Goal: Contribute content: Contribute content

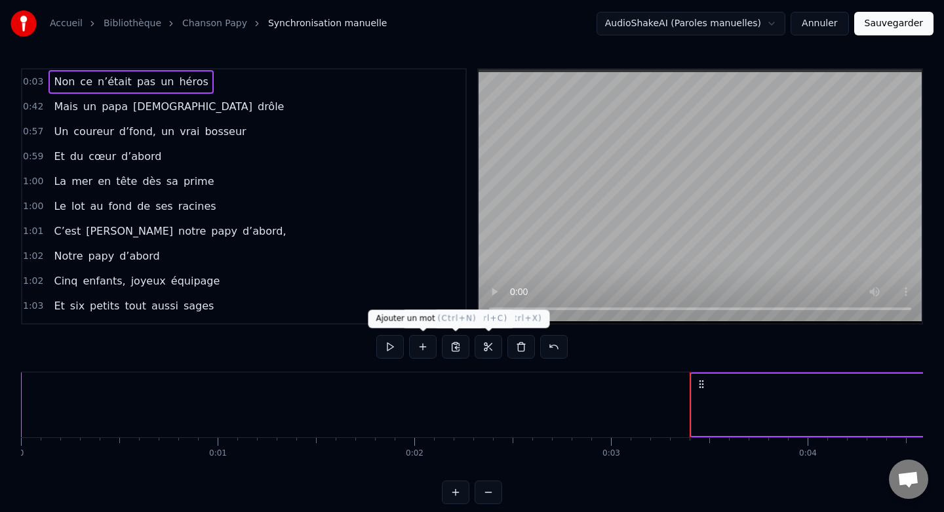
scroll to position [0, 603]
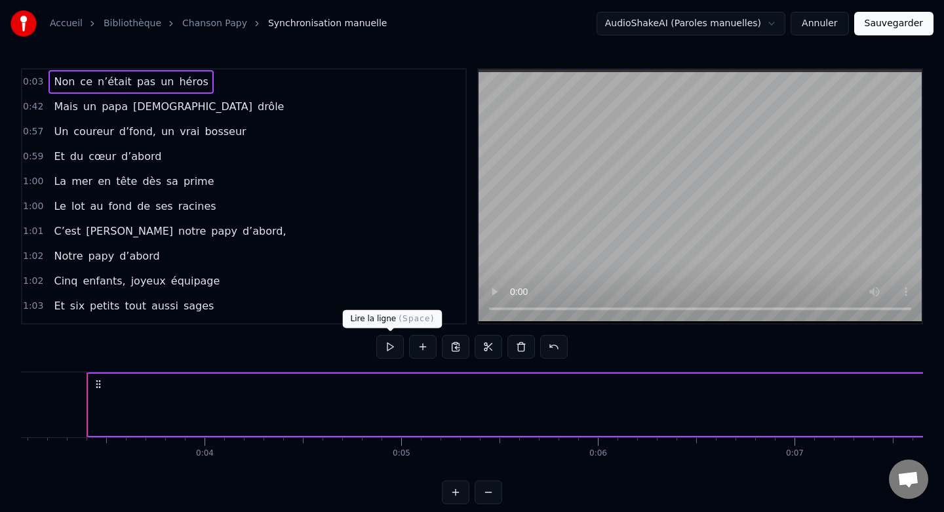
click at [386, 349] on button at bounding box center [390, 347] width 28 height 24
click at [389, 349] on button at bounding box center [390, 347] width 28 height 24
click at [392, 347] on button at bounding box center [390, 347] width 28 height 24
click at [391, 351] on button at bounding box center [390, 347] width 28 height 24
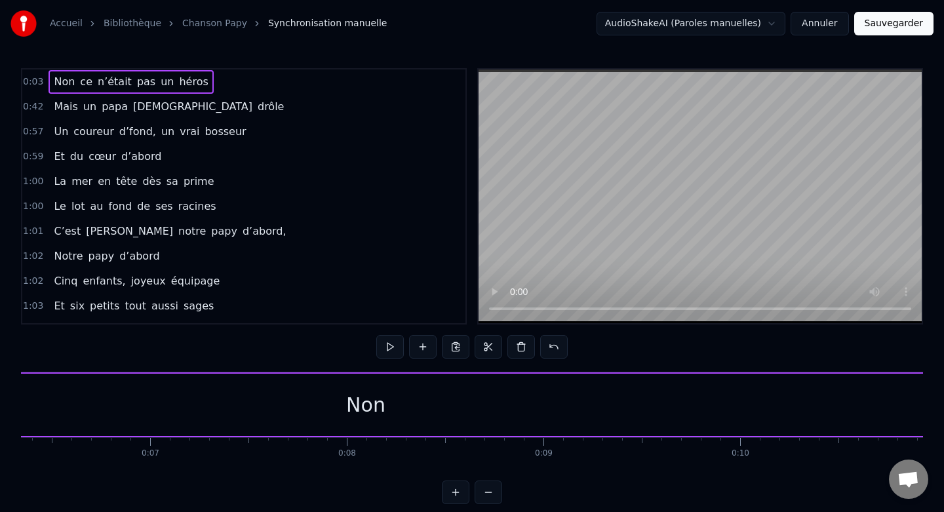
scroll to position [0, 1253]
drag, startPoint x: 355, startPoint y: 408, endPoint x: 441, endPoint y: 408, distance: 85.9
click at [441, 408] on div "Non" at bounding box center [359, 405] width 1843 height 62
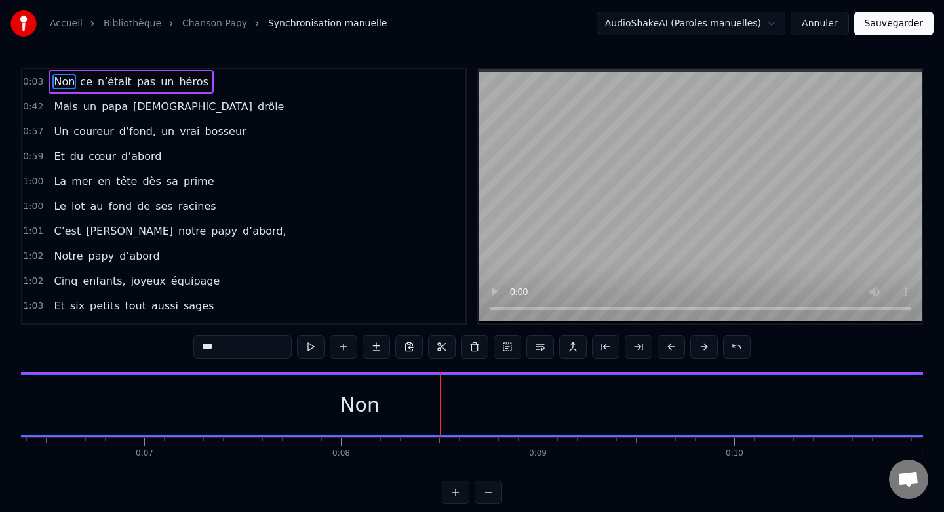
click at [352, 406] on div "Non" at bounding box center [359, 404] width 39 height 29
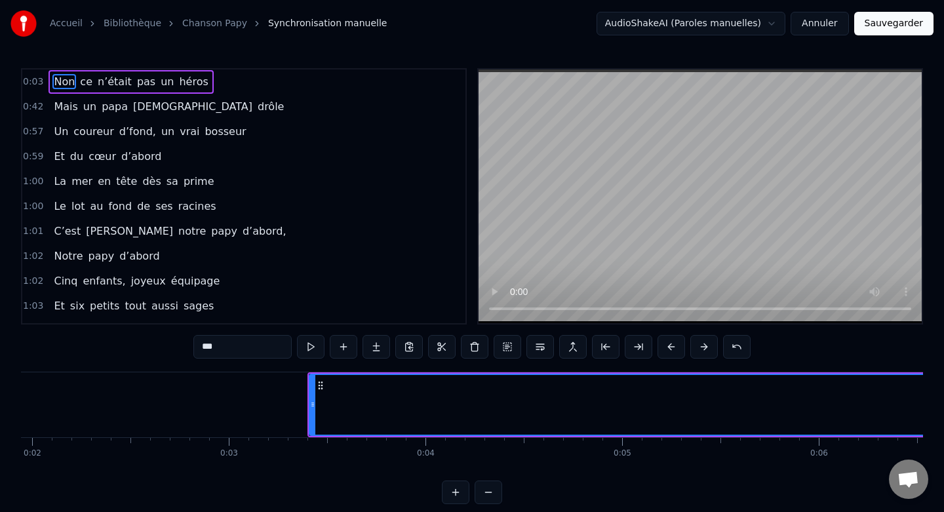
scroll to position [0, 322]
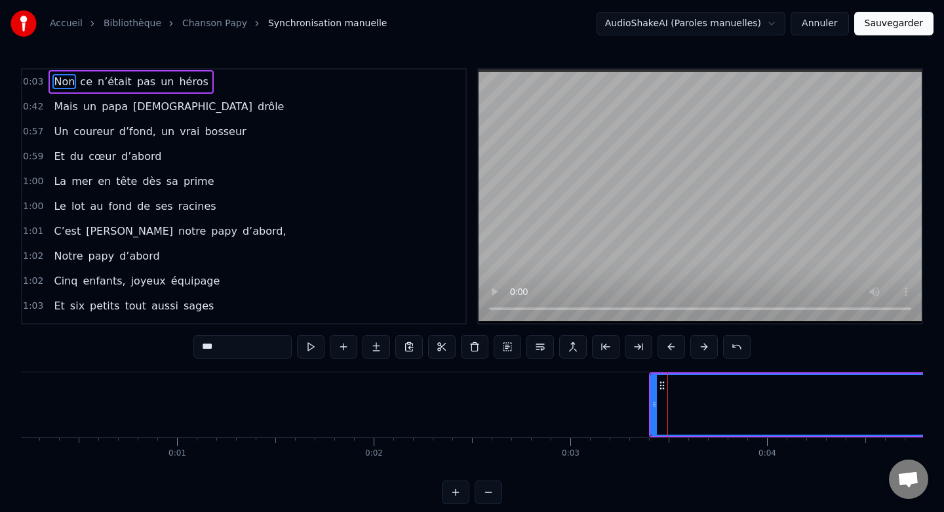
scroll to position [0, 0]
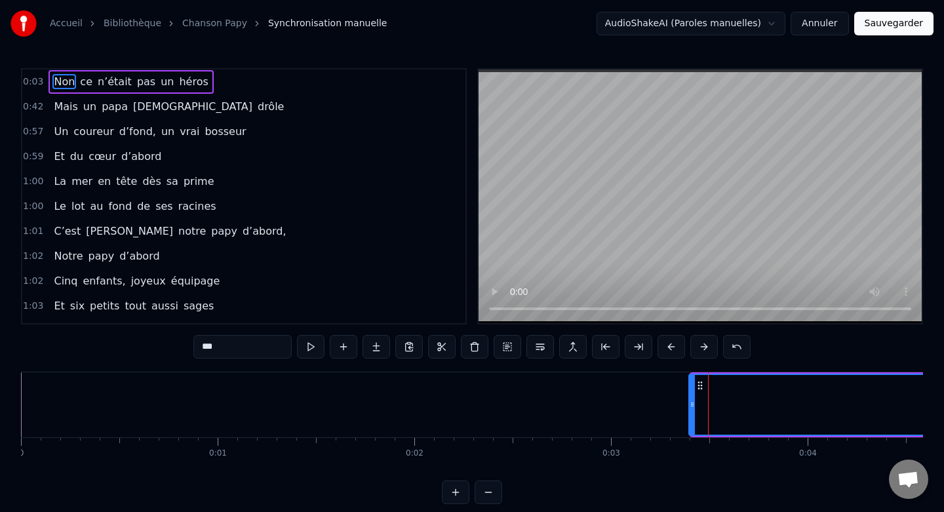
drag, startPoint x: 694, startPoint y: 406, endPoint x: 692, endPoint y: 398, distance: 8.3
click at [692, 398] on div at bounding box center [692, 405] width 5 height 60
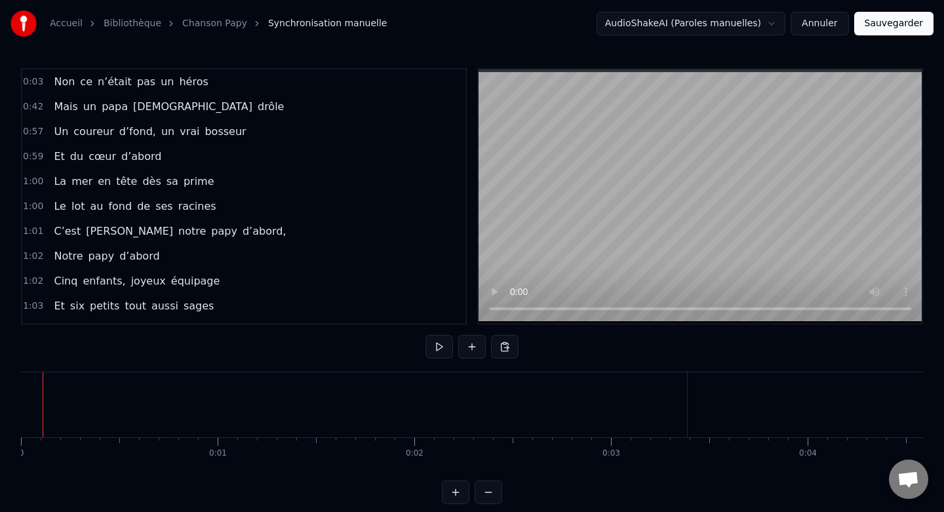
click at [57, 82] on span "Non" at bounding box center [64, 81] width 24 height 15
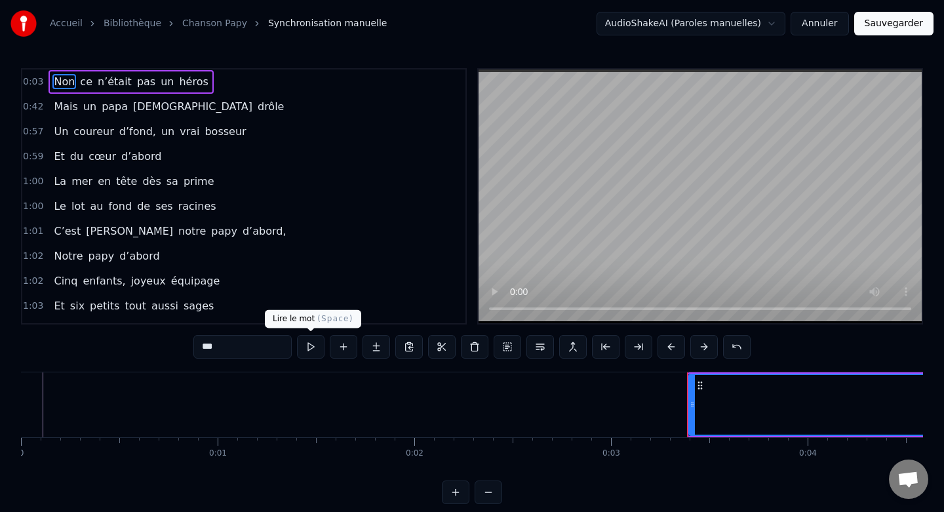
click at [310, 347] on button at bounding box center [311, 347] width 28 height 24
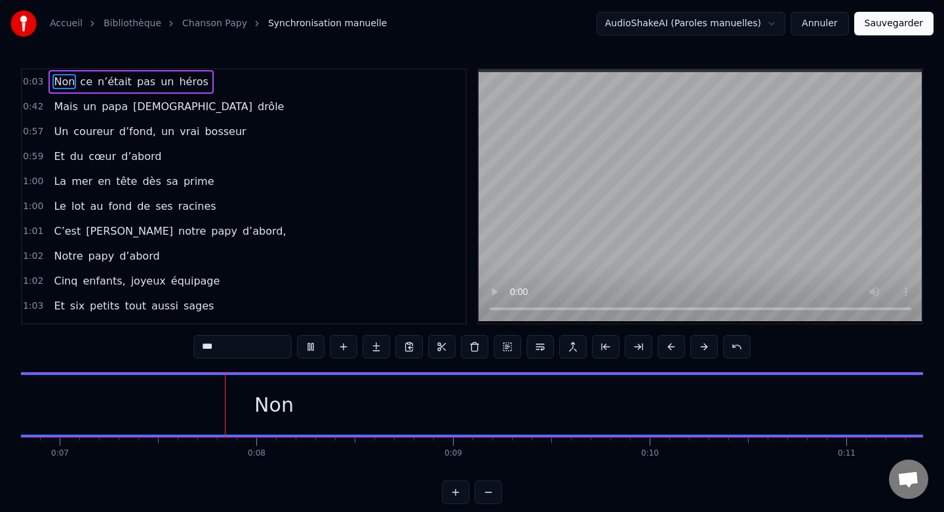
scroll to position [0, 1346]
click at [308, 346] on button at bounding box center [311, 347] width 28 height 24
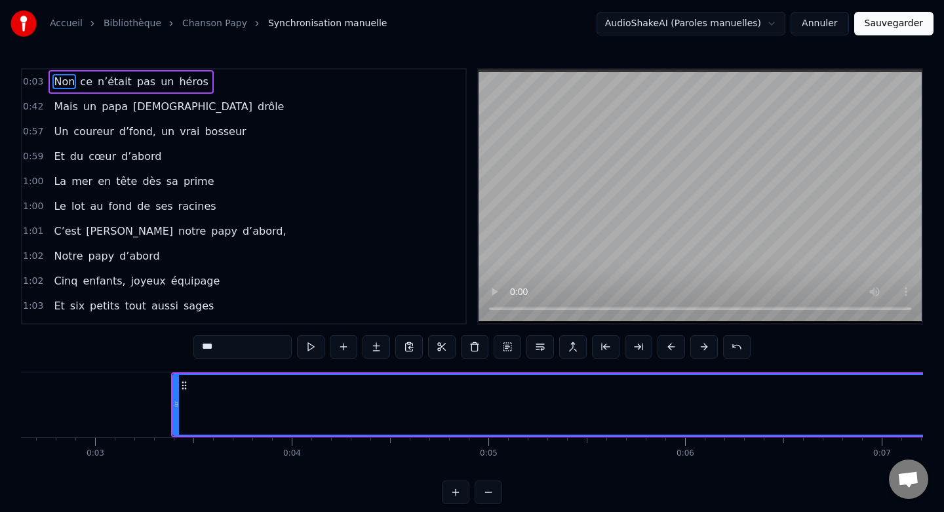
scroll to position [0, 501]
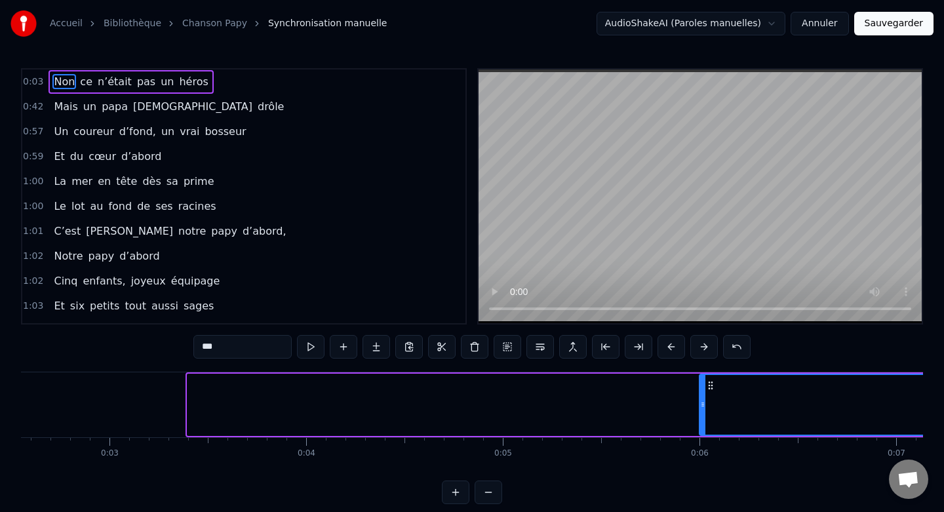
drag, startPoint x: 188, startPoint y: 408, endPoint x: 764, endPoint y: 431, distance: 576.6
click at [705, 431] on div at bounding box center [702, 405] width 5 height 60
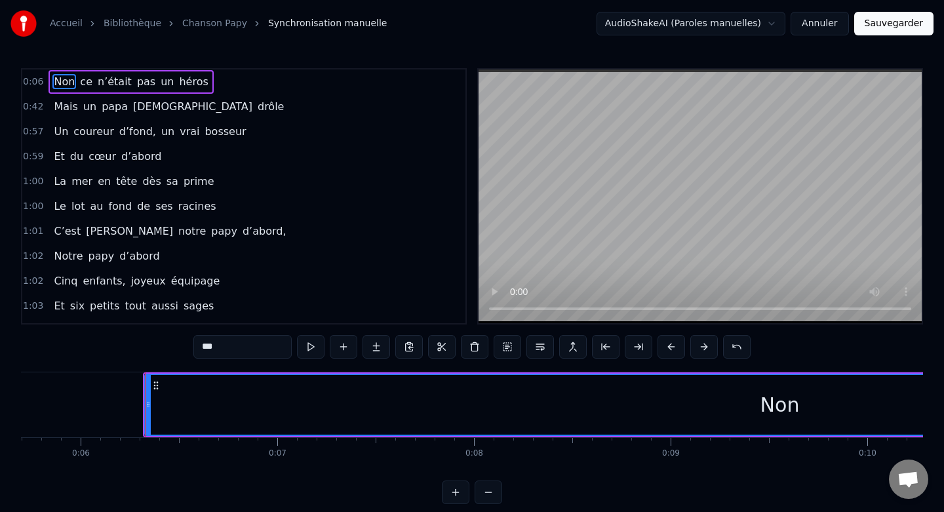
scroll to position [0, 1132]
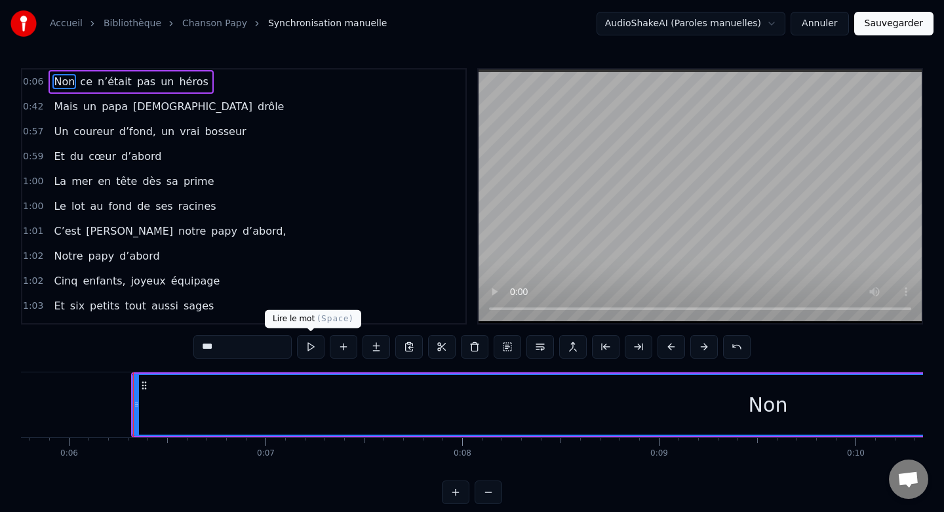
click at [308, 351] on button at bounding box center [311, 347] width 28 height 24
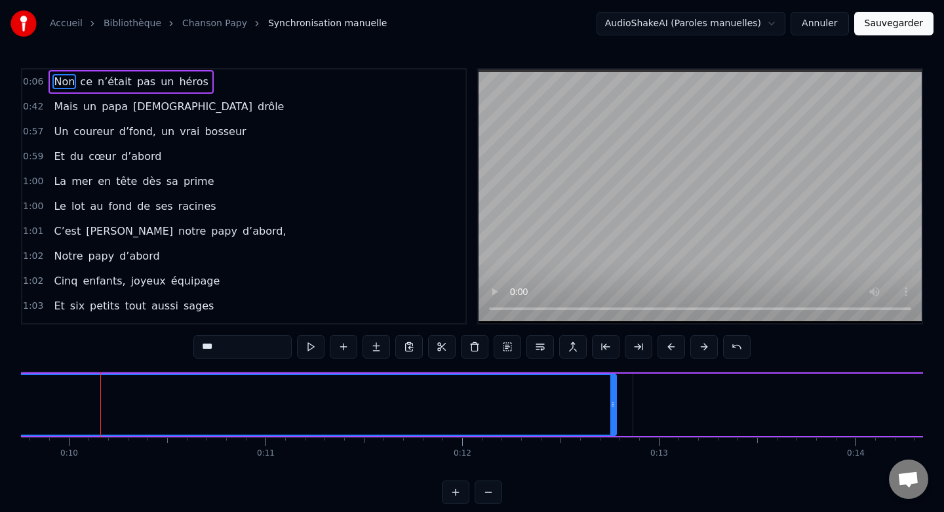
scroll to position [0, 1932]
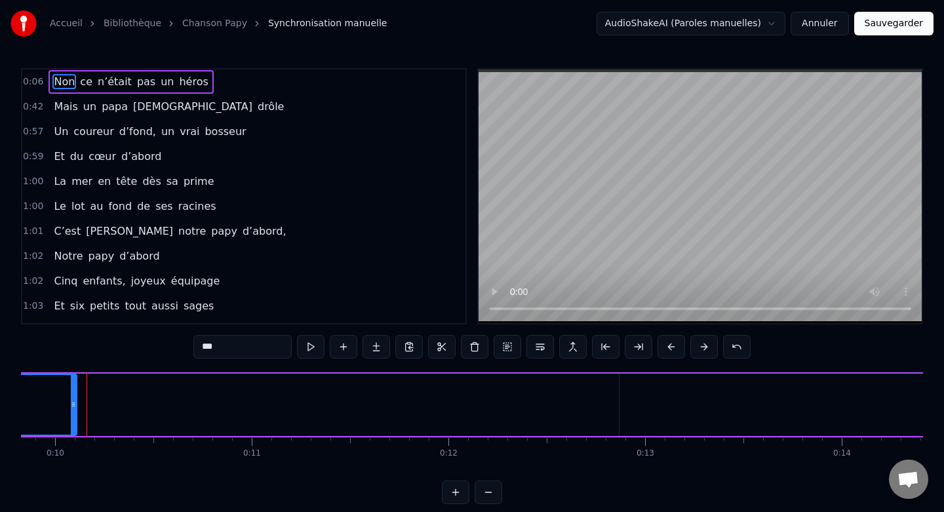
drag, startPoint x: 598, startPoint y: 402, endPoint x: 76, endPoint y: 418, distance: 522.7
click at [76, 418] on div at bounding box center [73, 405] width 5 height 60
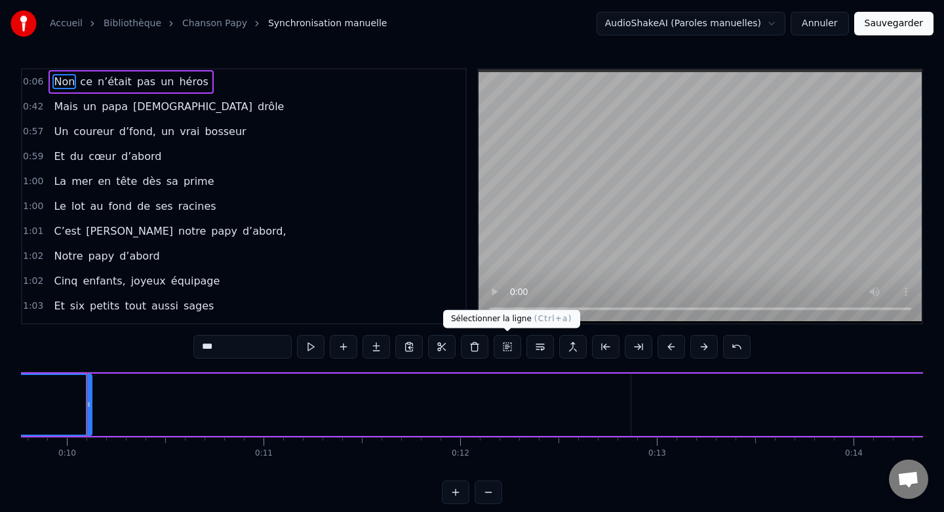
click at [503, 346] on button at bounding box center [508, 347] width 28 height 24
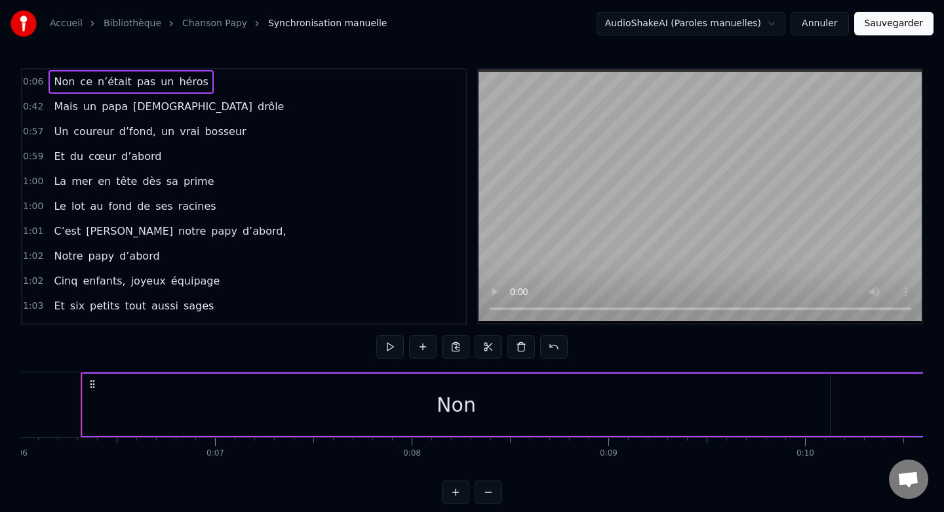
scroll to position [0, 1177]
click at [389, 352] on button at bounding box center [390, 347] width 28 height 24
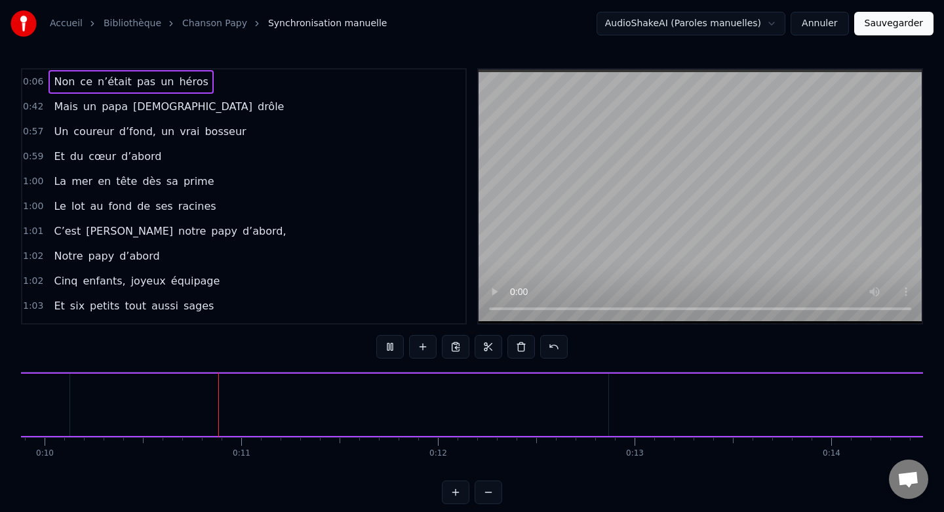
scroll to position [0, 1951]
click at [389, 352] on button at bounding box center [390, 347] width 28 height 24
drag, startPoint x: 585, startPoint y: 378, endPoint x: 507, endPoint y: 380, distance: 77.4
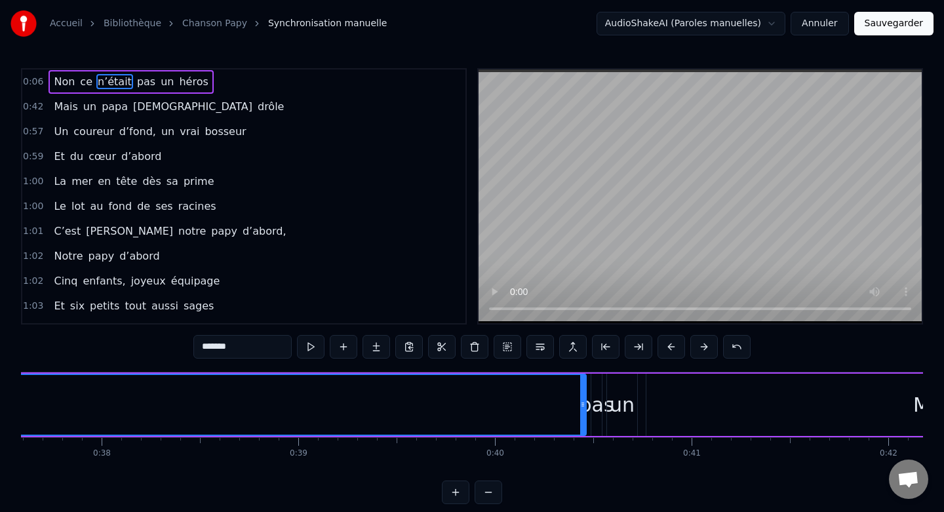
scroll to position [0, 7543]
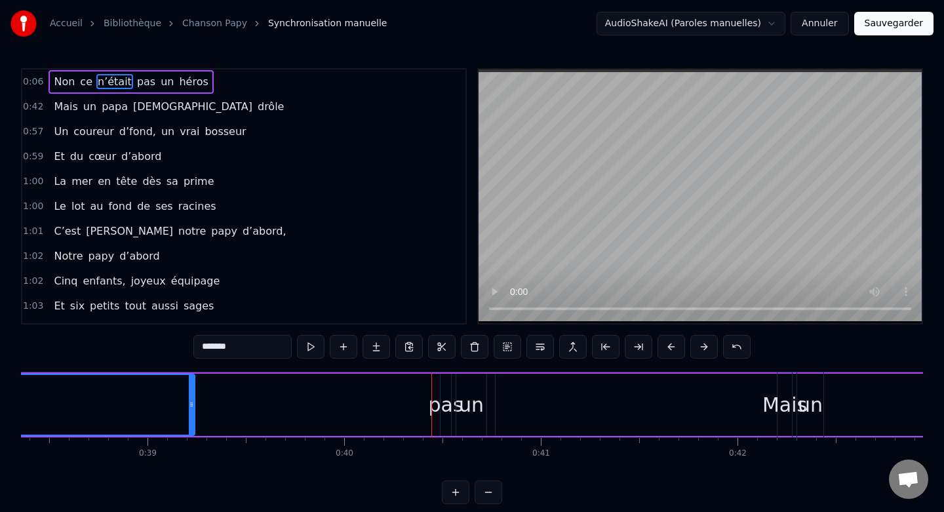
drag, startPoint x: 433, startPoint y: 402, endPoint x: 176, endPoint y: 400, distance: 256.3
click at [189, 400] on icon at bounding box center [191, 404] width 5 height 10
click at [447, 397] on div "pas" at bounding box center [445, 404] width 35 height 29
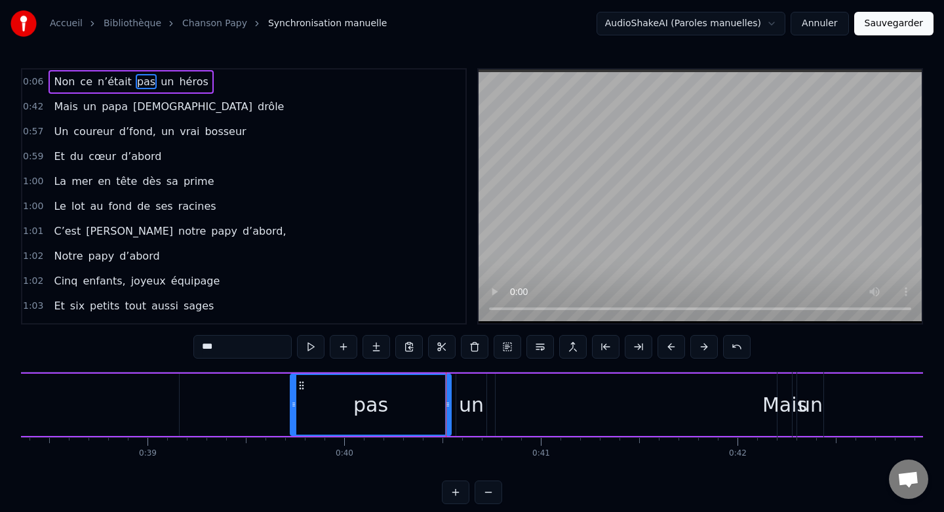
drag, startPoint x: 442, startPoint y: 401, endPoint x: 255, endPoint y: 394, distance: 187.6
click at [291, 395] on div at bounding box center [293, 405] width 5 height 60
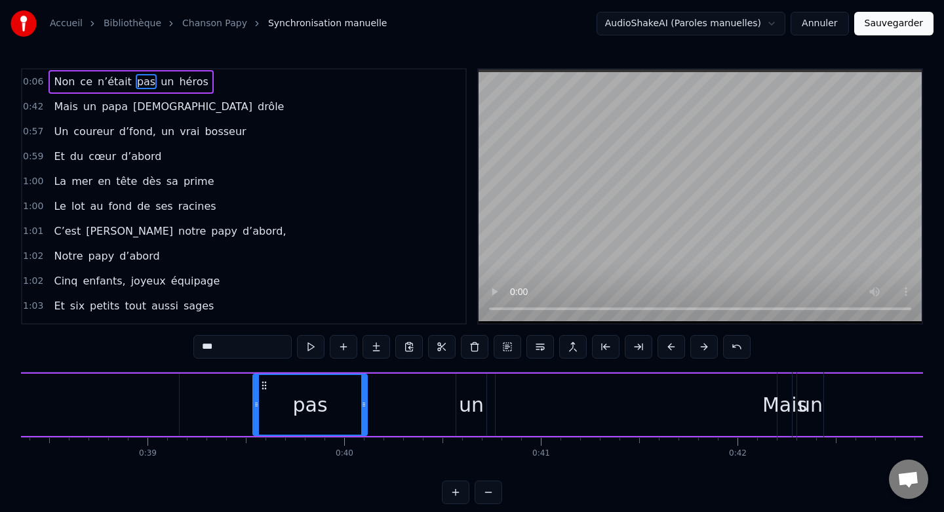
drag, startPoint x: 450, startPoint y: 406, endPoint x: 363, endPoint y: 406, distance: 86.5
click at [363, 406] on icon at bounding box center [363, 404] width 5 height 10
click at [459, 401] on div "un" at bounding box center [471, 405] width 30 height 62
type input "**"
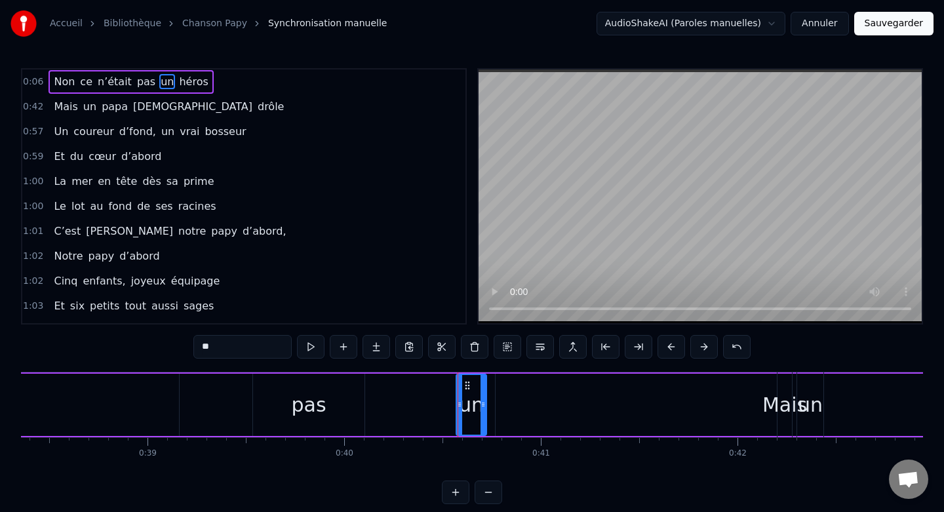
drag, startPoint x: 458, startPoint y: 403, endPoint x: 437, endPoint y: 401, distance: 20.4
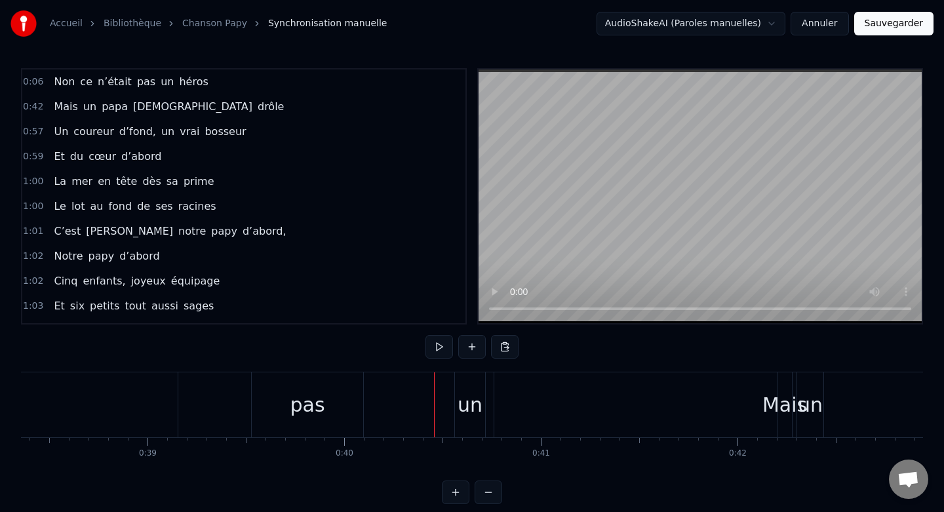
click at [465, 404] on div "un" at bounding box center [470, 404] width 25 height 29
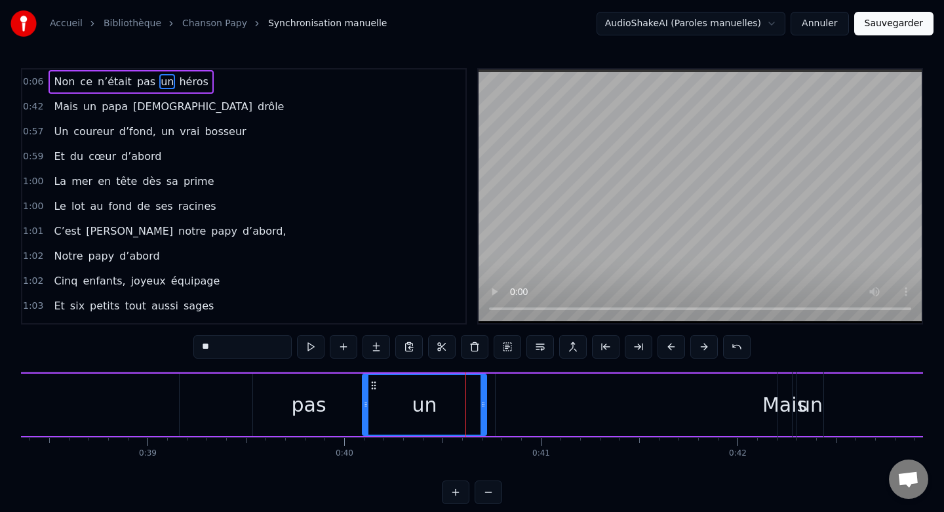
drag, startPoint x: 459, startPoint y: 407, endPoint x: 365, endPoint y: 402, distance: 93.9
click at [365, 402] on icon at bounding box center [365, 404] width 5 height 10
drag, startPoint x: 482, startPoint y: 404, endPoint x: 425, endPoint y: 403, distance: 56.4
click at [425, 403] on icon at bounding box center [426, 404] width 5 height 10
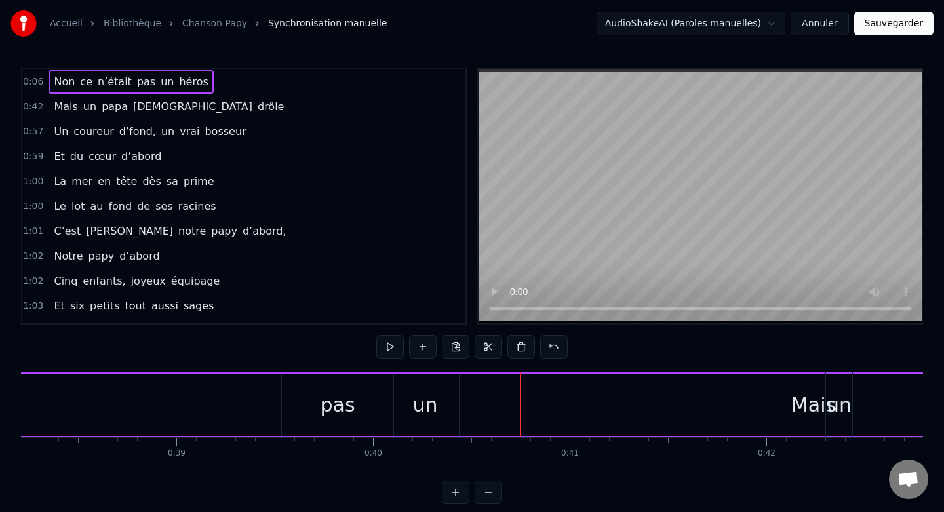
scroll to position [0, 7512]
click at [446, 411] on div "un" at bounding box center [428, 405] width 68 height 62
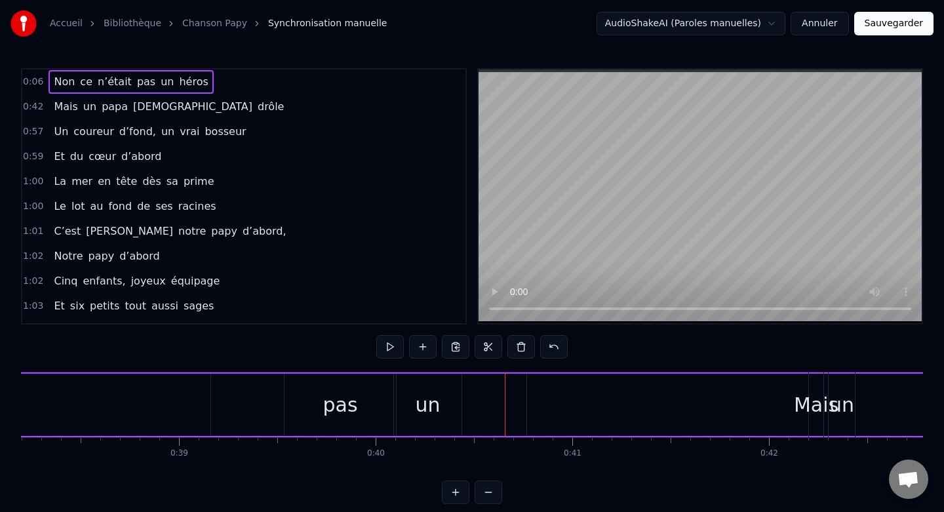
click at [178, 86] on span "héros" at bounding box center [193, 81] width 31 height 15
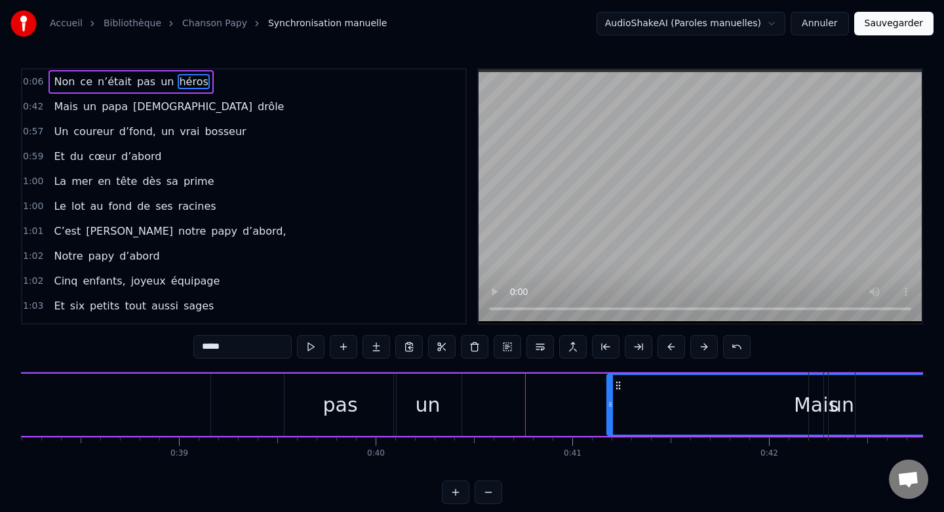
drag, startPoint x: 532, startPoint y: 403, endPoint x: 612, endPoint y: 402, distance: 80.0
click at [612, 402] on icon at bounding box center [610, 404] width 5 height 10
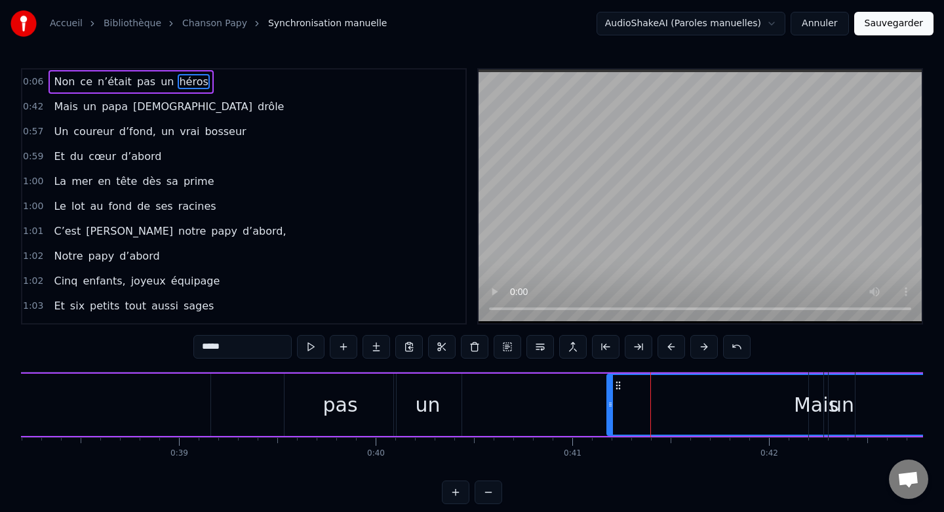
drag, startPoint x: 680, startPoint y: 414, endPoint x: 558, endPoint y: 414, distance: 121.3
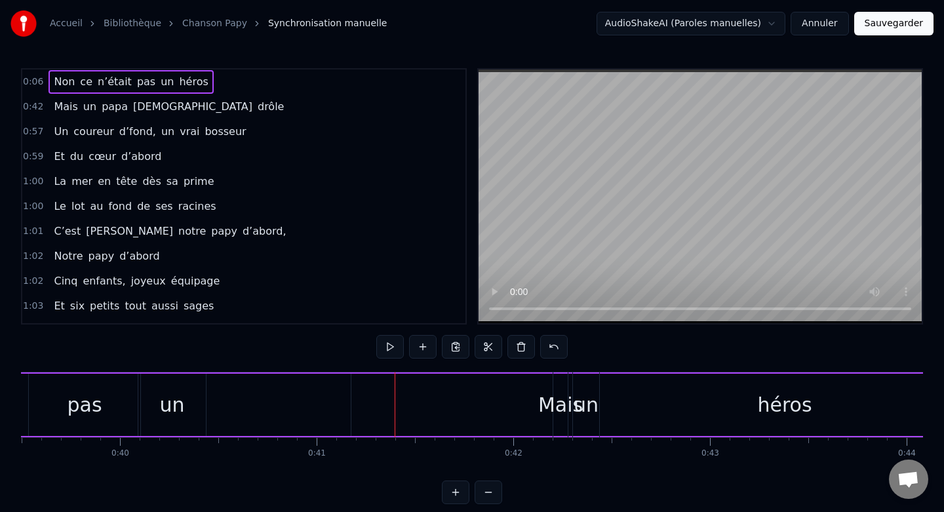
scroll to position [0, 7775]
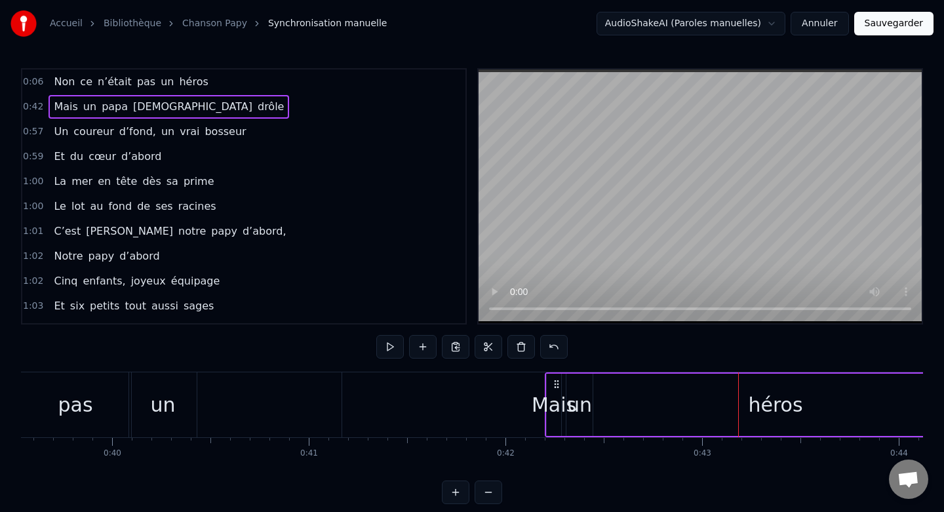
drag, startPoint x: 766, startPoint y: 417, endPoint x: 681, endPoint y: 414, distance: 84.6
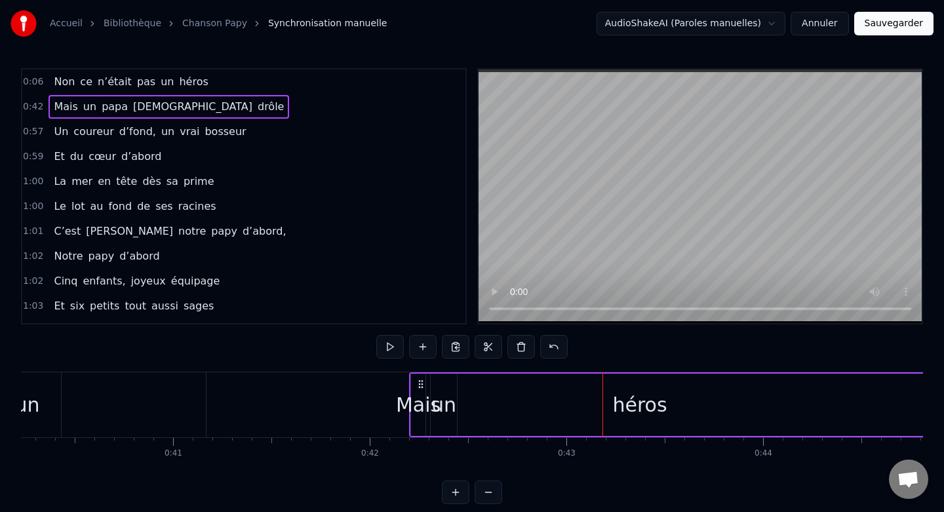
scroll to position [0, 7882]
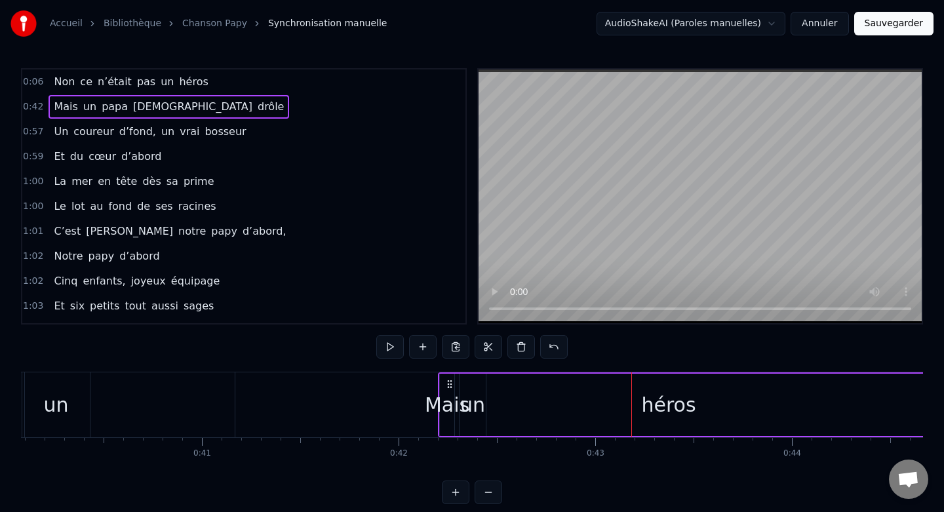
drag, startPoint x: 446, startPoint y: 397, endPoint x: 387, endPoint y: 399, distance: 59.0
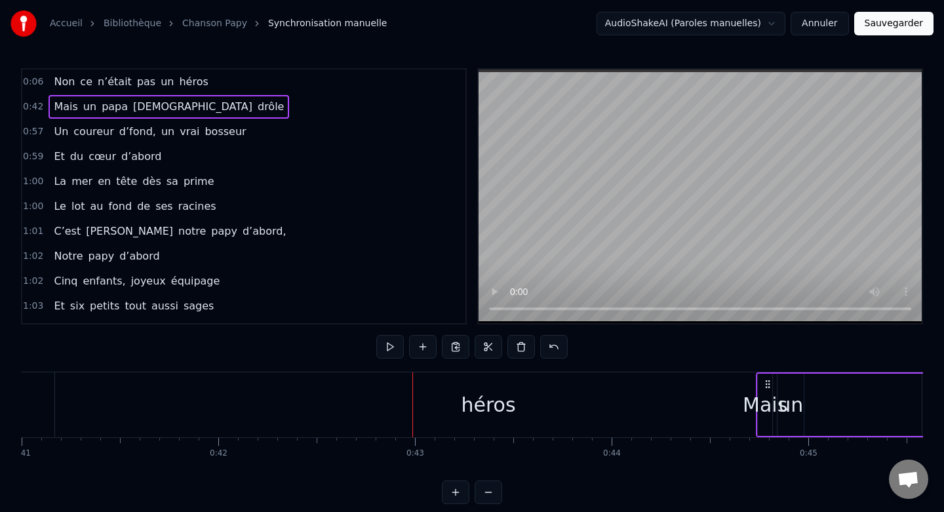
scroll to position [0, 8064]
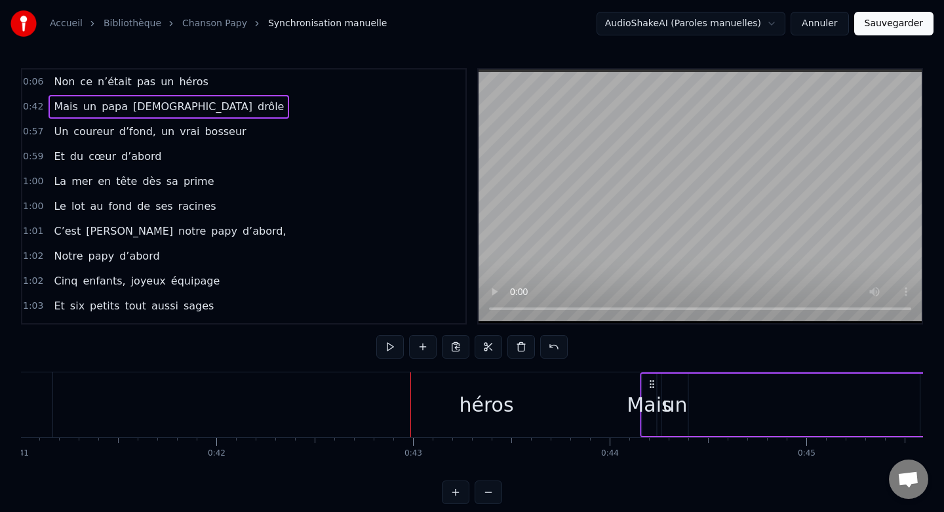
drag, startPoint x: 450, startPoint y: 382, endPoint x: 646, endPoint y: 391, distance: 196.9
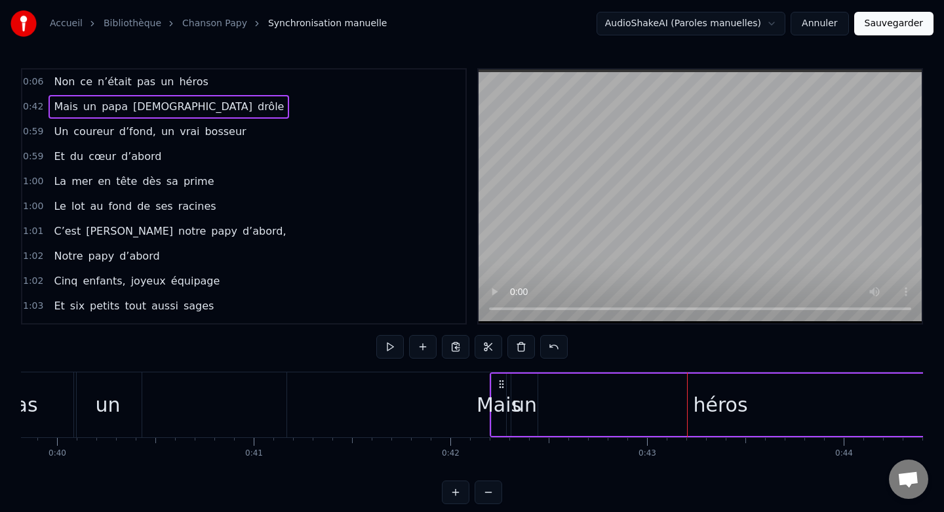
scroll to position [0, 7864]
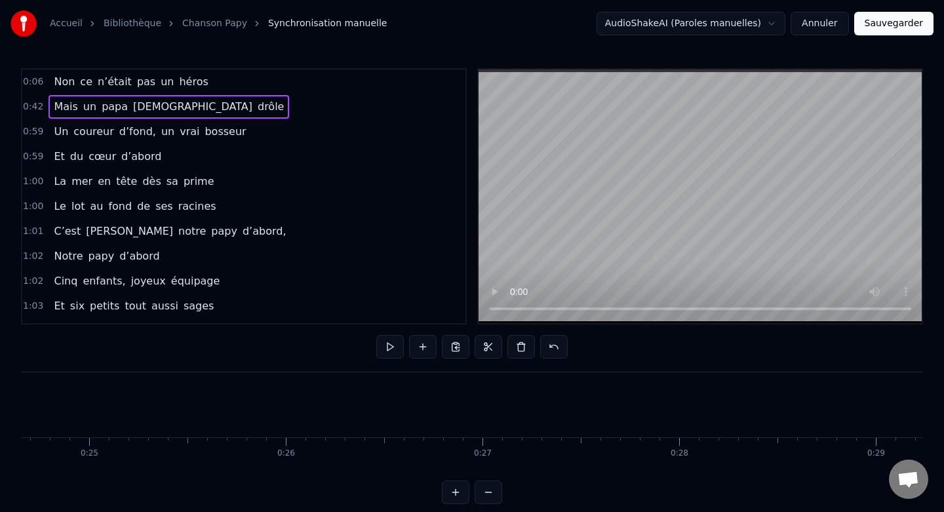
scroll to position [0, 4821]
click at [388, 345] on button at bounding box center [390, 347] width 28 height 24
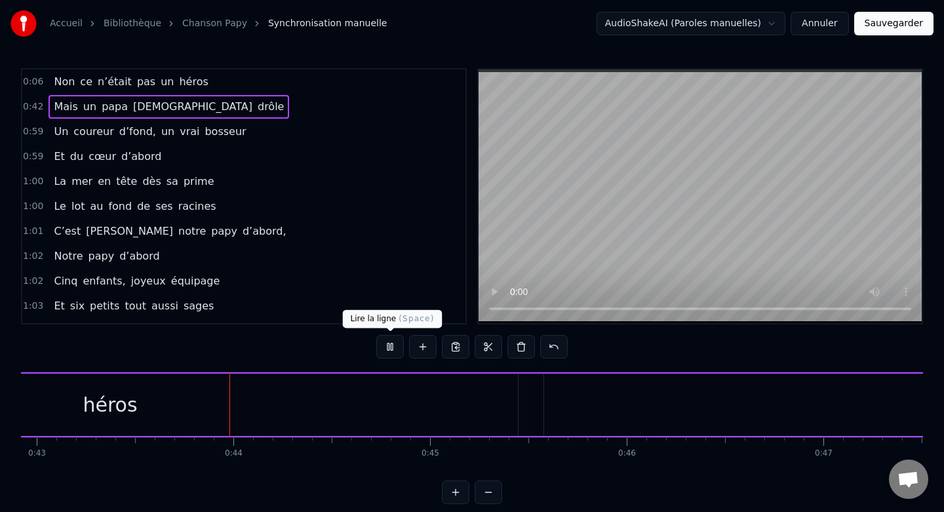
click at [390, 349] on button at bounding box center [390, 347] width 28 height 24
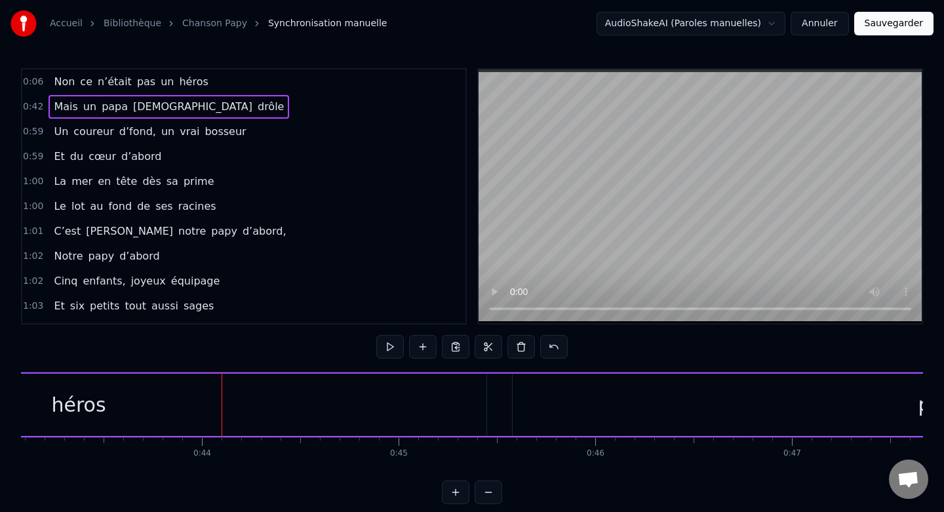
click at [390, 349] on button at bounding box center [390, 347] width 28 height 24
click at [391, 348] on button at bounding box center [390, 347] width 28 height 24
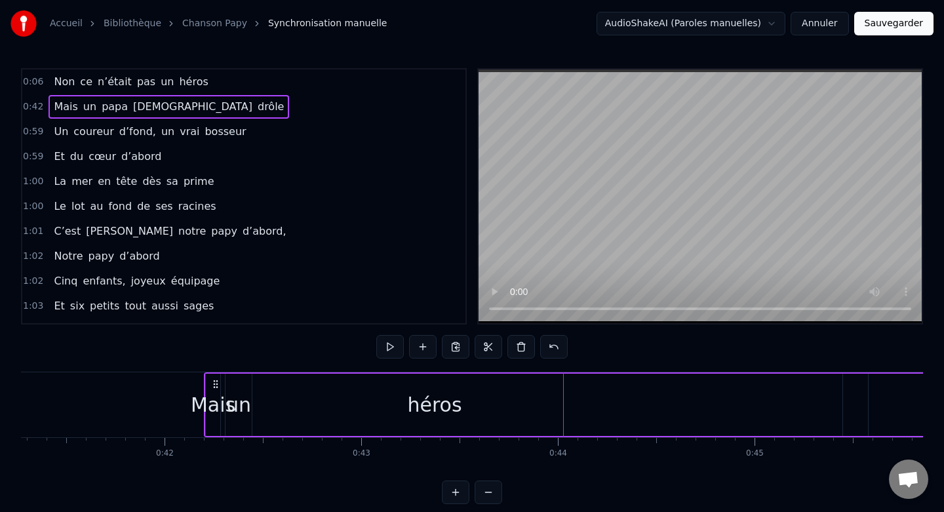
scroll to position [0, 8092]
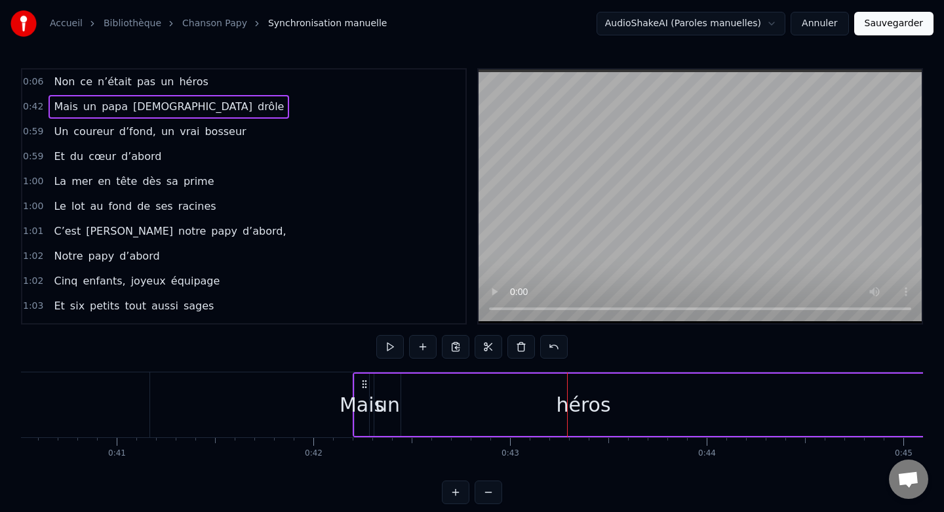
scroll to position [0, 7814]
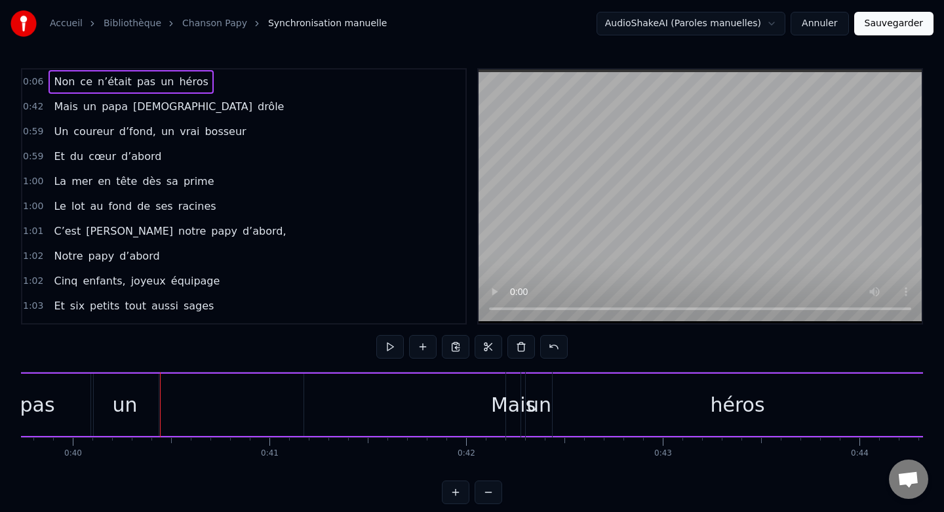
drag, startPoint x: 263, startPoint y: 406, endPoint x: 170, endPoint y: 403, distance: 93.1
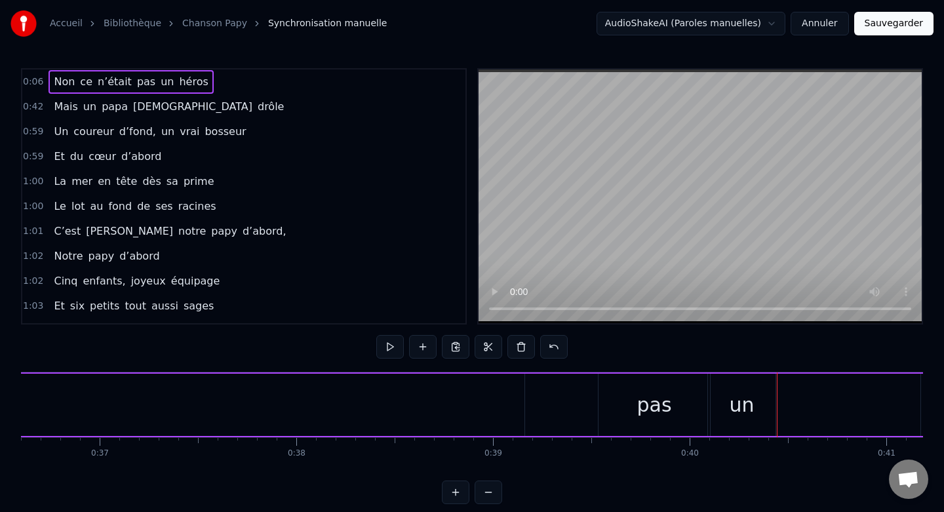
scroll to position [0, 7154]
drag, startPoint x: 682, startPoint y: 418, endPoint x: 620, endPoint y: 419, distance: 62.3
click at [690, 428] on div "pas" at bounding box center [697, 405] width 111 height 62
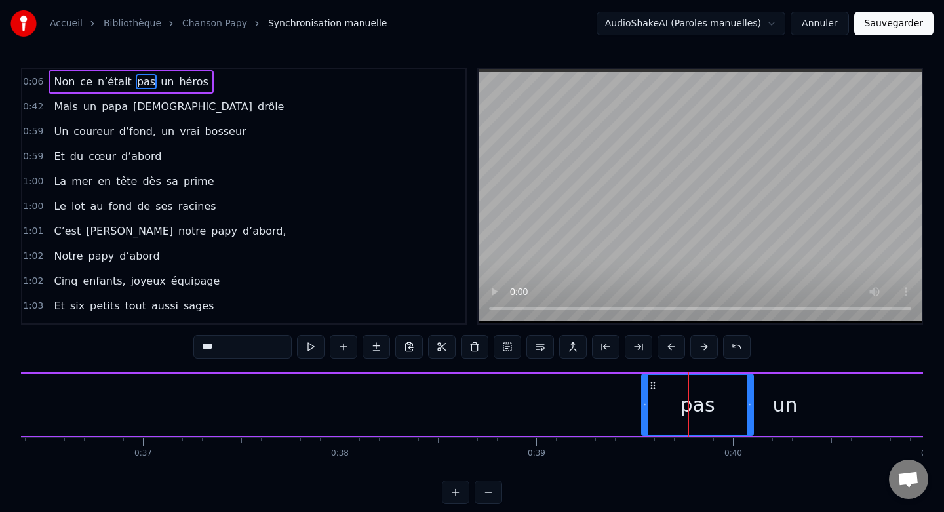
drag, startPoint x: 690, startPoint y: 428, endPoint x: 617, endPoint y: 424, distance: 72.2
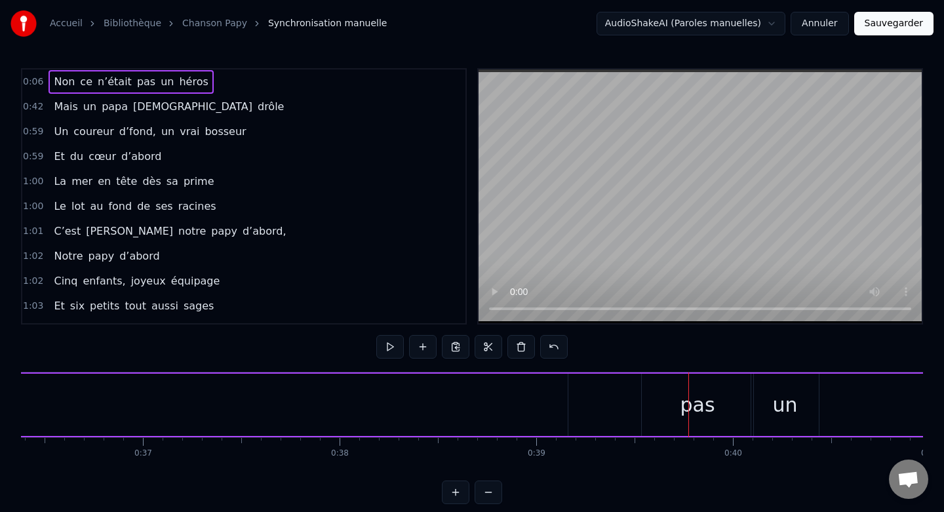
click at [650, 411] on div "pas" at bounding box center [697, 405] width 111 height 62
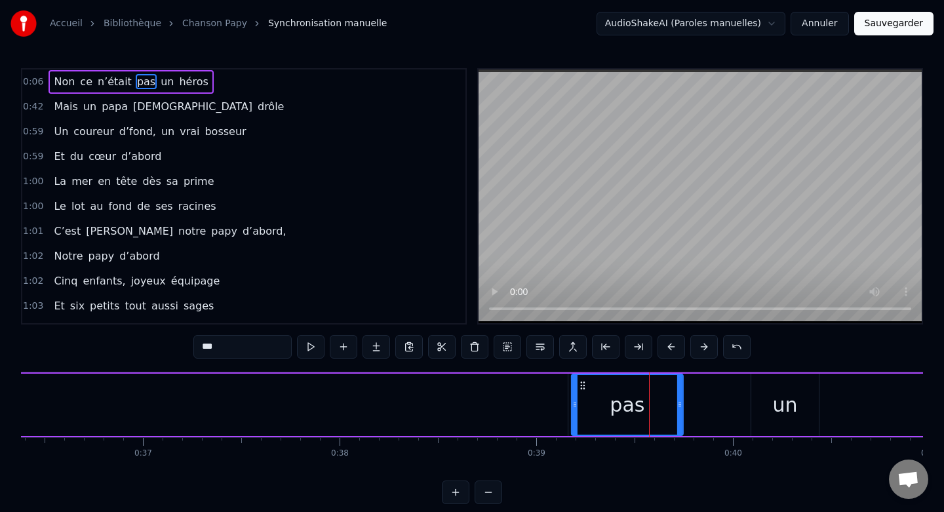
drag, startPoint x: 654, startPoint y: 386, endPoint x: 581, endPoint y: 386, distance: 72.8
click at [581, 386] on icon at bounding box center [583, 385] width 10 height 10
click at [777, 391] on div "un" at bounding box center [784, 404] width 25 height 29
type input "**"
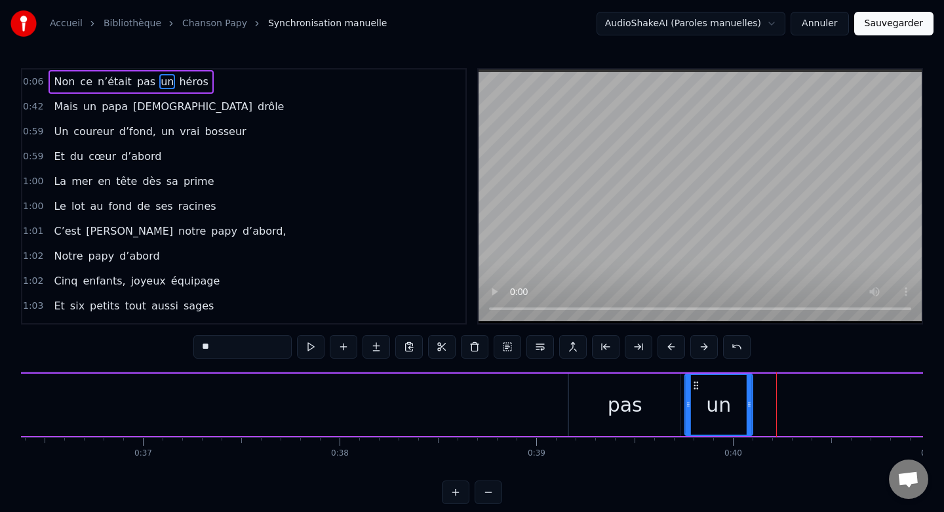
drag, startPoint x: 762, startPoint y: 386, endPoint x: 694, endPoint y: 387, distance: 67.5
click at [694, 387] on icon at bounding box center [696, 385] width 10 height 10
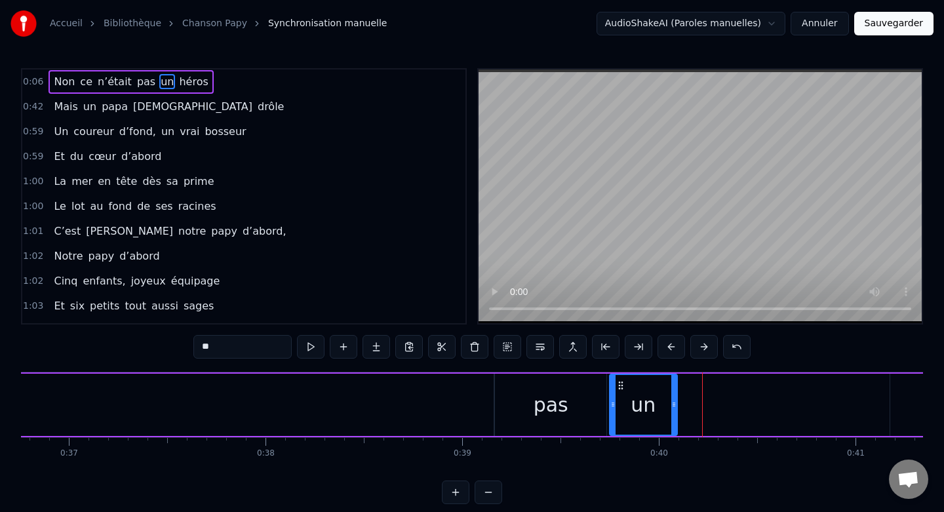
scroll to position [0, 7268]
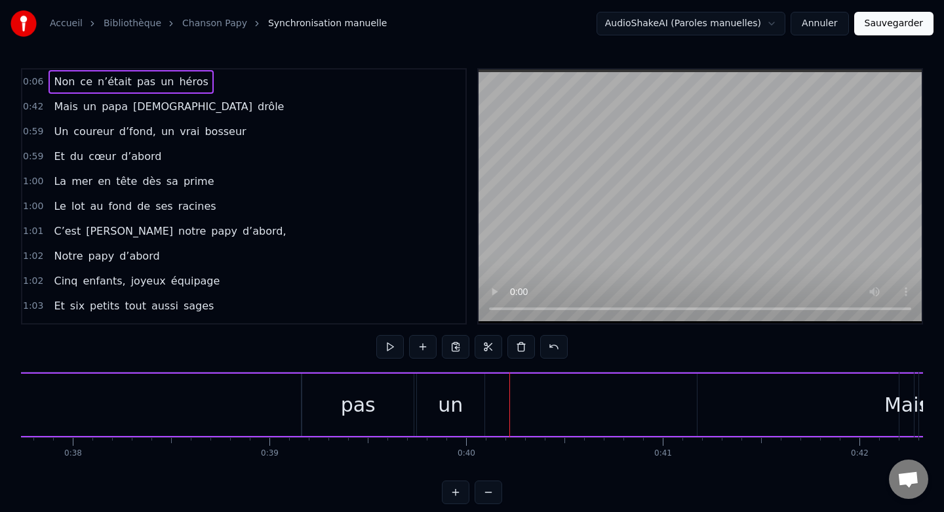
scroll to position [0, 7469]
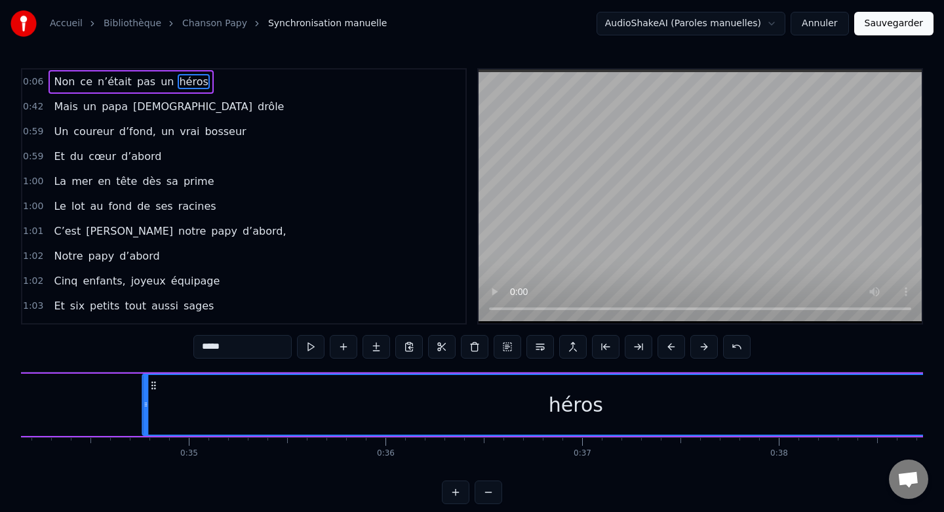
scroll to position [0, 6708]
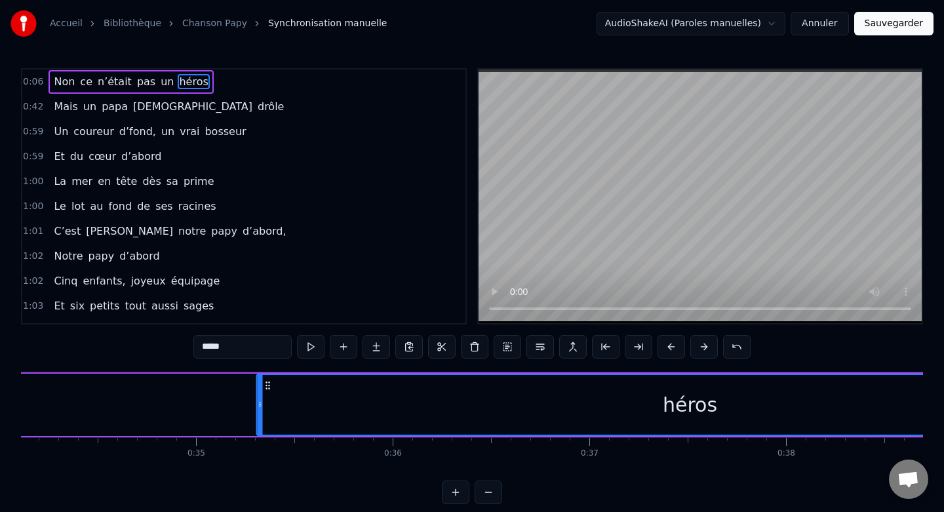
drag, startPoint x: 413, startPoint y: 384, endPoint x: 277, endPoint y: 406, distance: 138.1
click at [277, 406] on div "héros" at bounding box center [690, 405] width 865 height 60
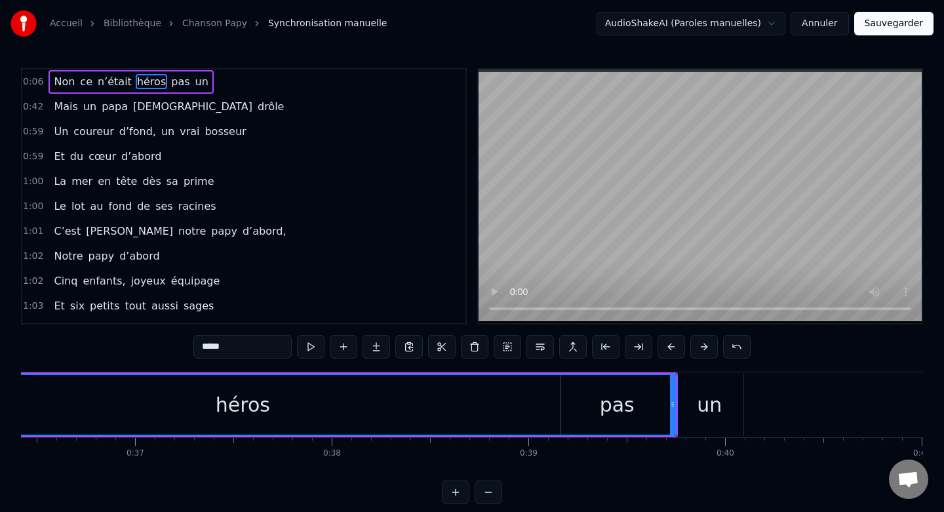
scroll to position [0, 7167]
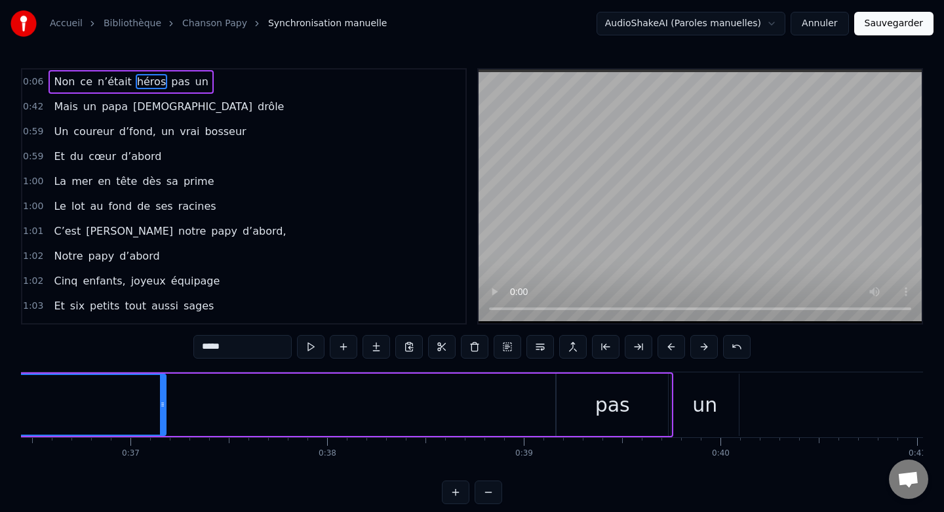
drag, startPoint x: 668, startPoint y: 403, endPoint x: 130, endPoint y: 412, distance: 538.2
click at [160, 412] on div at bounding box center [162, 405] width 5 height 60
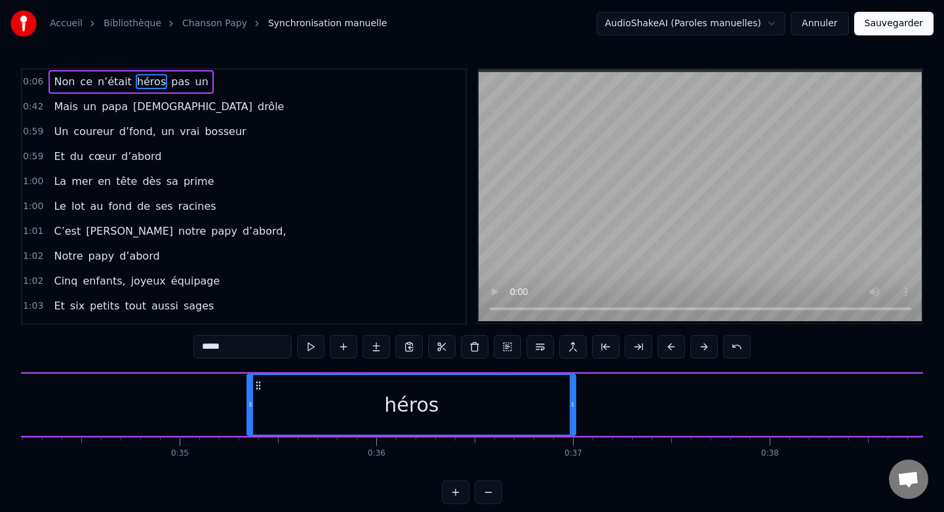
scroll to position [0, 6709]
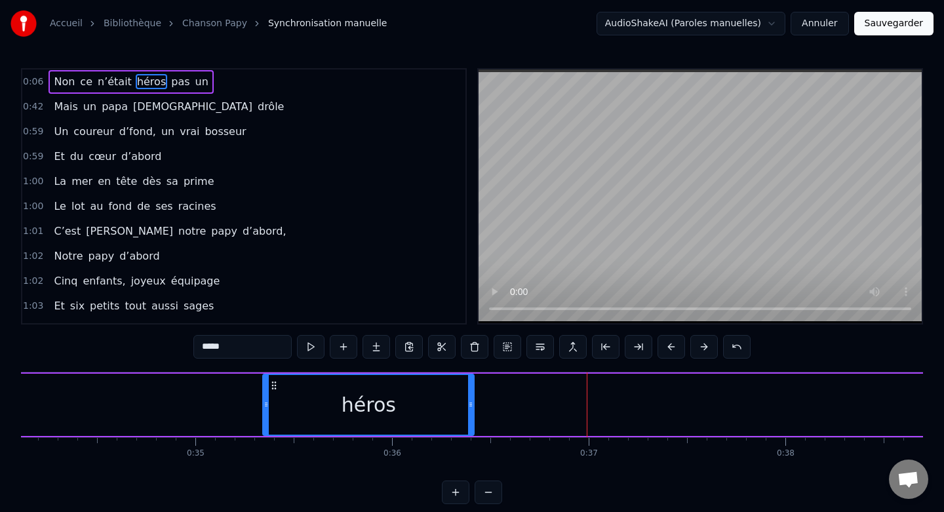
drag, startPoint x: 589, startPoint y: 404, endPoint x: 472, endPoint y: 397, distance: 117.6
click at [472, 398] on div at bounding box center [470, 405] width 5 height 60
drag, startPoint x: 411, startPoint y: 390, endPoint x: 566, endPoint y: 392, distance: 154.7
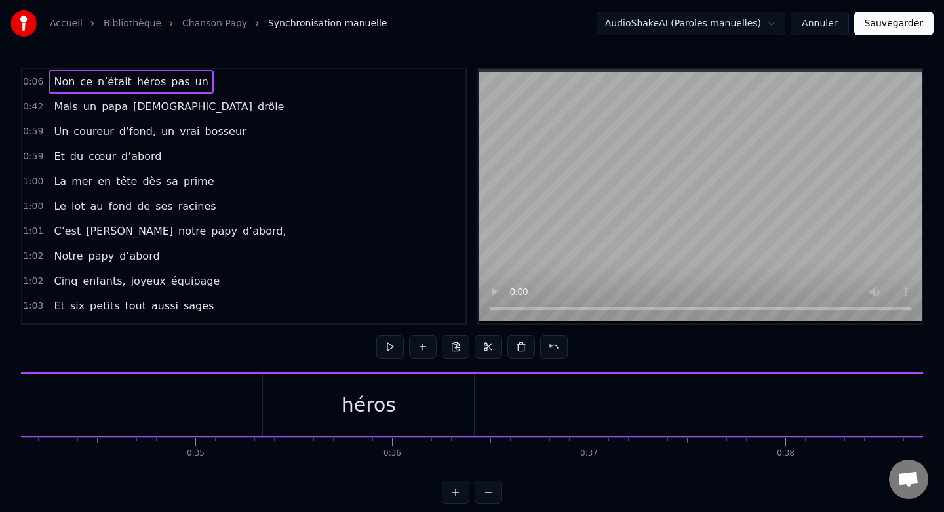
click at [313, 385] on div "héros" at bounding box center [368, 405] width 211 height 62
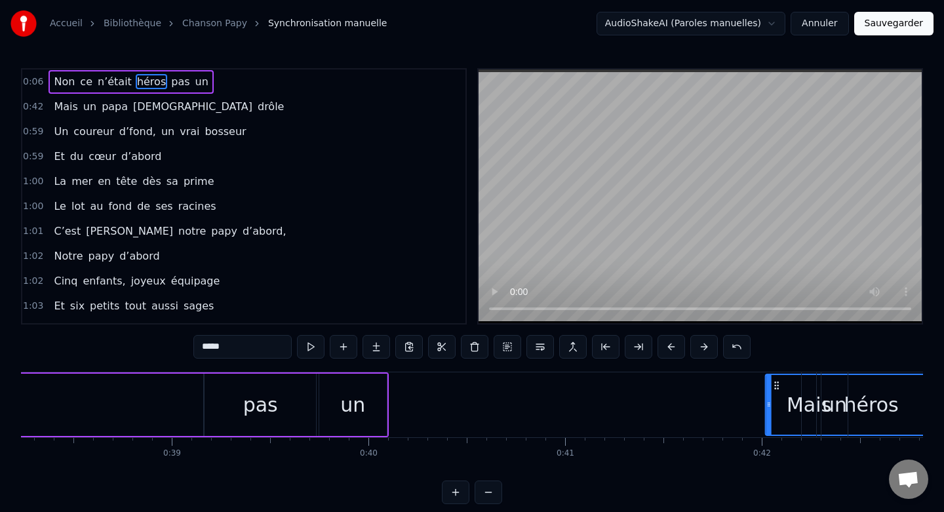
scroll to position [0, 7536]
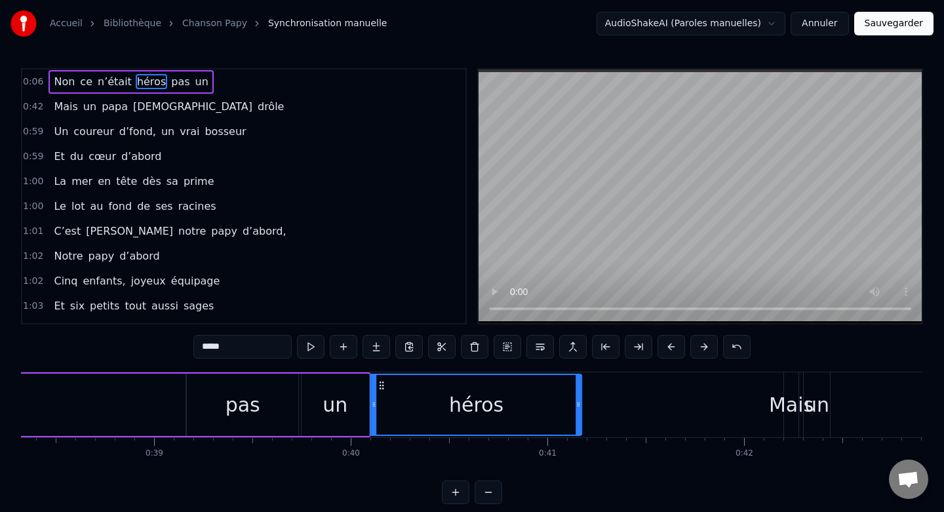
drag, startPoint x: 273, startPoint y: 385, endPoint x: 381, endPoint y: 402, distance: 108.7
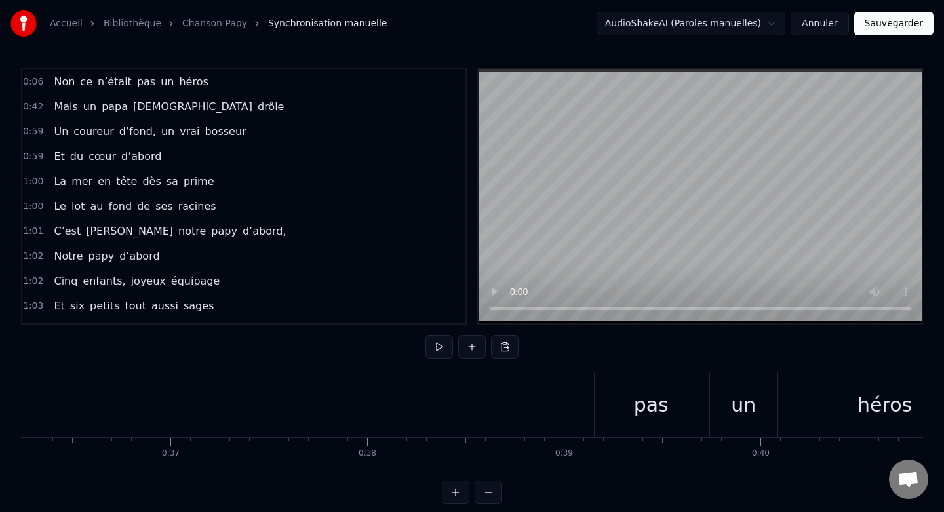
scroll to position [0, 7137]
click at [637, 386] on div "pas" at bounding box center [640, 404] width 111 height 65
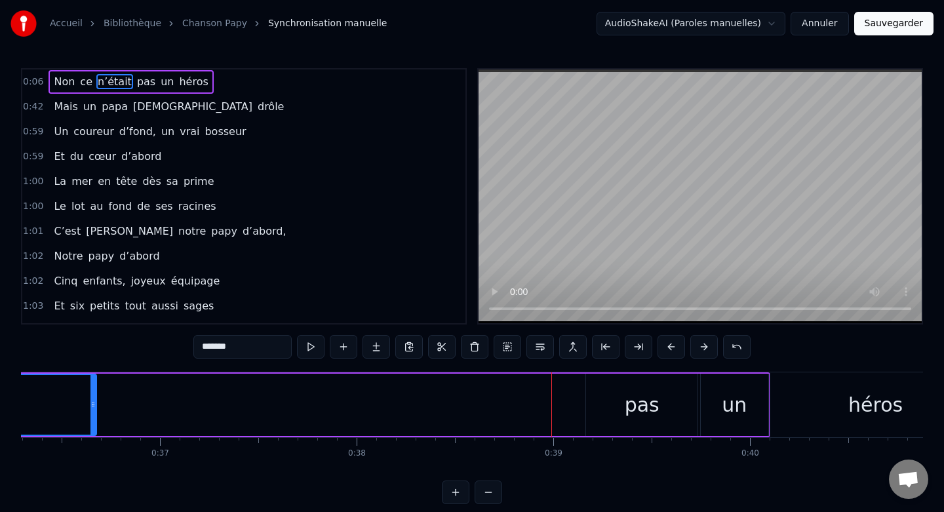
drag, startPoint x: 581, startPoint y: 403, endPoint x: 98, endPoint y: 418, distance: 483.3
click at [96, 418] on div at bounding box center [92, 405] width 5 height 60
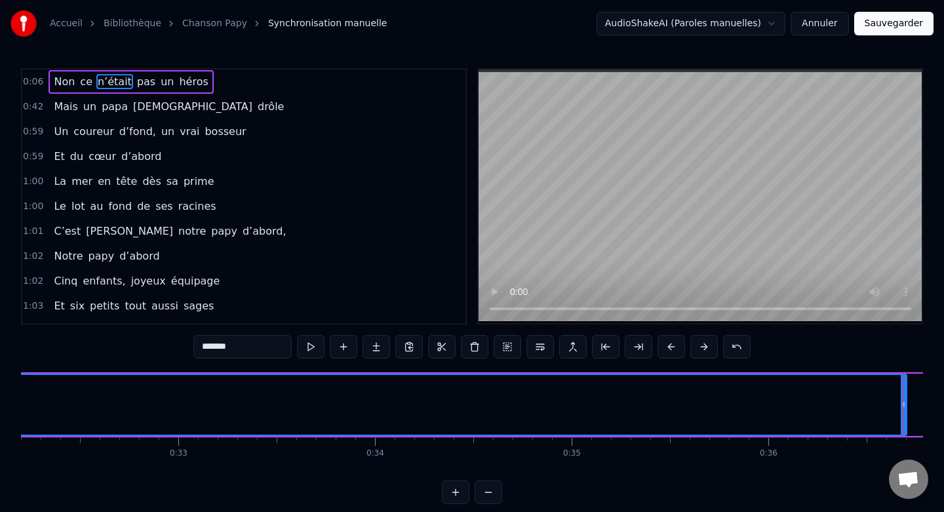
scroll to position [12, 0]
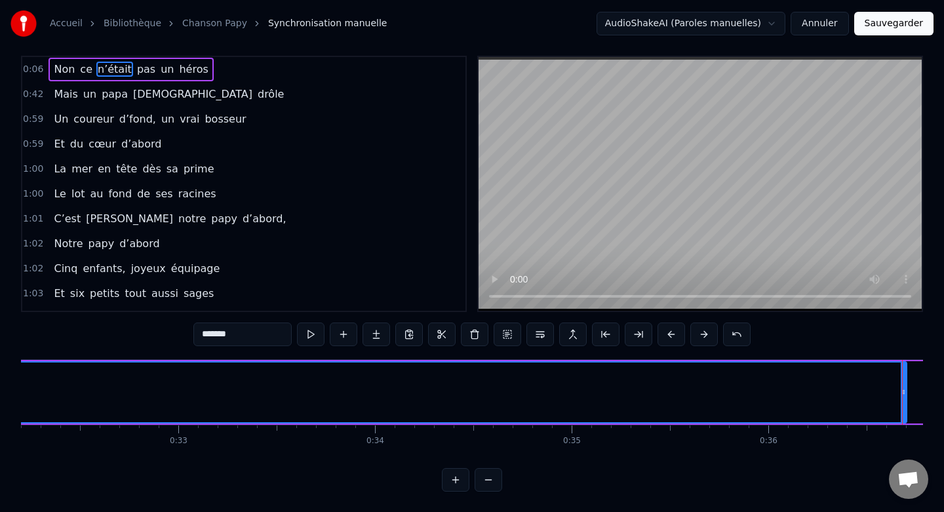
click at [492, 478] on button at bounding box center [489, 480] width 28 height 24
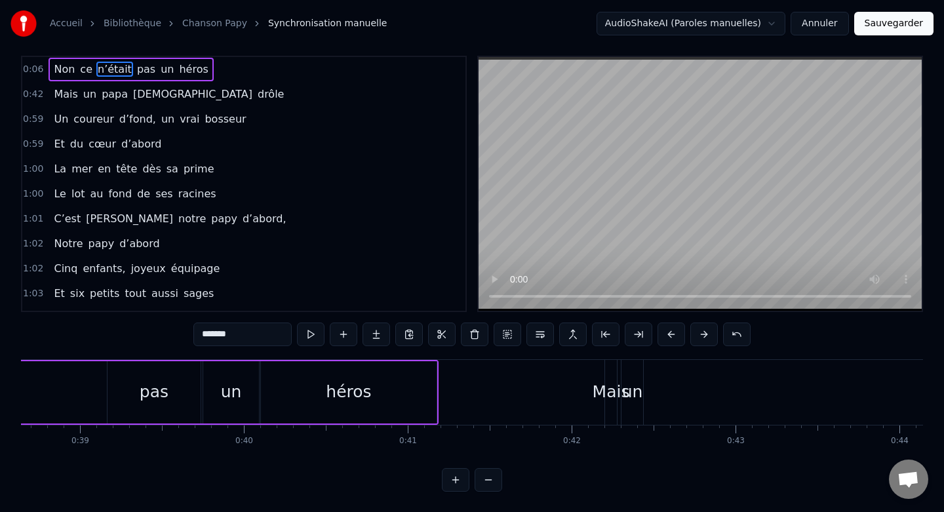
click at [492, 478] on button at bounding box center [489, 480] width 28 height 24
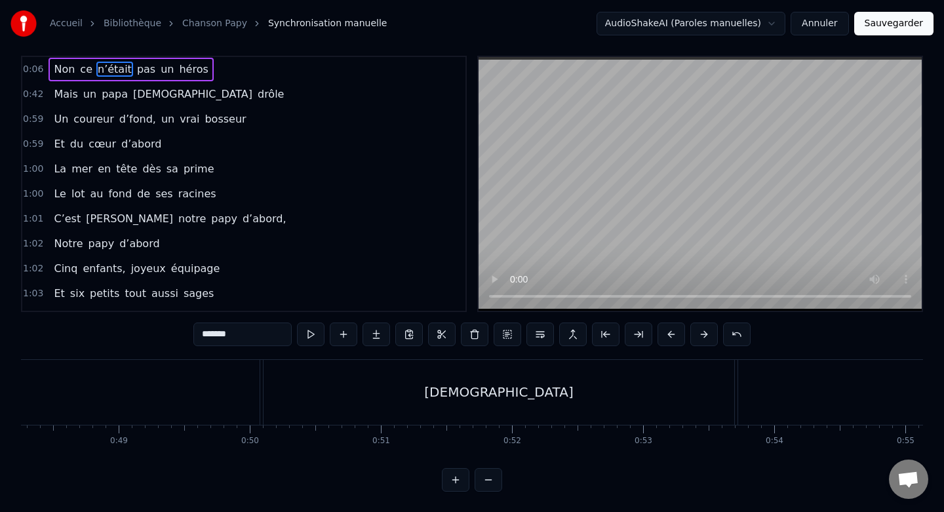
click at [492, 478] on button at bounding box center [489, 480] width 28 height 24
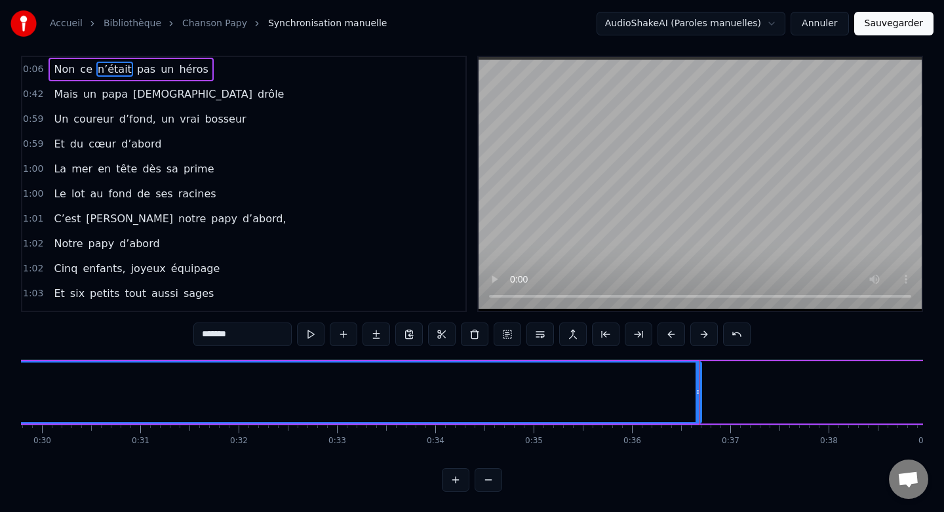
scroll to position [0, 2885]
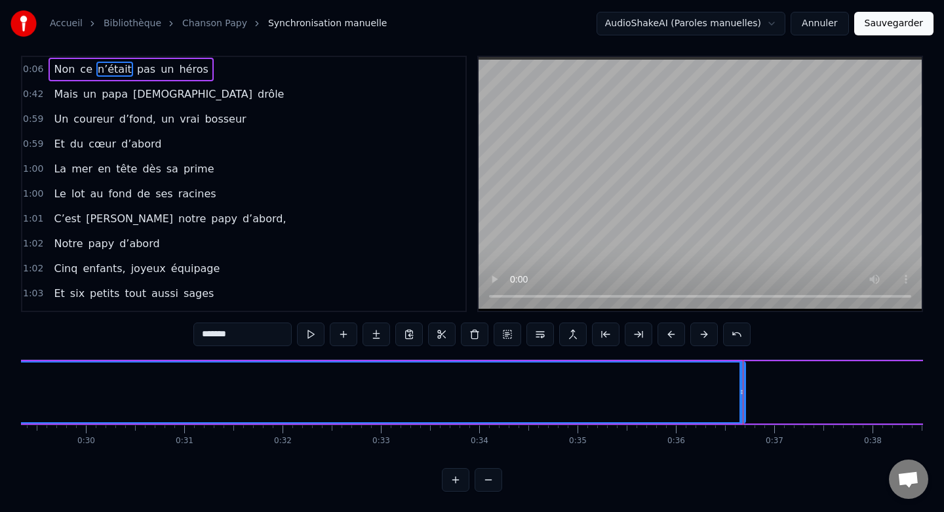
click at [492, 482] on button at bounding box center [489, 480] width 28 height 24
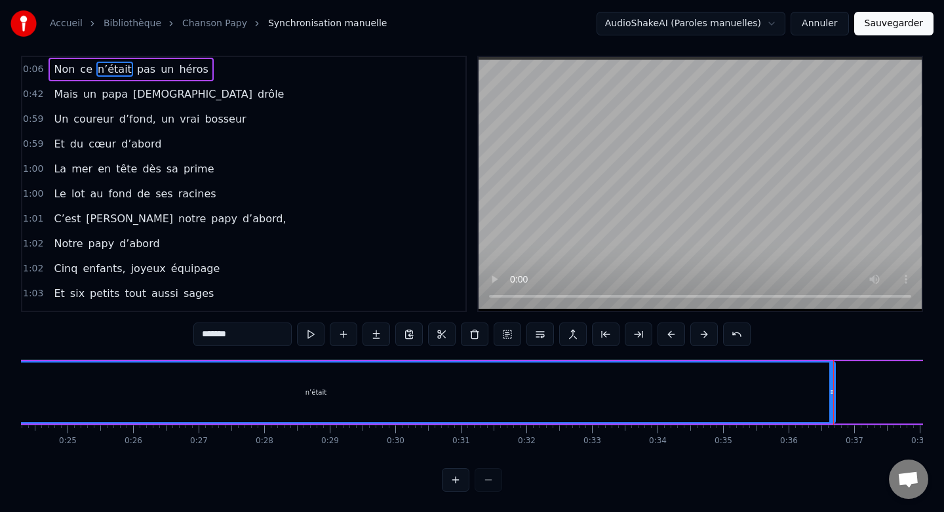
scroll to position [0, 1589]
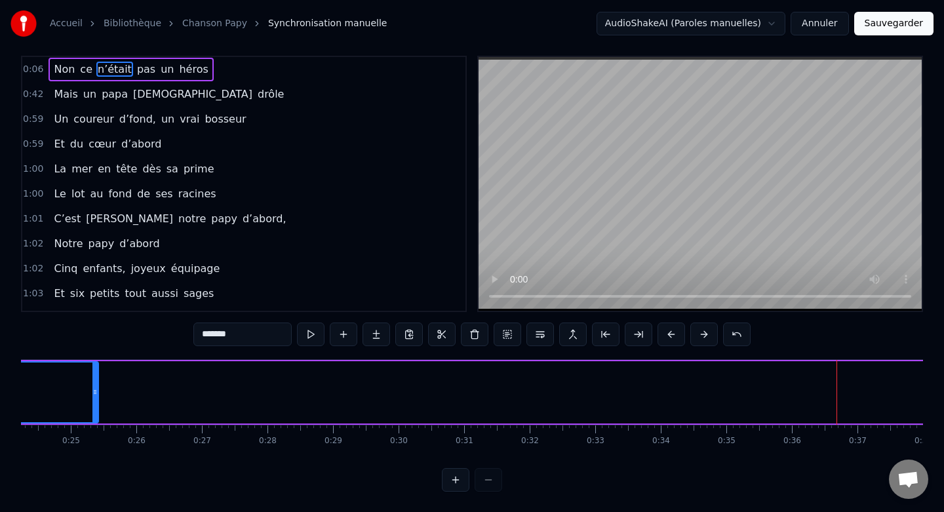
drag, startPoint x: 836, startPoint y: 391, endPoint x: 89, endPoint y: 389, distance: 746.6
click at [92, 389] on icon at bounding box center [94, 392] width 5 height 10
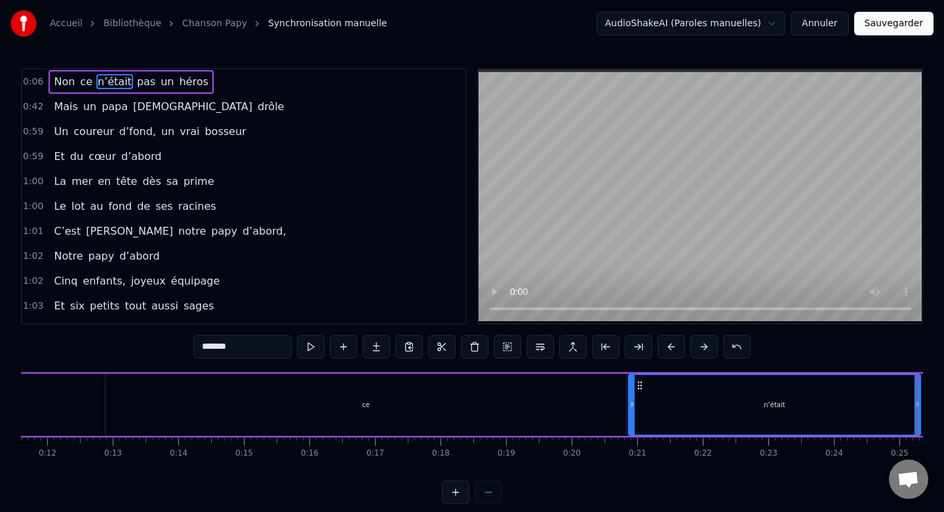
scroll to position [0, 720]
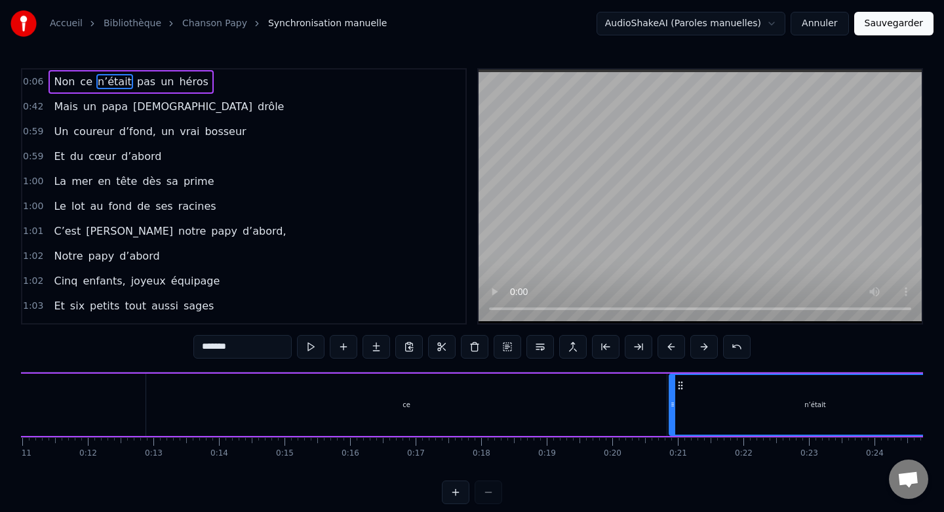
click at [229, 413] on div "ce" at bounding box center [406, 405] width 520 height 62
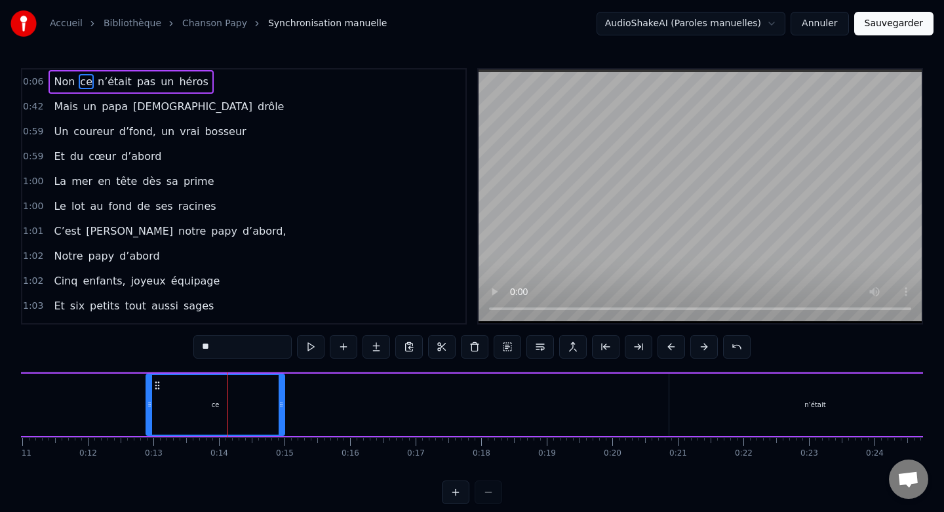
drag, startPoint x: 663, startPoint y: 404, endPoint x: 271, endPoint y: 389, distance: 391.6
click at [279, 389] on div at bounding box center [281, 405] width 5 height 60
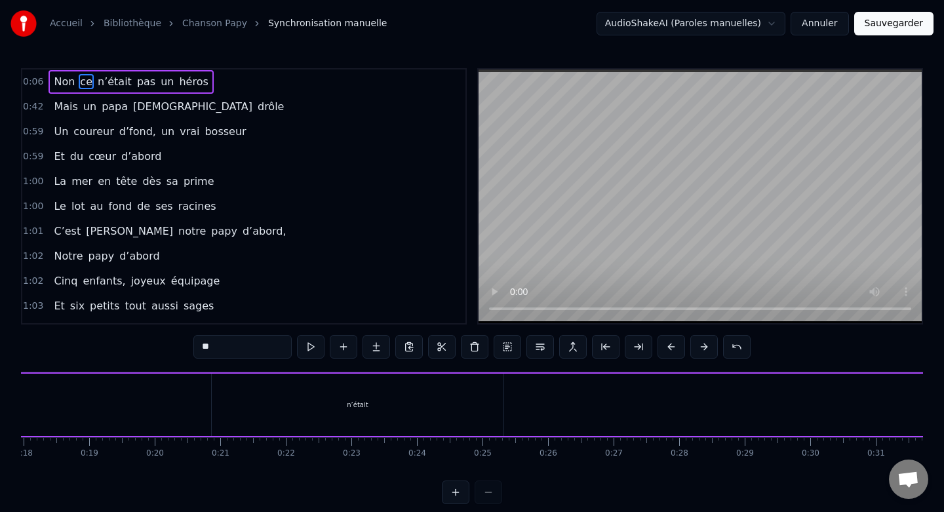
scroll to position [0, 1173]
click at [451, 410] on div "n’était" at bounding box center [362, 405] width 292 height 62
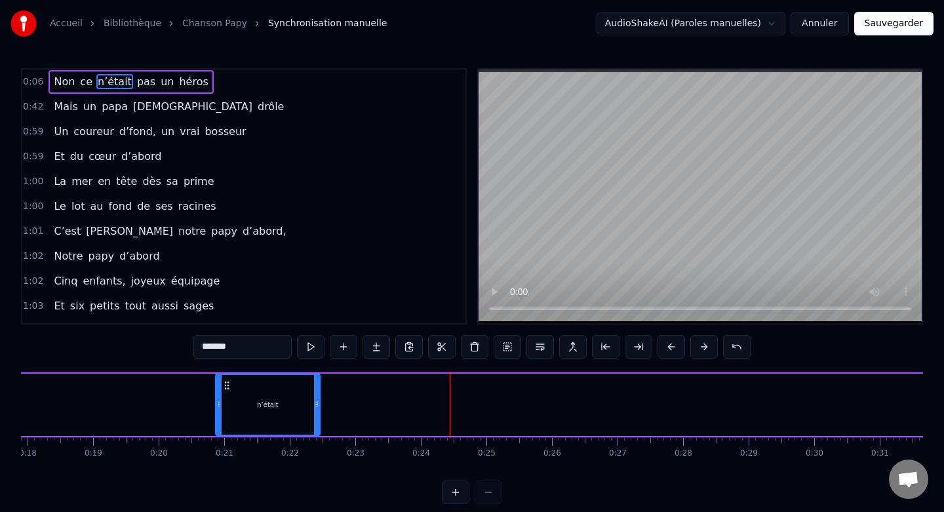
drag, startPoint x: 506, startPoint y: 404, endPoint x: 307, endPoint y: 399, distance: 199.3
click at [314, 399] on icon at bounding box center [316, 404] width 5 height 10
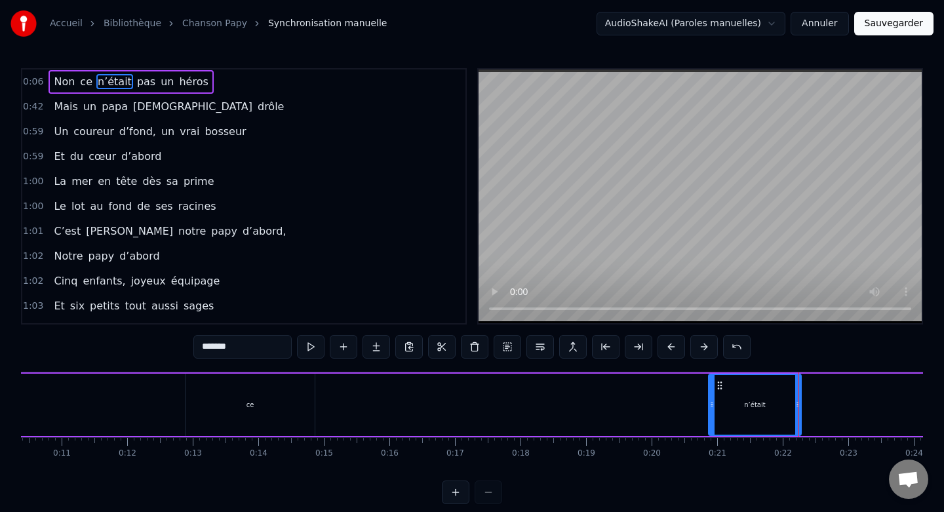
scroll to position [0, 676]
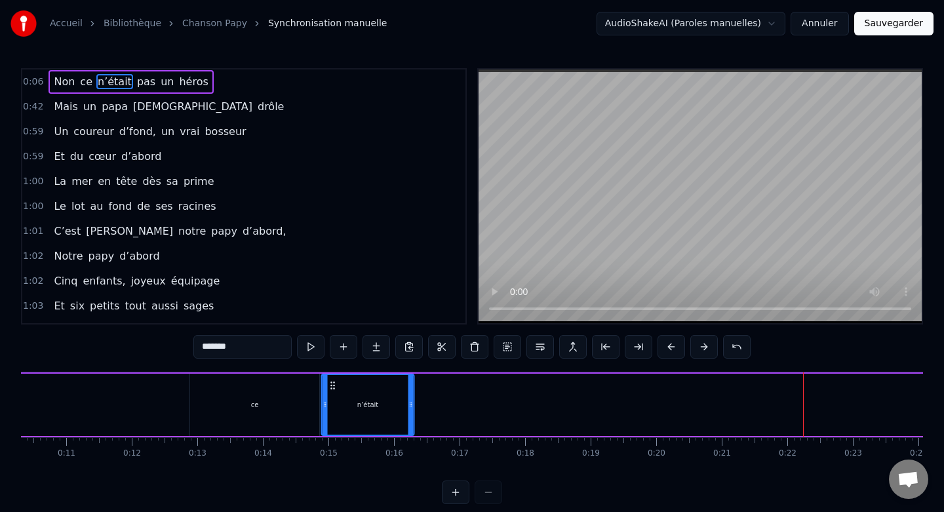
drag, startPoint x: 724, startPoint y: 385, endPoint x: 332, endPoint y: 394, distance: 392.1
click at [332, 394] on div "n’était" at bounding box center [368, 405] width 91 height 60
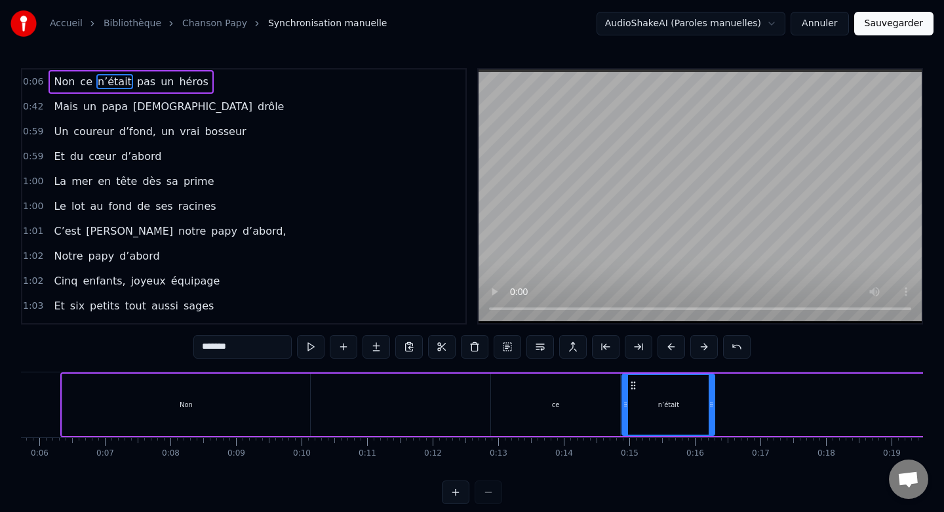
scroll to position [0, 373]
click at [270, 406] on div "Non" at bounding box center [188, 405] width 248 height 62
type input "***"
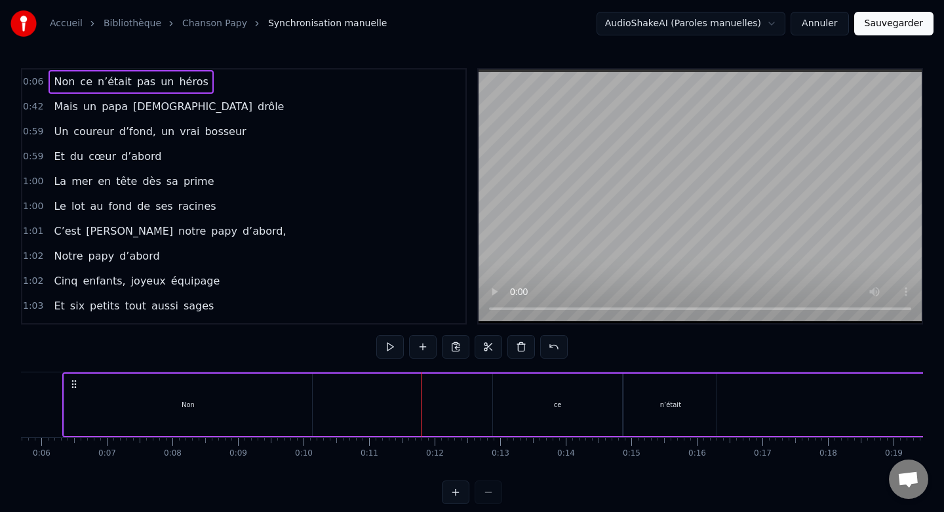
click at [554, 391] on div "ce" at bounding box center [557, 405] width 129 height 62
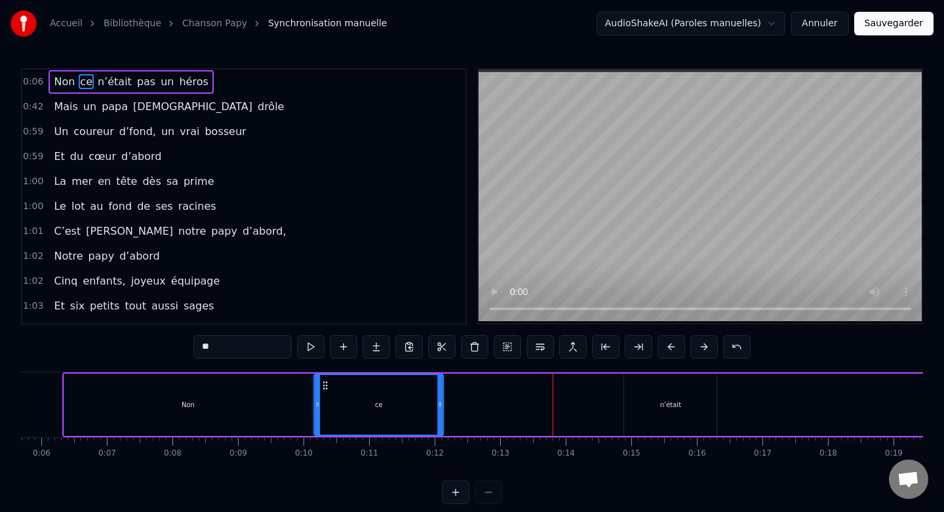
drag, startPoint x: 505, startPoint y: 385, endPoint x: 326, endPoint y: 389, distance: 179.0
click at [326, 389] on icon at bounding box center [325, 385] width 10 height 10
click at [648, 388] on div "n’était" at bounding box center [670, 405] width 92 height 62
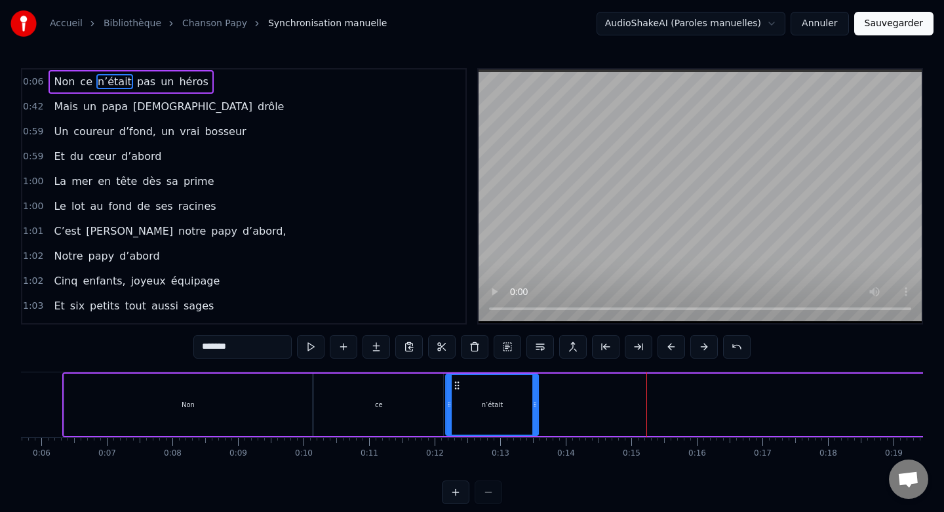
drag, startPoint x: 637, startPoint y: 385, endPoint x: 458, endPoint y: 385, distance: 178.3
click at [458, 385] on circle at bounding box center [458, 385] width 1 height 1
click at [273, 396] on div "Non" at bounding box center [188, 405] width 248 height 62
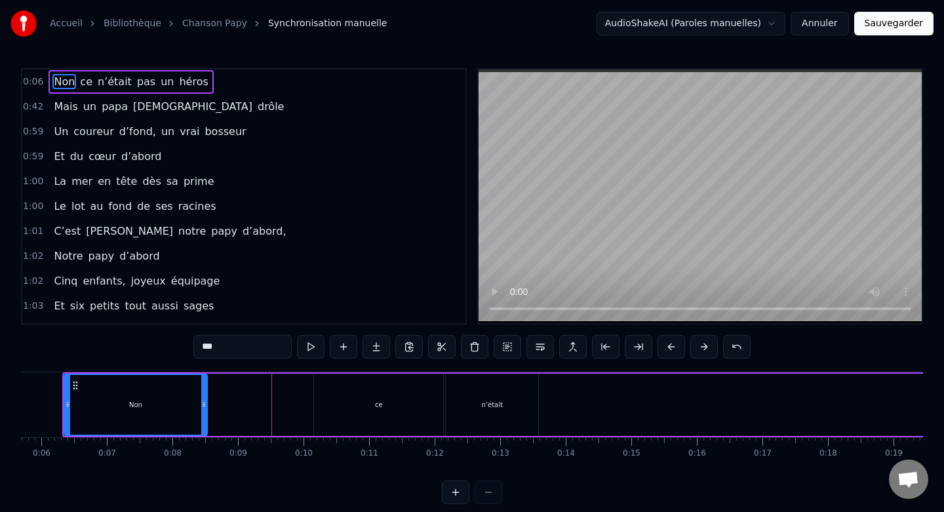
drag, startPoint x: 308, startPoint y: 401, endPoint x: 204, endPoint y: 400, distance: 104.2
click at [203, 400] on icon at bounding box center [203, 404] width 5 height 10
click at [338, 389] on div "ce" at bounding box center [378, 405] width 129 height 62
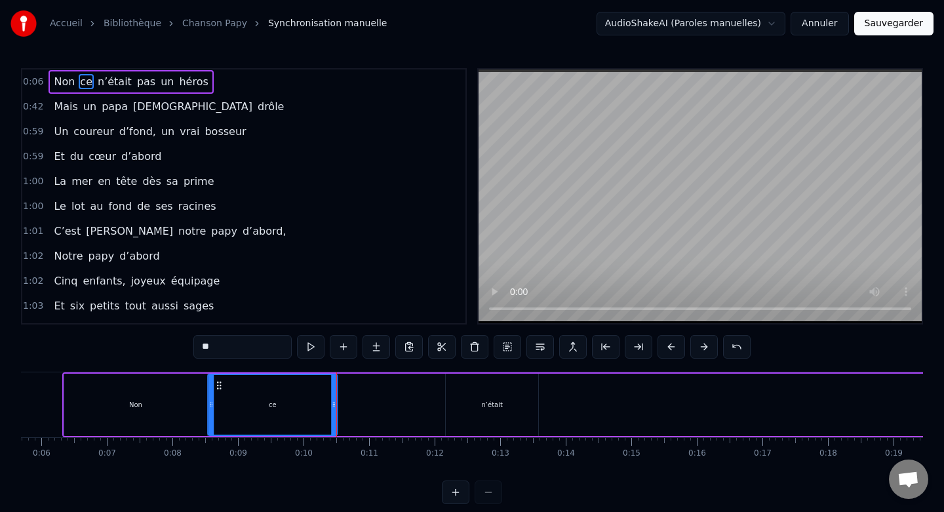
drag, startPoint x: 323, startPoint y: 385, endPoint x: 217, endPoint y: 389, distance: 106.2
click at [217, 389] on icon at bounding box center [219, 385] width 10 height 10
click at [452, 387] on div "n’était" at bounding box center [492, 405] width 92 height 62
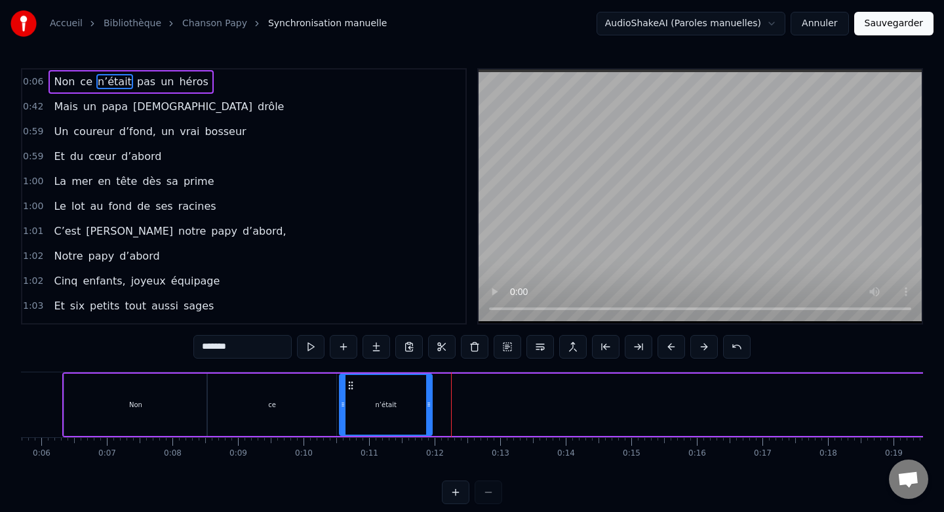
drag, startPoint x: 458, startPoint y: 385, endPoint x: 351, endPoint y: 381, distance: 106.9
click at [351, 381] on icon at bounding box center [350, 385] width 10 height 10
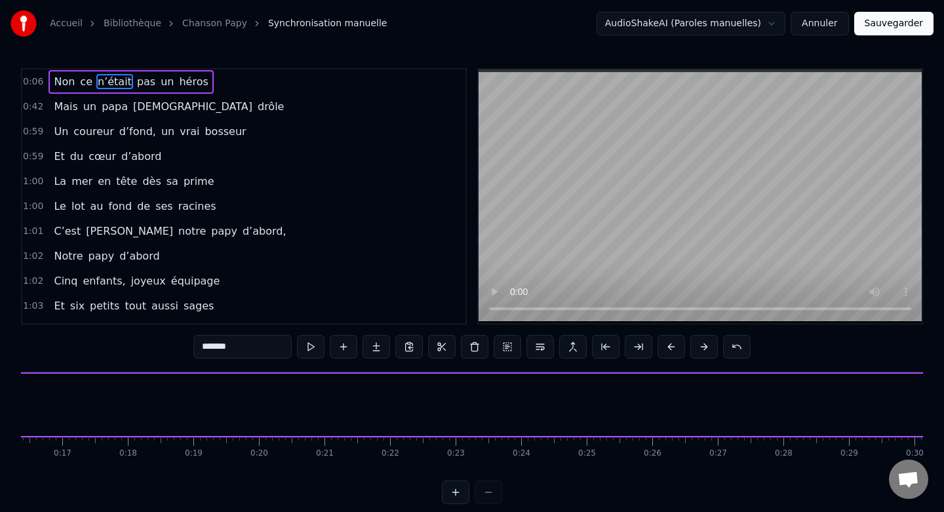
scroll to position [0, 1095]
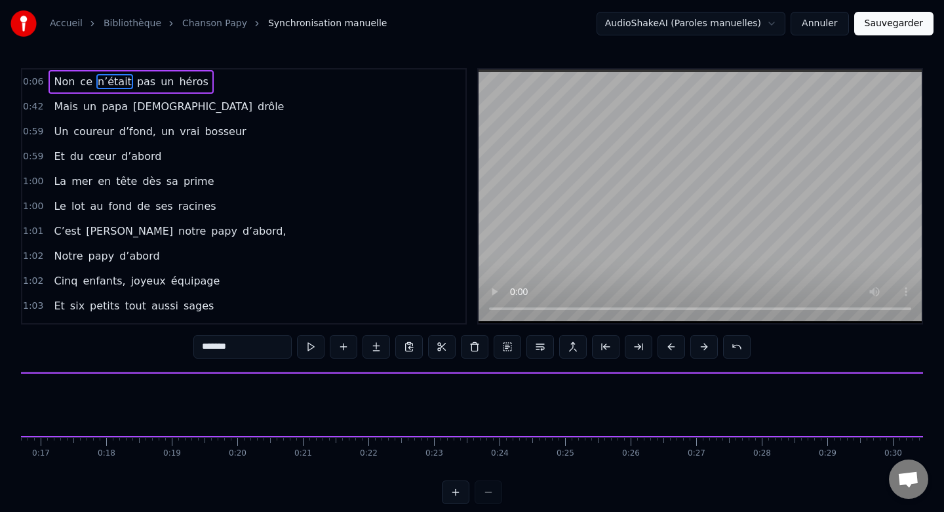
click at [488, 497] on div at bounding box center [472, 492] width 60 height 24
click at [491, 494] on div at bounding box center [472, 492] width 60 height 24
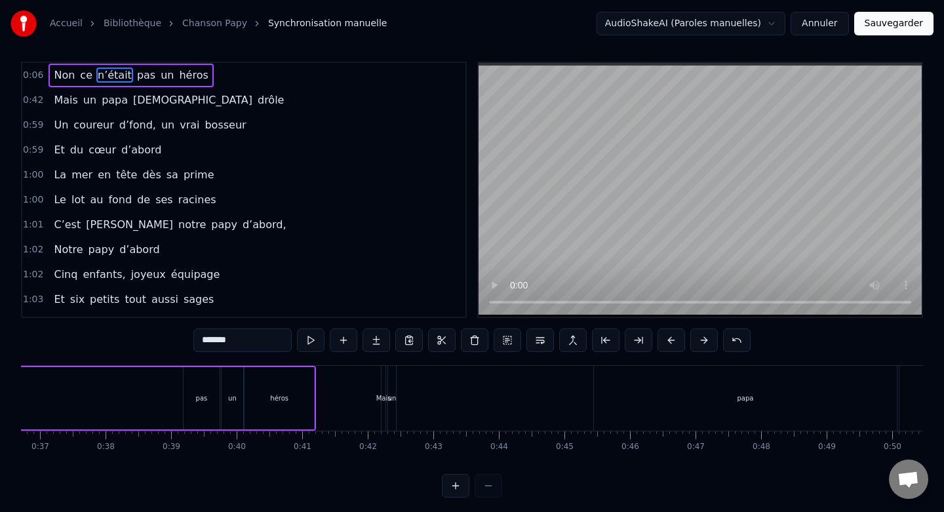
scroll to position [0, 2421]
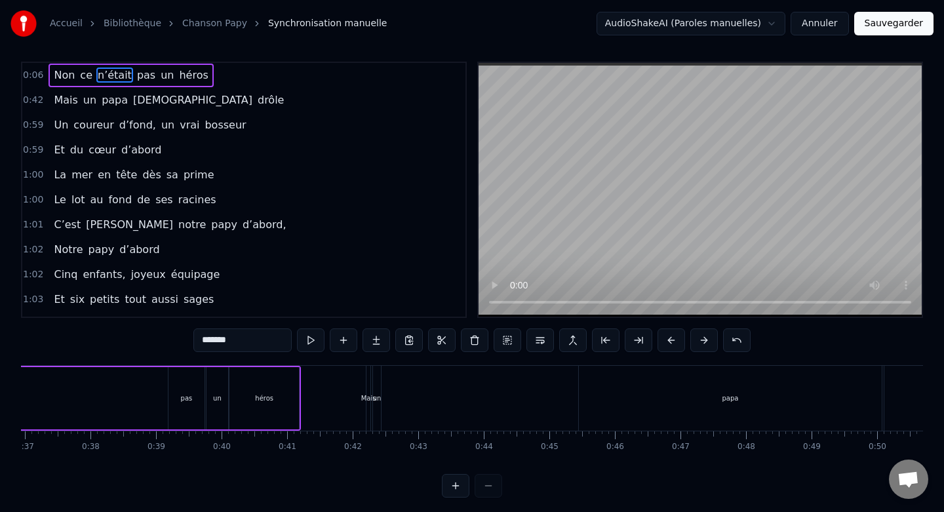
click at [197, 410] on div "pas" at bounding box center [186, 398] width 36 height 62
type input "***"
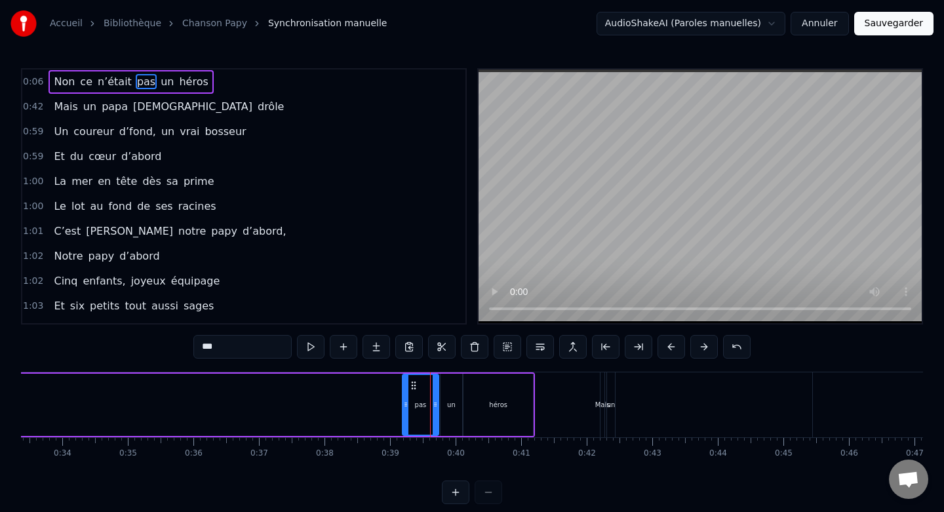
scroll to position [0, 2137]
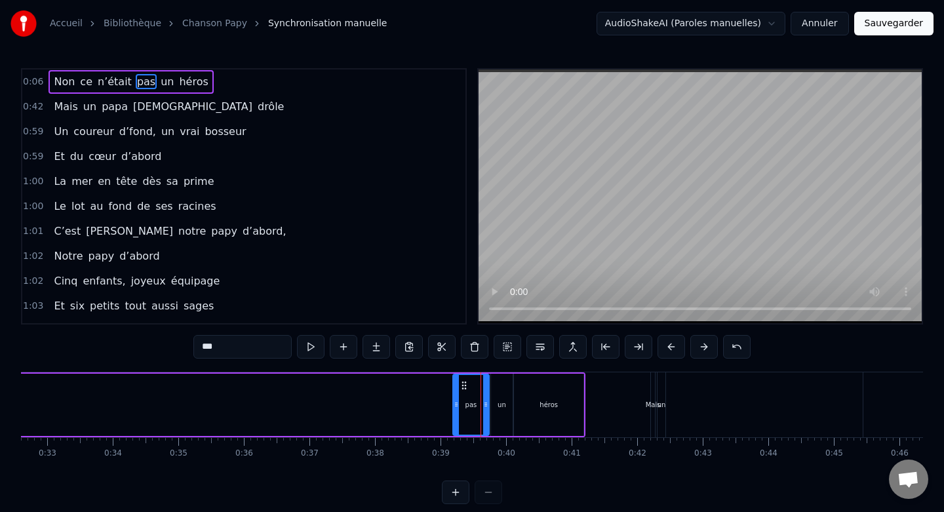
click at [463, 384] on icon at bounding box center [464, 385] width 10 height 10
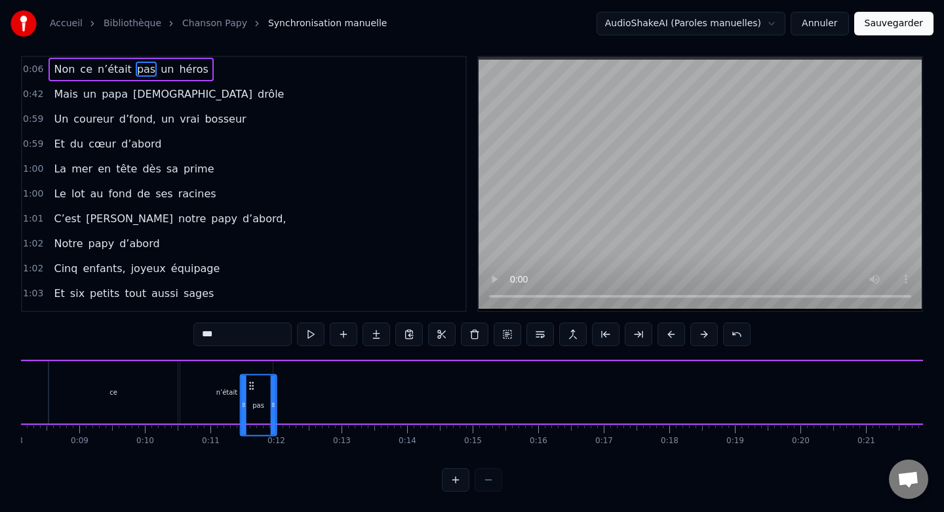
scroll to position [0, 532]
drag, startPoint x: 463, startPoint y: 384, endPoint x: 269, endPoint y: 378, distance: 194.1
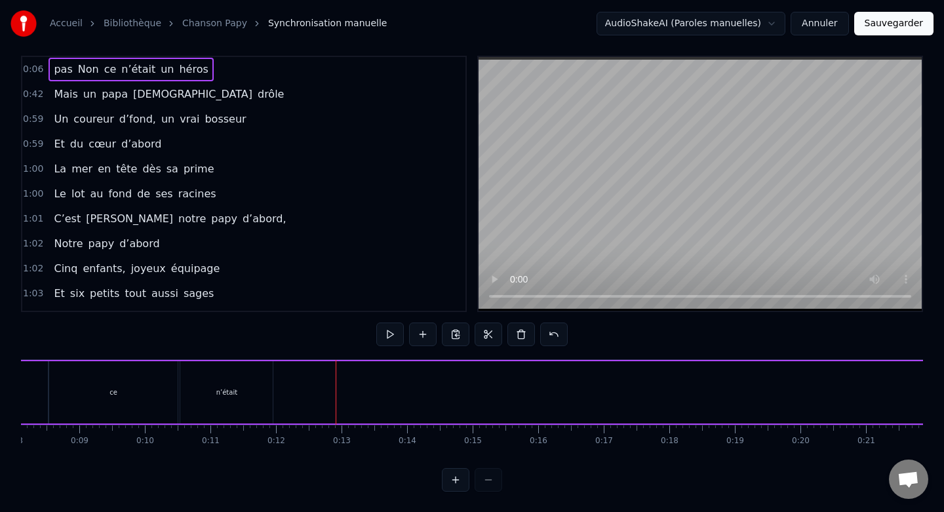
click at [205, 407] on div "n’était" at bounding box center [176, 392] width 92 height 62
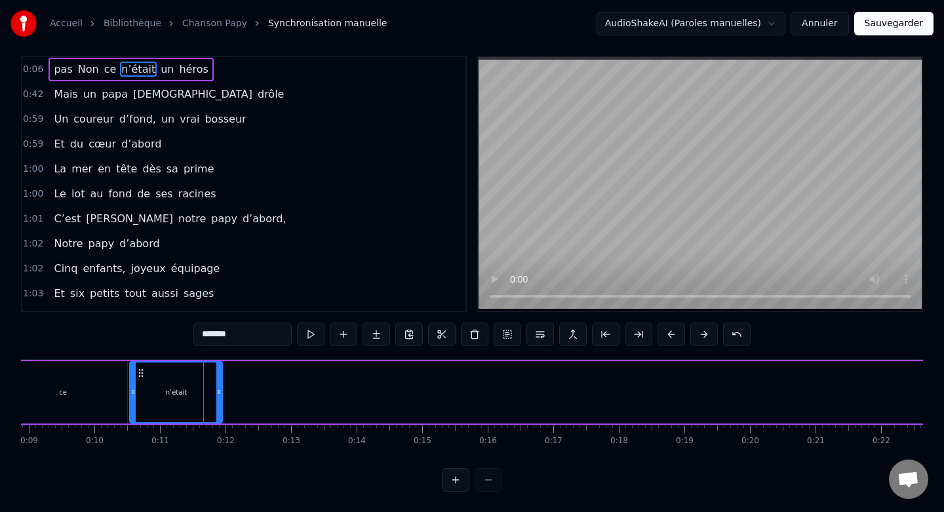
scroll to position [0, 0]
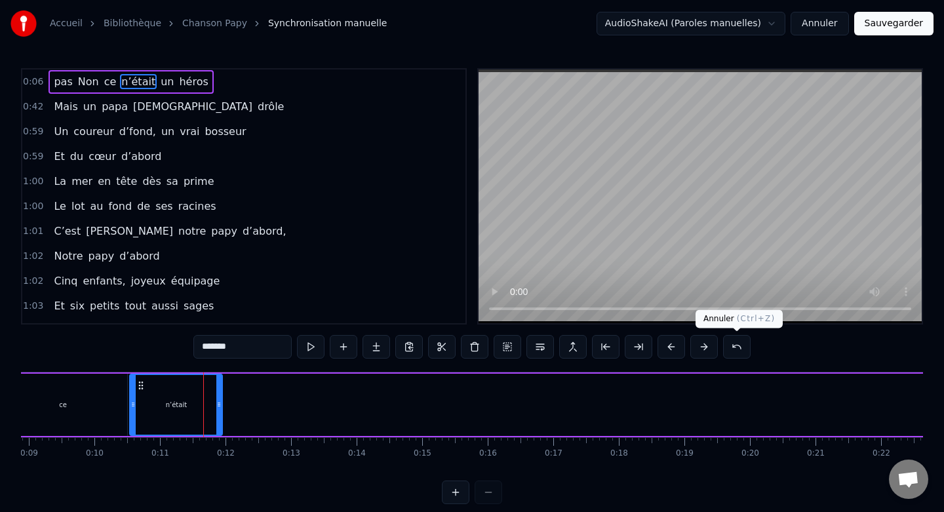
click at [735, 347] on button at bounding box center [737, 347] width 28 height 24
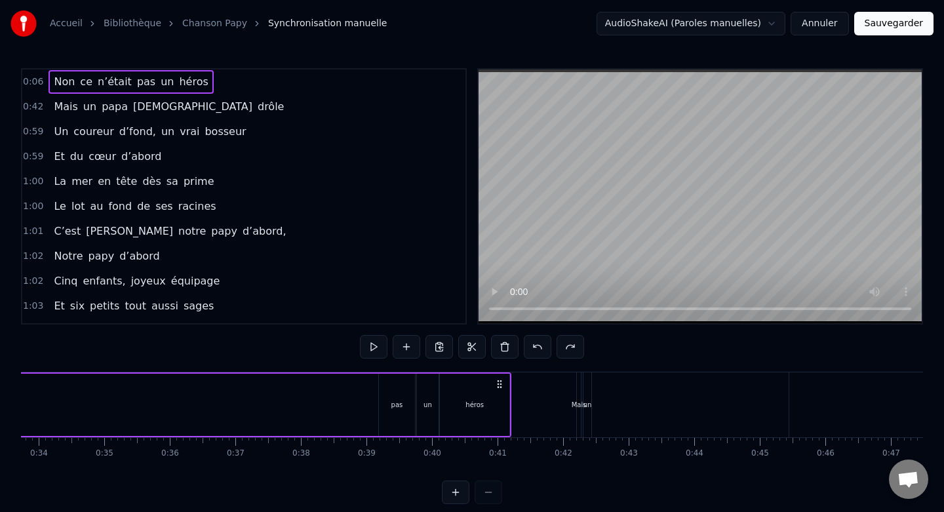
scroll to position [0, 2170]
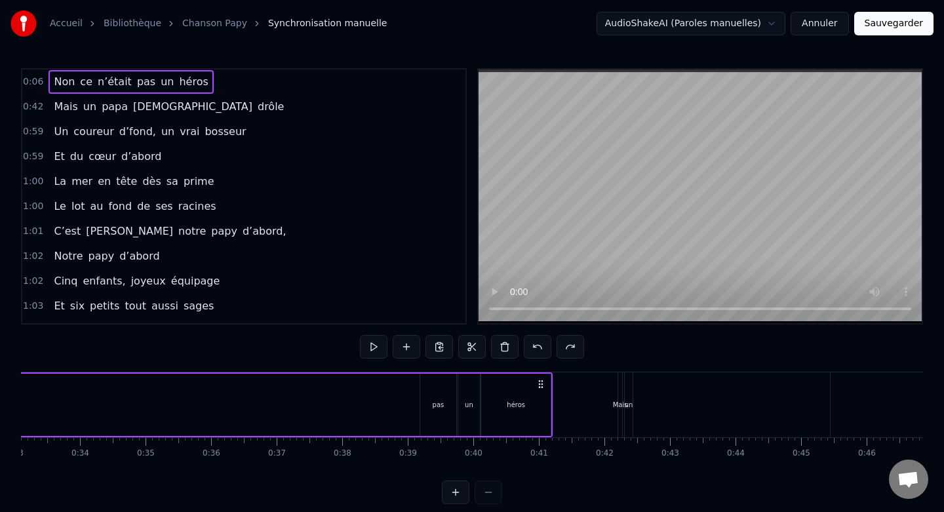
click at [452, 402] on div "pas" at bounding box center [438, 405] width 36 height 62
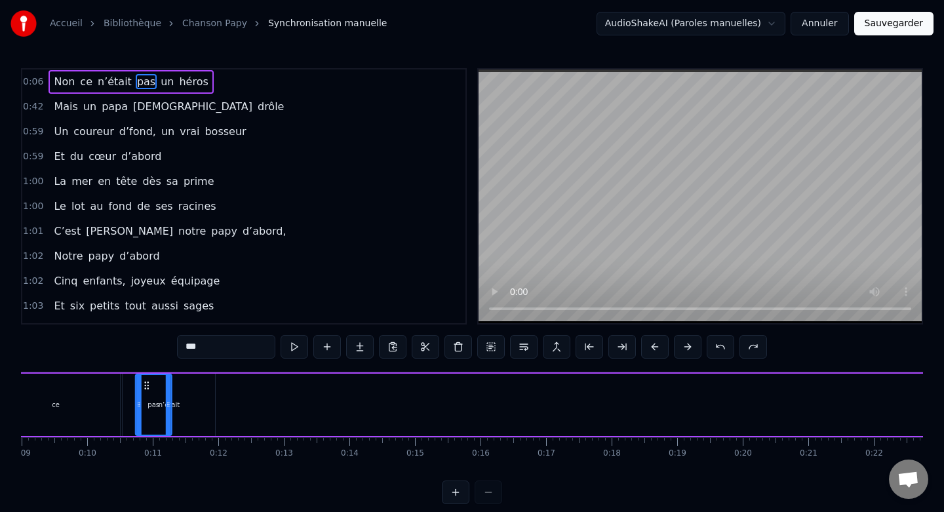
scroll to position [0, 567]
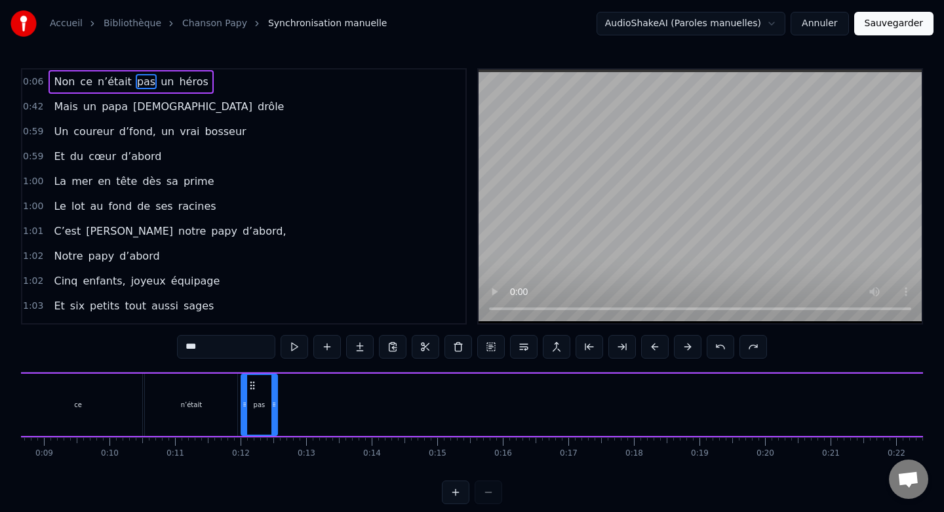
drag, startPoint x: 429, startPoint y: 387, endPoint x: 251, endPoint y: 410, distance: 179.7
click at [251, 410] on div "pas" at bounding box center [259, 405] width 35 height 60
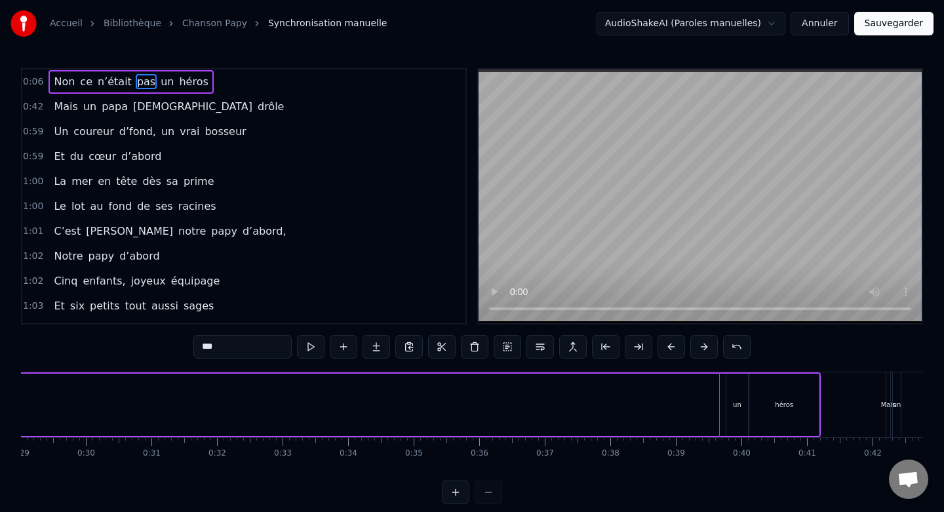
scroll to position [0, 1908]
click at [735, 402] on div "un" at bounding box center [731, 405] width 22 height 62
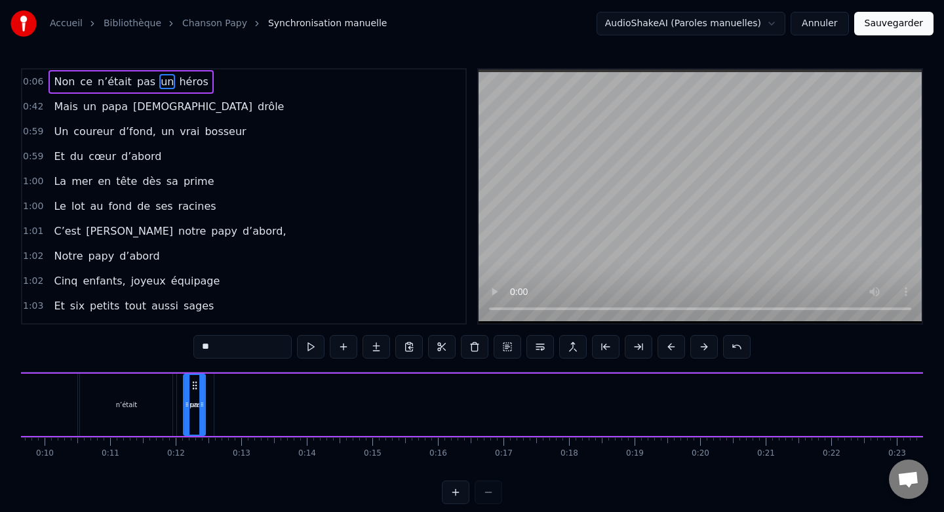
scroll to position [0, 631]
drag, startPoint x: 731, startPoint y: 383, endPoint x: 229, endPoint y: 404, distance: 502.6
click at [229, 404] on div "un" at bounding box center [229, 405] width 20 height 60
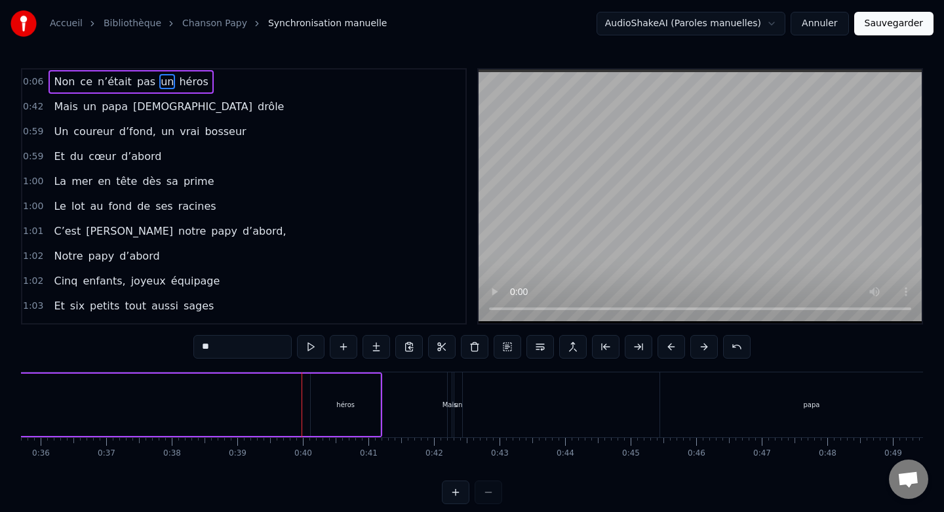
scroll to position [0, 2319]
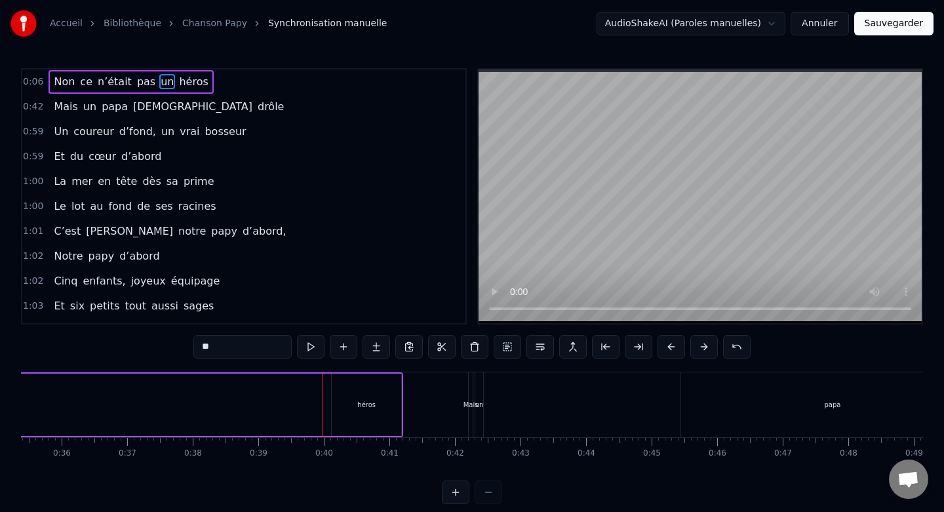
click at [368, 427] on div "héros" at bounding box center [366, 405] width 69 height 62
type input "*****"
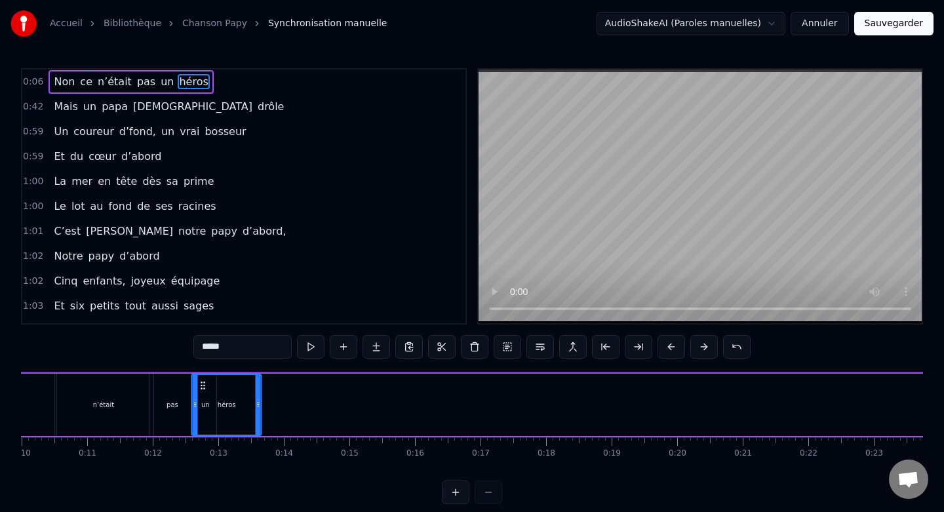
scroll to position [0, 651]
drag, startPoint x: 342, startPoint y: 385, endPoint x: 233, endPoint y: 410, distance: 111.0
click at [233, 410] on div "héros" at bounding box center [258, 405] width 68 height 60
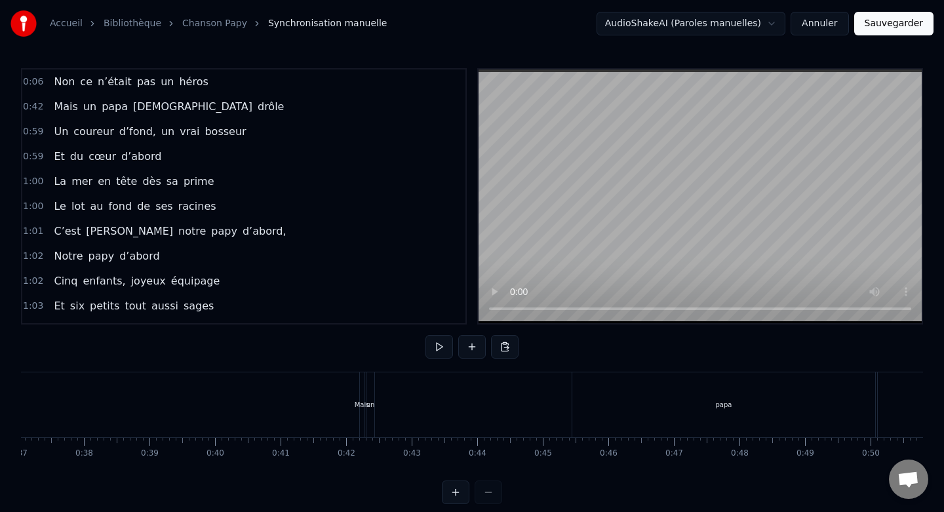
scroll to position [0, 2420]
click at [370, 410] on div "Mais" at bounding box center [370, 404] width 4 height 65
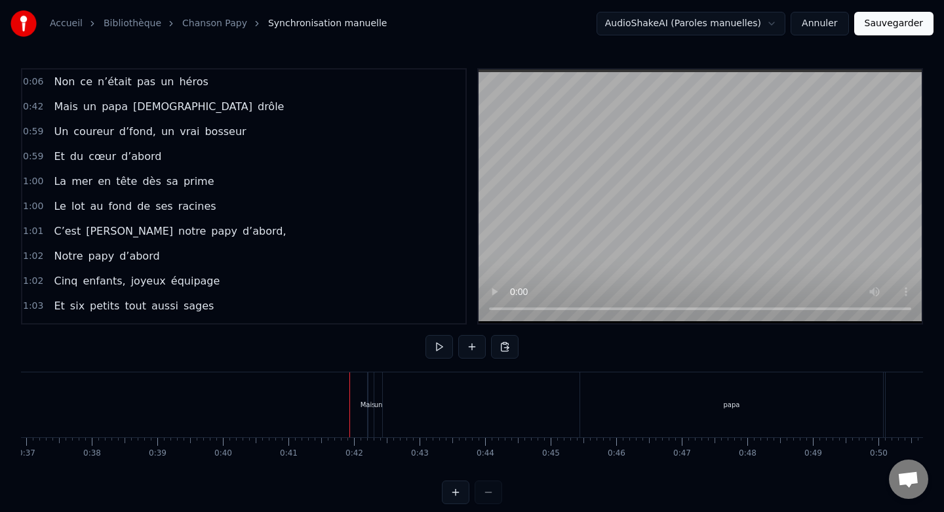
click at [366, 406] on div "Mais" at bounding box center [368, 405] width 15 height 10
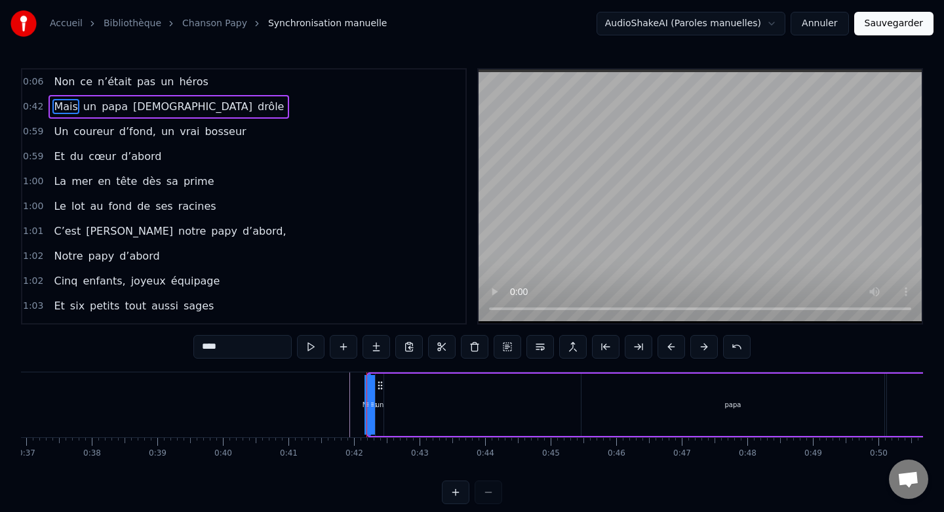
drag, startPoint x: 366, startPoint y: 399, endPoint x: 334, endPoint y: 398, distance: 31.5
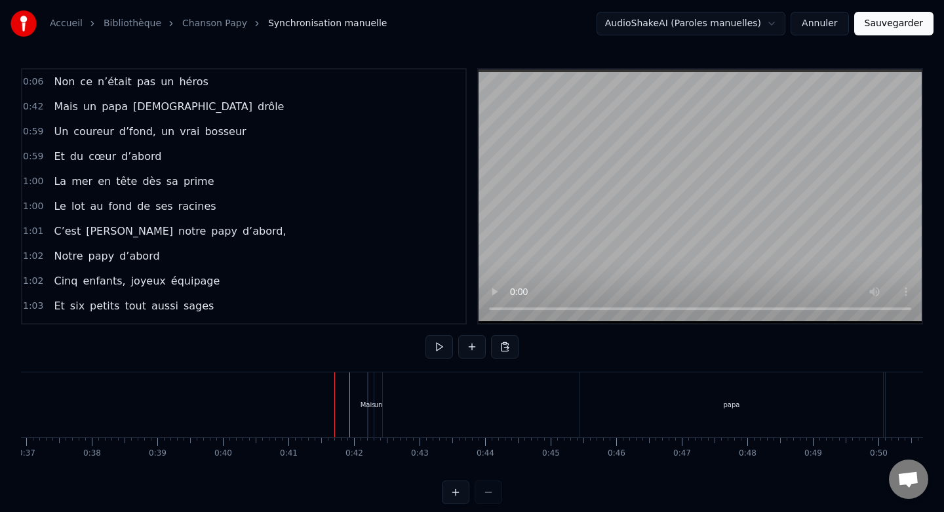
click at [37, 105] on span "0:42" at bounding box center [33, 106] width 20 height 13
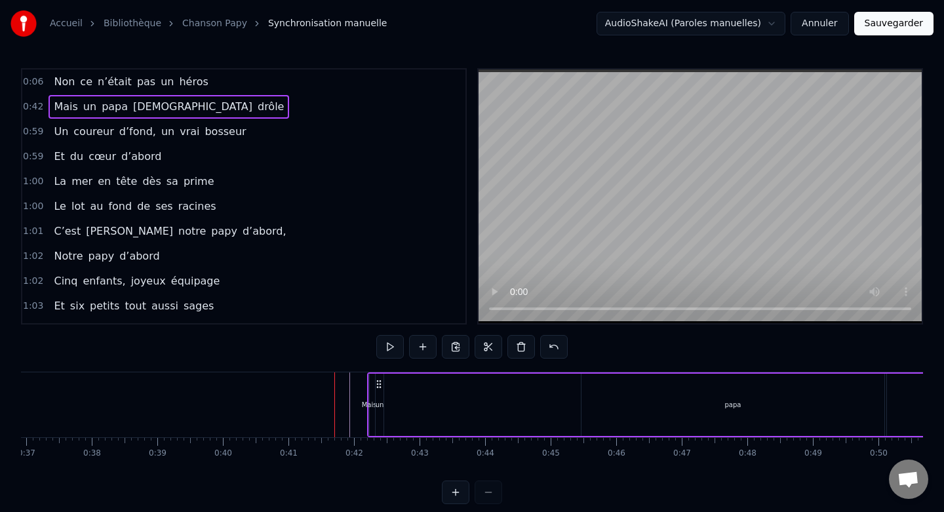
click at [37, 105] on span "0:42" at bounding box center [33, 106] width 20 height 13
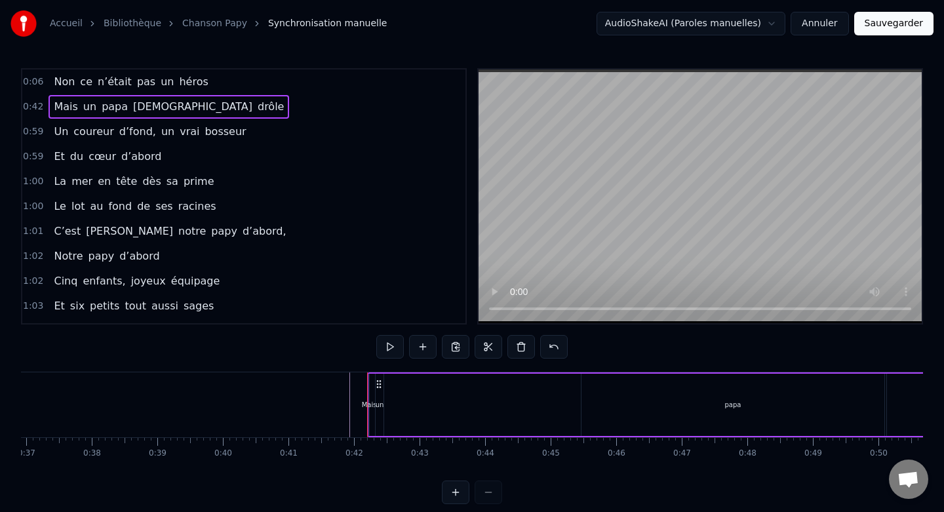
click at [454, 492] on button at bounding box center [456, 492] width 28 height 24
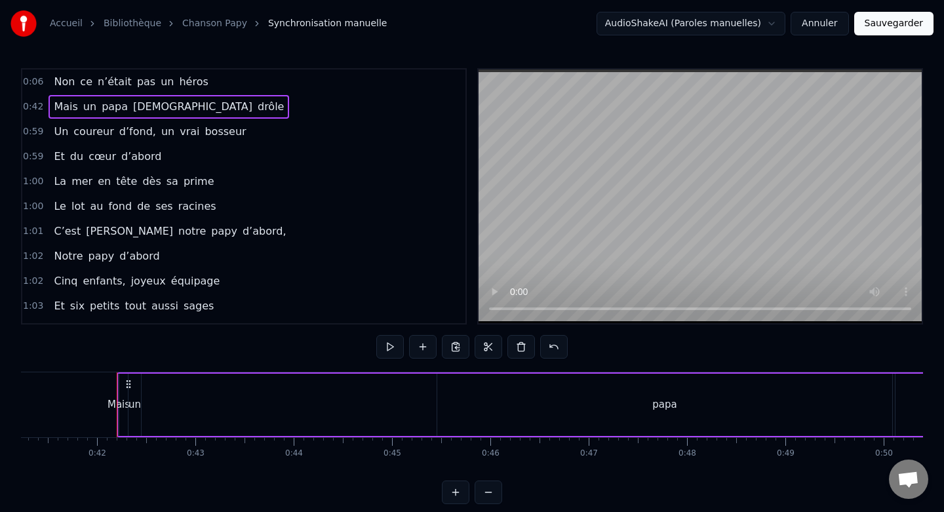
scroll to position [0, 4084]
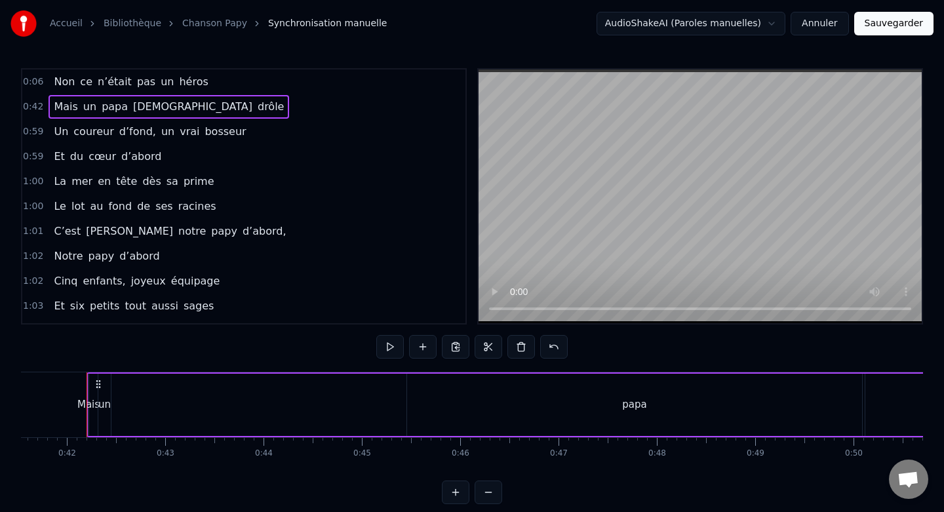
click at [447, 492] on button at bounding box center [456, 492] width 28 height 24
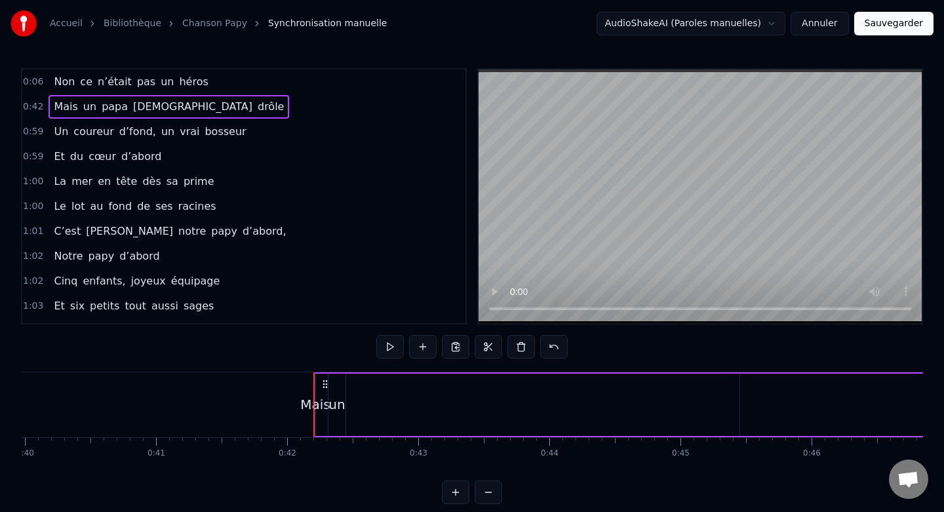
scroll to position [0, 5224]
click at [336, 403] on div "Mais" at bounding box center [332, 405] width 30 height 20
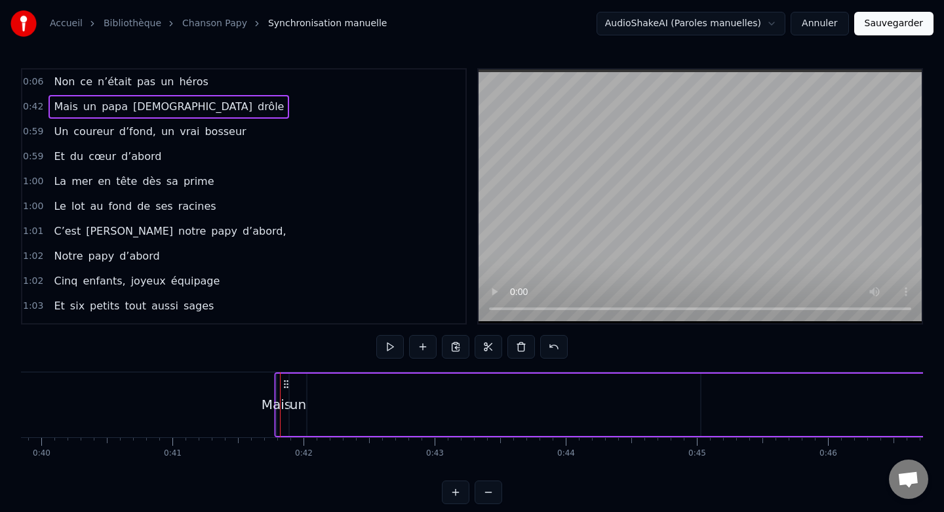
drag, startPoint x: 341, startPoint y: 384, endPoint x: 285, endPoint y: 380, distance: 55.9
click at [285, 380] on icon at bounding box center [286, 384] width 10 height 10
click at [277, 400] on div "Mais" at bounding box center [276, 405] width 30 height 20
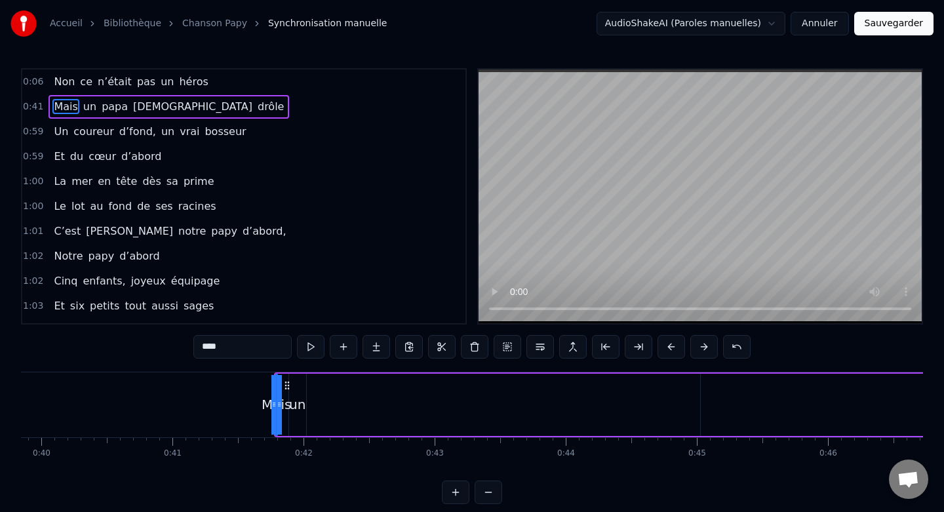
click at [276, 397] on div at bounding box center [276, 404] width 1 height 65
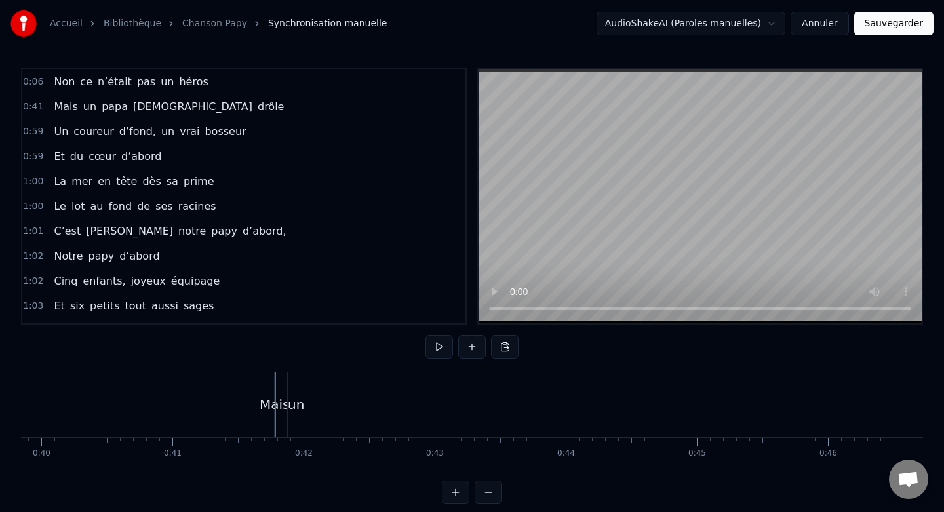
click at [275, 404] on div at bounding box center [275, 404] width 1 height 65
click at [281, 404] on div "Mais" at bounding box center [275, 405] width 30 height 20
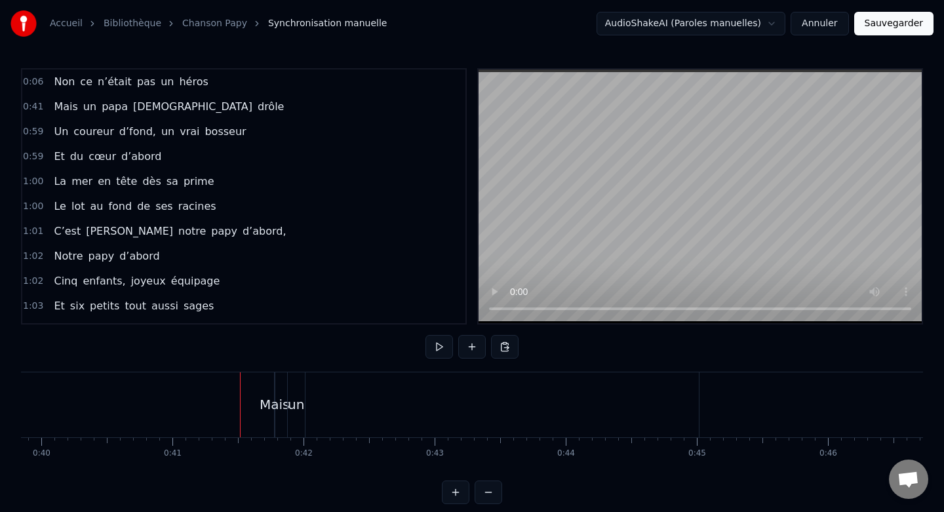
click at [279, 404] on div "Mais" at bounding box center [275, 405] width 30 height 20
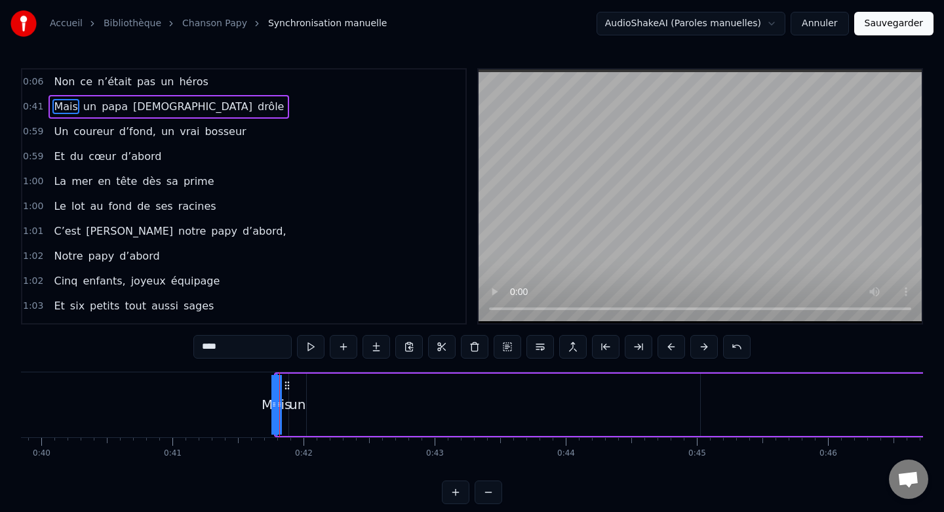
drag, startPoint x: 281, startPoint y: 405, endPoint x: 304, endPoint y: 405, distance: 22.9
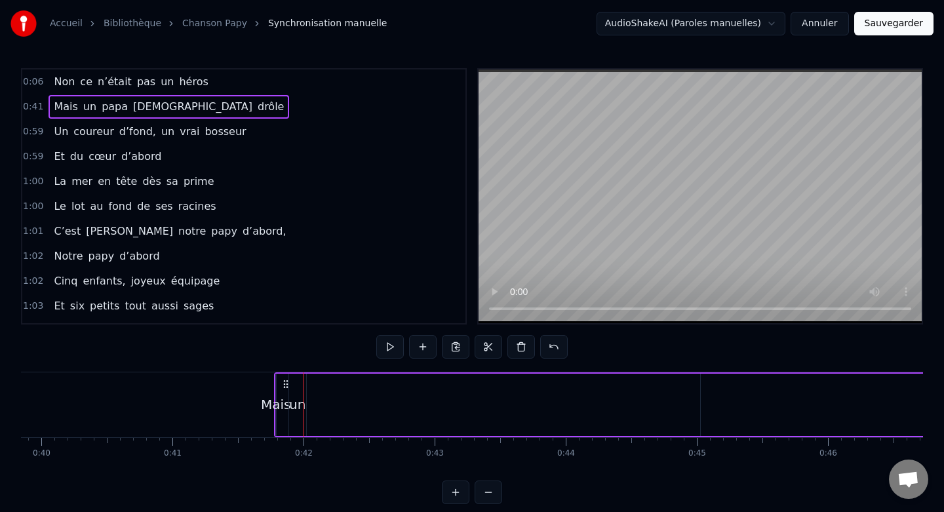
click at [298, 402] on div "un" at bounding box center [297, 405] width 16 height 20
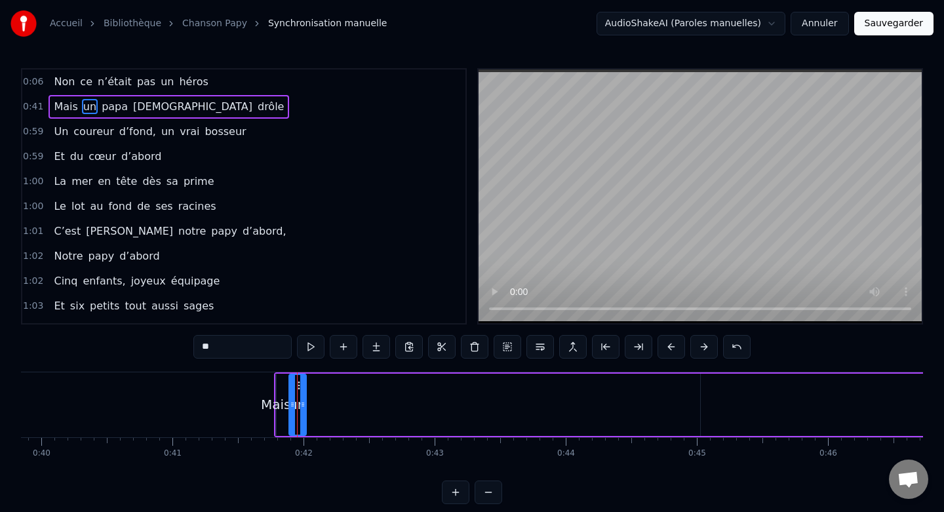
drag, startPoint x: 298, startPoint y: 394, endPoint x: 323, endPoint y: 393, distance: 24.9
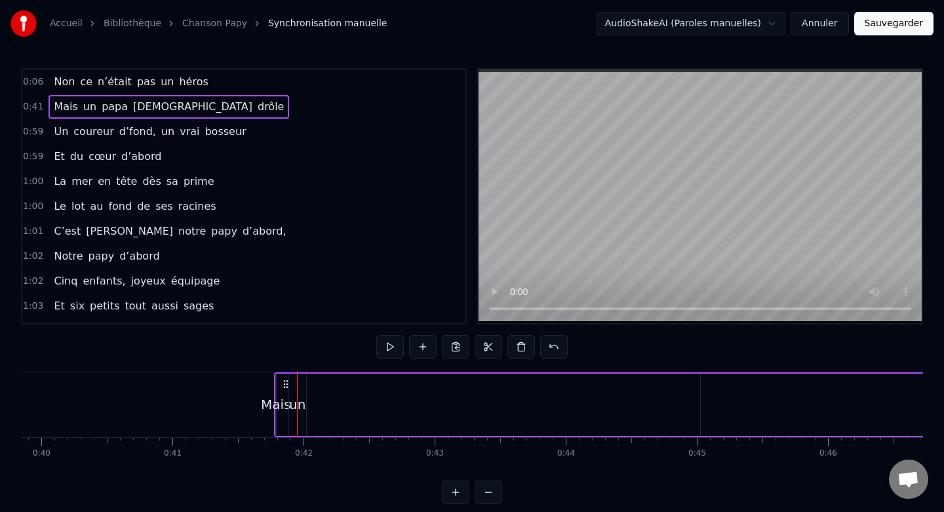
click at [300, 395] on div "un" at bounding box center [297, 405] width 16 height 20
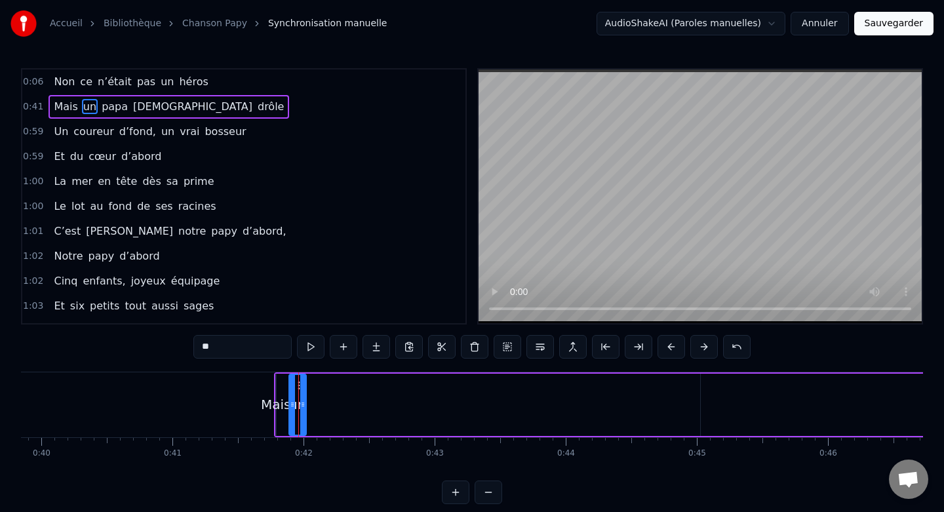
drag, startPoint x: 298, startPoint y: 385, endPoint x: 332, endPoint y: 383, distance: 34.1
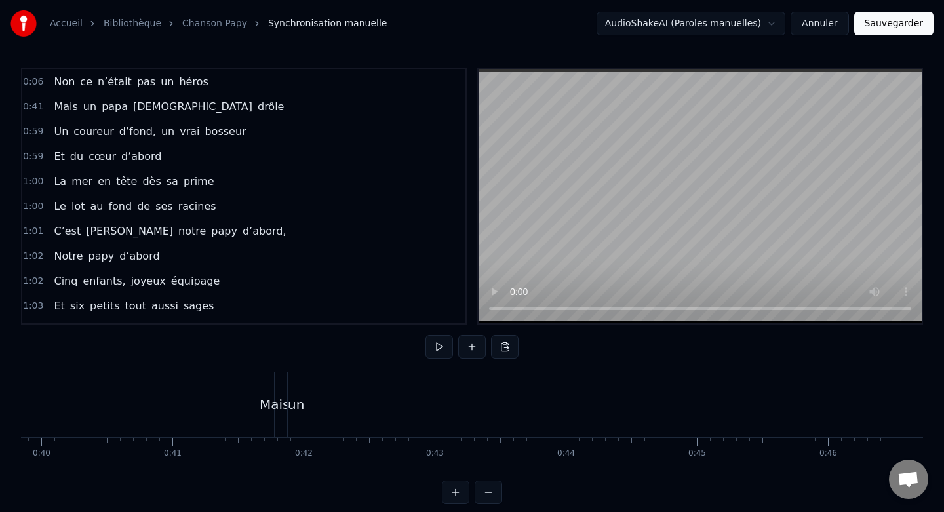
click at [298, 401] on div "un" at bounding box center [296, 405] width 16 height 20
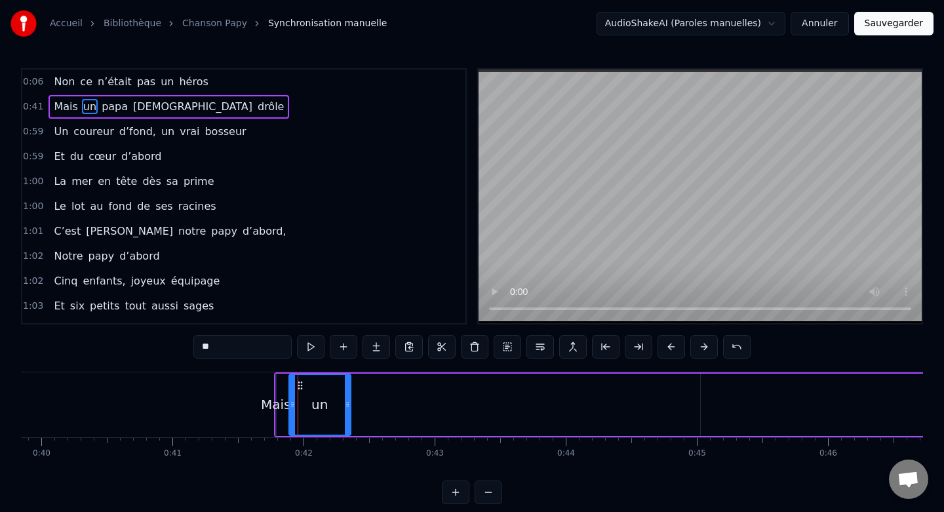
drag, startPoint x: 304, startPoint y: 408, endPoint x: 353, endPoint y: 405, distance: 49.2
click at [350, 405] on icon at bounding box center [347, 404] width 5 height 10
drag, startPoint x: 291, startPoint y: 405, endPoint x: 315, endPoint y: 405, distance: 24.3
click at [317, 405] on icon at bounding box center [319, 404] width 5 height 10
click at [281, 399] on div "Mais" at bounding box center [276, 405] width 30 height 20
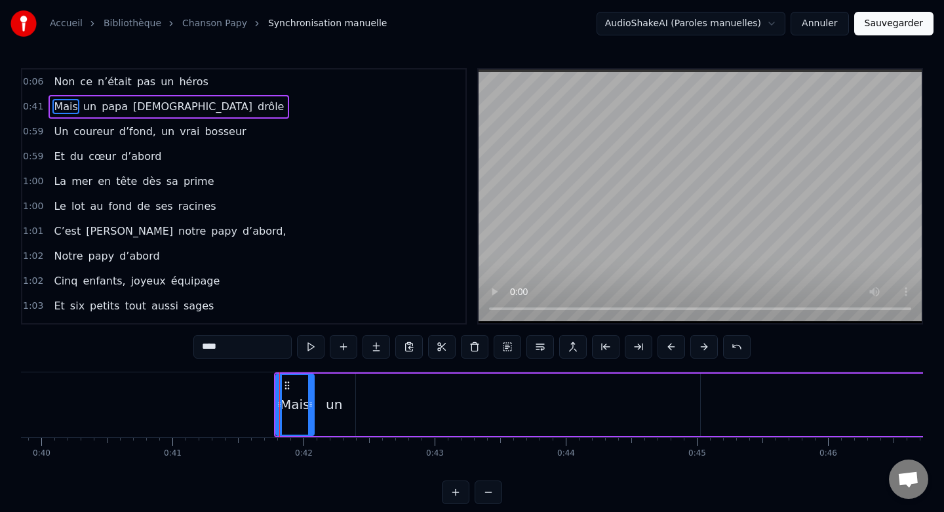
drag, startPoint x: 275, startPoint y: 405, endPoint x: 314, endPoint y: 406, distance: 39.3
click at [314, 406] on div "Mais" at bounding box center [294, 405] width 39 height 62
click at [342, 389] on div "un" at bounding box center [334, 405] width 42 height 62
type input "**"
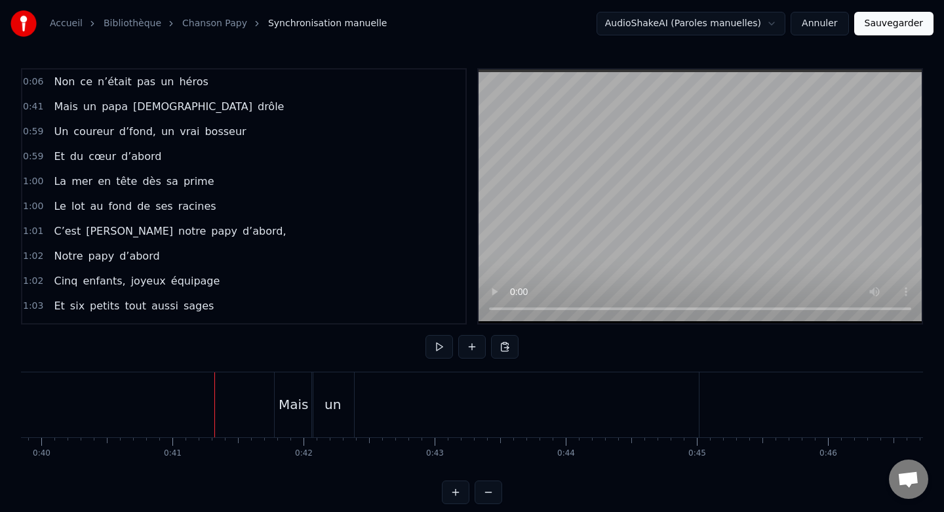
click at [291, 400] on div "Mais" at bounding box center [294, 405] width 30 height 20
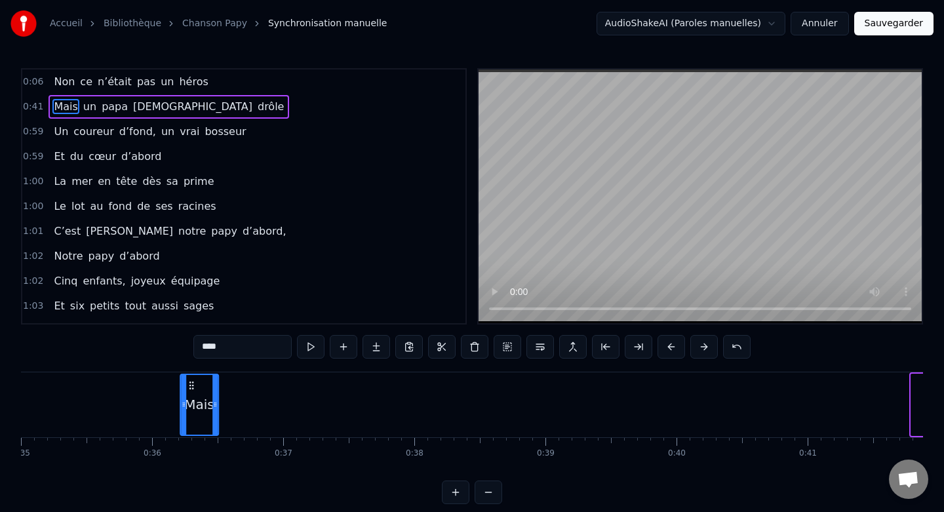
drag, startPoint x: 286, startPoint y: 384, endPoint x: 125, endPoint y: 389, distance: 162.0
click at [186, 389] on icon at bounding box center [191, 385] width 10 height 10
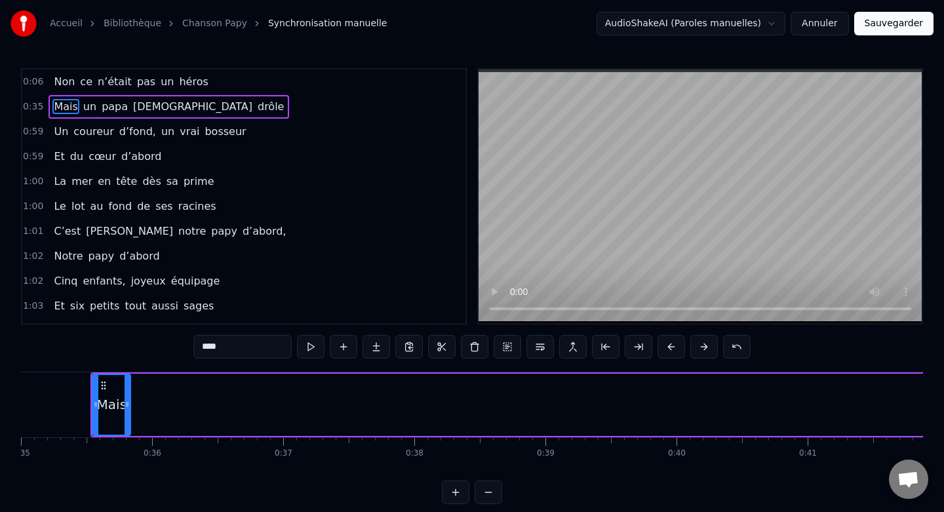
scroll to position [0, 4568]
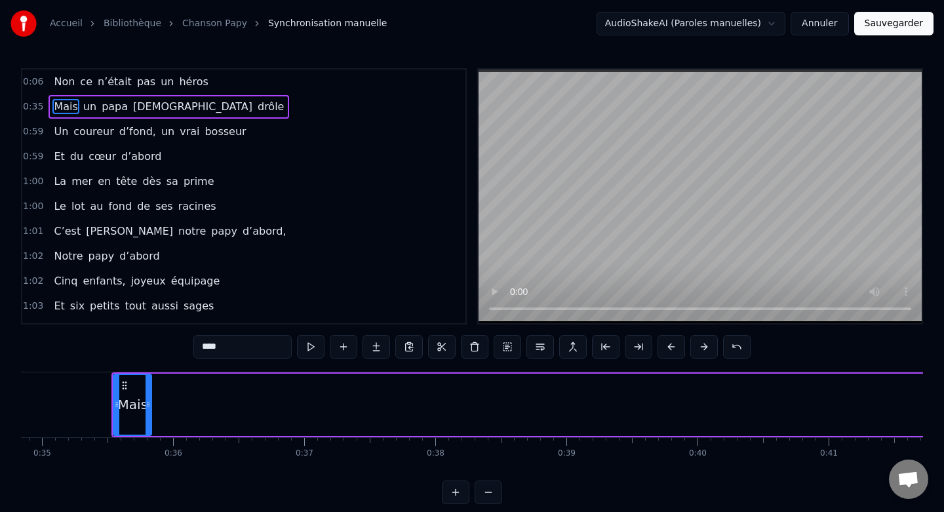
click at [492, 494] on button at bounding box center [489, 492] width 28 height 24
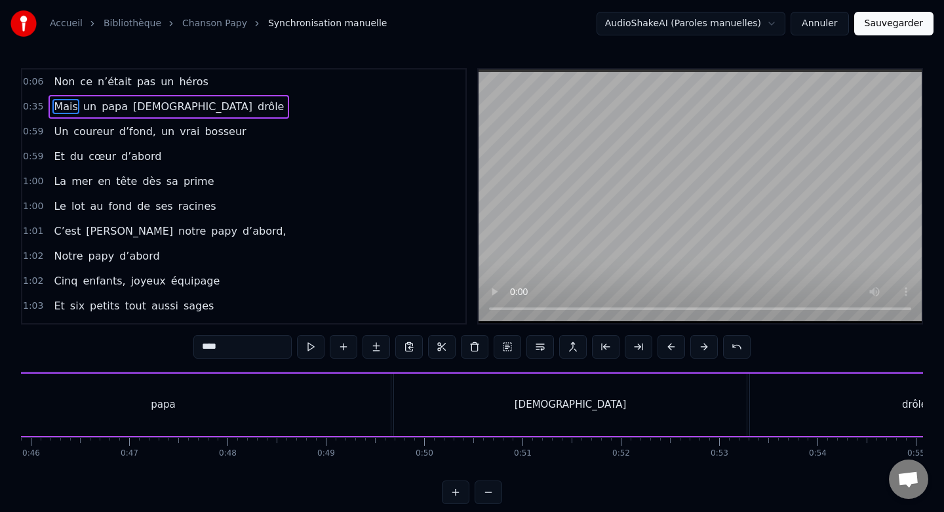
click at [492, 494] on button at bounding box center [489, 492] width 28 height 24
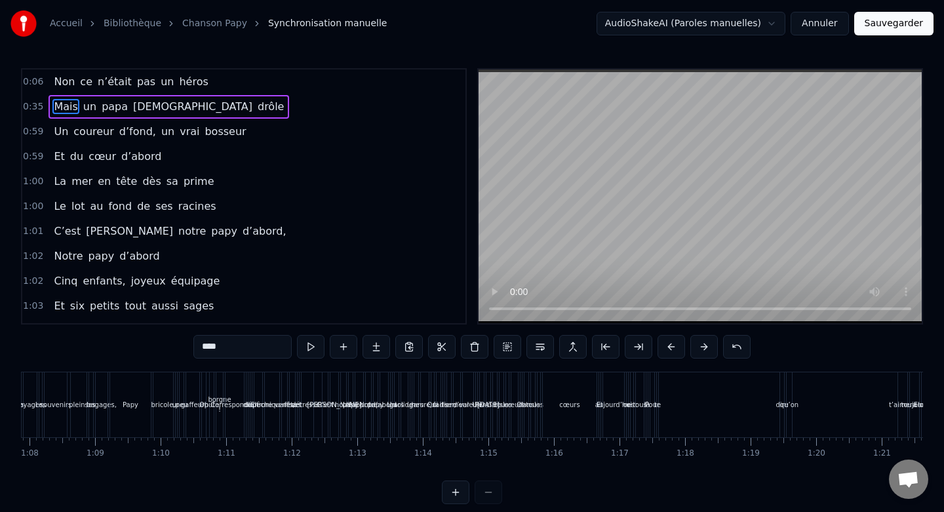
click at [492, 494] on div at bounding box center [472, 492] width 60 height 24
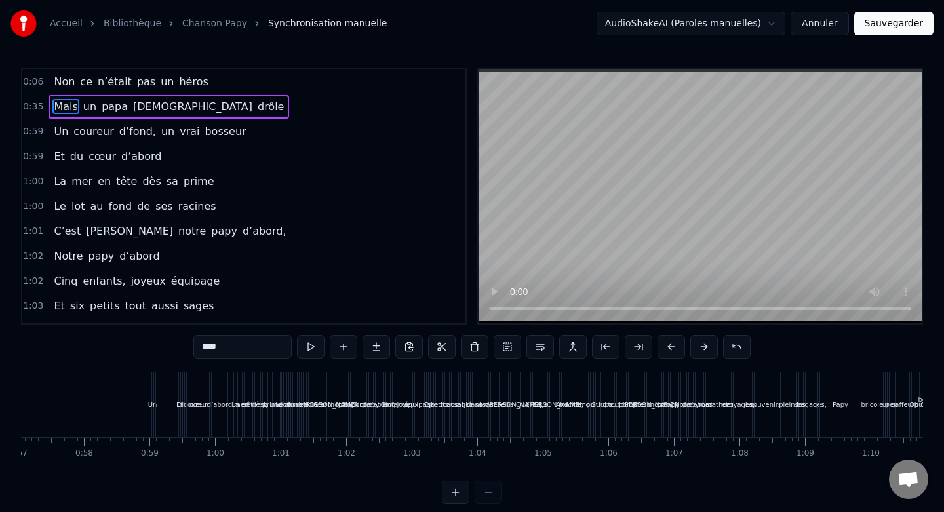
click at [492, 494] on div at bounding box center [472, 492] width 60 height 24
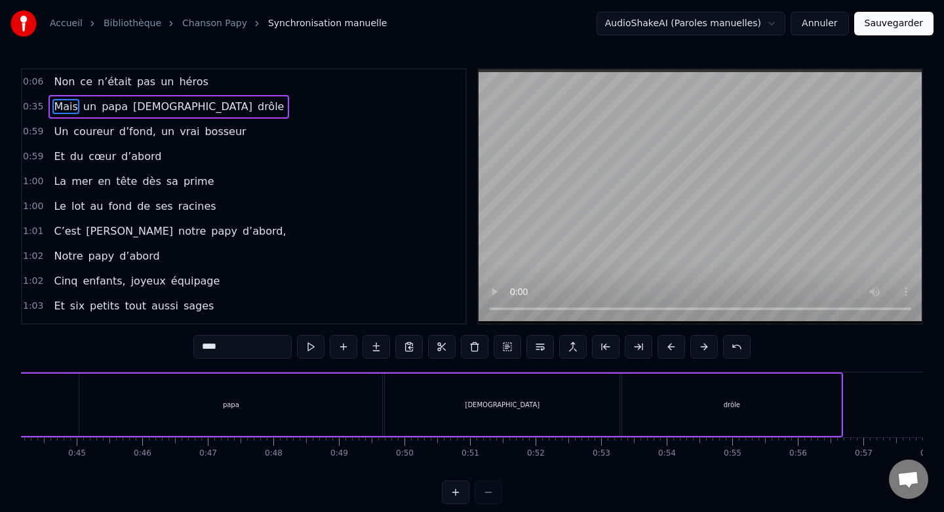
scroll to position [0, 2681]
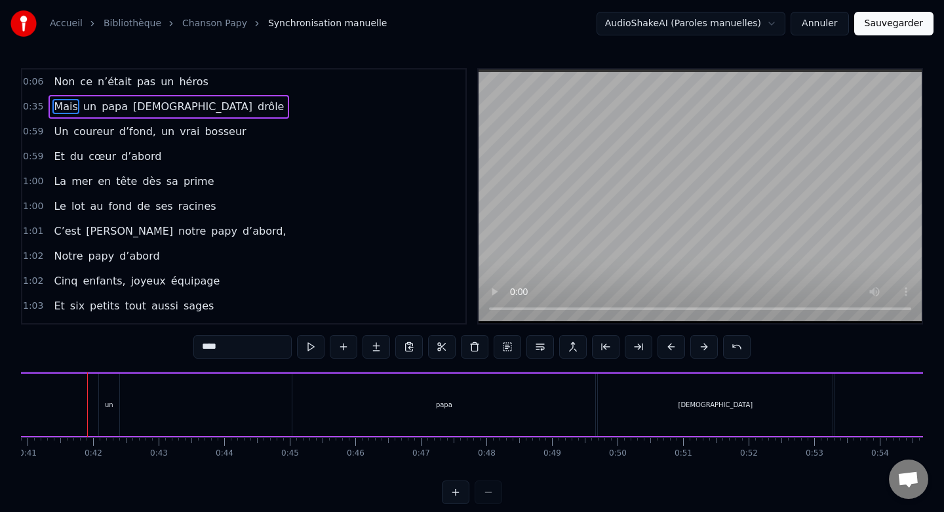
click at [492, 494] on div at bounding box center [472, 492] width 60 height 24
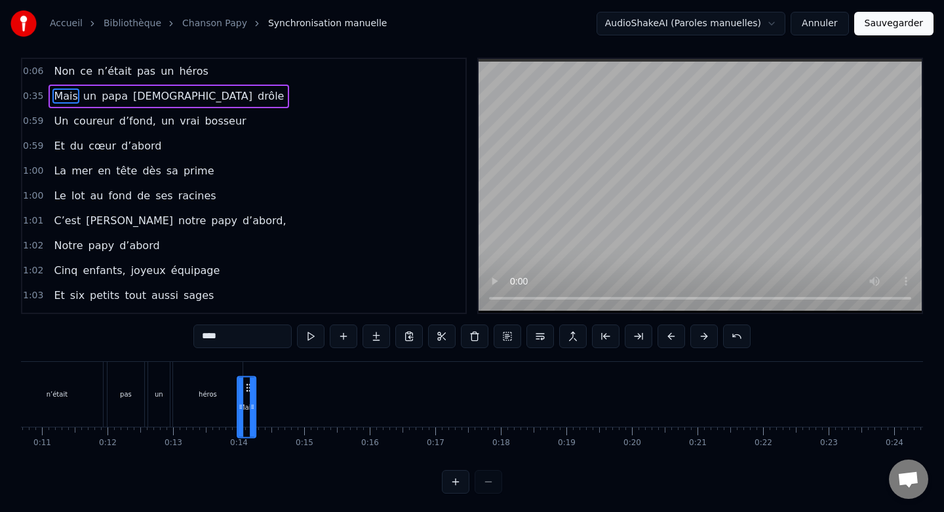
scroll to position [12, 0]
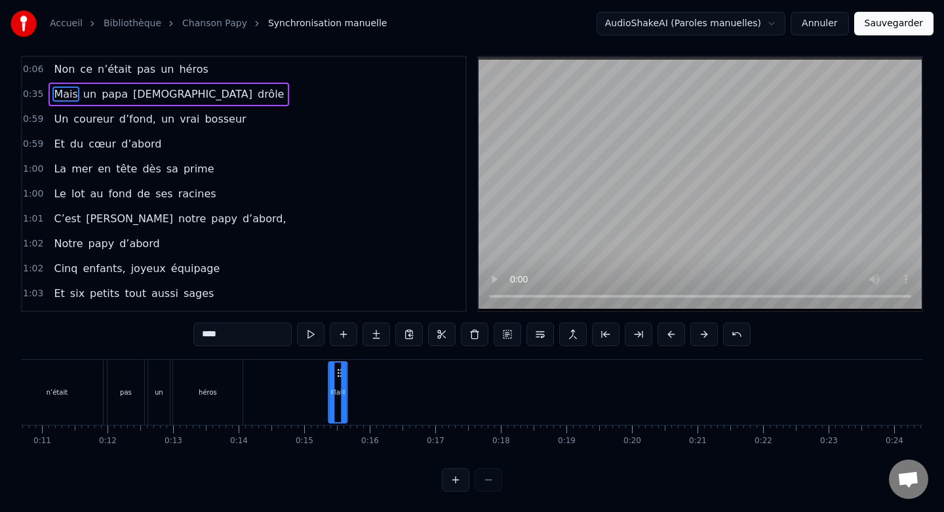
drag, startPoint x: 458, startPoint y: 381, endPoint x: 343, endPoint y: 353, distance: 118.0
click at [343, 353] on div "0:06 Non ce n’était pas un héros 0:35 Mais un papa sacrément drôle 0:59 Un cour…" at bounding box center [472, 274] width 902 height 436
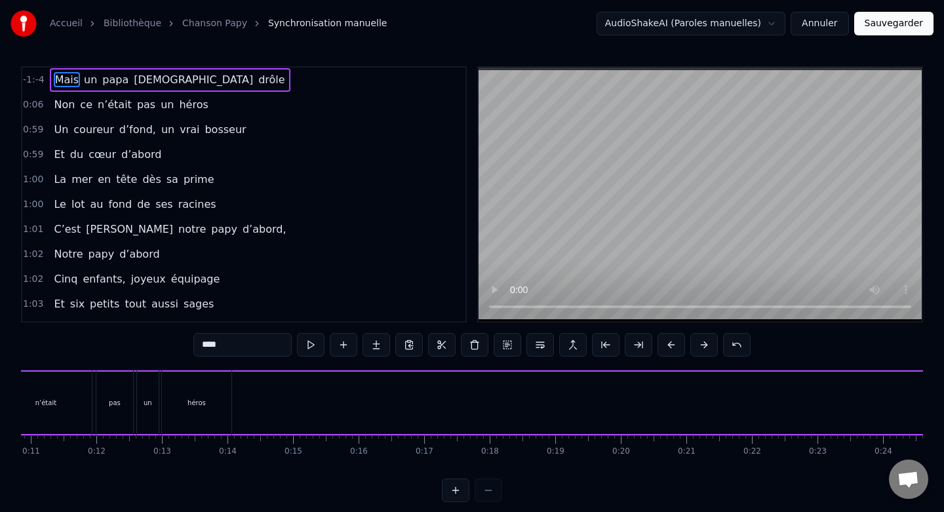
scroll to position [0, 0]
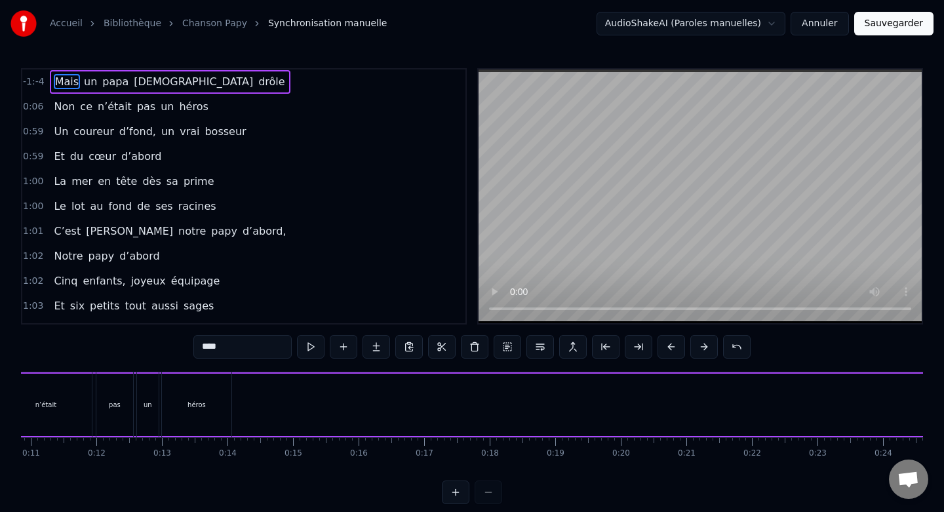
click at [106, 75] on span "papa" at bounding box center [115, 81] width 29 height 15
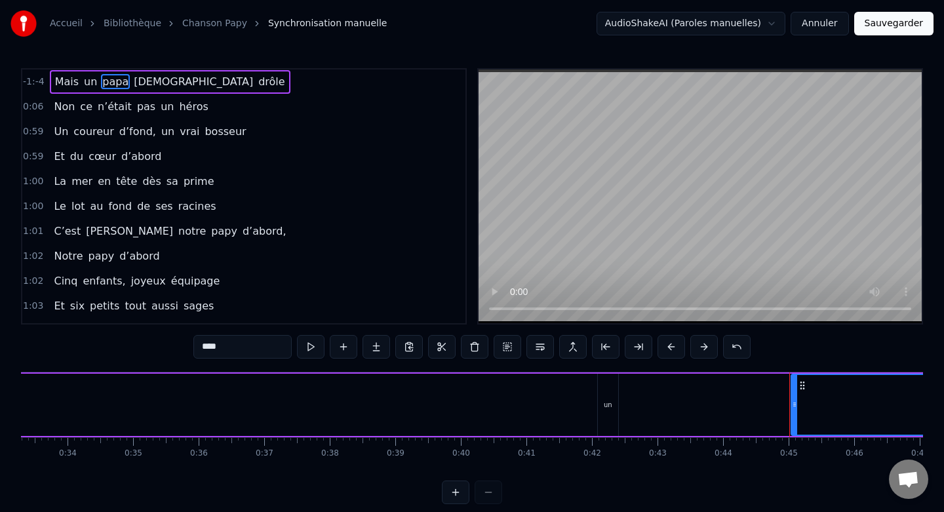
scroll to position [0, 2113]
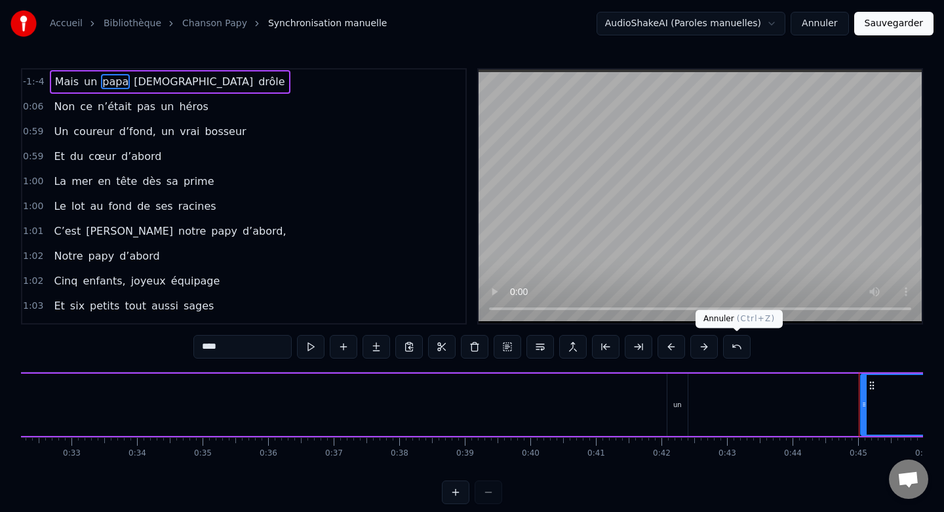
click at [732, 351] on button at bounding box center [737, 347] width 28 height 24
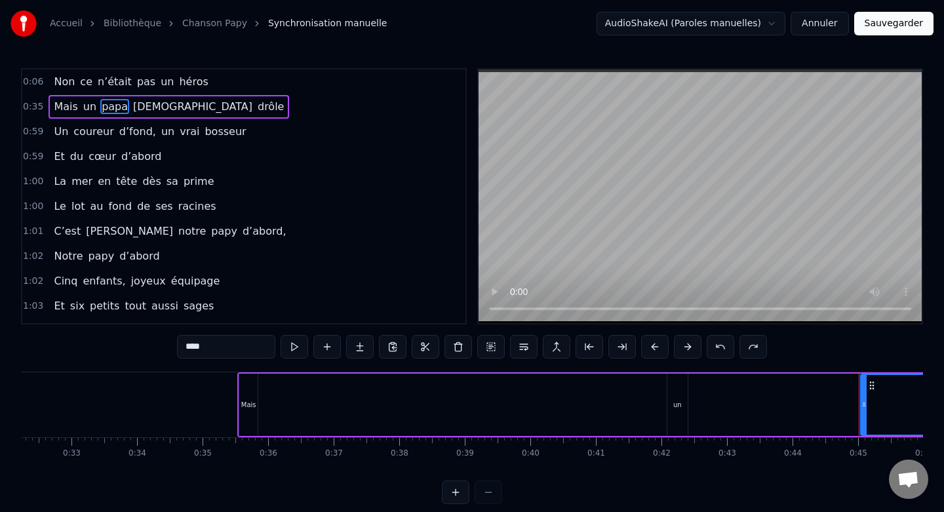
click at [241, 382] on div "Mais" at bounding box center [248, 405] width 18 height 62
type input "****"
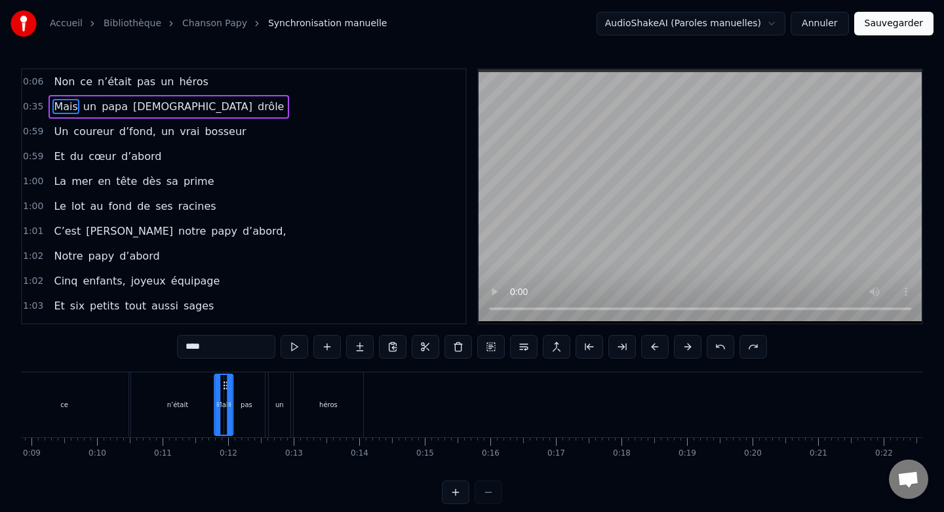
scroll to position [0, 578]
drag, startPoint x: 247, startPoint y: 384, endPoint x: 405, endPoint y: 385, distance: 158.0
click at [405, 385] on icon at bounding box center [408, 385] width 10 height 10
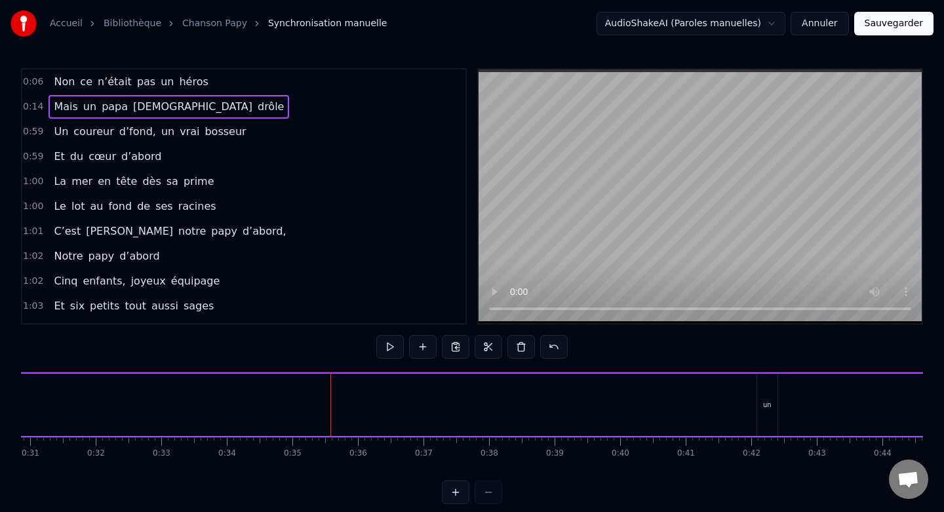
scroll to position [0, 2029]
click at [766, 397] on div "un" at bounding box center [761, 405] width 20 height 62
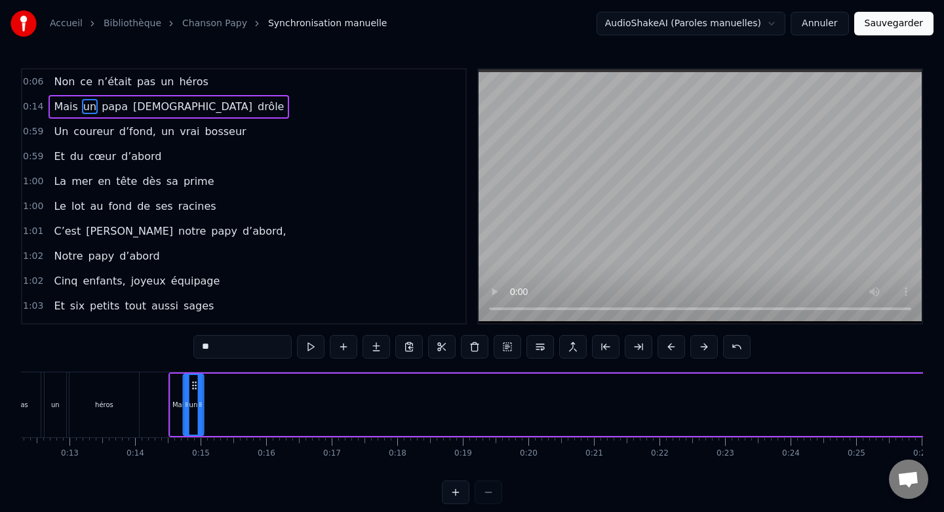
scroll to position [0, 794]
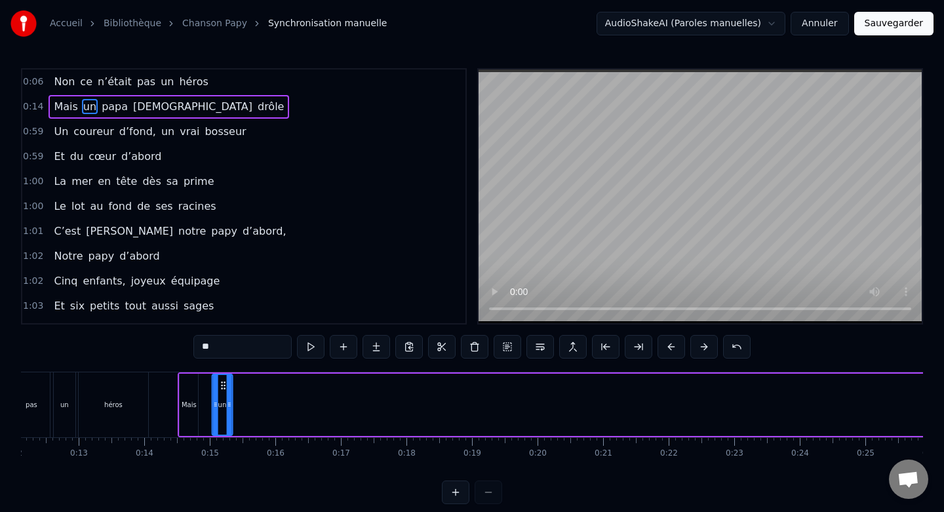
drag, startPoint x: 762, startPoint y: 385, endPoint x: 224, endPoint y: 406, distance: 538.6
click at [224, 406] on div "un" at bounding box center [221, 405] width 19 height 60
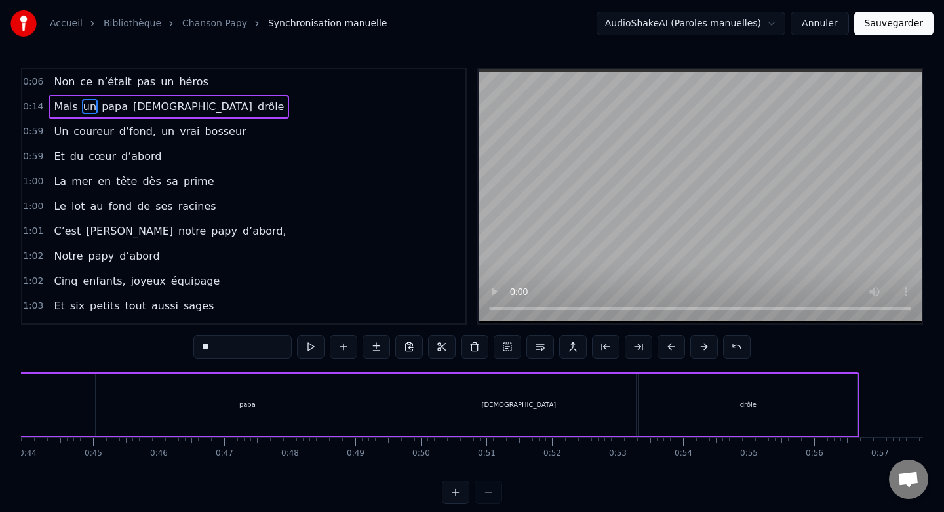
scroll to position [0, 2876]
click at [338, 397] on div "papa" at bounding box center [248, 405] width 303 height 62
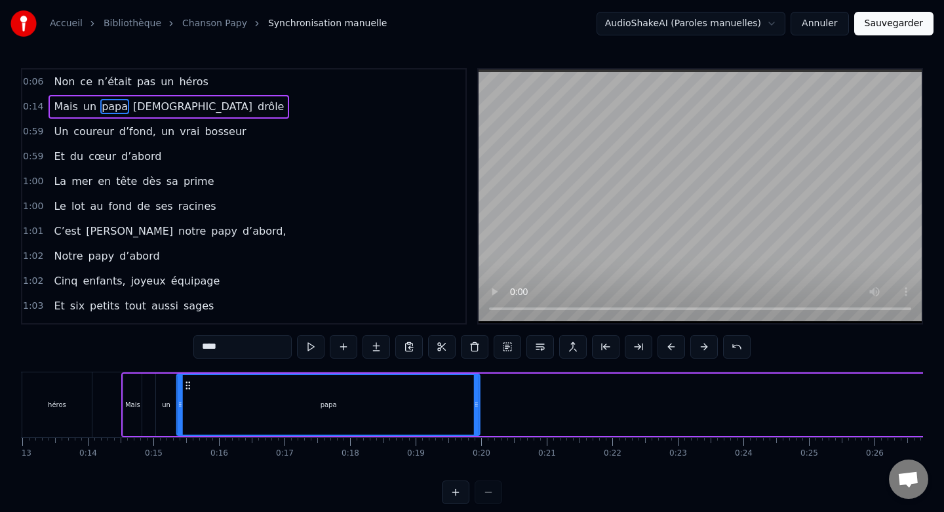
scroll to position [0, 844]
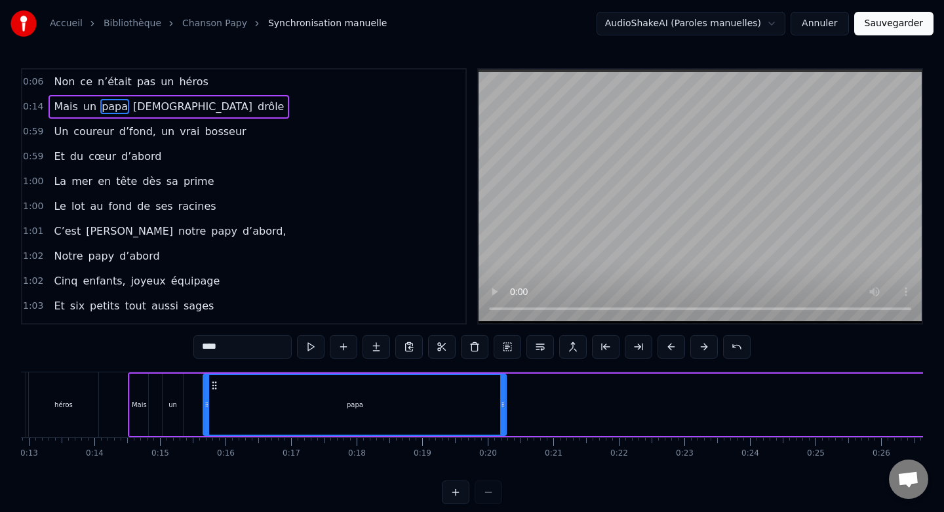
drag, startPoint x: 110, startPoint y: 382, endPoint x: 217, endPoint y: 400, distance: 108.3
click at [217, 400] on div "papa" at bounding box center [355, 405] width 302 height 60
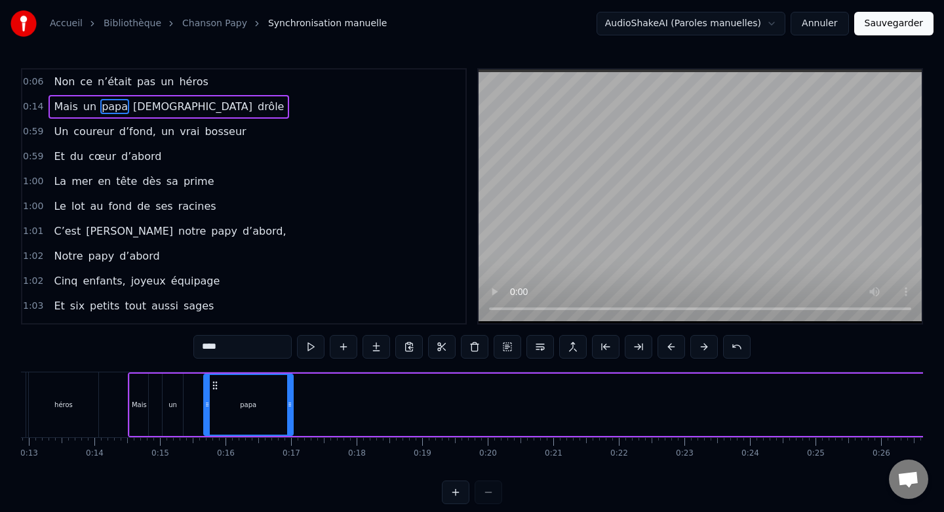
drag, startPoint x: 505, startPoint y: 402, endPoint x: 288, endPoint y: 395, distance: 217.1
click at [288, 395] on div at bounding box center [289, 405] width 5 height 60
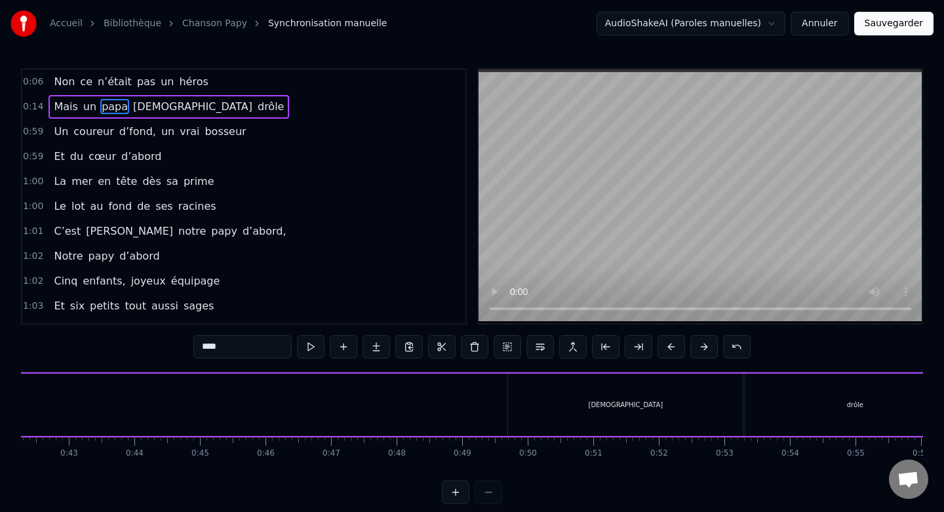
scroll to position [0, 2804]
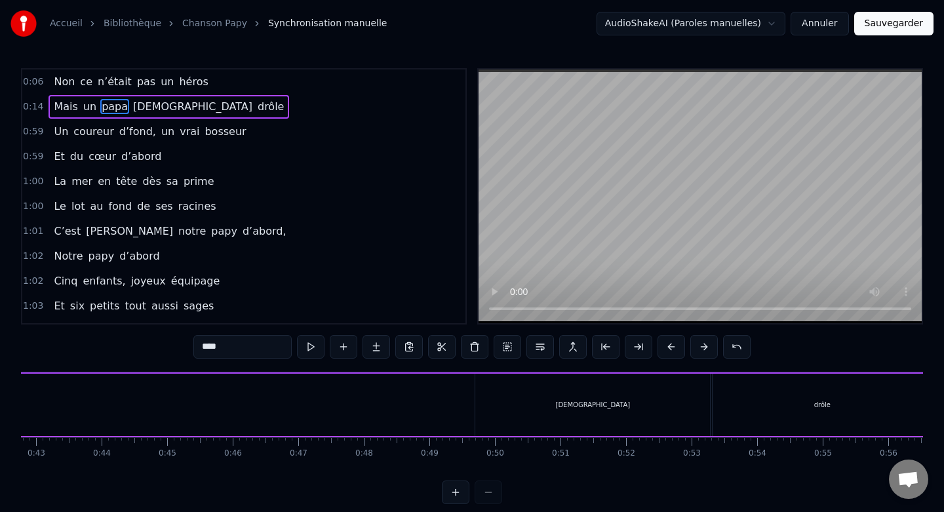
click at [540, 390] on div "[DEMOGRAPHIC_DATA]" at bounding box center [592, 405] width 235 height 62
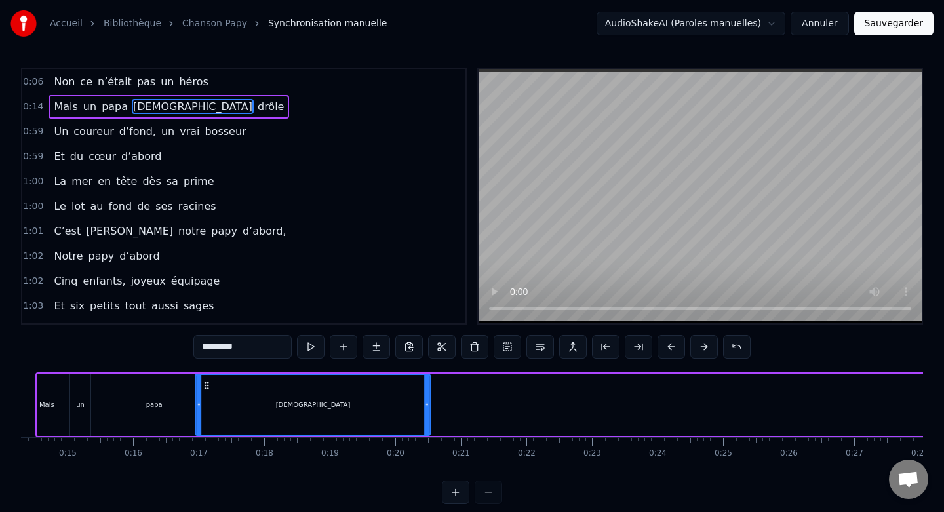
scroll to position [0, 933]
drag, startPoint x: 489, startPoint y: 387, endPoint x: 220, endPoint y: 399, distance: 269.7
click at [220, 399] on div "[DEMOGRAPHIC_DATA]" at bounding box center [323, 405] width 233 height 60
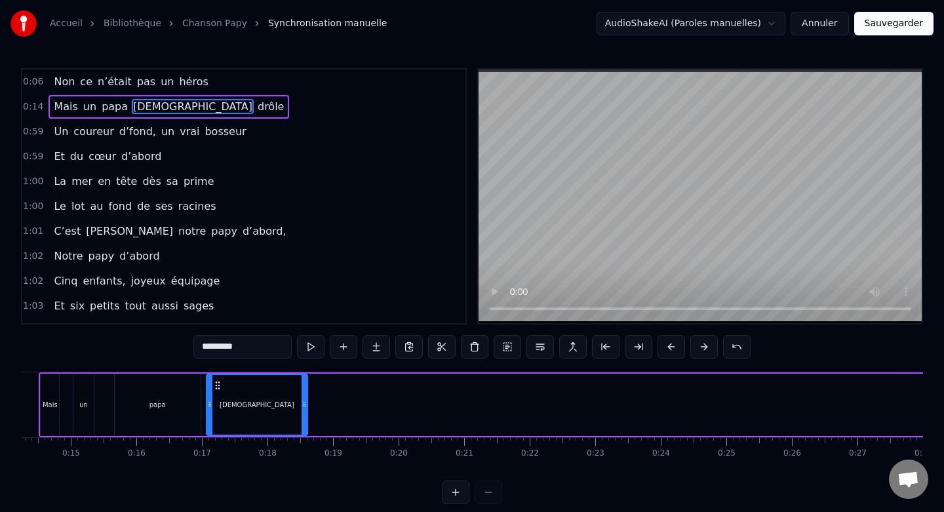
drag, startPoint x: 439, startPoint y: 402, endPoint x: 305, endPoint y: 397, distance: 133.8
click at [305, 397] on div at bounding box center [304, 405] width 5 height 60
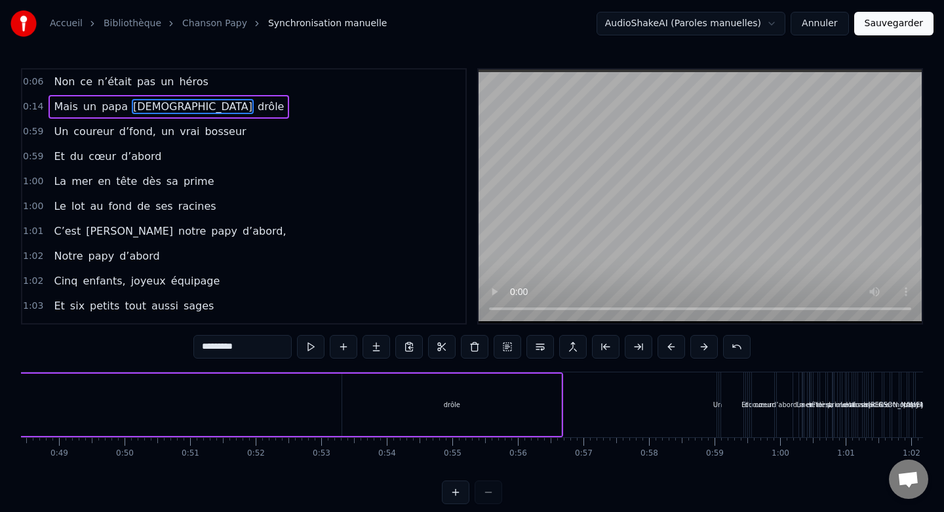
click at [452, 392] on div "drôle" at bounding box center [451, 405] width 219 height 62
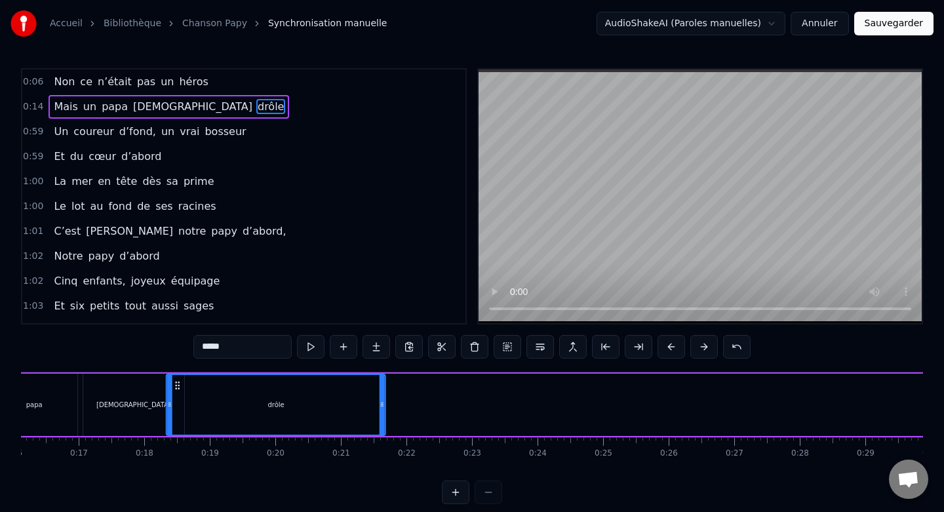
scroll to position [0, 1048]
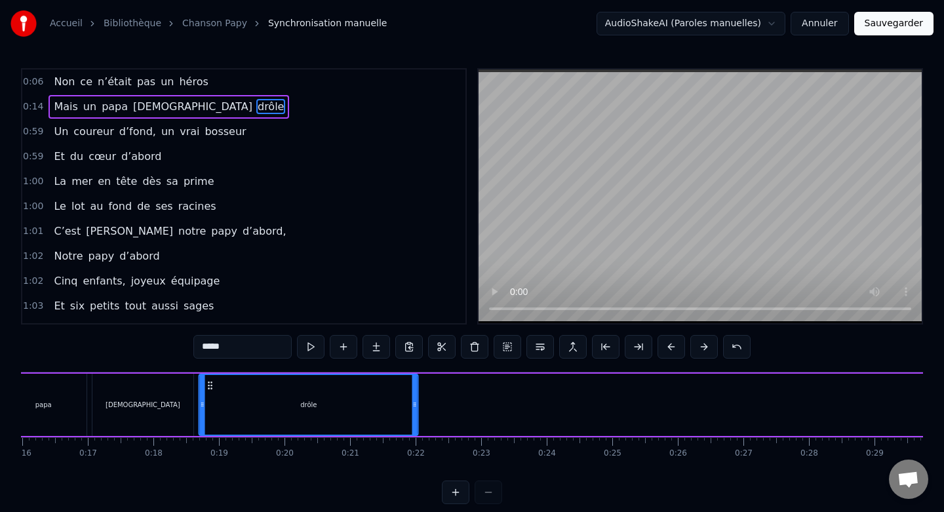
drag, startPoint x: 606, startPoint y: 384, endPoint x: 210, endPoint y: 405, distance: 396.5
click at [210, 405] on div "drôle" at bounding box center [309, 405] width 218 height 60
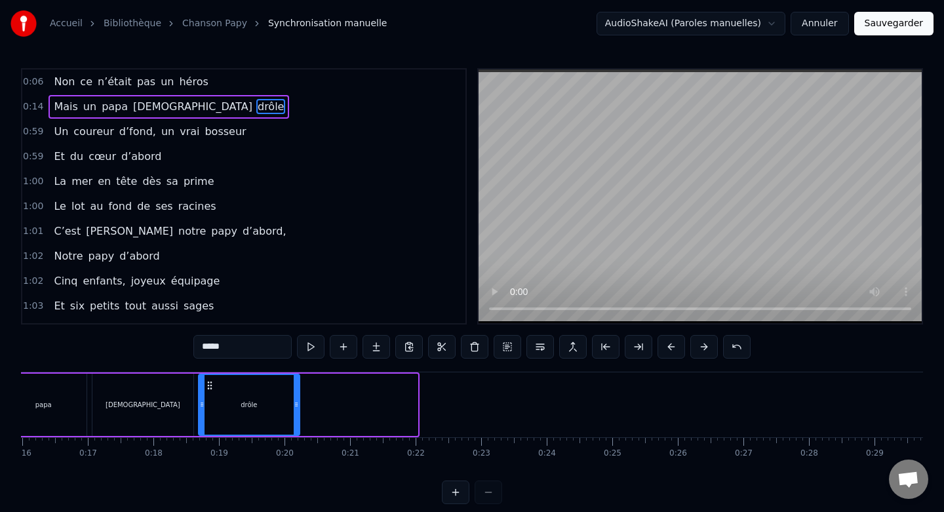
drag, startPoint x: 412, startPoint y: 404, endPoint x: 294, endPoint y: 397, distance: 118.2
click at [294, 397] on div at bounding box center [296, 405] width 5 height 60
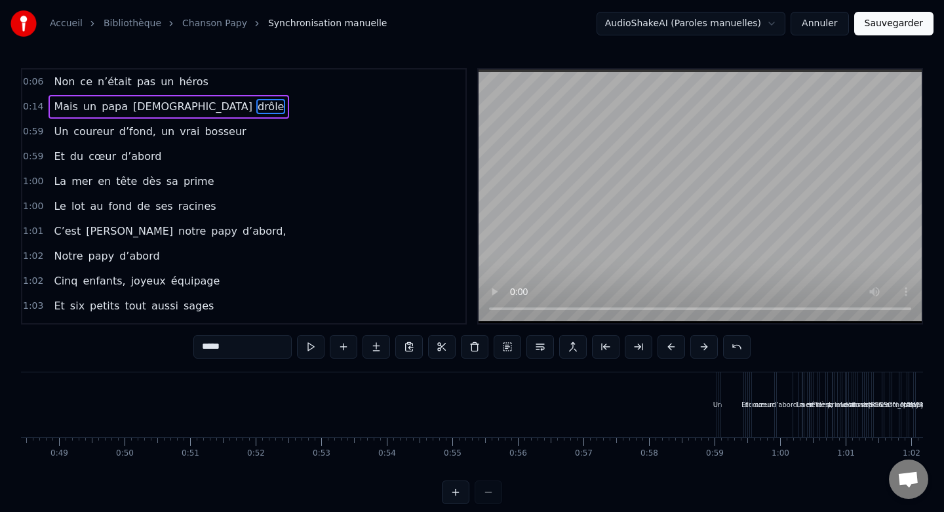
scroll to position [0, 3281]
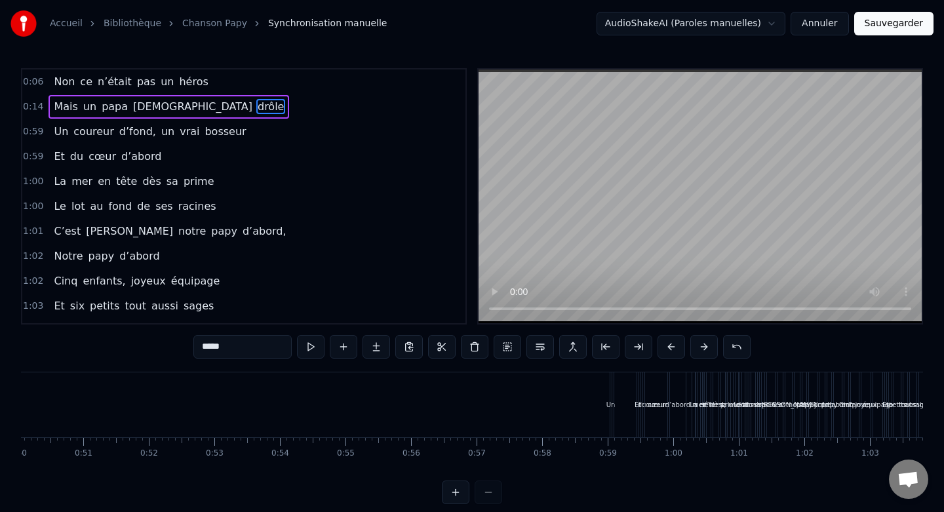
click at [460, 488] on button at bounding box center [456, 492] width 28 height 24
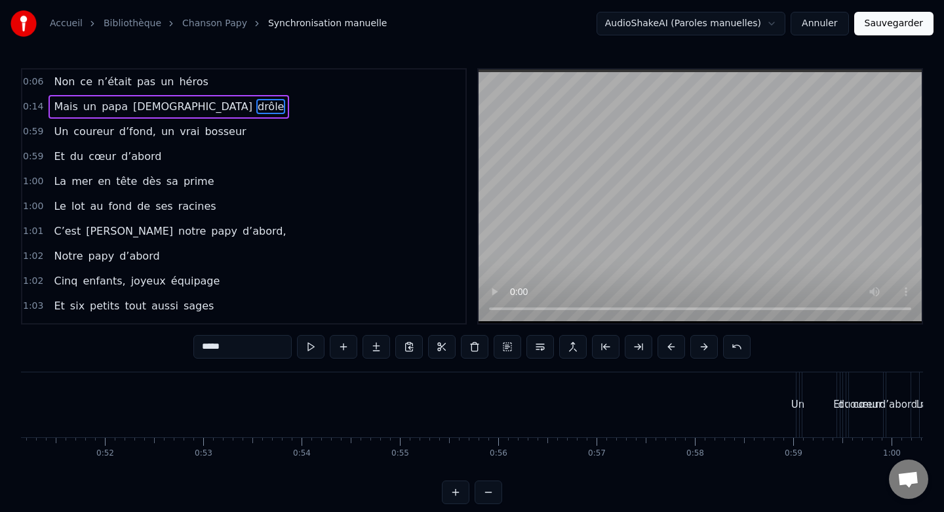
scroll to position [0, 5043]
click at [782, 400] on div "Un" at bounding box center [784, 404] width 14 height 15
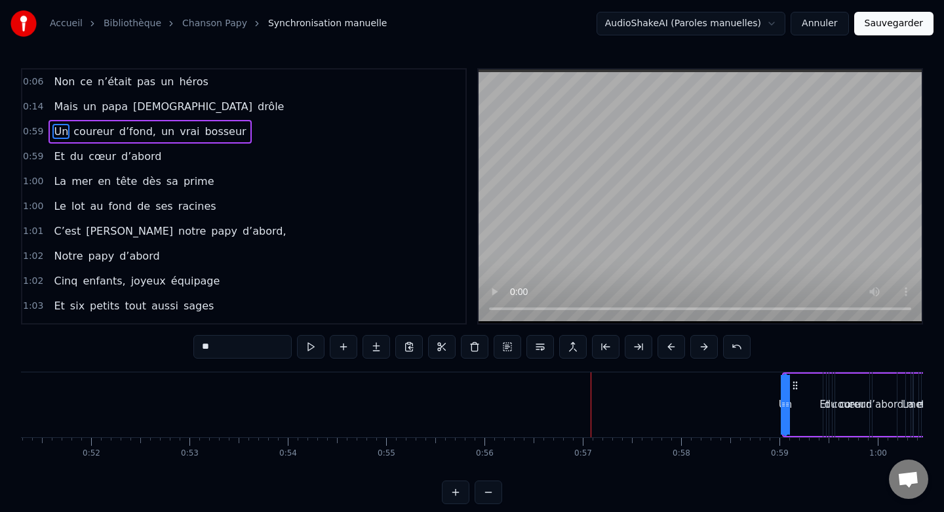
click at [458, 493] on button at bounding box center [456, 492] width 28 height 24
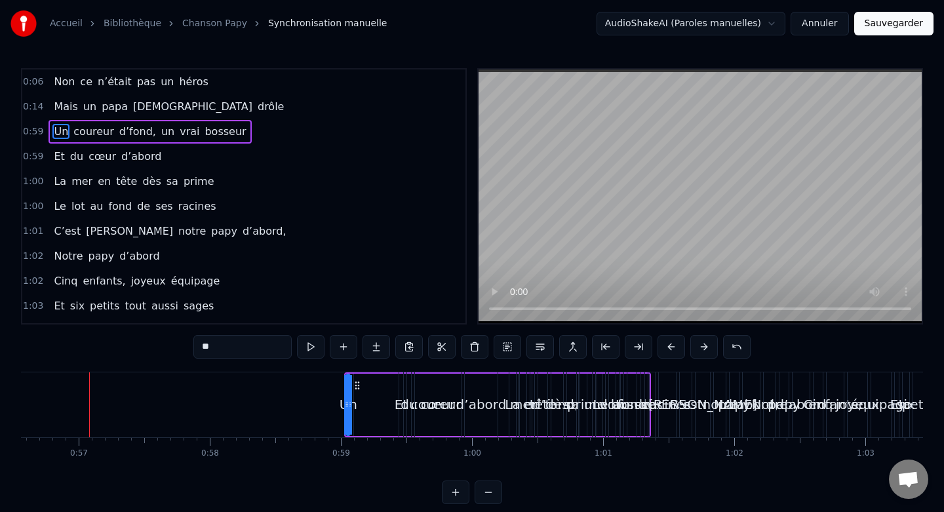
scroll to position [0, 7418]
click at [458, 493] on button at bounding box center [456, 492] width 28 height 24
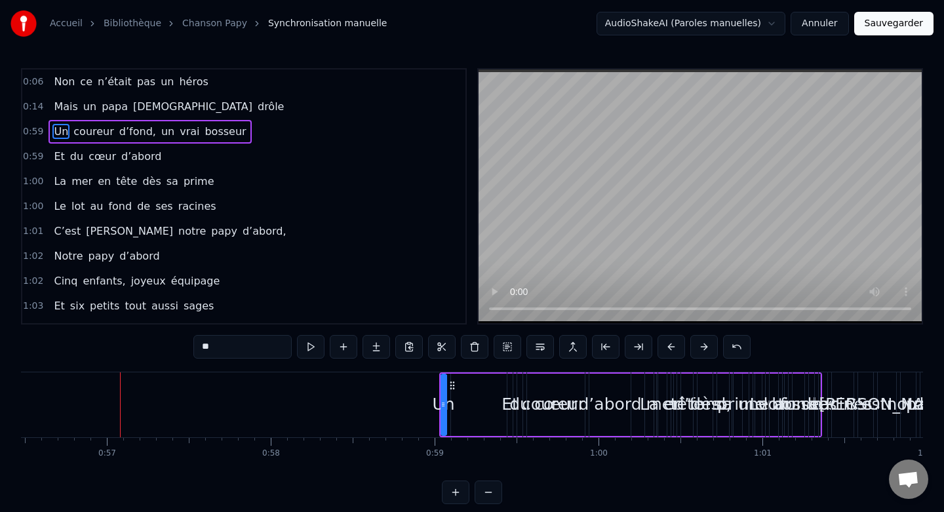
scroll to position [0, 9289]
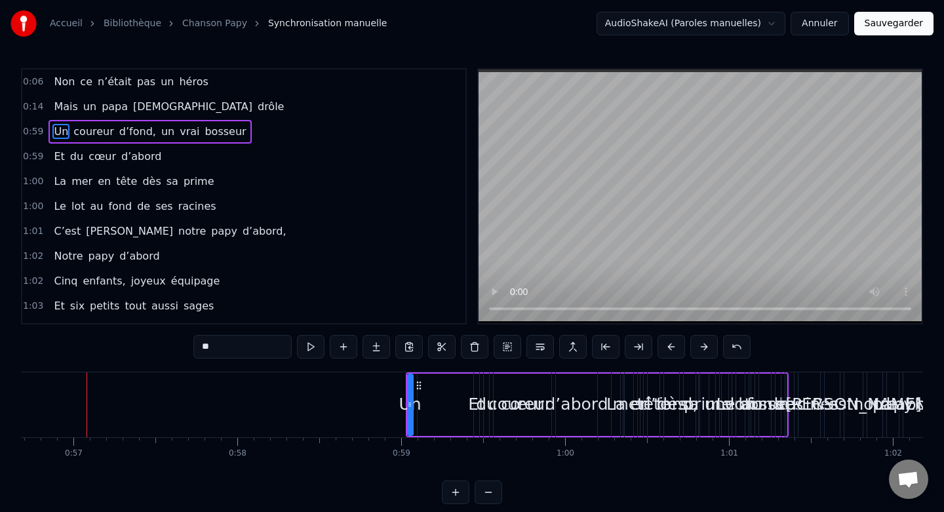
click at [451, 488] on button at bounding box center [456, 492] width 28 height 24
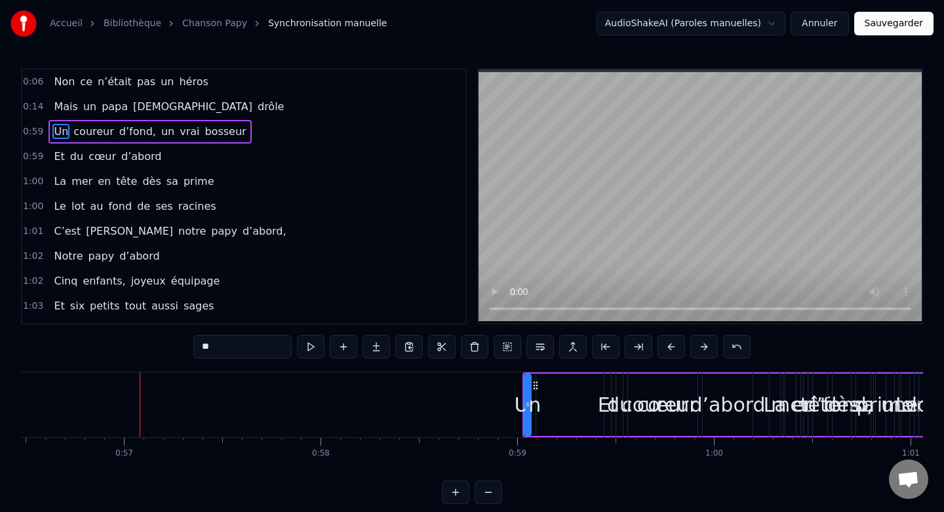
scroll to position [0, 11159]
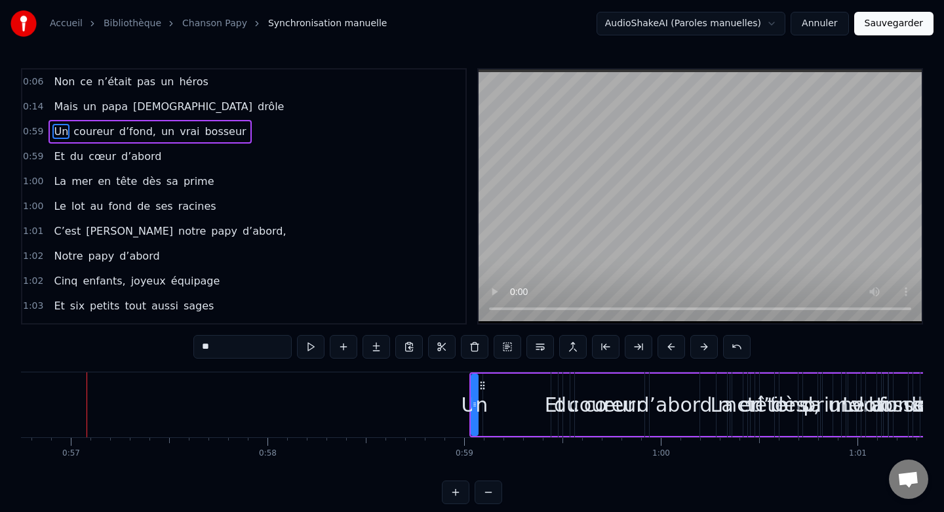
click at [460, 494] on button at bounding box center [456, 492] width 28 height 24
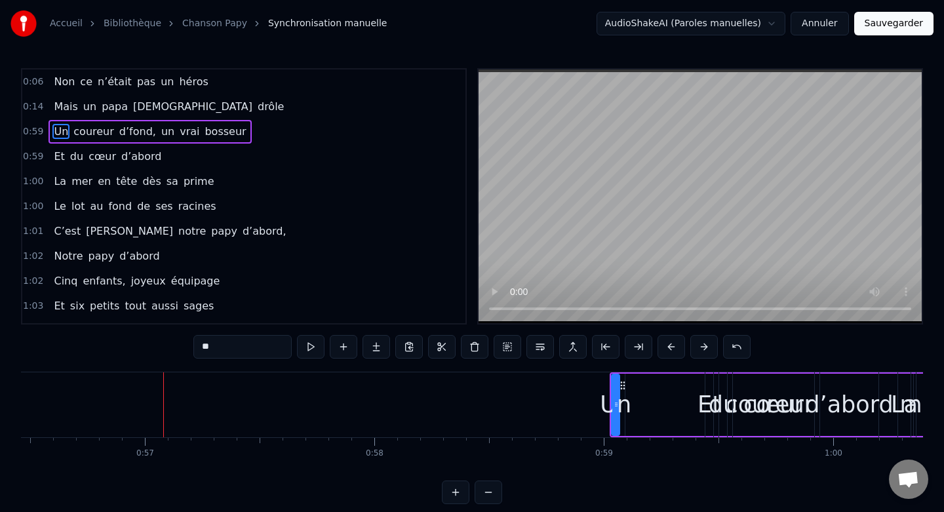
scroll to position [0, 13030]
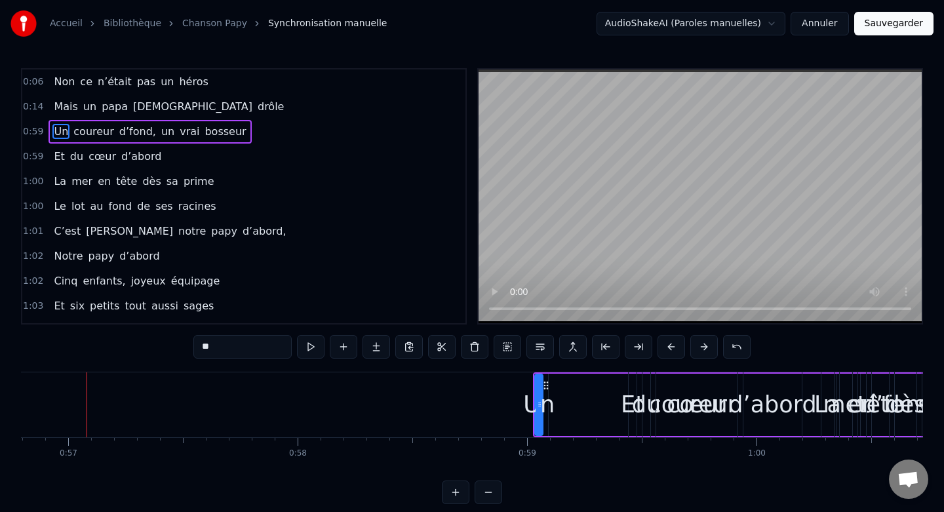
click at [460, 493] on button at bounding box center [456, 492] width 28 height 24
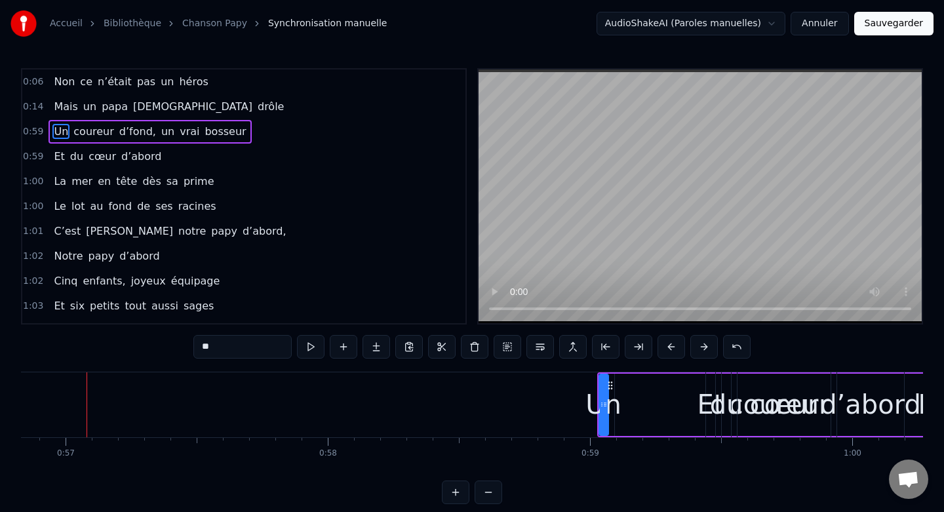
click at [460, 493] on button at bounding box center [456, 492] width 28 height 24
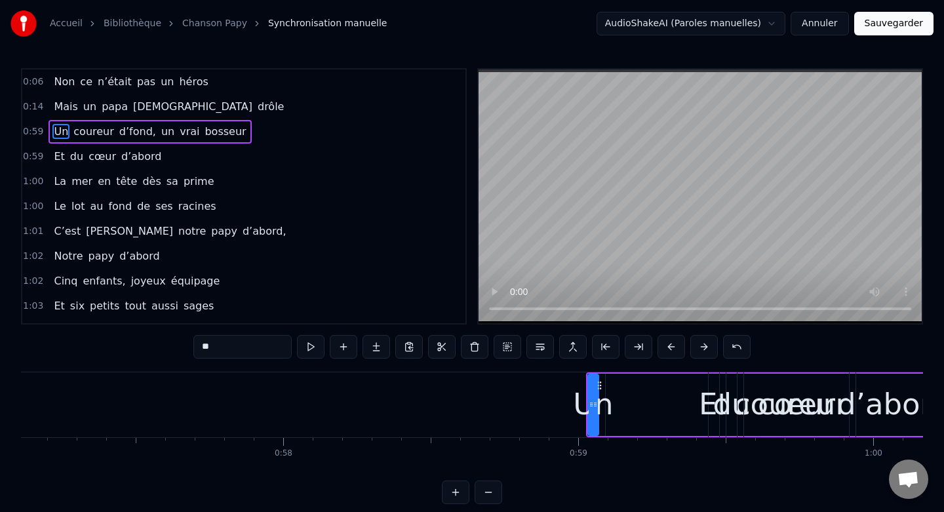
scroll to position [0, 16852]
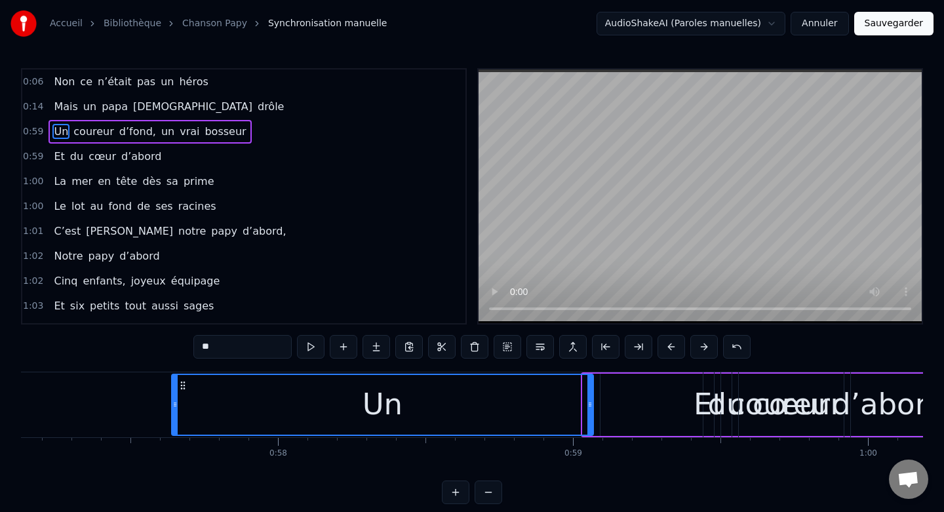
drag, startPoint x: 585, startPoint y: 404, endPoint x: 174, endPoint y: 393, distance: 411.1
click at [174, 393] on div at bounding box center [174, 405] width 5 height 60
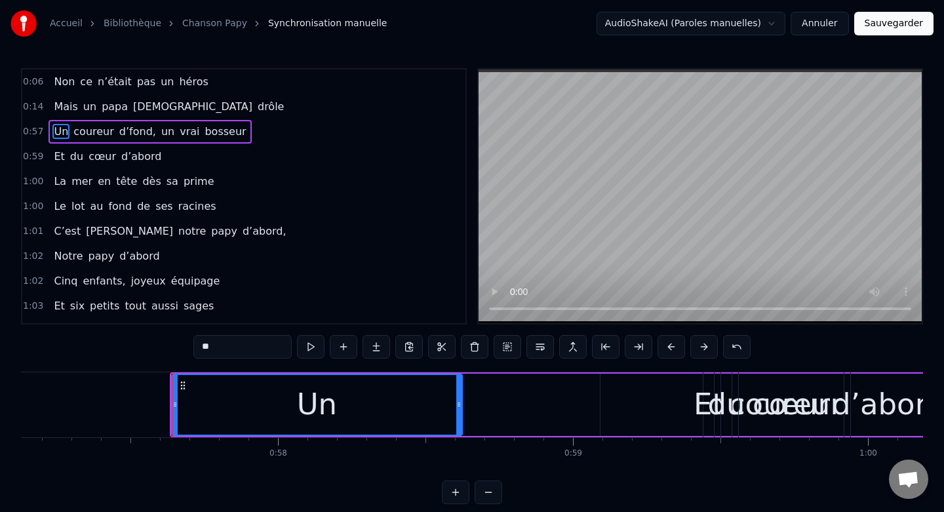
drag, startPoint x: 589, startPoint y: 406, endPoint x: 435, endPoint y: 408, distance: 154.7
click at [456, 408] on icon at bounding box center [458, 404] width 5 height 10
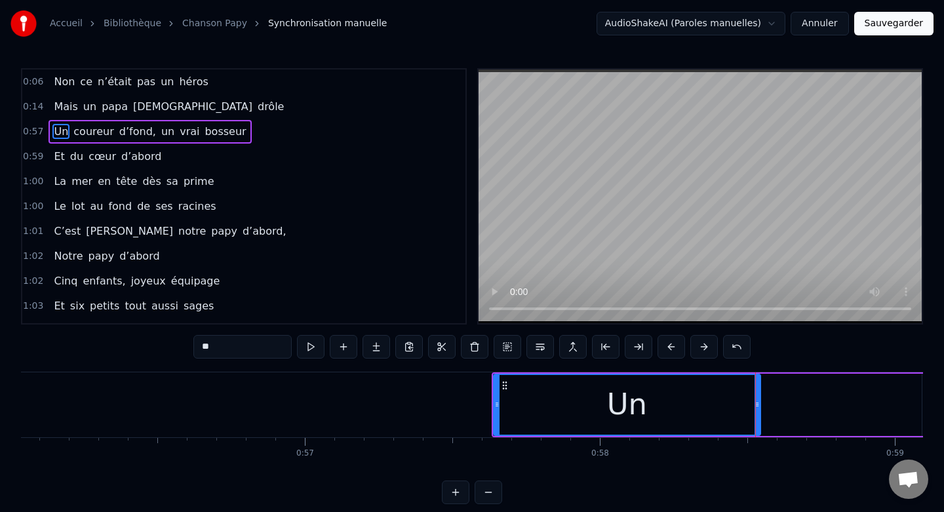
scroll to position [0, 16520]
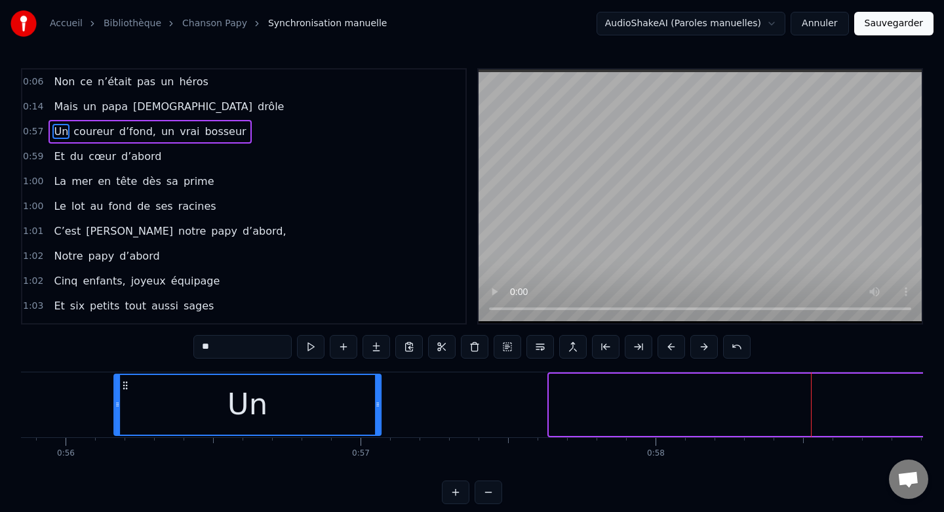
drag, startPoint x: 517, startPoint y: 388, endPoint x: 74, endPoint y: 396, distance: 443.2
click at [115, 396] on div "Un" at bounding box center [247, 405] width 265 height 60
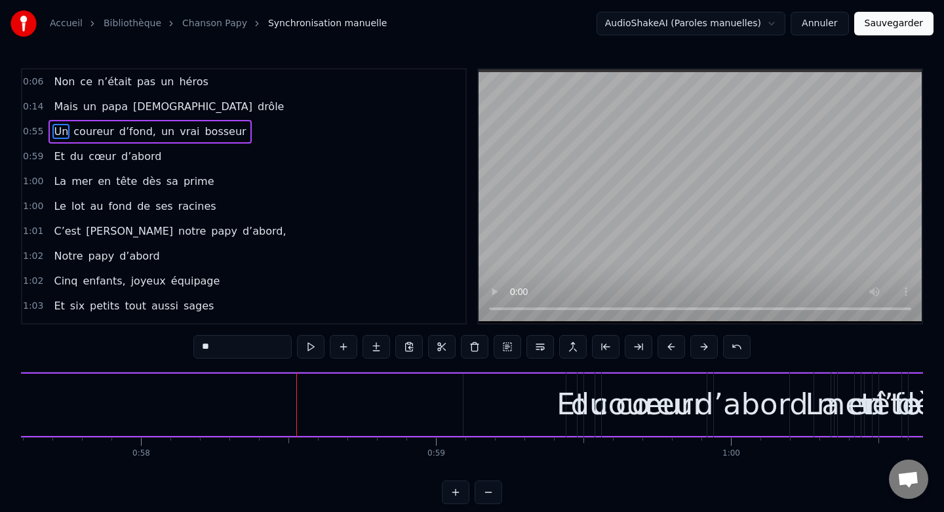
scroll to position [0, 16990]
click at [568, 392] on div "Et" at bounding box center [570, 404] width 30 height 45
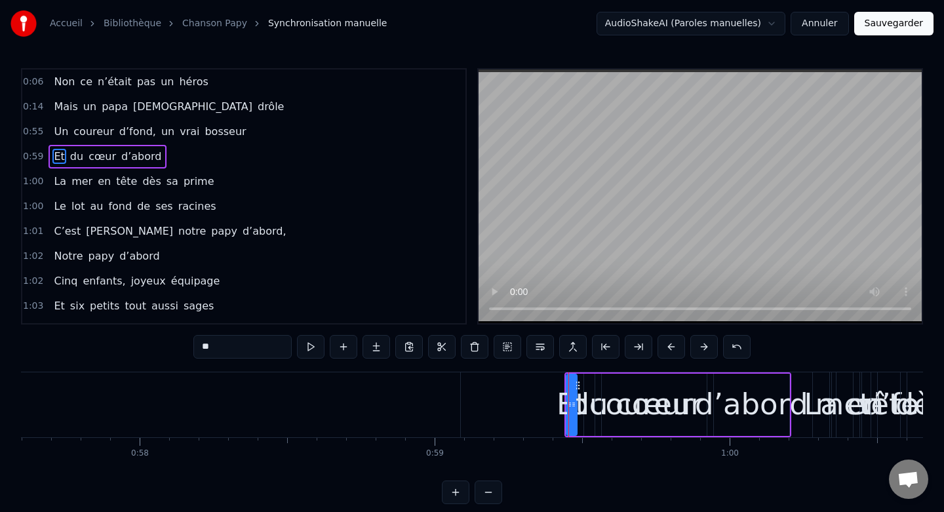
click at [97, 129] on span "coureur" at bounding box center [93, 131] width 43 height 15
type input "*******"
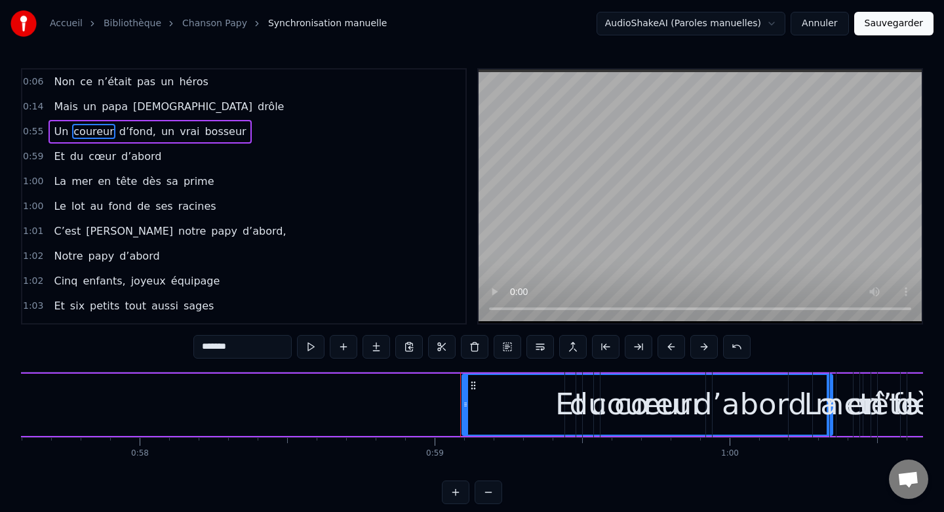
drag, startPoint x: 429, startPoint y: 412, endPoint x: 332, endPoint y: 411, distance: 97.0
click at [332, 411] on div "Un coureur d’fond, un vrai bosseur" at bounding box center [315, 404] width 1627 height 65
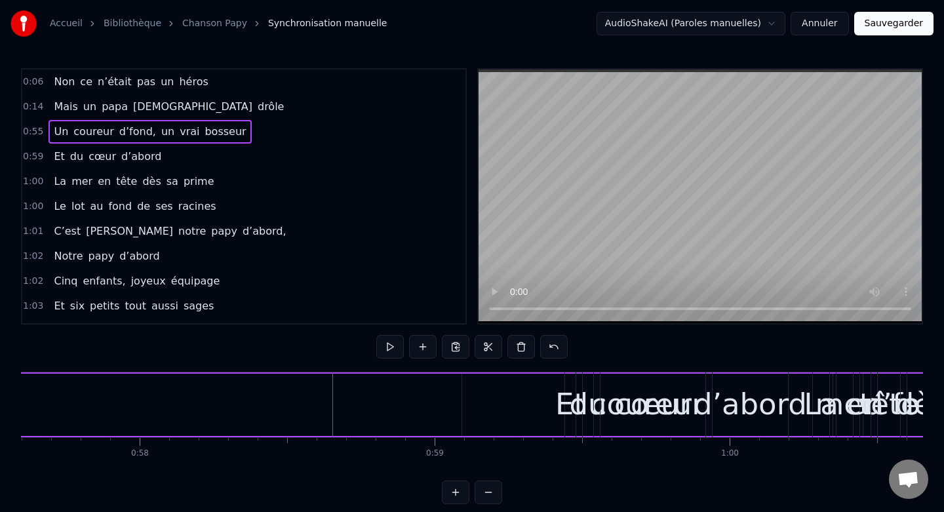
click at [100, 134] on span "coureur" at bounding box center [93, 131] width 43 height 15
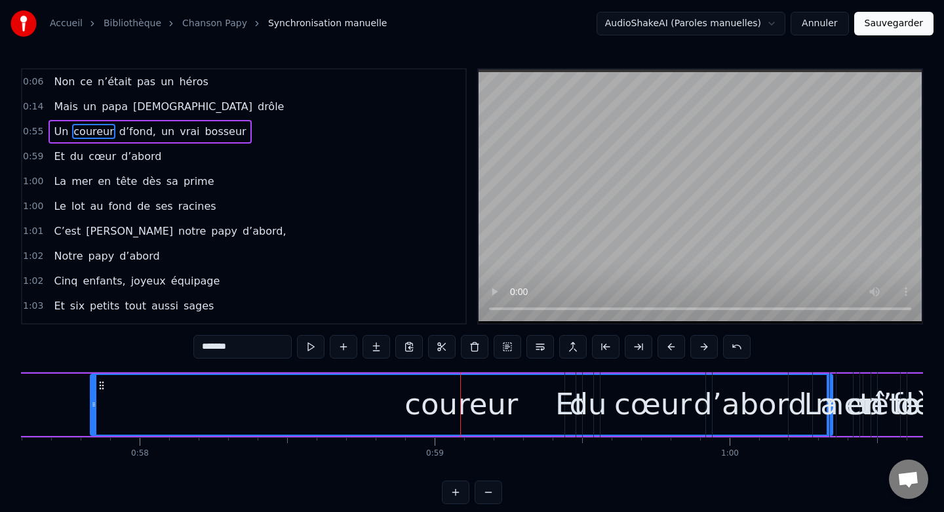
drag, startPoint x: 465, startPoint y: 407, endPoint x: 94, endPoint y: 398, distance: 371.8
click at [94, 398] on div at bounding box center [93, 405] width 5 height 60
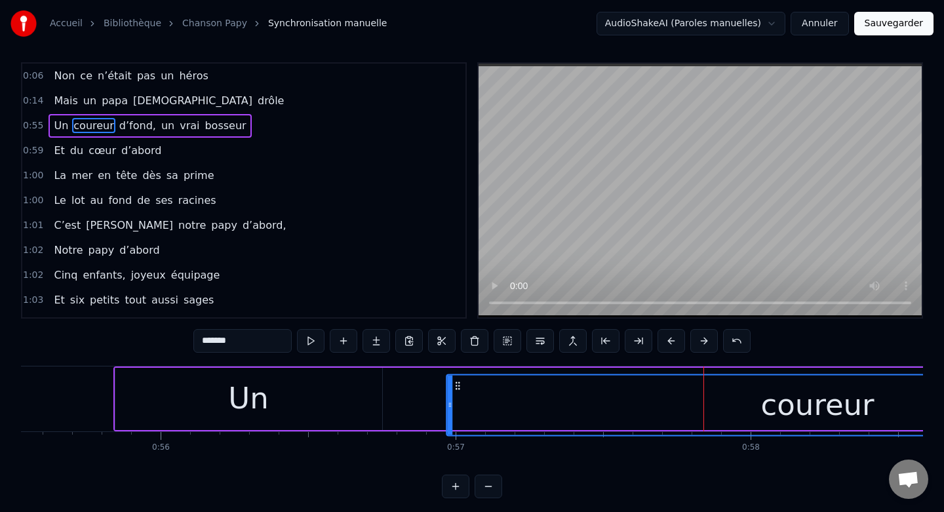
scroll to position [12, 0]
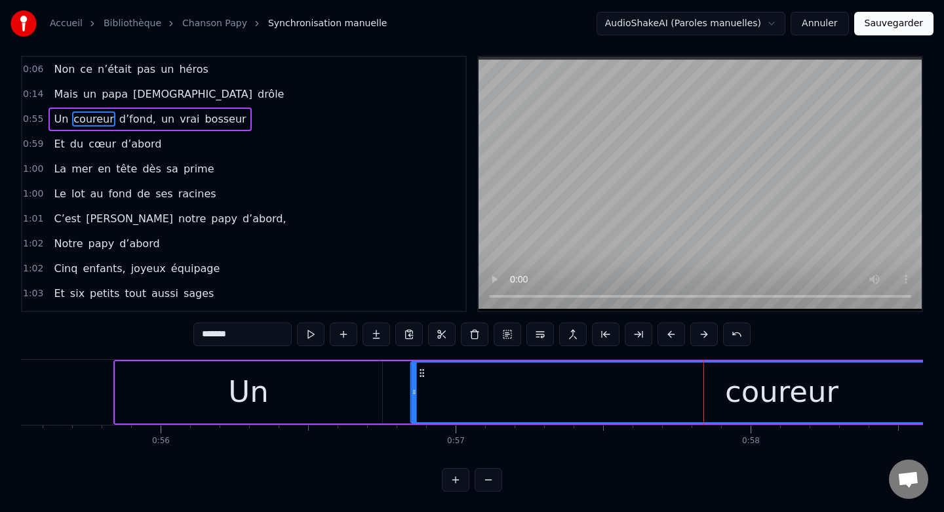
drag, startPoint x: 102, startPoint y: 385, endPoint x: 448, endPoint y: 359, distance: 347.1
click at [448, 360] on div "Un coureur d’fond, un vrai bosseur" at bounding box center [926, 392] width 1627 height 65
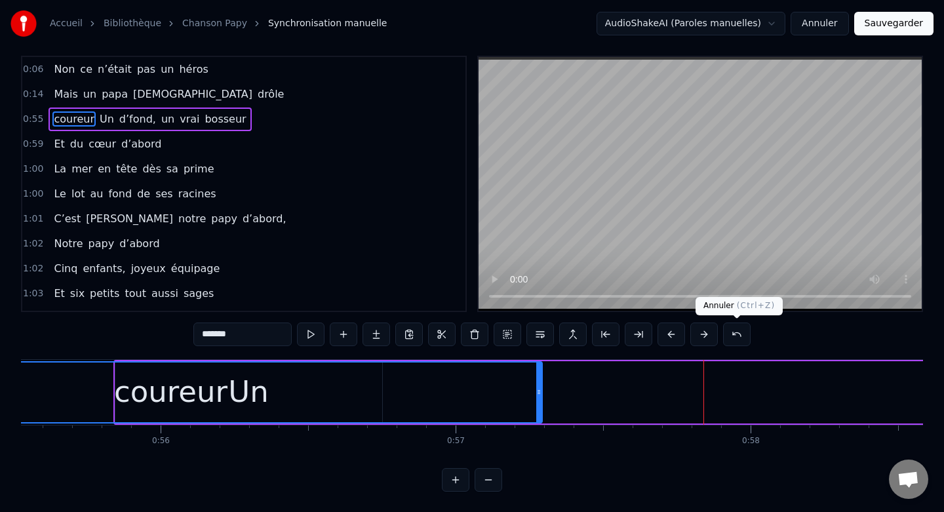
click at [737, 339] on button at bounding box center [737, 335] width 28 height 24
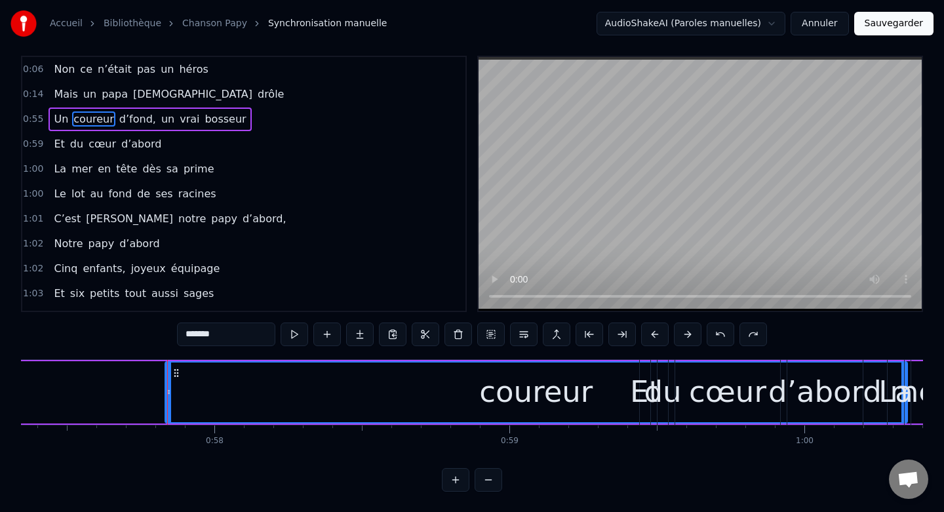
scroll to position [0, 16910]
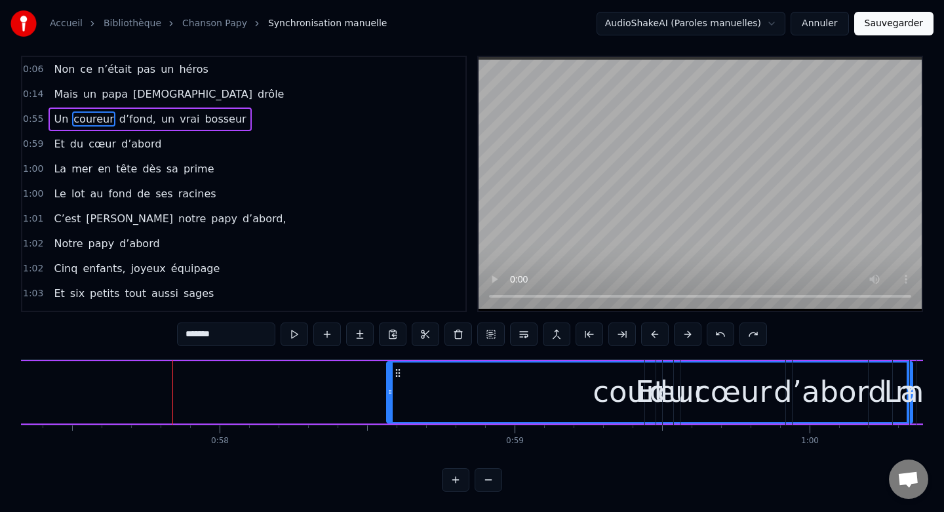
drag, startPoint x: 173, startPoint y: 392, endPoint x: 396, endPoint y: 395, distance: 222.9
click at [393, 395] on icon at bounding box center [389, 392] width 5 height 10
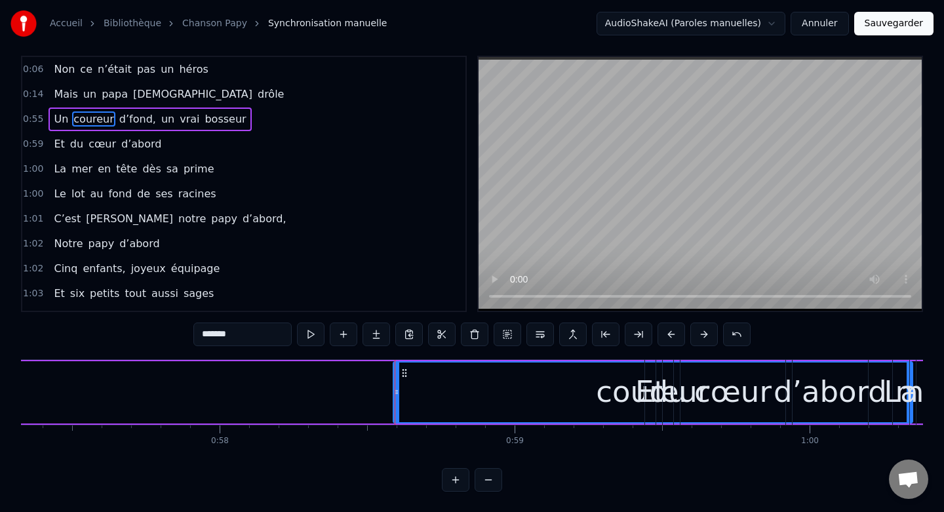
scroll to position [0, 0]
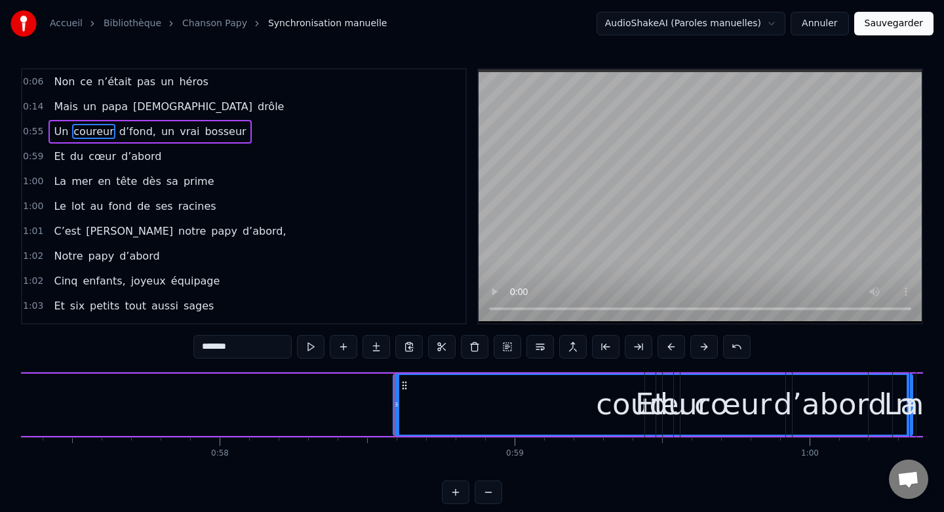
drag, startPoint x: 536, startPoint y: 404, endPoint x: 439, endPoint y: 401, distance: 97.7
click at [439, 401] on div "coureur" at bounding box center [653, 405] width 518 height 60
click at [481, 402] on div "coureur" at bounding box center [653, 405] width 518 height 60
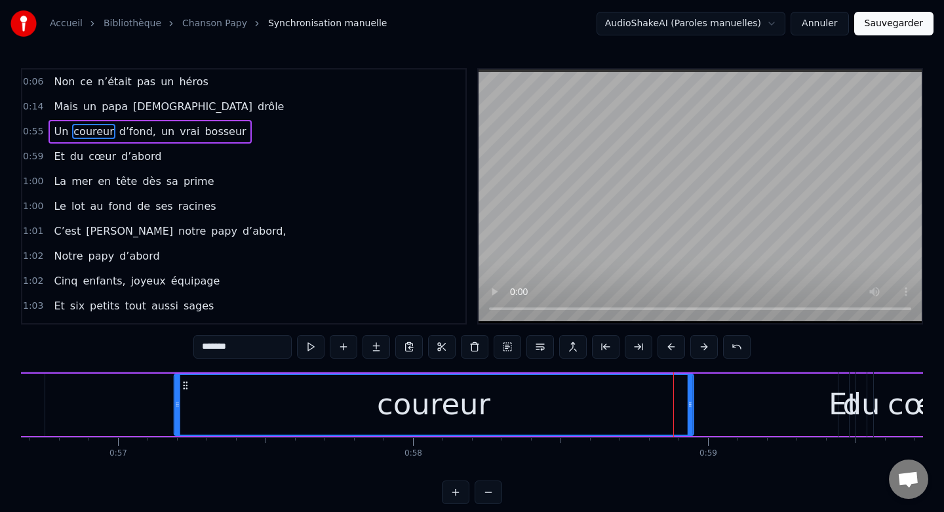
drag, startPoint x: 404, startPoint y: 383, endPoint x: 182, endPoint y: 397, distance: 223.3
click at [182, 398] on div "coureur" at bounding box center [434, 405] width 518 height 60
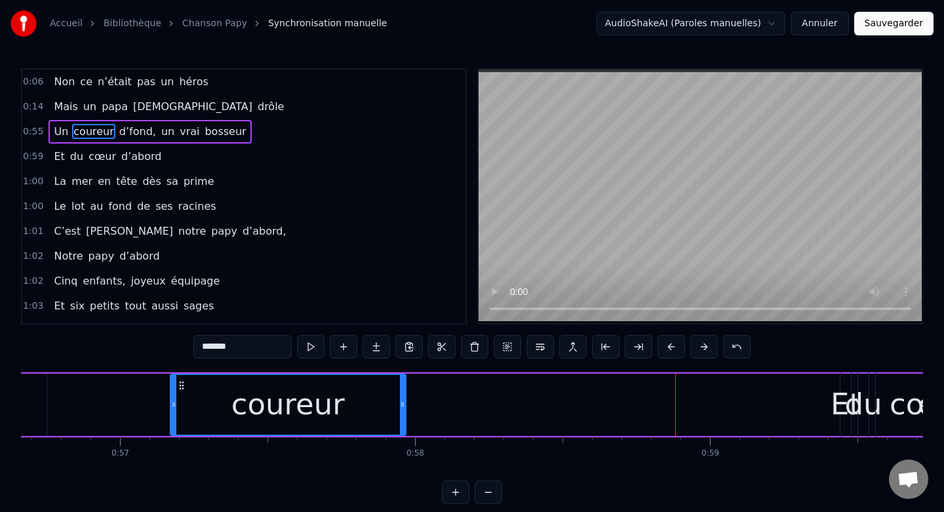
drag, startPoint x: 688, startPoint y: 404, endPoint x: 403, endPoint y: 409, distance: 285.2
click at [403, 409] on icon at bounding box center [402, 404] width 5 height 10
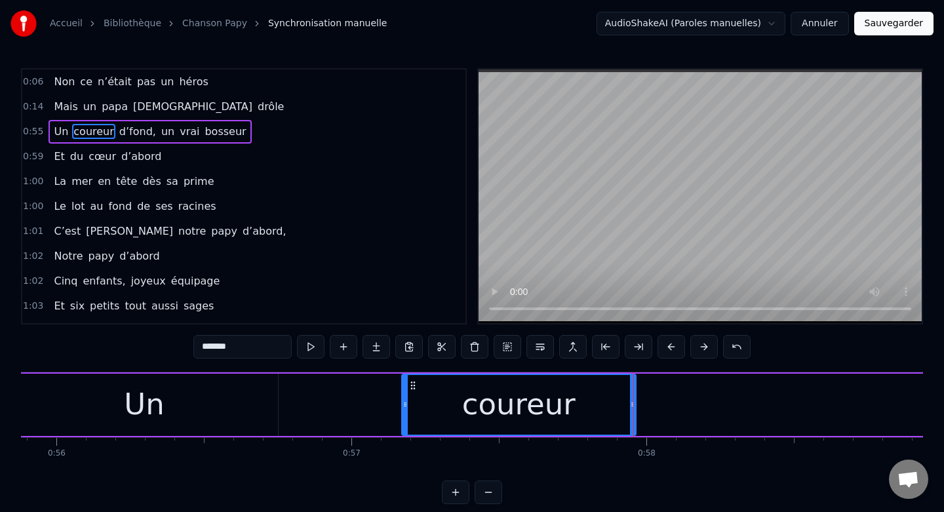
scroll to position [0, 16468]
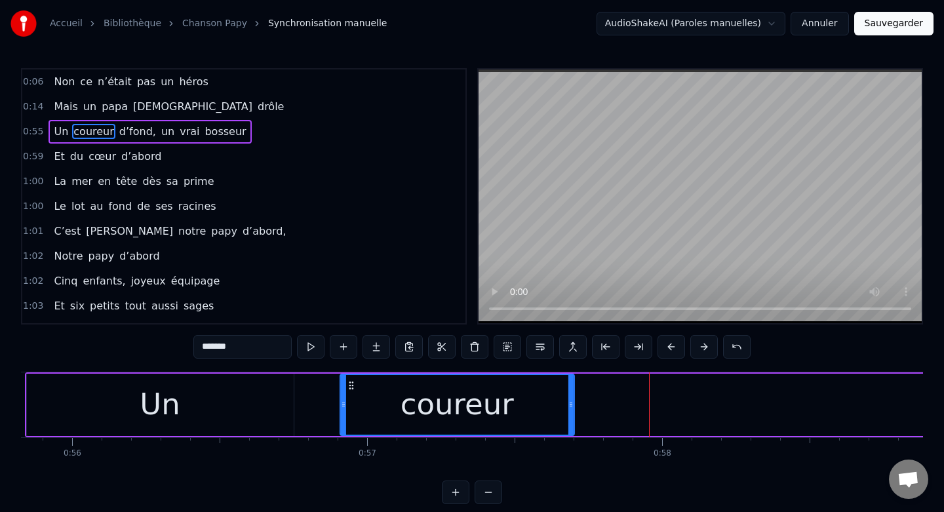
drag, startPoint x: 430, startPoint y: 383, endPoint x: 353, endPoint y: 383, distance: 77.4
click at [353, 384] on icon at bounding box center [351, 385] width 10 height 10
click at [213, 406] on div "Un" at bounding box center [160, 405] width 267 height 62
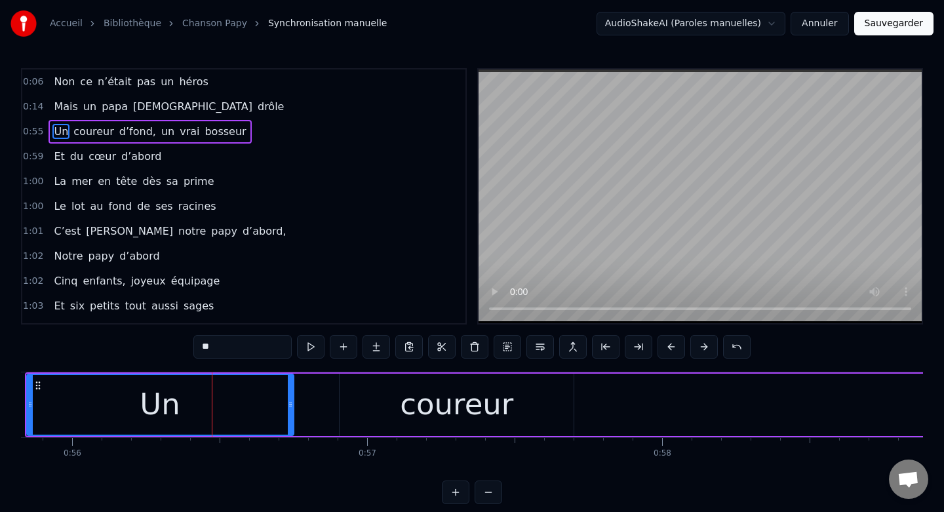
click at [376, 391] on div "coureur" at bounding box center [457, 405] width 234 height 62
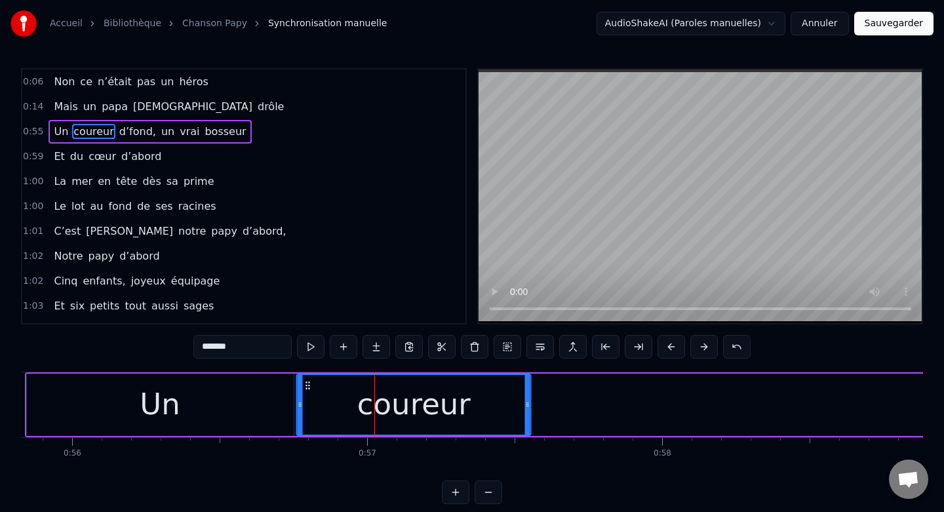
drag, startPoint x: 352, startPoint y: 385, endPoint x: 309, endPoint y: 385, distance: 43.3
click at [309, 385] on circle at bounding box center [309, 385] width 1 height 1
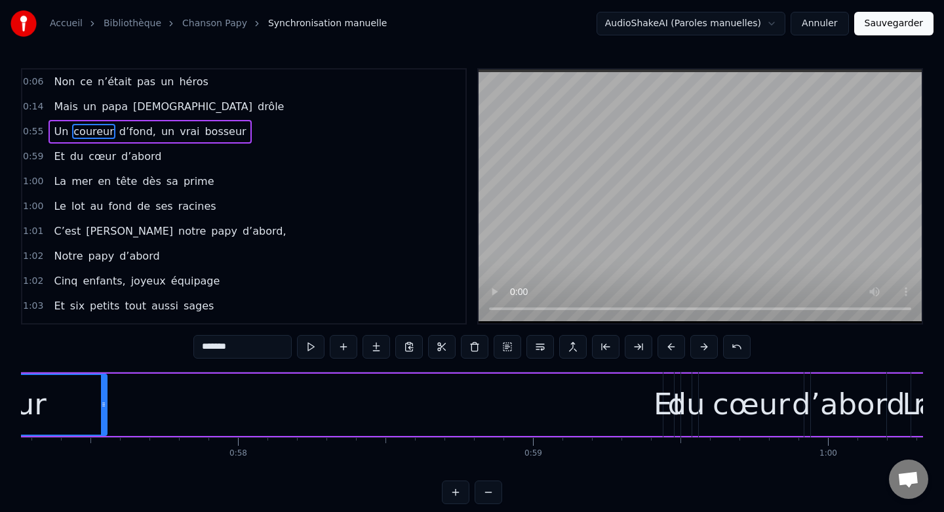
scroll to position [0, 16899]
click at [125, 130] on span "d’fond," at bounding box center [137, 131] width 39 height 15
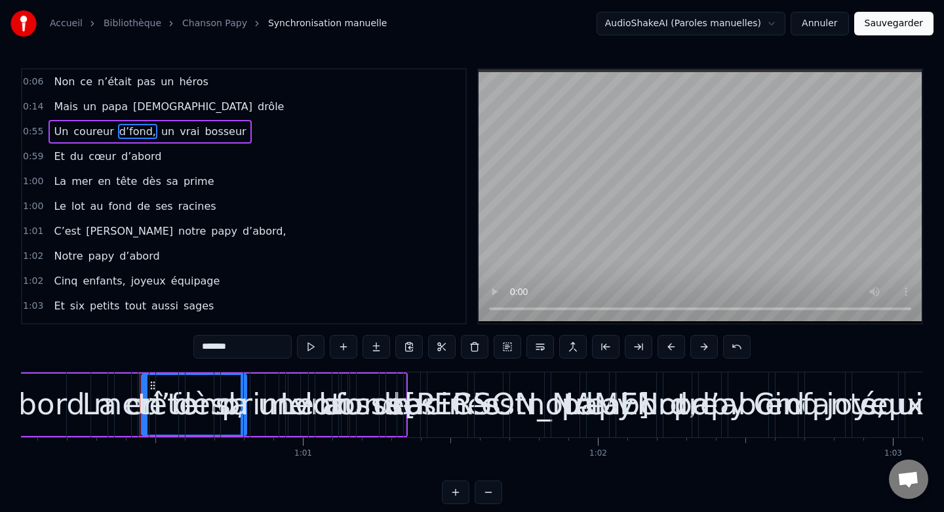
scroll to position [0, 17690]
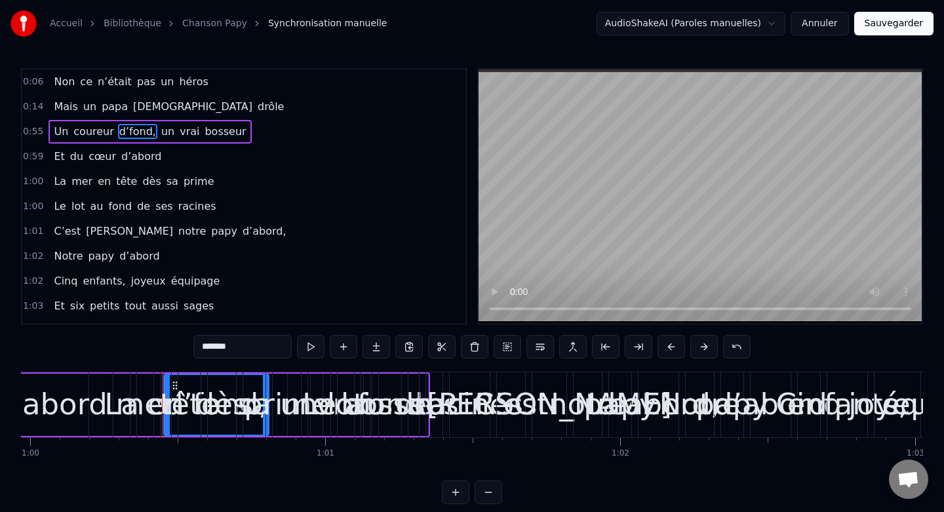
click at [167, 387] on div "tête" at bounding box center [190, 404] width 60 height 45
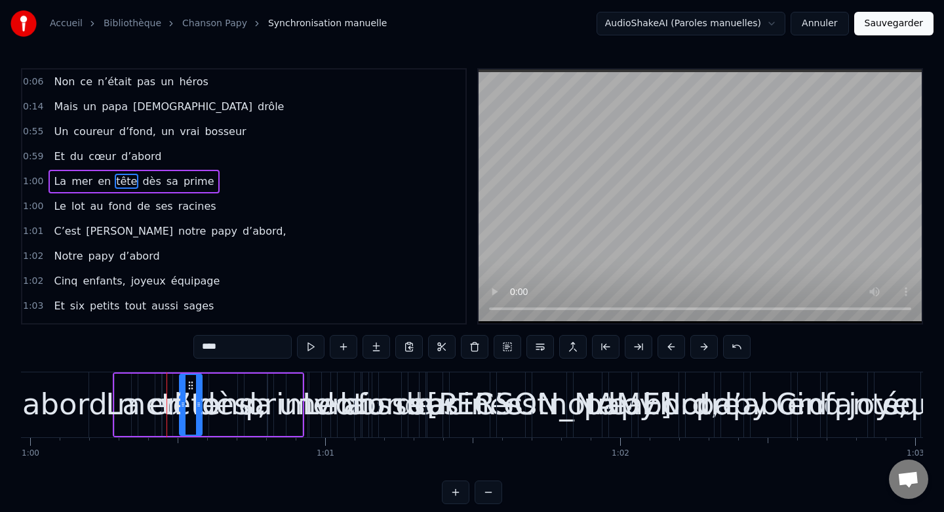
click at [130, 134] on span "d’fond," at bounding box center [137, 131] width 39 height 15
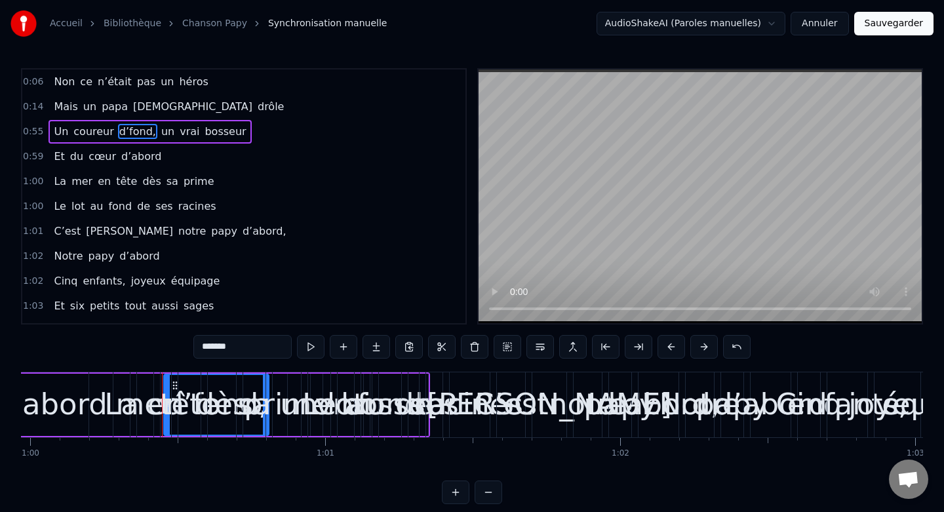
click at [173, 387] on div "tête" at bounding box center [190, 404] width 60 height 45
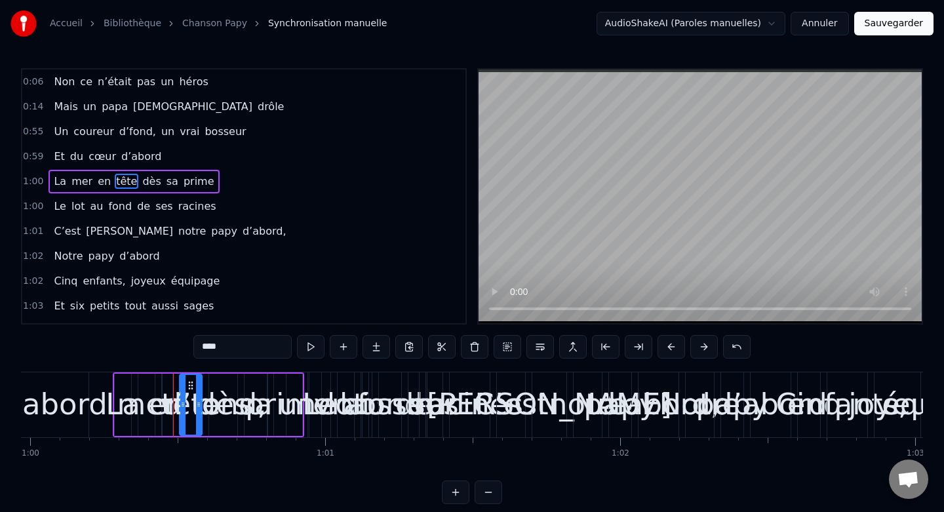
click at [102, 136] on span "coureur" at bounding box center [93, 131] width 43 height 15
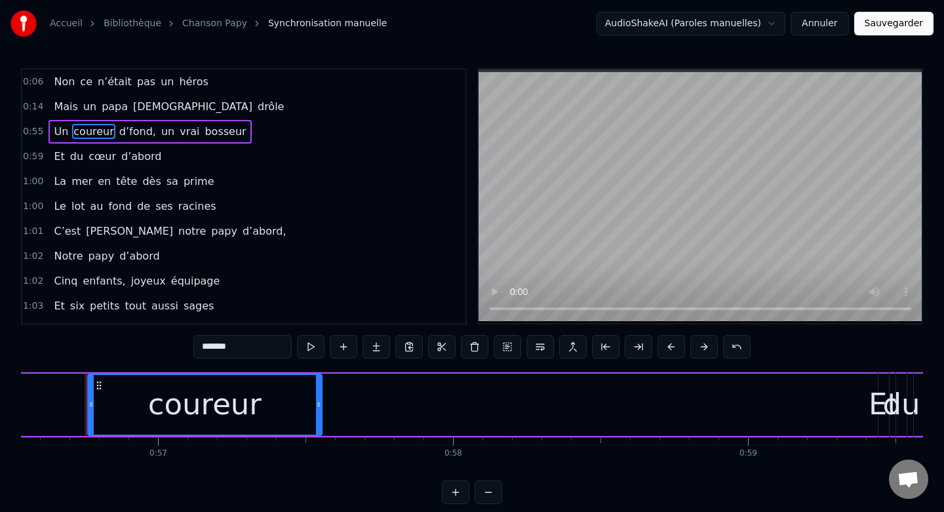
scroll to position [0, 16676]
click at [130, 127] on span "d’fond," at bounding box center [137, 131] width 39 height 15
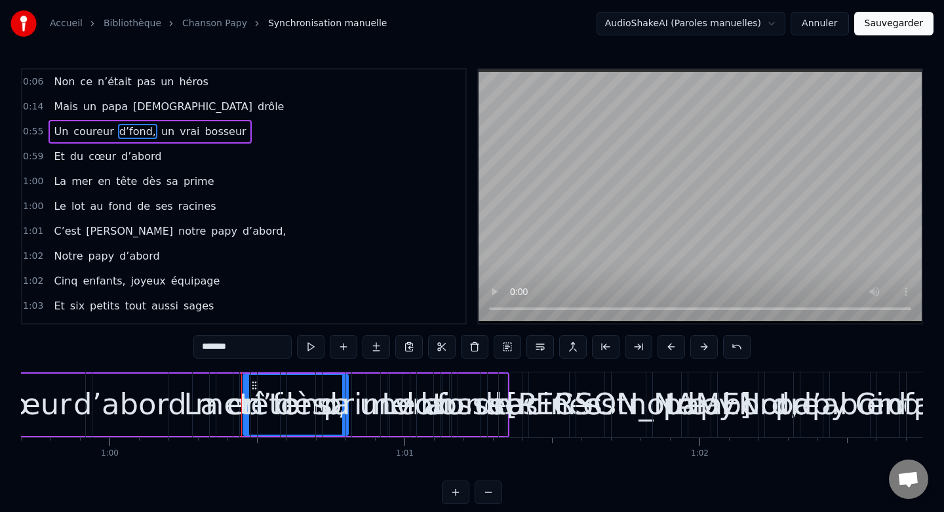
scroll to position [0, 17765]
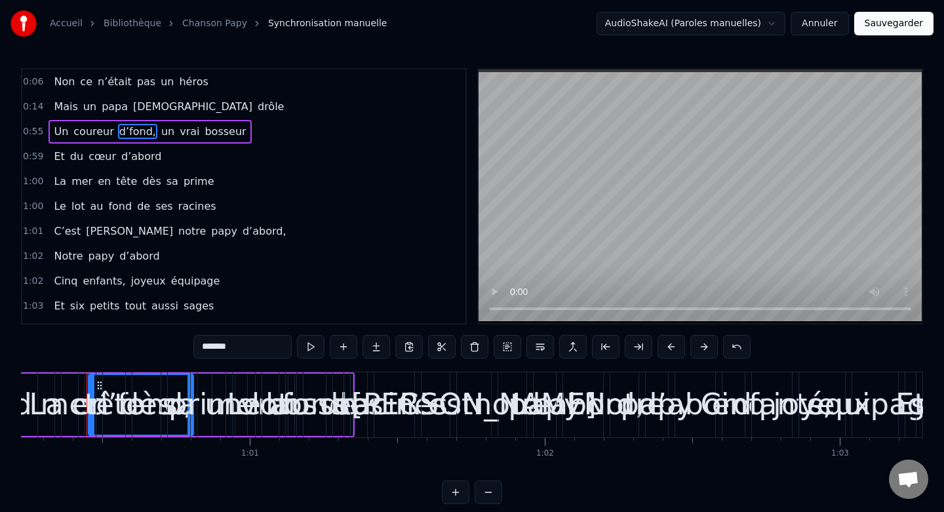
click at [98, 385] on div "tête" at bounding box center [115, 404] width 60 height 45
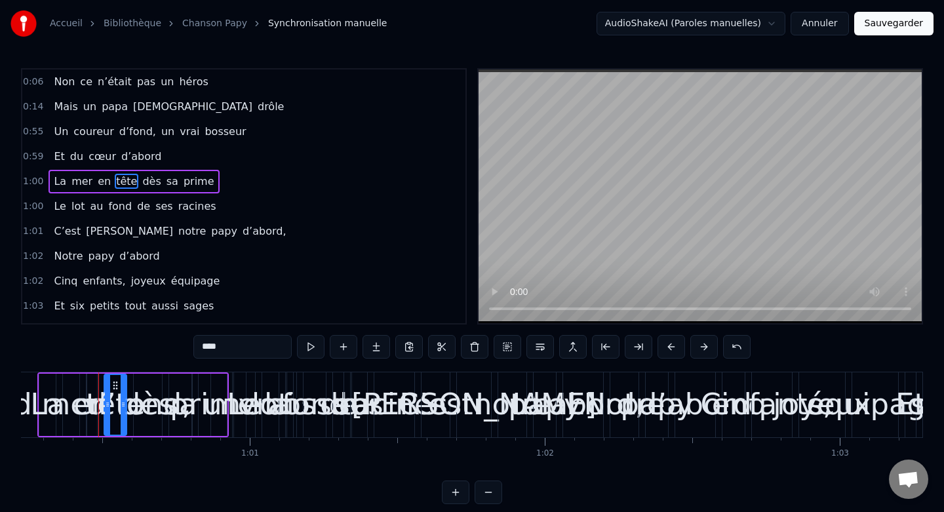
click at [129, 138] on span "d’fond," at bounding box center [137, 131] width 39 height 15
type input "*******"
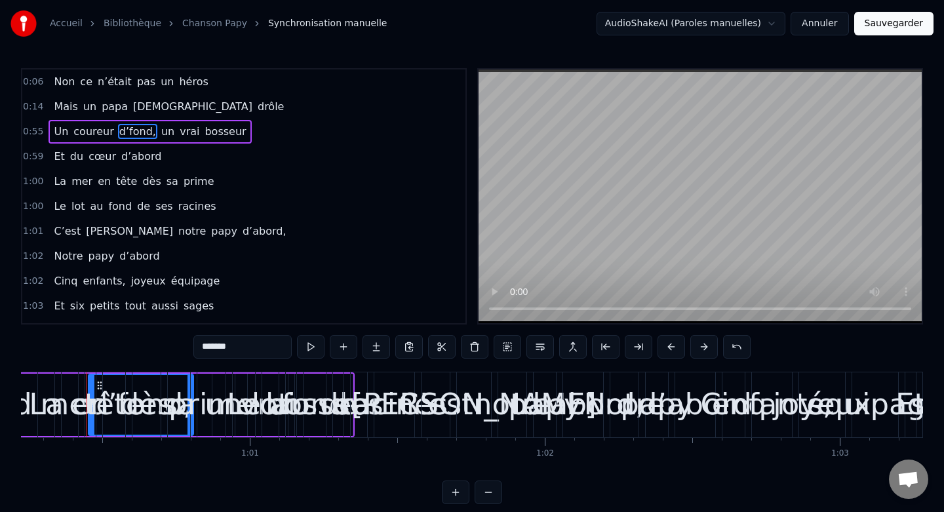
click at [134, 135] on span "d’fond," at bounding box center [137, 131] width 39 height 15
click at [34, 131] on span "0:55" at bounding box center [33, 131] width 20 height 13
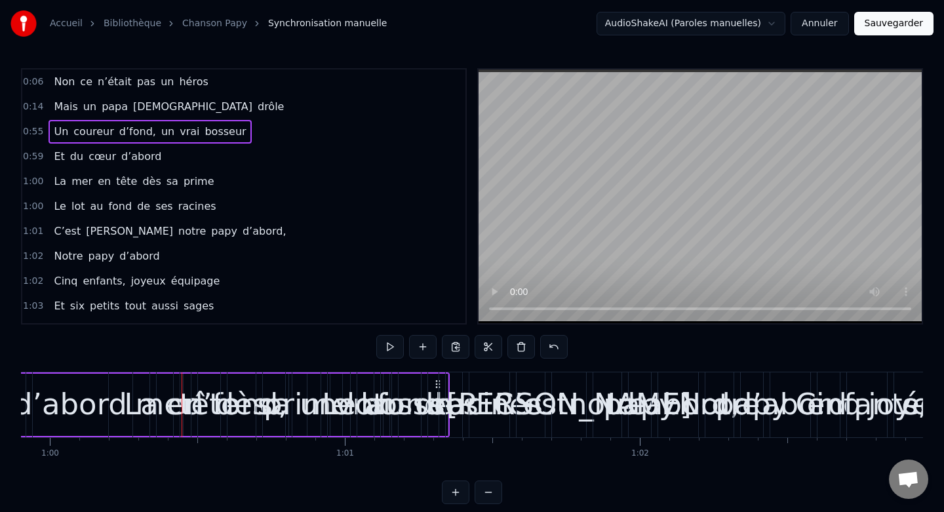
click at [34, 131] on span "0:55" at bounding box center [33, 131] width 20 height 13
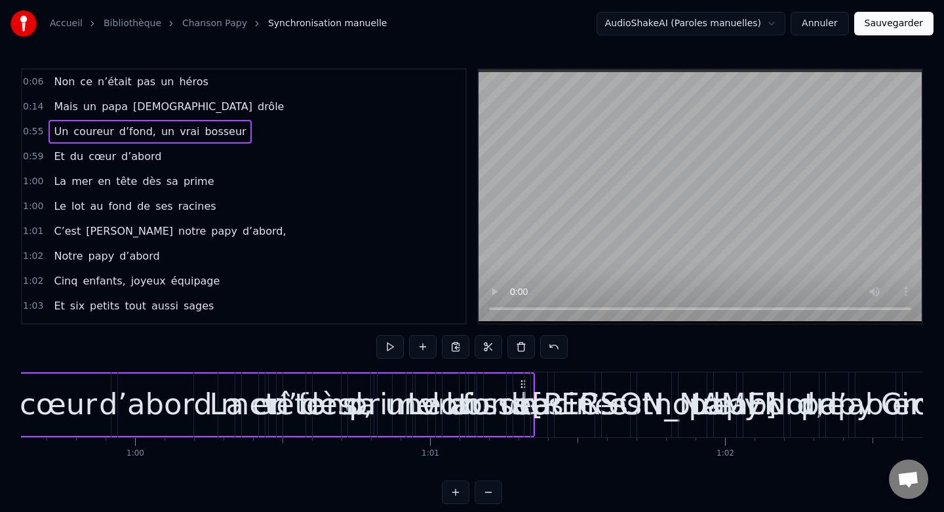
click at [34, 131] on span "0:55" at bounding box center [33, 131] width 20 height 13
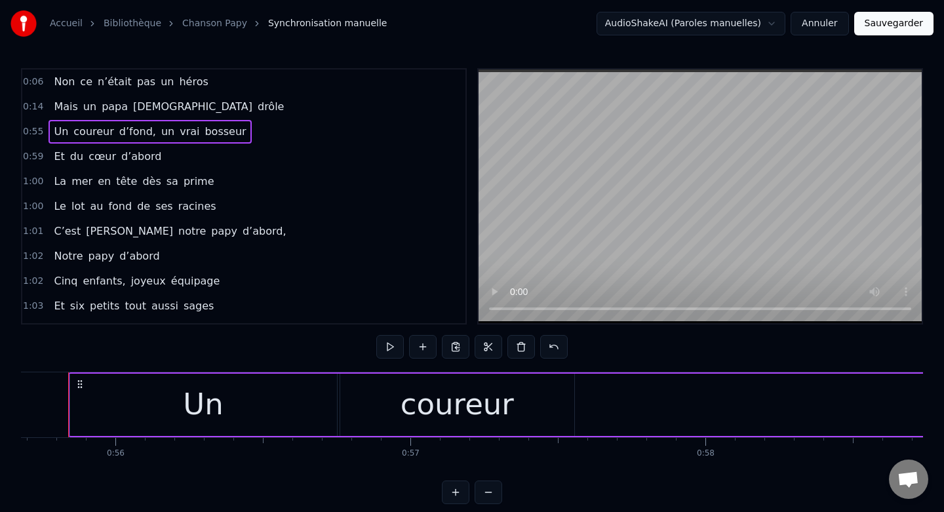
scroll to position [0, 16406]
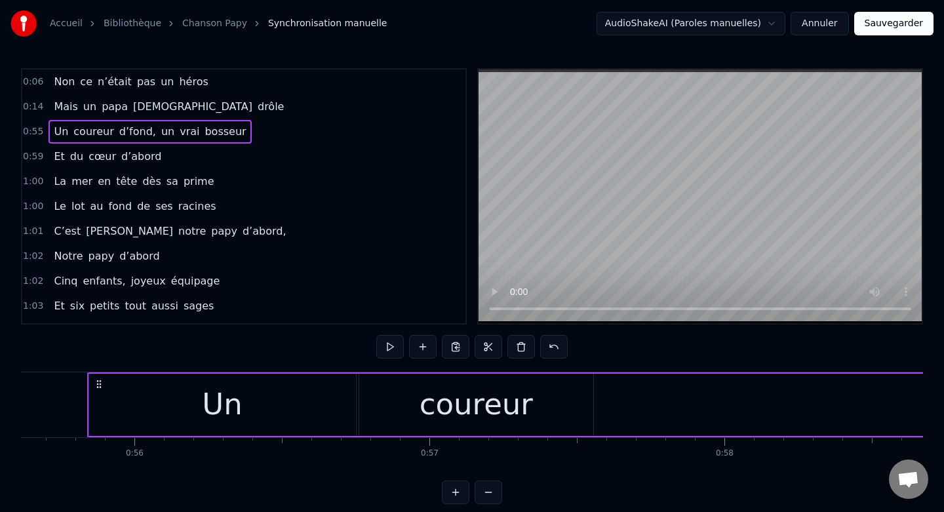
click at [123, 132] on span "d’fond," at bounding box center [137, 131] width 39 height 15
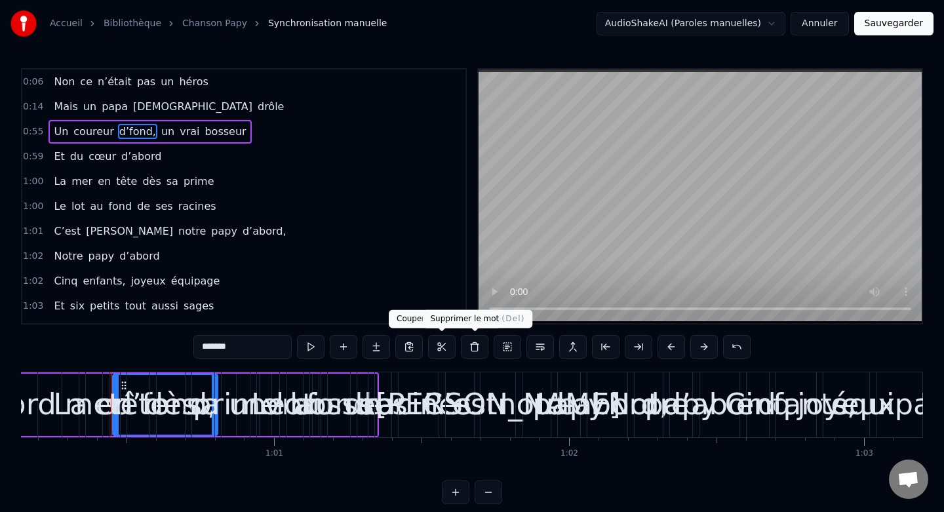
scroll to position [0, 17765]
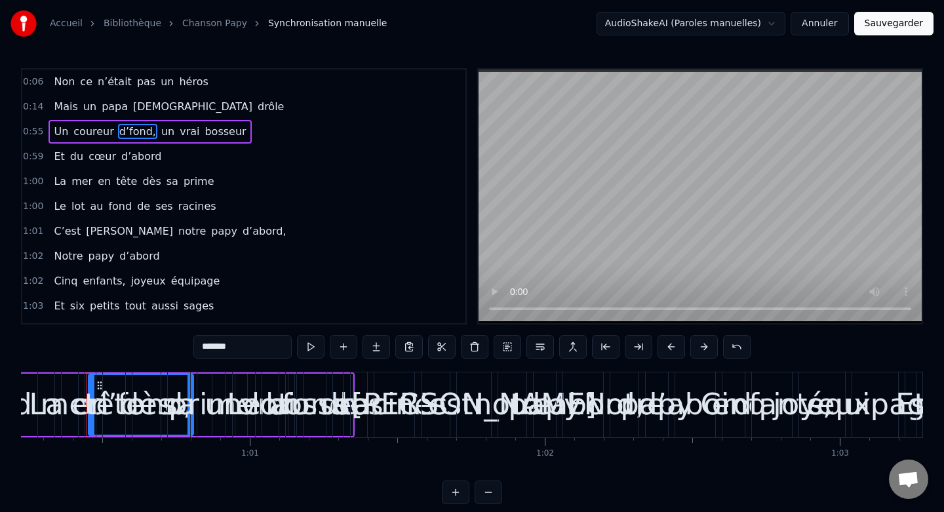
drag, startPoint x: 100, startPoint y: 385, endPoint x: 94, endPoint y: 381, distance: 7.1
click at [94, 381] on div "La mer en tête dès sa prime" at bounding box center [132, 404] width 191 height 65
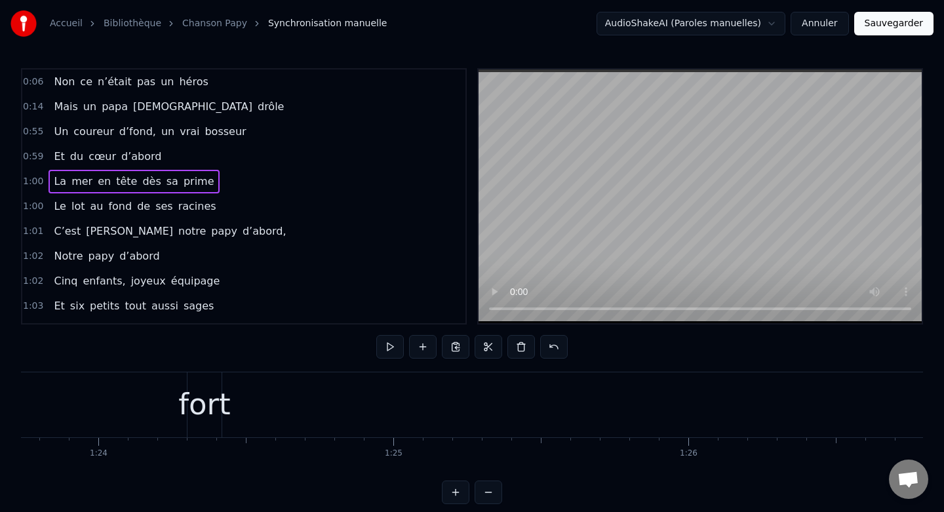
scroll to position [0, 24251]
click at [128, 135] on span "d’fond," at bounding box center [137, 131] width 39 height 15
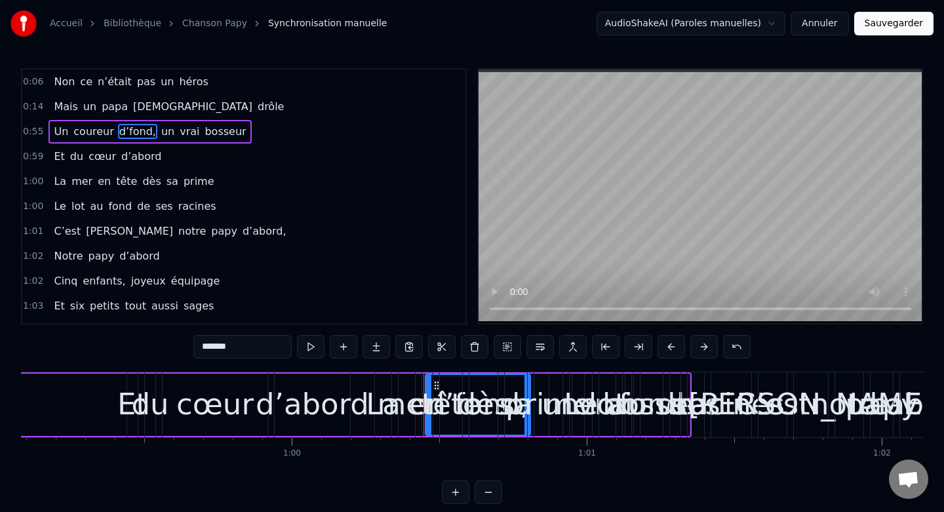
scroll to position [0, 17421]
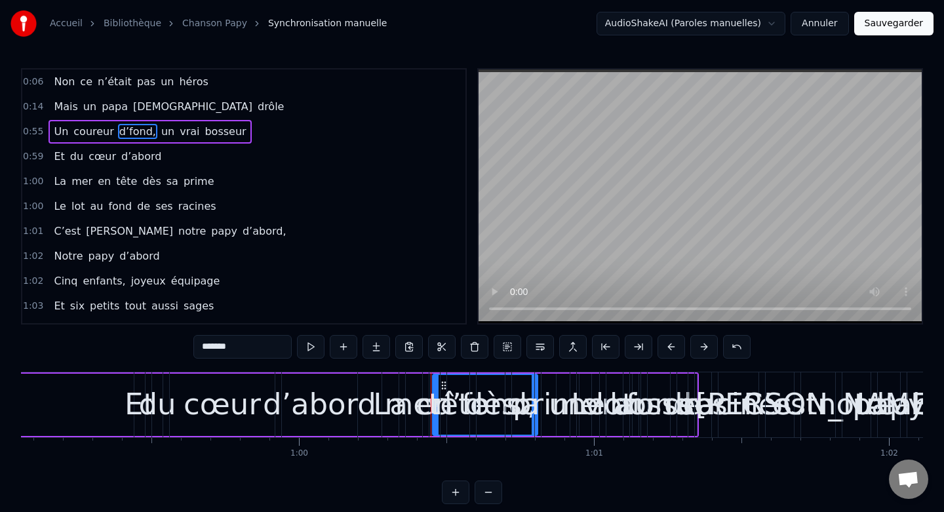
click at [438, 380] on div "La mer en tête dès sa prime" at bounding box center [477, 404] width 191 height 65
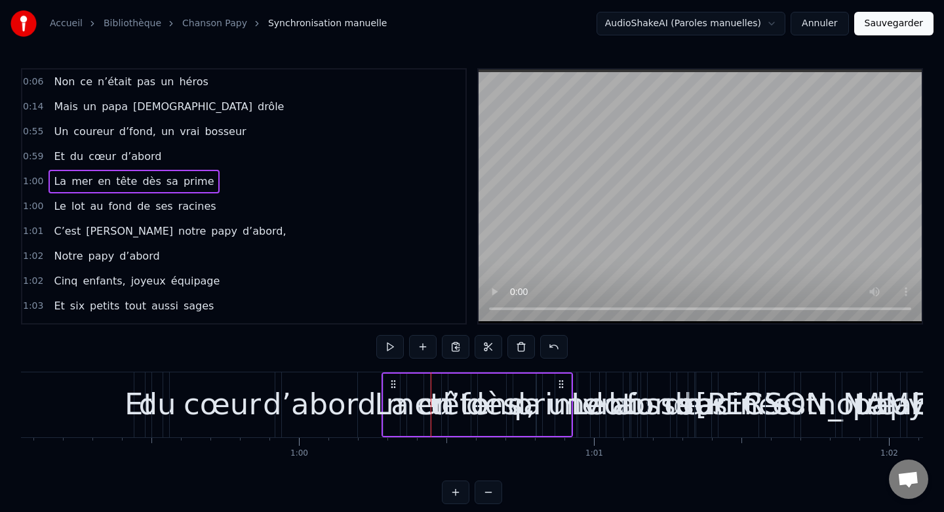
click at [461, 396] on div "tête" at bounding box center [460, 404] width 60 height 45
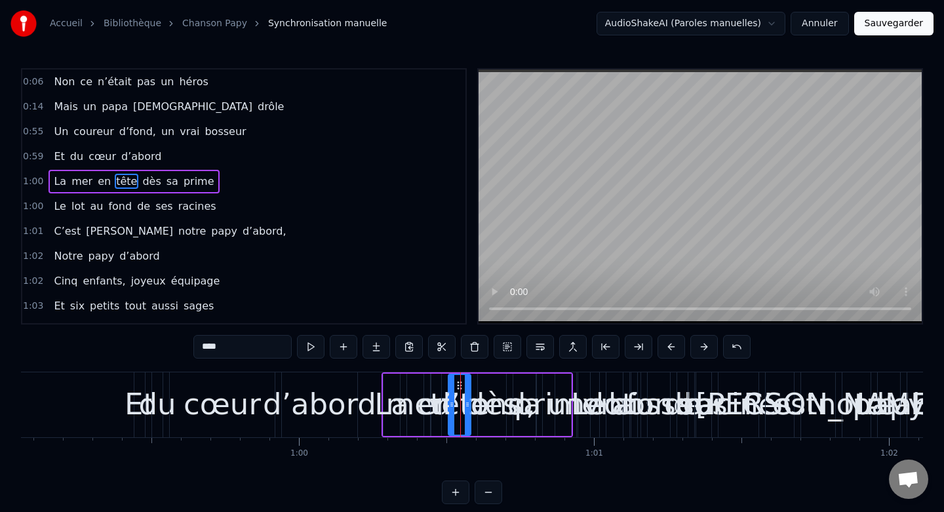
click at [125, 128] on span "d’fond," at bounding box center [137, 131] width 39 height 15
type input "*******"
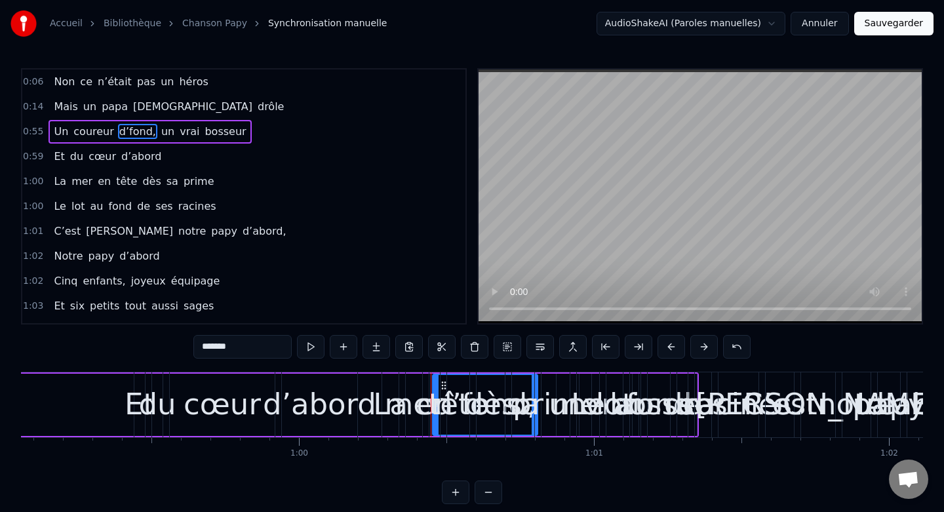
drag, startPoint x: 442, startPoint y: 386, endPoint x: 87, endPoint y: 402, distance: 356.3
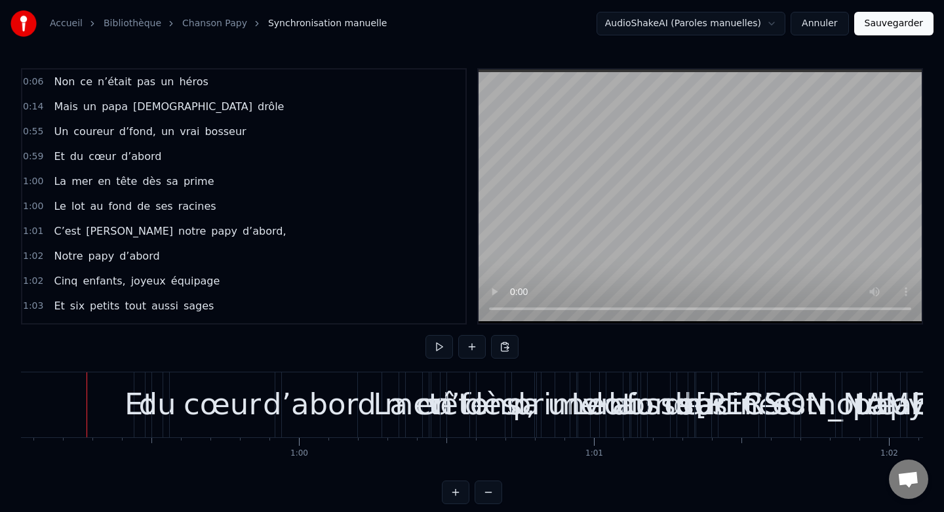
click at [135, 134] on span "d’fond," at bounding box center [137, 131] width 39 height 15
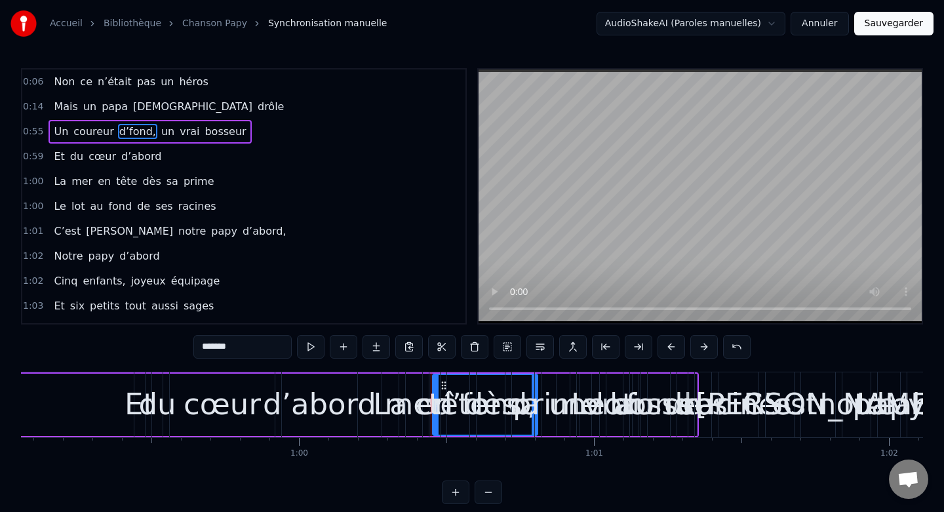
drag, startPoint x: 444, startPoint y: 387, endPoint x: 318, endPoint y: 382, distance: 126.0
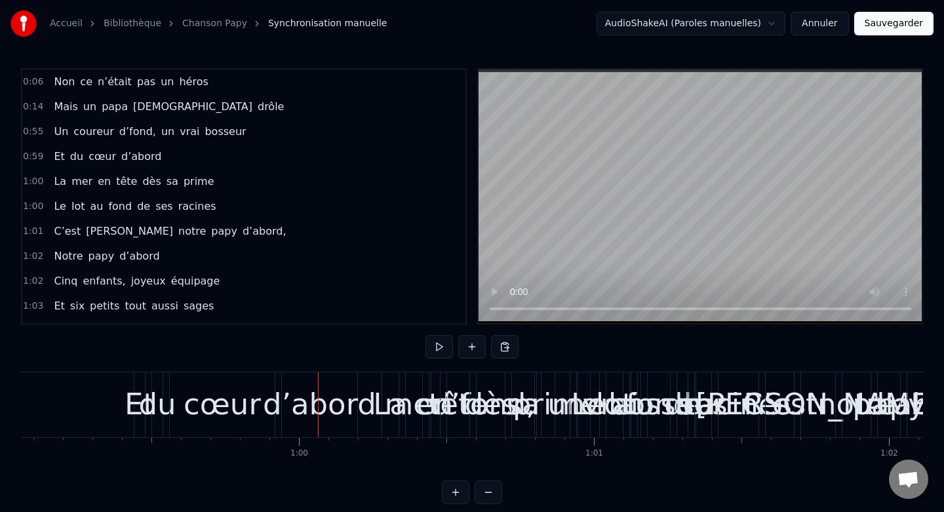
click at [133, 128] on span "d’fond," at bounding box center [137, 131] width 39 height 15
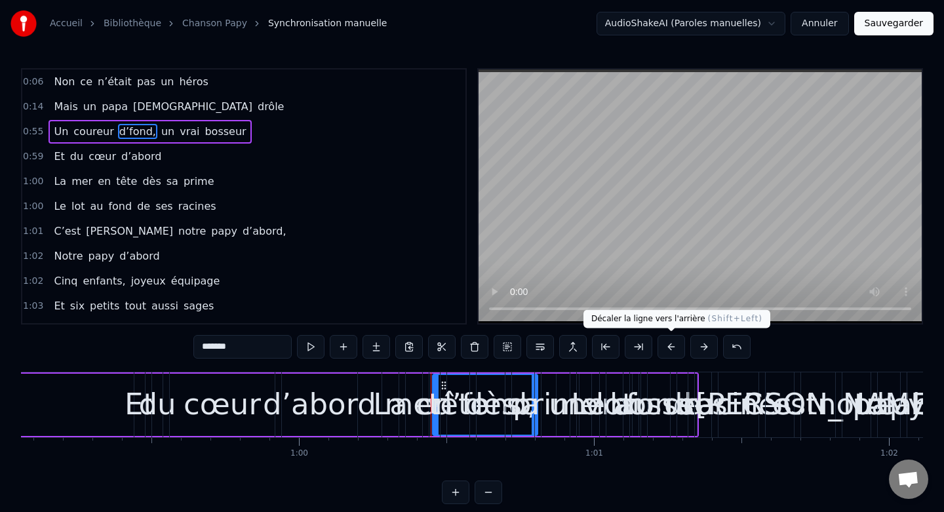
click at [676, 349] on button at bounding box center [671, 347] width 28 height 24
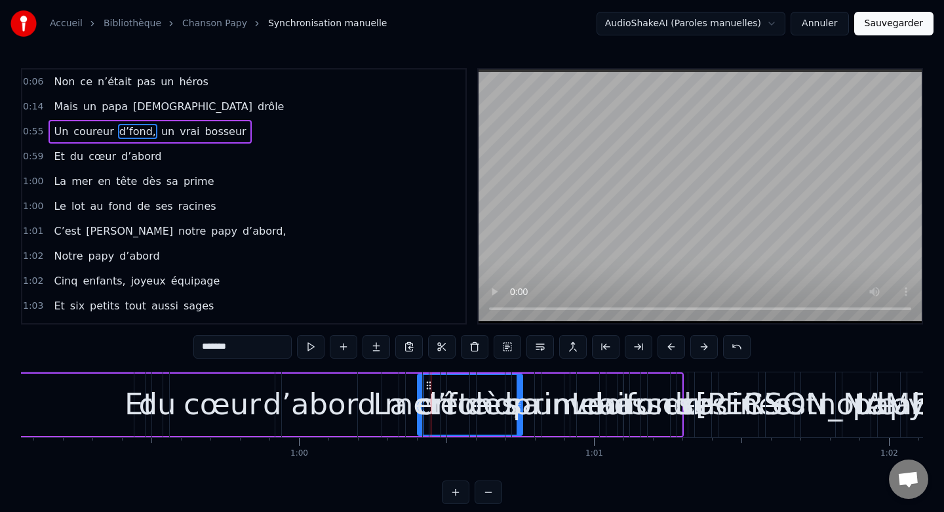
click at [676, 349] on button at bounding box center [671, 347] width 28 height 24
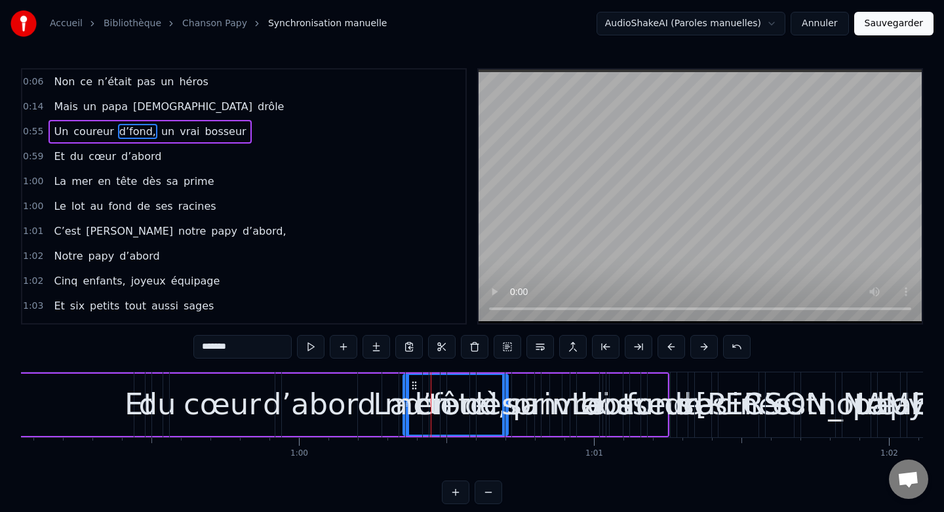
click at [676, 349] on button at bounding box center [671, 347] width 28 height 24
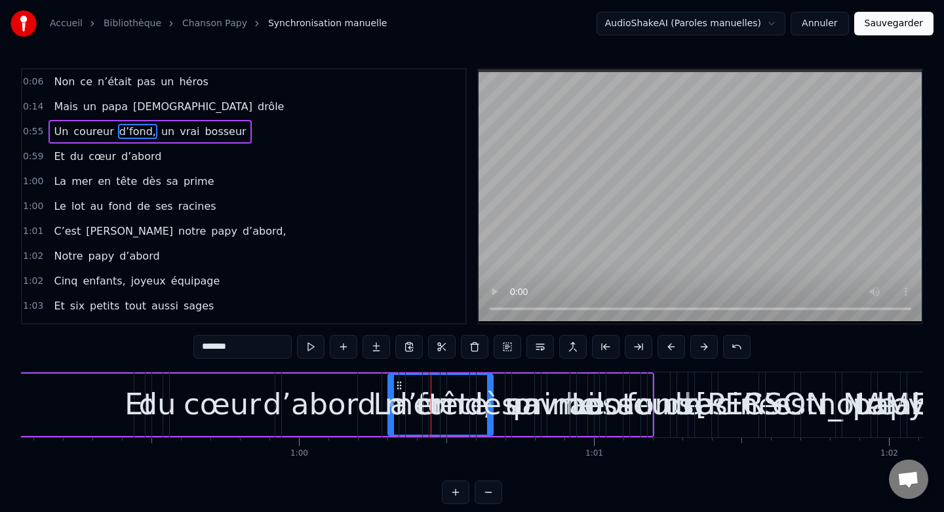
click at [676, 349] on button at bounding box center [671, 347] width 28 height 24
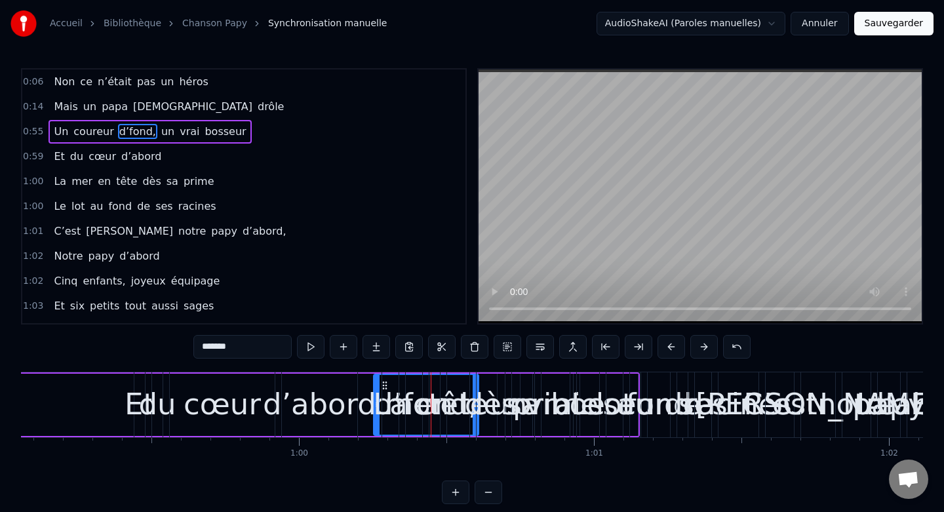
click at [676, 349] on button at bounding box center [671, 347] width 28 height 24
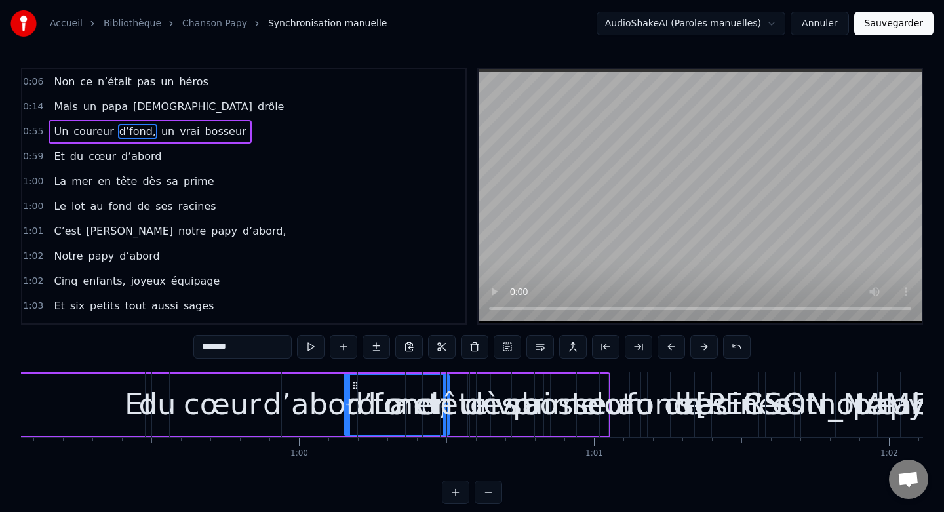
click at [676, 349] on button at bounding box center [671, 347] width 28 height 24
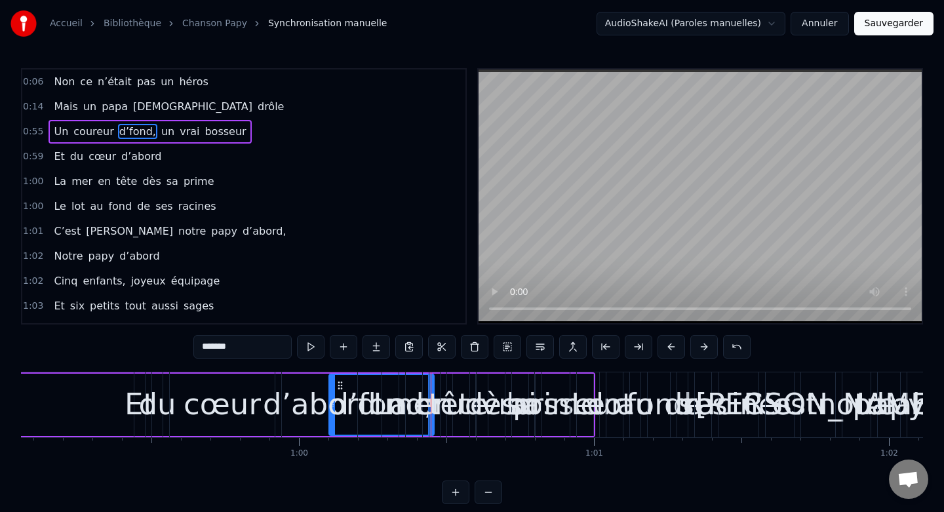
click at [676, 349] on button at bounding box center [671, 347] width 28 height 24
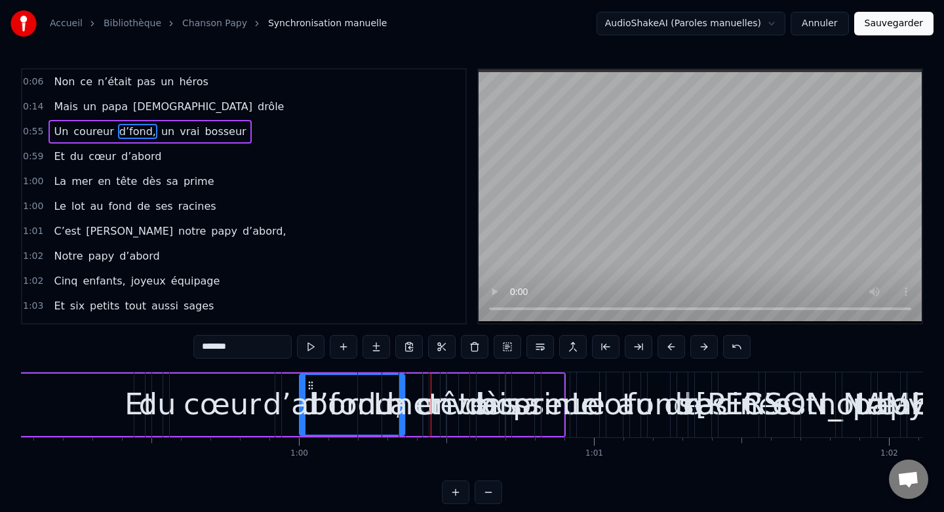
click at [676, 349] on button at bounding box center [671, 347] width 28 height 24
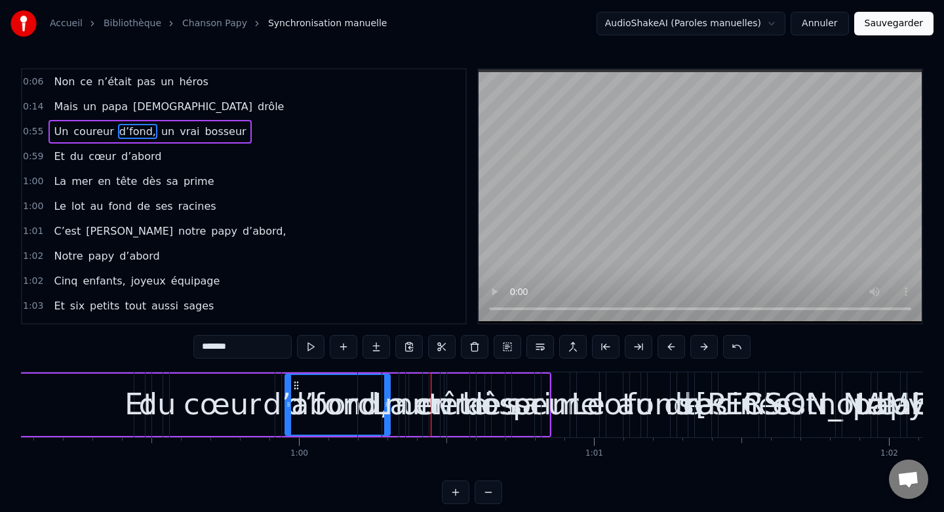
click at [676, 349] on button at bounding box center [671, 347] width 28 height 24
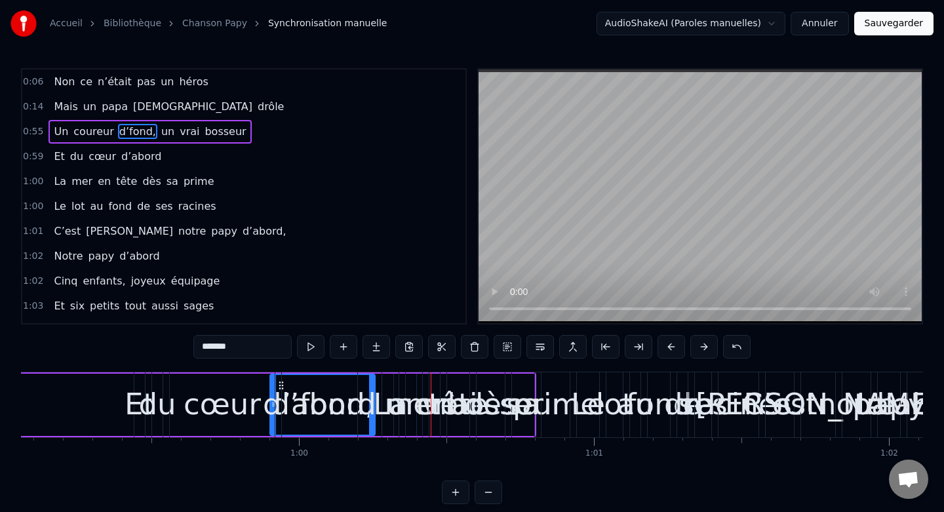
click at [676, 349] on button at bounding box center [671, 347] width 28 height 24
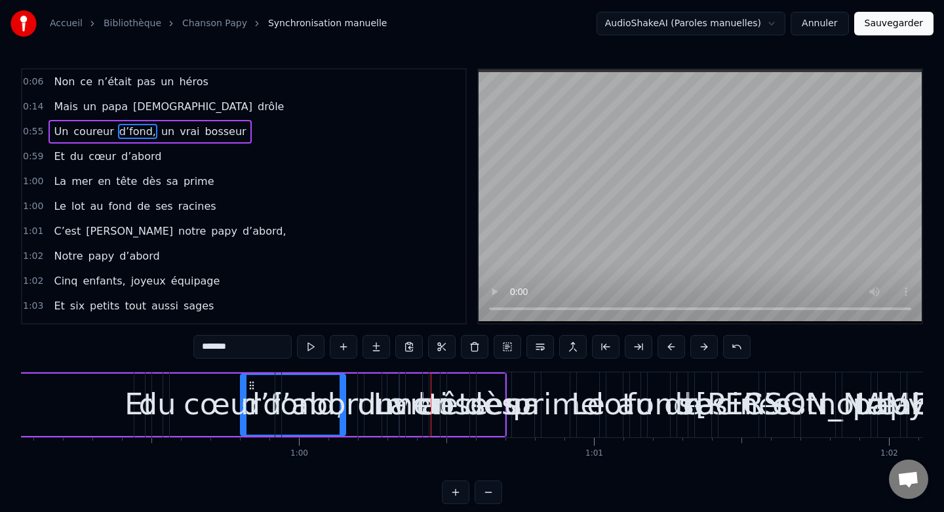
click at [676, 349] on button at bounding box center [671, 347] width 28 height 24
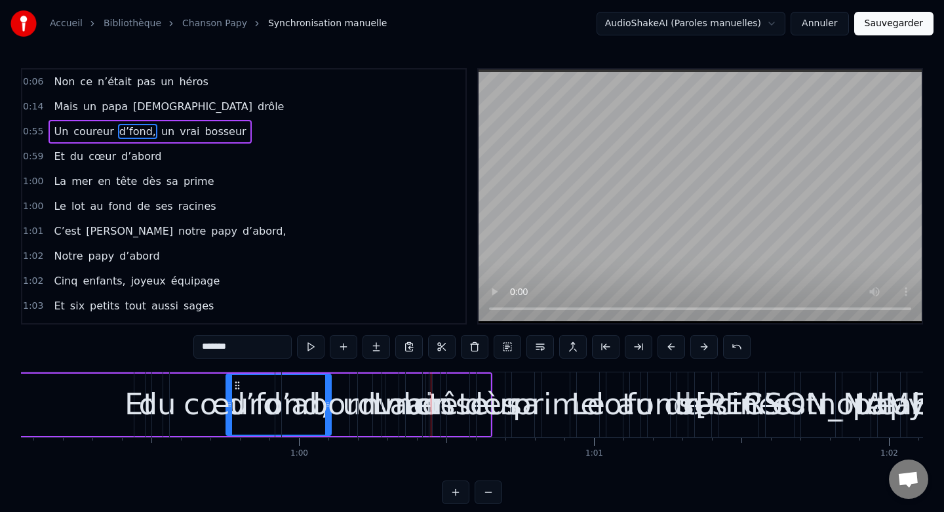
click at [676, 349] on button at bounding box center [671, 347] width 28 height 24
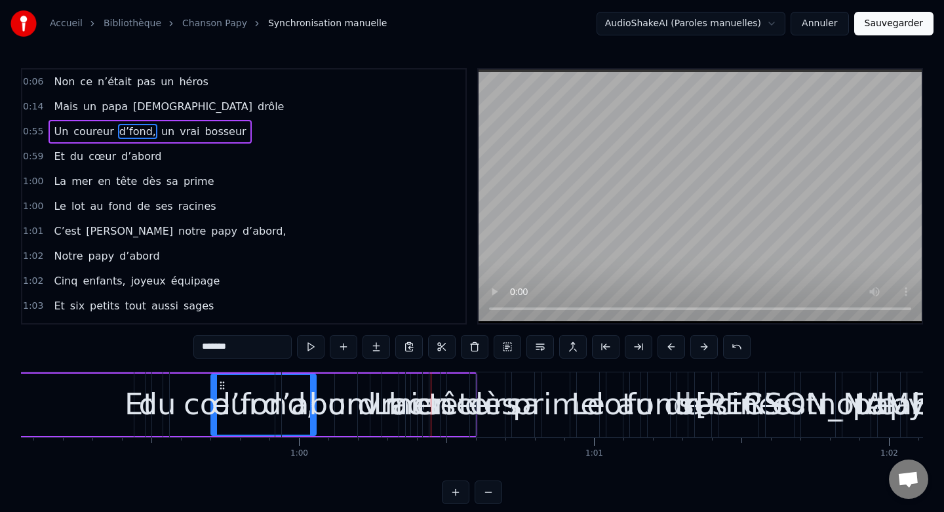
click at [676, 349] on button at bounding box center [671, 347] width 28 height 24
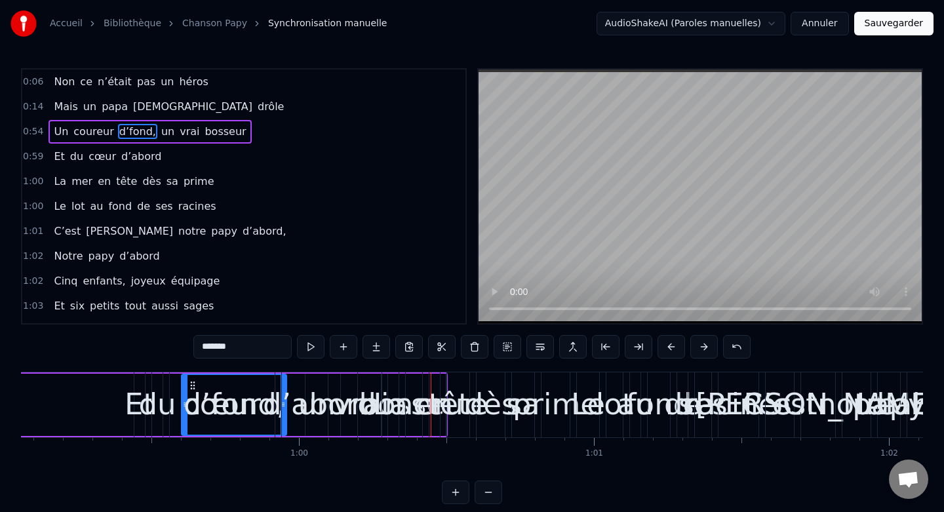
click at [676, 349] on button at bounding box center [671, 347] width 28 height 24
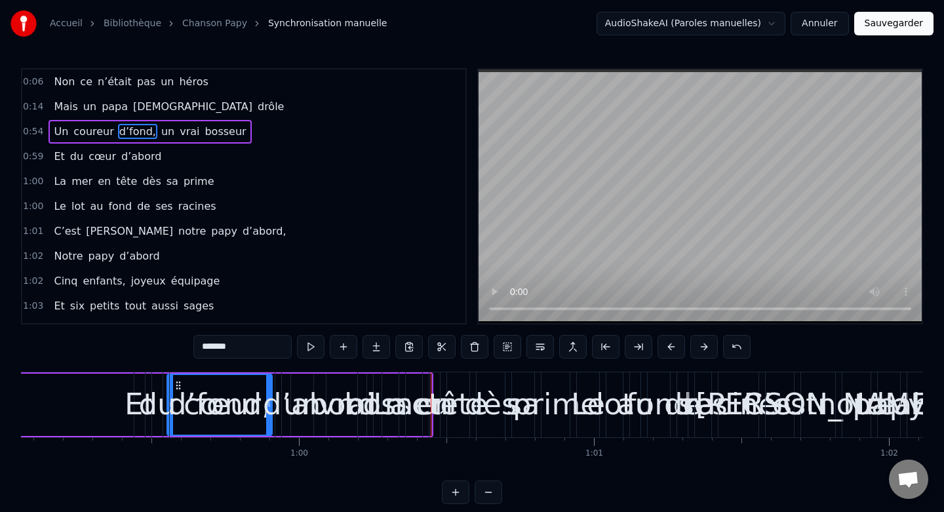
click at [676, 349] on button at bounding box center [671, 347] width 28 height 24
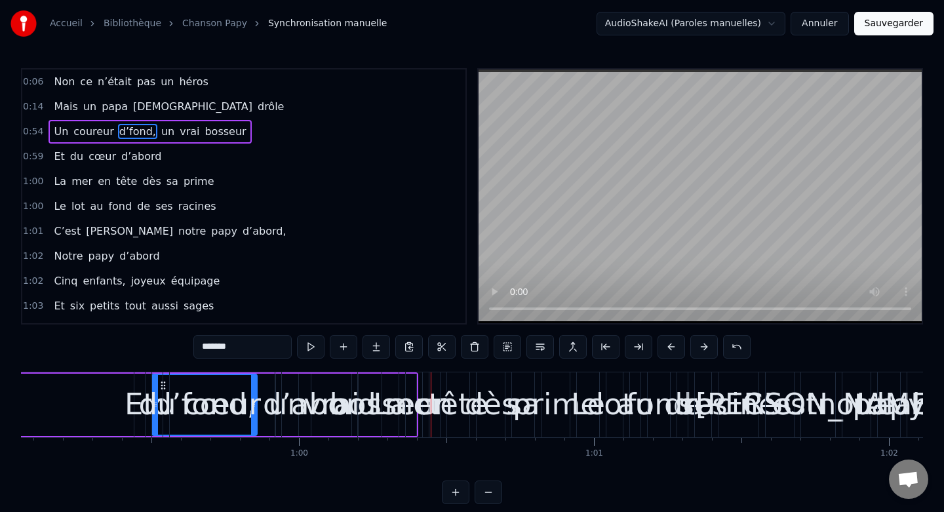
click at [676, 349] on button at bounding box center [671, 347] width 28 height 24
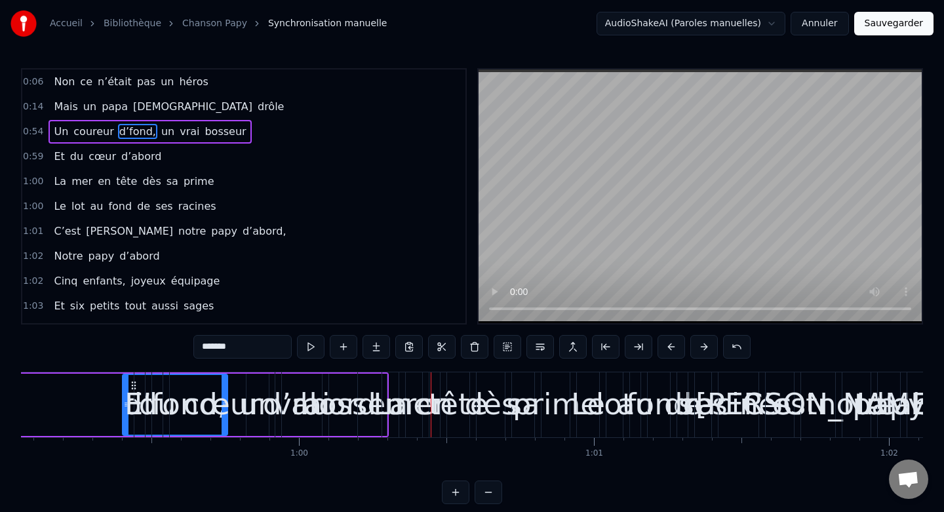
click at [676, 349] on button at bounding box center [671, 347] width 28 height 24
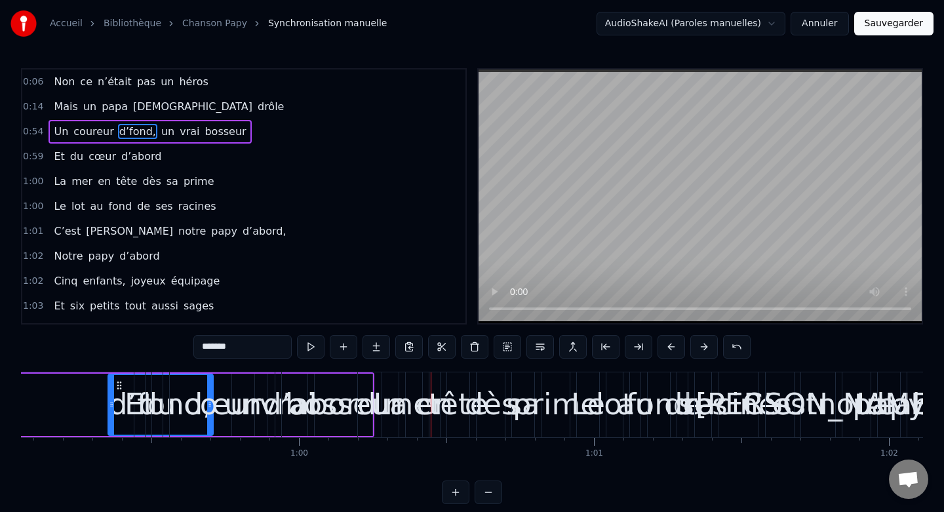
click at [676, 349] on button at bounding box center [671, 347] width 28 height 24
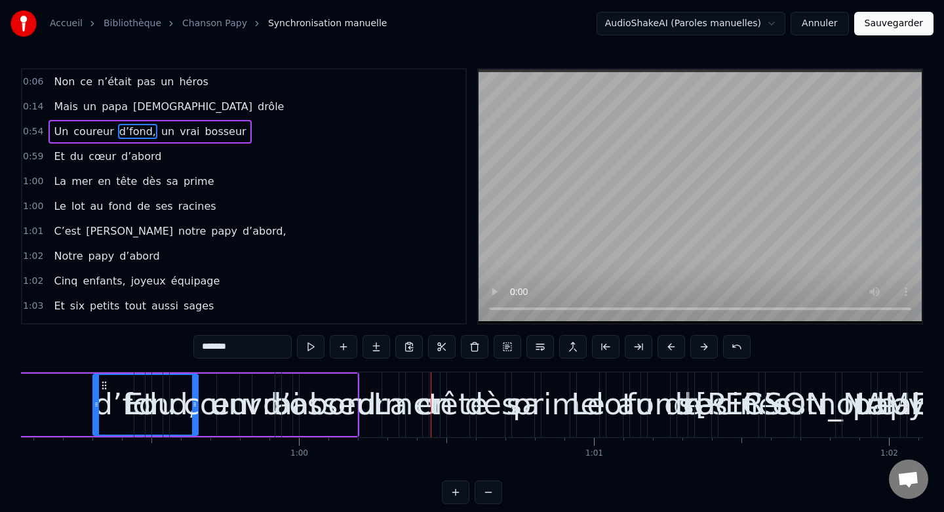
click at [676, 349] on button at bounding box center [671, 347] width 28 height 24
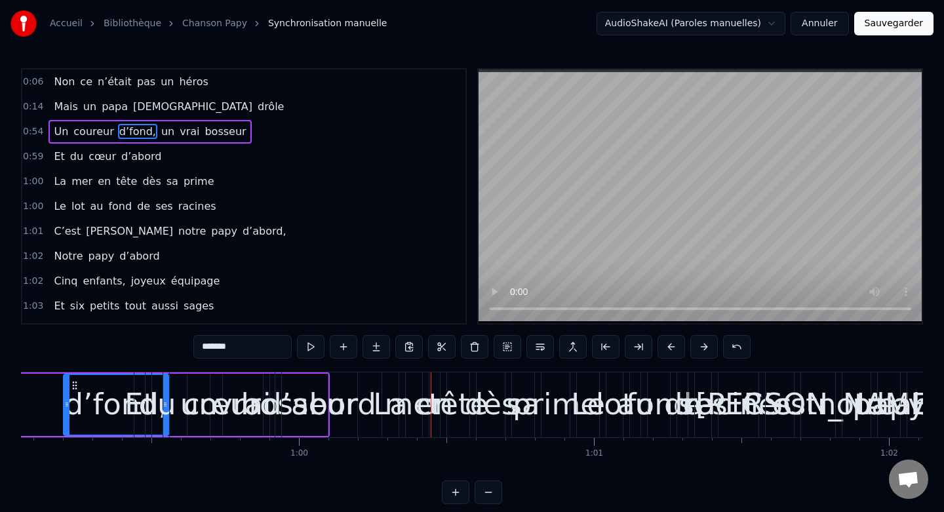
click at [676, 349] on button at bounding box center [671, 347] width 28 height 24
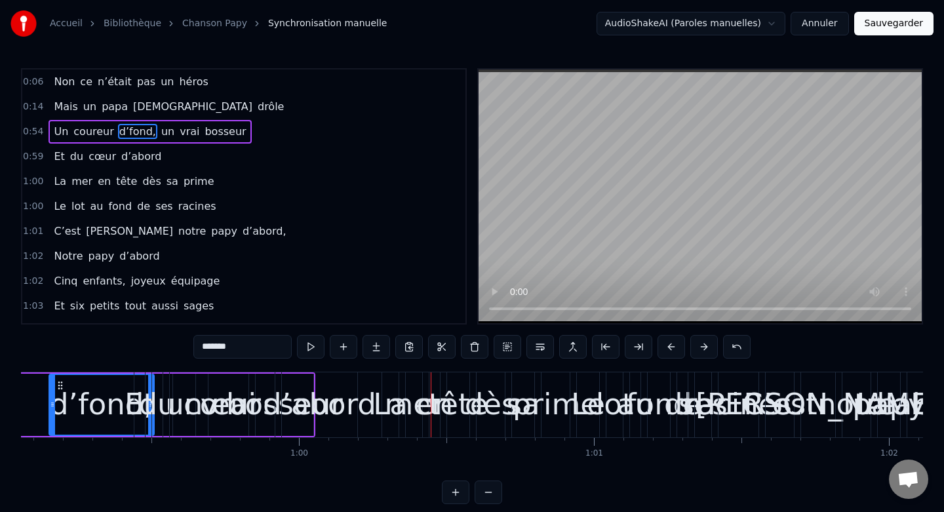
click at [676, 349] on button at bounding box center [671, 347] width 28 height 24
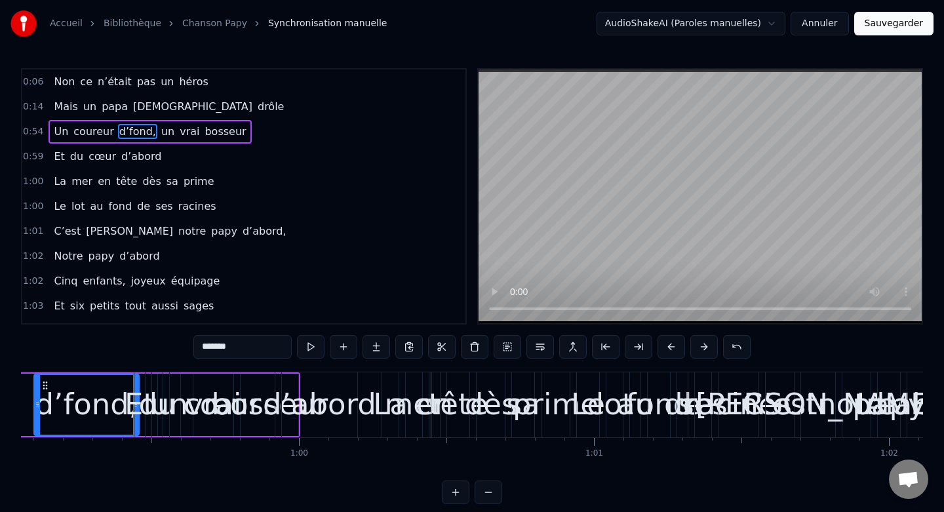
click at [676, 349] on button at bounding box center [671, 347] width 28 height 24
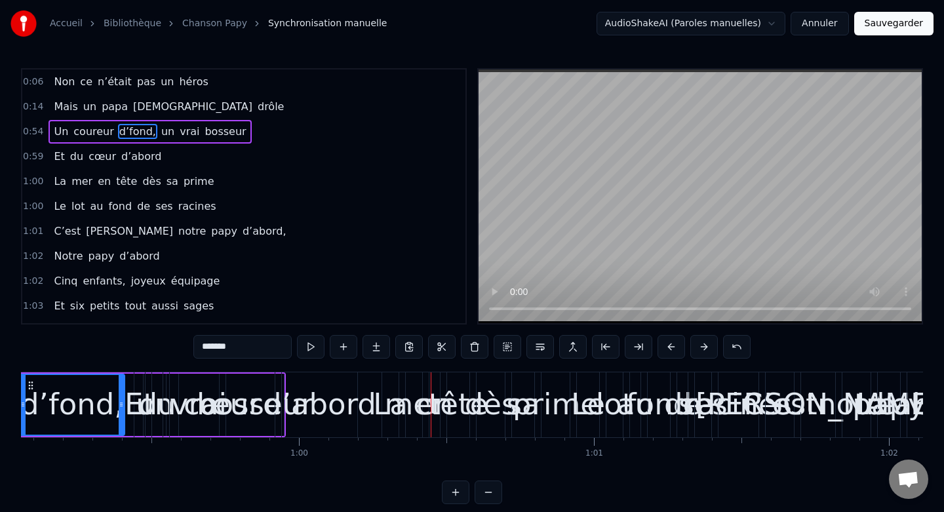
click at [676, 349] on button at bounding box center [671, 347] width 28 height 24
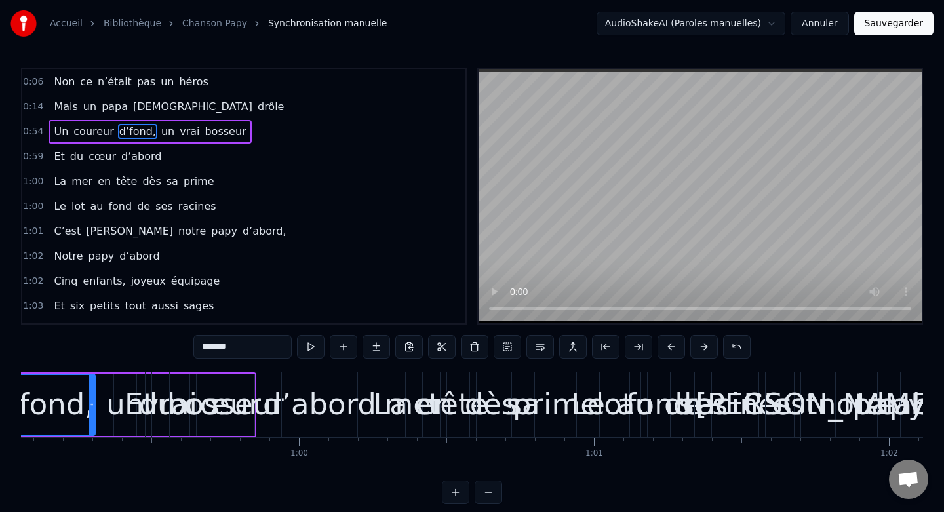
click at [676, 349] on button at bounding box center [671, 347] width 28 height 24
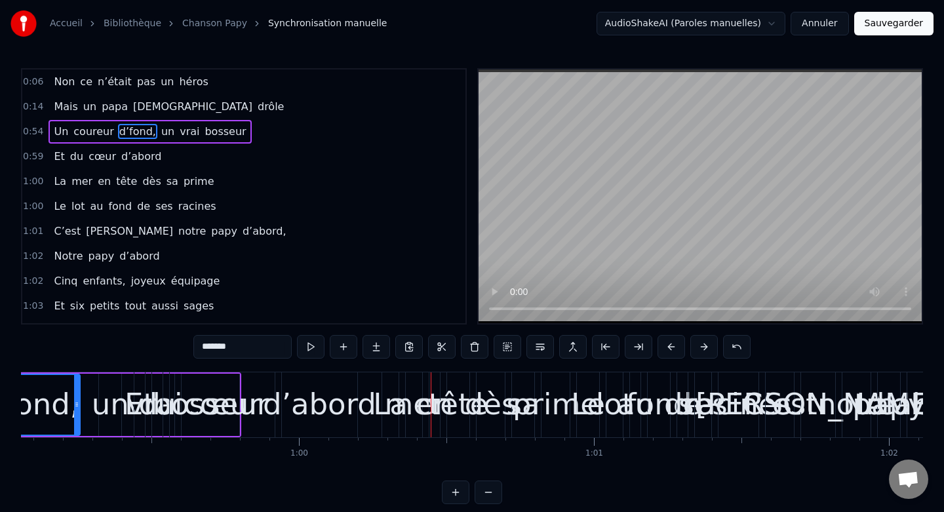
click at [676, 349] on button at bounding box center [671, 347] width 28 height 24
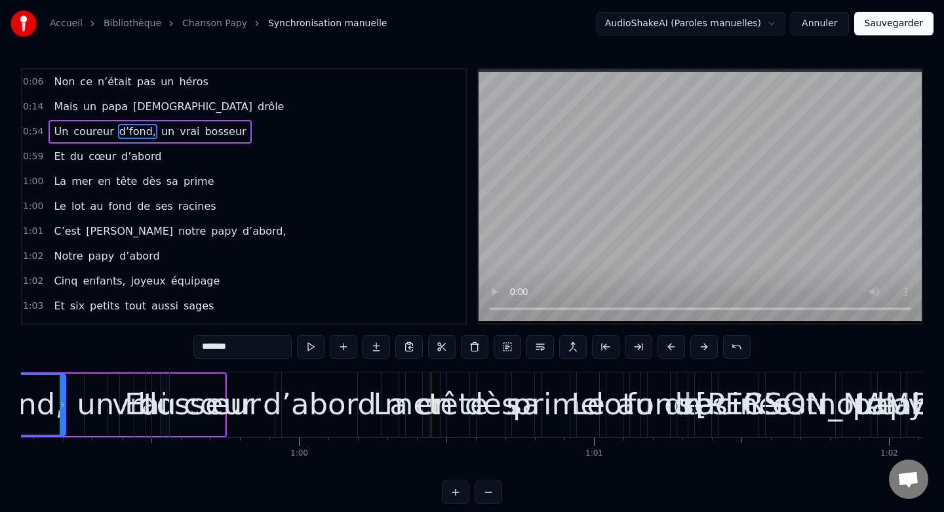
click at [676, 349] on button at bounding box center [671, 347] width 28 height 24
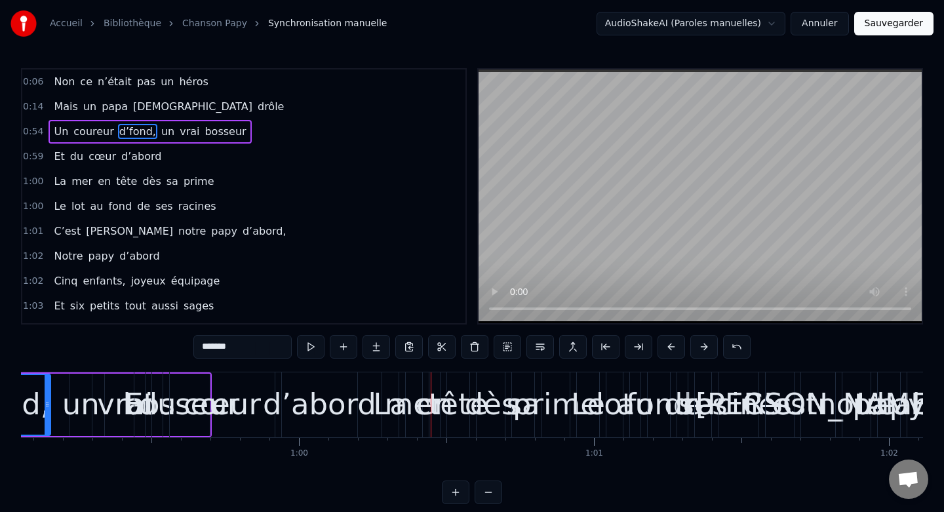
click at [676, 349] on button at bounding box center [671, 347] width 28 height 24
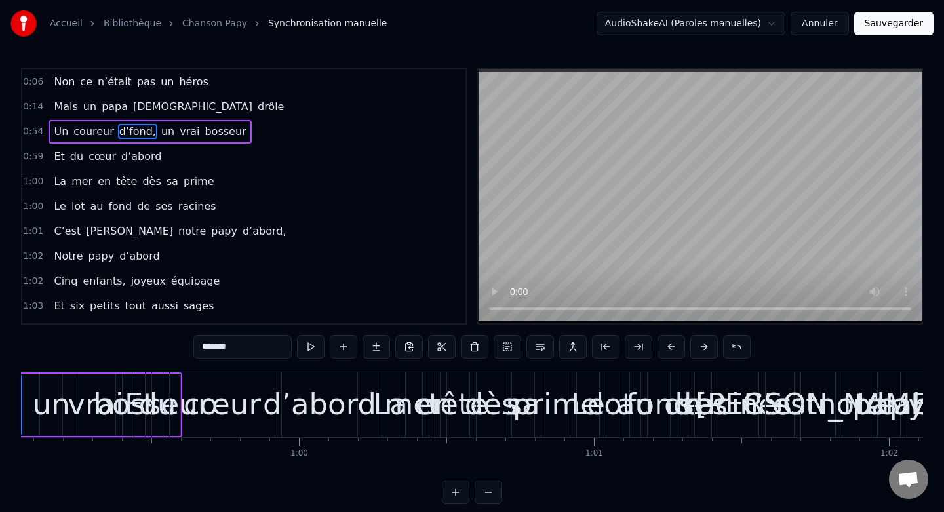
click at [676, 349] on button at bounding box center [671, 347] width 28 height 24
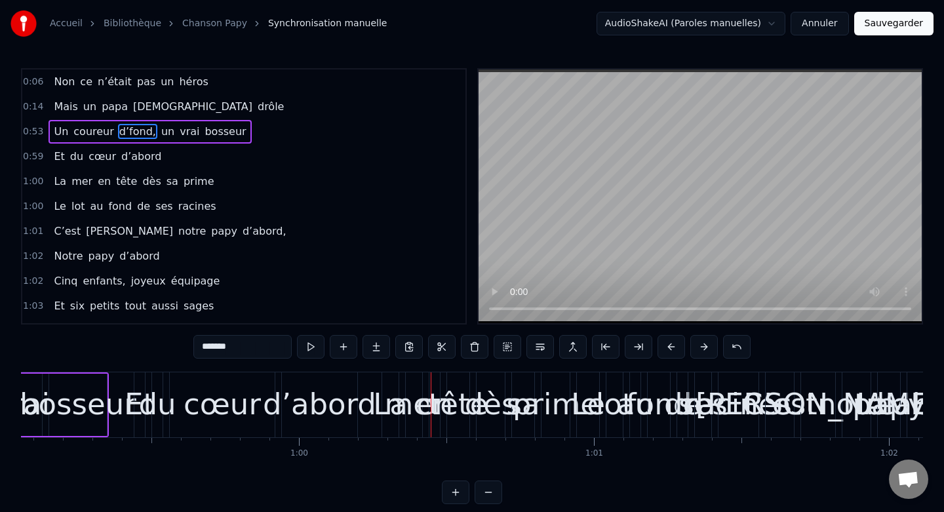
click at [676, 349] on button at bounding box center [671, 347] width 28 height 24
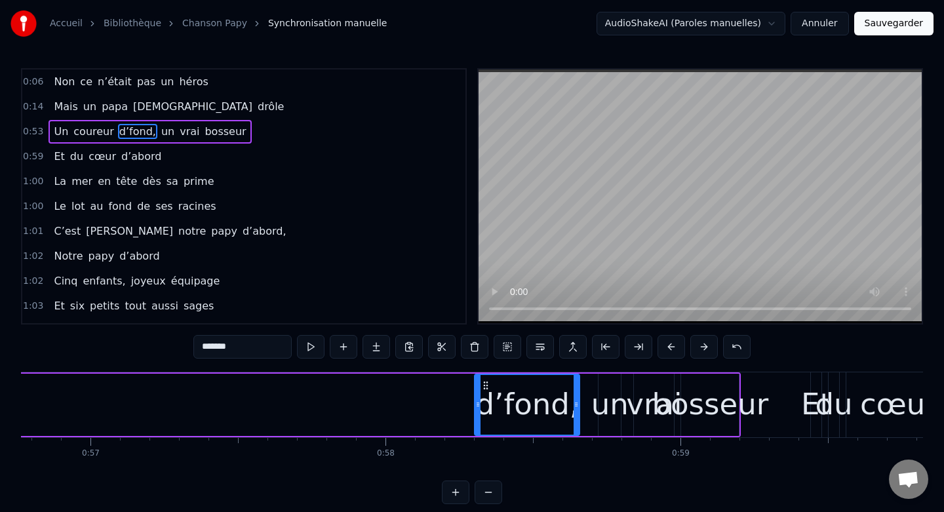
scroll to position [0, 16585]
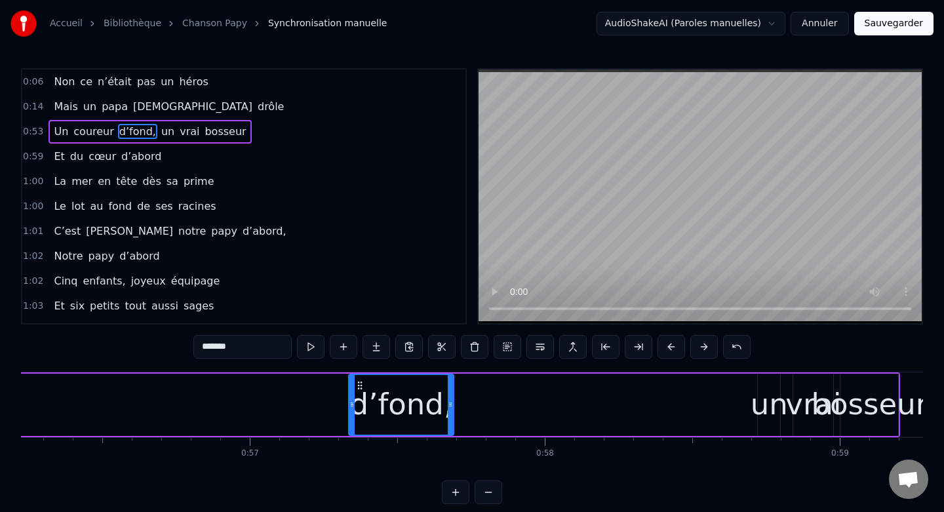
drag, startPoint x: 642, startPoint y: 383, endPoint x: 346, endPoint y: 375, distance: 296.4
click at [349, 375] on div "d’fond," at bounding box center [401, 405] width 104 height 60
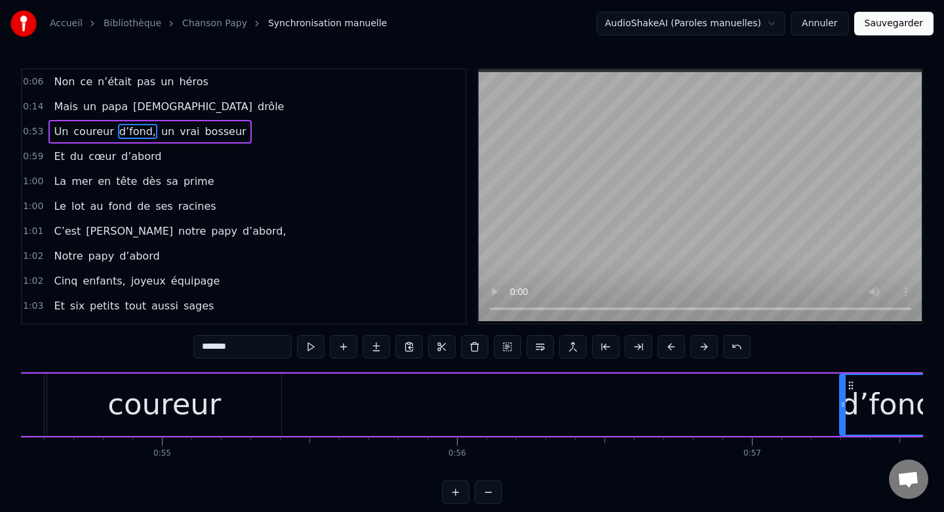
scroll to position [0, 16091]
click at [491, 493] on button at bounding box center [489, 492] width 28 height 24
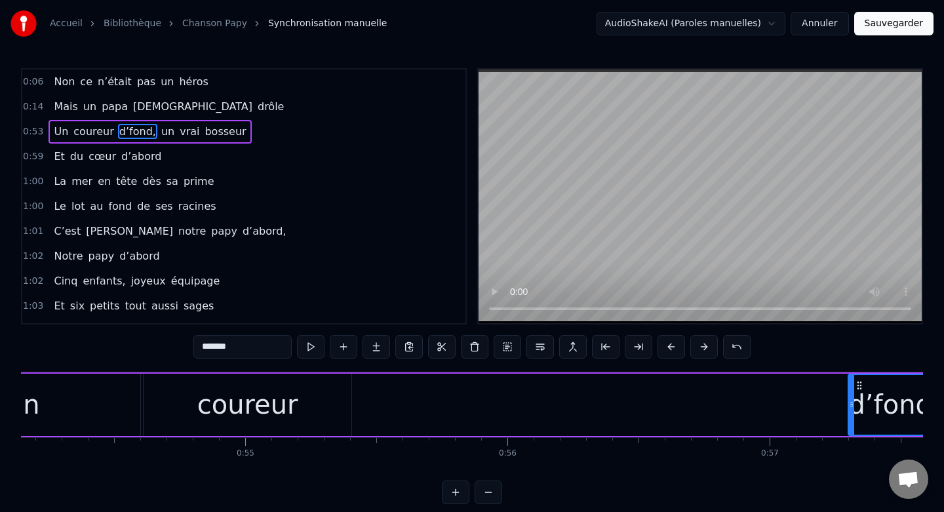
scroll to position [0, 14169]
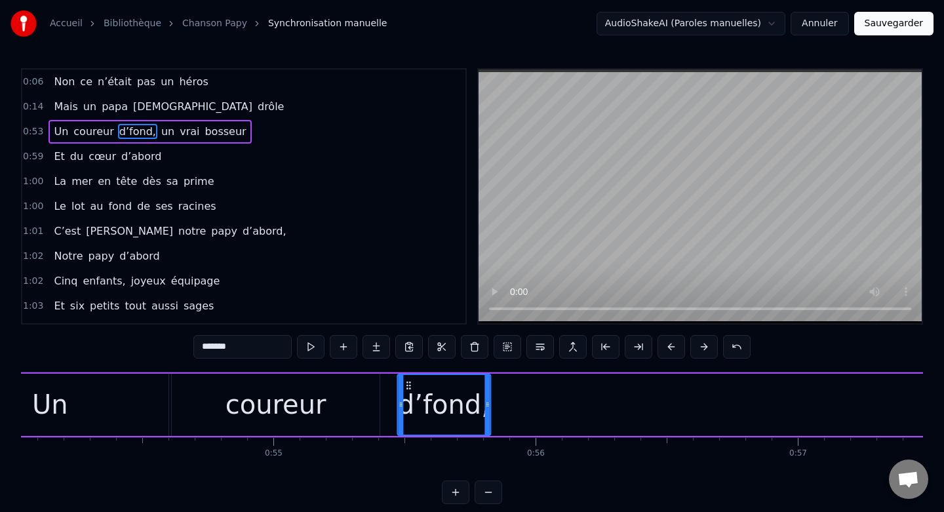
drag, startPoint x: 886, startPoint y: 384, endPoint x: 401, endPoint y: 397, distance: 485.2
click at [401, 397] on div "d’fond," at bounding box center [444, 405] width 92 height 60
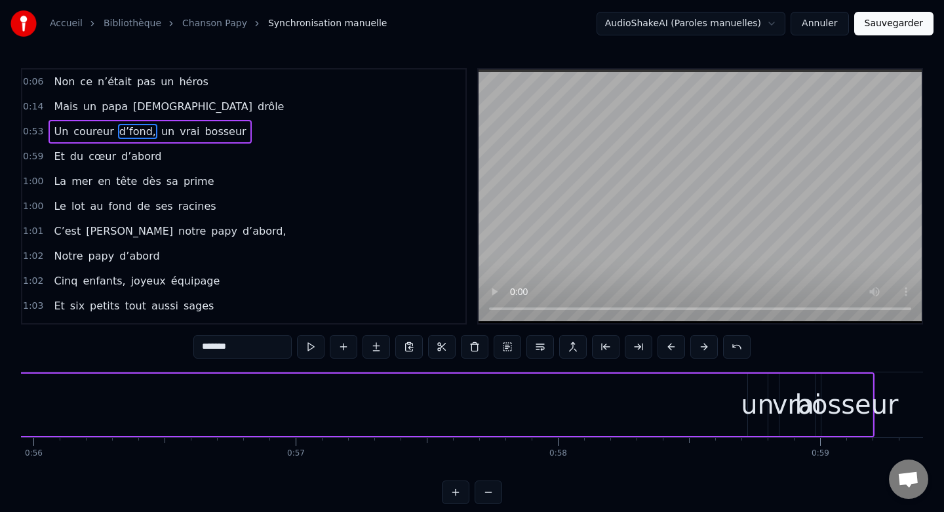
scroll to position [0, 14672]
click at [754, 391] on div "un" at bounding box center [755, 404] width 33 height 39
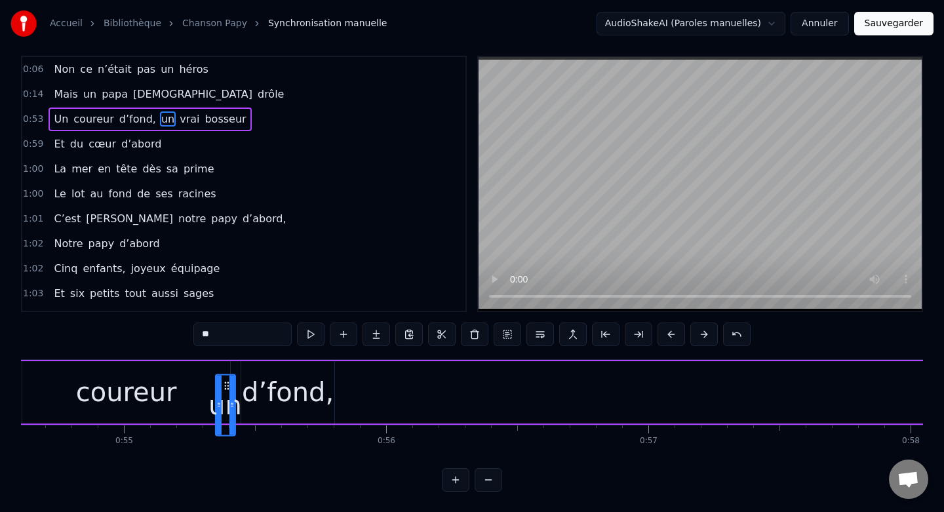
scroll to position [0, 14314]
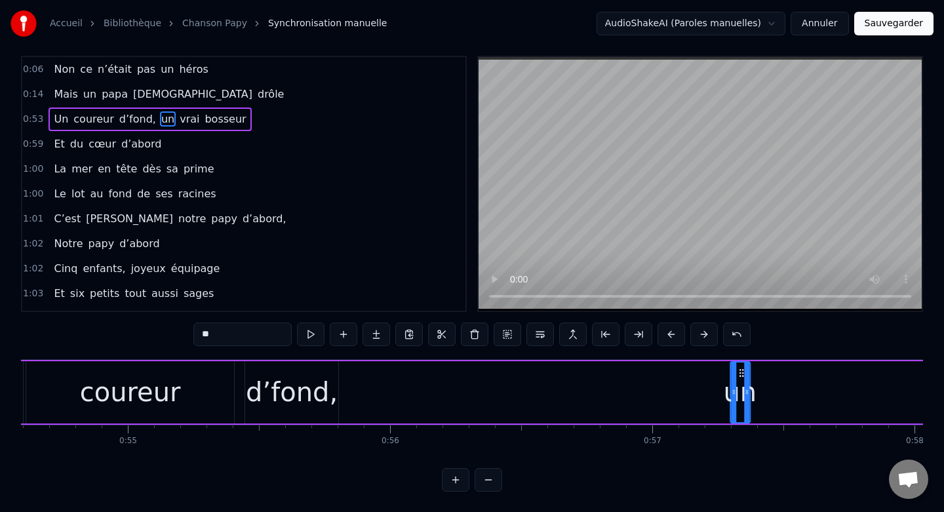
drag, startPoint x: 757, startPoint y: 385, endPoint x: 319, endPoint y: 424, distance: 439.6
click at [319, 424] on div "Non ce n’était pas un héros Mais un papa sacrément drôle Un coureur d’fond, un …" at bounding box center [472, 408] width 902 height 98
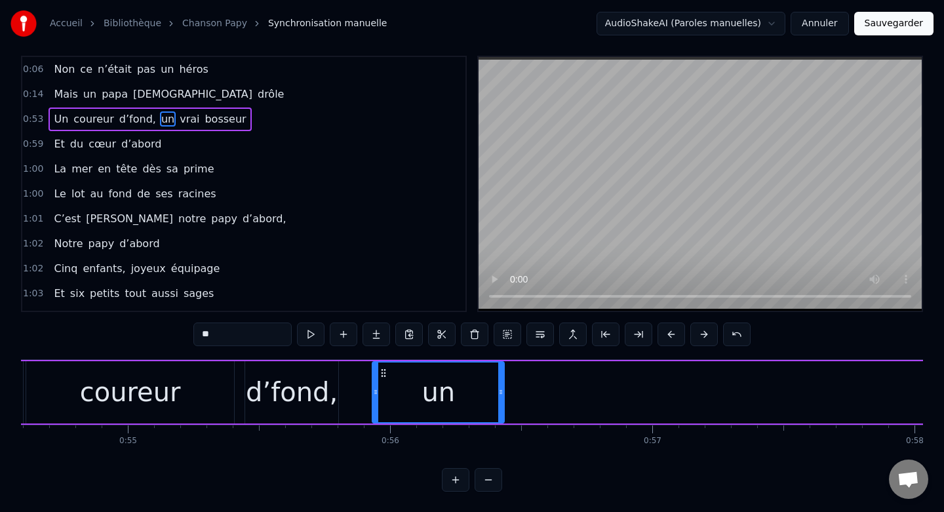
drag, startPoint x: 389, startPoint y: 389, endPoint x: 501, endPoint y: 395, distance: 112.2
click at [501, 395] on icon at bounding box center [500, 392] width 5 height 10
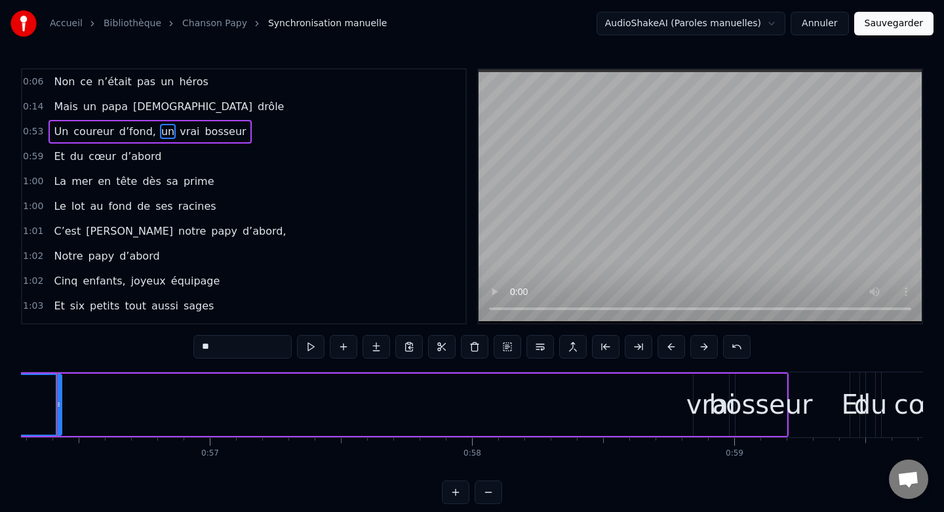
scroll to position [0, 14812]
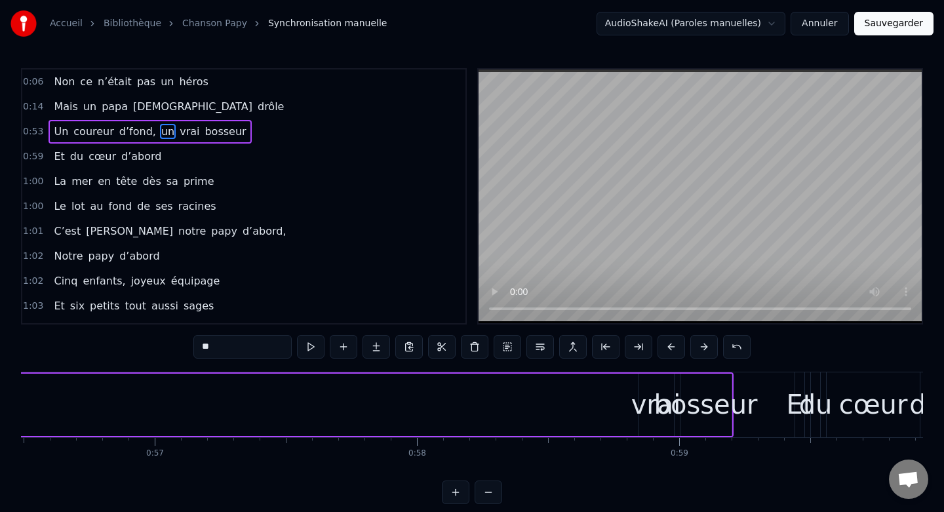
click at [675, 411] on div "bosseur" at bounding box center [706, 404] width 104 height 39
click at [657, 412] on div "vrai" at bounding box center [656, 404] width 50 height 39
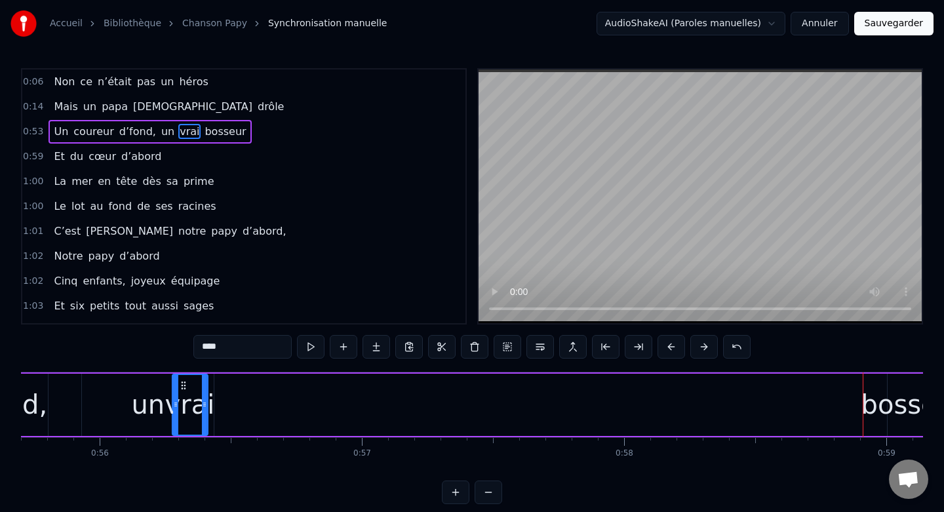
scroll to position [0, 14575]
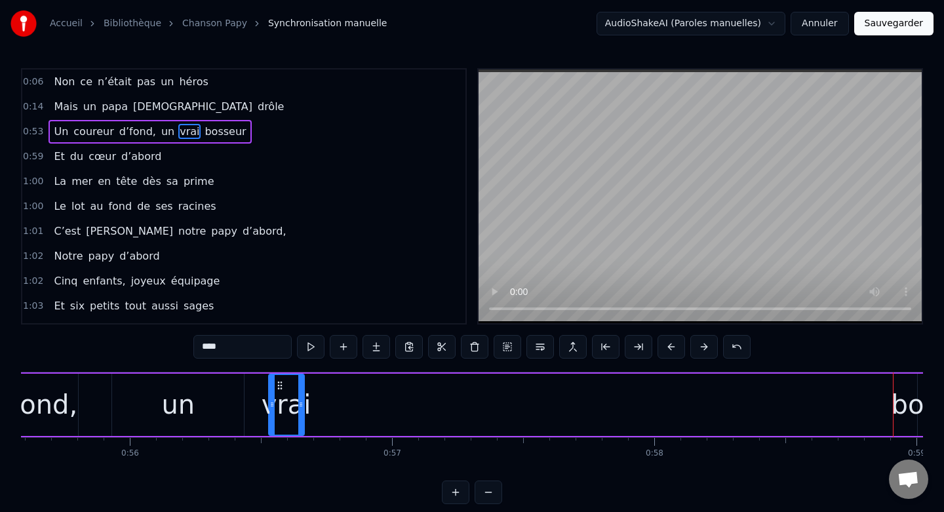
drag, startPoint x: 649, startPoint y: 384, endPoint x: 279, endPoint y: 394, distance: 369.8
click at [279, 394] on div "vrai" at bounding box center [286, 405] width 34 height 60
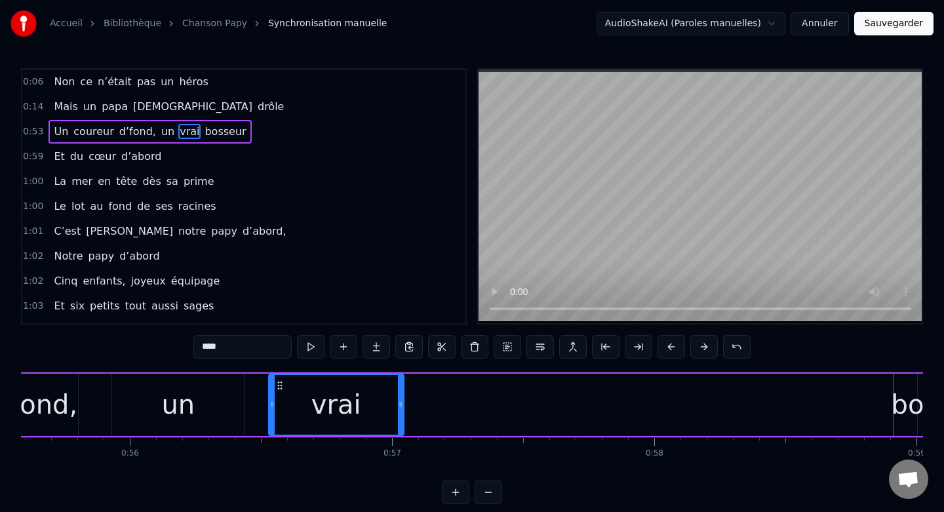
drag, startPoint x: 301, startPoint y: 404, endPoint x: 401, endPoint y: 421, distance: 101.2
click at [401, 421] on div at bounding box center [400, 405] width 5 height 60
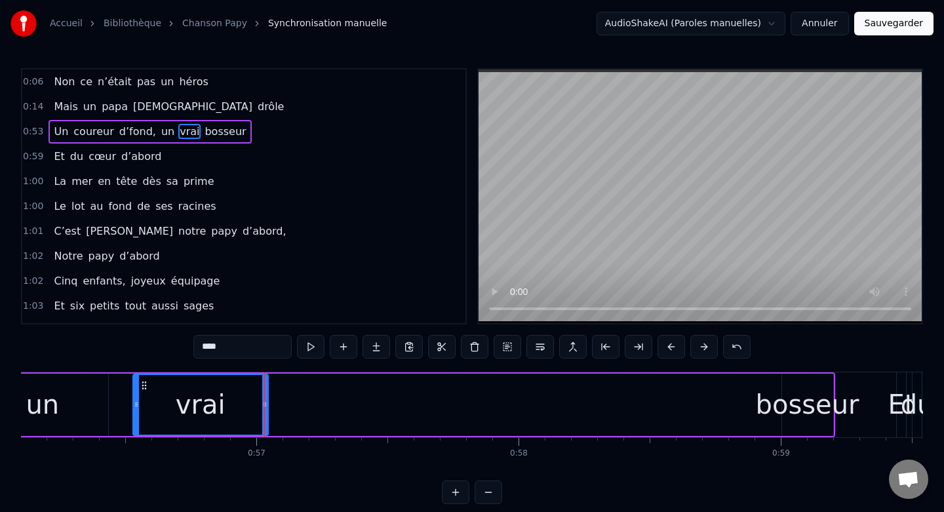
scroll to position [0, 14834]
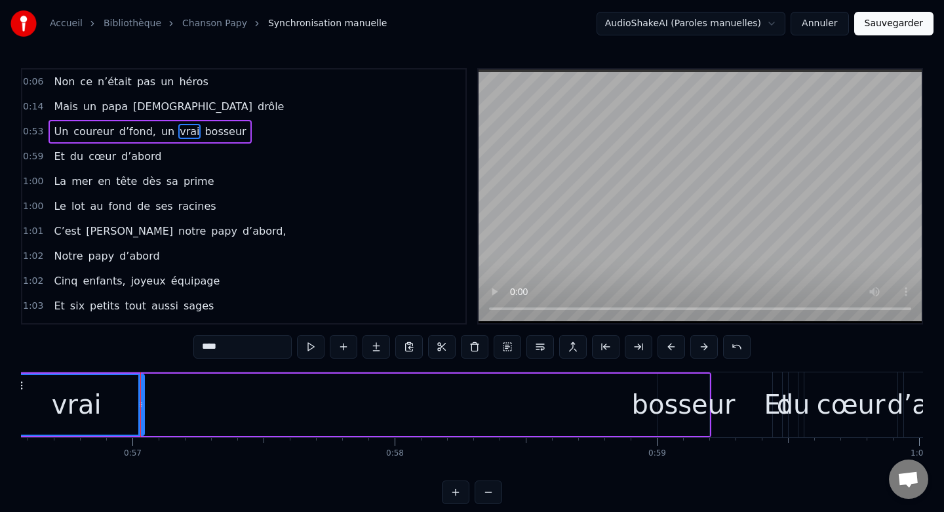
click at [675, 403] on div "bosseur" at bounding box center [684, 404] width 104 height 39
type input "*******"
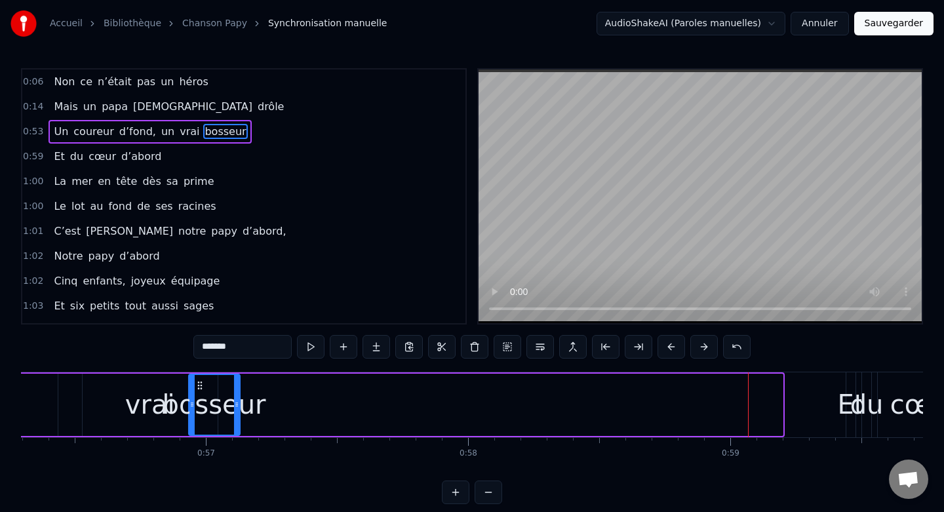
scroll to position [0, 14758]
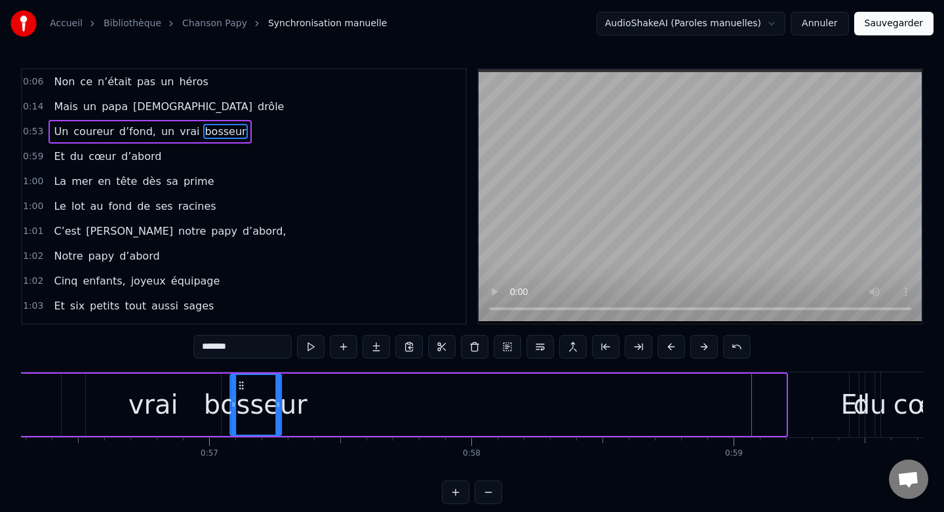
drag, startPoint x: 667, startPoint y: 386, endPoint x: 239, endPoint y: 398, distance: 428.2
click at [239, 398] on div "bosseur" at bounding box center [256, 405] width 50 height 60
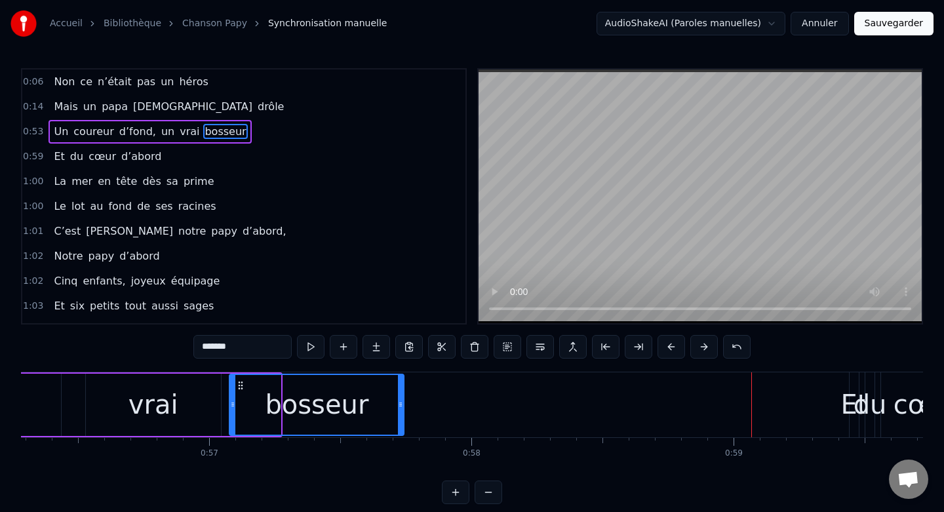
drag, startPoint x: 279, startPoint y: 402, endPoint x: 404, endPoint y: 403, distance: 125.2
click at [403, 403] on icon at bounding box center [400, 404] width 5 height 10
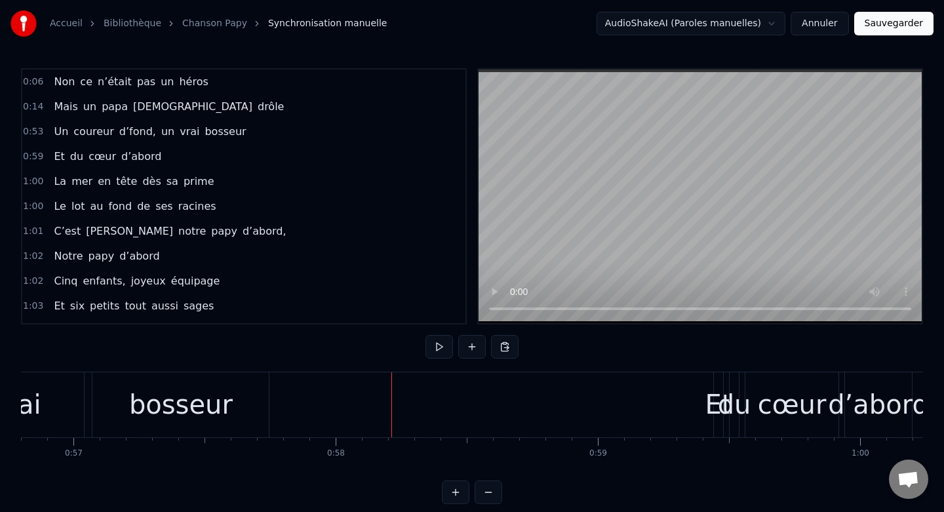
scroll to position [0, 14925]
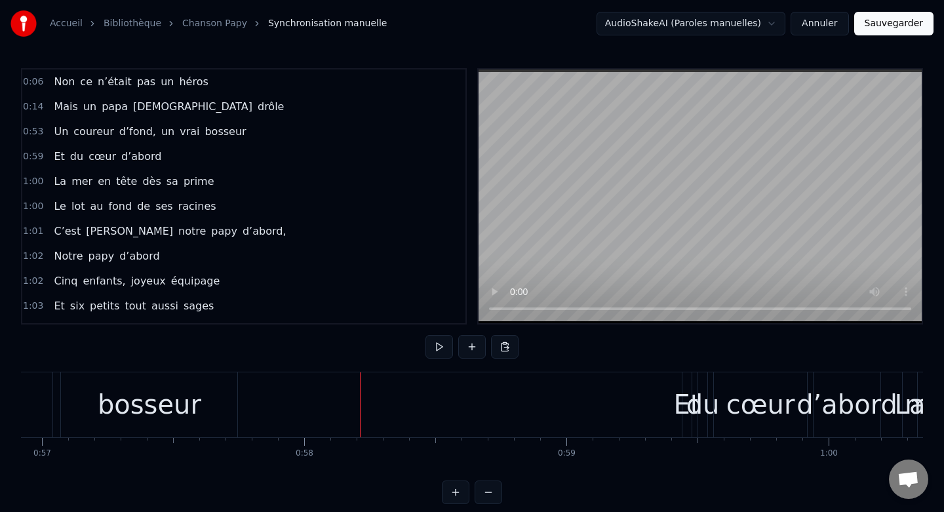
click at [682, 402] on div "Et" at bounding box center [687, 404] width 27 height 39
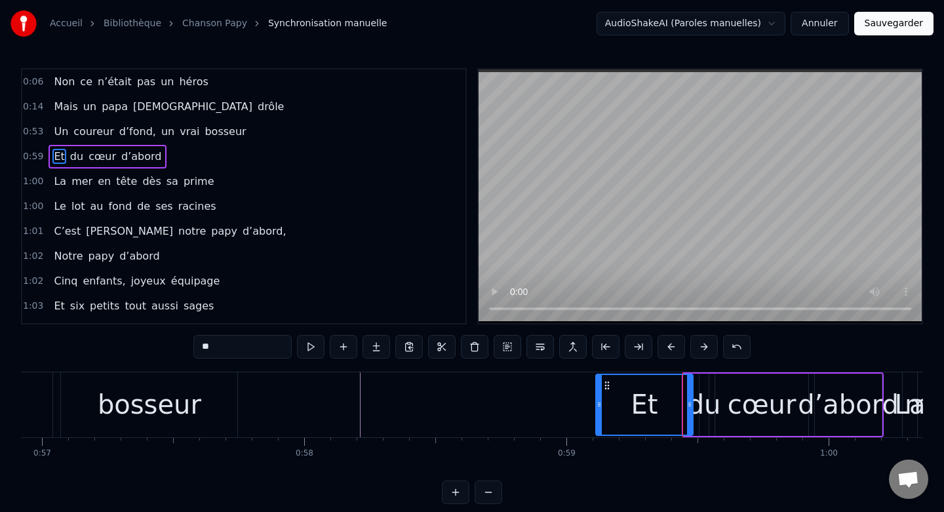
drag, startPoint x: 685, startPoint y: 399, endPoint x: 597, endPoint y: 399, distance: 87.8
click at [597, 399] on icon at bounding box center [599, 404] width 5 height 10
click at [514, 413] on div "Non ce n’était pas un héros Mais un papa sacrément drôle Un coureur d’fond, un …" at bounding box center [168, 405] width 30145 height 66
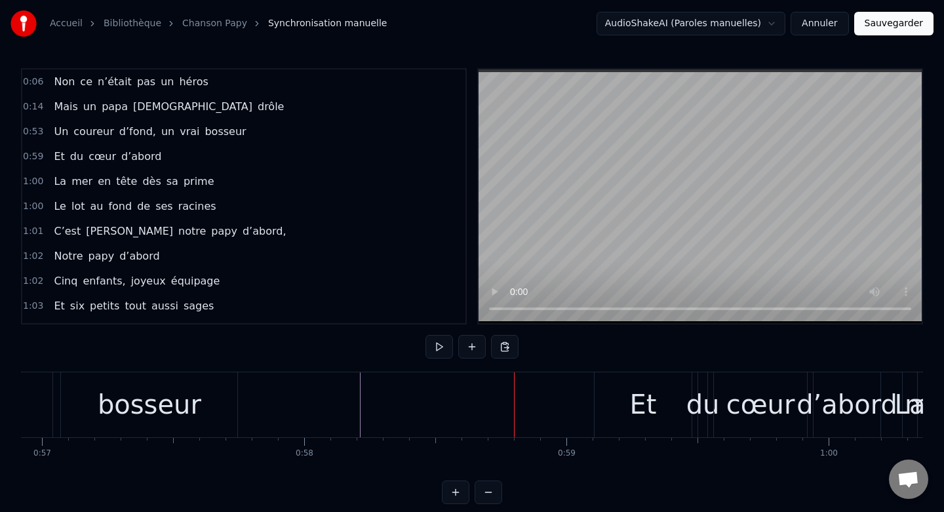
click at [638, 387] on div "Et" at bounding box center [643, 404] width 27 height 39
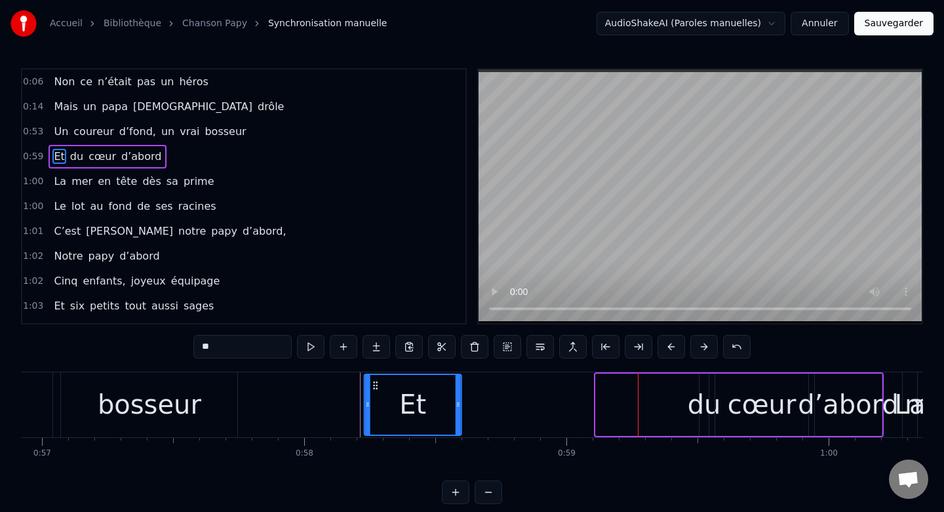
drag, startPoint x: 607, startPoint y: 386, endPoint x: 376, endPoint y: 399, distance: 231.7
click at [376, 399] on div "Et" at bounding box center [413, 405] width 96 height 60
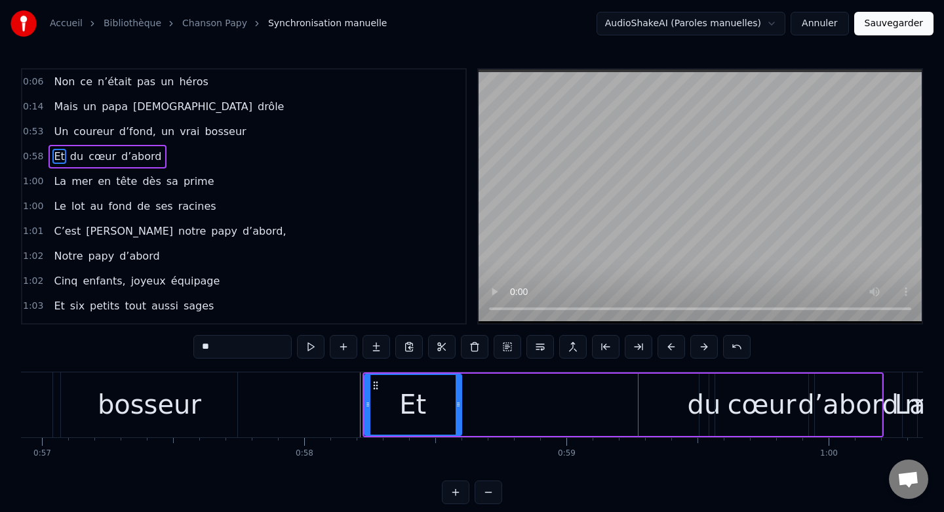
click at [313, 408] on div at bounding box center [168, 404] width 30145 height 65
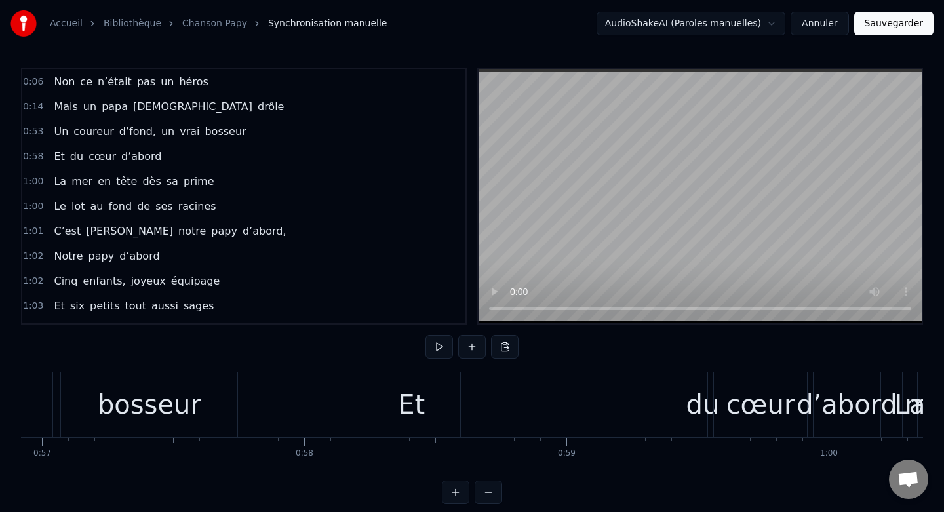
click at [454, 411] on div "Et" at bounding box center [411, 404] width 97 height 65
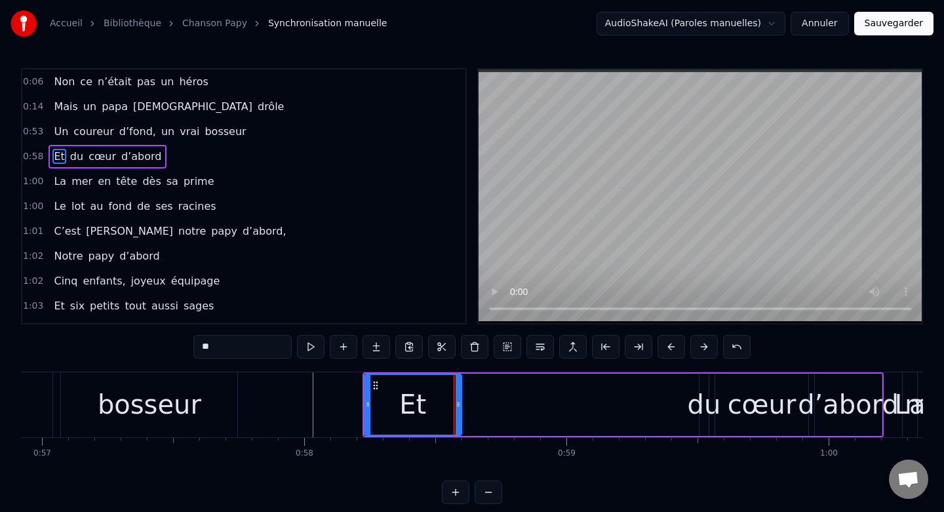
click at [697, 410] on div "du" at bounding box center [704, 404] width 33 height 39
type input "**"
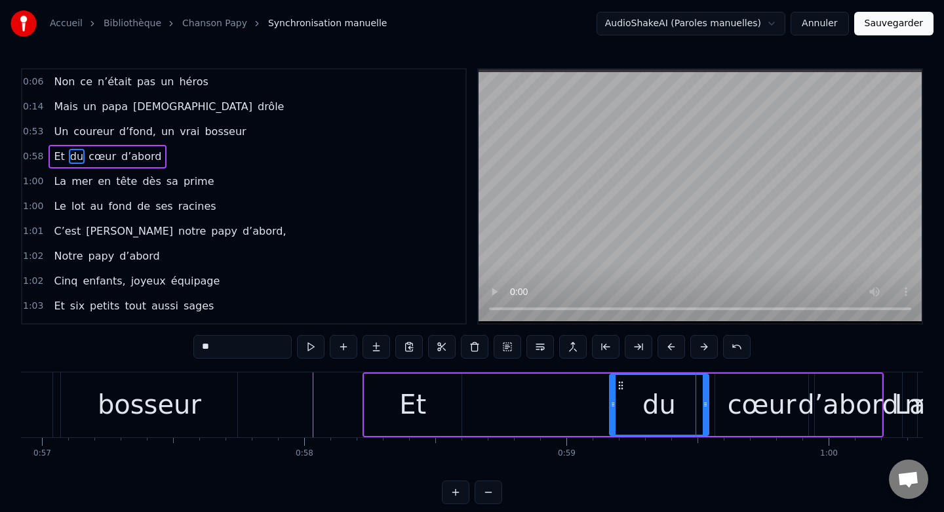
drag, startPoint x: 702, startPoint y: 389, endPoint x: 612, endPoint y: 388, distance: 89.8
click at [612, 388] on div at bounding box center [612, 405] width 5 height 60
drag, startPoint x: 661, startPoint y: 388, endPoint x: 504, endPoint y: 388, distance: 157.3
click at [504, 388] on div "Et du cœur d’abord" at bounding box center [622, 404] width 521 height 65
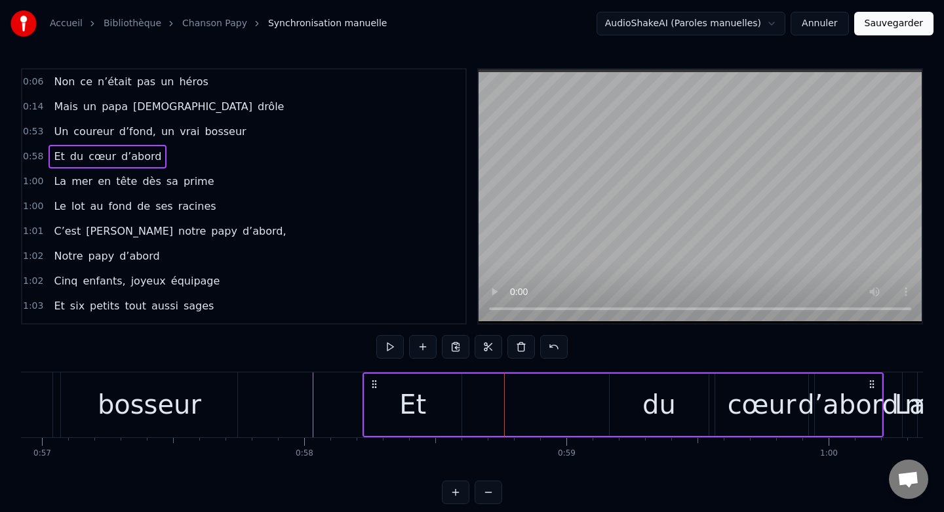
click at [641, 392] on div "du" at bounding box center [659, 405] width 99 height 62
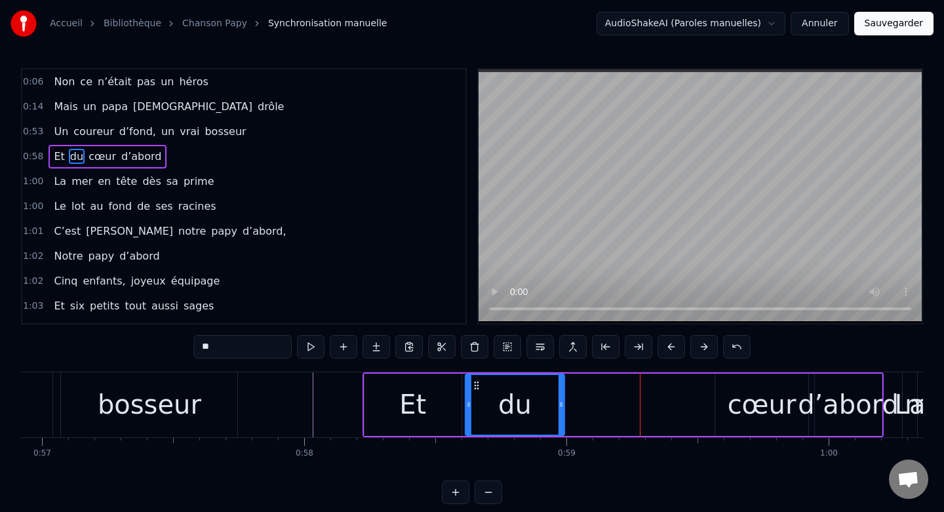
drag, startPoint x: 622, startPoint y: 385, endPoint x: 478, endPoint y: 393, distance: 144.5
click at [478, 393] on div "du" at bounding box center [515, 405] width 98 height 60
click at [751, 399] on div "cœur" at bounding box center [762, 404] width 69 height 39
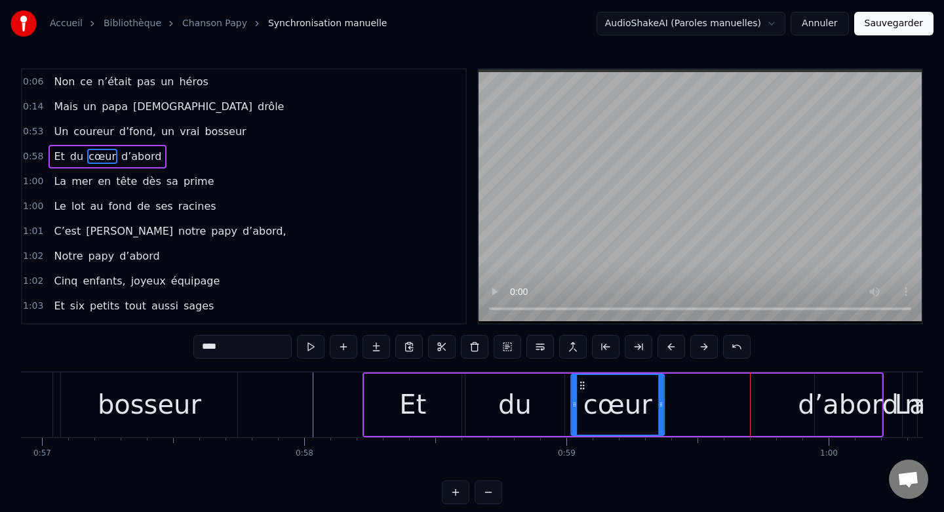
drag, startPoint x: 725, startPoint y: 384, endPoint x: 581, endPoint y: 394, distance: 143.9
click at [581, 394] on div "cœur" at bounding box center [618, 405] width 92 height 60
drag, startPoint x: 662, startPoint y: 404, endPoint x: 687, endPoint y: 404, distance: 24.9
click at [687, 404] on icon at bounding box center [684, 404] width 5 height 10
click at [831, 385] on div "d’abord" at bounding box center [848, 404] width 101 height 39
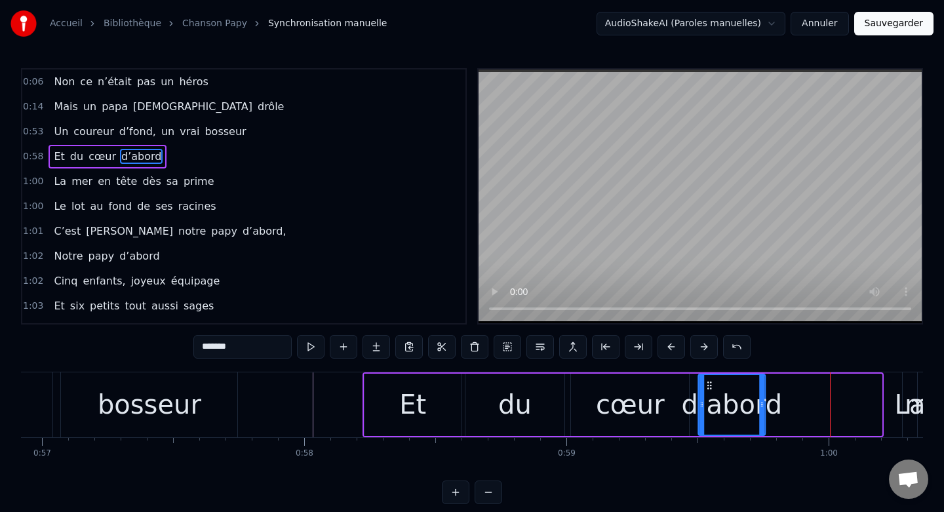
drag, startPoint x: 825, startPoint y: 384, endPoint x: 709, endPoint y: 389, distance: 116.8
click at [709, 389] on icon at bounding box center [709, 385] width 10 height 10
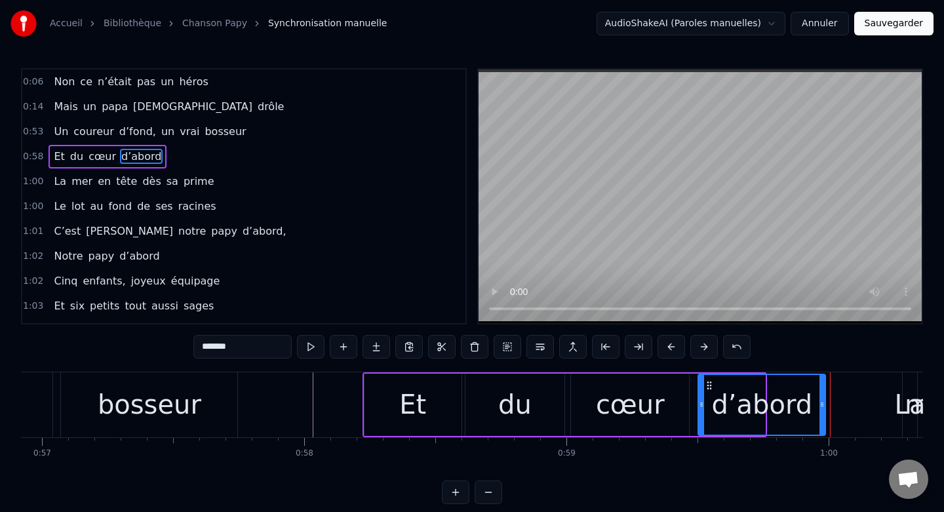
drag, startPoint x: 764, startPoint y: 405, endPoint x: 824, endPoint y: 404, distance: 60.3
click at [824, 404] on icon at bounding box center [821, 404] width 5 height 10
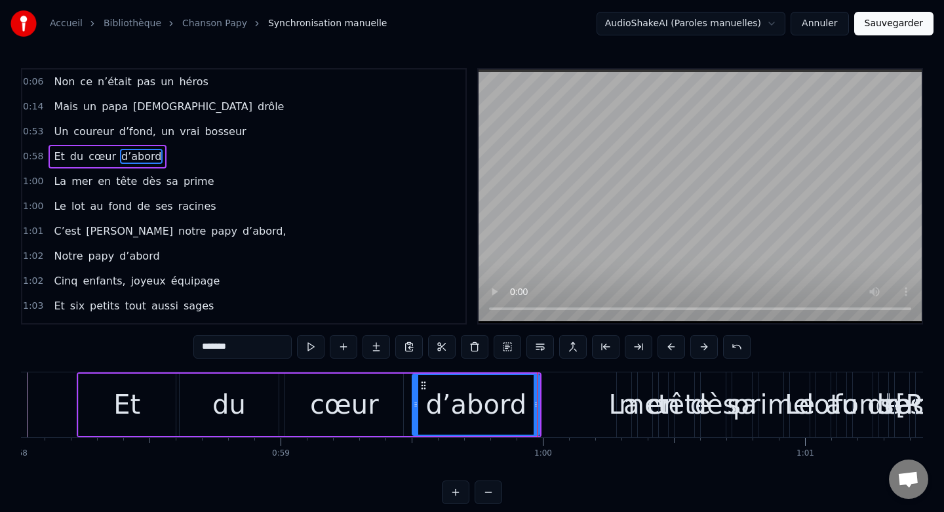
scroll to position [0, 15253]
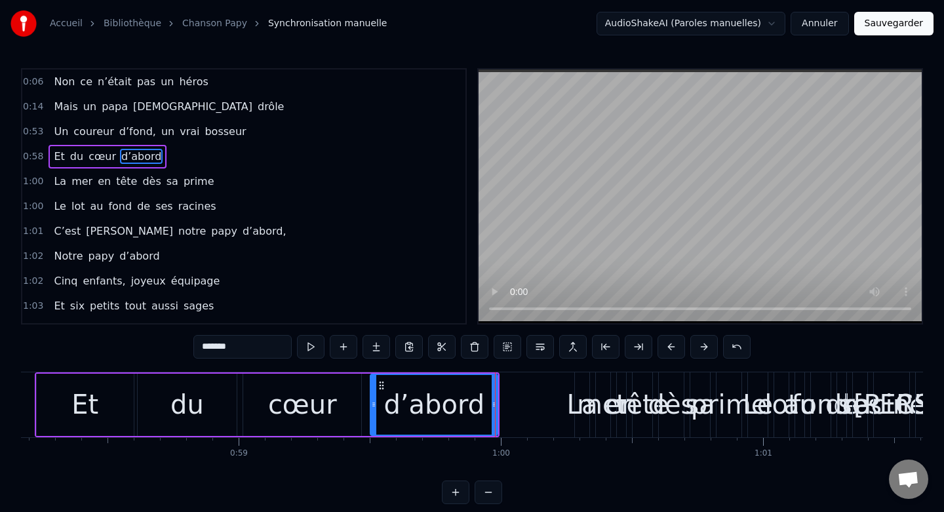
click at [579, 400] on div "La" at bounding box center [582, 404] width 31 height 39
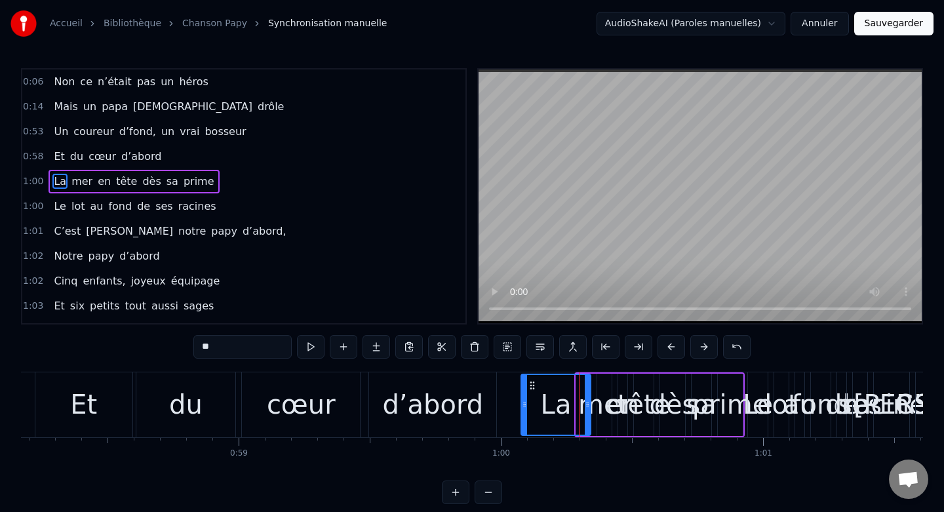
drag, startPoint x: 579, startPoint y: 387, endPoint x: 524, endPoint y: 389, distance: 55.1
click at [524, 389] on div at bounding box center [524, 405] width 5 height 60
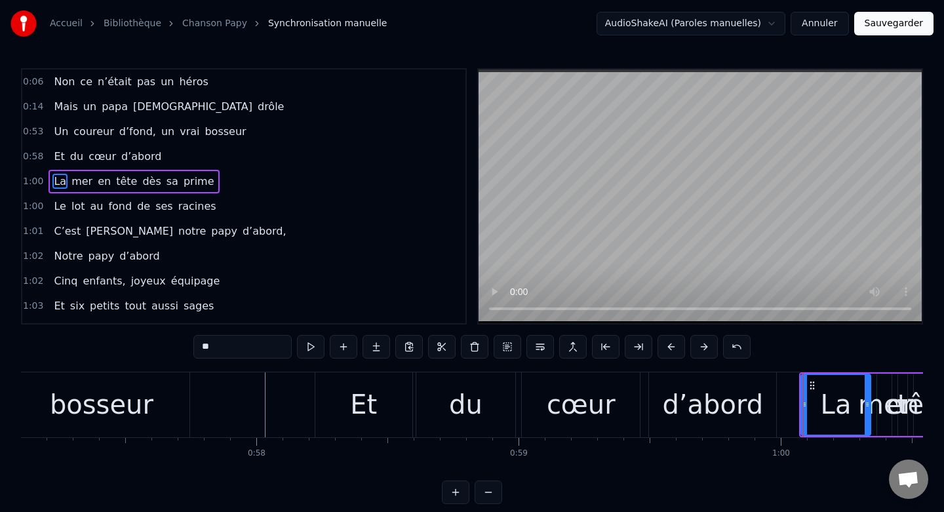
scroll to position [0, 14965]
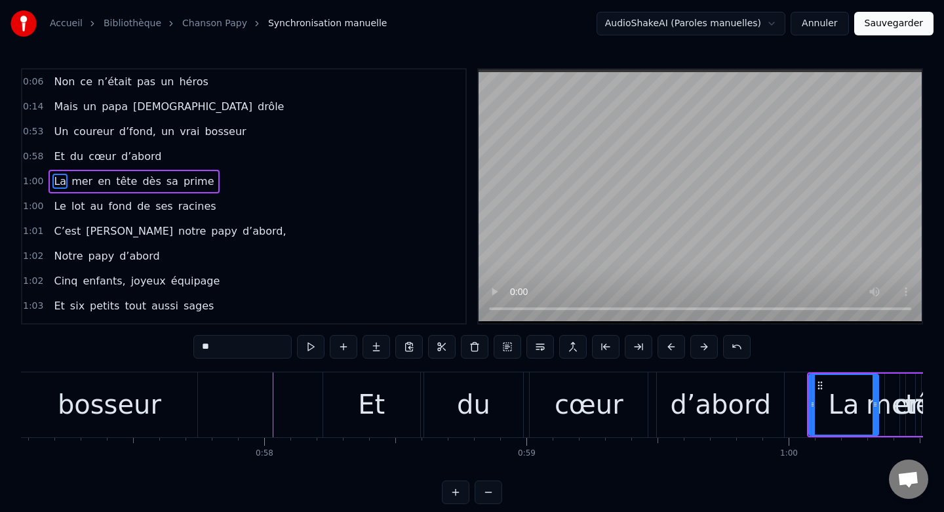
click at [496, 498] on button at bounding box center [489, 492] width 28 height 24
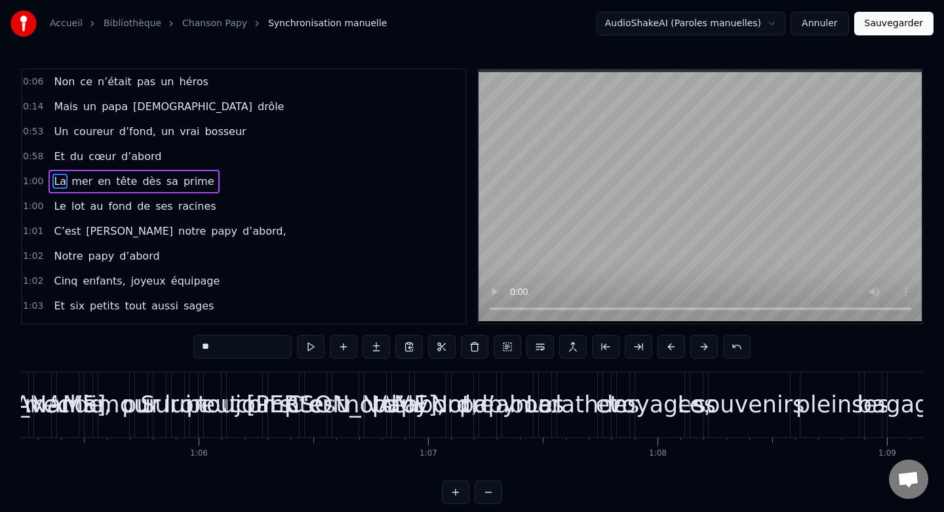
click at [496, 498] on button at bounding box center [489, 492] width 28 height 24
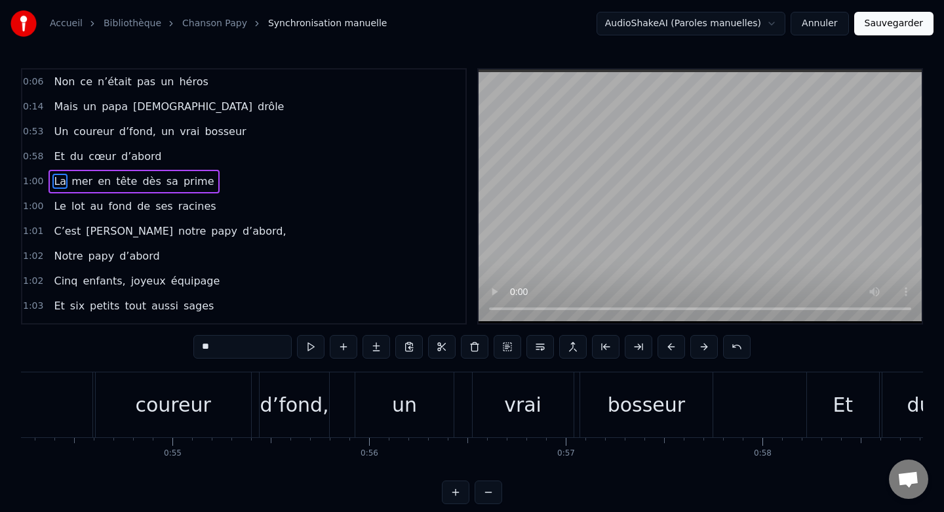
click at [485, 490] on button at bounding box center [489, 492] width 28 height 24
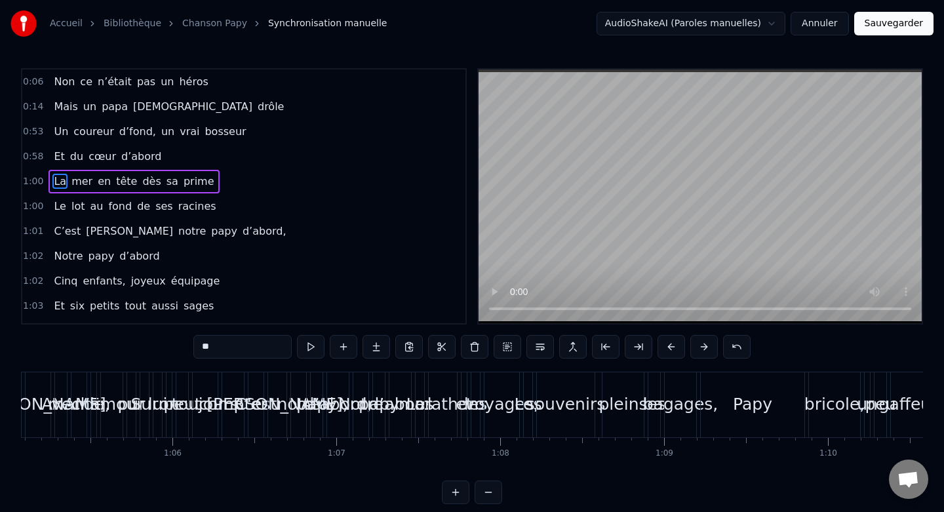
click at [485, 490] on button at bounding box center [489, 492] width 28 height 24
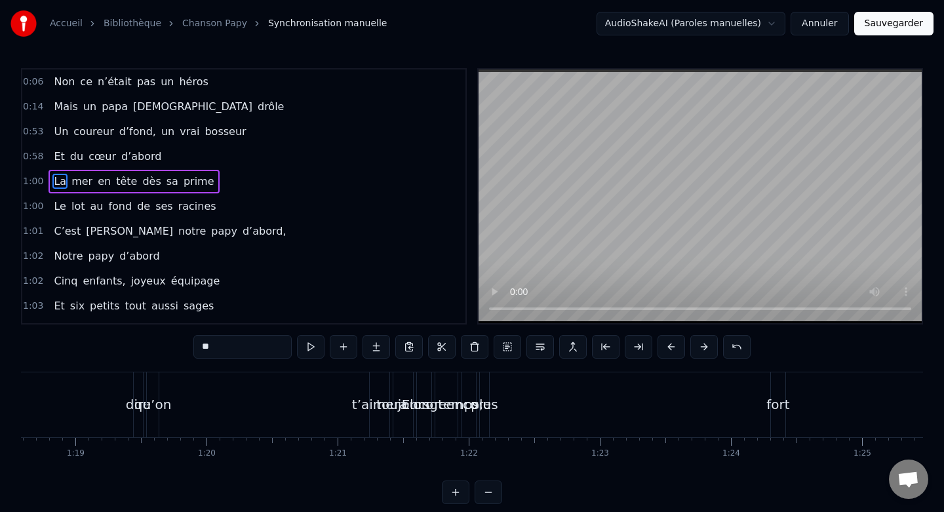
click at [485, 490] on button at bounding box center [489, 492] width 28 height 24
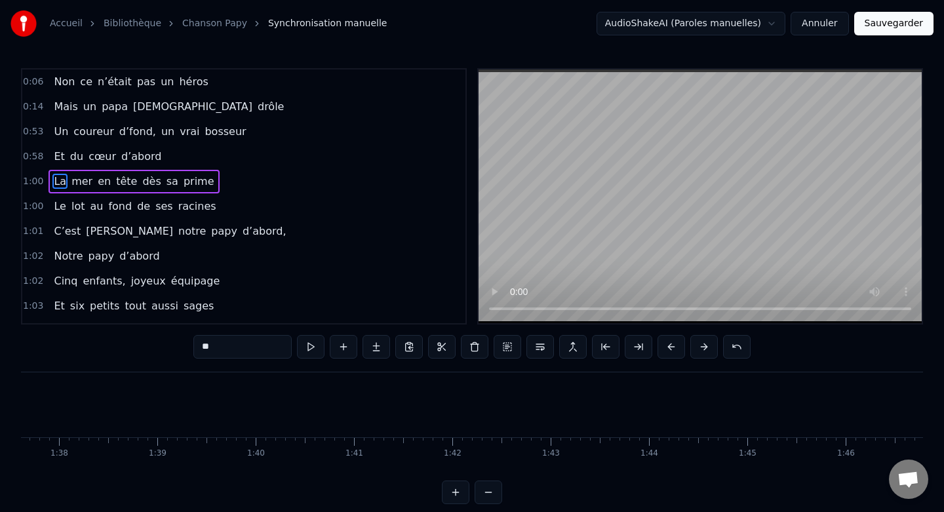
click at [485, 490] on button at bounding box center [489, 492] width 28 height 24
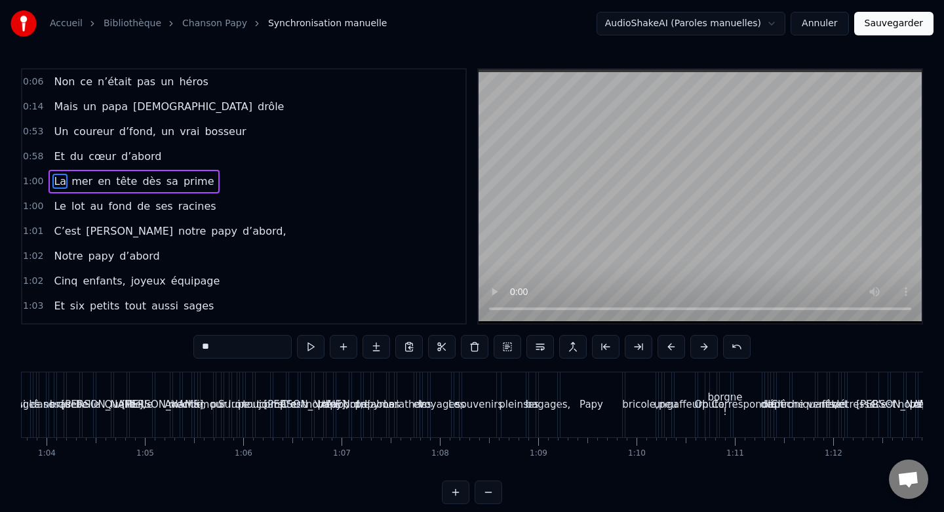
click at [485, 490] on div at bounding box center [472, 492] width 60 height 24
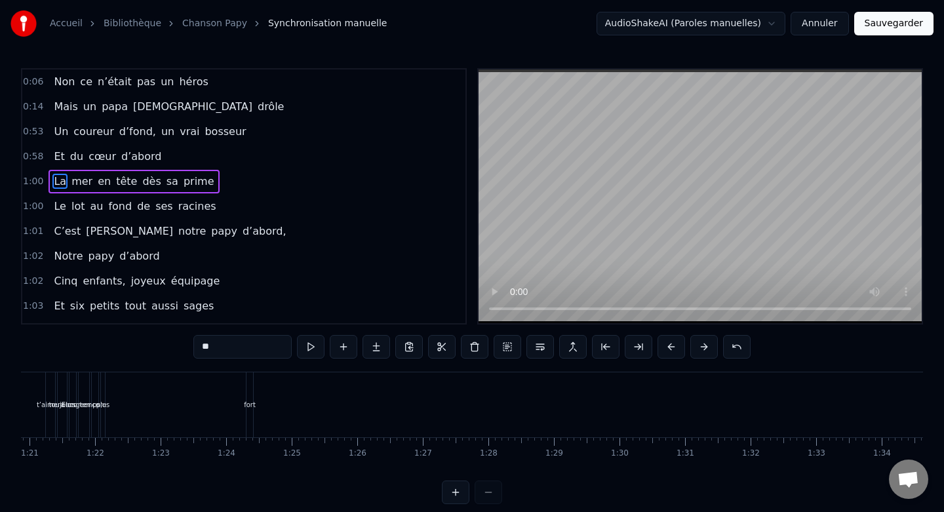
click at [485, 490] on div at bounding box center [472, 492] width 60 height 24
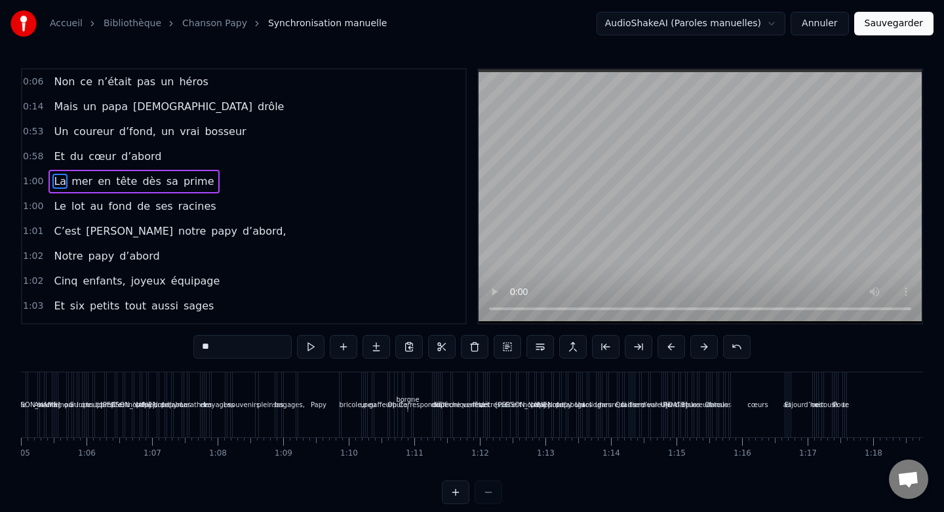
click at [485, 490] on div at bounding box center [472, 492] width 60 height 24
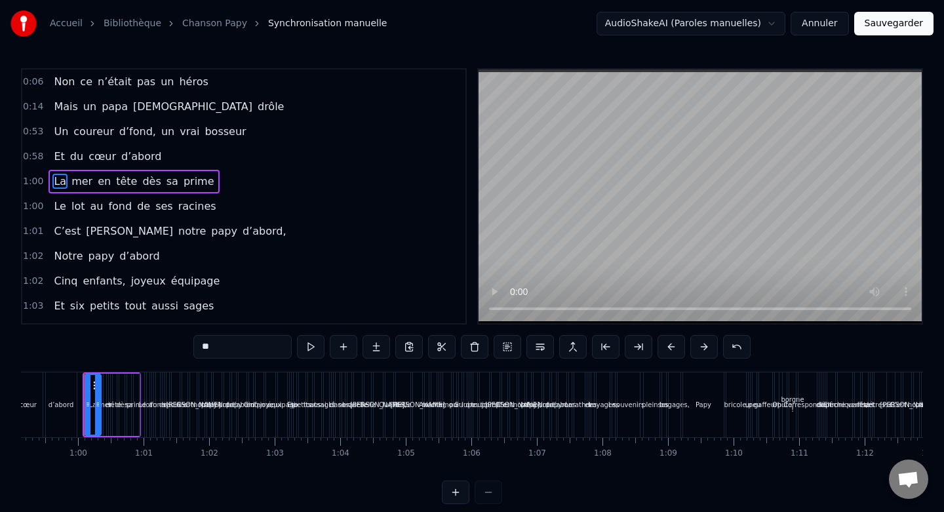
scroll to position [0, 3873]
click at [485, 490] on div at bounding box center [472, 492] width 60 height 24
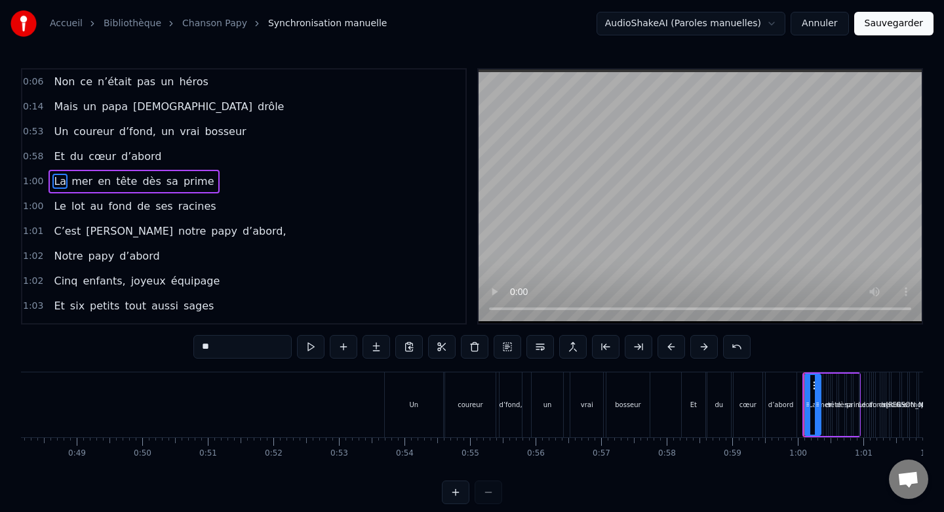
scroll to position [0, 3121]
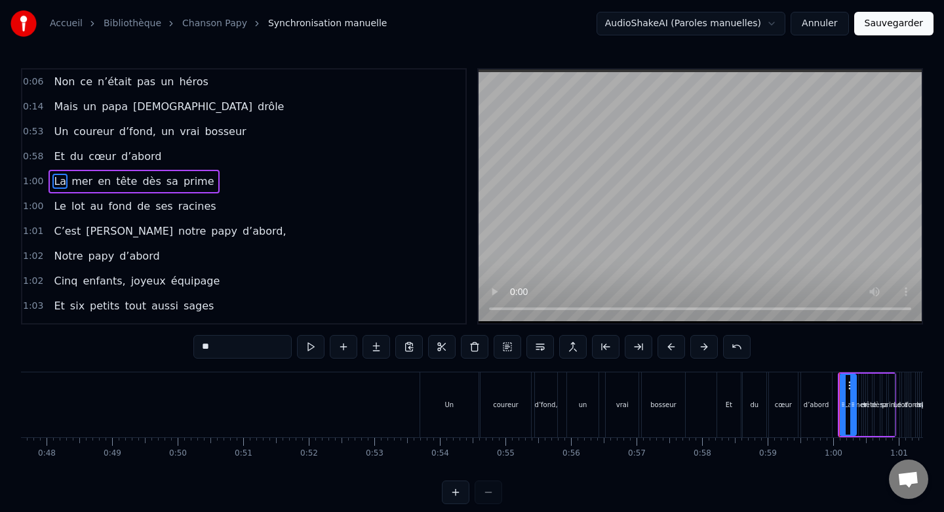
click at [427, 383] on div "Un" at bounding box center [449, 404] width 58 height 65
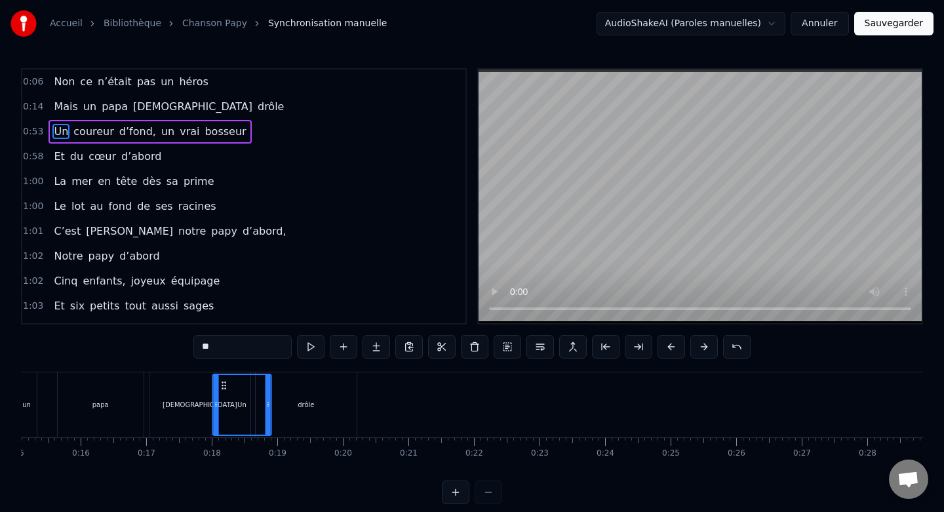
scroll to position [0, 983]
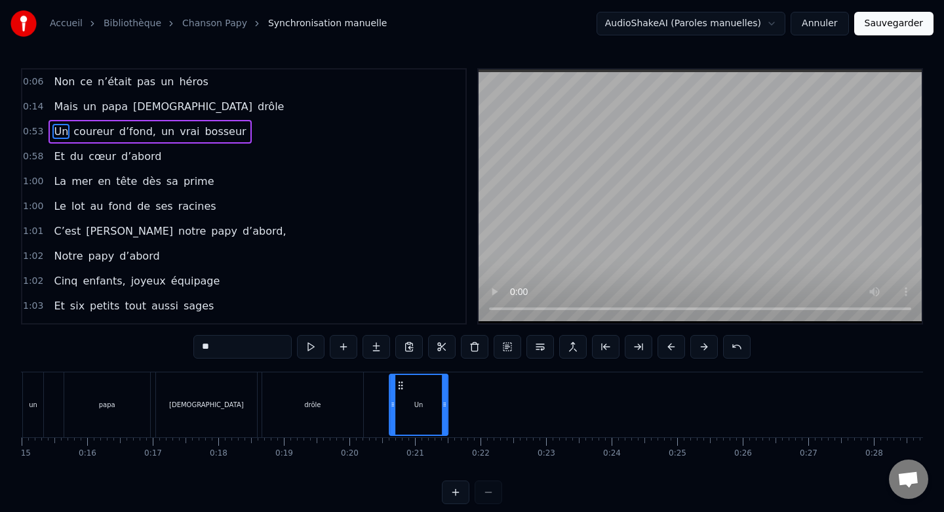
drag, startPoint x: 432, startPoint y: 383, endPoint x: 400, endPoint y: 403, distance: 38.0
click at [400, 403] on div "Un" at bounding box center [418, 405] width 57 height 60
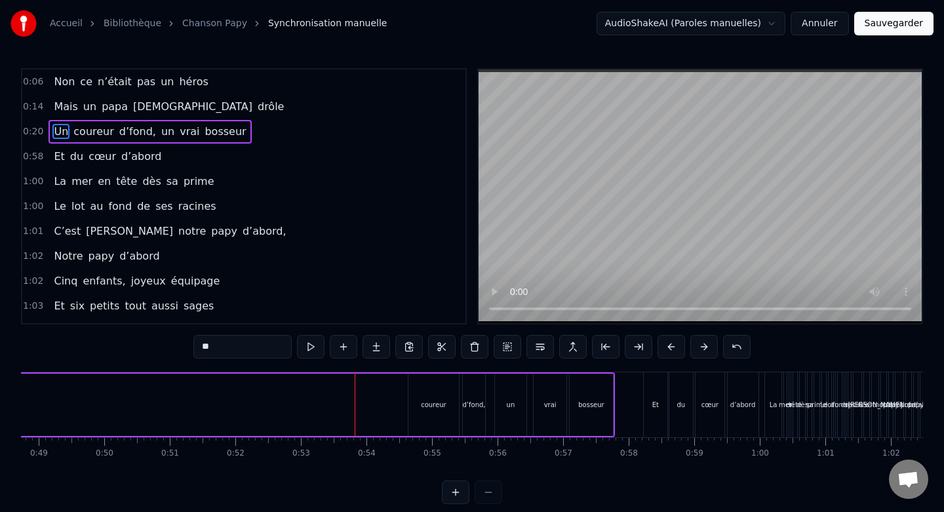
scroll to position [0, 3188]
click at [432, 387] on div "coureur" at bounding box center [439, 405] width 51 height 62
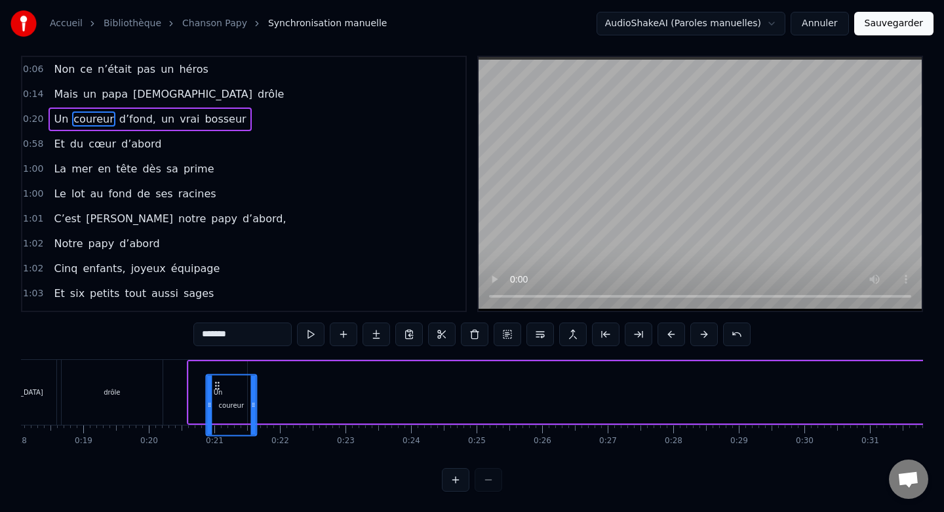
scroll to position [0, 1180]
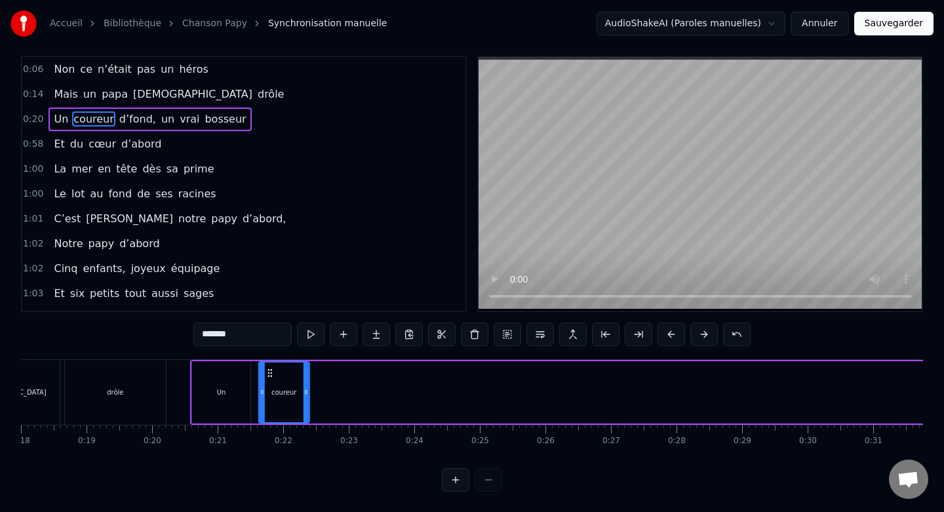
drag, startPoint x: 423, startPoint y: 386, endPoint x: 271, endPoint y: 380, distance: 152.9
click at [271, 380] on div "coureur" at bounding box center [284, 392] width 50 height 60
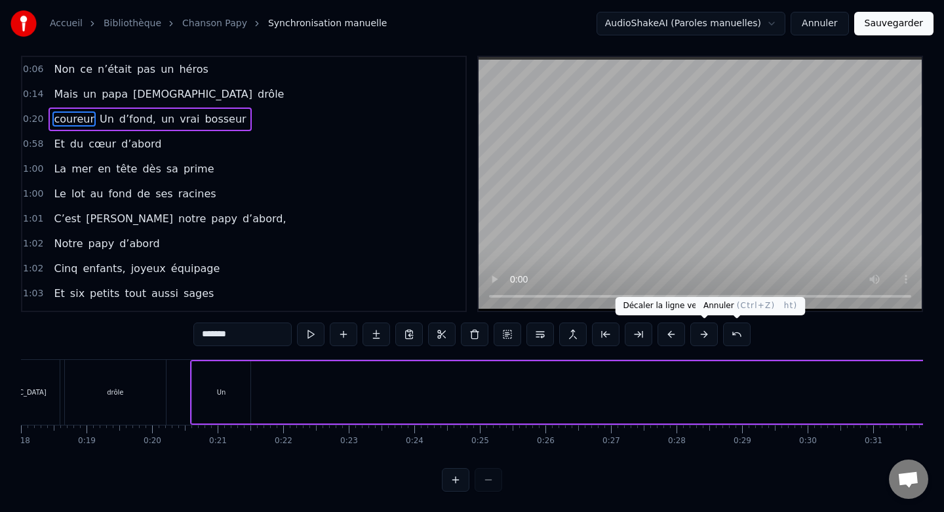
click at [732, 336] on button at bounding box center [737, 335] width 28 height 24
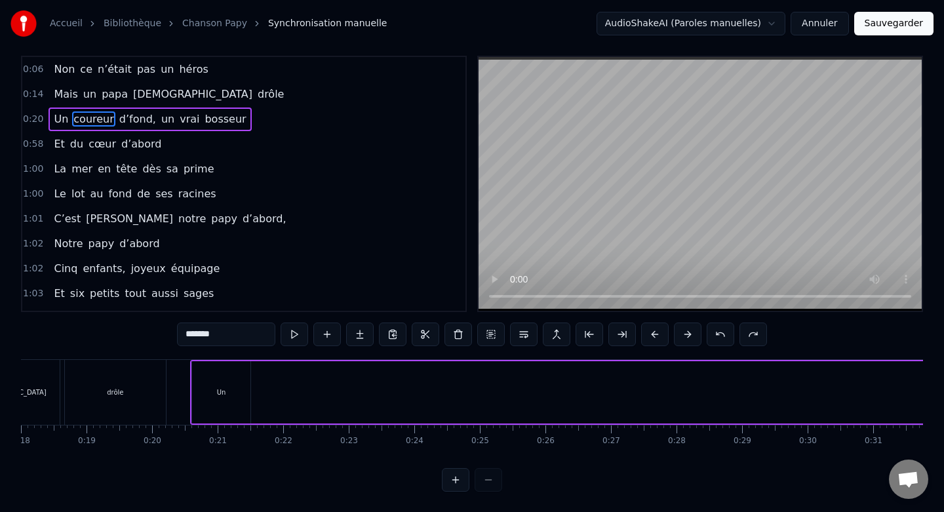
click at [658, 334] on button at bounding box center [655, 335] width 28 height 24
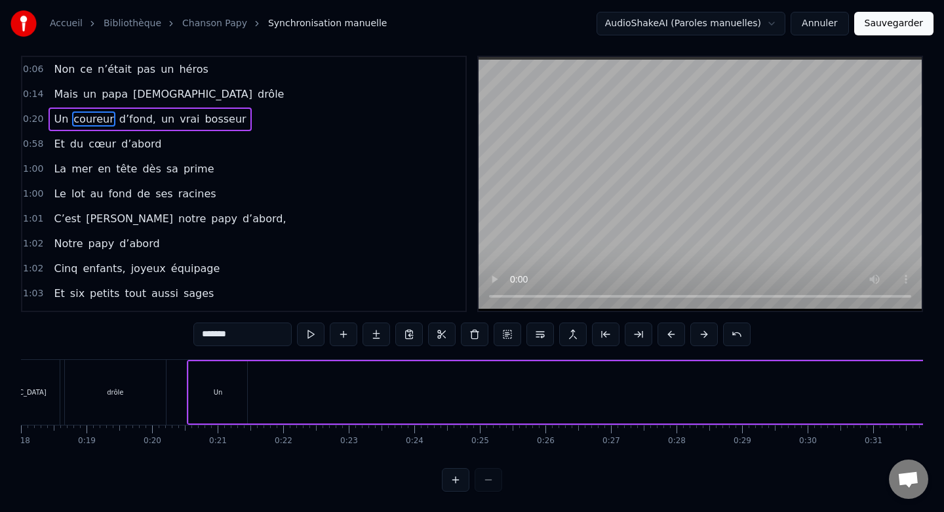
click at [658, 334] on button at bounding box center [671, 335] width 28 height 24
click at [670, 334] on button at bounding box center [671, 335] width 28 height 24
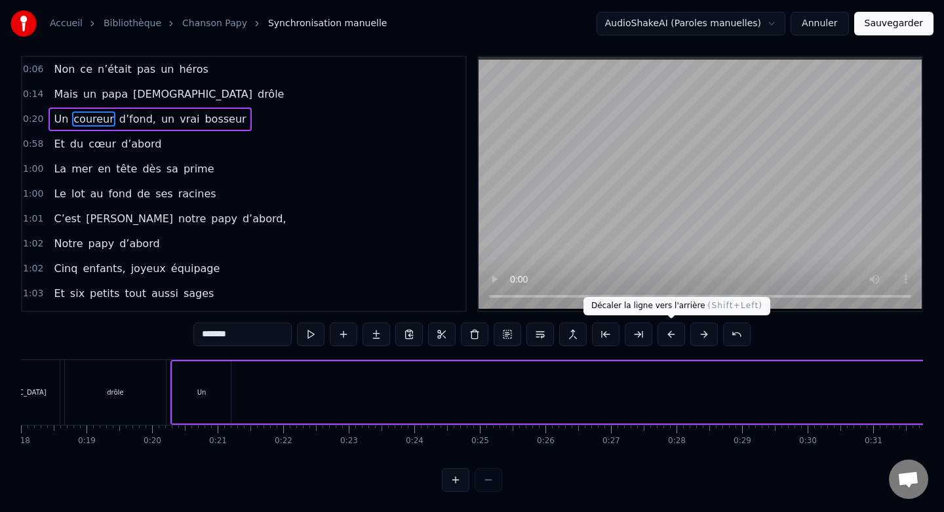
click at [676, 333] on button at bounding box center [671, 335] width 28 height 24
click at [709, 332] on button at bounding box center [704, 335] width 28 height 24
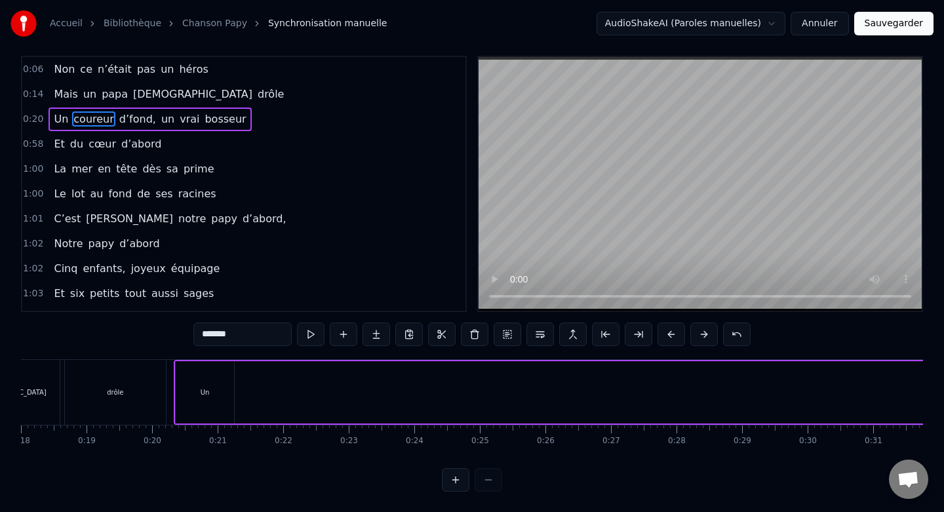
click at [709, 332] on button at bounding box center [704, 335] width 28 height 24
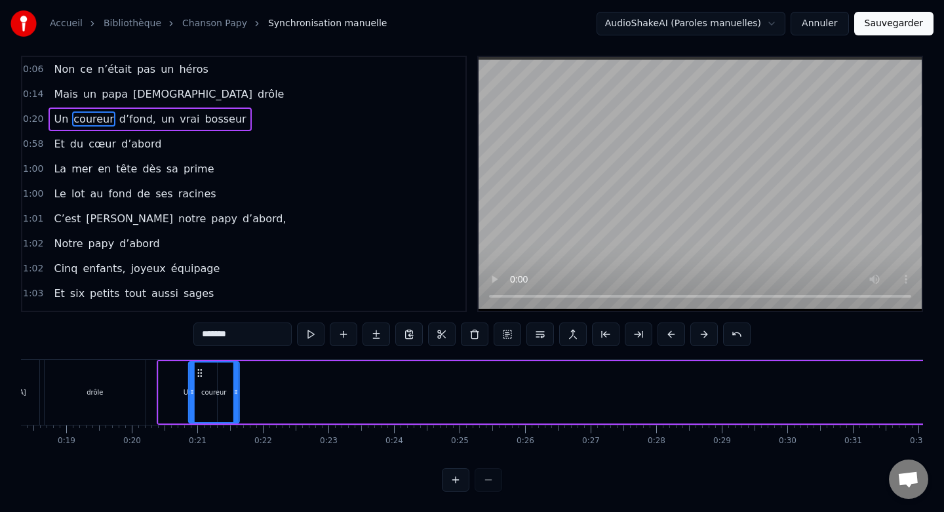
scroll to position [0, 1190]
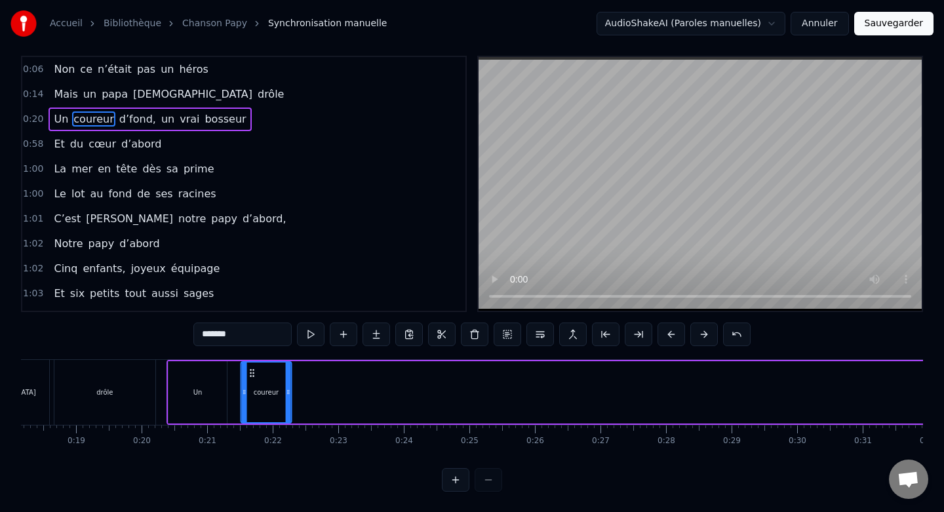
drag, startPoint x: 669, startPoint y: 373, endPoint x: 250, endPoint y: 384, distance: 418.4
click at [250, 384] on div "coureur" at bounding box center [266, 392] width 50 height 60
drag, startPoint x: 290, startPoint y: 391, endPoint x: 324, endPoint y: 391, distance: 33.4
click at [323, 391] on icon at bounding box center [320, 392] width 5 height 10
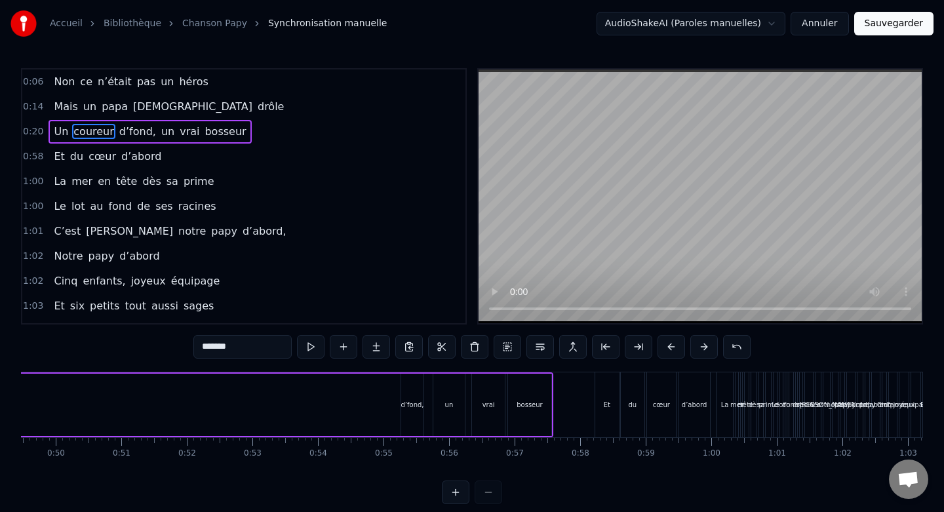
scroll to position [0, 3211]
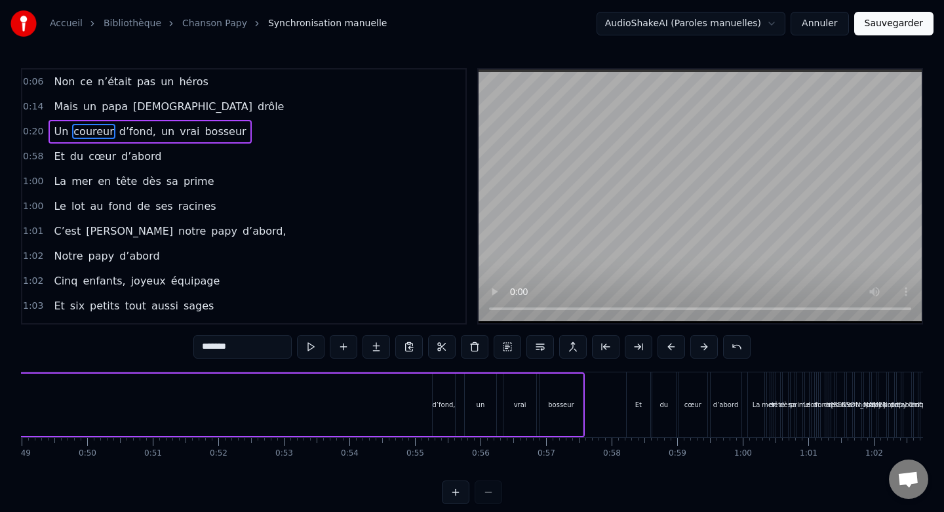
click at [441, 391] on div "d’fond," at bounding box center [444, 405] width 22 height 62
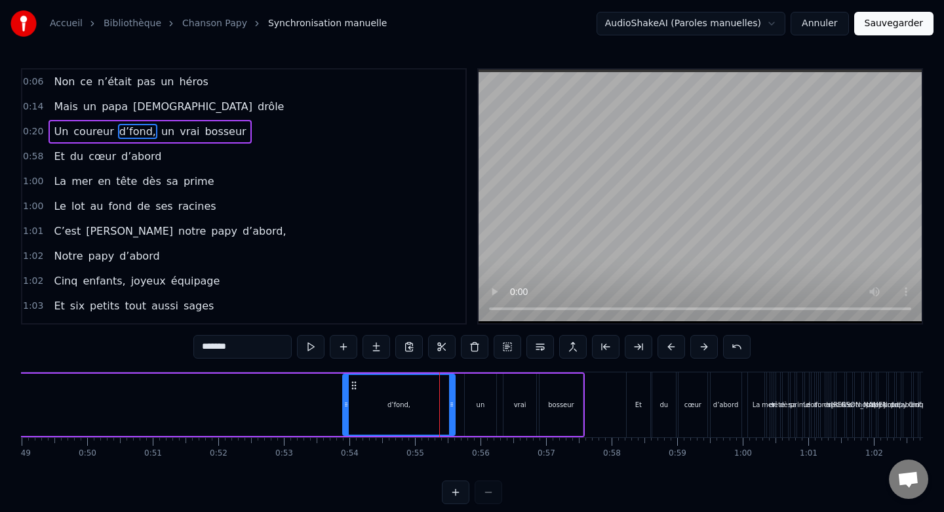
drag, startPoint x: 437, startPoint y: 395, endPoint x: 347, endPoint y: 401, distance: 89.4
click at [347, 401] on div at bounding box center [345, 405] width 5 height 60
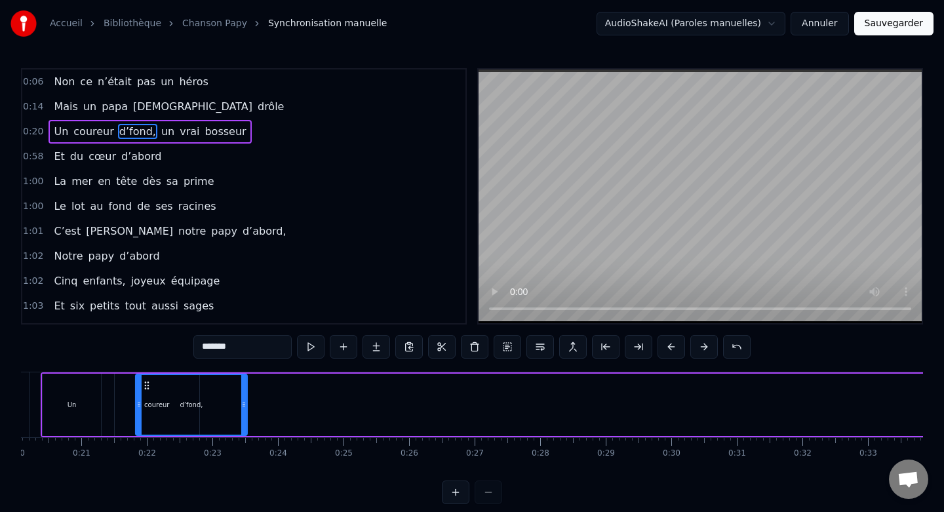
scroll to position [0, 1287]
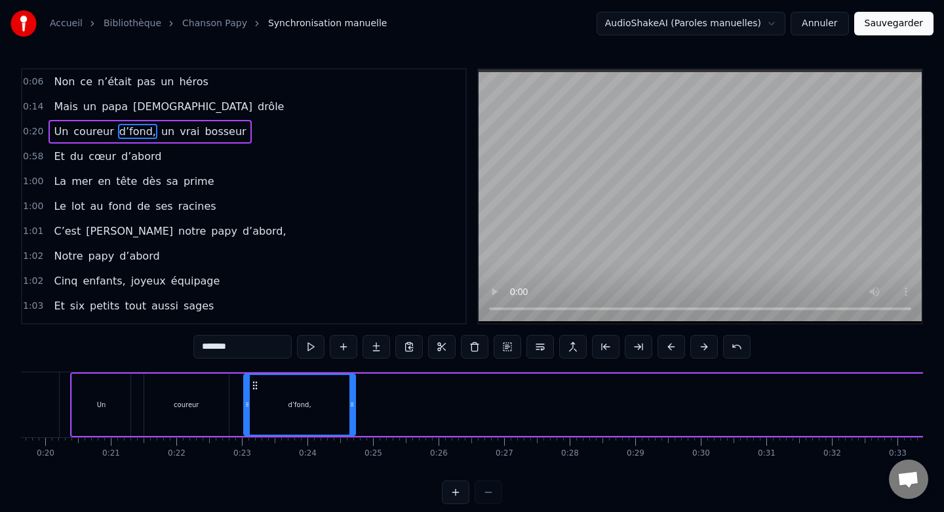
drag, startPoint x: 355, startPoint y: 385, endPoint x: 253, endPoint y: 399, distance: 103.2
click at [253, 399] on div "d’fond," at bounding box center [300, 405] width 110 height 60
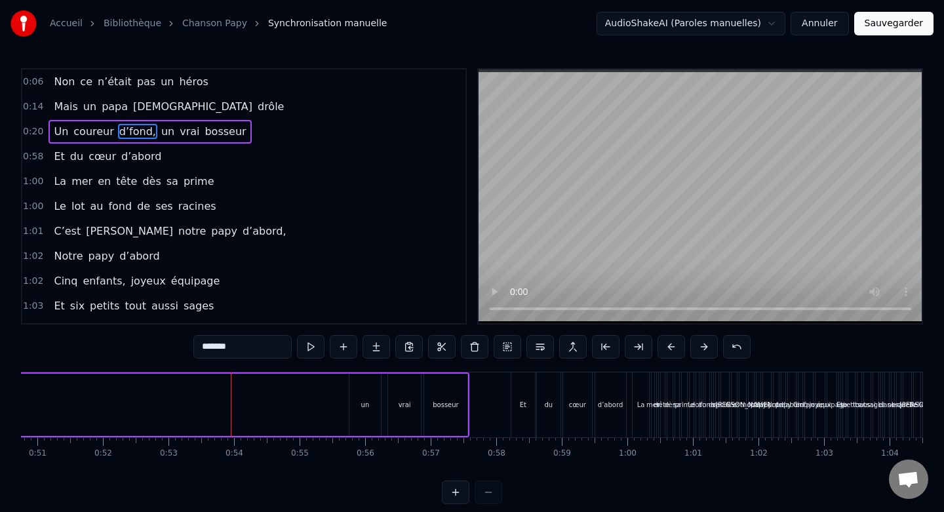
scroll to position [0, 3315]
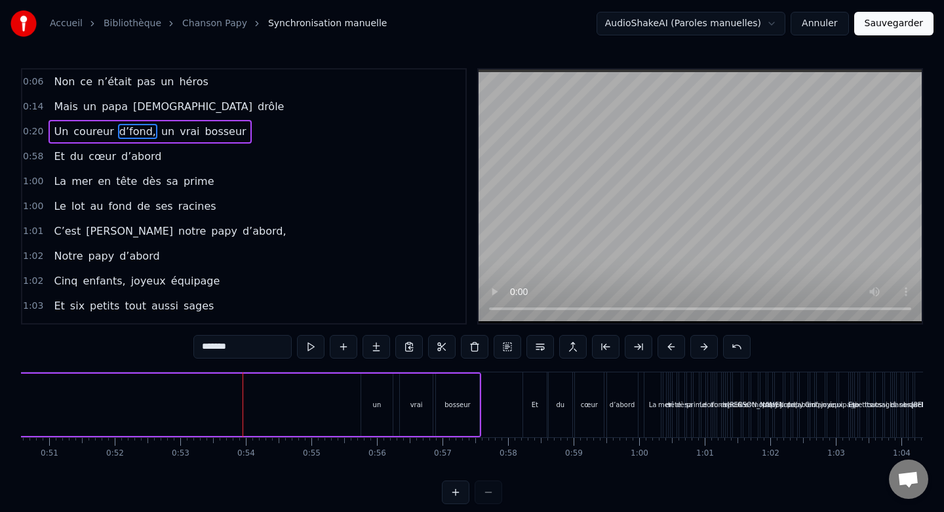
click at [377, 391] on div "un" at bounding box center [377, 405] width 32 height 62
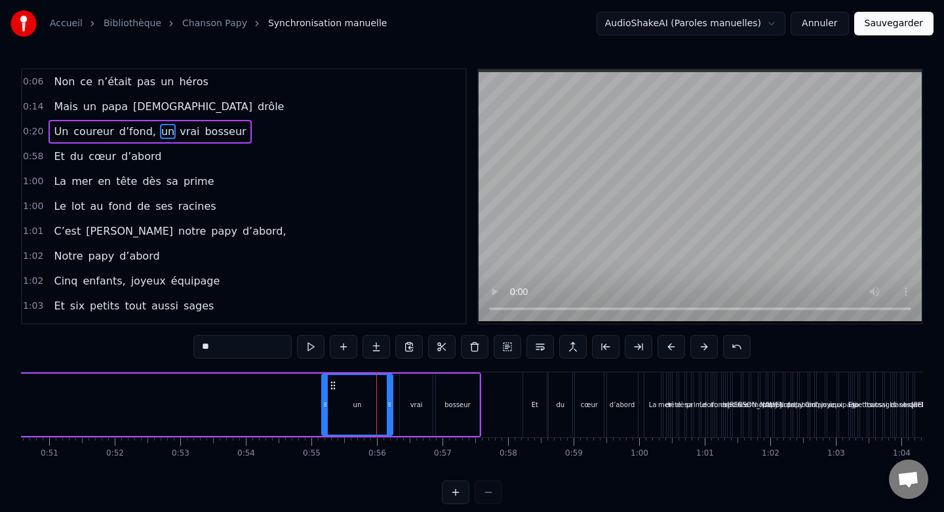
drag, startPoint x: 364, startPoint y: 399, endPoint x: 319, endPoint y: 398, distance: 45.9
click at [323, 398] on div at bounding box center [325, 405] width 5 height 60
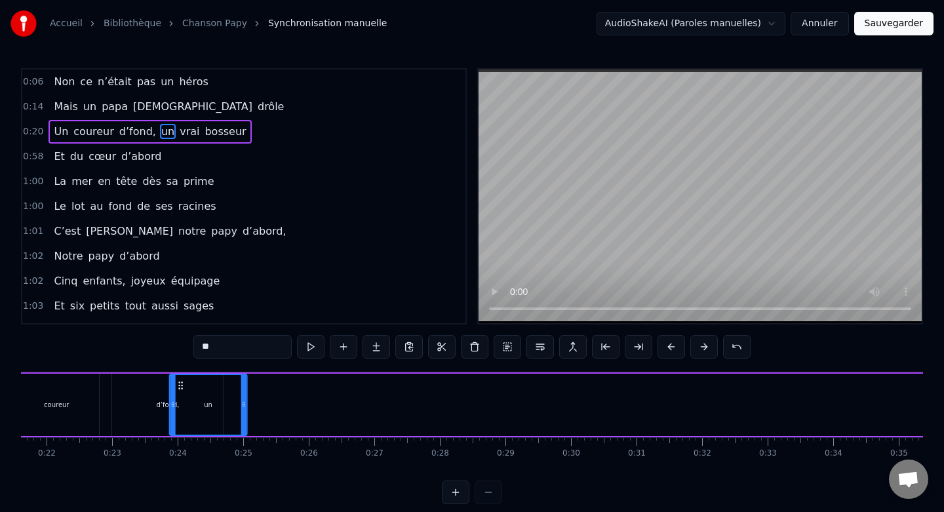
scroll to position [0, 1394]
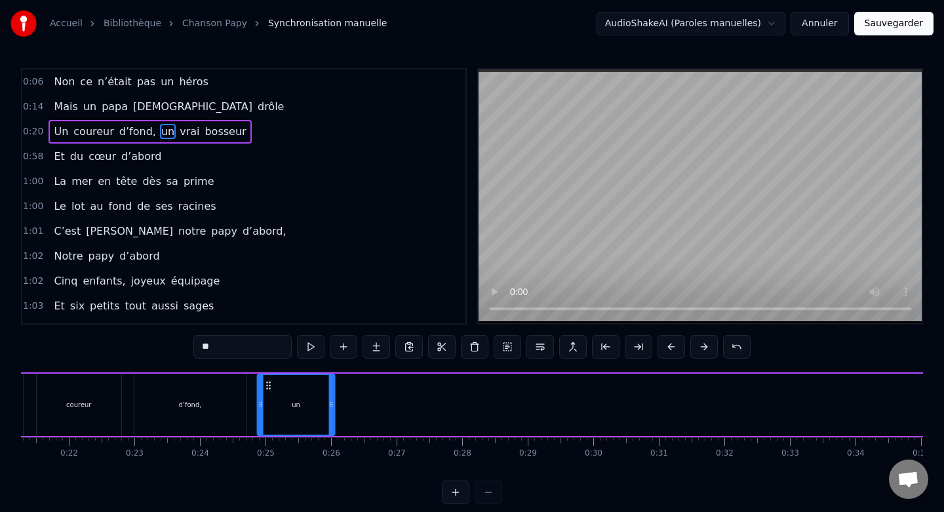
drag, startPoint x: 325, startPoint y: 385, endPoint x: 264, endPoint y: 390, distance: 61.8
click at [264, 390] on div "un" at bounding box center [296, 405] width 77 height 60
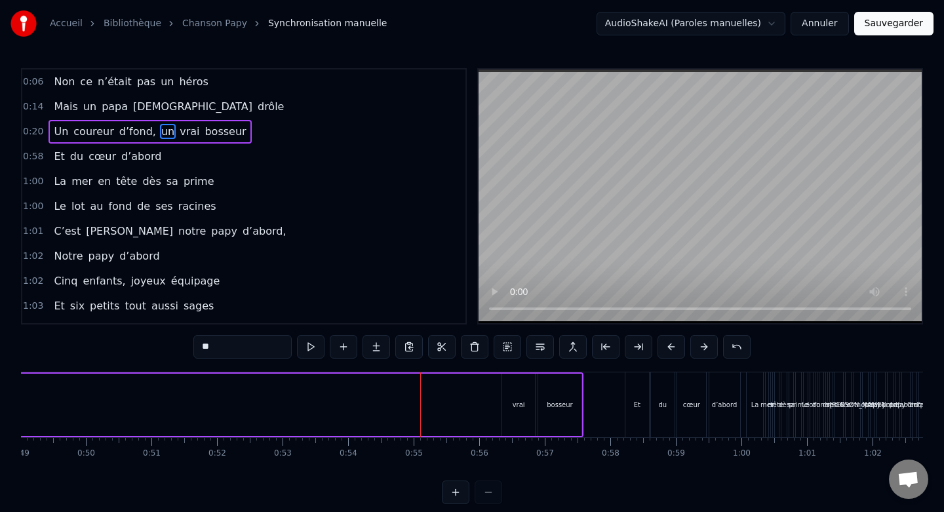
scroll to position [0, 3314]
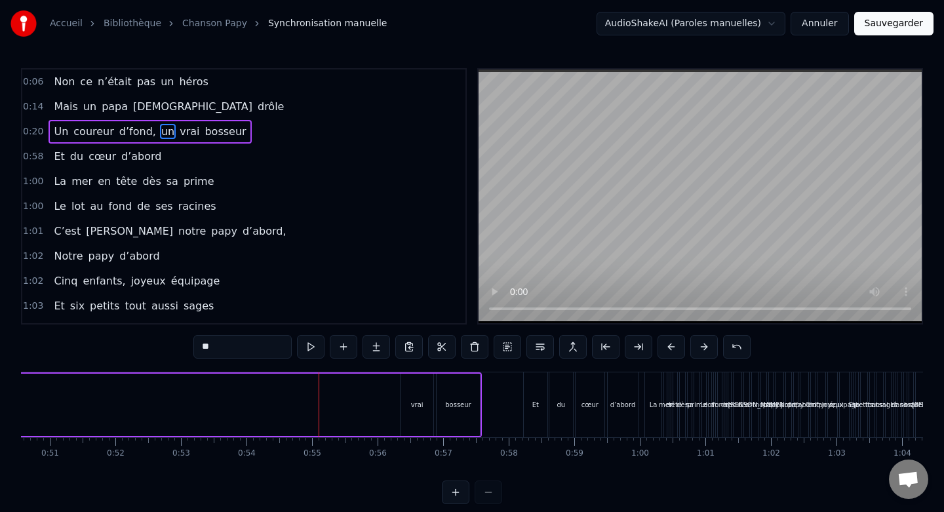
click at [421, 389] on div "vrai" at bounding box center [417, 405] width 33 height 62
drag, startPoint x: 403, startPoint y: 397, endPoint x: 372, endPoint y: 397, distance: 31.5
click at [372, 397] on div at bounding box center [372, 405] width 5 height 60
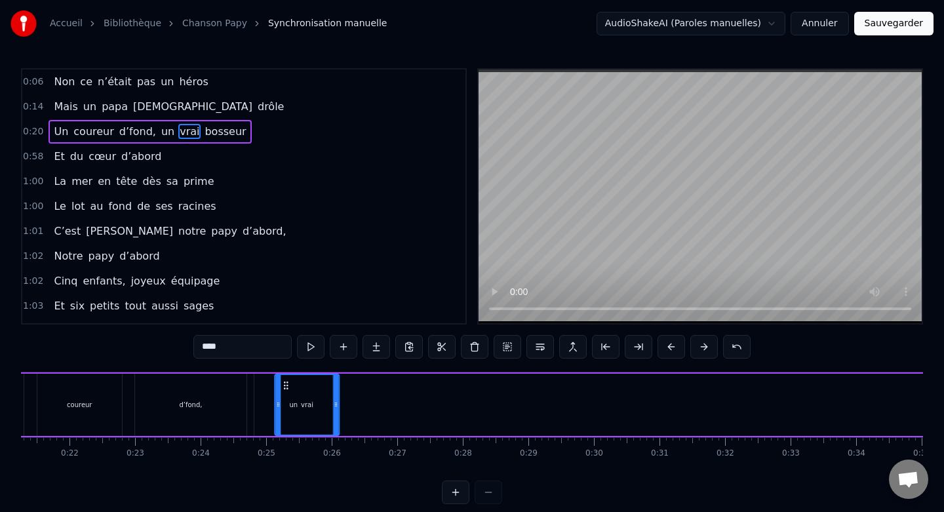
scroll to position [0, 1393]
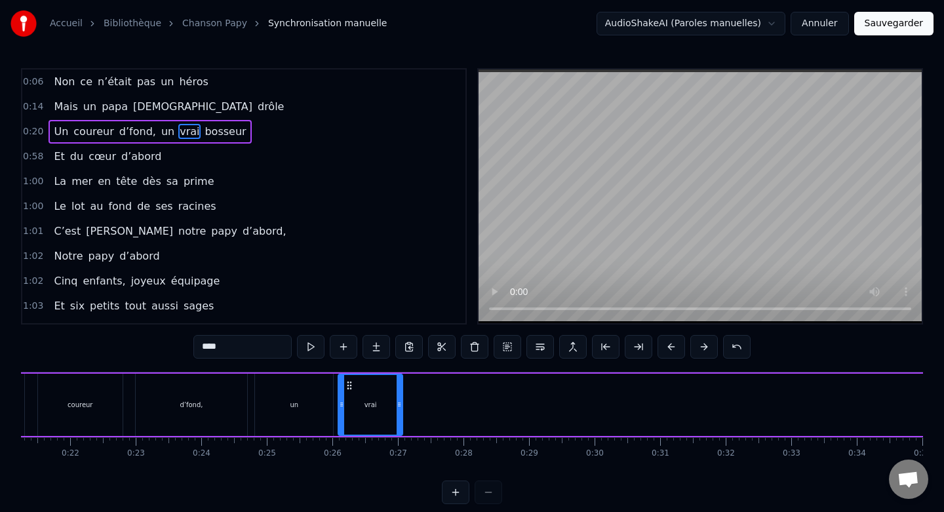
drag, startPoint x: 380, startPoint y: 383, endPoint x: 350, endPoint y: 382, distance: 30.2
click at [350, 382] on icon at bounding box center [349, 385] width 10 height 10
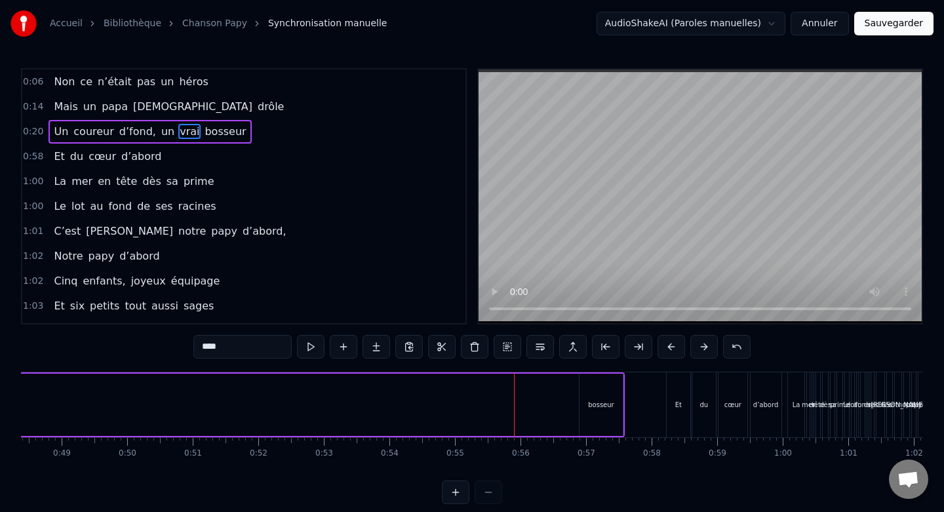
scroll to position [0, 3188]
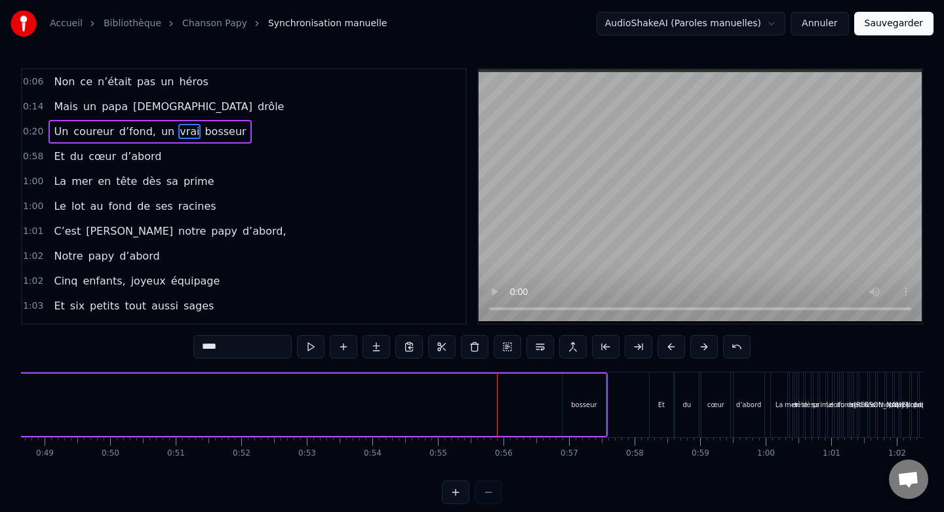
click at [581, 385] on div "bosseur" at bounding box center [583, 405] width 43 height 62
type input "*******"
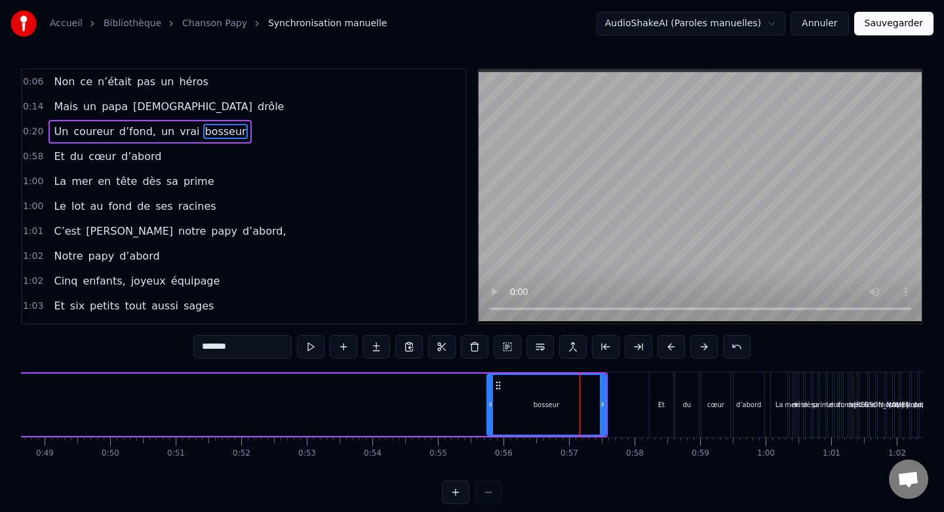
drag, startPoint x: 565, startPoint y: 405, endPoint x: 490, endPoint y: 402, distance: 75.5
click at [490, 402] on icon at bounding box center [490, 404] width 5 height 10
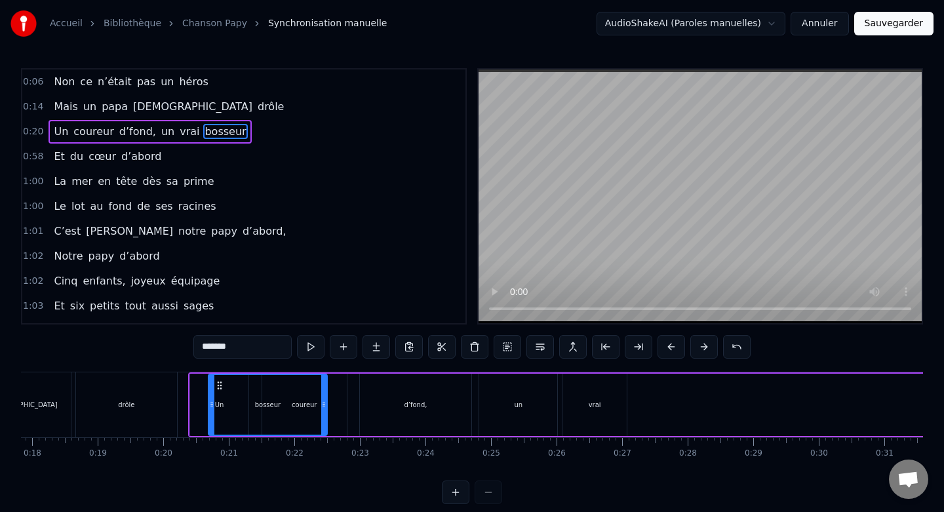
scroll to position [0, 1166]
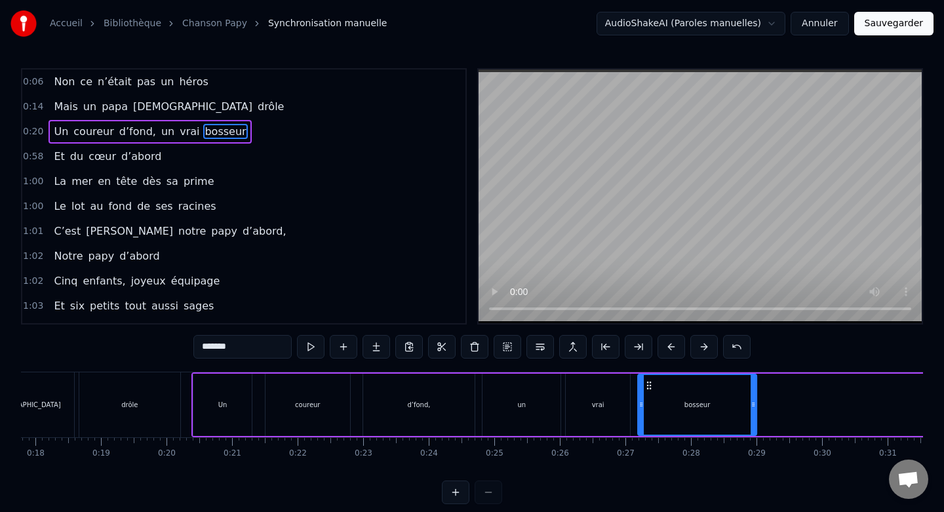
drag, startPoint x: 498, startPoint y: 387, endPoint x: 648, endPoint y: 390, distance: 150.1
click at [648, 390] on icon at bounding box center [649, 385] width 10 height 10
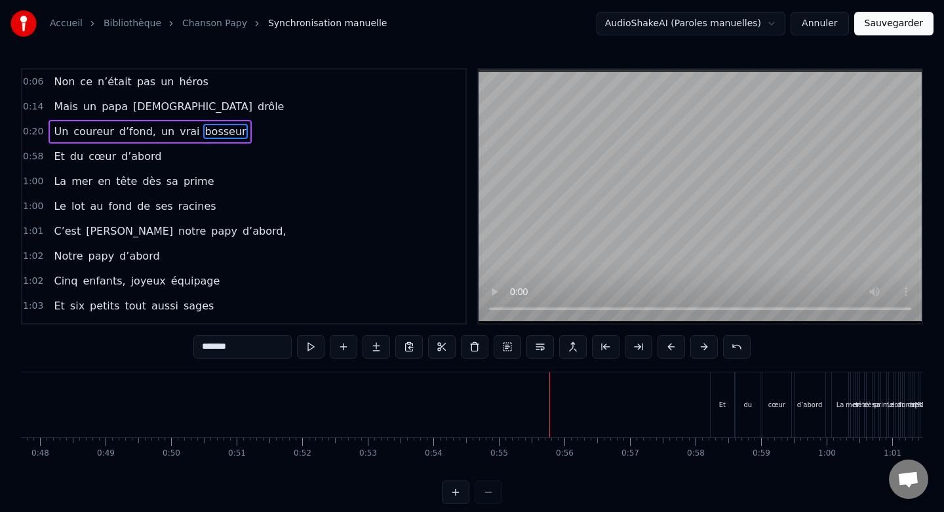
scroll to position [0, 3135]
click at [40, 155] on span "0:58" at bounding box center [33, 156] width 20 height 13
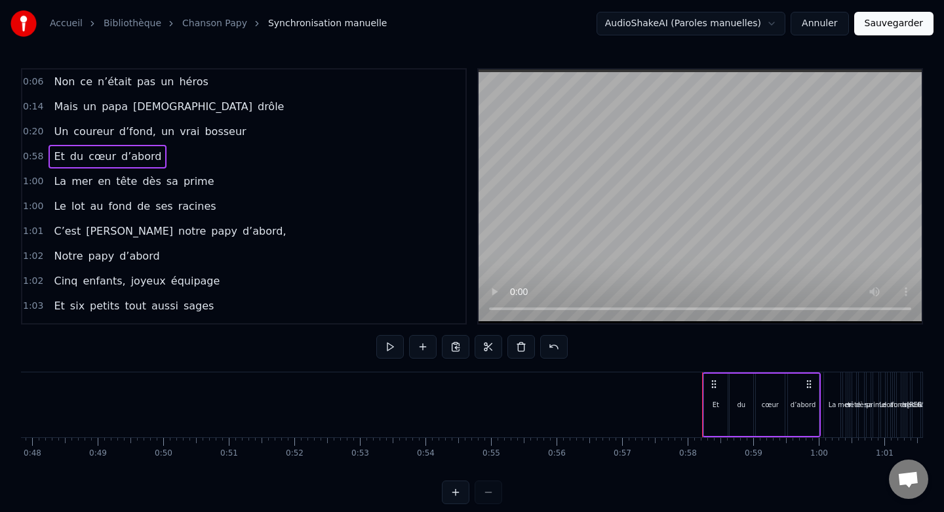
click at [716, 403] on div "Et" at bounding box center [716, 405] width 7 height 10
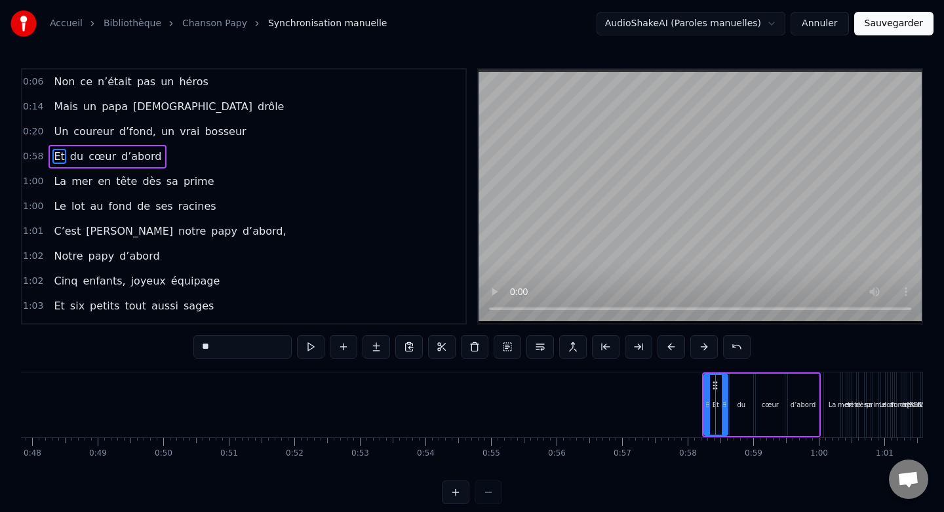
click at [671, 349] on button at bounding box center [671, 347] width 28 height 24
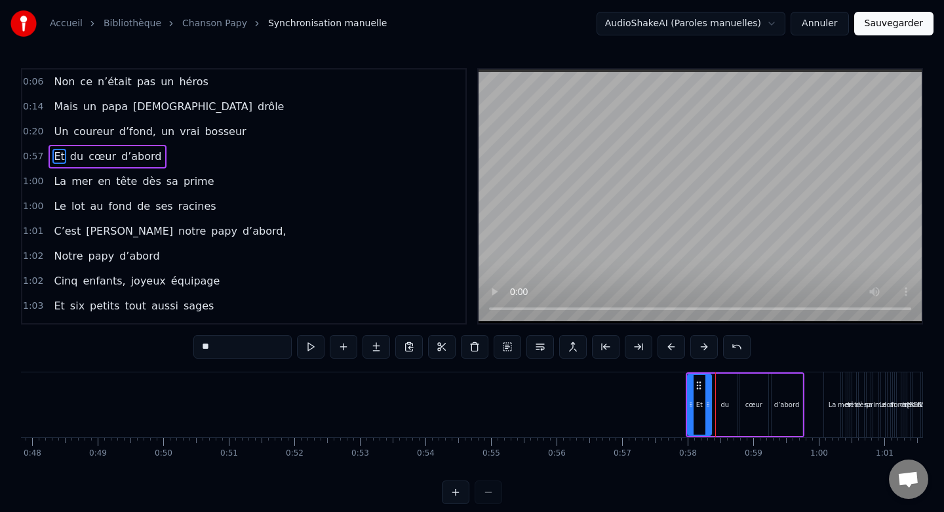
click at [671, 349] on button at bounding box center [671, 347] width 28 height 24
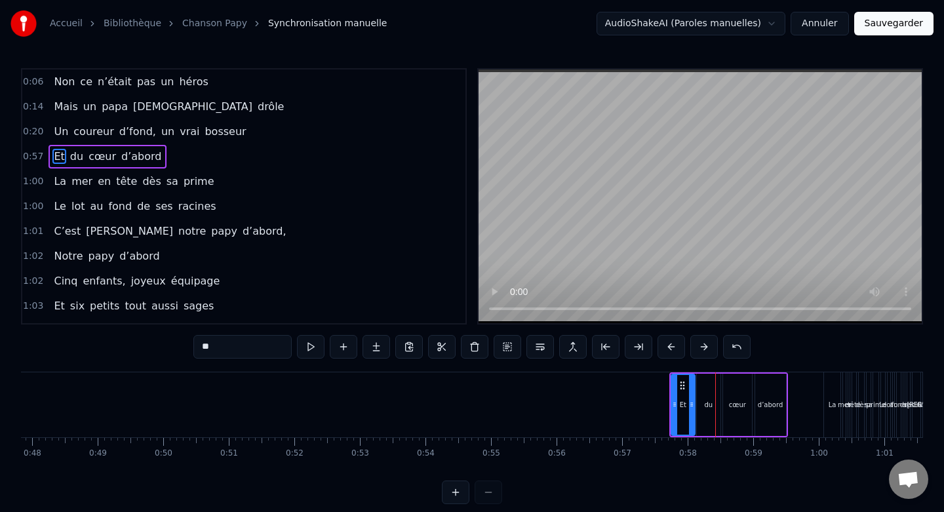
click at [671, 349] on button at bounding box center [671, 347] width 28 height 24
click at [663, 349] on button at bounding box center [671, 347] width 28 height 24
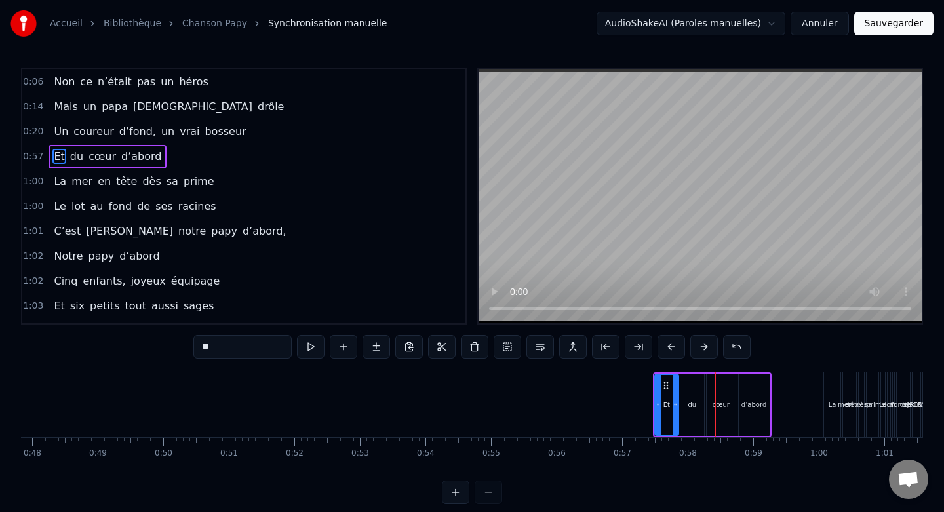
click at [669, 349] on button at bounding box center [671, 347] width 28 height 24
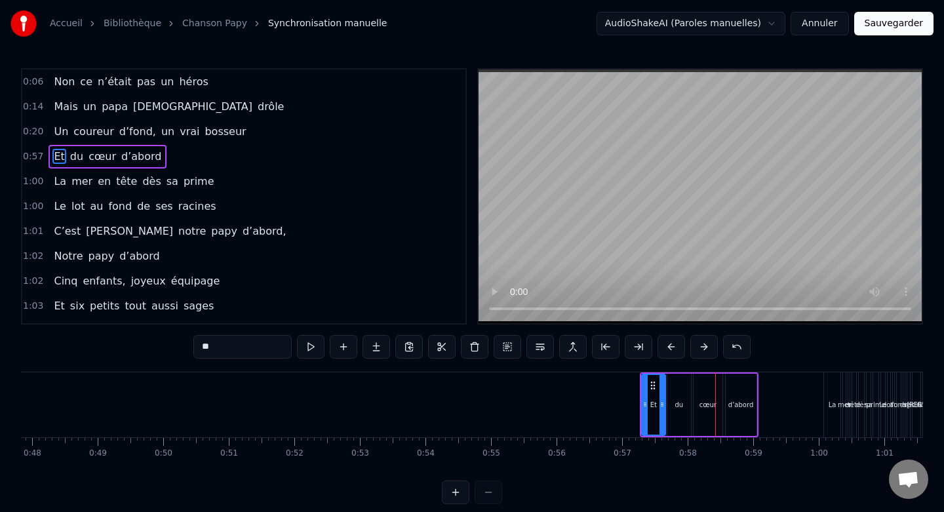
click at [669, 349] on button at bounding box center [671, 347] width 28 height 24
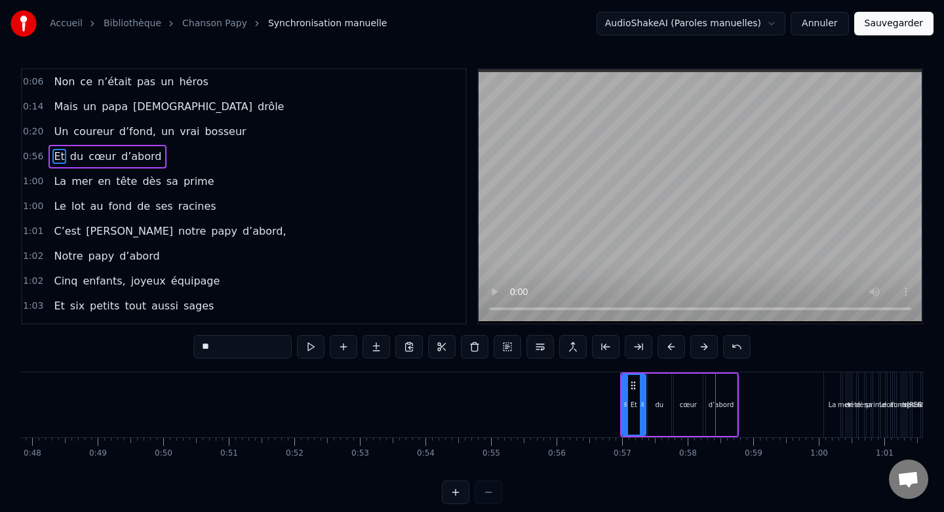
click at [669, 349] on button at bounding box center [671, 347] width 28 height 24
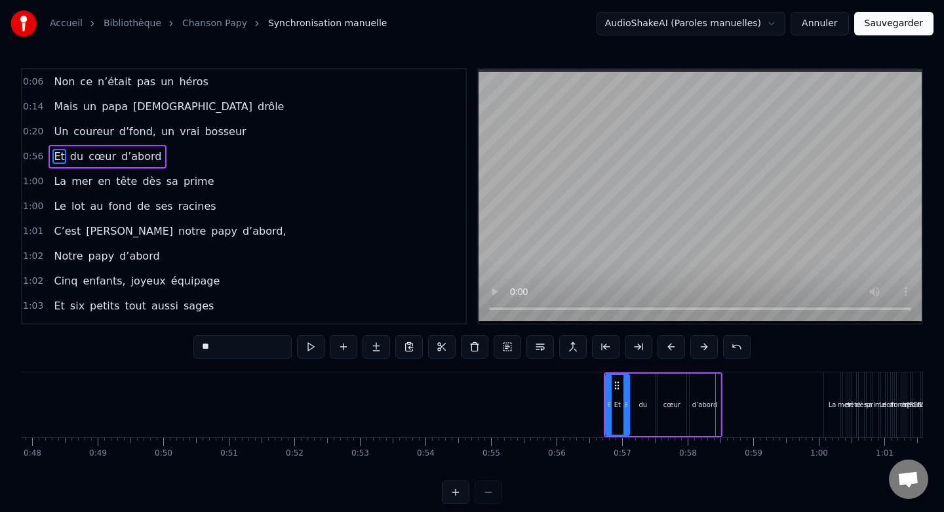
click at [669, 349] on button at bounding box center [671, 347] width 28 height 24
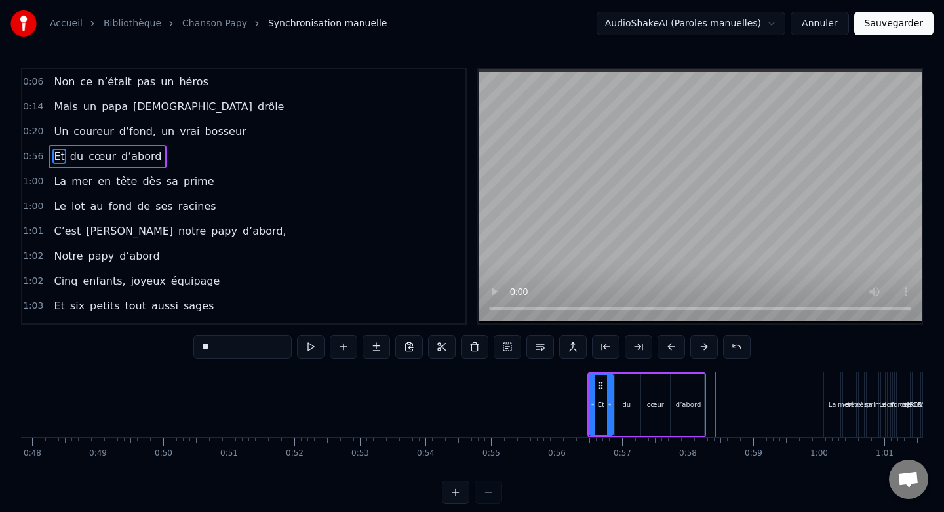
click at [669, 349] on button at bounding box center [671, 347] width 28 height 24
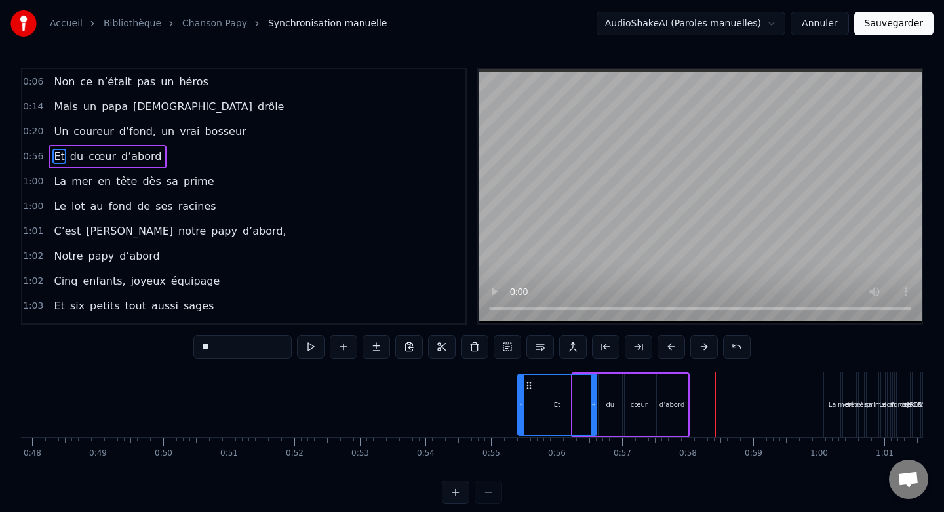
drag, startPoint x: 576, startPoint y: 400, endPoint x: 518, endPoint y: 399, distance: 58.4
click at [519, 399] on icon at bounding box center [521, 404] width 5 height 10
click at [610, 407] on div "du" at bounding box center [610, 405] width 9 height 10
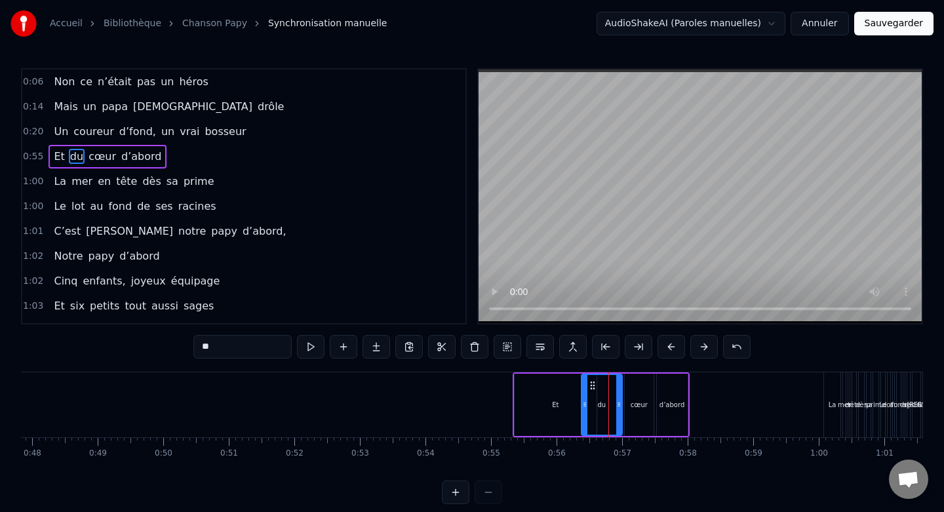
drag, startPoint x: 600, startPoint y: 406, endPoint x: 582, endPoint y: 406, distance: 17.7
click at [583, 406] on icon at bounding box center [584, 404] width 5 height 10
click at [636, 392] on div "cœur" at bounding box center [639, 405] width 29 height 62
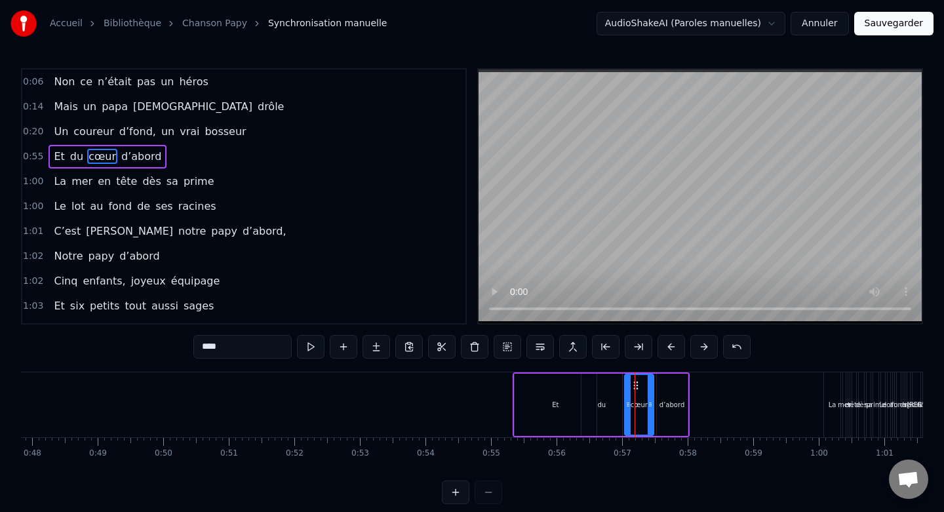
click at [681, 395] on div "d’abord" at bounding box center [672, 405] width 31 height 62
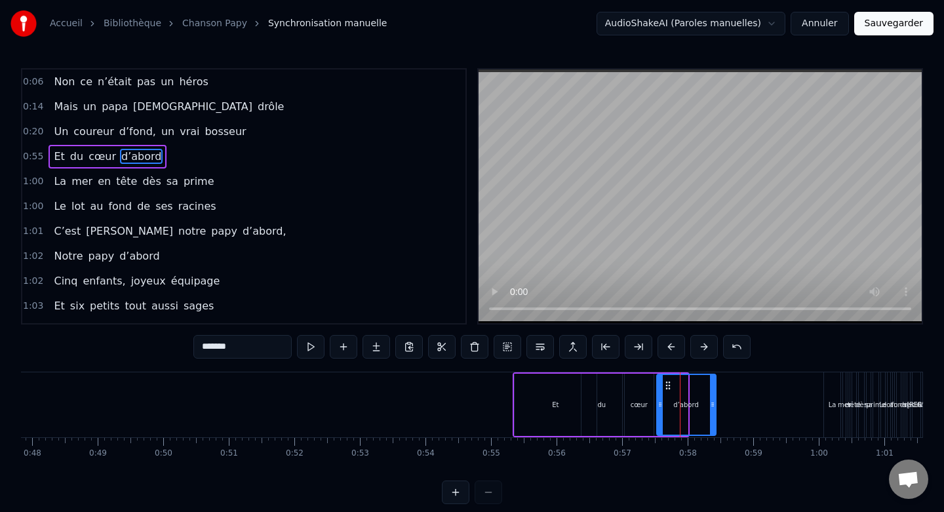
drag, startPoint x: 685, startPoint y: 401, endPoint x: 713, endPoint y: 400, distance: 28.2
click at [713, 400] on icon at bounding box center [712, 404] width 5 height 10
click at [648, 374] on div "cœur" at bounding box center [639, 405] width 29 height 62
type input "****"
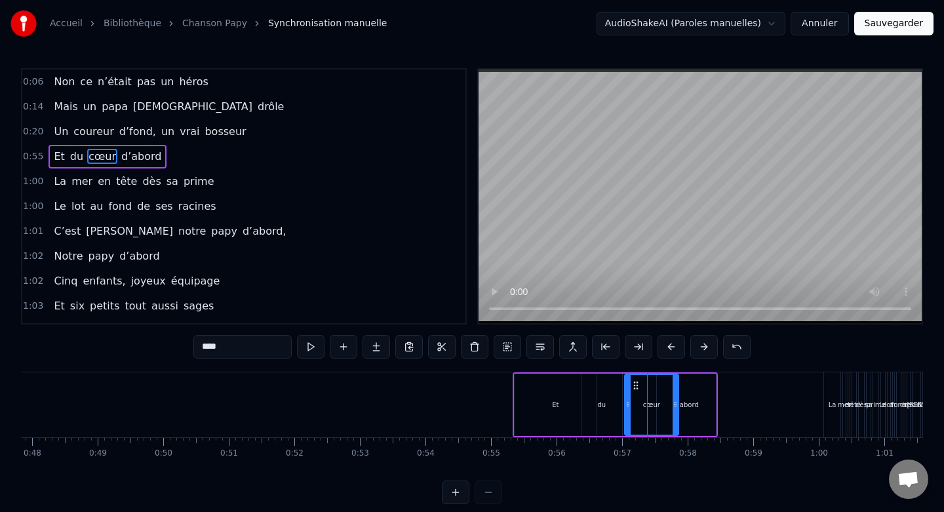
drag, startPoint x: 649, startPoint y: 400, endPoint x: 673, endPoint y: 398, distance: 24.3
click at [673, 398] on div at bounding box center [675, 405] width 5 height 60
click at [739, 389] on div "Non ce n’était pas un héros Mais un papa sacrément drôle Un coureur d’fond, un …" at bounding box center [654, 405] width 7536 height 66
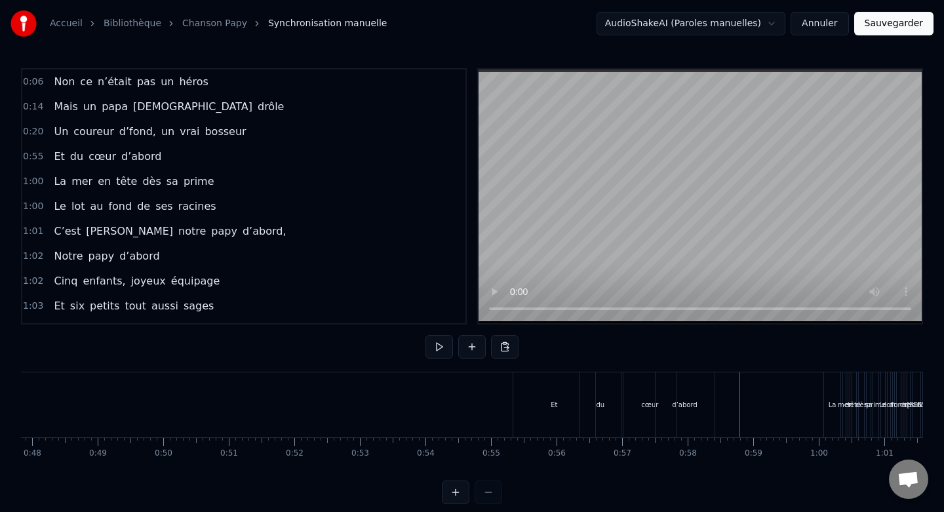
click at [694, 391] on div "d’abord" at bounding box center [685, 404] width 59 height 65
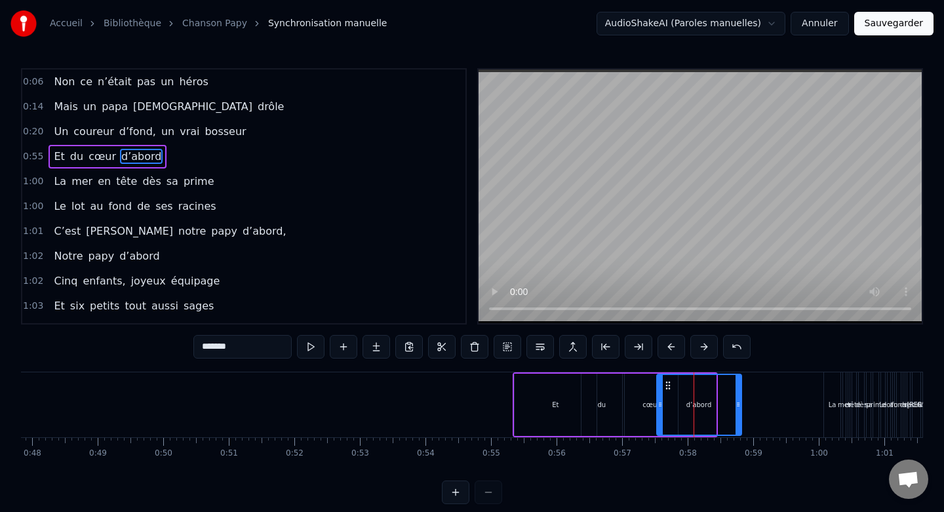
drag, startPoint x: 714, startPoint y: 393, endPoint x: 740, endPoint y: 393, distance: 26.2
click at [740, 393] on div at bounding box center [737, 405] width 5 height 60
drag, startPoint x: 661, startPoint y: 405, endPoint x: 679, endPoint y: 405, distance: 18.4
click at [679, 405] on icon at bounding box center [678, 404] width 5 height 10
click at [568, 422] on div "Et" at bounding box center [556, 405] width 82 height 62
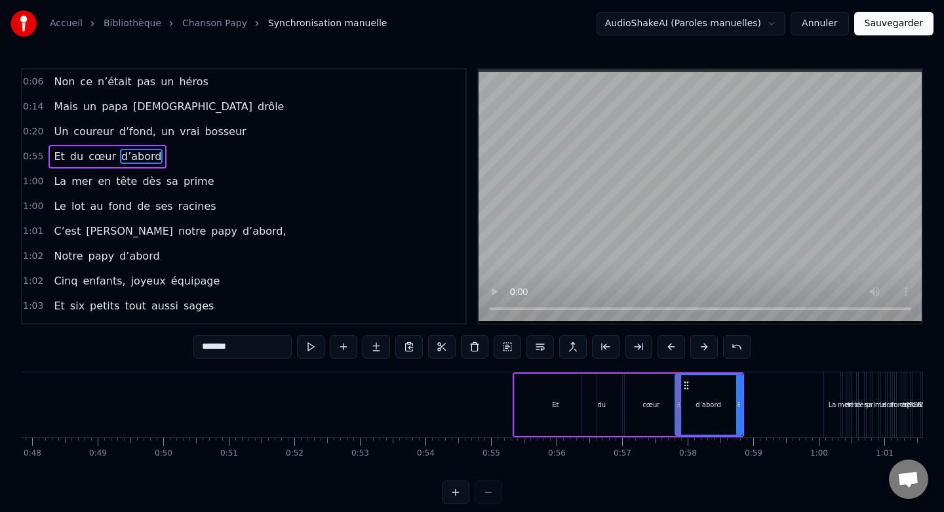
type input "**"
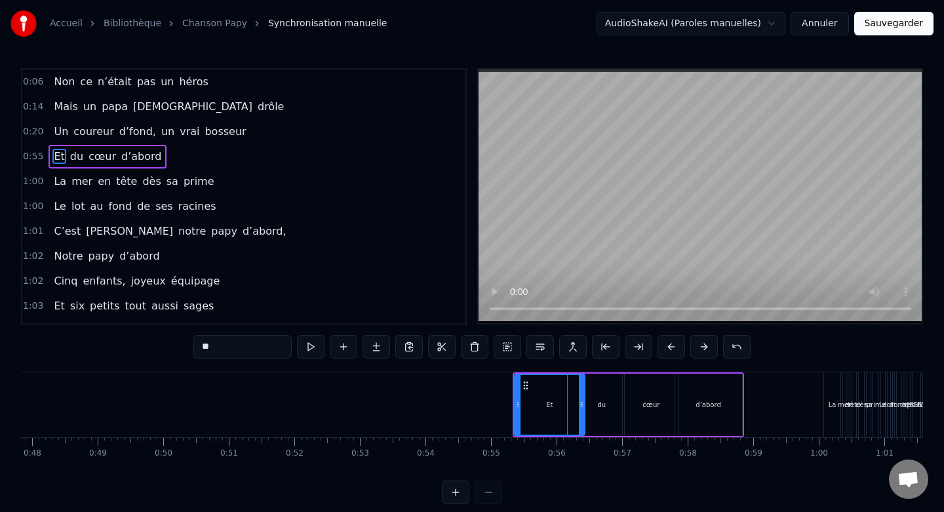
drag, startPoint x: 595, startPoint y: 406, endPoint x: 583, endPoint y: 406, distance: 11.8
click at [583, 406] on icon at bounding box center [581, 404] width 5 height 10
click at [520, 388] on icon at bounding box center [520, 385] width 10 height 10
click at [790, 357] on div "0:06 Non ce n’était pas un héros 0:14 Mais un papa sacrément drôle 0:20 Un cour…" at bounding box center [472, 286] width 902 height 436
click at [510, 378] on div at bounding box center [510, 405] width 5 height 60
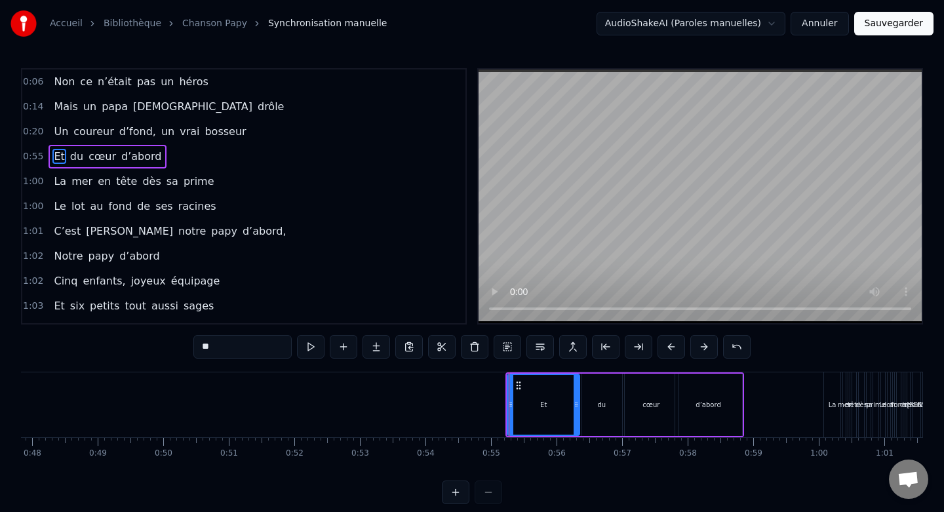
click at [665, 349] on button at bounding box center [671, 347] width 28 height 24
click at [669, 348] on button at bounding box center [671, 347] width 28 height 24
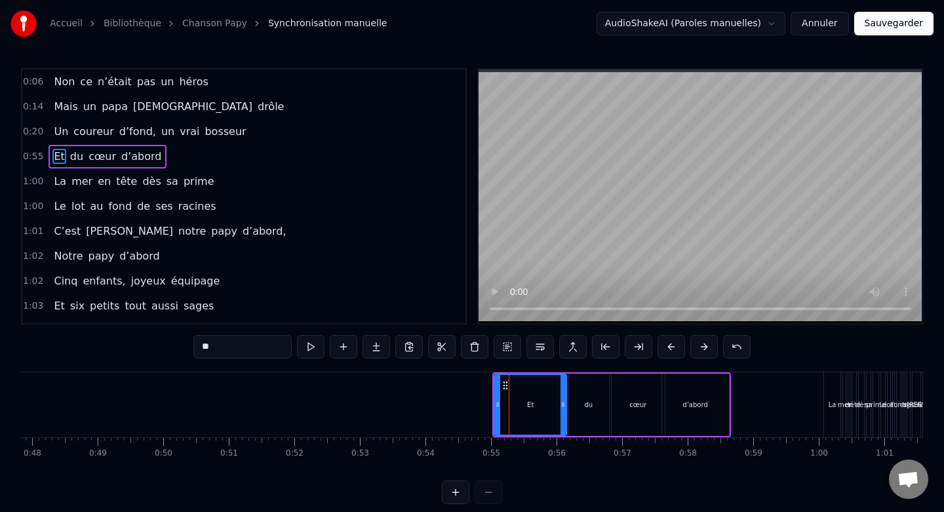
click at [669, 348] on button at bounding box center [671, 347] width 28 height 24
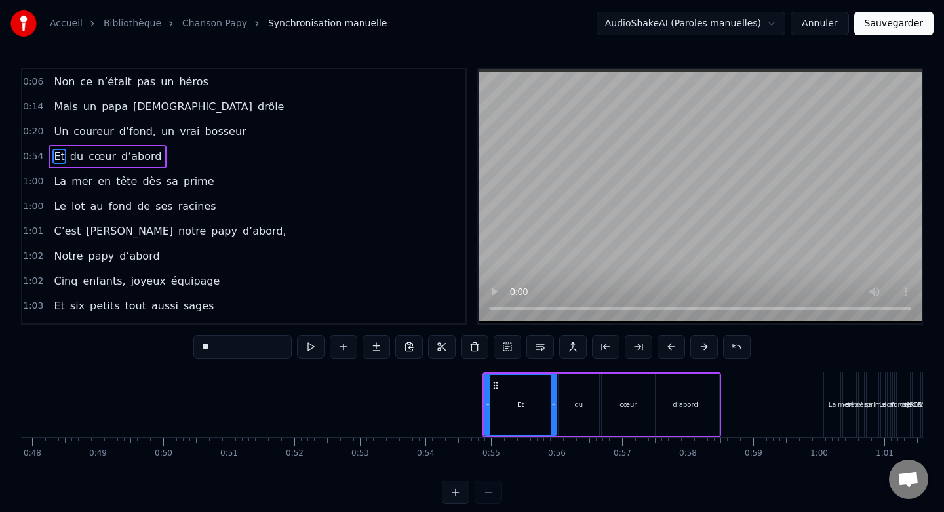
click at [669, 348] on button at bounding box center [671, 347] width 28 height 24
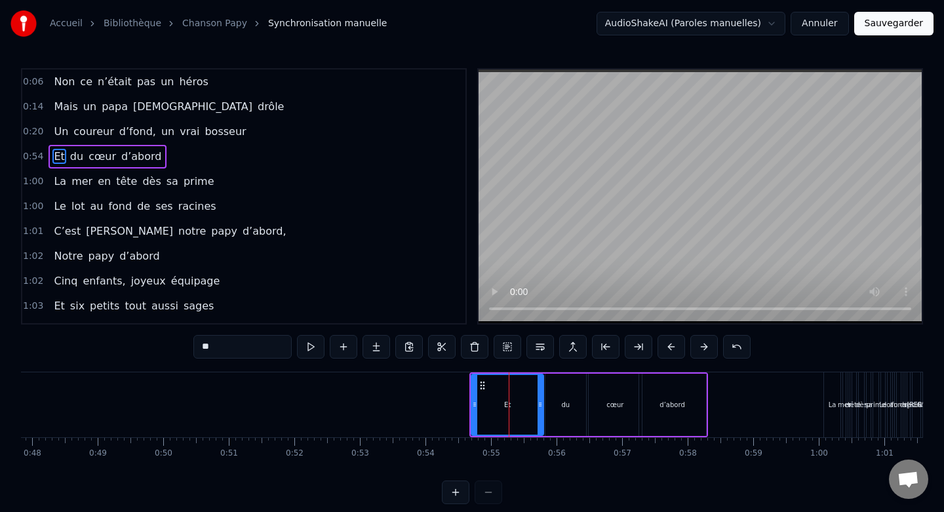
click at [669, 348] on button at bounding box center [671, 347] width 28 height 24
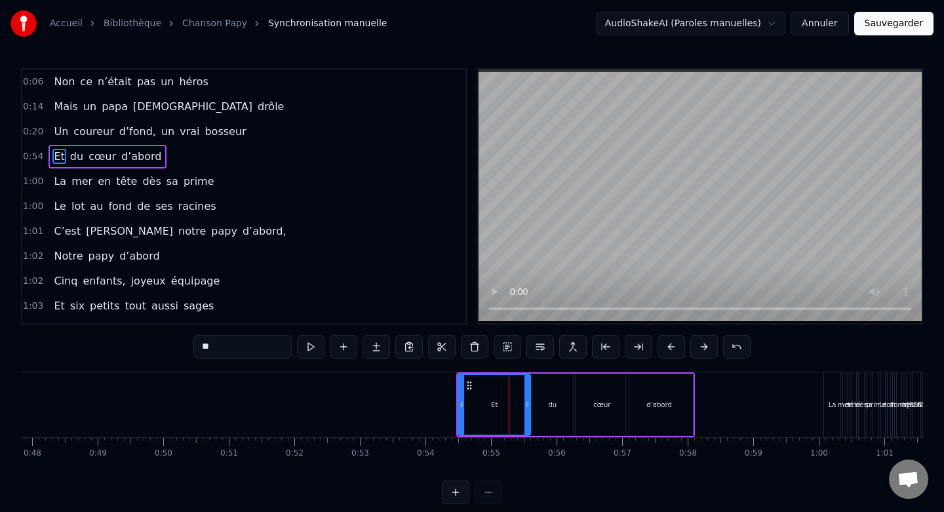
click at [669, 348] on button at bounding box center [671, 347] width 28 height 24
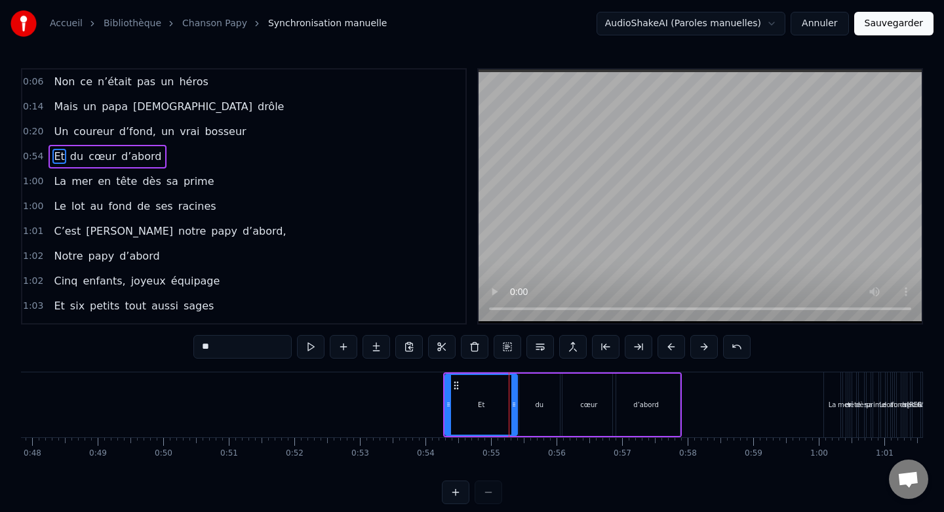
click at [669, 348] on button at bounding box center [671, 347] width 28 height 24
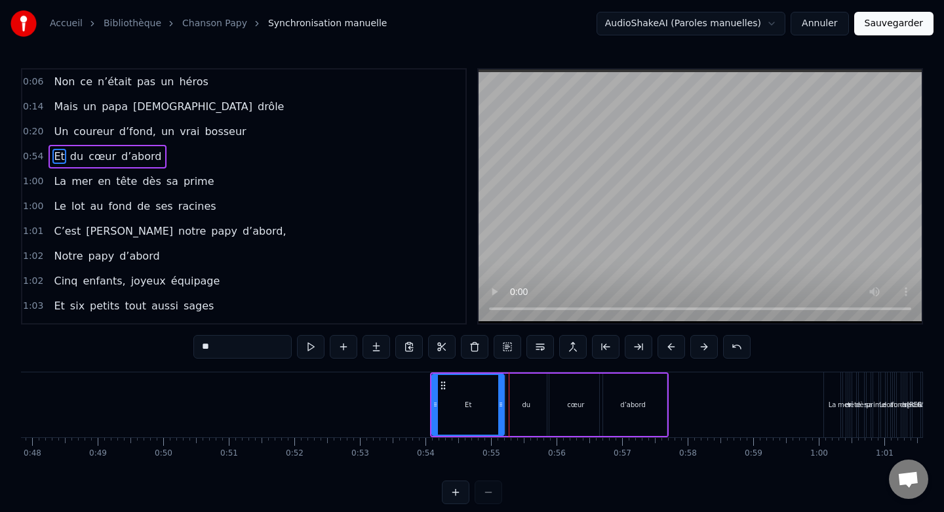
click at [669, 348] on button at bounding box center [671, 347] width 28 height 24
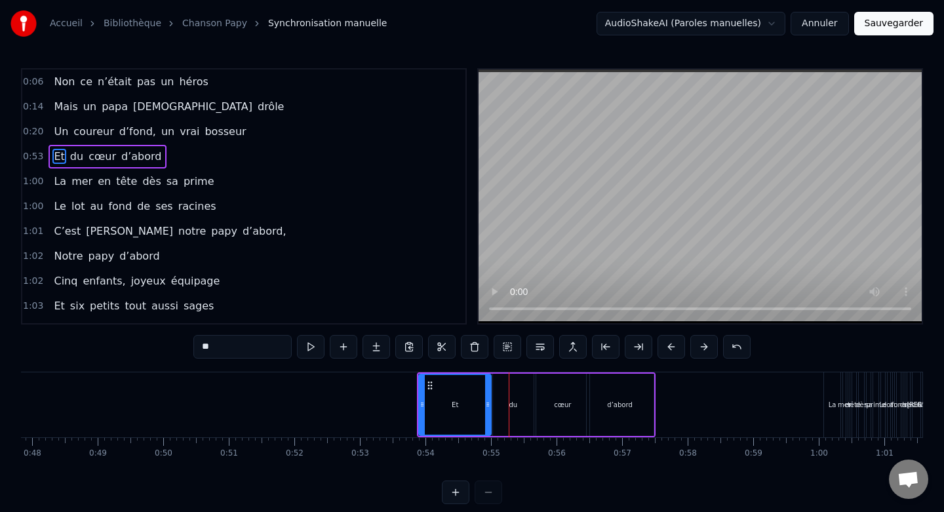
click at [669, 348] on button at bounding box center [671, 347] width 28 height 24
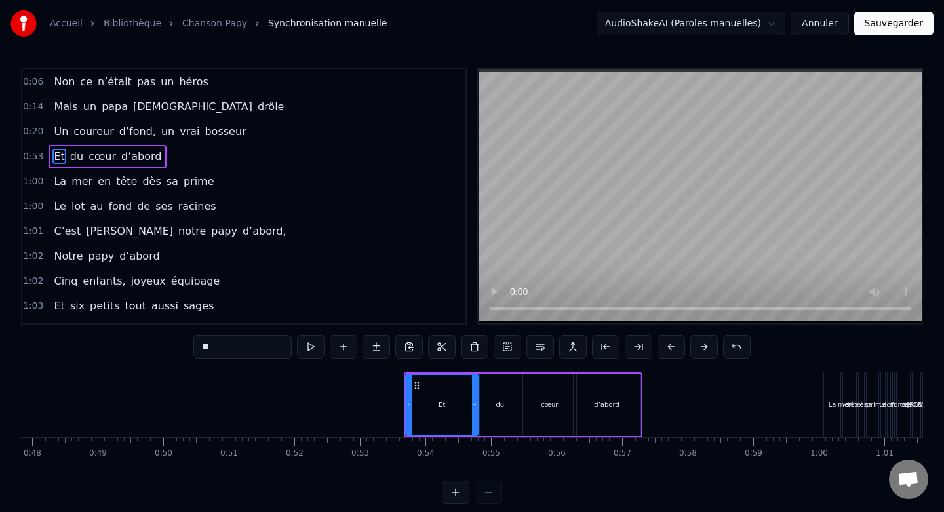
click at [669, 348] on button at bounding box center [671, 347] width 28 height 24
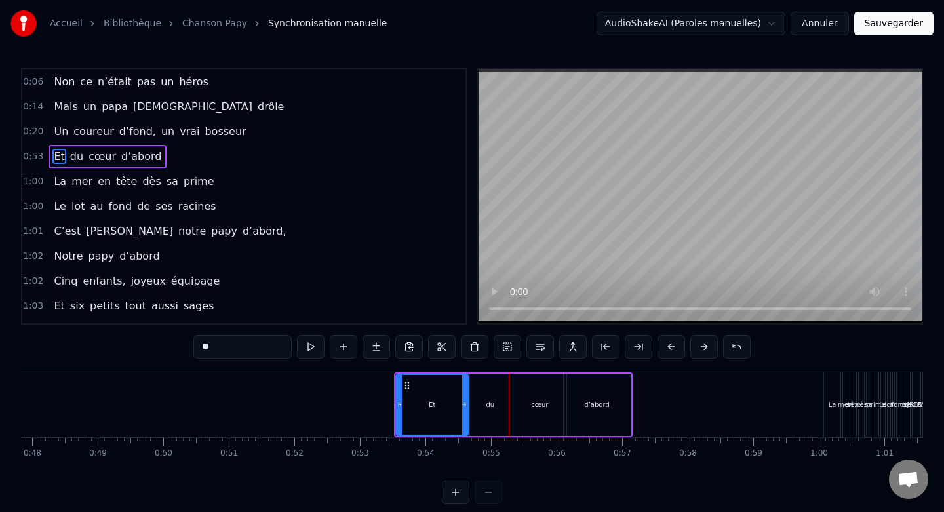
click at [669, 348] on button at bounding box center [671, 347] width 28 height 24
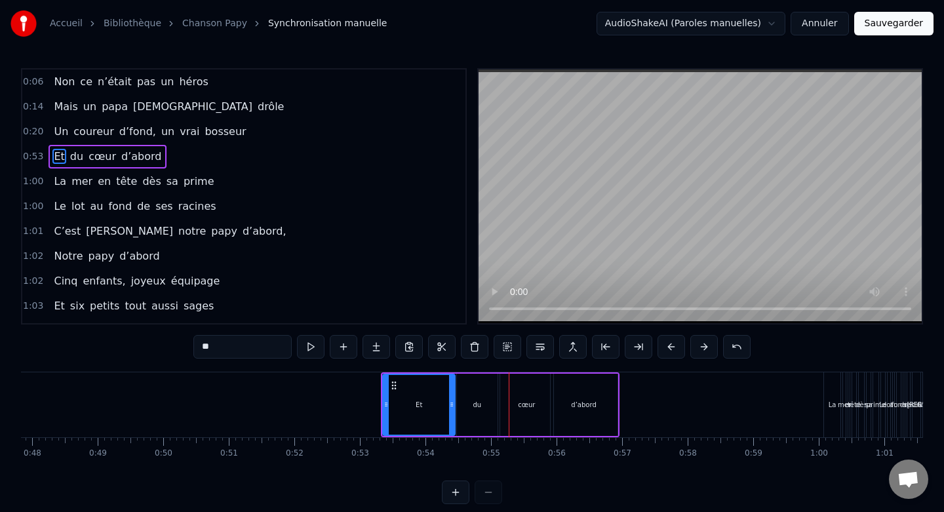
click at [669, 348] on button at bounding box center [671, 347] width 28 height 24
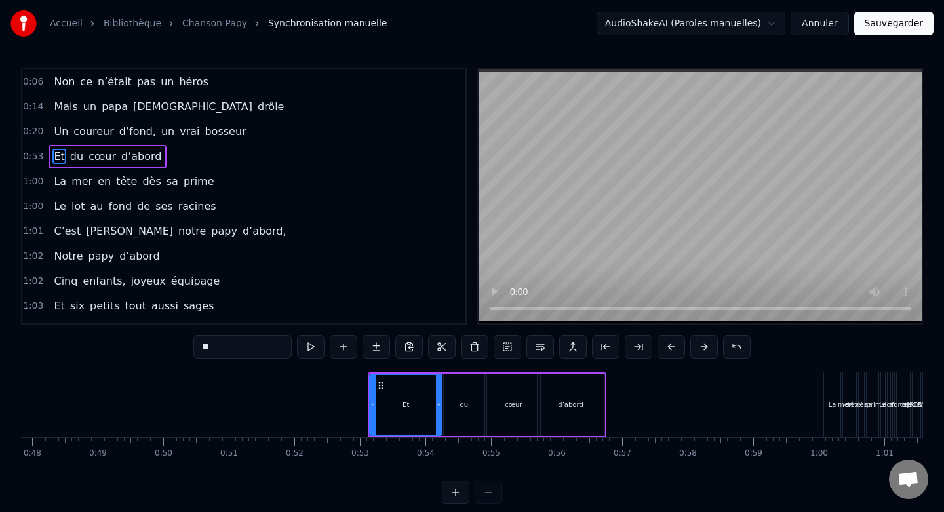
click at [669, 348] on button at bounding box center [671, 347] width 28 height 24
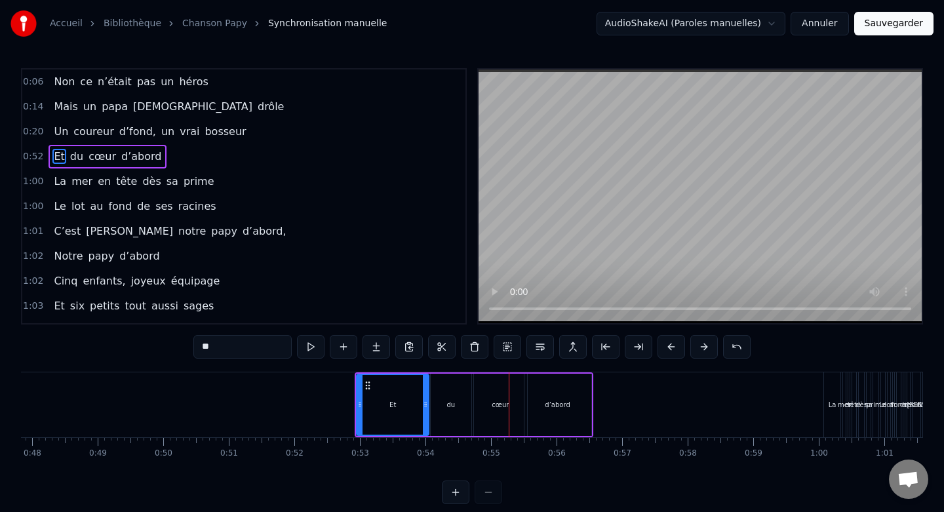
click at [669, 348] on button at bounding box center [671, 347] width 28 height 24
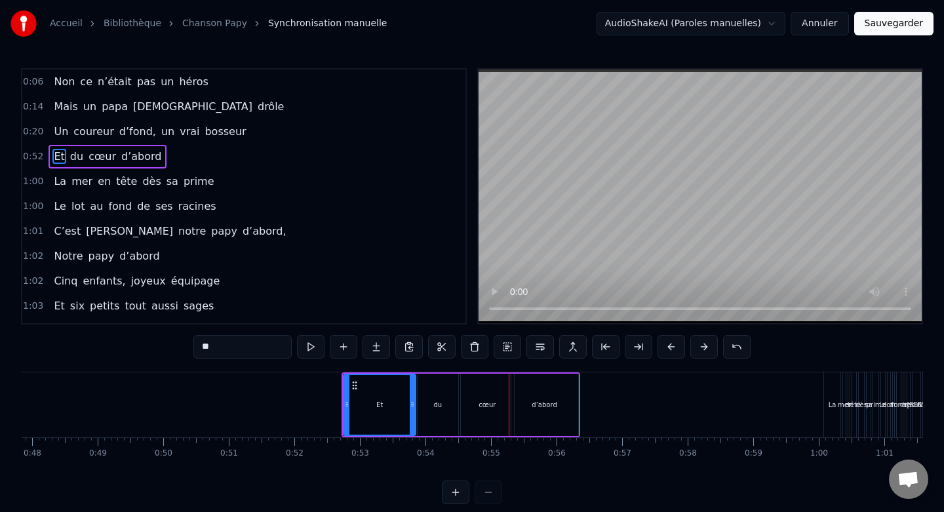
click at [669, 348] on button at bounding box center [671, 347] width 28 height 24
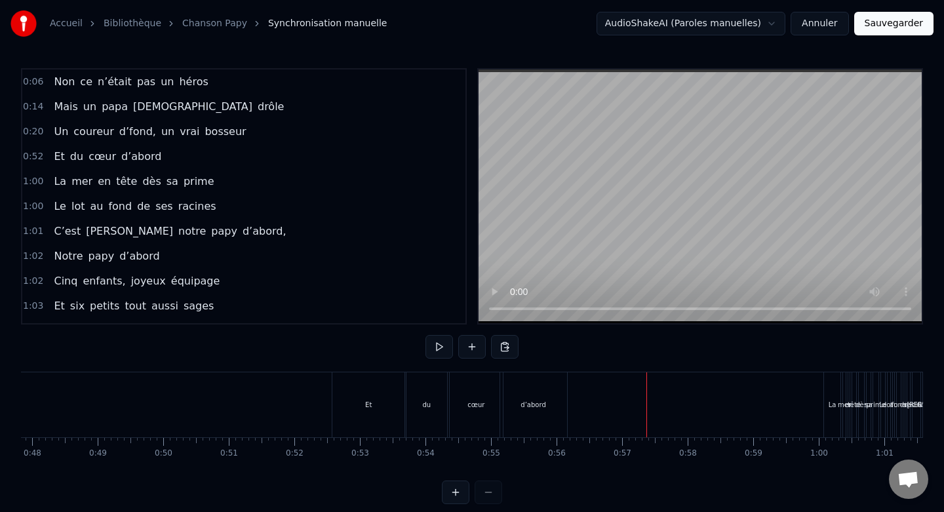
click at [554, 427] on div "d’abord" at bounding box center [533, 404] width 67 height 65
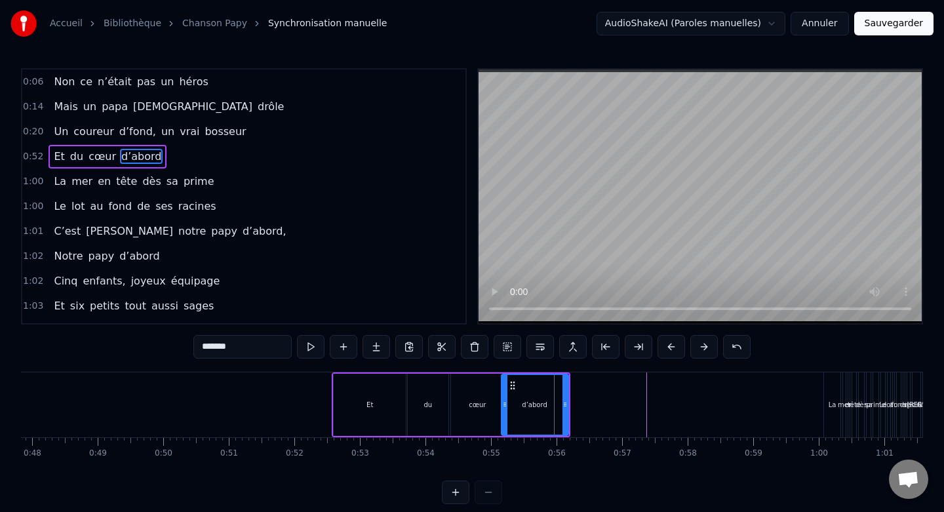
click at [393, 375] on div "Et" at bounding box center [370, 405] width 72 height 62
type input "**"
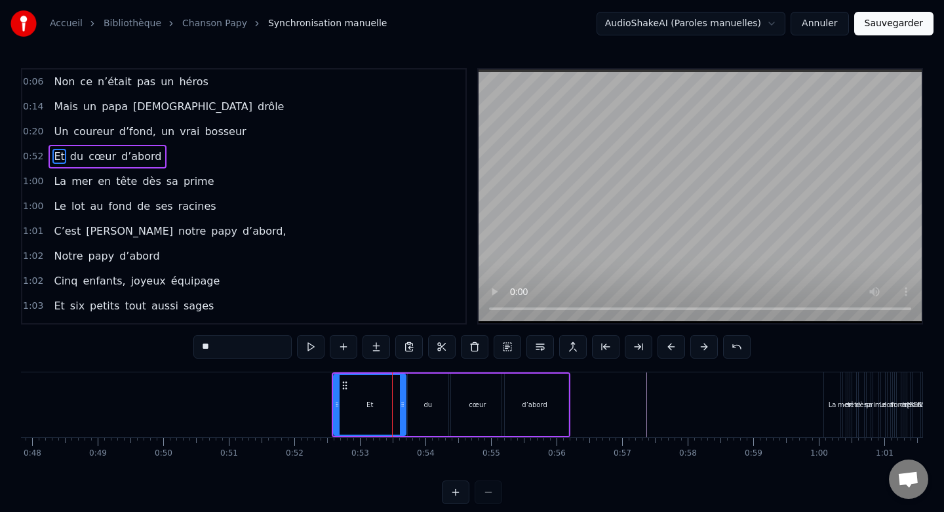
drag, startPoint x: 334, startPoint y: 374, endPoint x: 296, endPoint y: 374, distance: 37.4
click at [296, 374] on div "Non ce n’était pas un héros Mais un papa sacrément drôle Un coureur d’fond, un …" at bounding box center [654, 405] width 7536 height 66
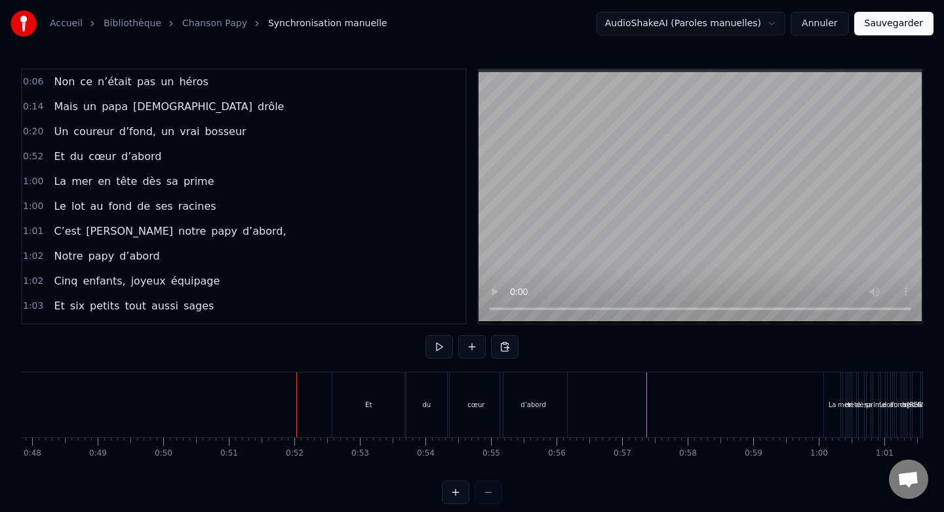
click at [340, 391] on div "Et" at bounding box center [368, 404] width 72 height 65
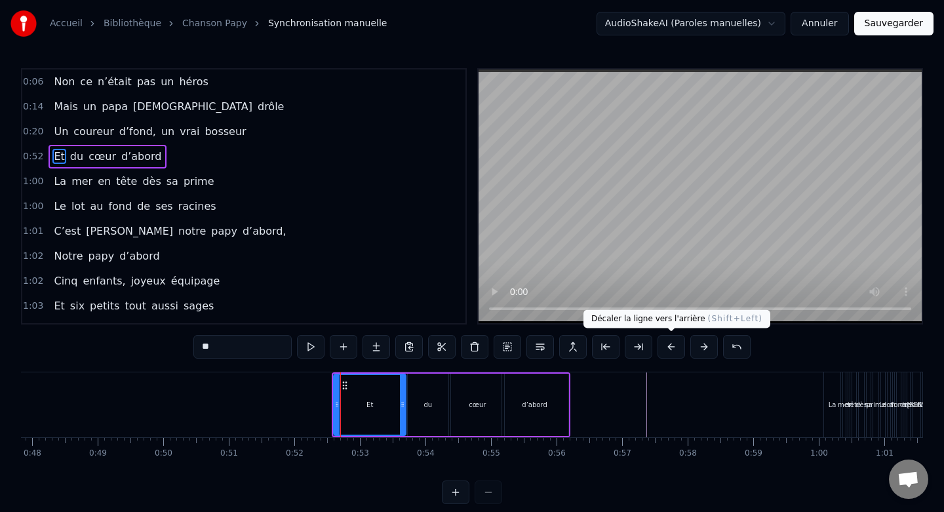
click at [673, 349] on button at bounding box center [671, 347] width 28 height 24
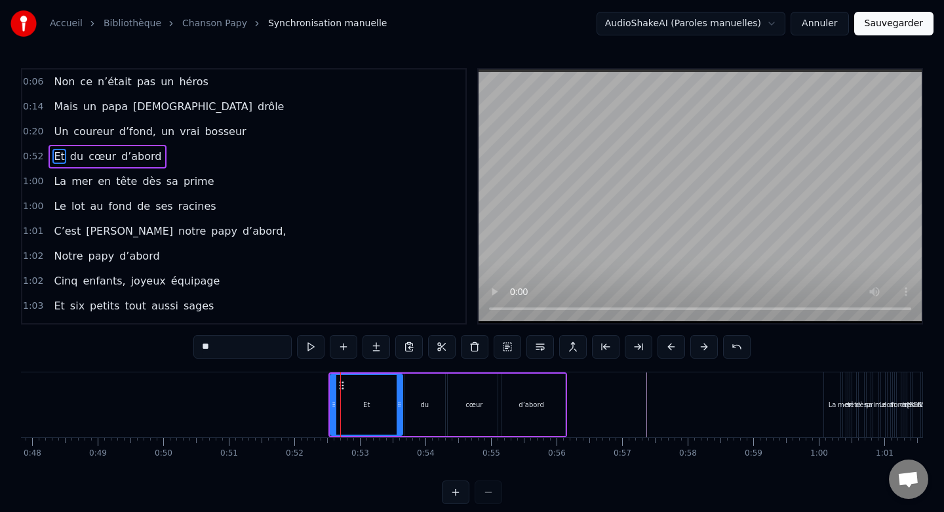
click at [673, 349] on button at bounding box center [671, 347] width 28 height 24
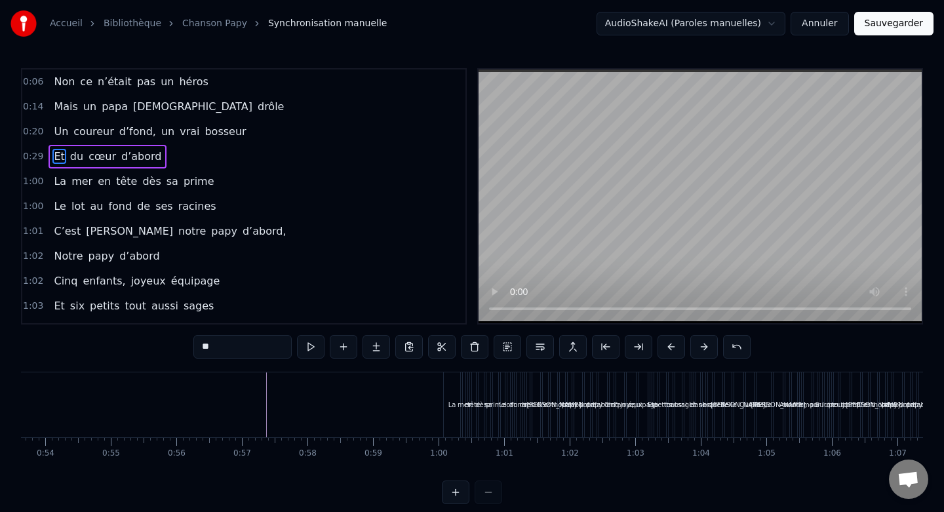
scroll to position [0, 3519]
click at [54, 180] on span "La" at bounding box center [59, 181] width 15 height 15
type input "**"
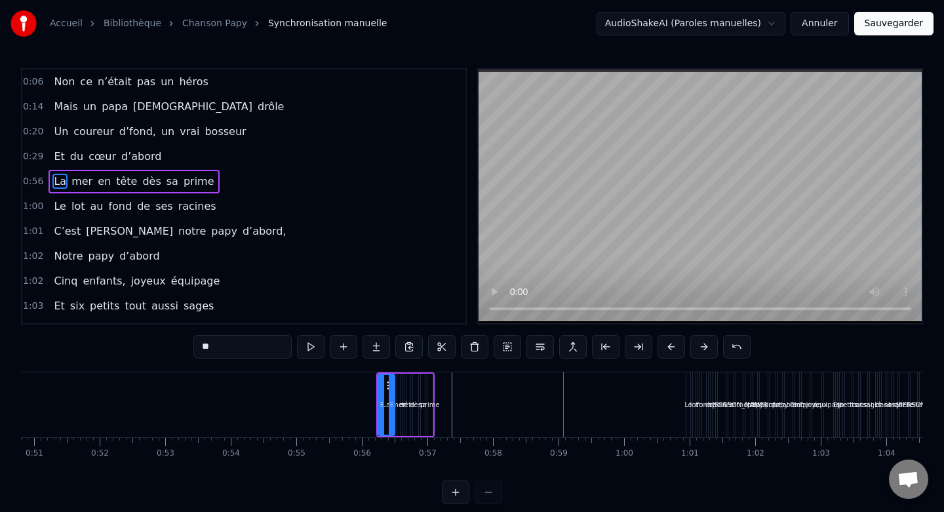
scroll to position [0, 3316]
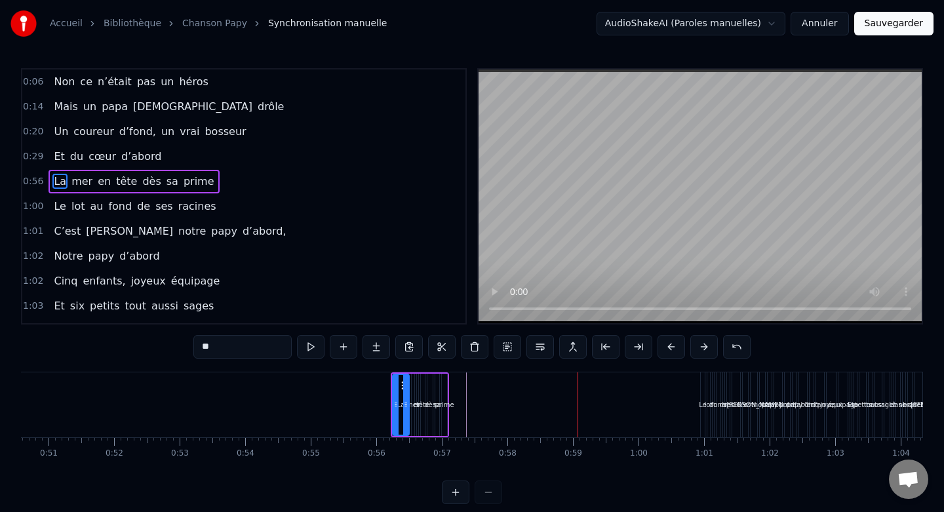
click at [458, 493] on button at bounding box center [456, 492] width 28 height 24
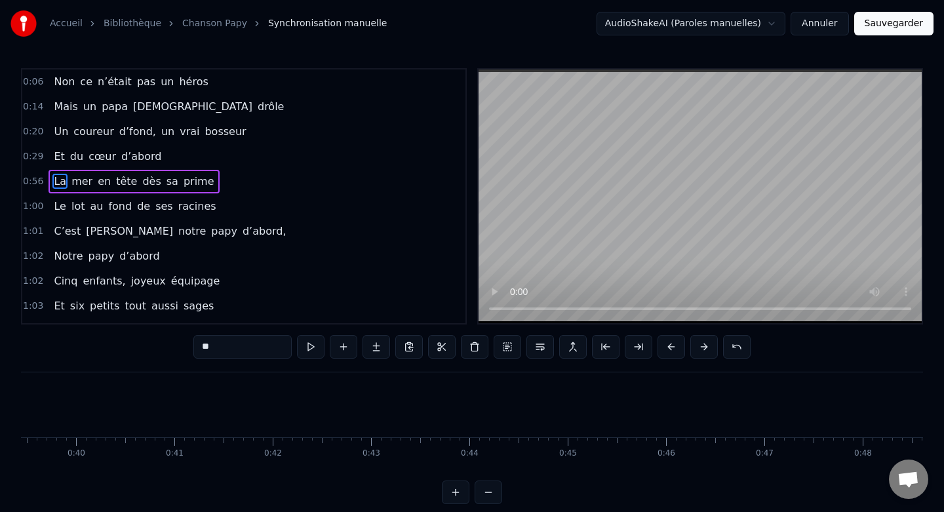
click at [458, 493] on button at bounding box center [456, 492] width 28 height 24
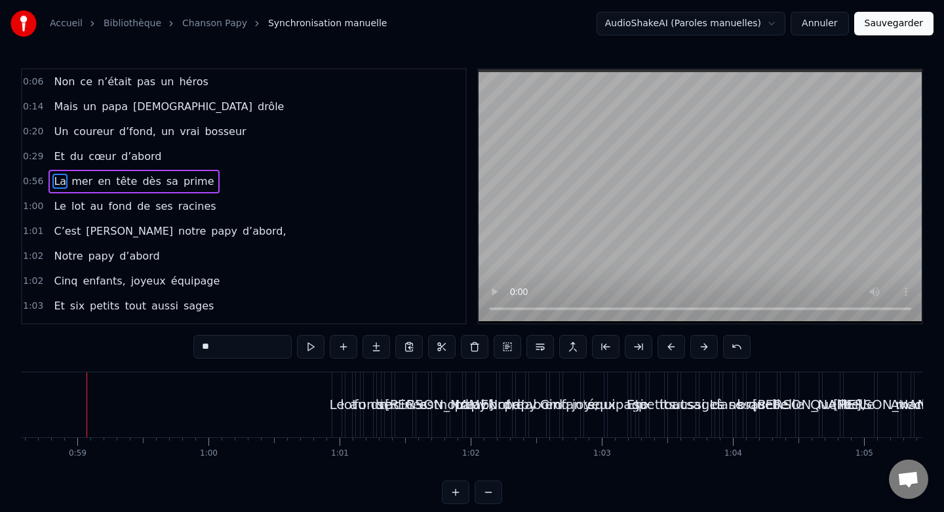
click at [458, 493] on button at bounding box center [456, 492] width 28 height 24
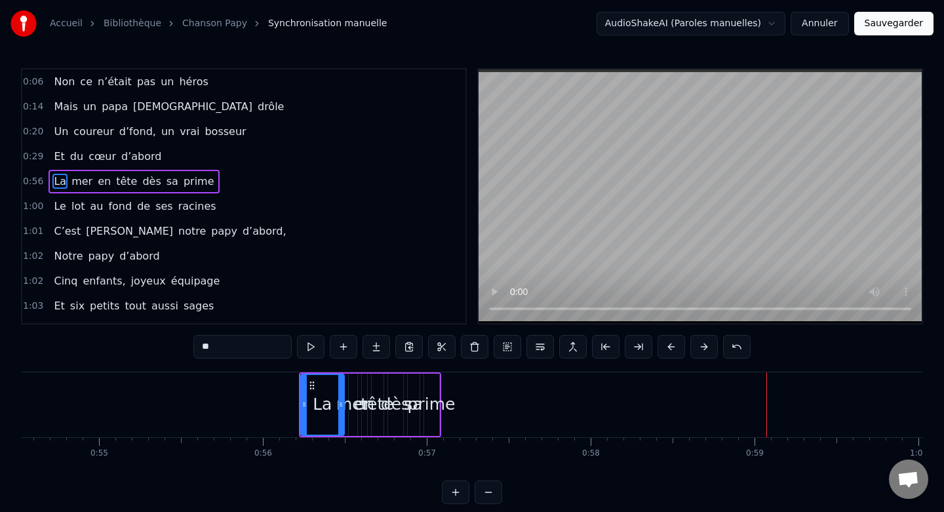
scroll to position [0, 8918]
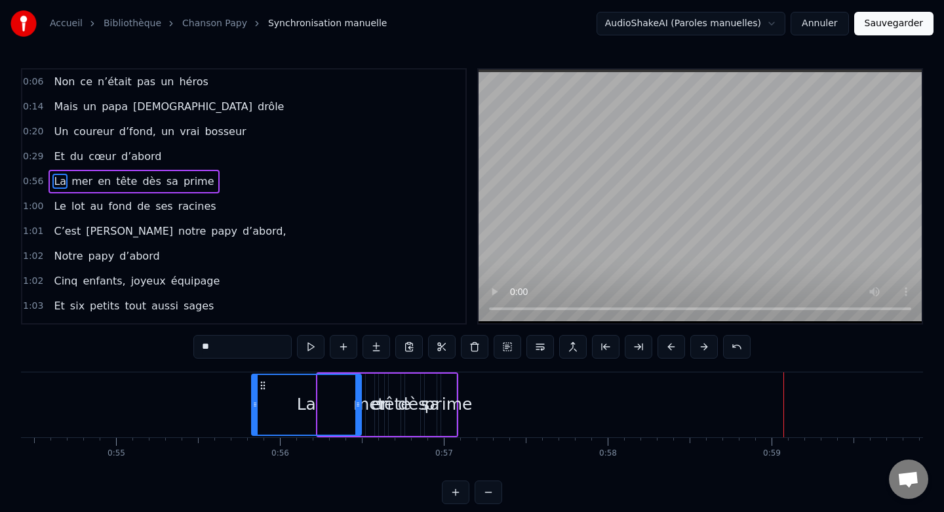
drag, startPoint x: 320, startPoint y: 402, endPoint x: 254, endPoint y: 400, distance: 66.2
click at [254, 400] on icon at bounding box center [254, 404] width 5 height 10
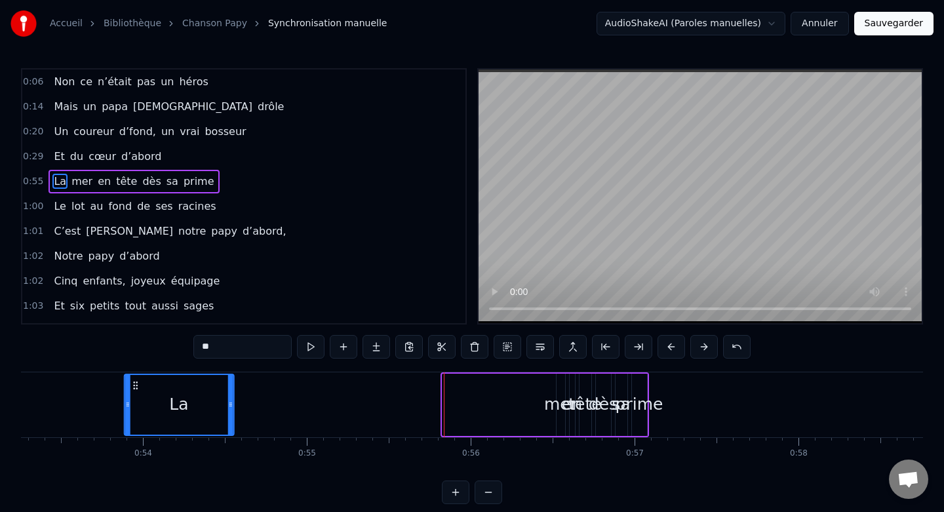
scroll to position [0, 8712]
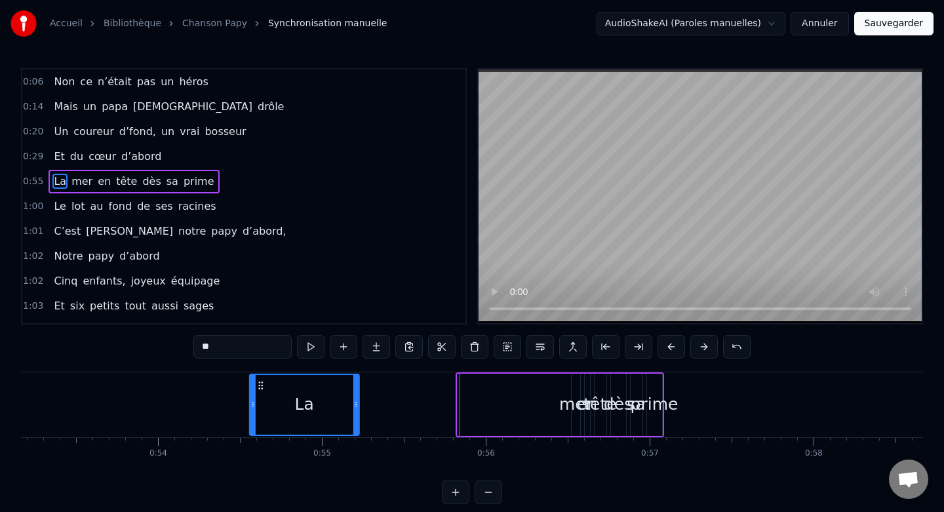
click at [261, 382] on icon at bounding box center [261, 385] width 10 height 10
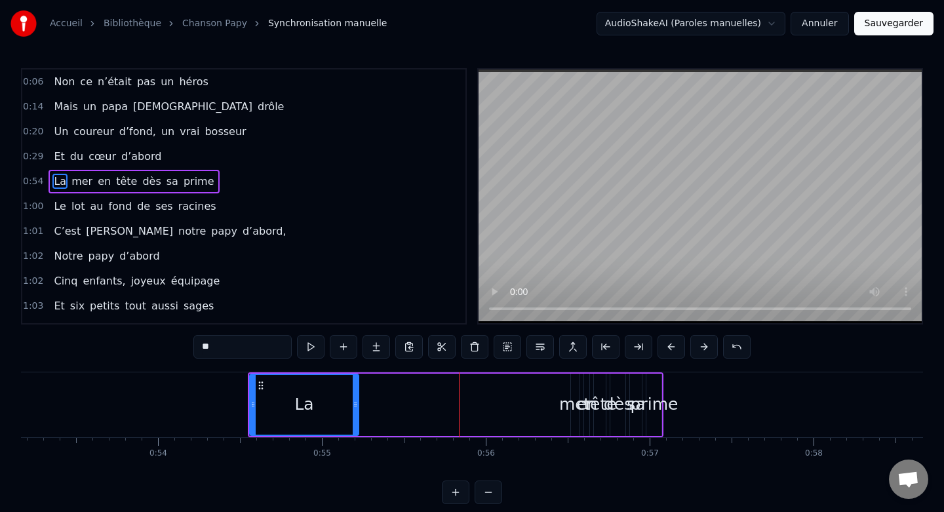
click at [551, 416] on div "La mer en tête dès sa prime" at bounding box center [456, 404] width 416 height 65
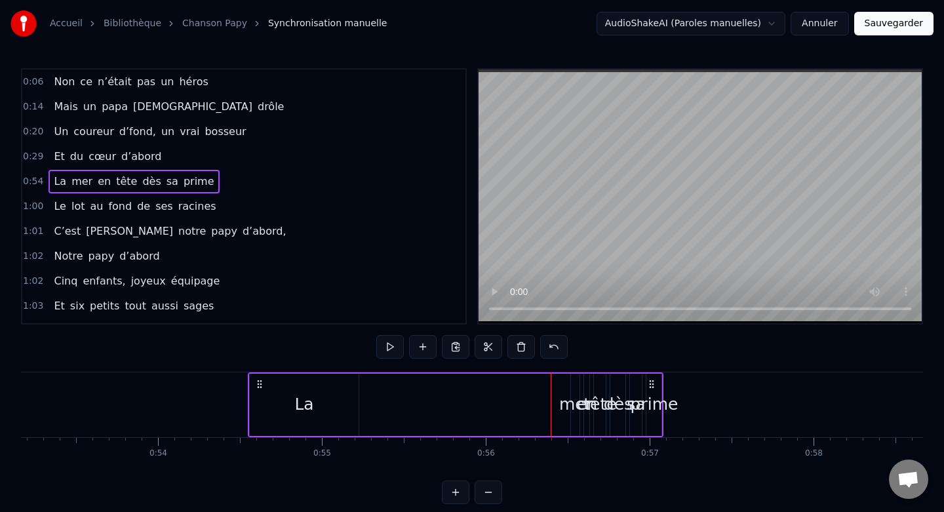
click at [570, 404] on div "mer" at bounding box center [575, 404] width 33 height 25
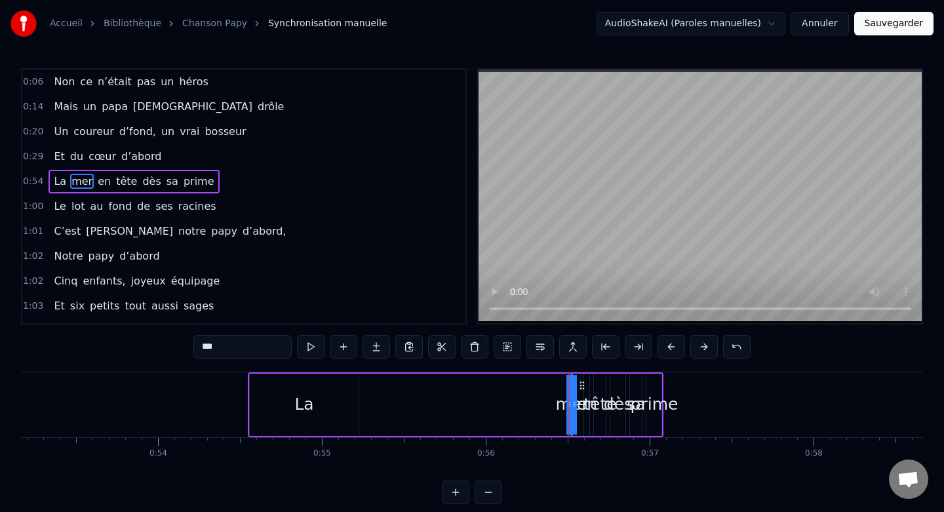
drag, startPoint x: 575, startPoint y: 395, endPoint x: 522, endPoint y: 393, distance: 53.1
click at [522, 393] on div "La mer en tête dès sa prime" at bounding box center [456, 404] width 416 height 65
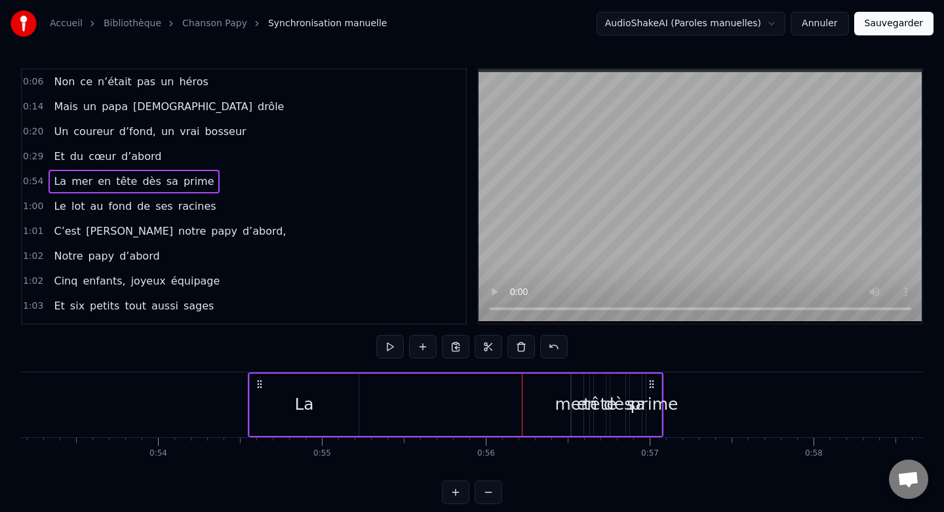
click at [574, 401] on div "mer" at bounding box center [571, 404] width 33 height 25
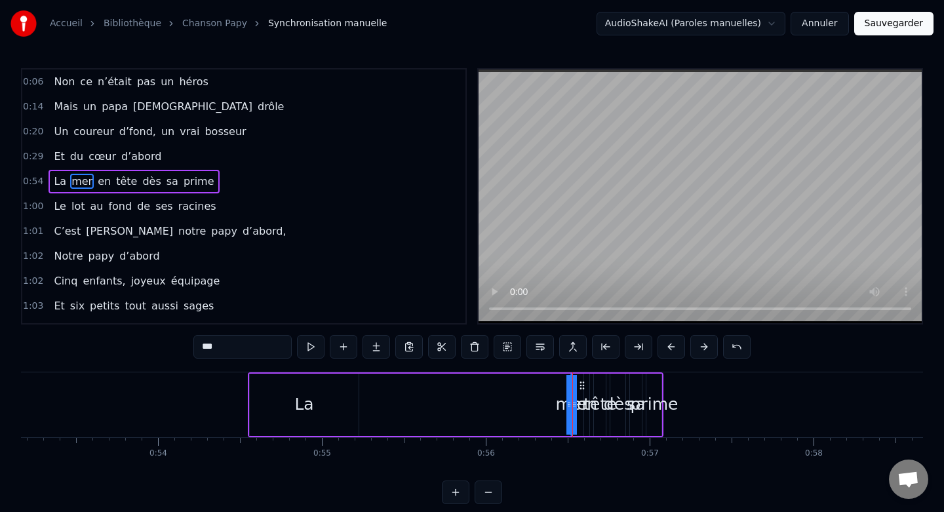
drag, startPoint x: 569, startPoint y: 403, endPoint x: 511, endPoint y: 401, distance: 58.4
click at [511, 401] on div "La mer en tête dès sa prime" at bounding box center [456, 404] width 416 height 65
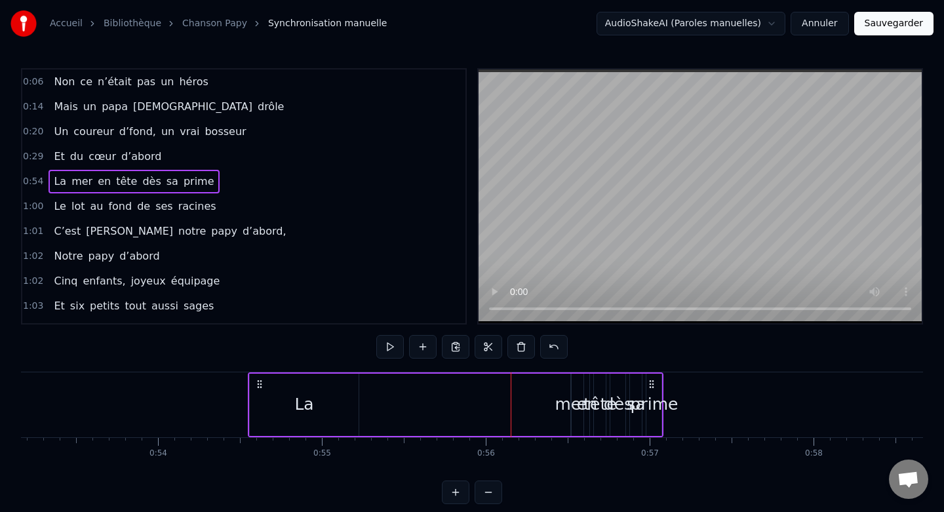
click at [566, 412] on div "mer" at bounding box center [571, 404] width 33 height 25
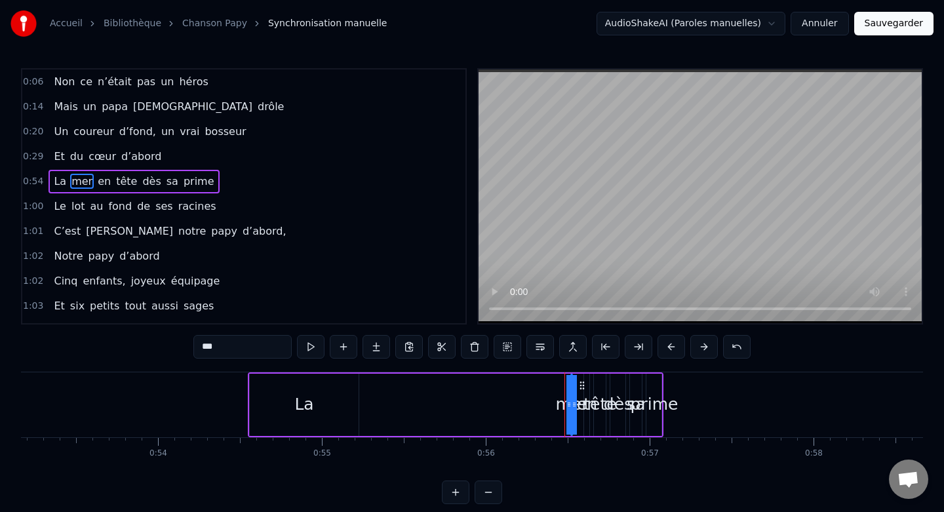
drag, startPoint x: 570, startPoint y: 406, endPoint x: 534, endPoint y: 403, distance: 35.5
click at [534, 403] on div "La mer en tête dès sa prime" at bounding box center [456, 404] width 416 height 65
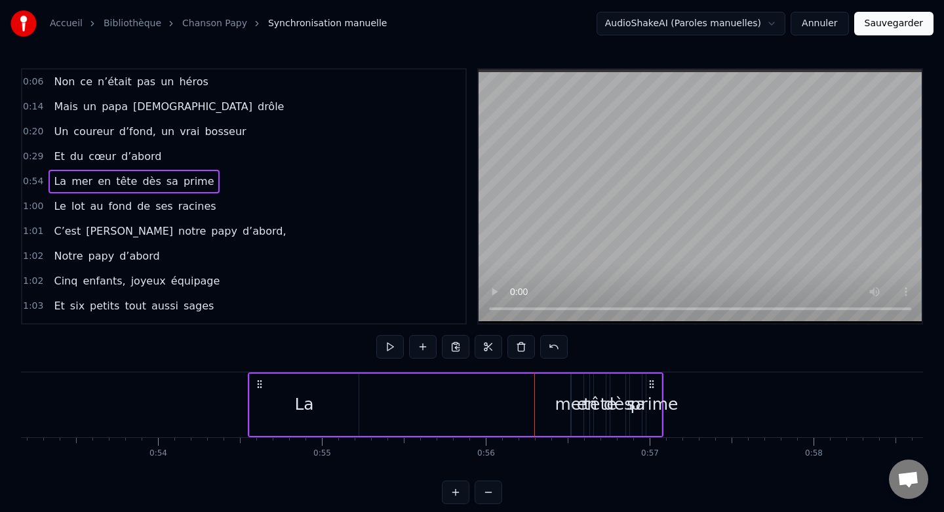
click at [571, 411] on div "mer" at bounding box center [571, 404] width 33 height 25
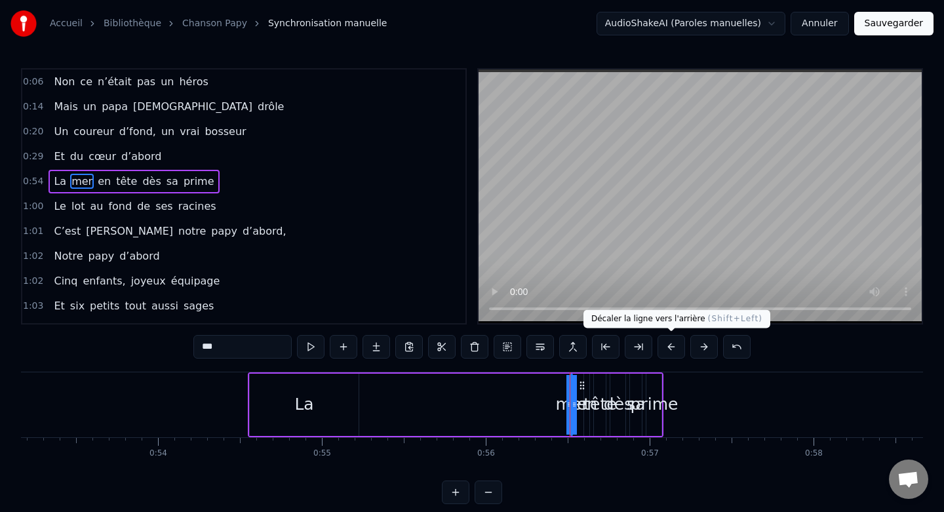
click at [671, 347] on button at bounding box center [671, 347] width 28 height 24
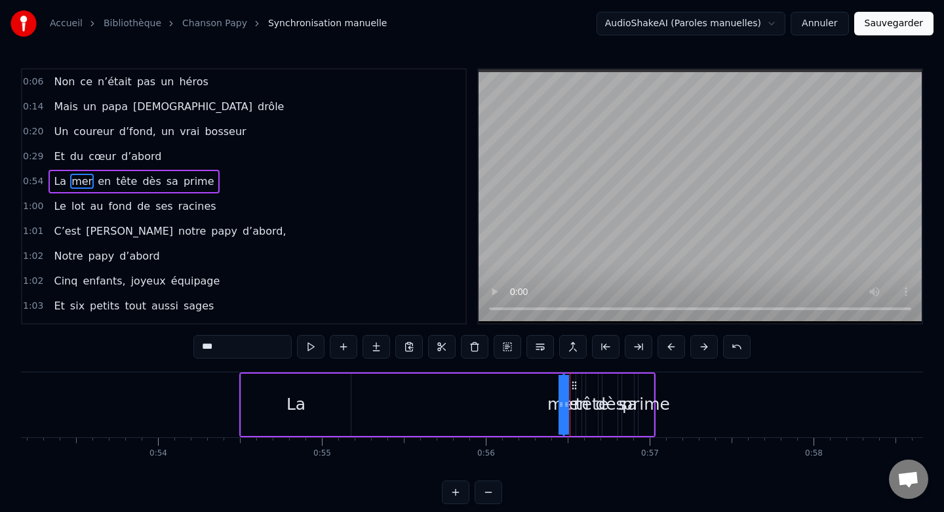
click at [671, 347] on button at bounding box center [671, 347] width 28 height 24
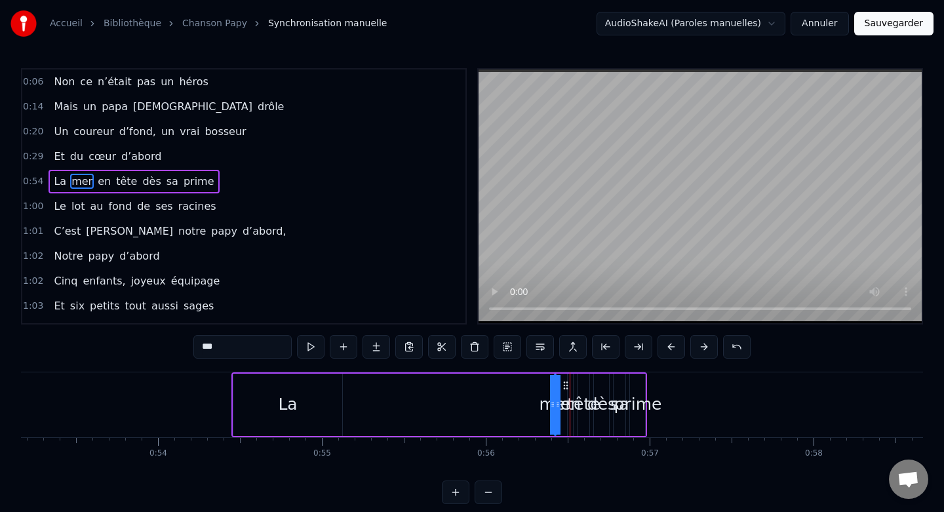
click at [671, 347] on button at bounding box center [671, 347] width 28 height 24
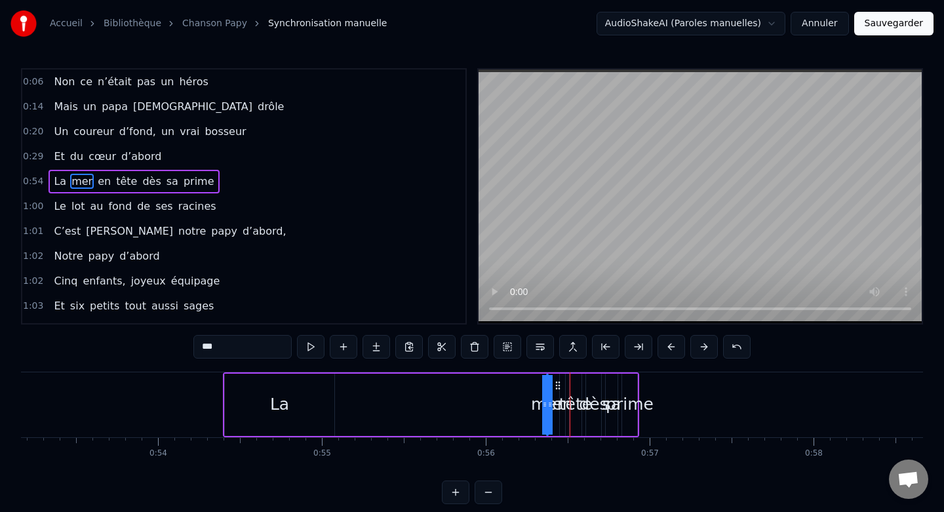
click at [671, 347] on button at bounding box center [671, 347] width 28 height 24
drag, startPoint x: 536, startPoint y: 404, endPoint x: 496, endPoint y: 403, distance: 40.6
click at [494, 403] on div "La mer en tête dès sa prime" at bounding box center [423, 404] width 416 height 65
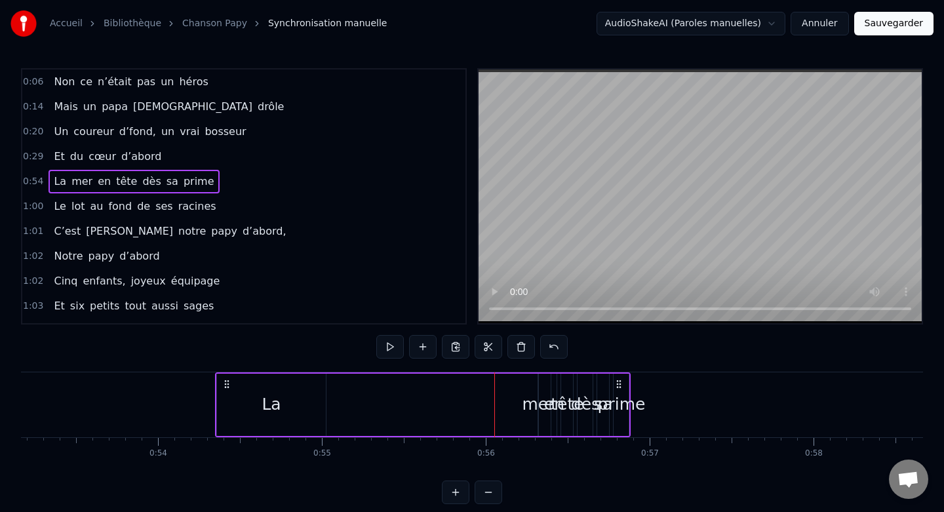
click at [536, 399] on div "mer" at bounding box center [538, 404] width 33 height 25
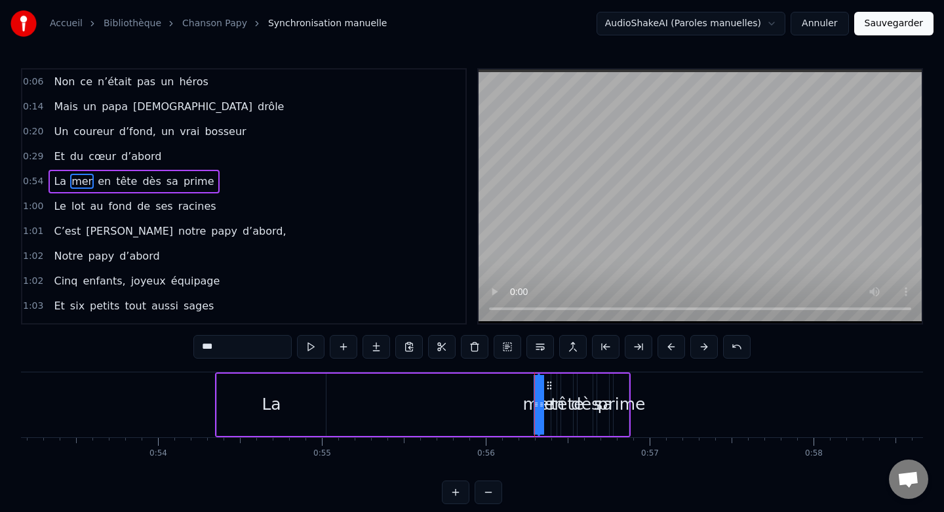
click at [462, 488] on button at bounding box center [456, 492] width 28 height 24
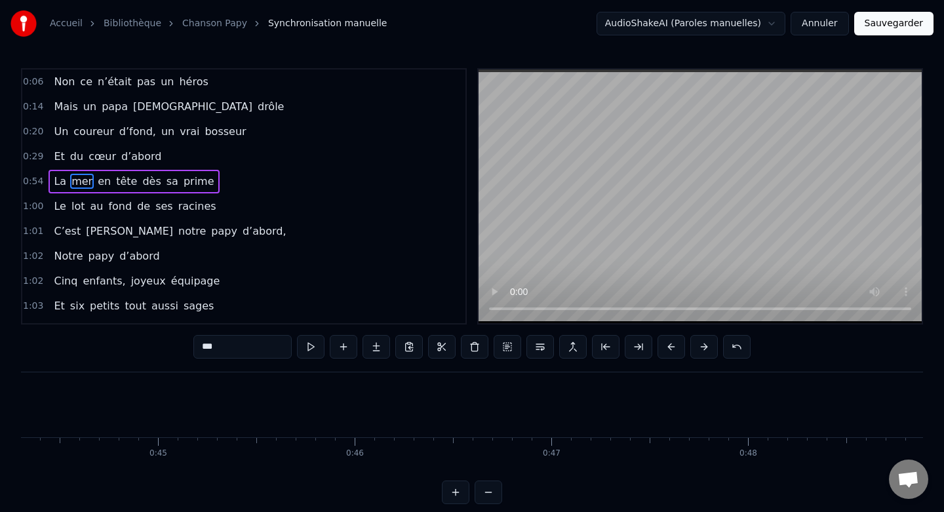
click at [462, 488] on button at bounding box center [456, 492] width 28 height 24
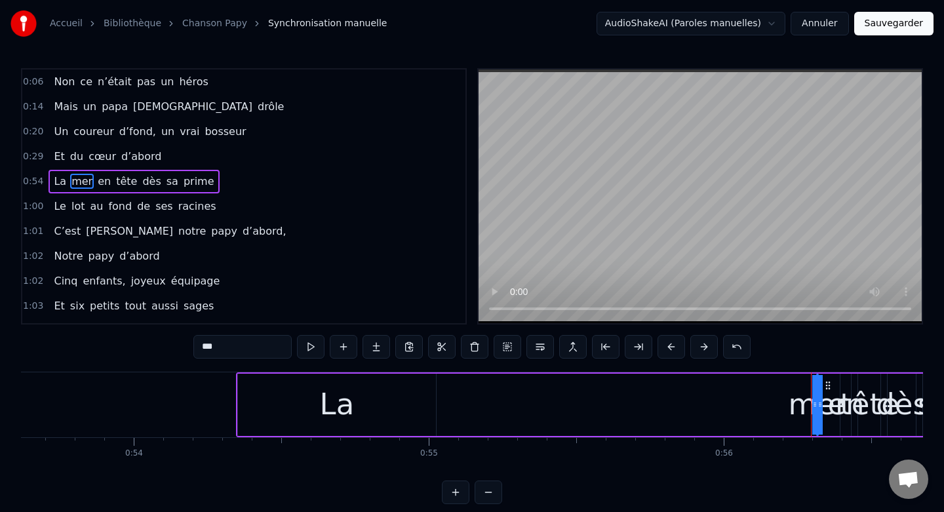
click at [462, 488] on button at bounding box center [456, 492] width 28 height 24
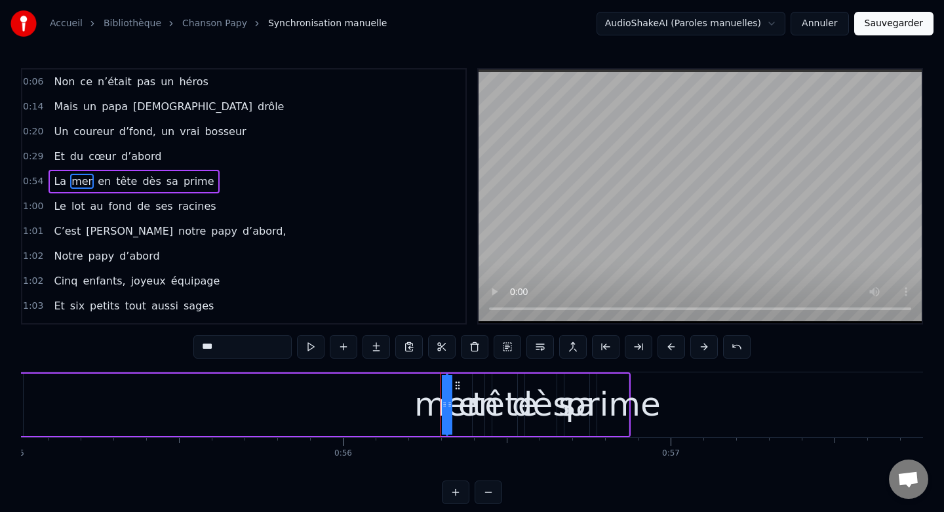
scroll to position [0, 18011]
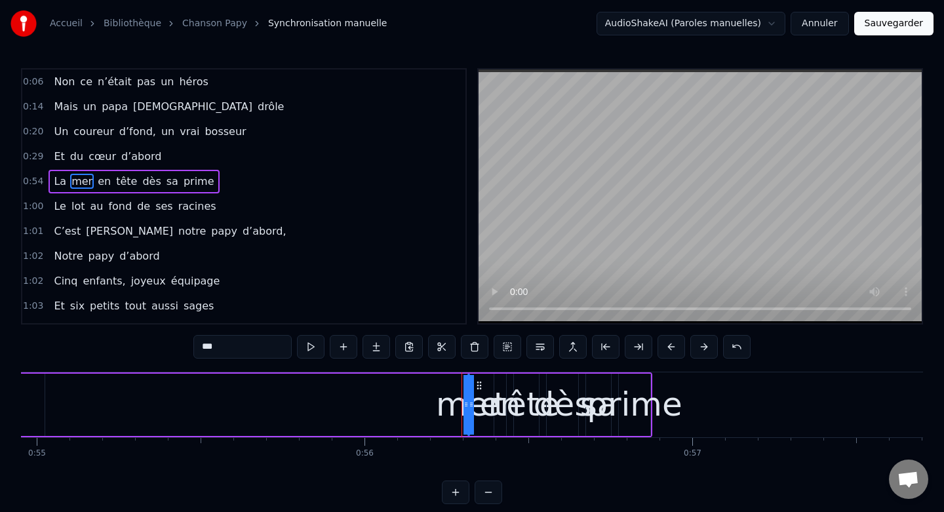
drag, startPoint x: 466, startPoint y: 403, endPoint x: 415, endPoint y: 399, distance: 51.3
click at [415, 399] on div "La mer en tête dès sa prime" at bounding box center [237, 404] width 829 height 65
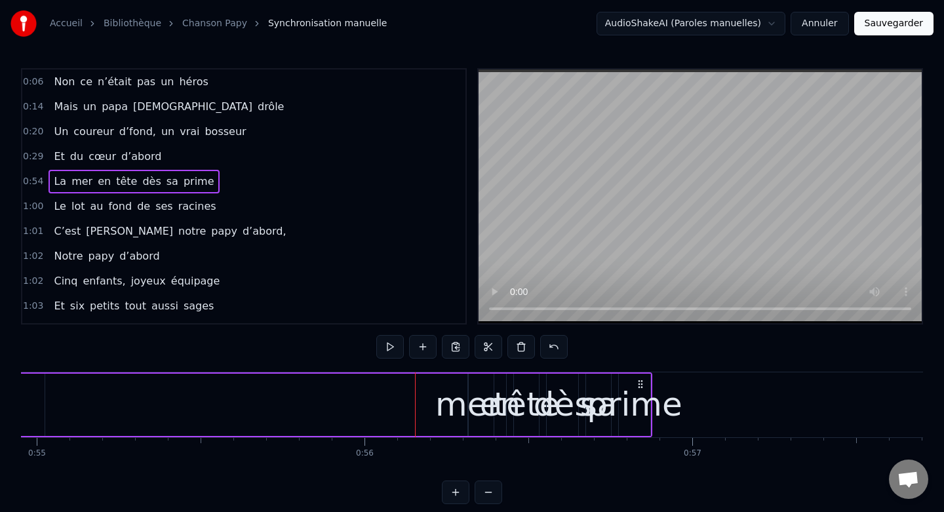
click at [468, 401] on div "mer" at bounding box center [468, 404] width 66 height 49
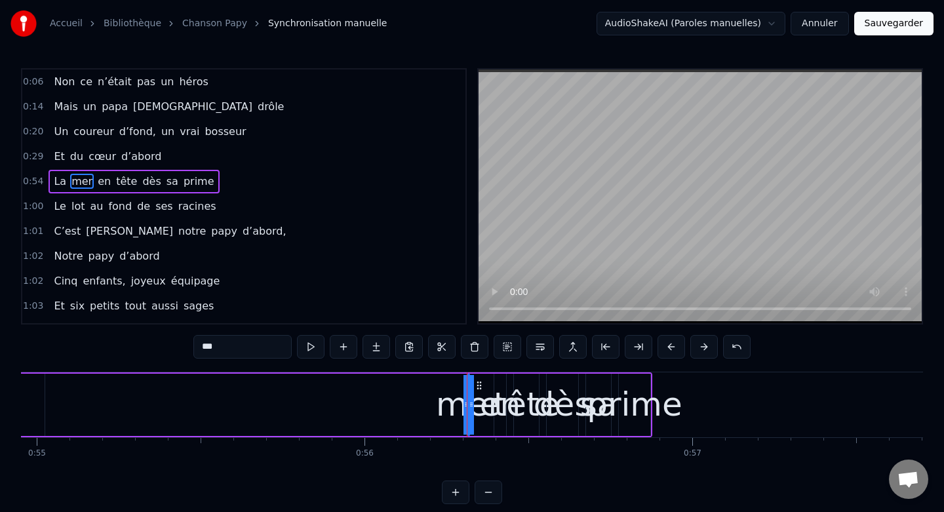
drag, startPoint x: 466, startPoint y: 404, endPoint x: 420, endPoint y: 399, distance: 46.9
click at [420, 399] on div "La mer en tête dès sa prime" at bounding box center [237, 404] width 829 height 65
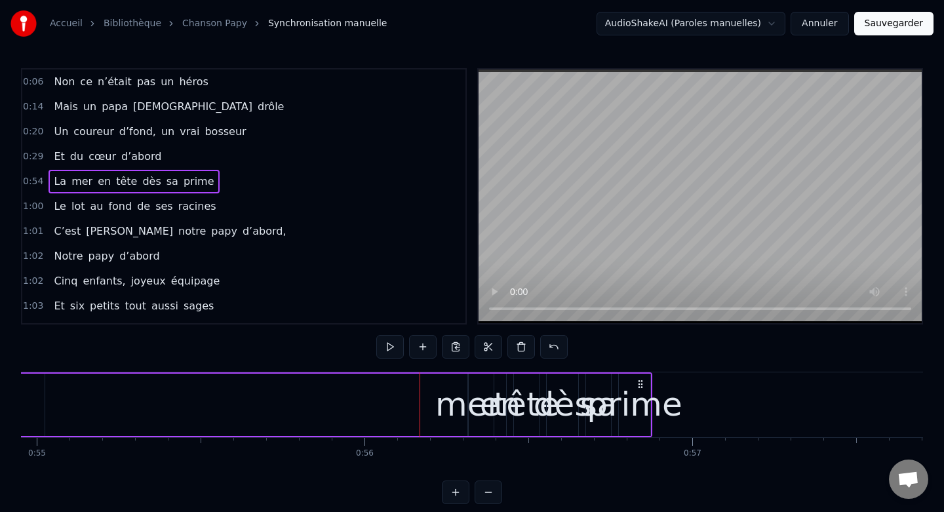
click at [467, 402] on div "mer" at bounding box center [468, 404] width 66 height 49
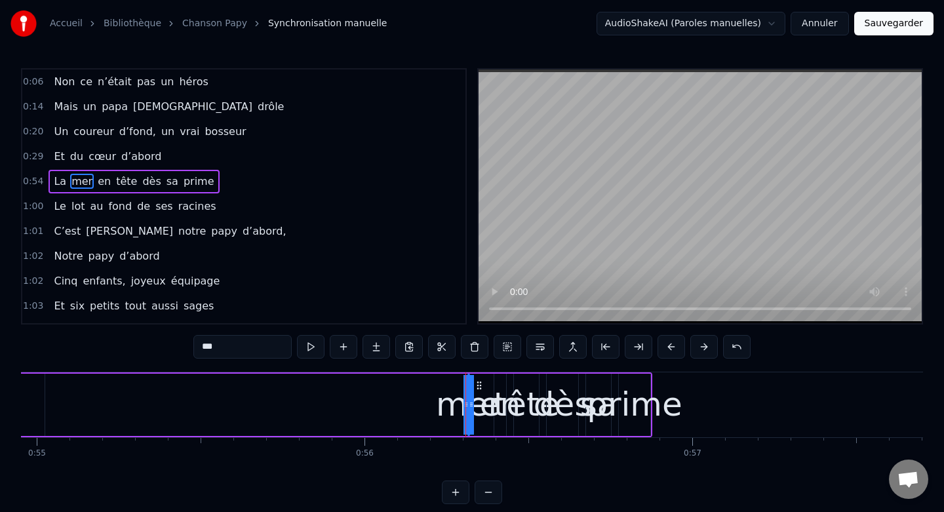
drag, startPoint x: 464, startPoint y: 402, endPoint x: 427, endPoint y: 401, distance: 37.4
click at [427, 401] on div "La mer en tête dès sa prime" at bounding box center [237, 404] width 829 height 65
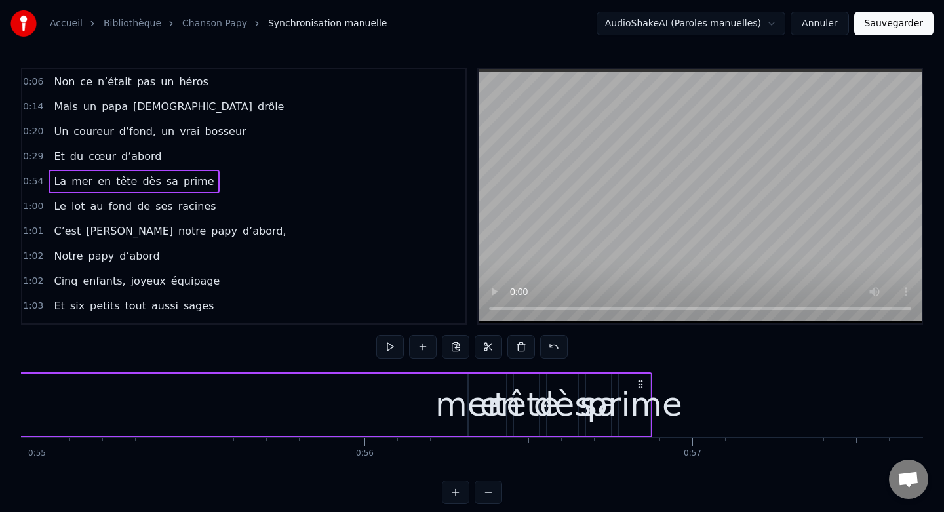
click at [468, 401] on div "mer" at bounding box center [468, 404] width 66 height 49
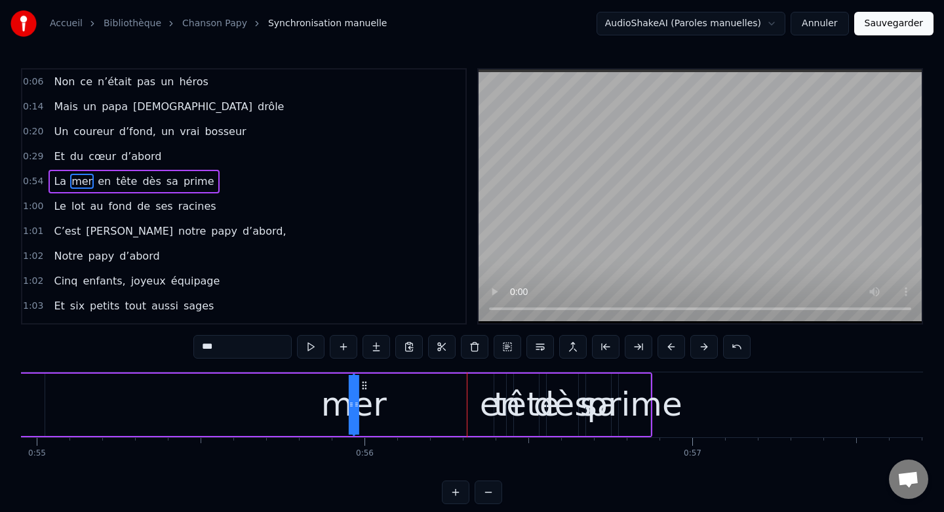
drag, startPoint x: 480, startPoint y: 383, endPoint x: 334, endPoint y: 370, distance: 147.4
click at [333, 372] on div "Non ce n’était pas un héros Mais un papa sacrément drôle Un coureur d’fond, un …" at bounding box center [850, 405] width 37681 height 66
drag, startPoint x: 323, startPoint y: 406, endPoint x: 370, endPoint y: 404, distance: 47.2
click at [370, 404] on div "La mer en tête dès sa prime" at bounding box center [237, 404] width 829 height 65
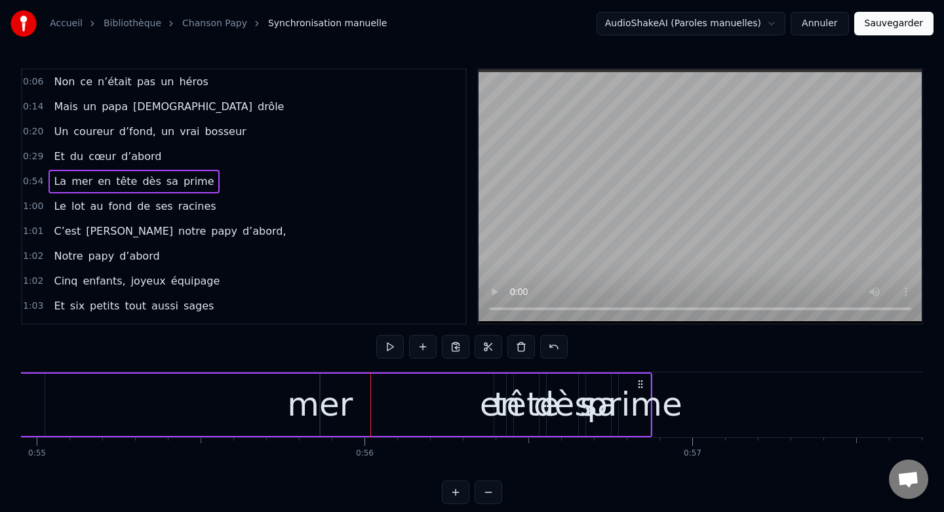
click at [321, 404] on div "mer" at bounding box center [320, 404] width 66 height 49
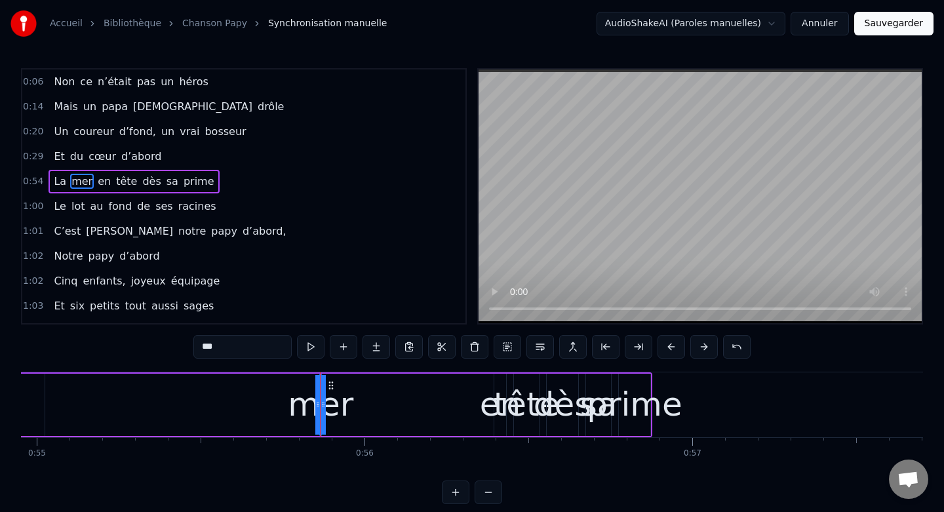
drag, startPoint x: 325, startPoint y: 404, endPoint x: 358, endPoint y: 401, distance: 32.9
click at [358, 401] on div "La mer en tête dès sa prime" at bounding box center [237, 404] width 829 height 65
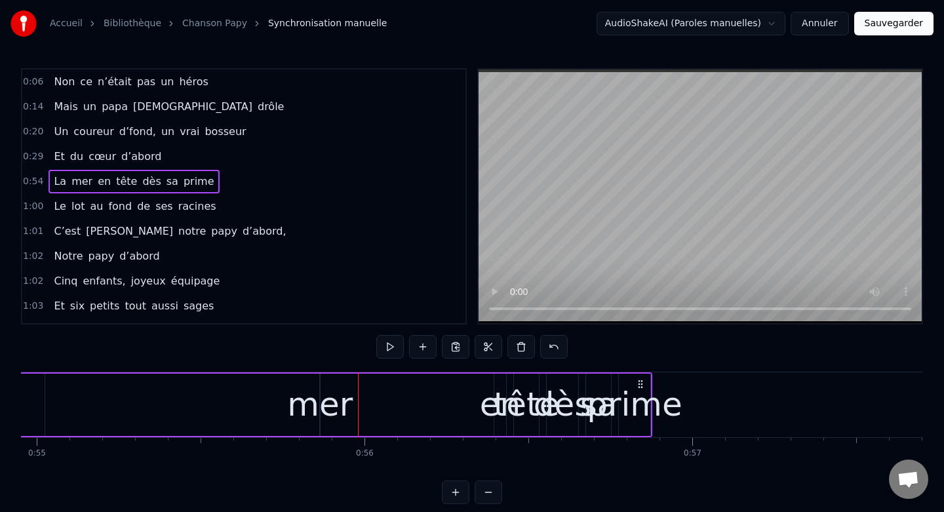
click at [331, 404] on div "mer" at bounding box center [320, 404] width 66 height 49
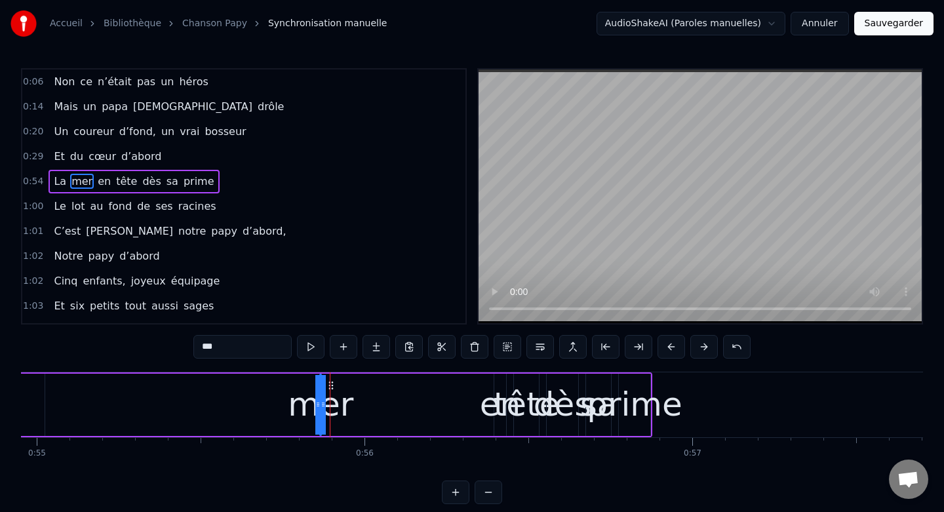
click at [461, 494] on button at bounding box center [456, 492] width 28 height 24
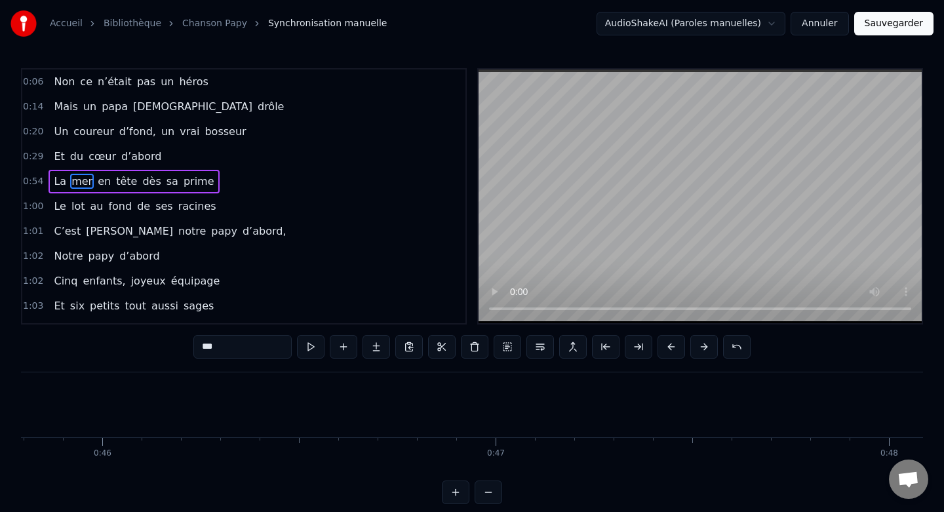
click at [461, 494] on button at bounding box center [456, 492] width 28 height 24
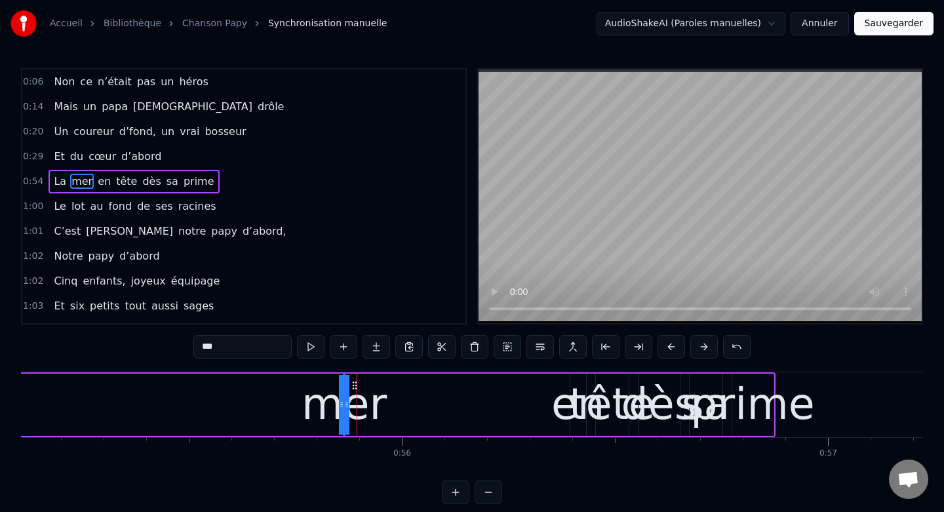
scroll to position [0, 23452]
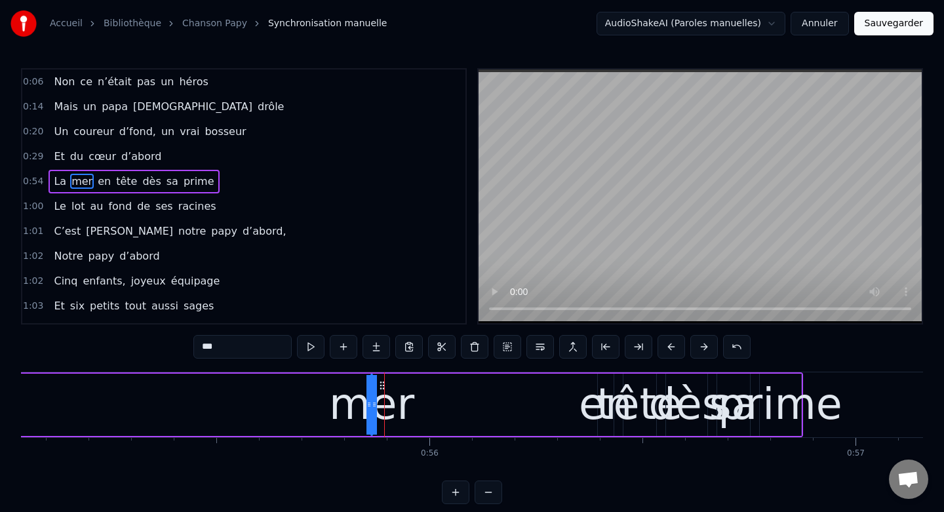
drag, startPoint x: 368, startPoint y: 404, endPoint x: 325, endPoint y: 401, distance: 42.7
click at [325, 401] on div "La mer en tête dès sa prime" at bounding box center [264, 404] width 1078 height 65
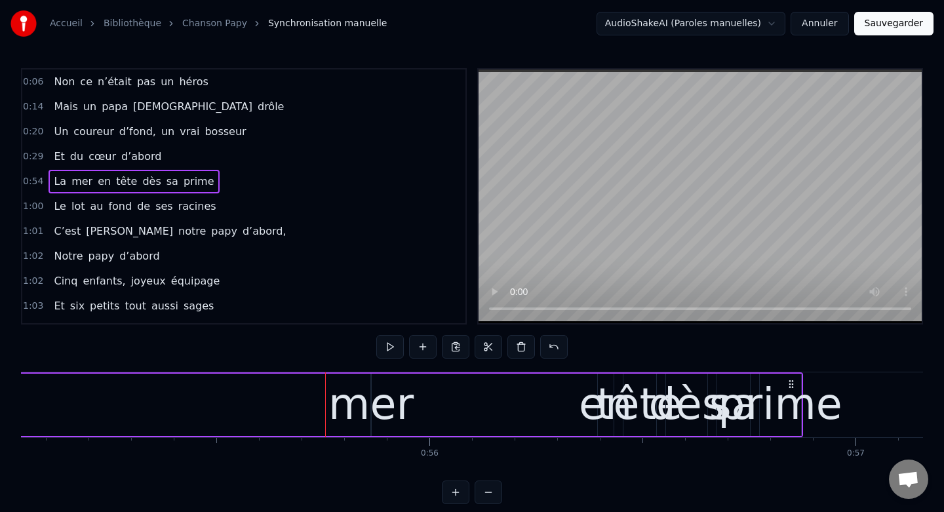
click at [369, 401] on div "mer" at bounding box center [370, 404] width 85 height 64
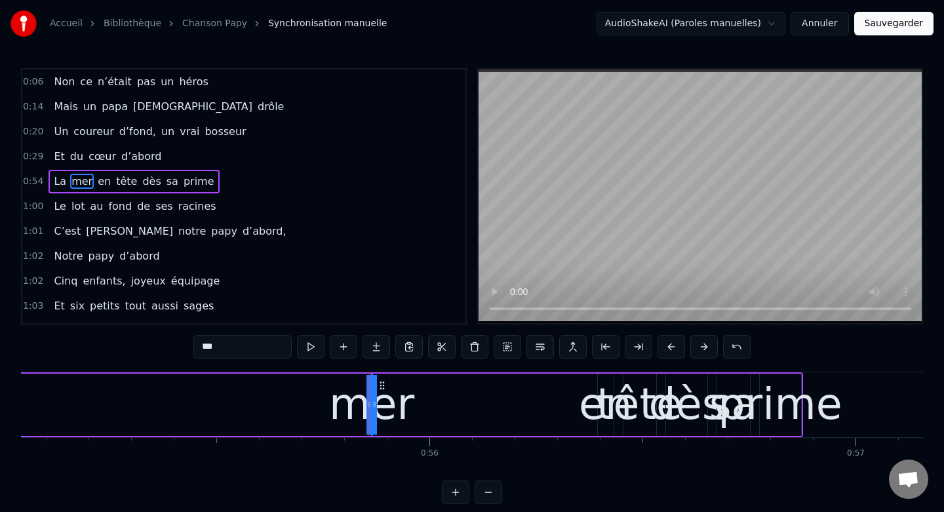
drag, startPoint x: 376, startPoint y: 403, endPoint x: 410, endPoint y: 399, distance: 33.7
click at [410, 399] on div "La mer en tête dès sa prime" at bounding box center [264, 404] width 1078 height 65
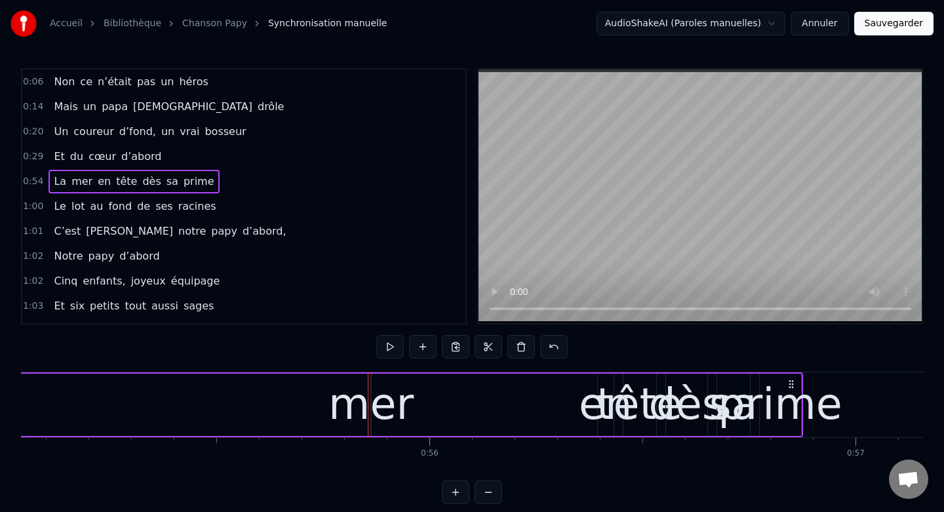
click at [385, 408] on div "mer" at bounding box center [370, 404] width 85 height 64
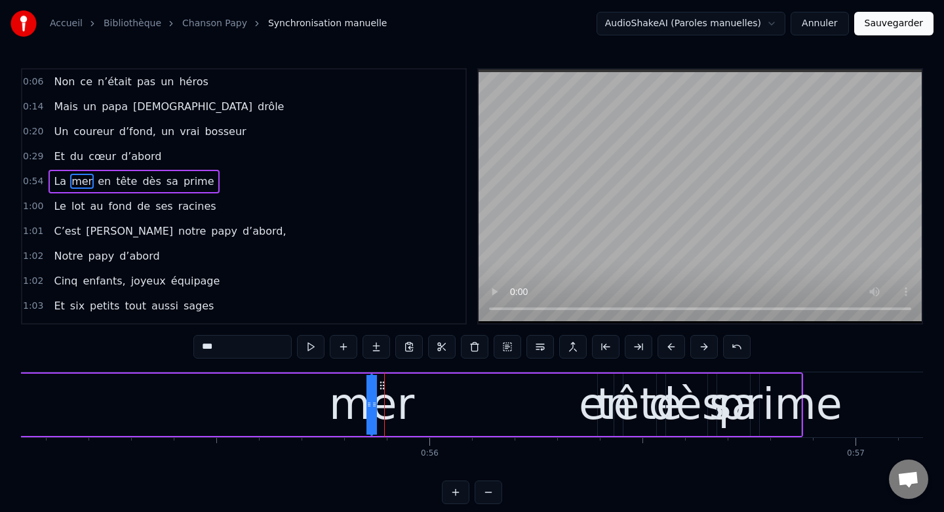
drag, startPoint x: 374, startPoint y: 405, endPoint x: 408, endPoint y: 404, distance: 33.5
click at [408, 404] on div "La mer en tête dès sa prime" at bounding box center [264, 404] width 1078 height 65
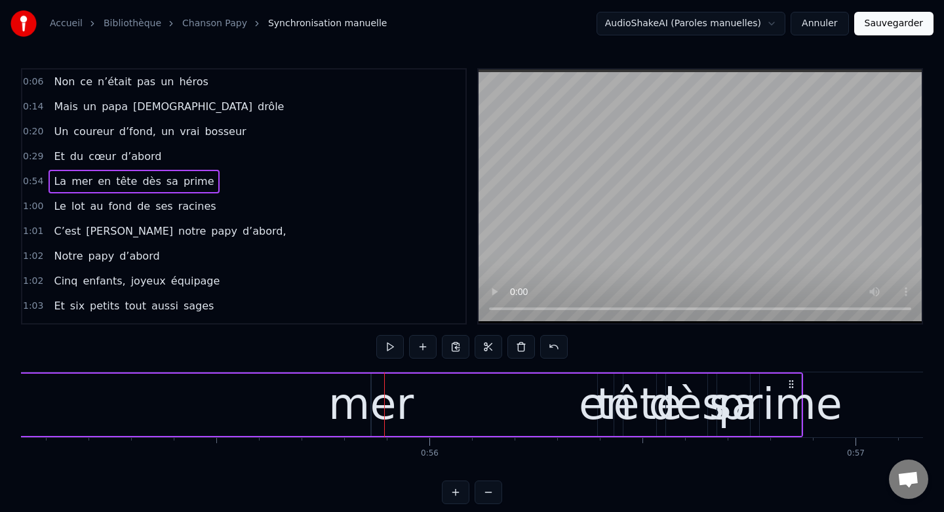
click at [380, 392] on div "mer" at bounding box center [370, 404] width 85 height 64
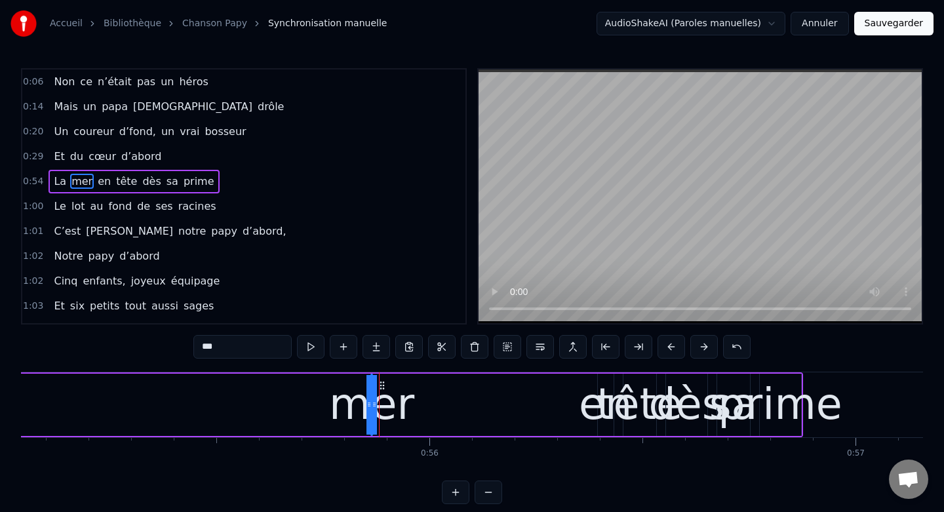
drag, startPoint x: 374, startPoint y: 403, endPoint x: 410, endPoint y: 399, distance: 36.9
click at [410, 399] on div "La mer en tête dès sa prime" at bounding box center [264, 404] width 1078 height 65
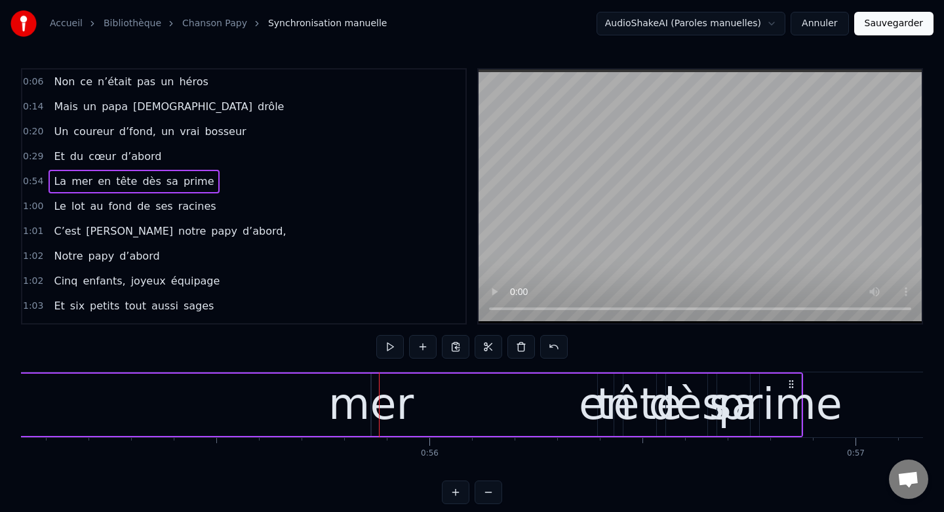
click at [370, 410] on div "mer" at bounding box center [370, 404] width 85 height 64
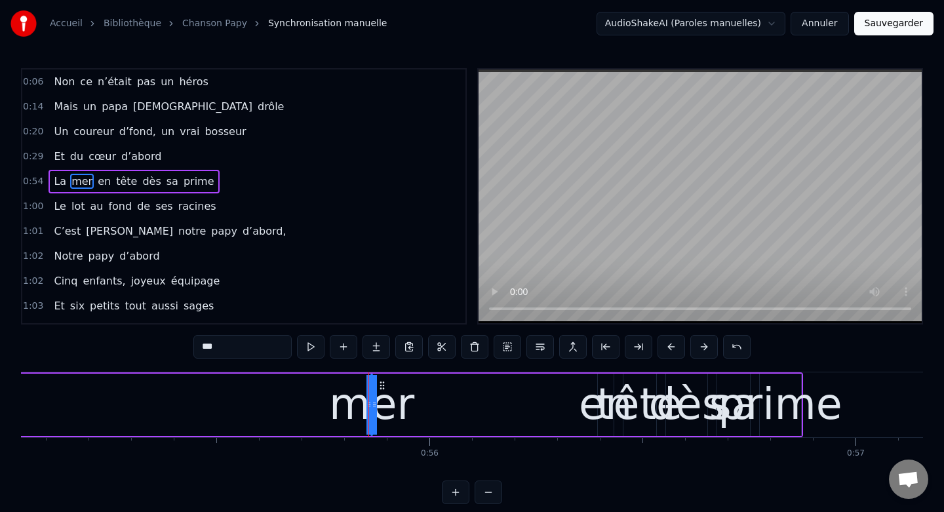
drag, startPoint x: 369, startPoint y: 407, endPoint x: 341, endPoint y: 402, distance: 28.6
click at [372, 402] on div "mer" at bounding box center [372, 405] width 0 height 60
click at [449, 487] on button at bounding box center [456, 492] width 28 height 24
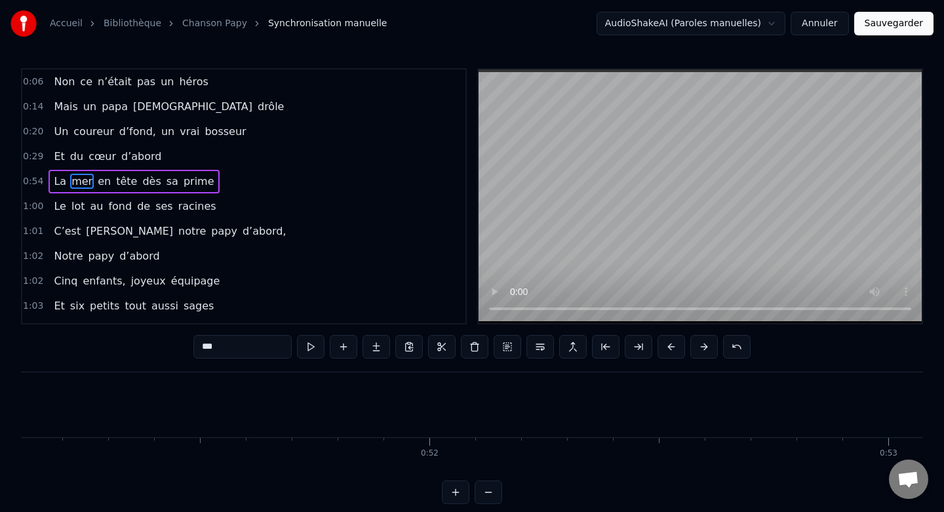
click at [449, 487] on button at bounding box center [456, 492] width 28 height 24
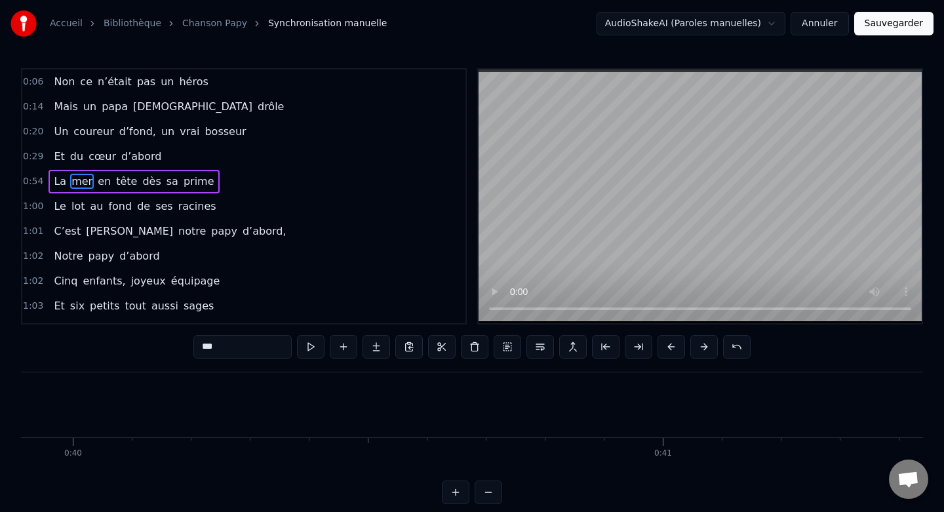
click at [449, 487] on div at bounding box center [472, 492] width 60 height 24
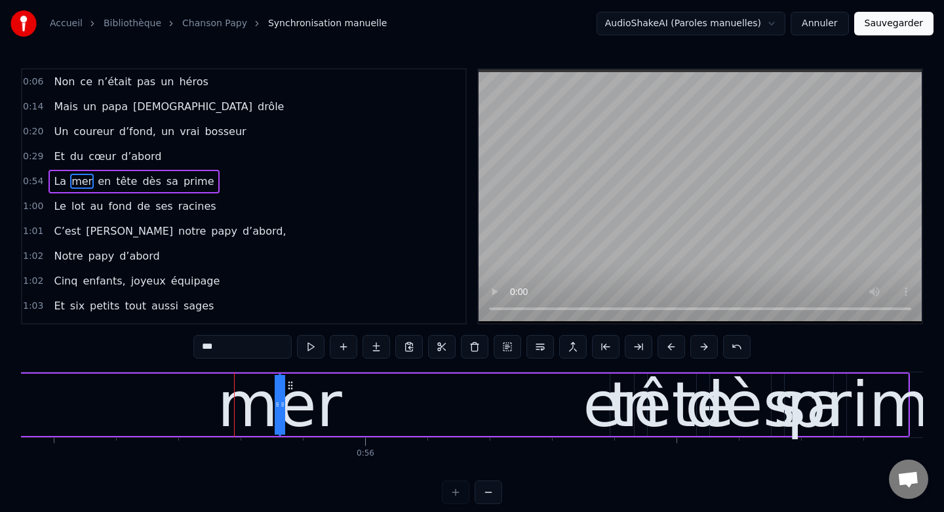
scroll to position [0, 34506]
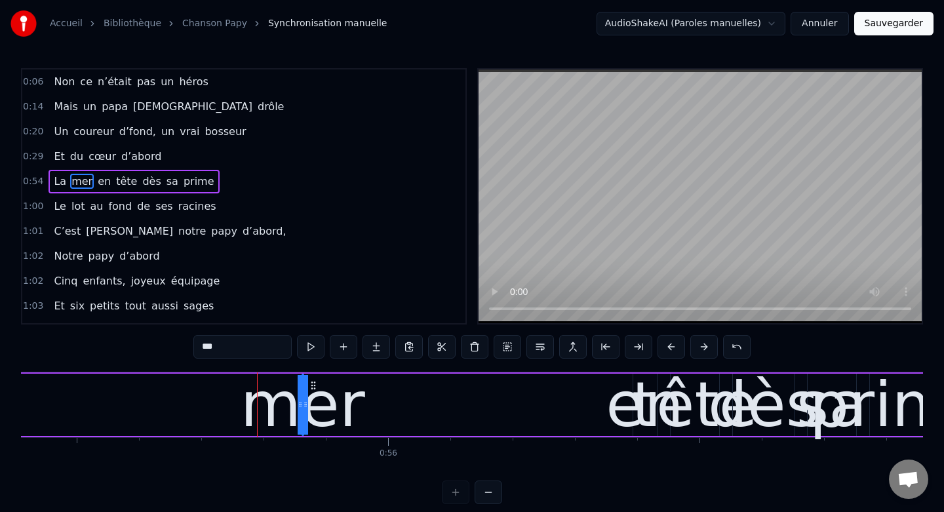
drag, startPoint x: 300, startPoint y: 403, endPoint x: 267, endPoint y: 399, distance: 32.4
click at [303, 399] on div "mer" at bounding box center [303, 405] width 0 height 60
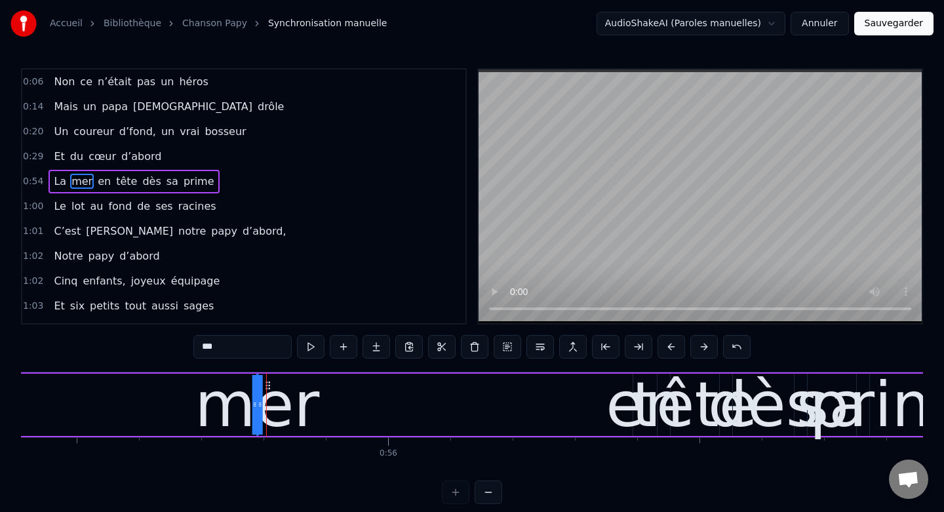
drag, startPoint x: 311, startPoint y: 387, endPoint x: 258, endPoint y: 386, distance: 53.1
click at [262, 386] on icon at bounding box center [267, 385] width 10 height 10
drag, startPoint x: 253, startPoint y: 406, endPoint x: 284, endPoint y: 402, distance: 31.1
click at [250, 402] on div "mer" at bounding box center [250, 405] width 0 height 60
click at [277, 406] on div "mer" at bounding box center [249, 405] width 125 height 94
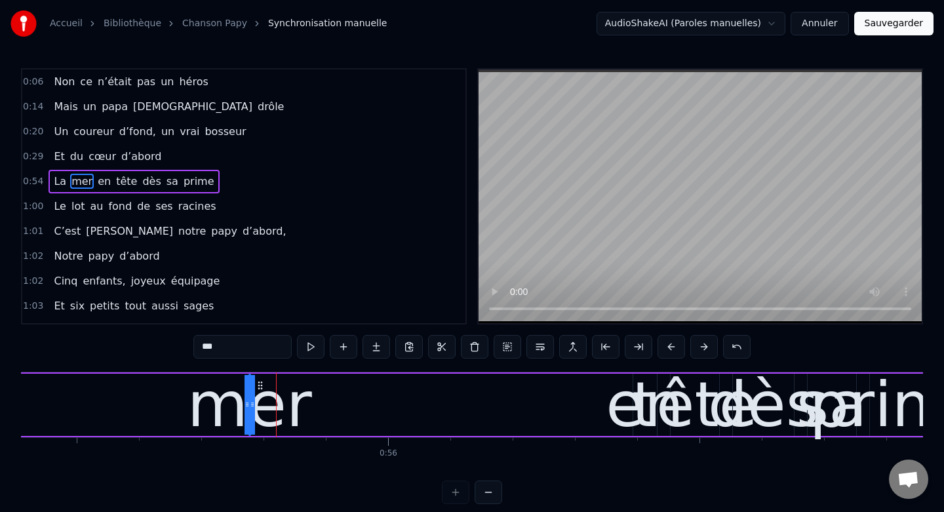
click at [251, 405] on icon at bounding box center [252, 404] width 5 height 10
drag, startPoint x: 251, startPoint y: 405, endPoint x: 277, endPoint y: 404, distance: 25.6
click at [250, 404] on div "mer" at bounding box center [250, 405] width 0 height 60
drag, startPoint x: 252, startPoint y: 408, endPoint x: 298, endPoint y: 402, distance: 45.6
click at [250, 402] on div "mer" at bounding box center [250, 405] width 0 height 60
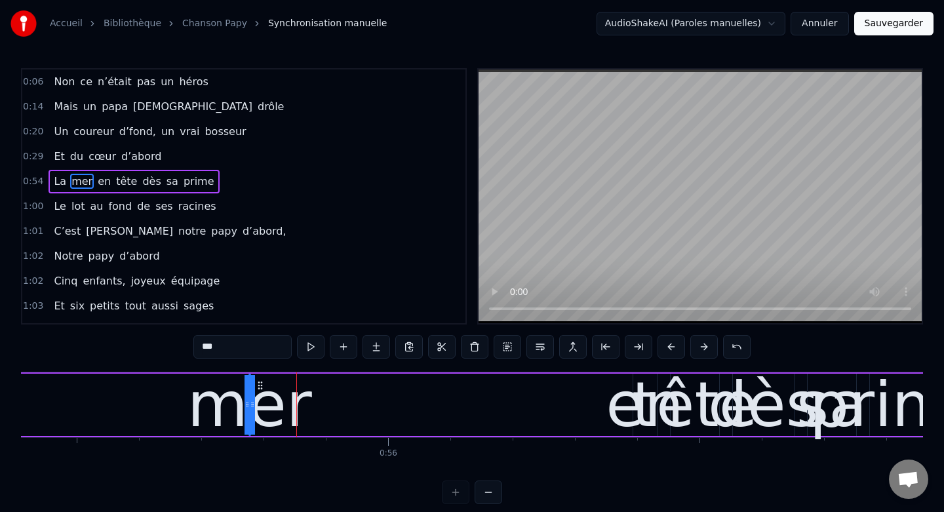
click at [245, 406] on icon at bounding box center [247, 404] width 5 height 10
click at [249, 409] on icon at bounding box center [247, 404] width 5 height 10
drag, startPoint x: 249, startPoint y: 409, endPoint x: 215, endPoint y: 406, distance: 34.2
click at [250, 406] on div "mer" at bounding box center [250, 405] width 0 height 60
click at [363, 409] on div "La mer en tête dès sa prime" at bounding box center [146, 404] width 1574 height 65
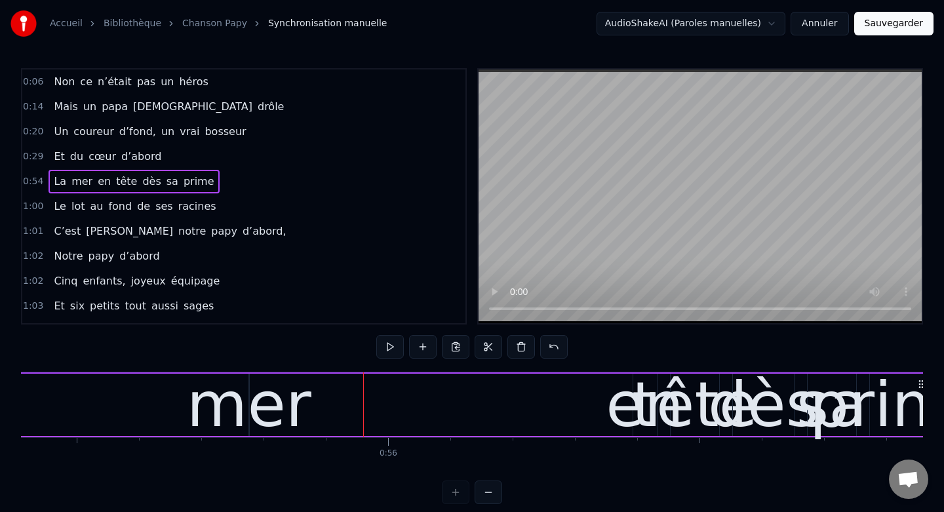
click at [630, 407] on div "en" at bounding box center [645, 405] width 78 height 94
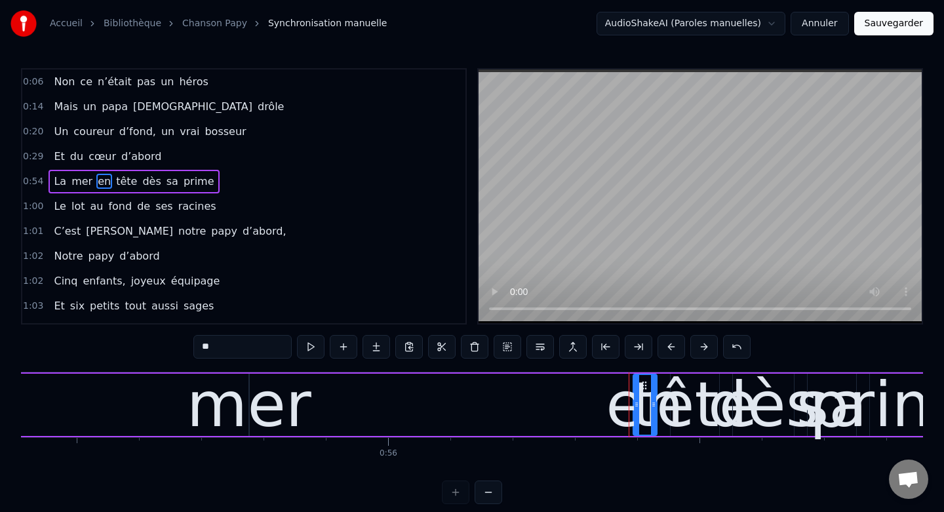
click at [626, 407] on div "en" at bounding box center [645, 405] width 78 height 94
click at [617, 411] on div "en" at bounding box center [645, 405] width 78 height 94
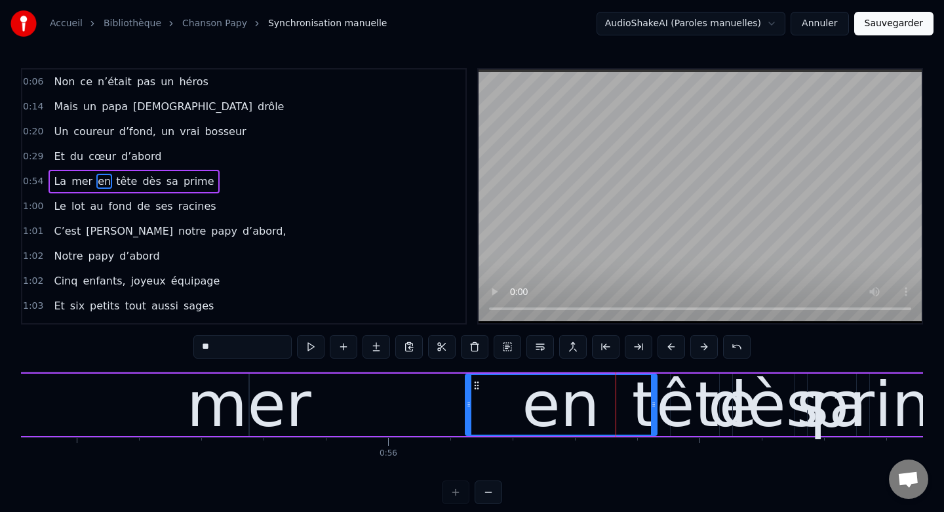
drag, startPoint x: 635, startPoint y: 405, endPoint x: 467, endPoint y: 402, distance: 167.8
click at [467, 402] on icon at bounding box center [468, 404] width 5 height 10
drag, startPoint x: 640, startPoint y: 409, endPoint x: 579, endPoint y: 407, distance: 60.3
click at [579, 408] on div "en" at bounding box center [561, 405] width 190 height 60
drag, startPoint x: 588, startPoint y: 408, endPoint x: 524, endPoint y: 404, distance: 64.4
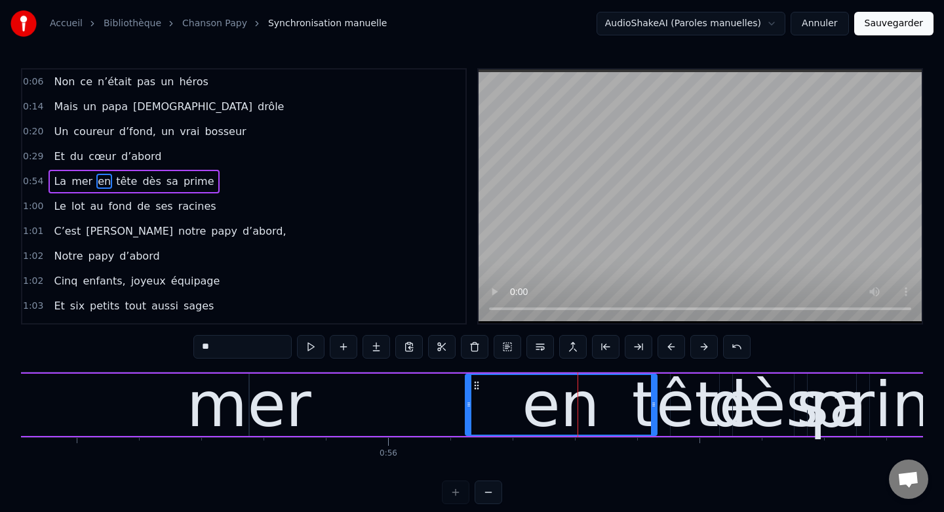
click at [524, 404] on div "en" at bounding box center [561, 405] width 190 height 60
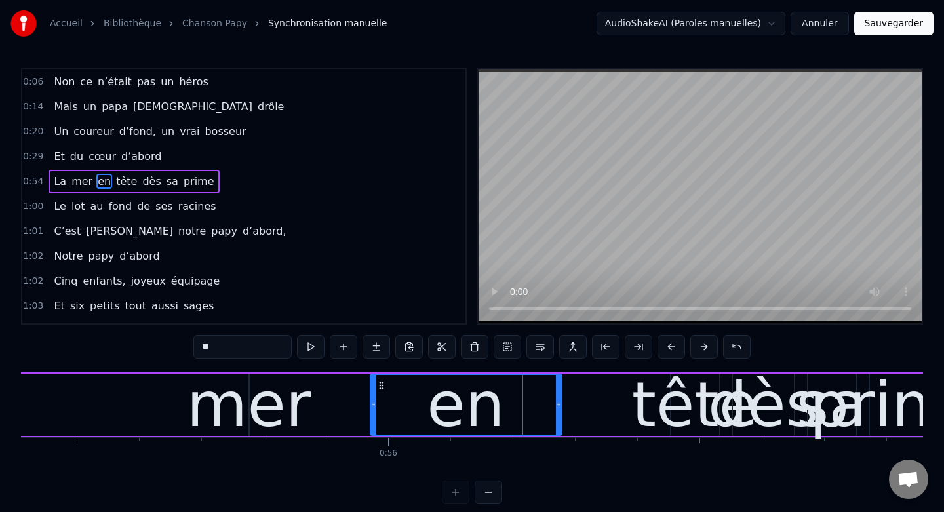
drag, startPoint x: 477, startPoint y: 386, endPoint x: 373, endPoint y: 383, distance: 103.6
click at [376, 383] on icon at bounding box center [381, 385] width 10 height 10
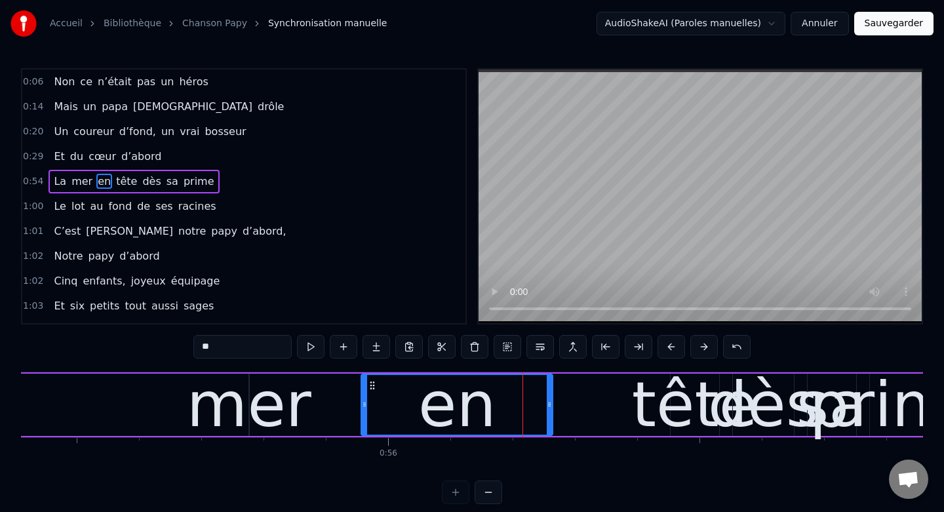
click at [679, 414] on div "tête" at bounding box center [694, 405] width 125 height 94
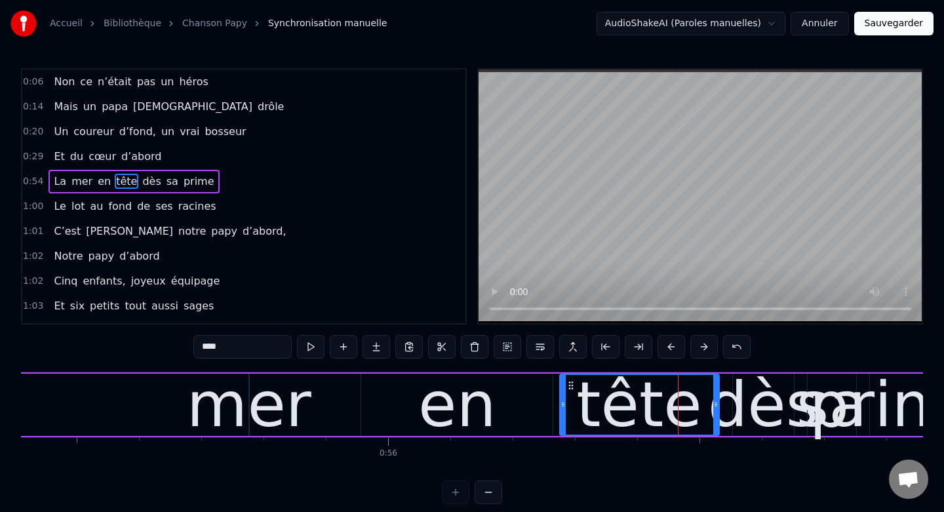
drag, startPoint x: 673, startPoint y: 408, endPoint x: 561, endPoint y: 411, distance: 112.1
click at [561, 411] on div at bounding box center [562, 405] width 5 height 60
click at [292, 393] on div "mer" at bounding box center [249, 405] width 125 height 94
type input "***"
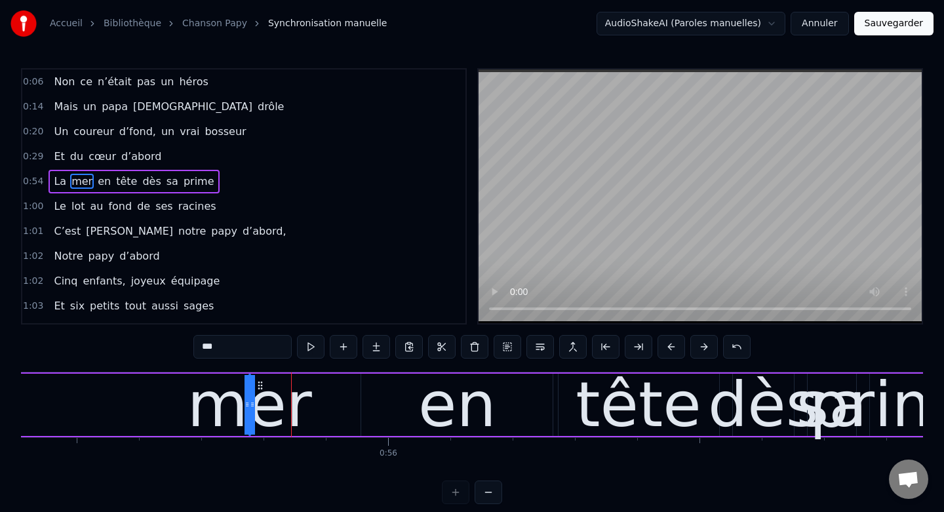
click at [262, 411] on div "mer" at bounding box center [249, 405] width 125 height 94
drag, startPoint x: 252, startPoint y: 405, endPoint x: 296, endPoint y: 404, distance: 43.9
click at [250, 404] on div "mer" at bounding box center [250, 405] width 0 height 60
click at [263, 397] on div "mer" at bounding box center [249, 405] width 125 height 94
drag, startPoint x: 259, startPoint y: 385, endPoint x: 244, endPoint y: 390, distance: 16.0
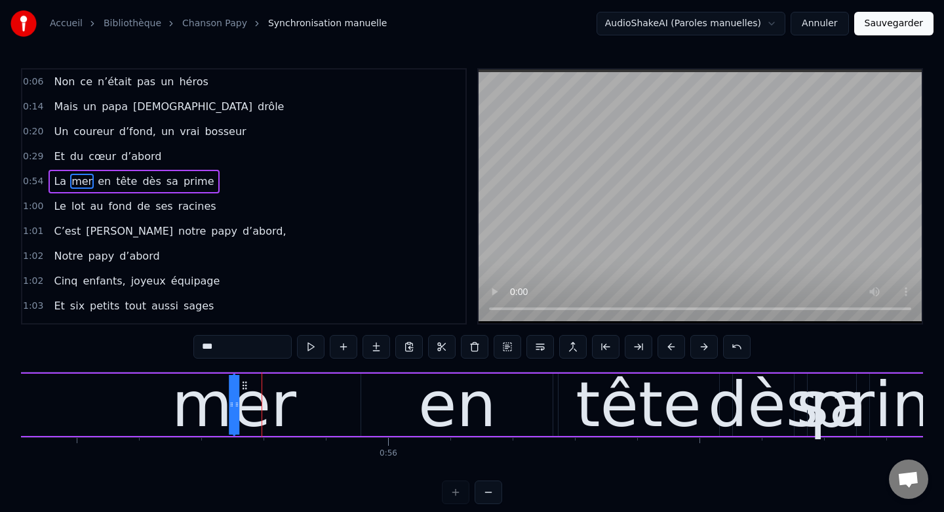
click at [244, 390] on icon at bounding box center [244, 385] width 10 height 10
click at [237, 405] on icon at bounding box center [237, 404] width 5 height 10
drag, startPoint x: 237, startPoint y: 405, endPoint x: 275, endPoint y: 402, distance: 38.2
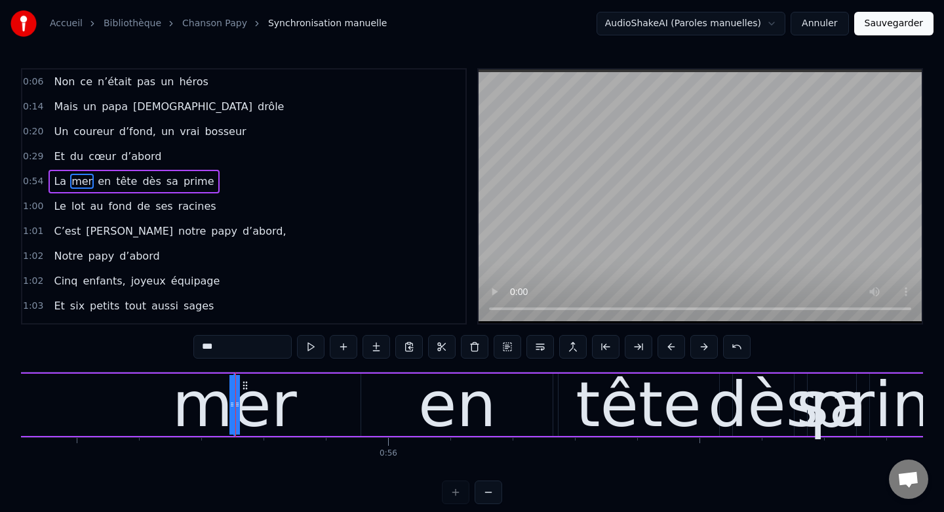
click at [235, 402] on div "mer" at bounding box center [235, 405] width 0 height 60
click at [315, 351] on button at bounding box center [311, 347] width 28 height 24
click at [226, 416] on div "mer" at bounding box center [234, 405] width 125 height 94
click at [234, 405] on icon at bounding box center [231, 404] width 5 height 10
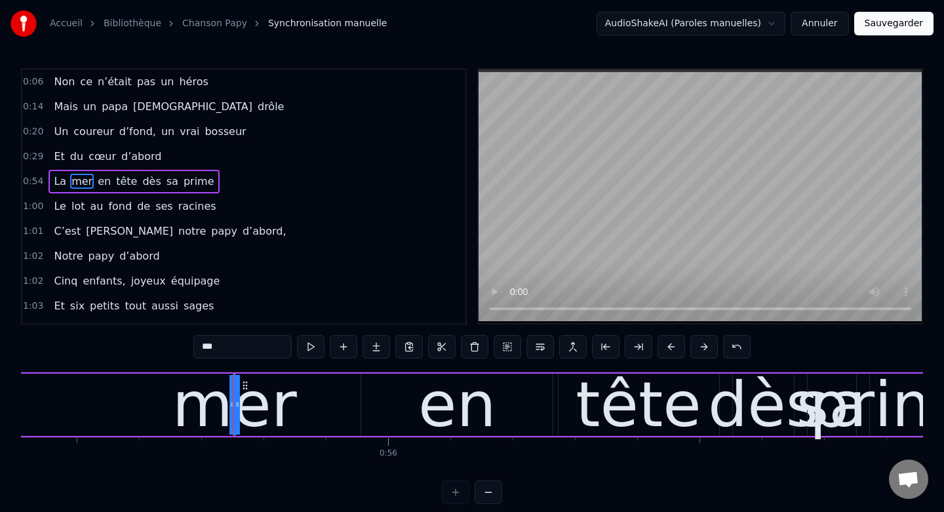
drag, startPoint x: 238, startPoint y: 404, endPoint x: 271, endPoint y: 403, distance: 33.5
click at [235, 403] on div "mer" at bounding box center [235, 405] width 0 height 60
click at [220, 405] on div "mer" at bounding box center [234, 405] width 125 height 94
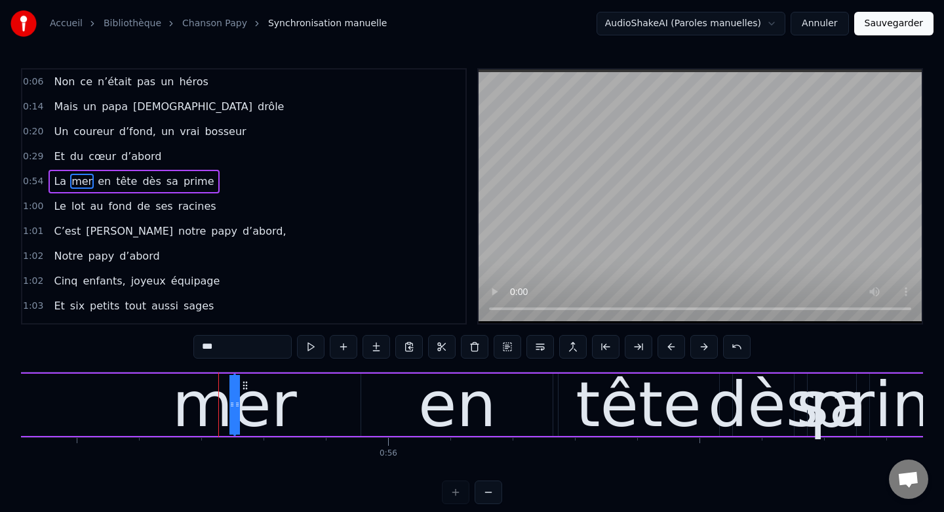
click at [220, 405] on div "mer" at bounding box center [234, 405] width 125 height 94
drag, startPoint x: 231, startPoint y: 405, endPoint x: 205, endPoint y: 401, distance: 25.9
click at [235, 401] on div "mer" at bounding box center [235, 405] width 0 height 60
click at [231, 401] on icon at bounding box center [231, 404] width 5 height 10
drag, startPoint x: 231, startPoint y: 401, endPoint x: 187, endPoint y: 395, distance: 45.0
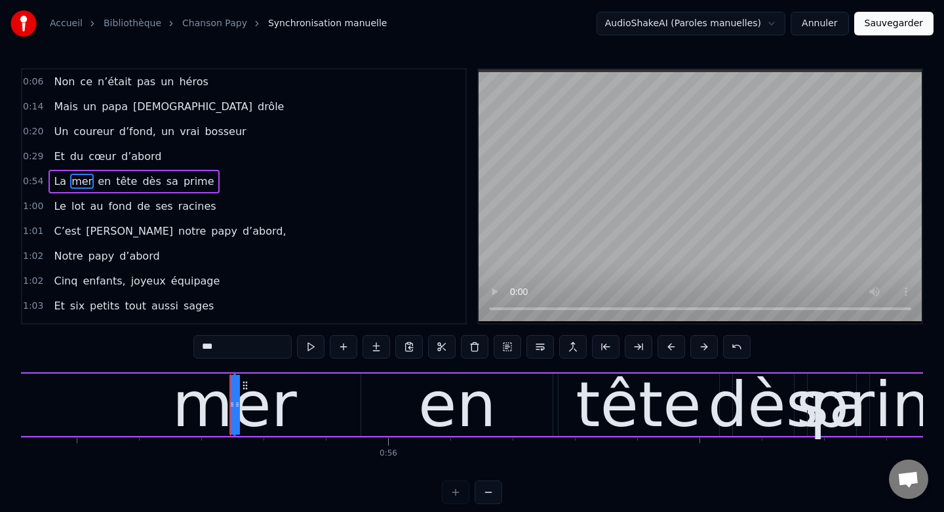
click at [235, 395] on div "mer" at bounding box center [235, 405] width 0 height 60
click at [237, 404] on icon at bounding box center [237, 404] width 5 height 10
drag, startPoint x: 237, startPoint y: 404, endPoint x: 281, endPoint y: 397, distance: 44.5
click at [235, 397] on div "mer" at bounding box center [235, 405] width 0 height 60
click at [80, 187] on span "mer" at bounding box center [82, 181] width 24 height 15
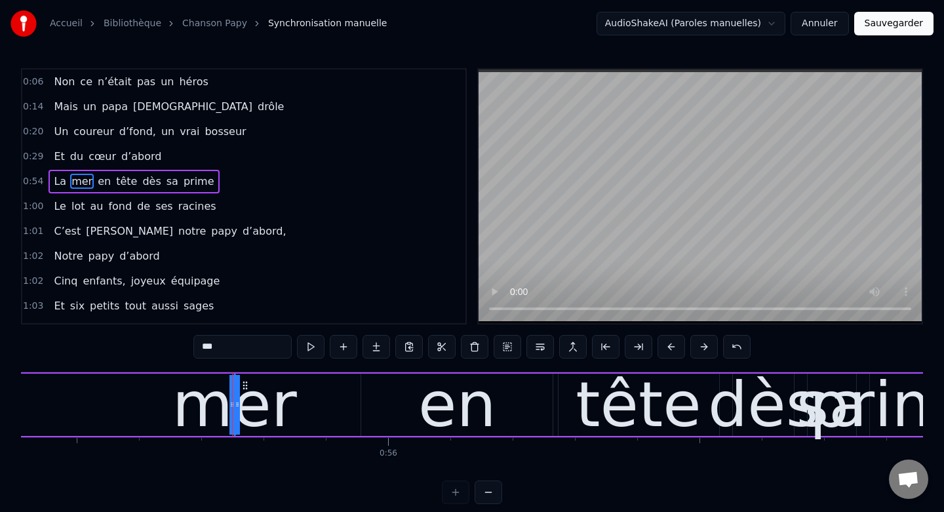
click at [80, 185] on span "mer" at bounding box center [82, 181] width 24 height 15
click at [80, 184] on span "mer" at bounding box center [82, 181] width 24 height 15
click at [288, 409] on div "La mer en tête dès sa prime" at bounding box center [146, 404] width 1574 height 65
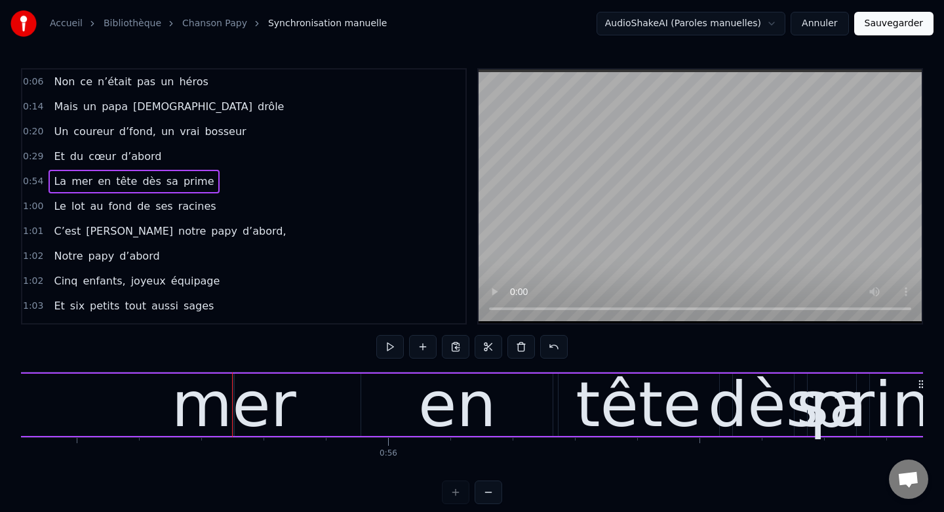
click at [242, 408] on div "mer" at bounding box center [234, 405] width 125 height 94
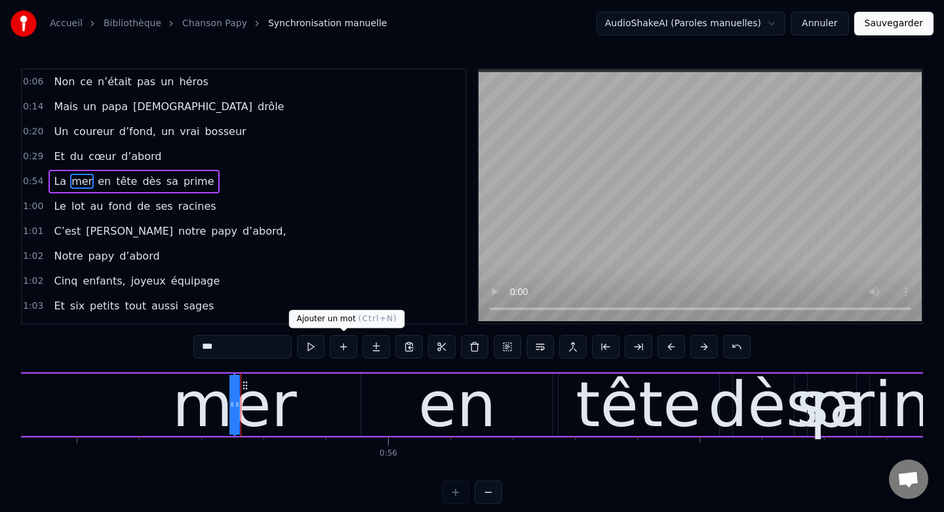
click at [347, 345] on button at bounding box center [344, 347] width 28 height 24
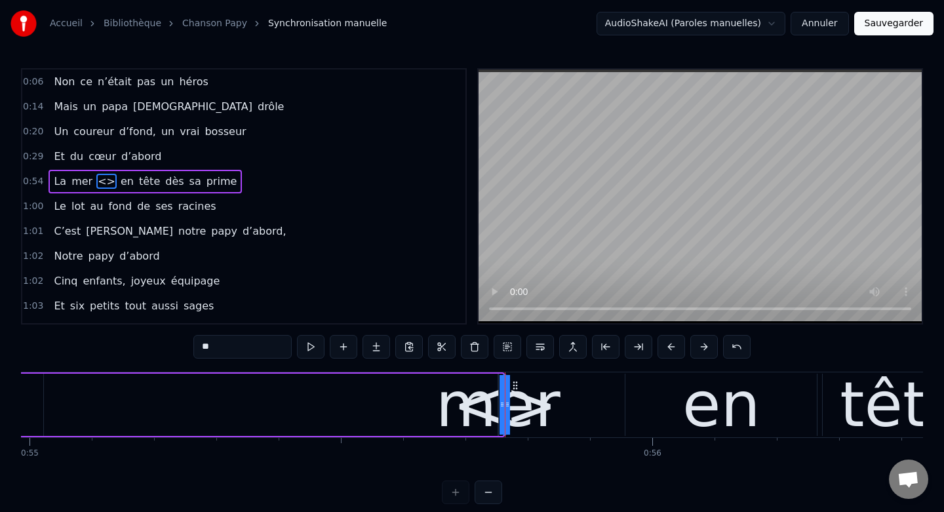
scroll to position [0, 34226]
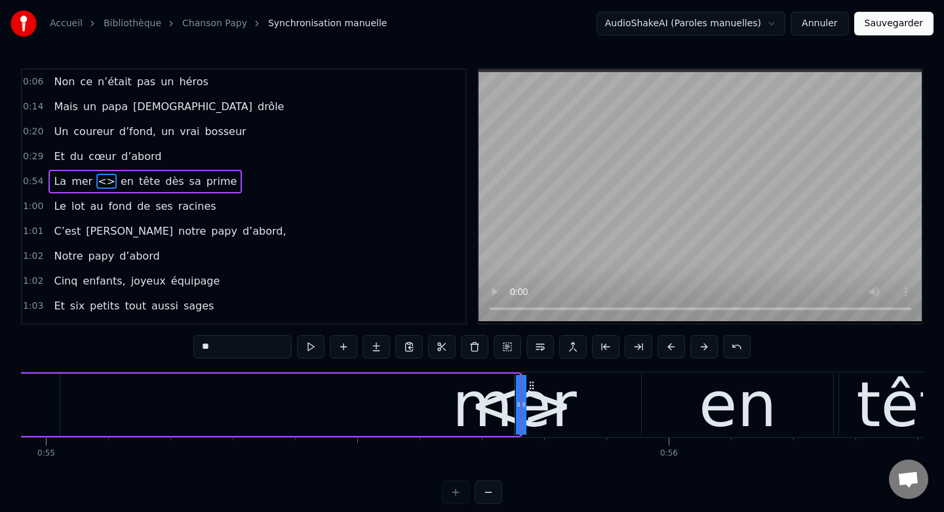
drag, startPoint x: 517, startPoint y: 399, endPoint x: 430, endPoint y: 395, distance: 87.2
click at [430, 395] on div "La mer <> en tête dès sa prime" at bounding box center [80, 404] width 882 height 65
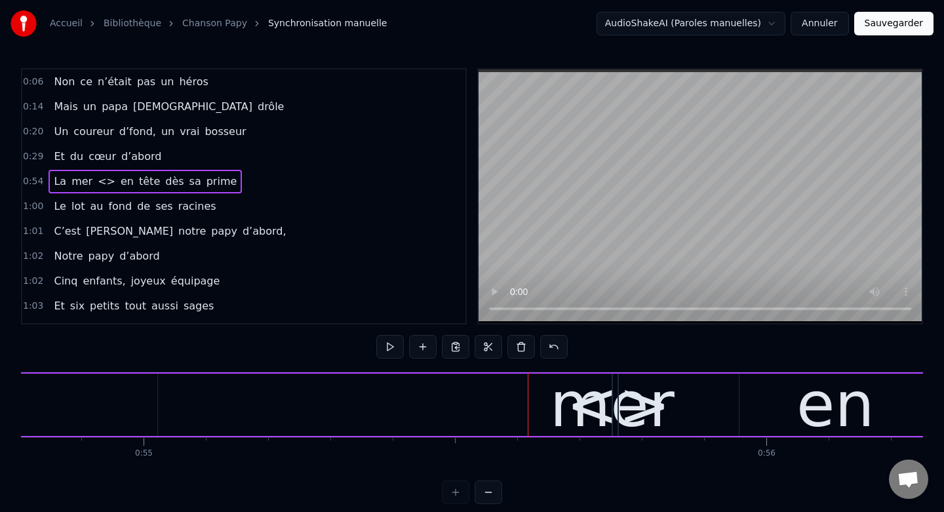
scroll to position [0, 34127]
click at [597, 412] on div "<>" at bounding box center [620, 405] width 104 height 94
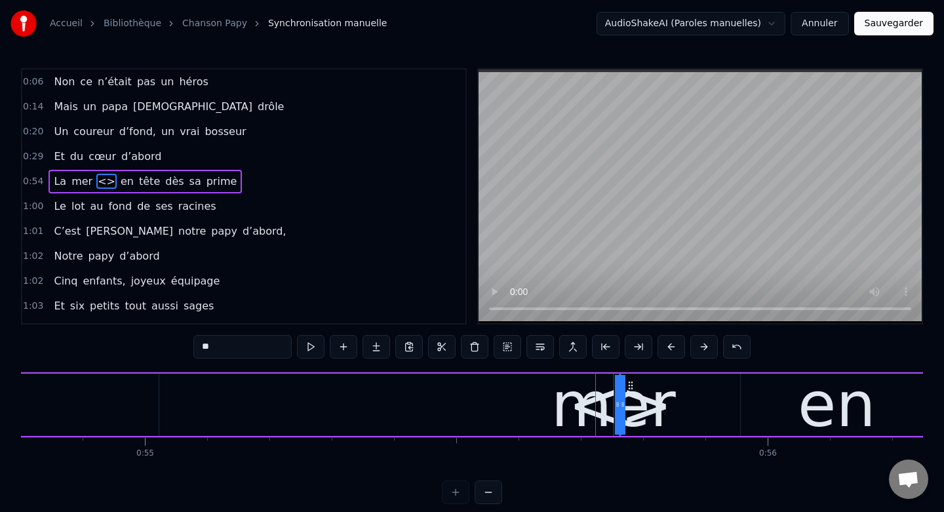
drag, startPoint x: 617, startPoint y: 404, endPoint x: 551, endPoint y: 396, distance: 66.7
click at [551, 396] on div "La mer <> en tête dès sa prime" at bounding box center [525, 404] width 1574 height 65
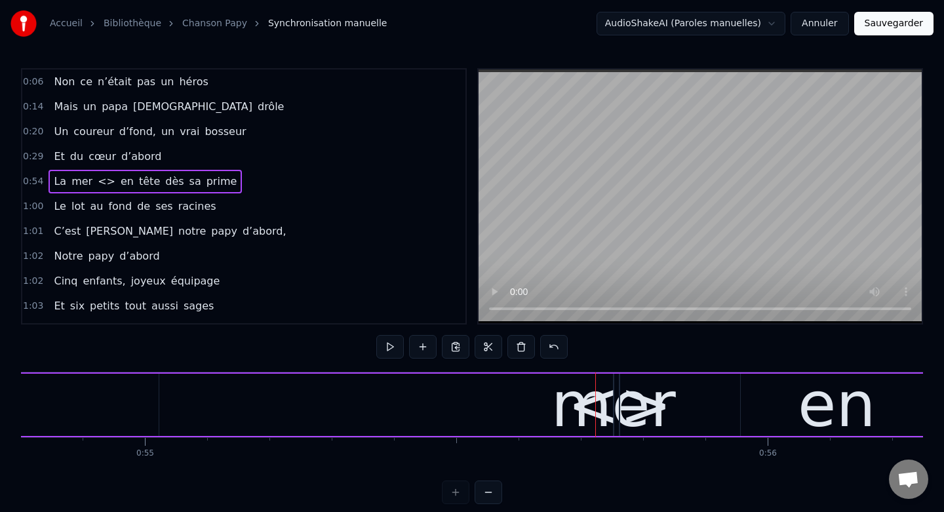
click at [610, 397] on div "<>" at bounding box center [620, 405] width 104 height 94
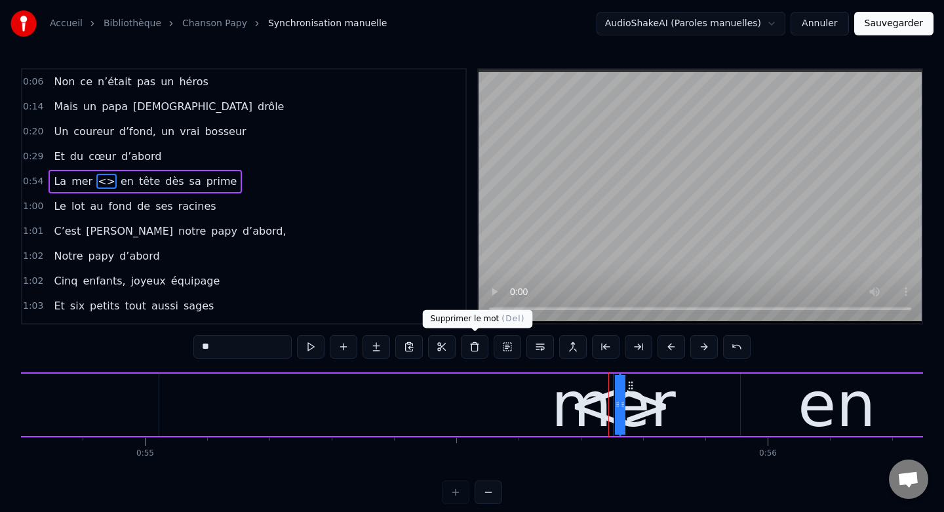
click at [480, 344] on button at bounding box center [475, 347] width 28 height 24
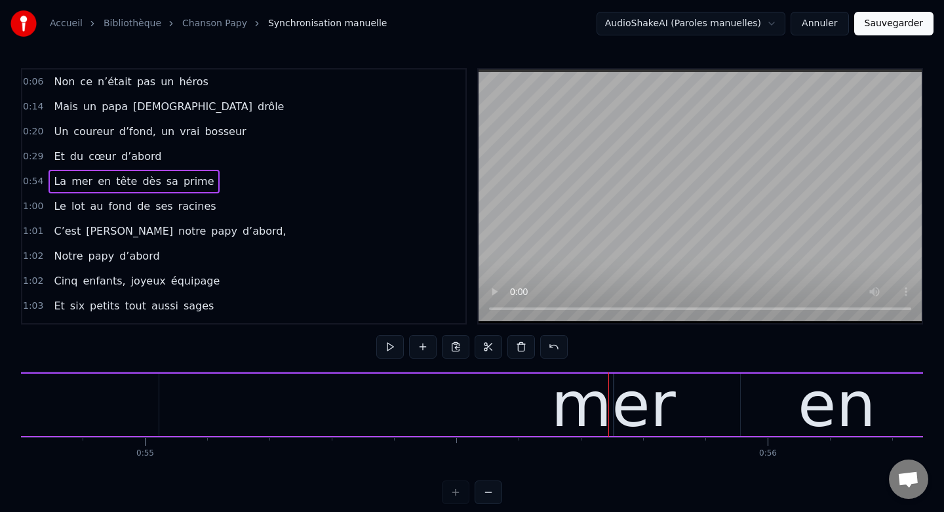
click at [621, 415] on div "mer" at bounding box center [613, 405] width 125 height 94
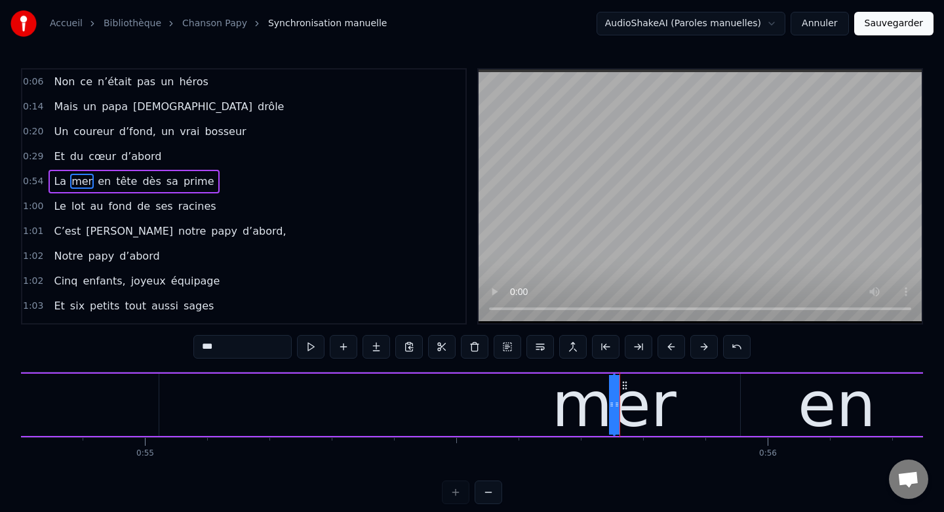
drag, startPoint x: 611, startPoint y: 408, endPoint x: 543, endPoint y: 407, distance: 68.2
click at [543, 407] on div "La mer en tête dès sa prime" at bounding box center [525, 404] width 1574 height 65
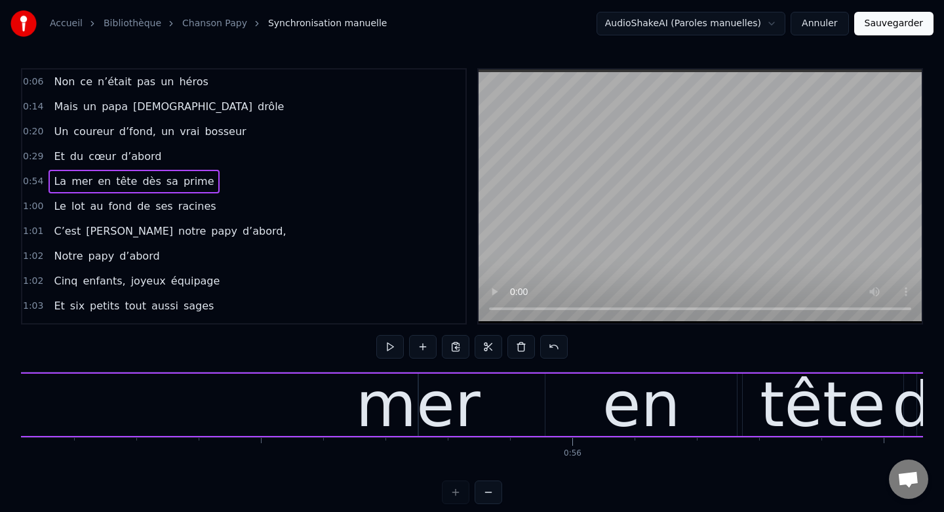
scroll to position [0, 34316]
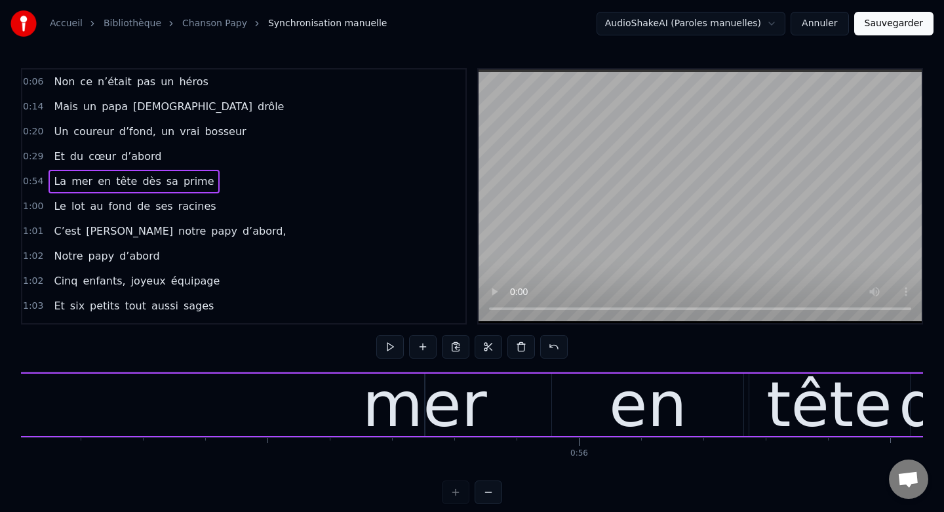
click at [491, 482] on button at bounding box center [489, 492] width 28 height 24
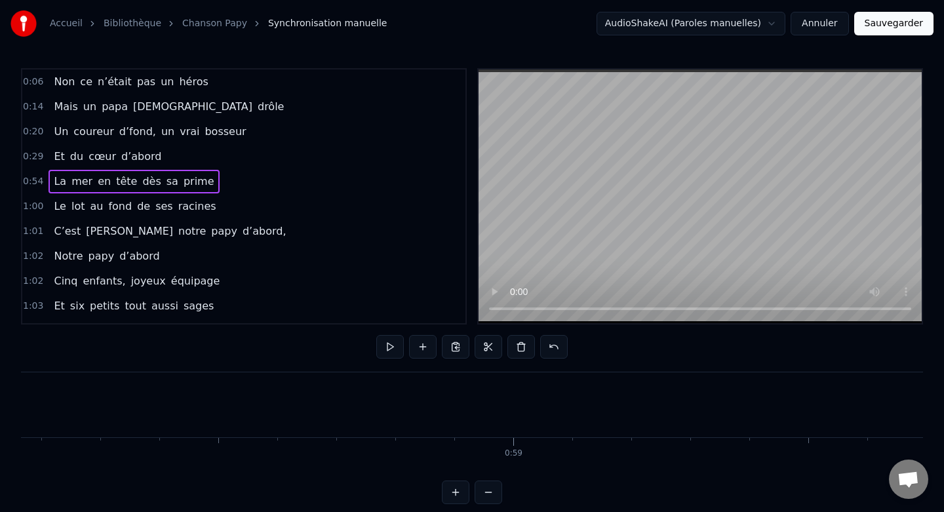
scroll to position [0, 34127]
click at [492, 492] on button at bounding box center [489, 492] width 28 height 24
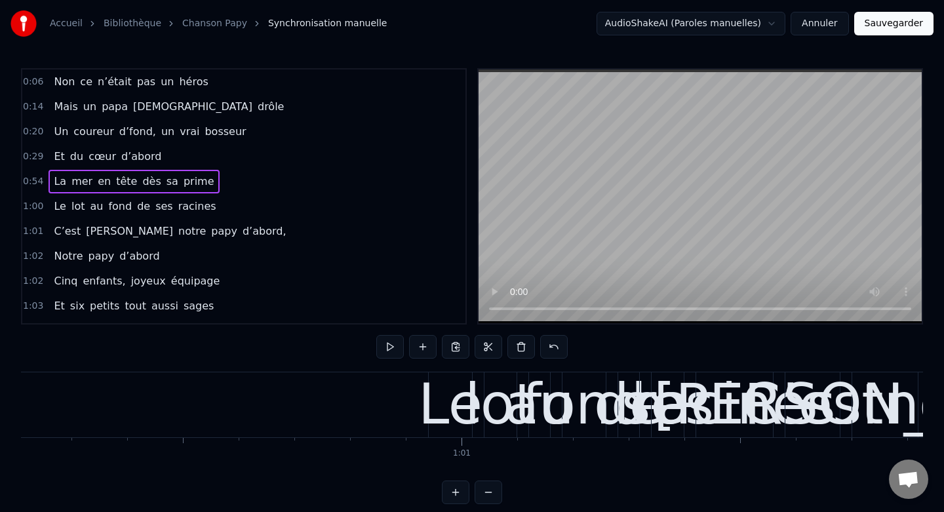
scroll to position [0, 33583]
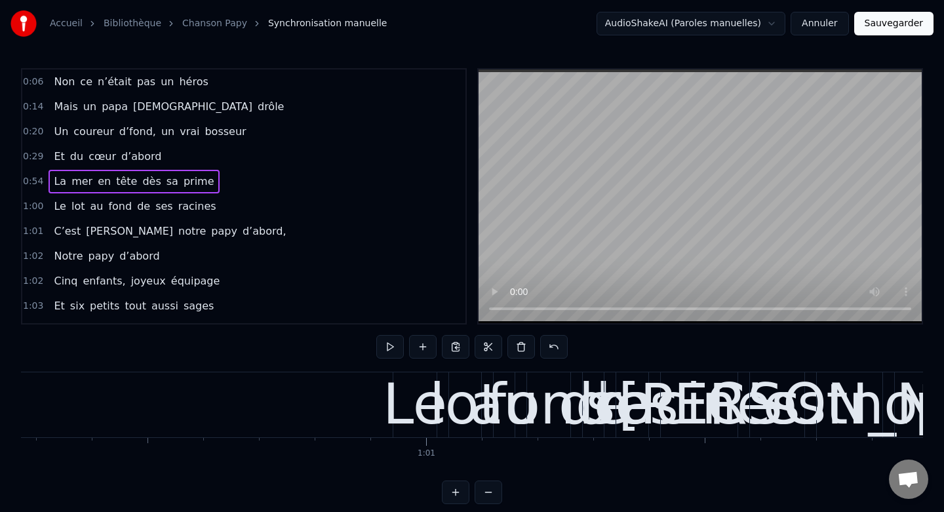
click at [427, 406] on div "Le" at bounding box center [415, 404] width 64 height 84
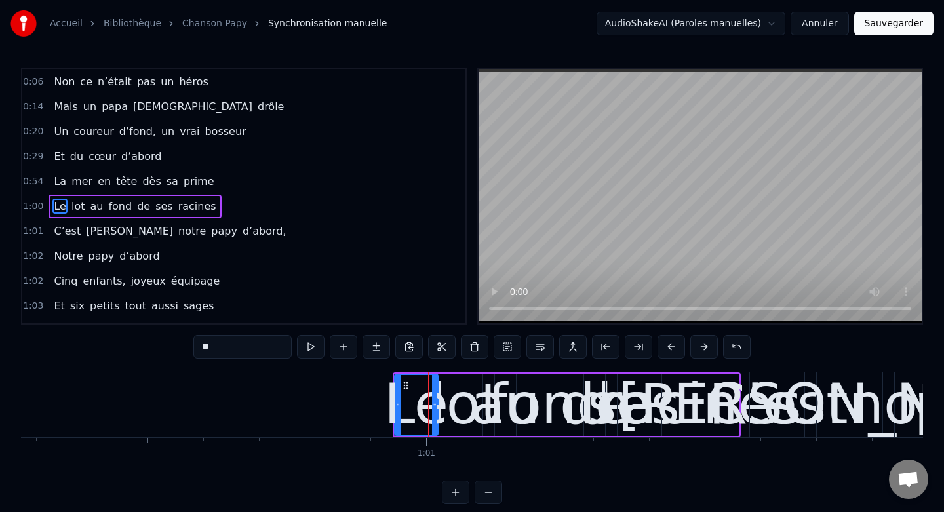
scroll to position [10, 0]
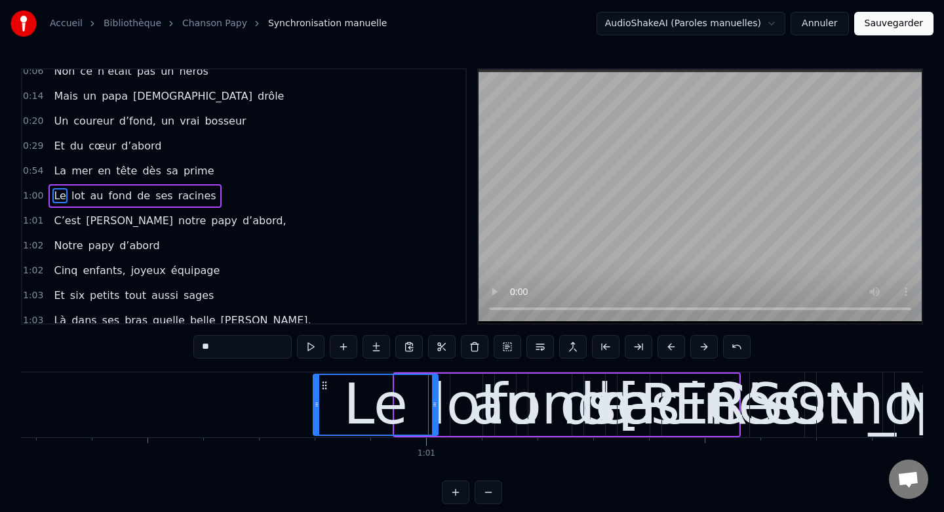
drag, startPoint x: 397, startPoint y: 402, endPoint x: 315, endPoint y: 402, distance: 81.3
click at [316, 402] on circle at bounding box center [316, 402] width 1 height 1
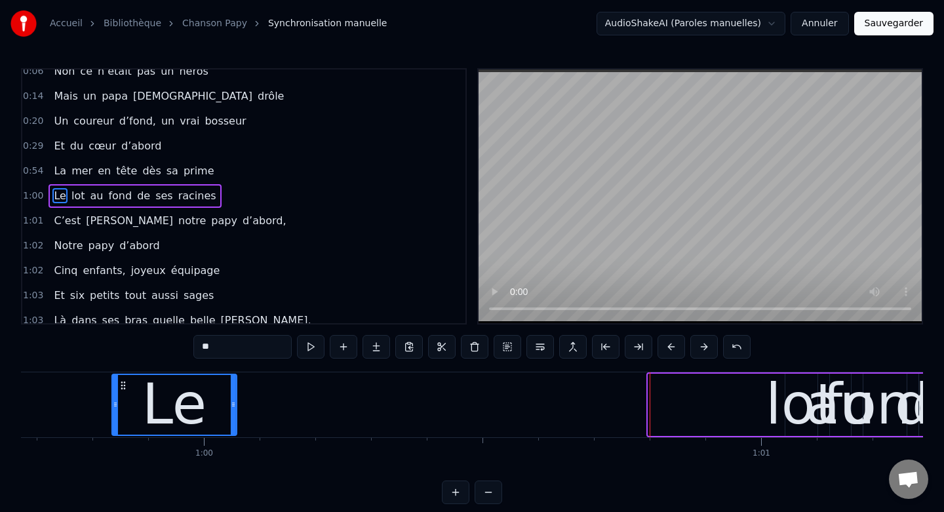
drag, startPoint x: 322, startPoint y: 386, endPoint x: 150, endPoint y: 394, distance: 171.9
click at [150, 394] on div "Le" at bounding box center [174, 405] width 123 height 60
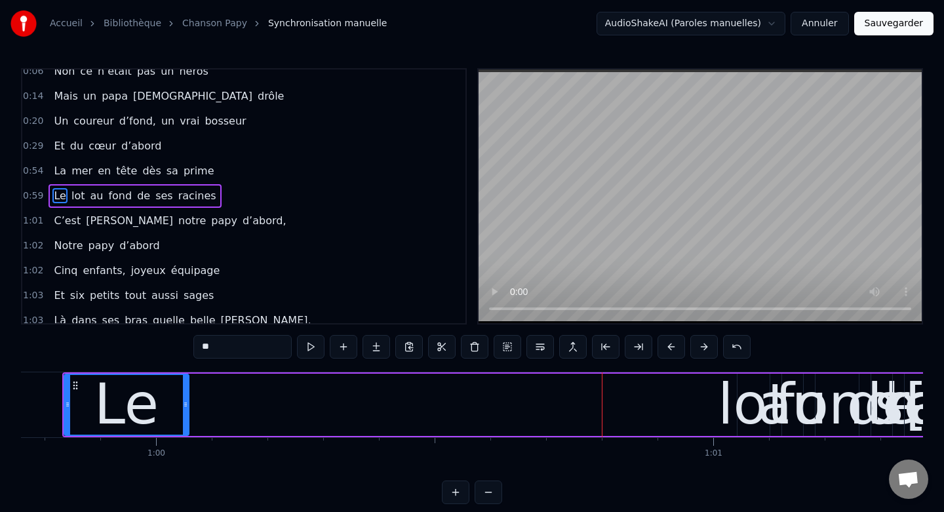
scroll to position [0, 33318]
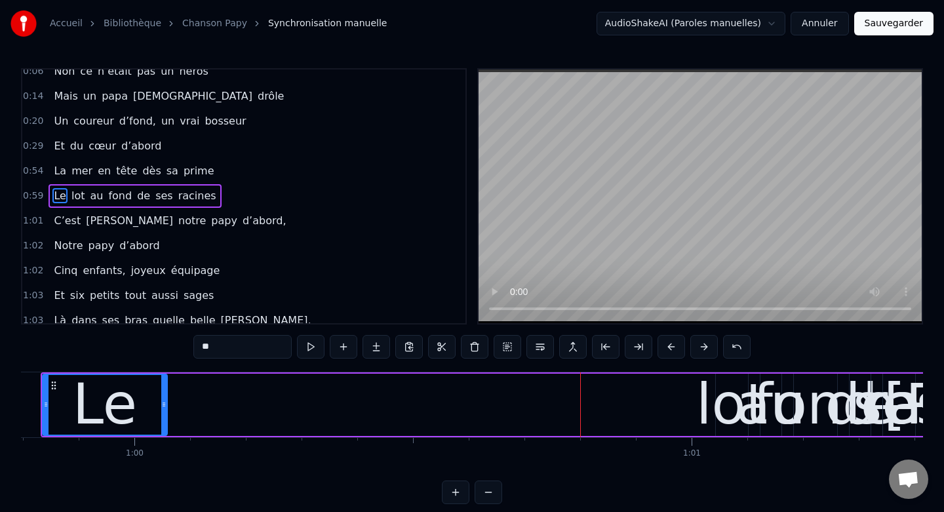
click at [722, 399] on div "lot" at bounding box center [731, 404] width 71 height 84
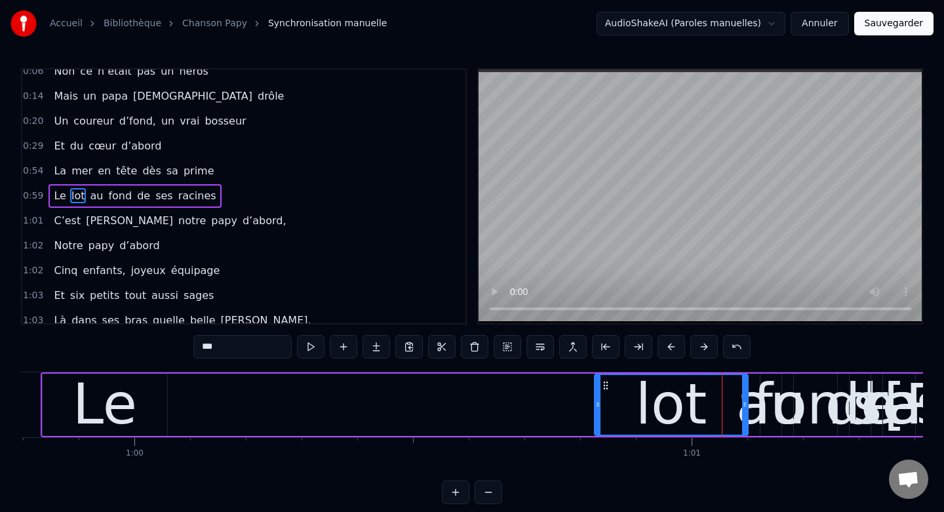
drag, startPoint x: 719, startPoint y: 401, endPoint x: 598, endPoint y: 401, distance: 121.3
click at [598, 401] on icon at bounding box center [597, 404] width 5 height 10
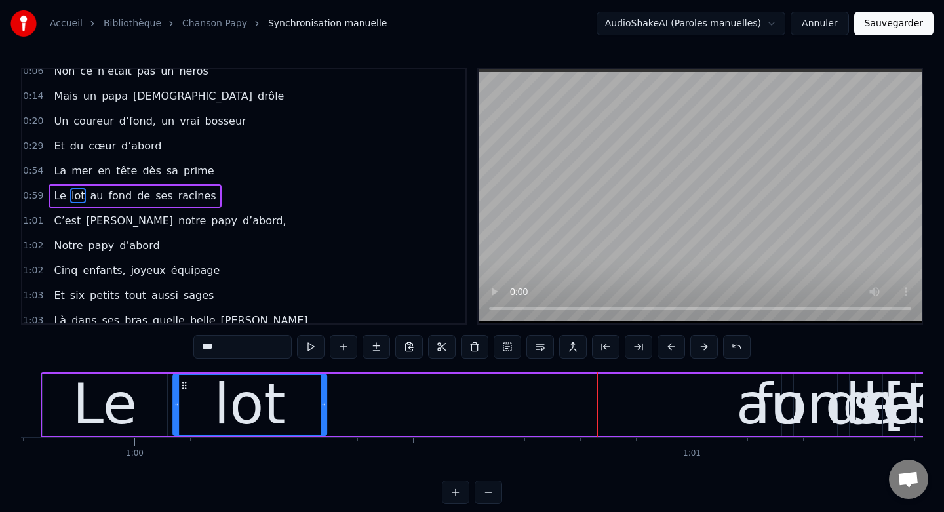
drag, startPoint x: 605, startPoint y: 384, endPoint x: 182, endPoint y: 410, distance: 423.6
click at [182, 410] on div "lot" at bounding box center [250, 405] width 152 height 60
click at [749, 412] on div "au" at bounding box center [770, 404] width 69 height 84
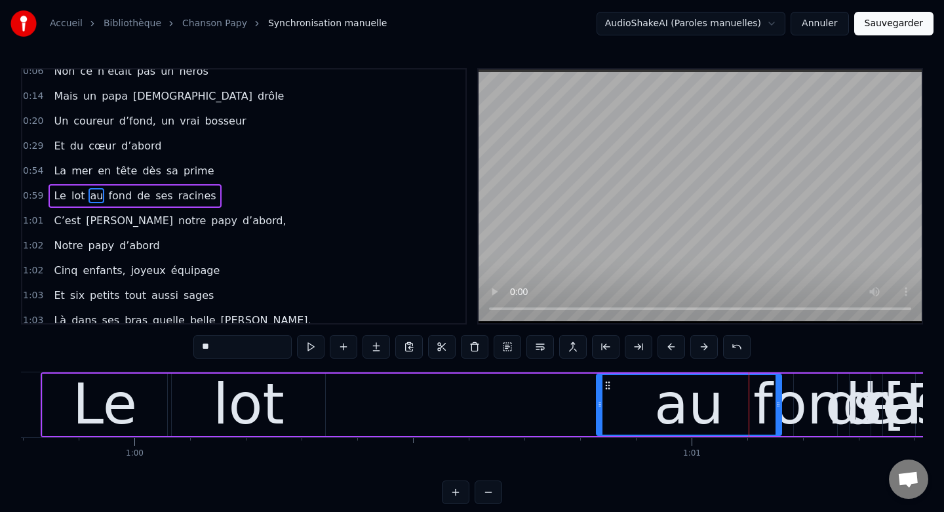
drag, startPoint x: 763, startPoint y: 404, endPoint x: 580, endPoint y: 405, distance: 182.9
click at [597, 405] on icon at bounding box center [599, 404] width 5 height 10
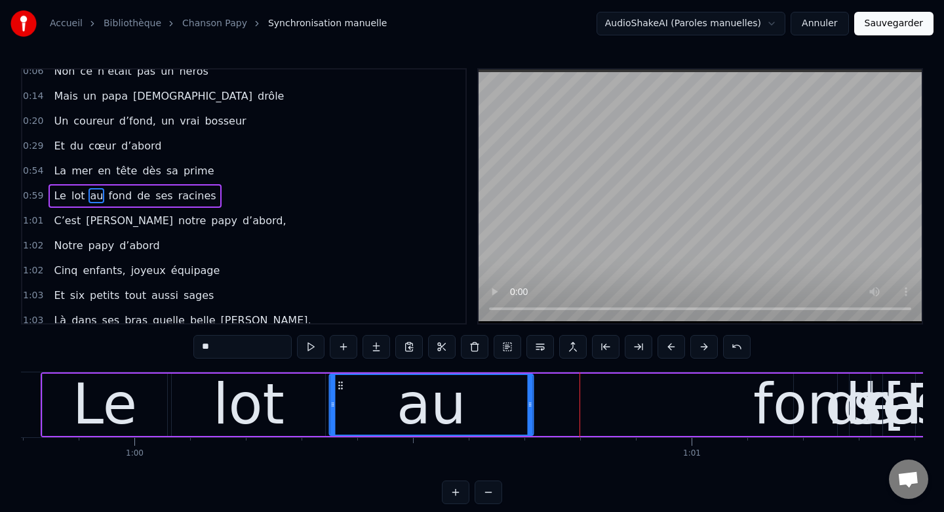
drag, startPoint x: 588, startPoint y: 387, endPoint x: 340, endPoint y: 399, distance: 248.7
click at [340, 399] on div "au" at bounding box center [431, 405] width 203 height 60
click at [764, 401] on div "fond" at bounding box center [815, 404] width 125 height 84
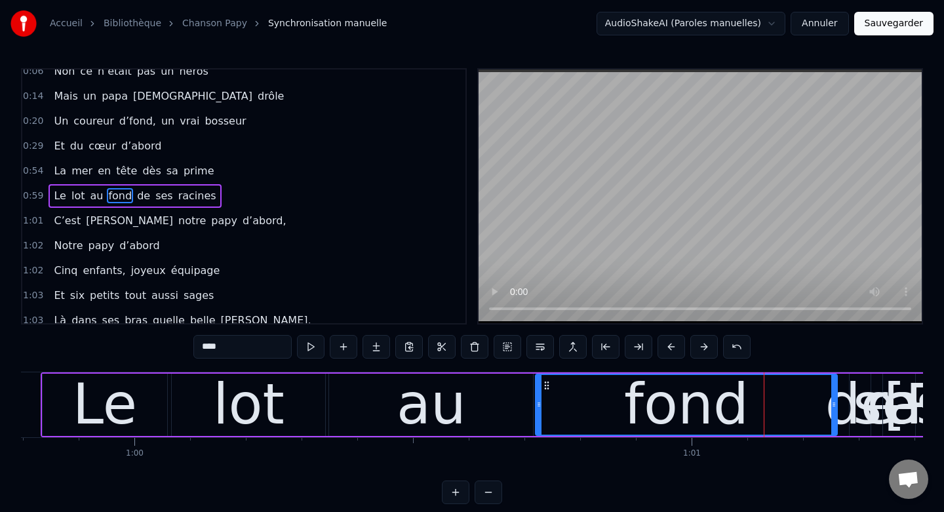
drag, startPoint x: 796, startPoint y: 404, endPoint x: 538, endPoint y: 414, distance: 258.5
click at [538, 414] on div at bounding box center [538, 405] width 5 height 60
click at [141, 174] on span "dès" at bounding box center [151, 170] width 21 height 15
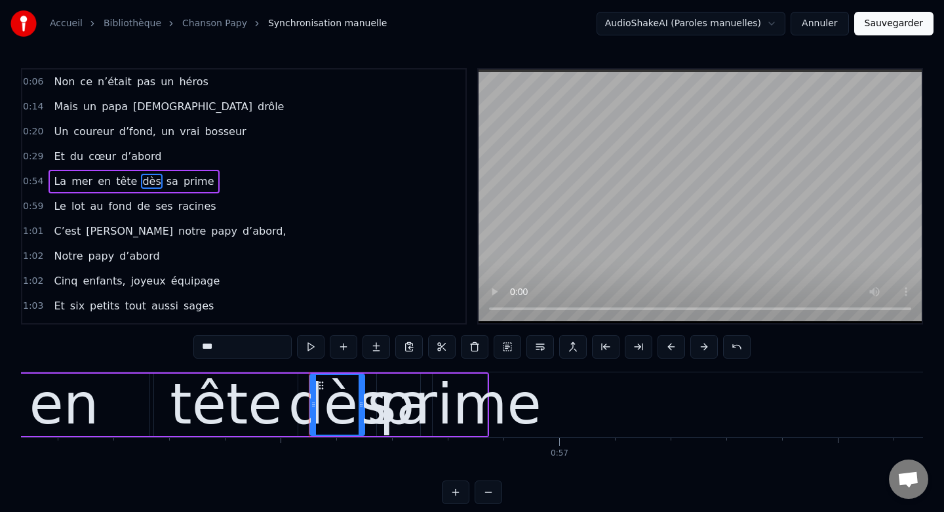
scroll to position [0, 31202]
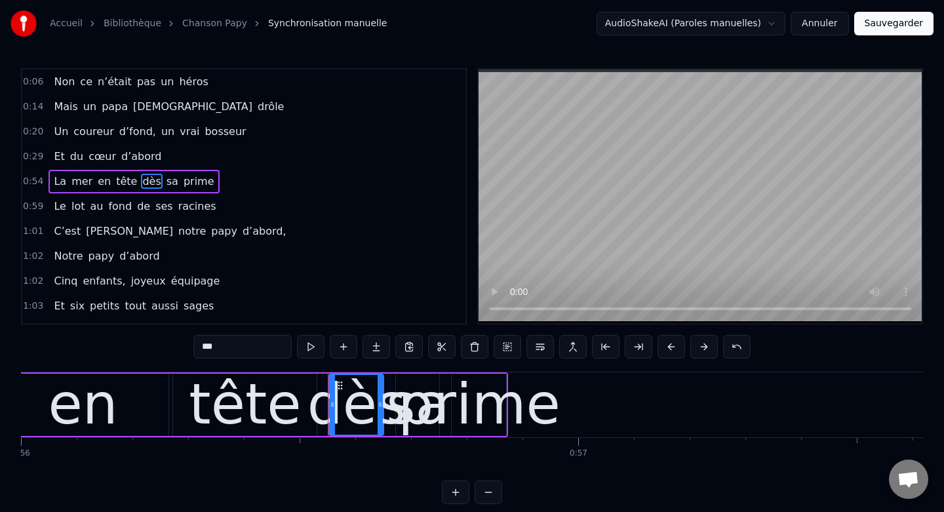
click at [477, 403] on div "prime" at bounding box center [479, 404] width 163 height 84
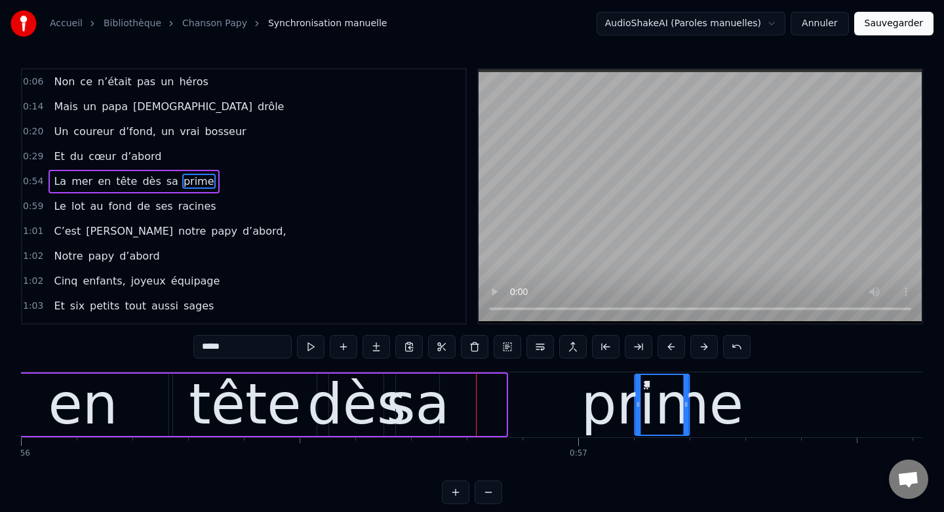
drag, startPoint x: 462, startPoint y: 383, endPoint x: 663, endPoint y: 387, distance: 200.6
click at [652, 387] on icon at bounding box center [646, 385] width 10 height 10
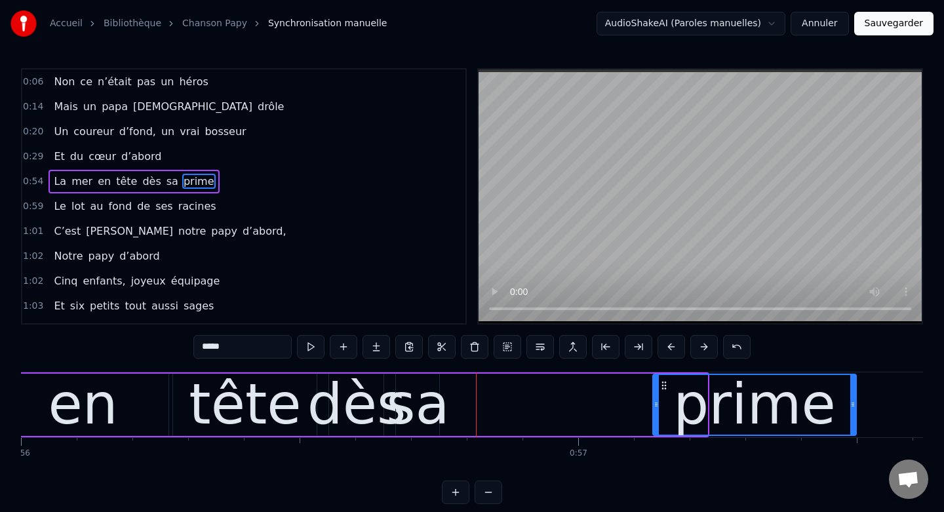
drag, startPoint x: 704, startPoint y: 403, endPoint x: 853, endPoint y: 414, distance: 149.2
click at [853, 414] on div at bounding box center [852, 405] width 5 height 60
click at [418, 413] on div "sa" at bounding box center [417, 404] width 63 height 84
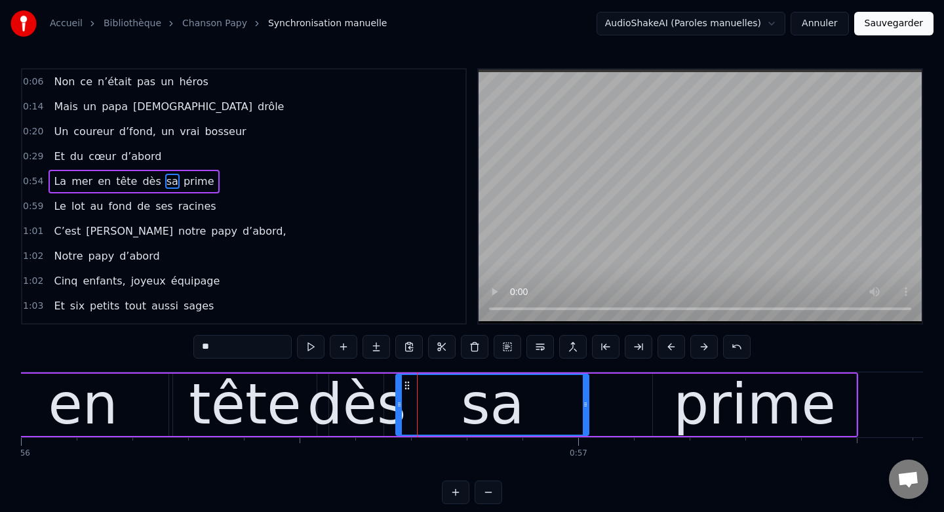
drag, startPoint x: 435, startPoint y: 400, endPoint x: 585, endPoint y: 416, distance: 150.4
click at [585, 416] on div at bounding box center [585, 405] width 5 height 60
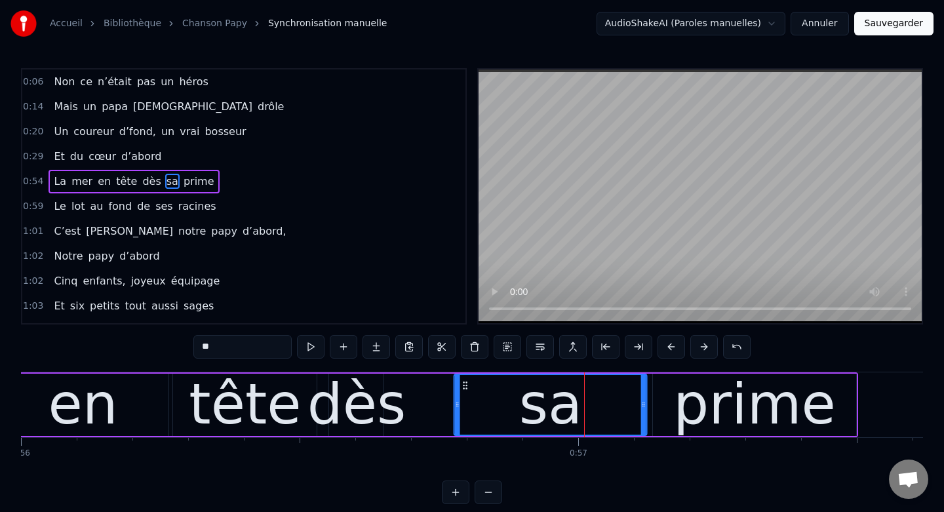
drag, startPoint x: 409, startPoint y: 383, endPoint x: 467, endPoint y: 387, distance: 58.5
click at [467, 387] on icon at bounding box center [465, 385] width 10 height 10
click at [351, 399] on div "dès" at bounding box center [356, 404] width 99 height 84
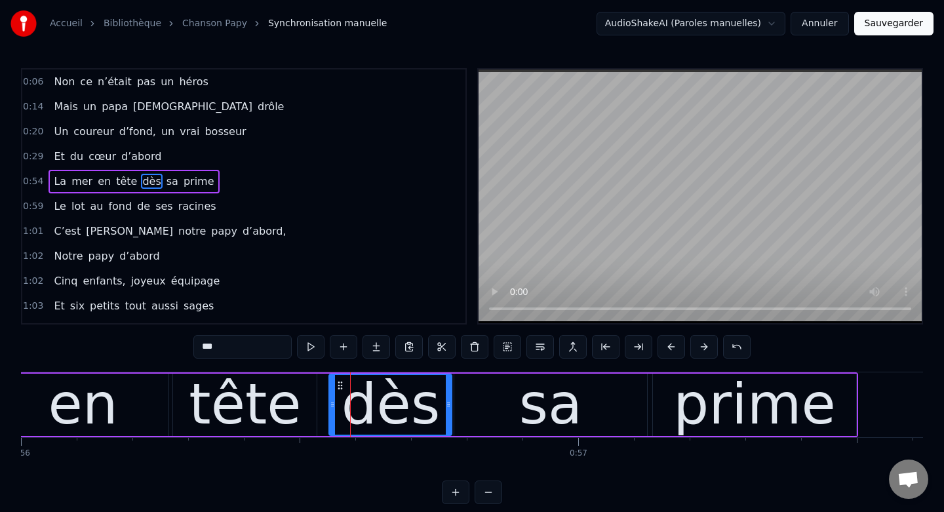
drag, startPoint x: 381, startPoint y: 402, endPoint x: 449, endPoint y: 406, distance: 68.3
click at [449, 406] on icon at bounding box center [448, 404] width 5 height 10
click at [289, 407] on div "tête" at bounding box center [245, 404] width 112 height 84
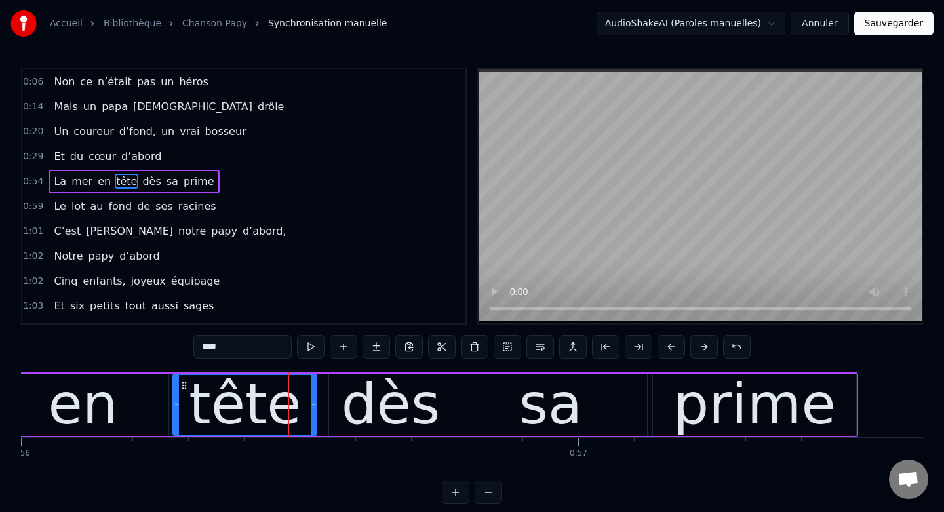
click at [345, 403] on div "dès" at bounding box center [390, 405] width 123 height 62
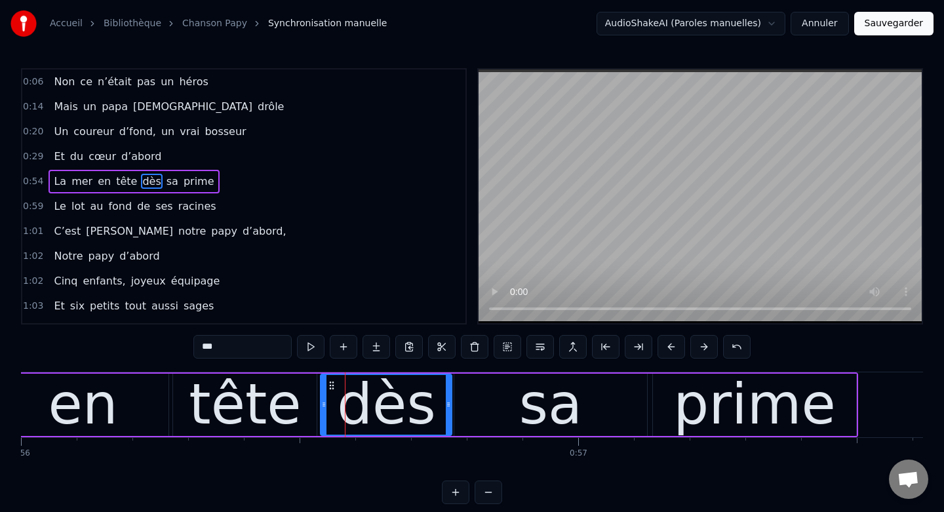
drag, startPoint x: 332, startPoint y: 404, endPoint x: 324, endPoint y: 404, distance: 8.5
click at [324, 404] on icon at bounding box center [323, 404] width 5 height 10
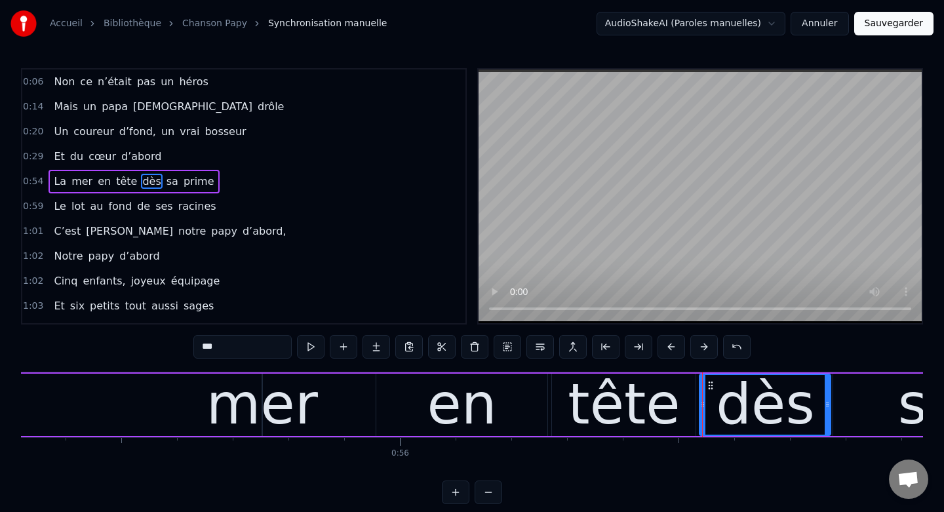
scroll to position [0, 30820]
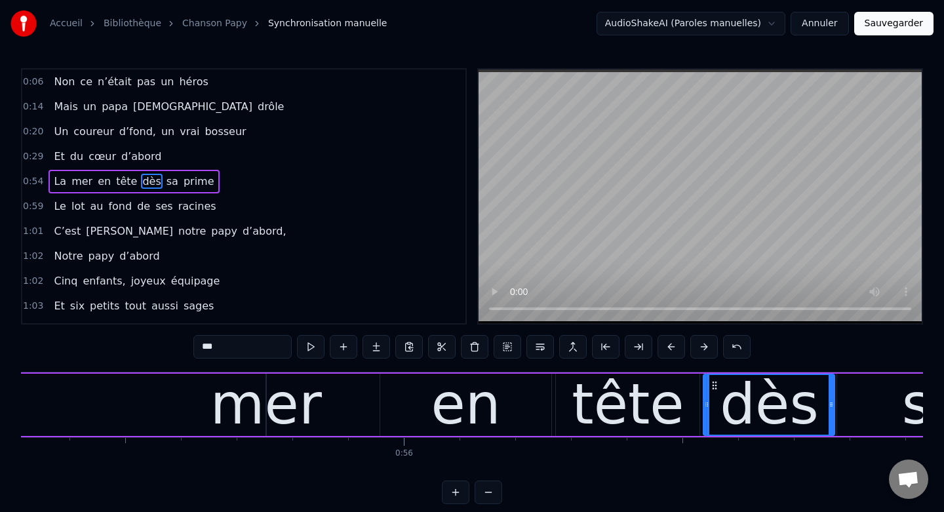
click at [428, 394] on div "en" at bounding box center [465, 405] width 171 height 62
type input "**"
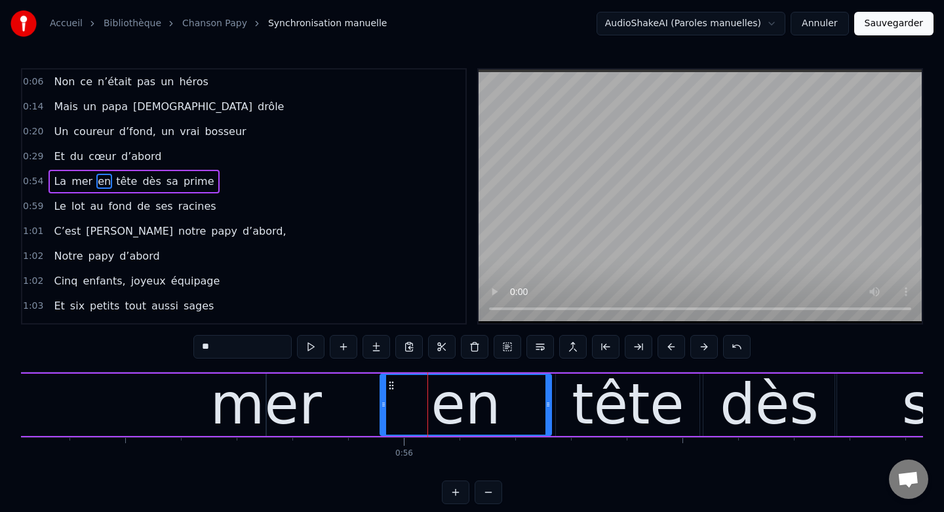
click at [330, 404] on div "La mer en tête dès sa prime" at bounding box center [362, 404] width 1758 height 65
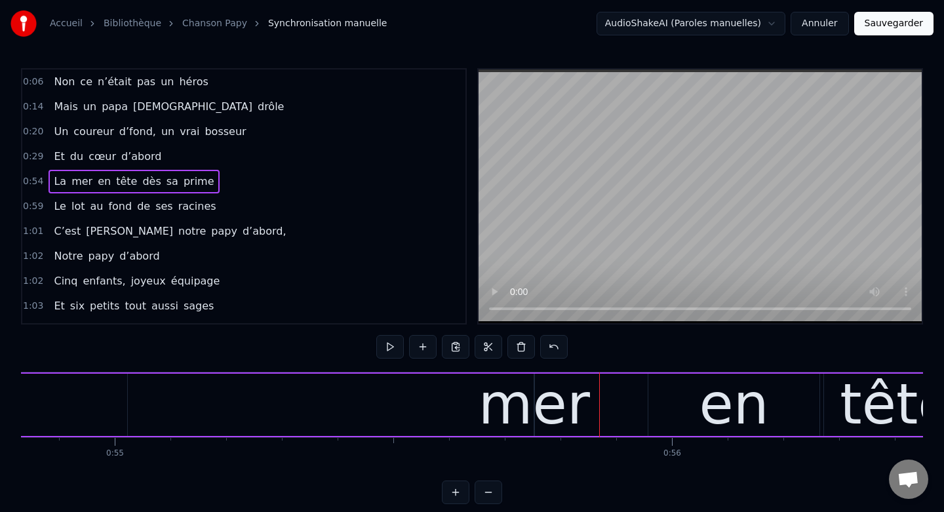
scroll to position [0, 30532]
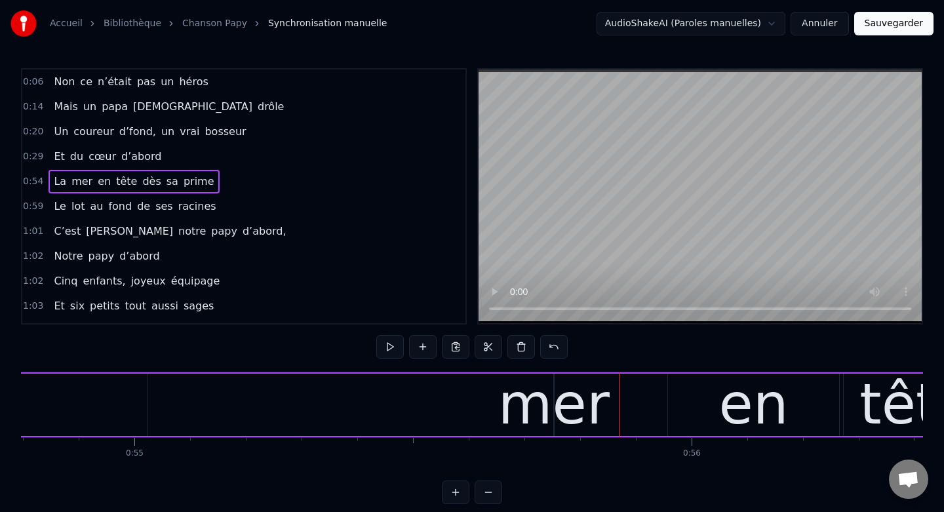
click at [578, 398] on div "mer" at bounding box center [553, 404] width 111 height 84
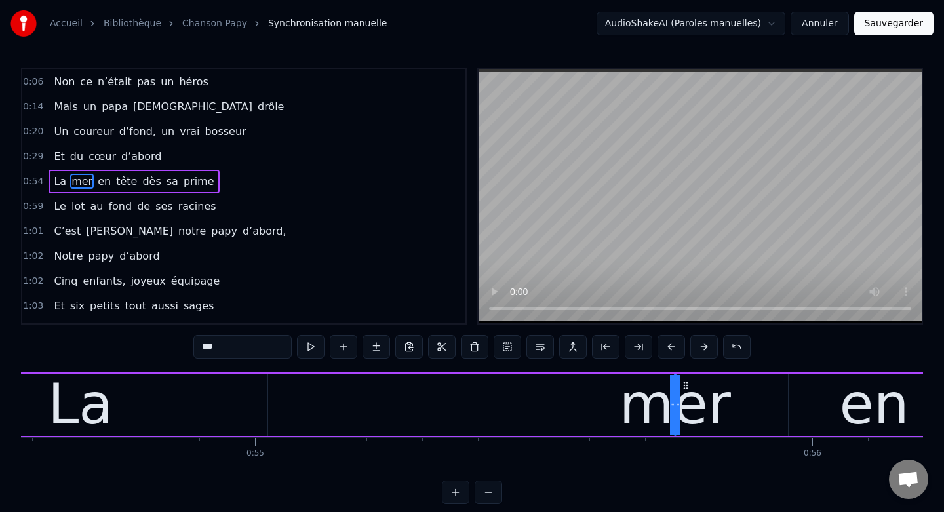
scroll to position [0, 30411]
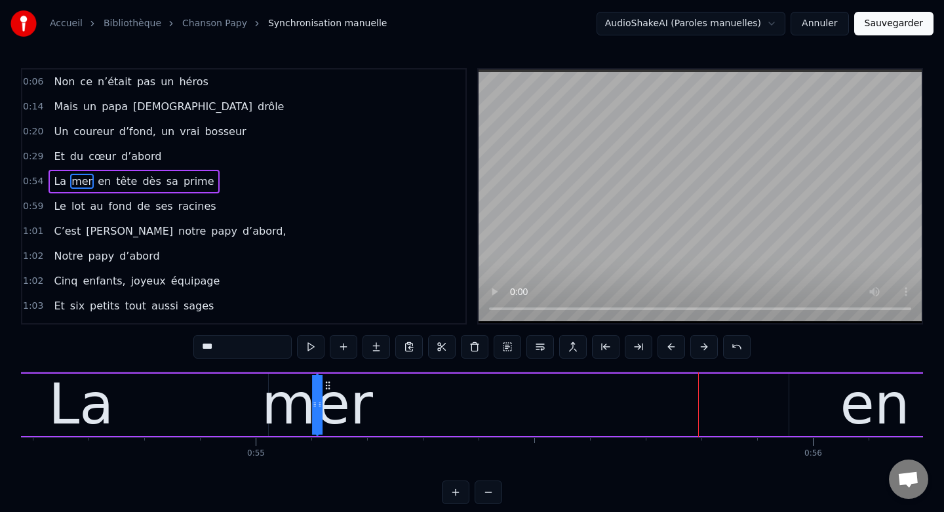
drag, startPoint x: 684, startPoint y: 382, endPoint x: 326, endPoint y: 389, distance: 358.7
click at [326, 389] on icon at bounding box center [328, 385] width 10 height 10
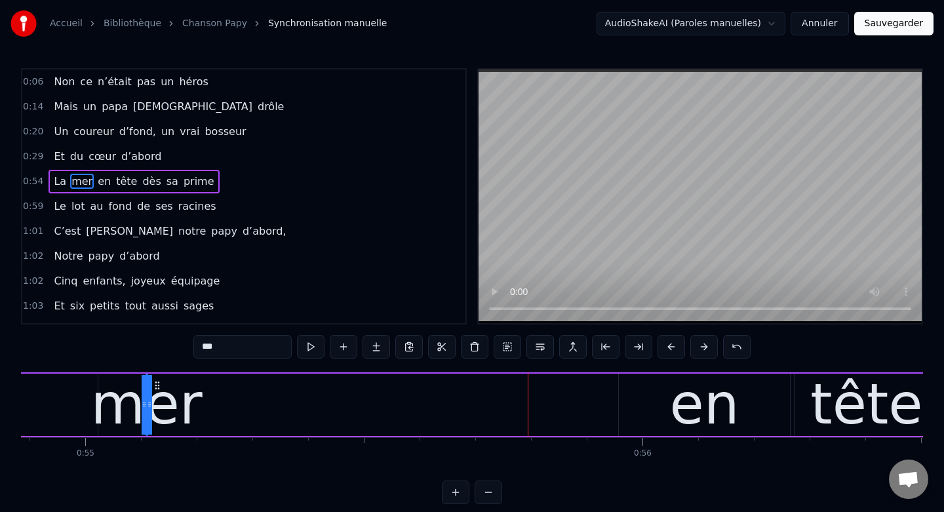
scroll to position [0, 30618]
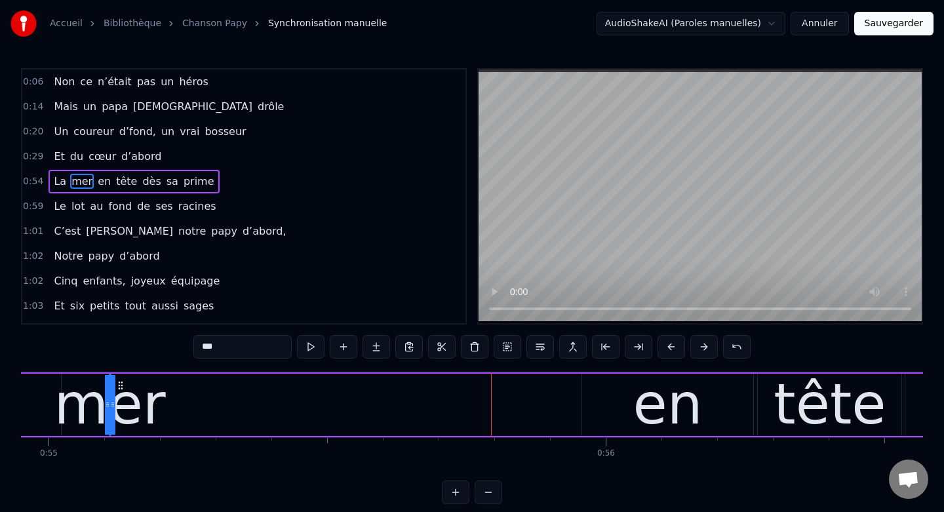
click at [684, 390] on div "en" at bounding box center [667, 404] width 69 height 84
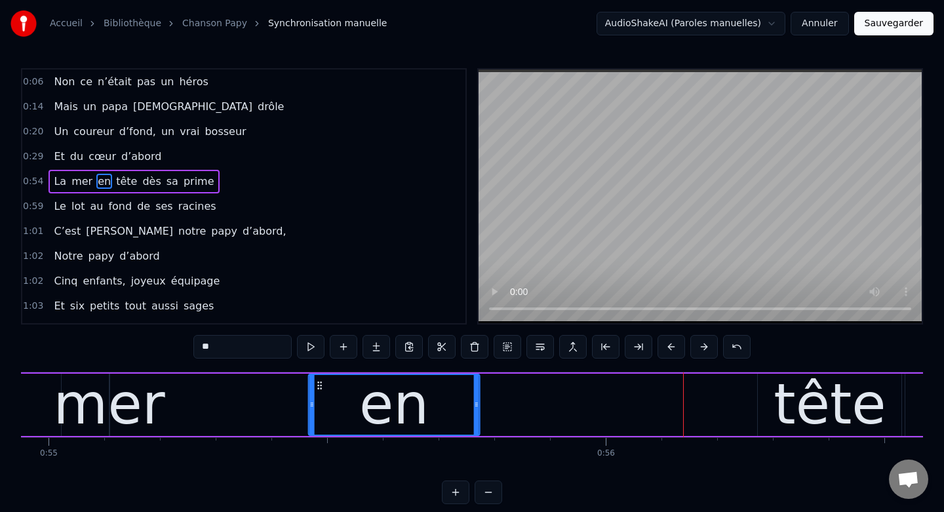
drag, startPoint x: 593, startPoint y: 386, endPoint x: 301, endPoint y: 388, distance: 291.7
click at [315, 388] on icon at bounding box center [320, 385] width 10 height 10
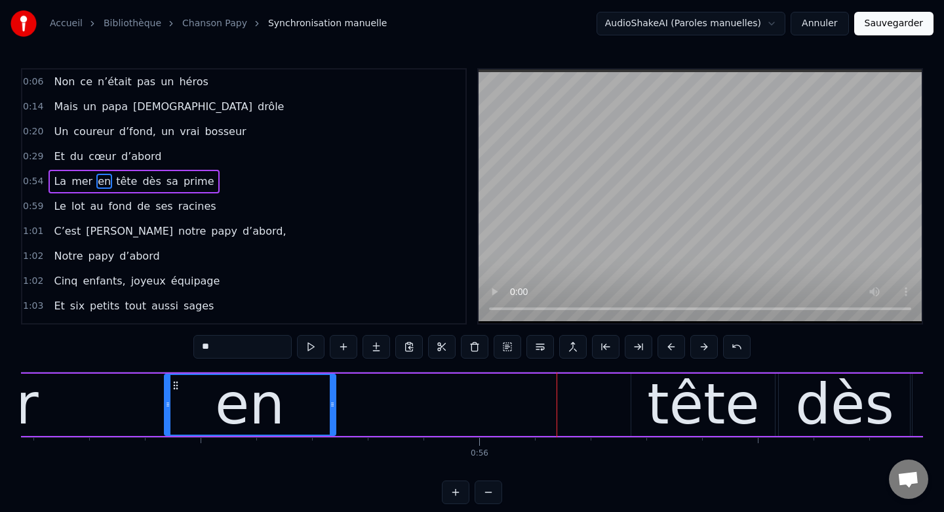
scroll to position [0, 30871]
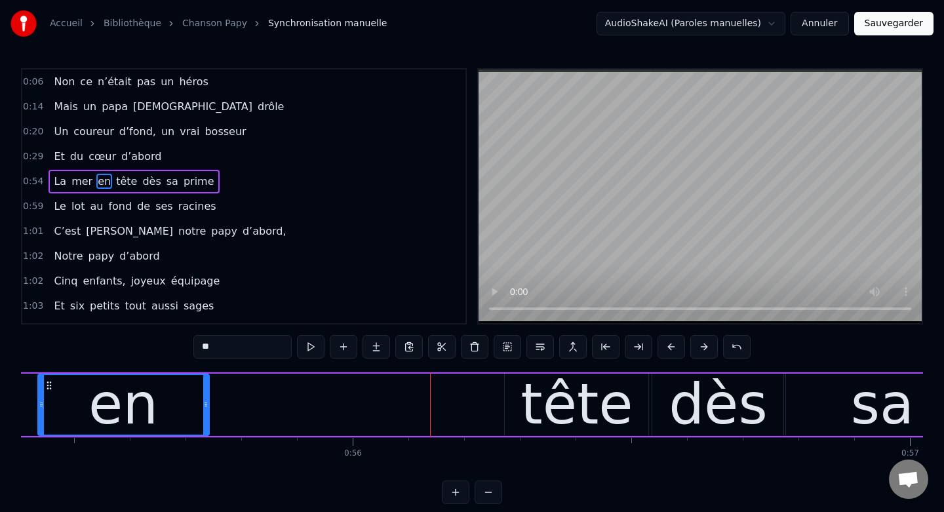
click at [519, 386] on div "tête" at bounding box center [577, 405] width 144 height 62
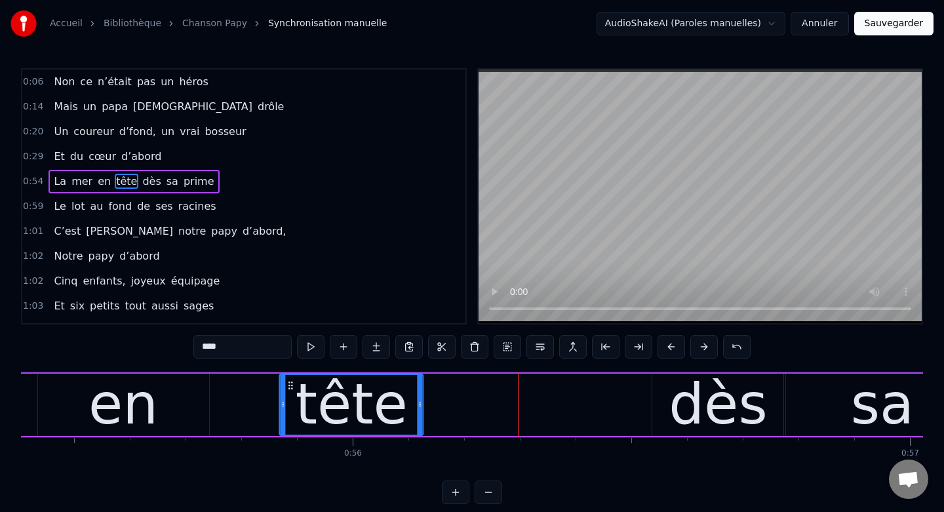
drag, startPoint x: 516, startPoint y: 386, endPoint x: 291, endPoint y: 388, distance: 224.8
click at [290, 388] on icon at bounding box center [291, 385] width 10 height 10
click at [675, 395] on div "dès" at bounding box center [717, 405] width 131 height 62
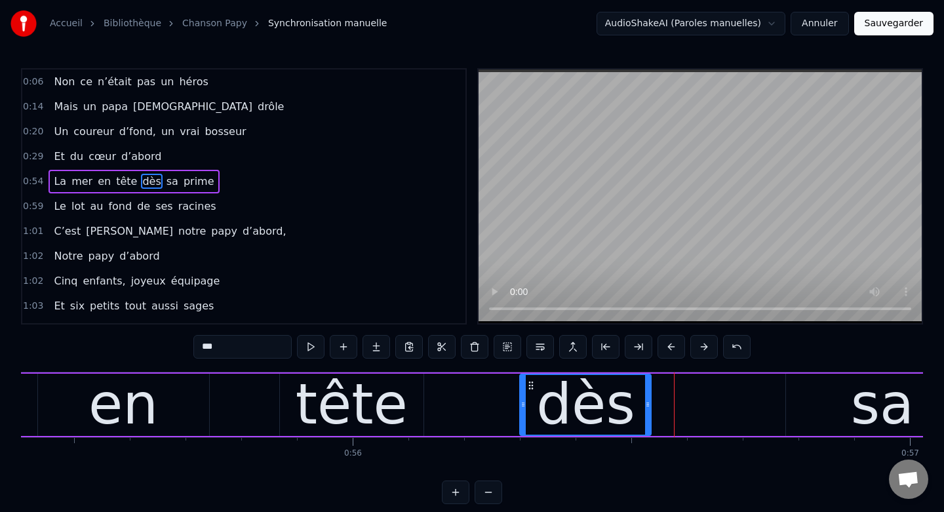
drag, startPoint x: 663, startPoint y: 386, endPoint x: 527, endPoint y: 385, distance: 135.7
click at [527, 385] on icon at bounding box center [531, 385] width 10 height 10
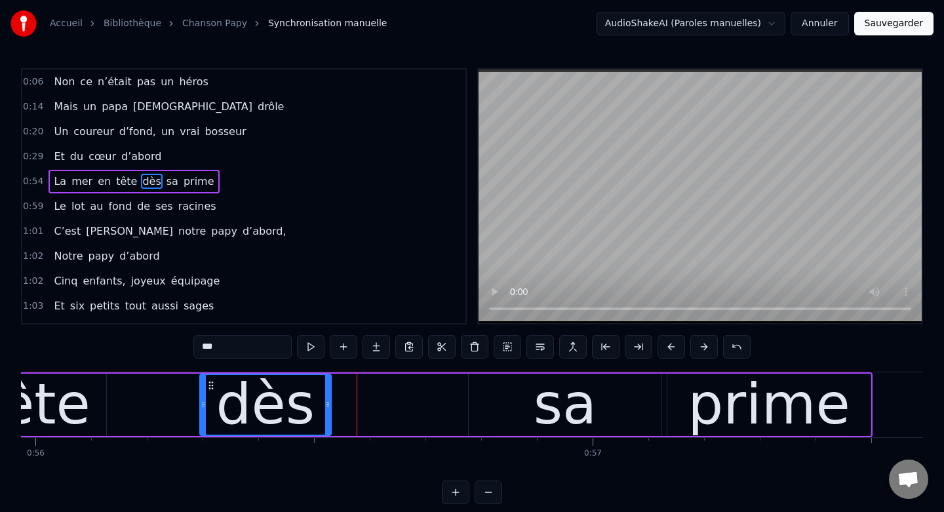
scroll to position [0, 31193]
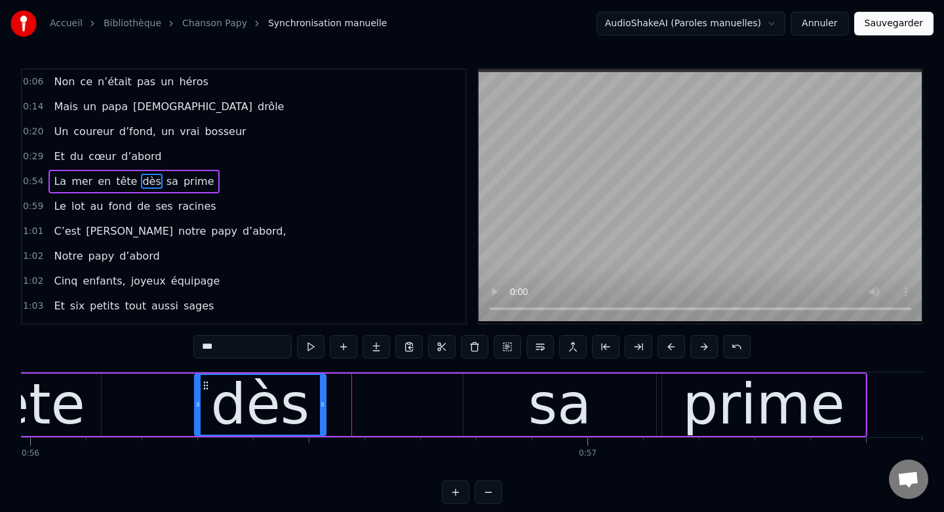
click at [545, 385] on div "sa" at bounding box center [559, 404] width 63 height 84
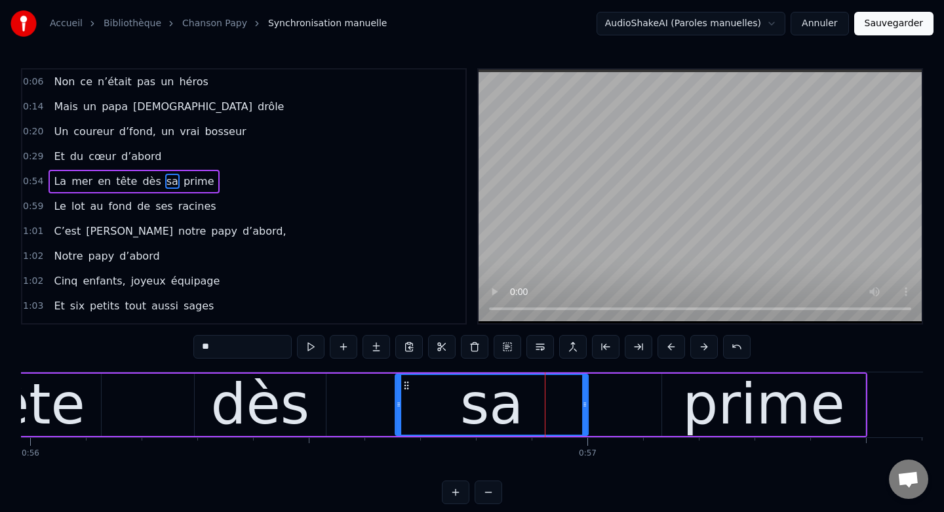
drag, startPoint x: 475, startPoint y: 384, endPoint x: 407, endPoint y: 384, distance: 68.2
click at [407, 385] on circle at bounding box center [407, 385] width 1 height 1
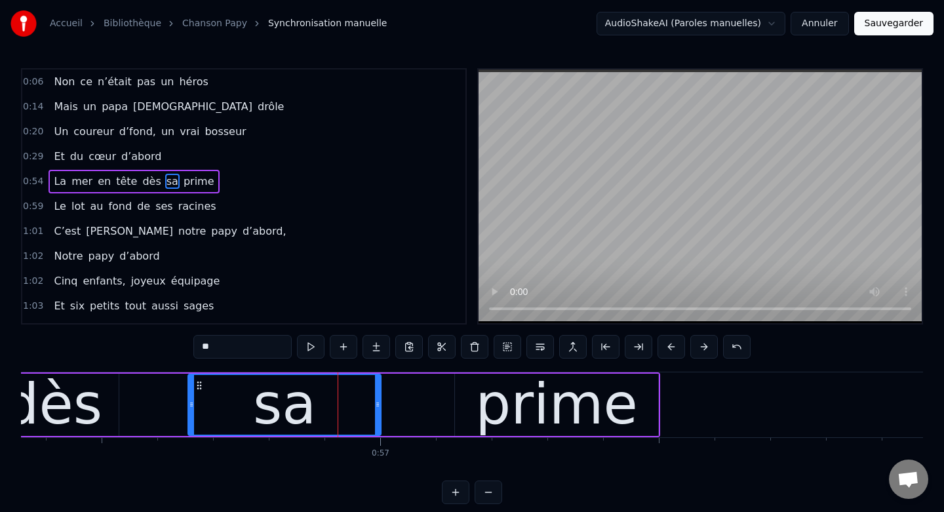
scroll to position [0, 31596]
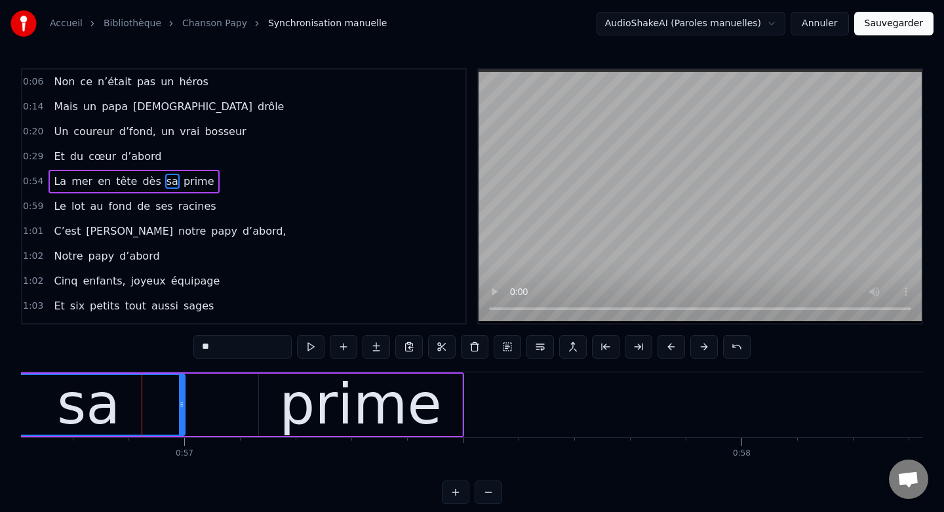
click at [490, 484] on button at bounding box center [489, 492] width 28 height 24
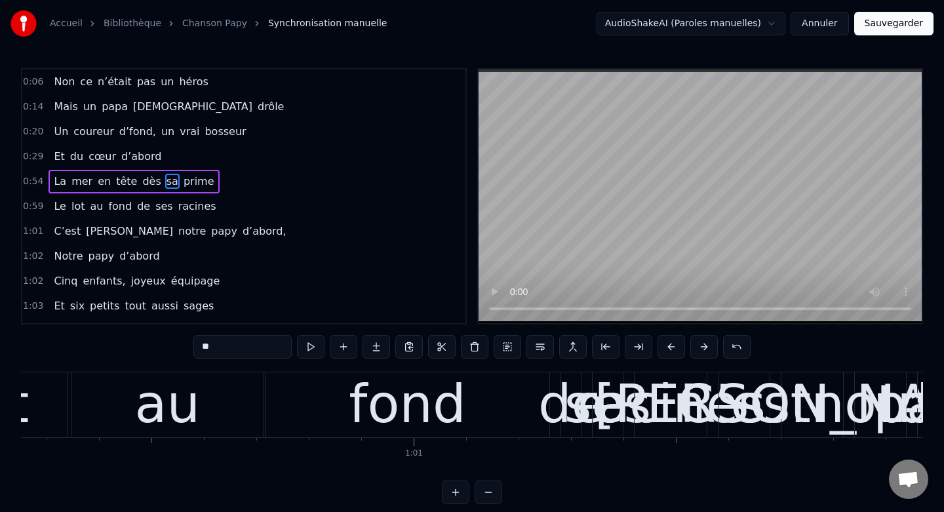
click at [490, 484] on button at bounding box center [489, 492] width 28 height 24
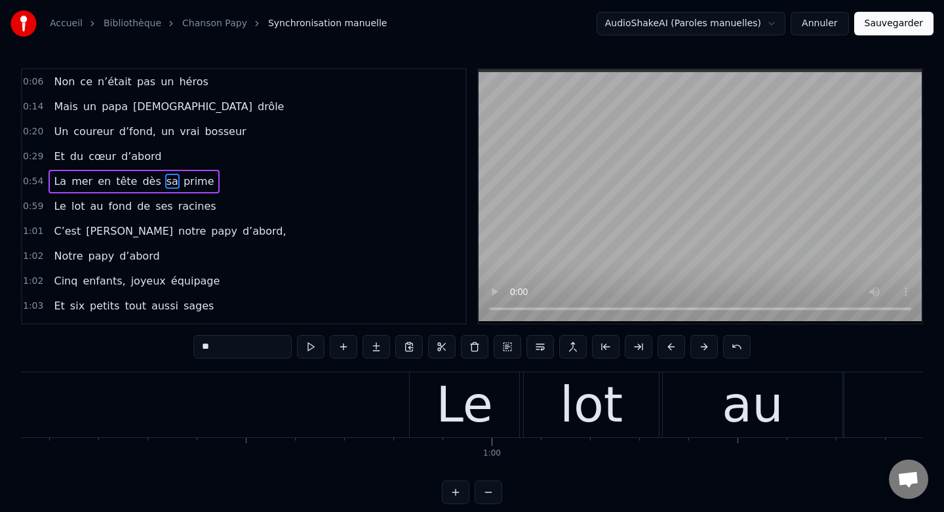
click at [495, 492] on button at bounding box center [489, 492] width 28 height 24
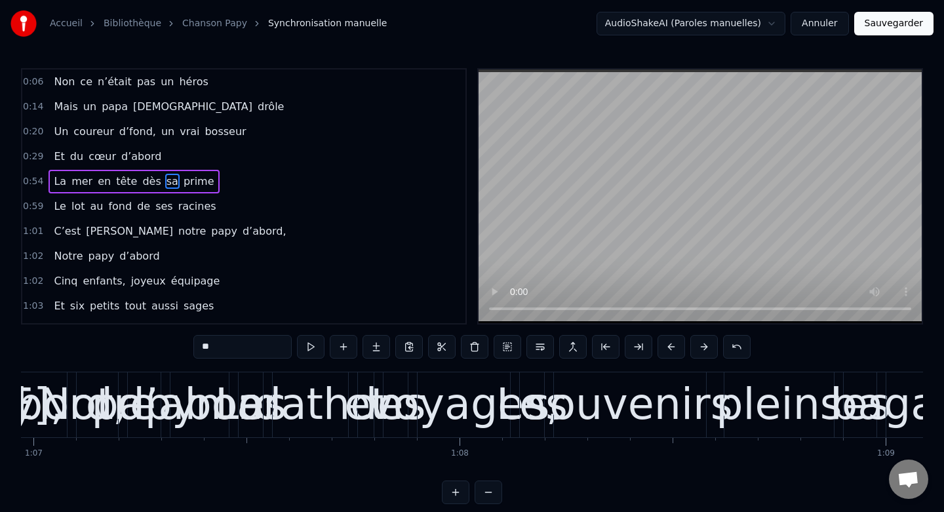
click at [495, 492] on button at bounding box center [489, 492] width 28 height 24
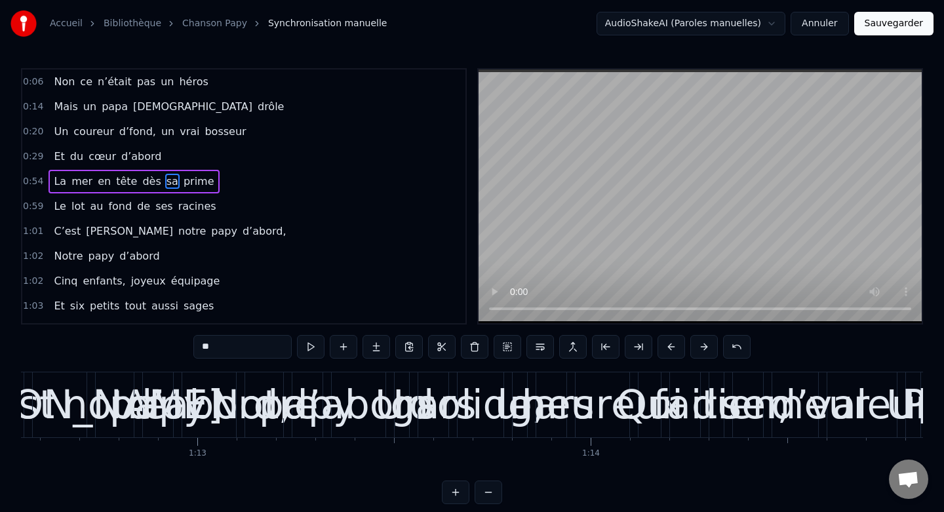
click at [495, 492] on button at bounding box center [489, 492] width 28 height 24
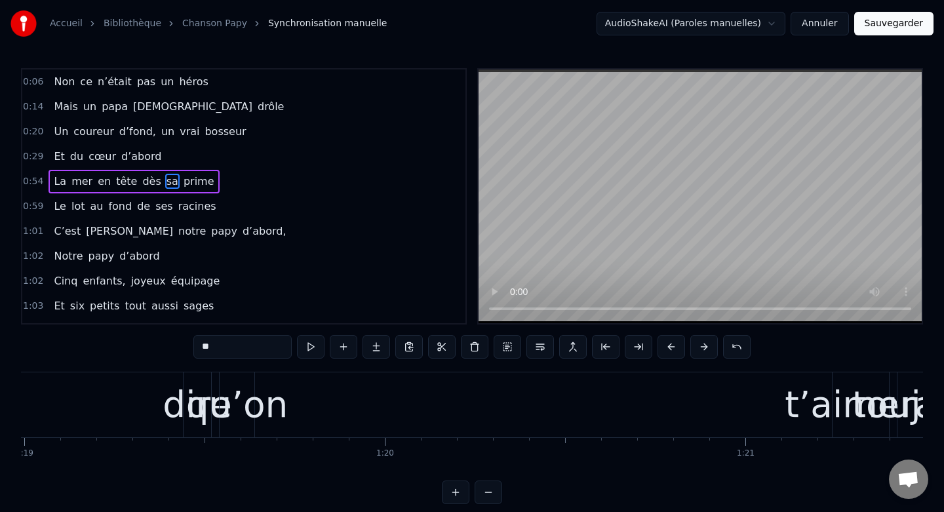
click at [495, 492] on button at bounding box center [489, 492] width 28 height 24
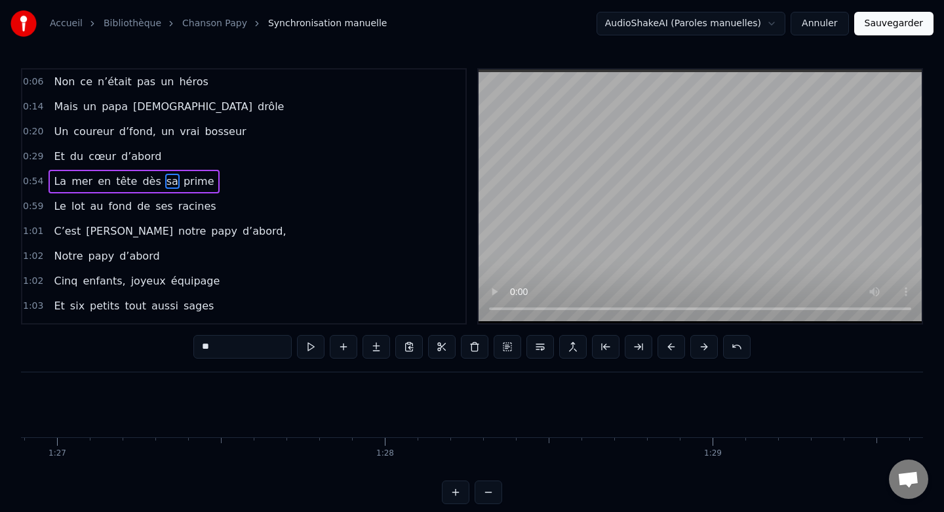
click at [495, 492] on button at bounding box center [489, 492] width 28 height 24
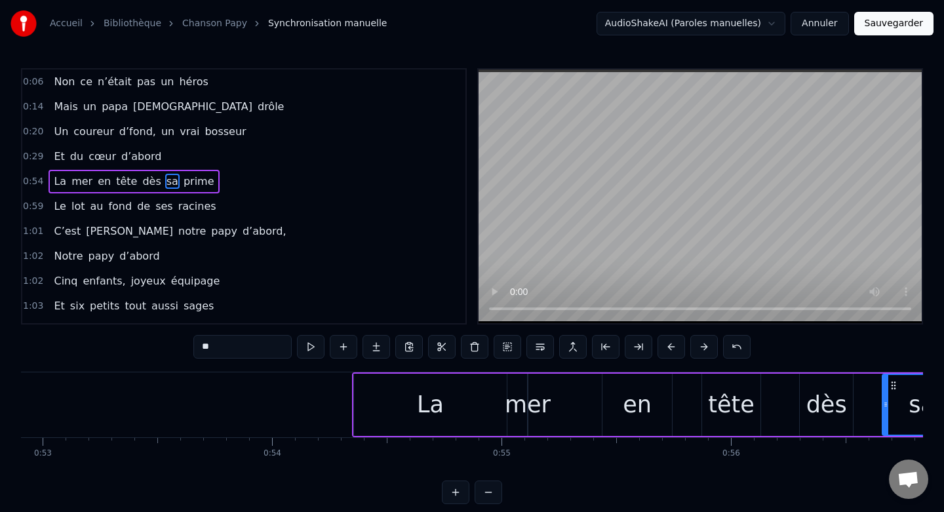
scroll to position [0, 12141]
click at [354, 388] on div "La" at bounding box center [427, 405] width 153 height 62
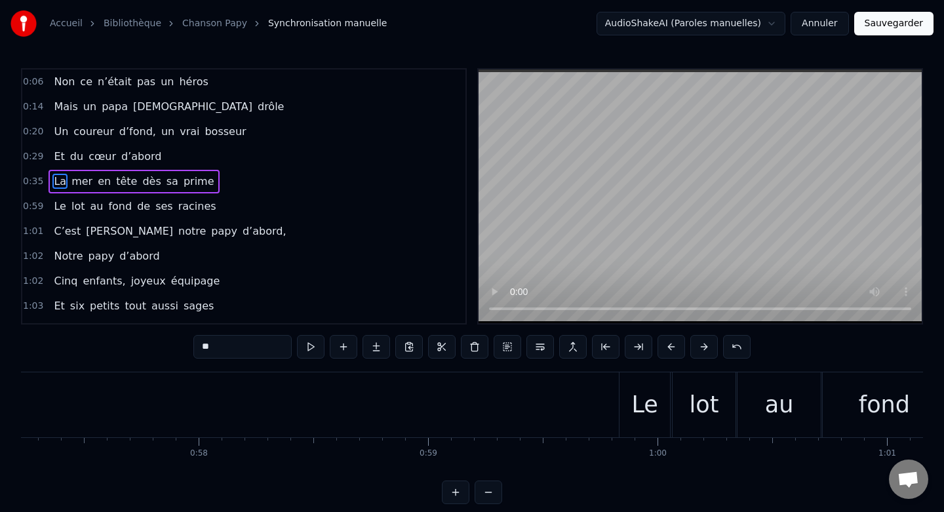
scroll to position [0, 13222]
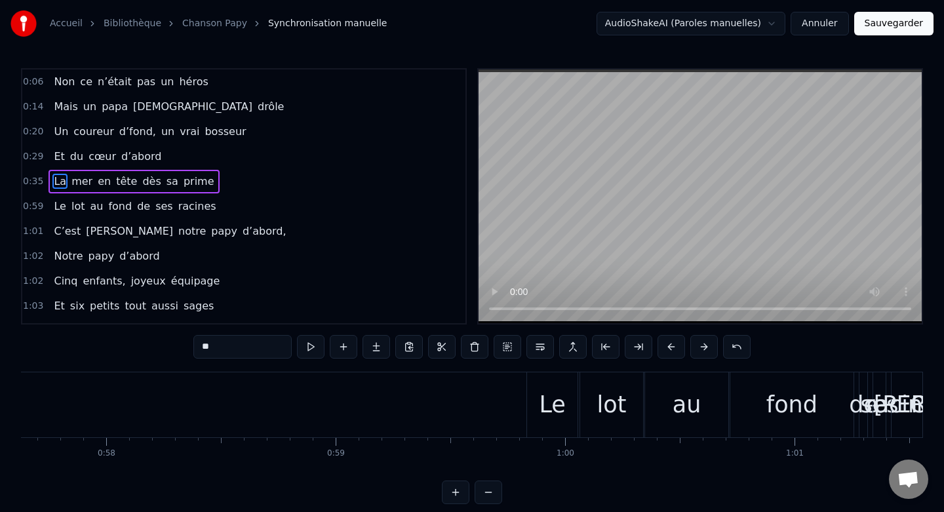
click at [553, 403] on div "Le" at bounding box center [552, 404] width 26 height 35
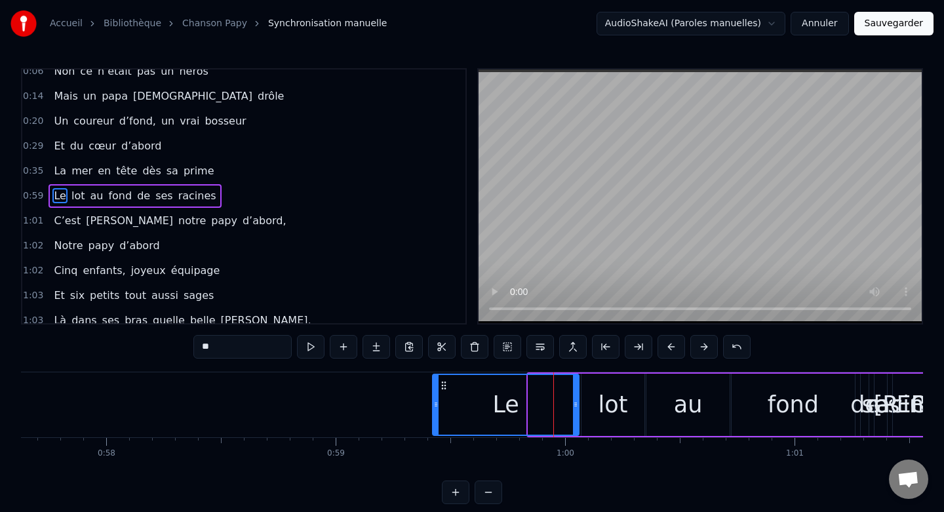
drag, startPoint x: 532, startPoint y: 406, endPoint x: 436, endPoint y: 401, distance: 95.8
click at [436, 401] on icon at bounding box center [435, 404] width 5 height 10
click at [606, 417] on div "lot" at bounding box center [612, 404] width 29 height 35
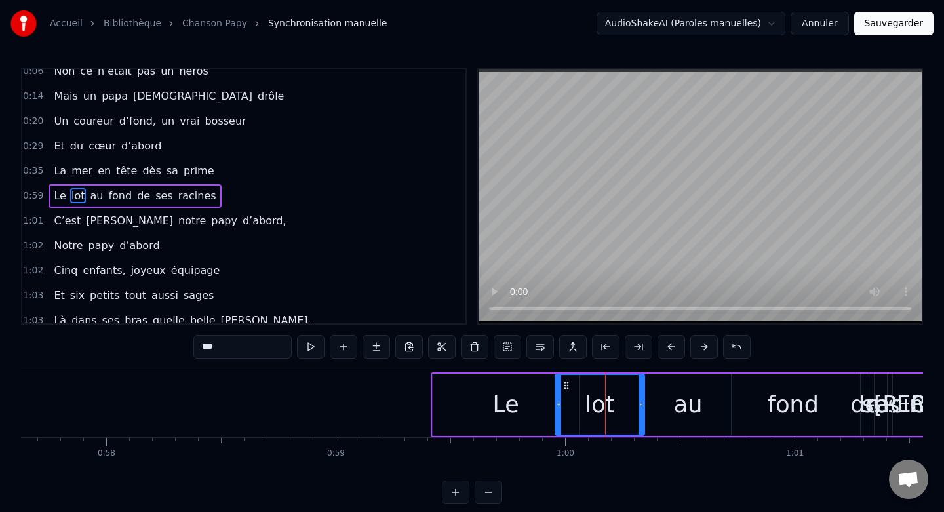
drag, startPoint x: 585, startPoint y: 404, endPoint x: 563, endPoint y: 404, distance: 21.6
click at [561, 404] on icon at bounding box center [558, 404] width 5 height 10
click at [529, 411] on div "Le" at bounding box center [506, 405] width 146 height 62
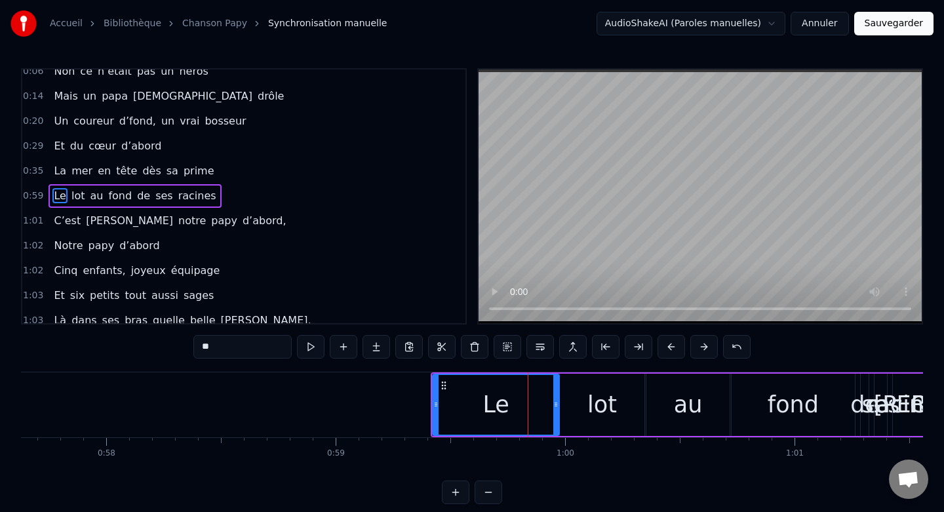
drag, startPoint x: 575, startPoint y: 404, endPoint x: 556, endPoint y: 403, distance: 19.1
click at [556, 403] on icon at bounding box center [555, 404] width 5 height 10
click at [568, 414] on div "lot" at bounding box center [602, 405] width 84 height 62
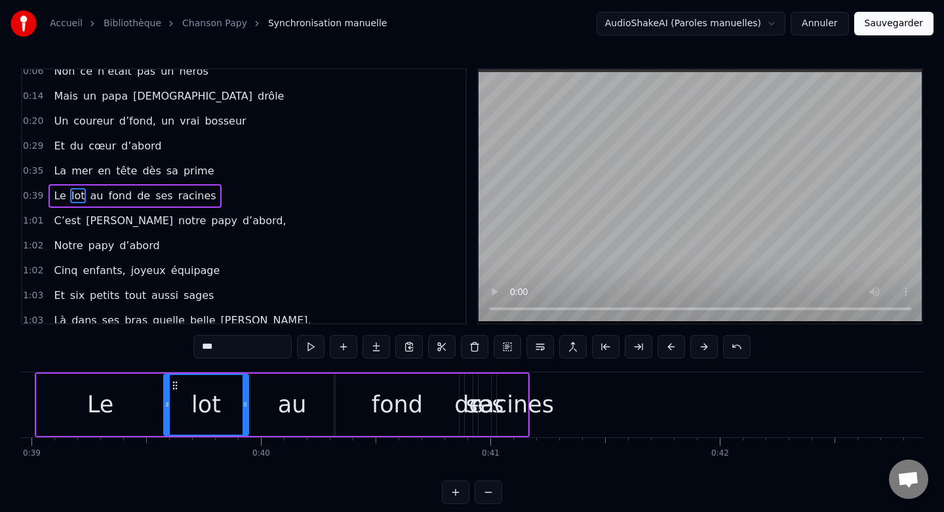
scroll to position [0, 8947]
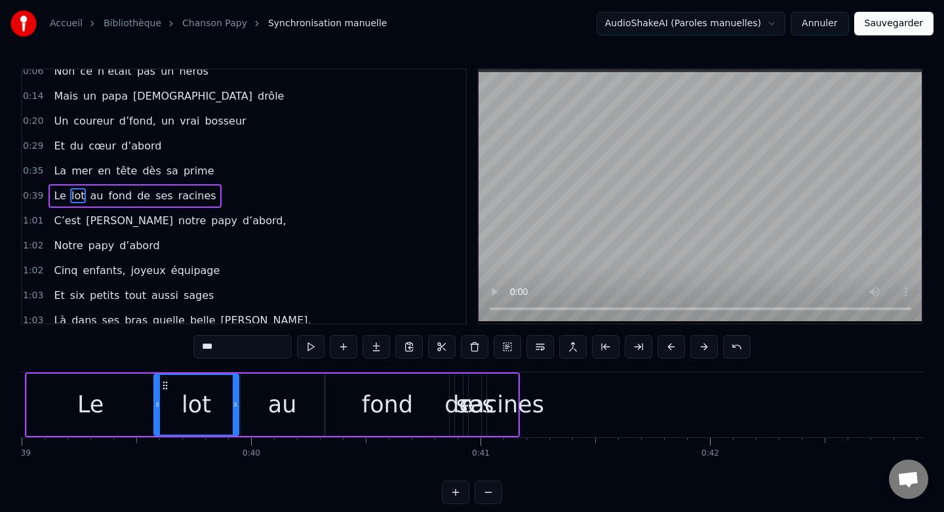
click at [517, 387] on div "racines" at bounding box center [502, 404] width 83 height 35
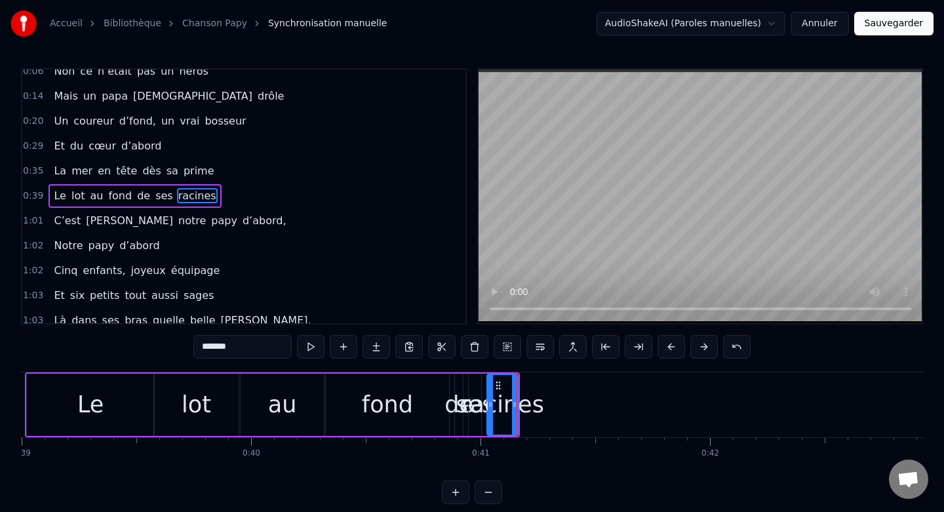
click at [456, 384] on div "de" at bounding box center [459, 405] width 8 height 62
click at [513, 383] on div "racines" at bounding box center [502, 405] width 31 height 62
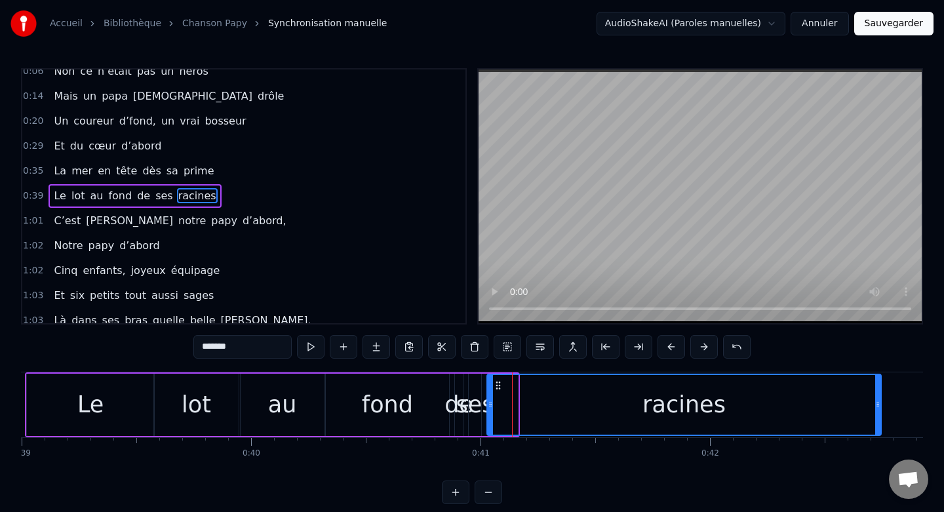
drag, startPoint x: 516, startPoint y: 398, endPoint x: 880, endPoint y: 389, distance: 363.9
click at [880, 389] on div at bounding box center [877, 405] width 5 height 60
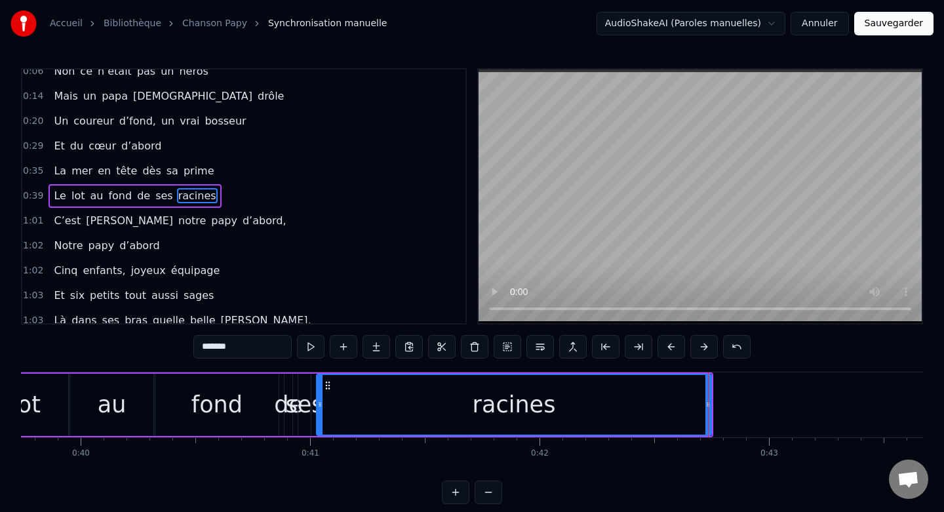
scroll to position [0, 9070]
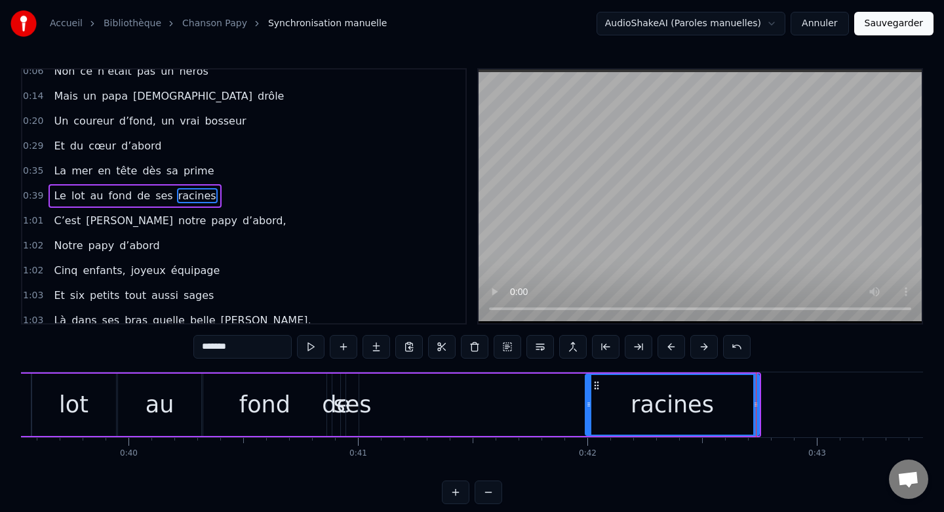
drag, startPoint x: 366, startPoint y: 399, endPoint x: 587, endPoint y: 397, distance: 220.9
click at [587, 397] on div at bounding box center [588, 405] width 5 height 60
click at [359, 412] on div "ses" at bounding box center [353, 404] width 38 height 35
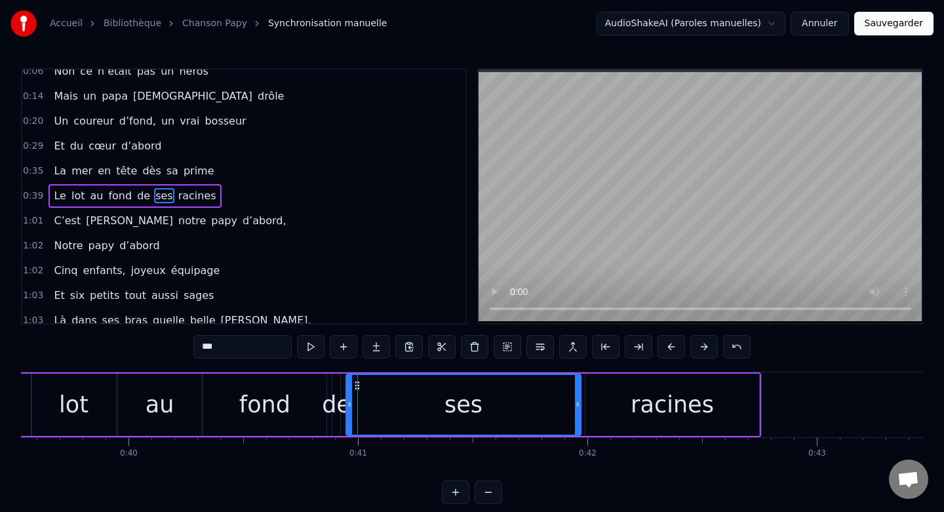
drag, startPoint x: 356, startPoint y: 402, endPoint x: 580, endPoint y: 403, distance: 224.2
click at [580, 403] on icon at bounding box center [577, 404] width 5 height 10
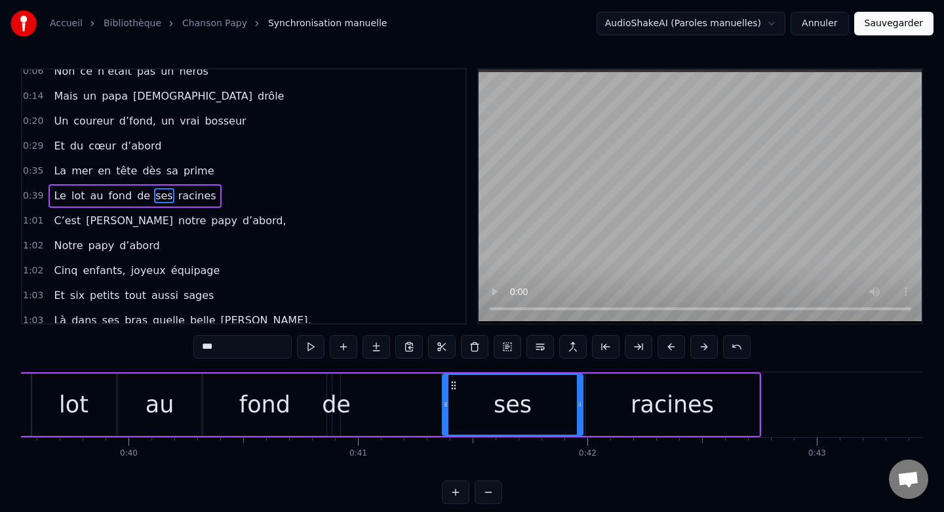
drag, startPoint x: 349, startPoint y: 403, endPoint x: 446, endPoint y: 405, distance: 96.4
click at [446, 405] on icon at bounding box center [445, 404] width 5 height 10
click at [336, 394] on div "de" at bounding box center [336, 404] width 29 height 35
type input "**"
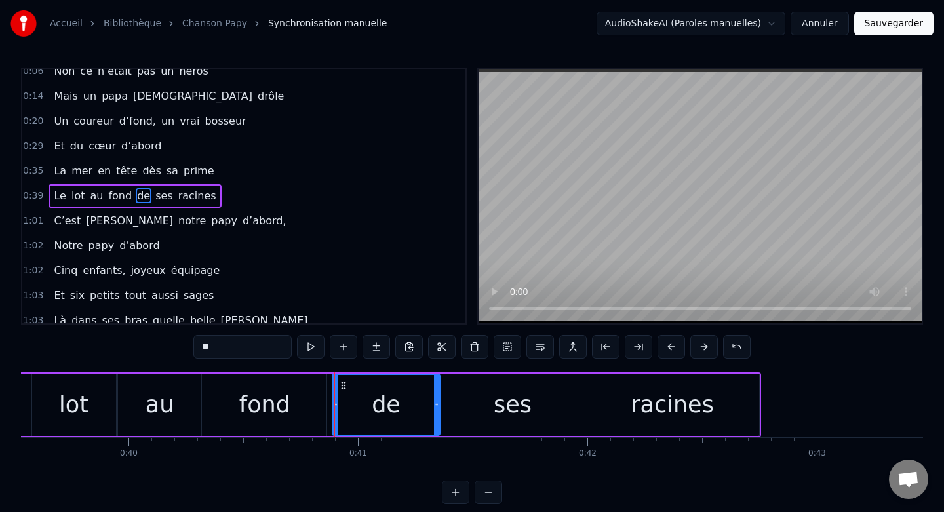
drag, startPoint x: 337, startPoint y: 404, endPoint x: 437, endPoint y: 404, distance: 99.6
click at [437, 404] on icon at bounding box center [436, 404] width 5 height 10
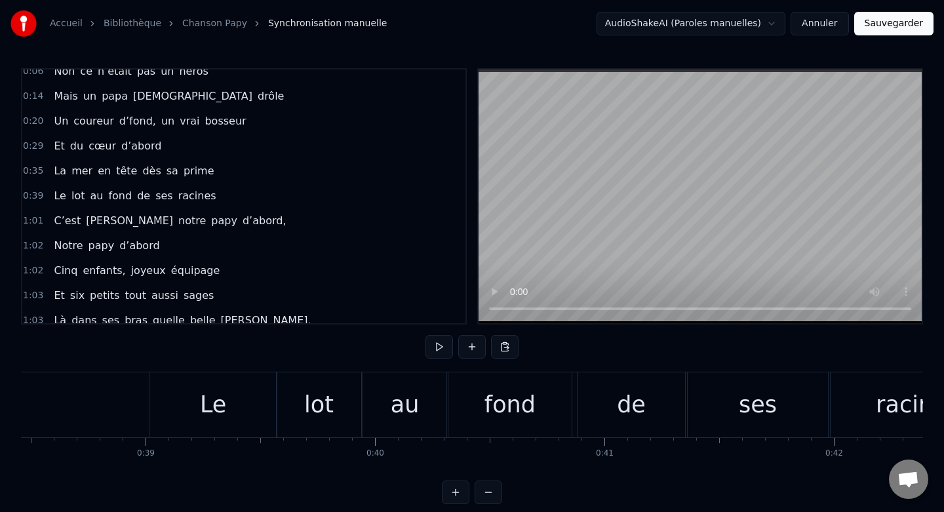
scroll to position [0, 8806]
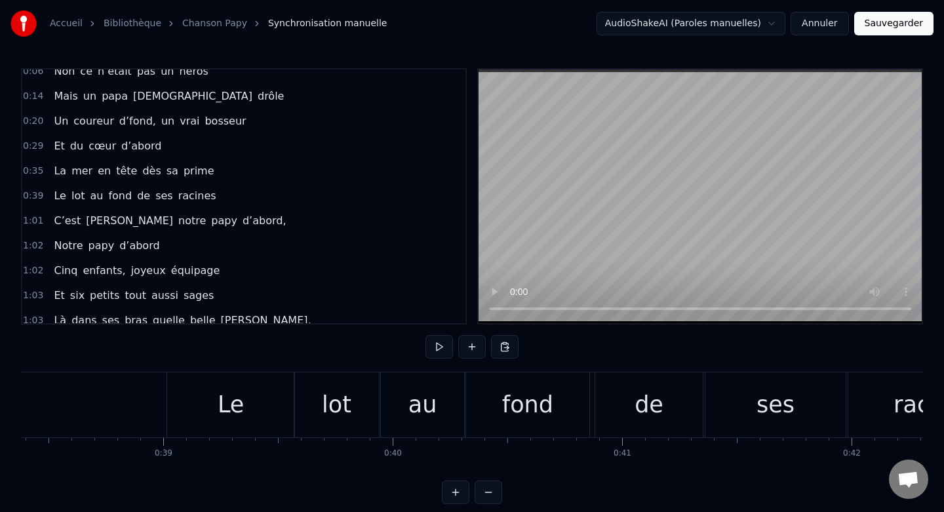
click at [197, 409] on div "Le" at bounding box center [230, 404] width 127 height 65
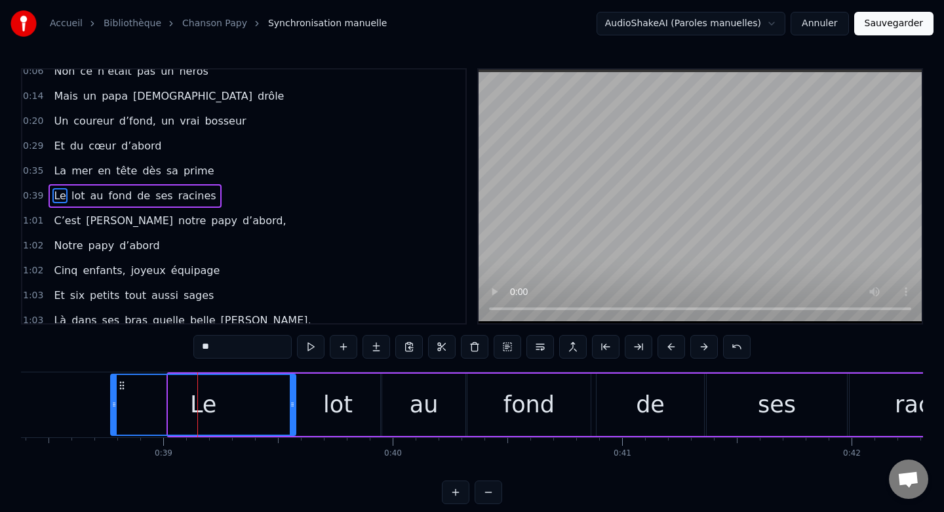
drag, startPoint x: 170, startPoint y: 402, endPoint x: 99, endPoint y: 396, distance: 71.7
click at [111, 397] on div at bounding box center [113, 405] width 5 height 60
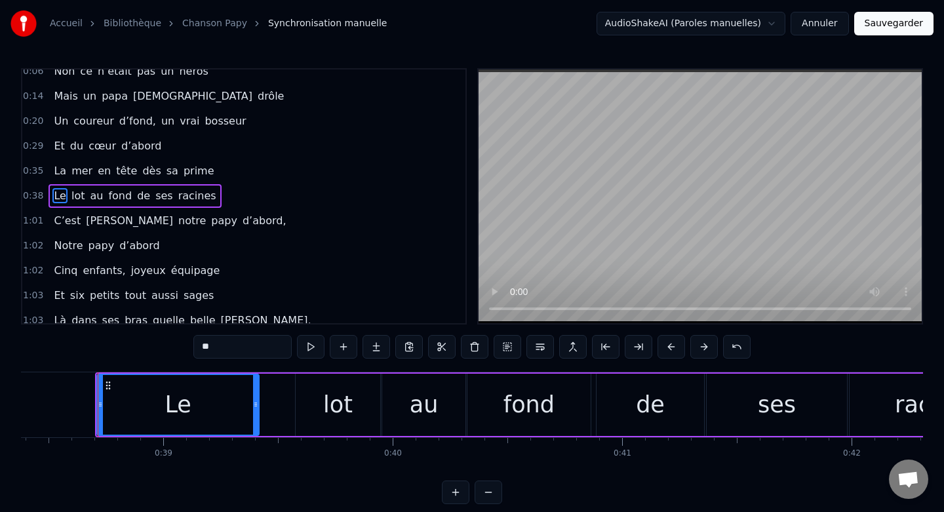
drag, startPoint x: 292, startPoint y: 404, endPoint x: 239, endPoint y: 401, distance: 53.2
click at [253, 401] on icon at bounding box center [255, 404] width 5 height 10
click at [320, 404] on div "lot" at bounding box center [338, 405] width 84 height 62
type input "***"
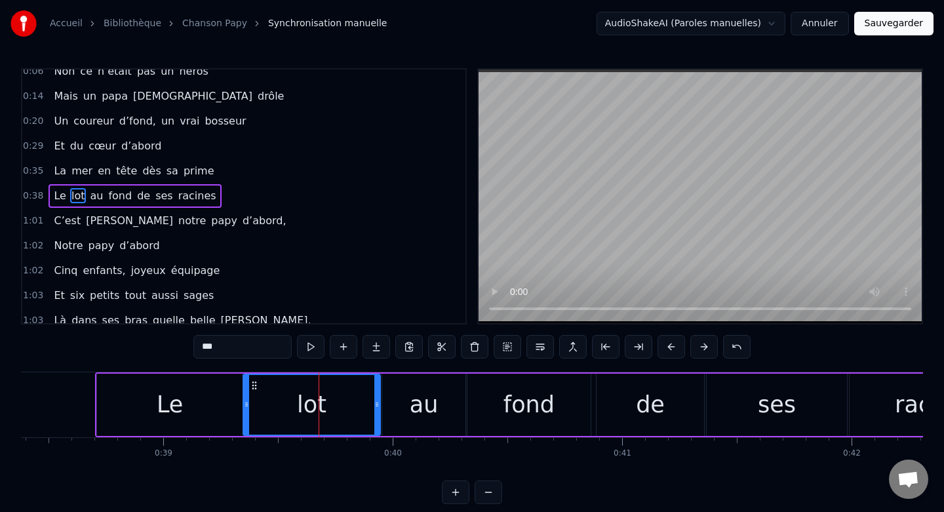
drag, startPoint x: 299, startPoint y: 405, endPoint x: 246, endPoint y: 404, distance: 52.5
click at [246, 404] on icon at bounding box center [246, 404] width 5 height 10
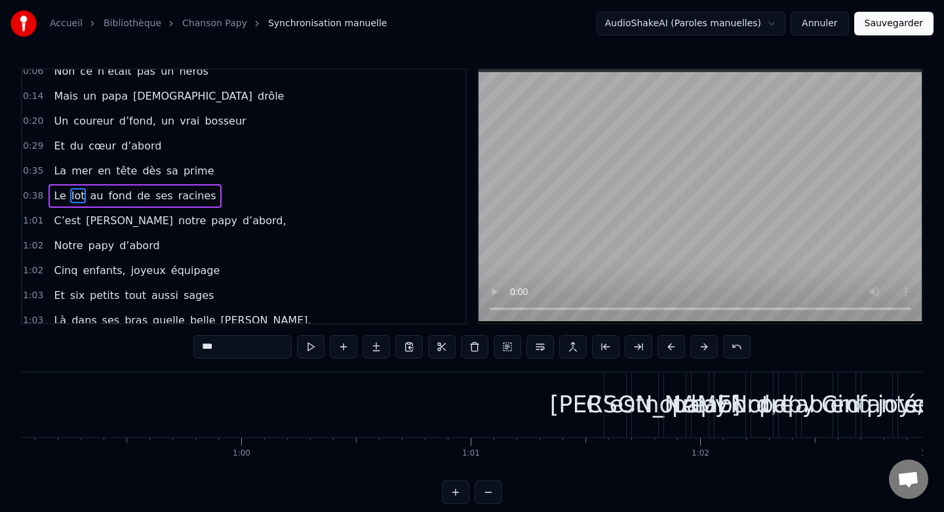
scroll to position [0, 13643]
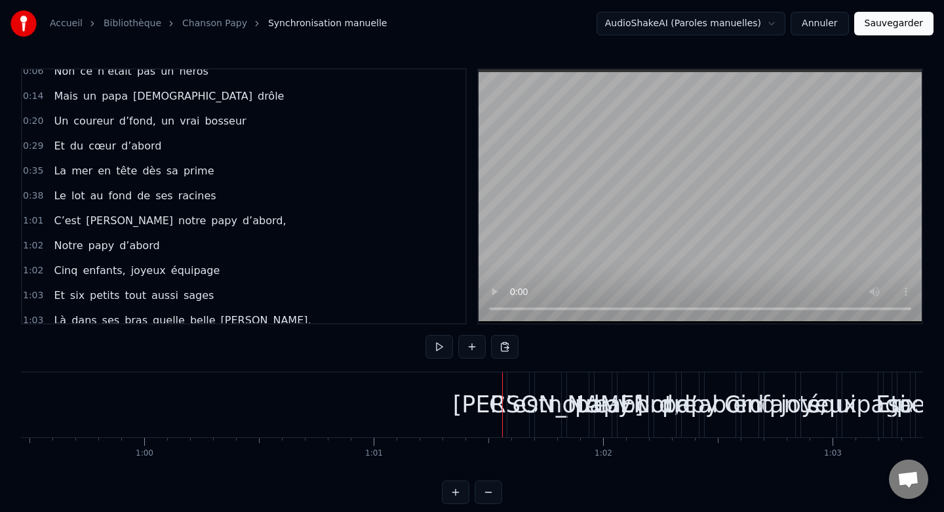
click at [504, 395] on div "C’est" at bounding box center [518, 404] width 58 height 35
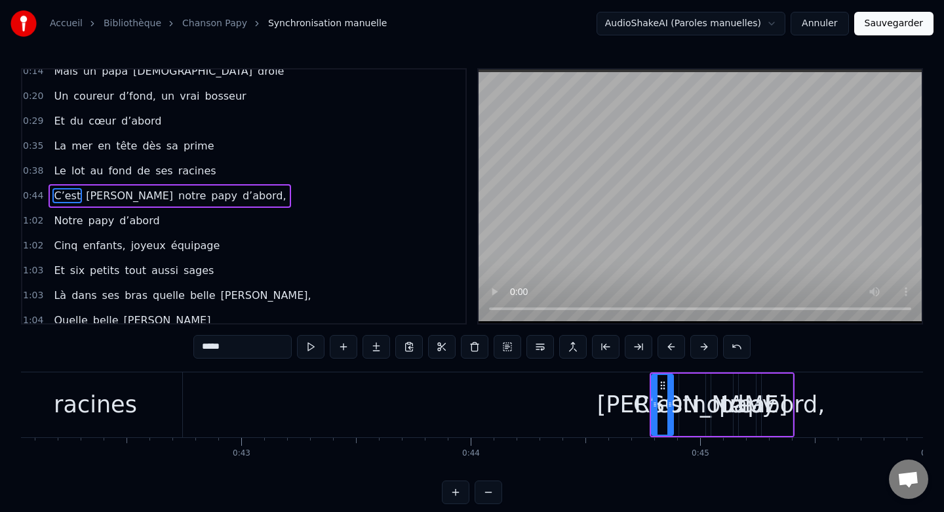
scroll to position [0, 9657]
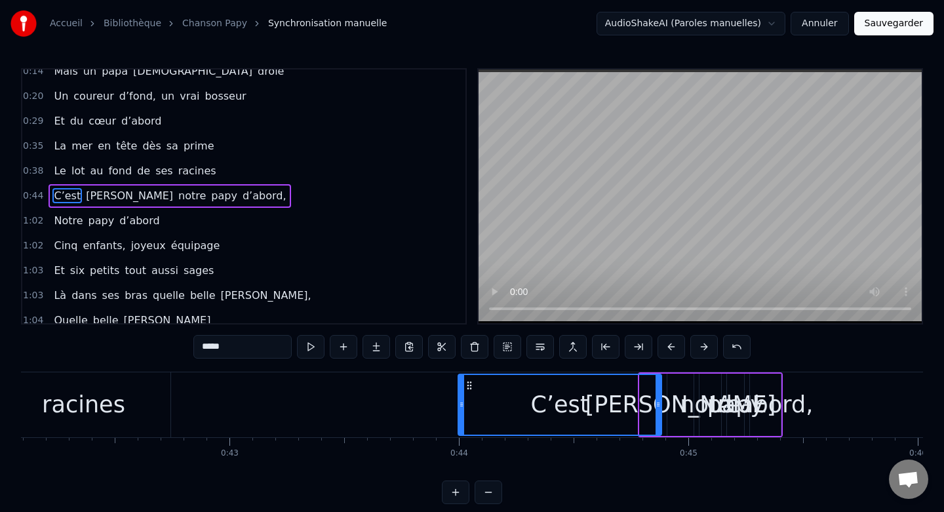
drag, startPoint x: 643, startPoint y: 404, endPoint x: 461, endPoint y: 403, distance: 181.6
click at [461, 403] on icon at bounding box center [461, 404] width 5 height 10
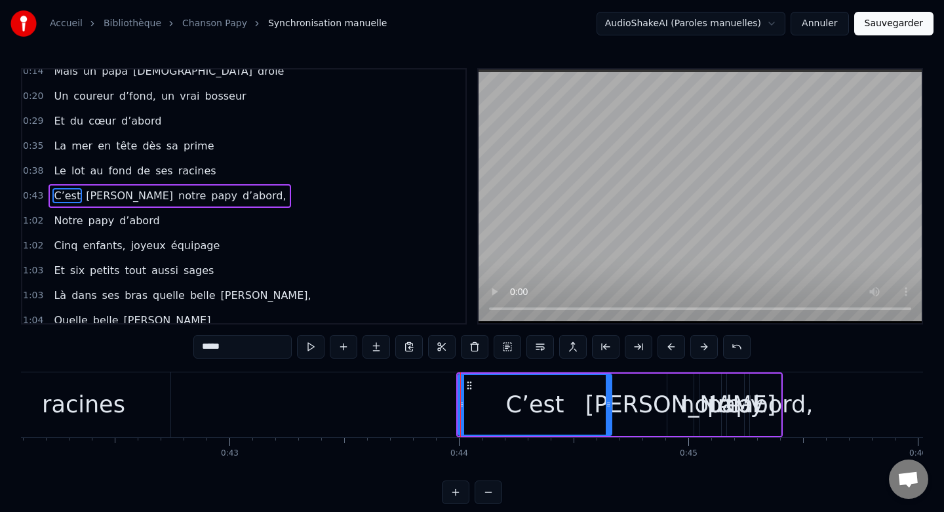
drag, startPoint x: 660, startPoint y: 404, endPoint x: 610, endPoint y: 404, distance: 49.8
click at [610, 404] on icon at bounding box center [608, 404] width 5 height 10
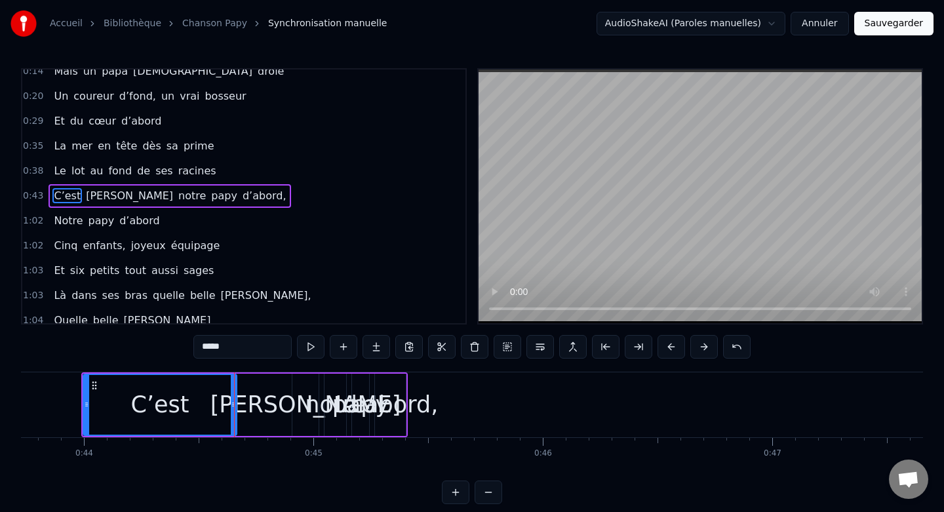
scroll to position [0, 10063]
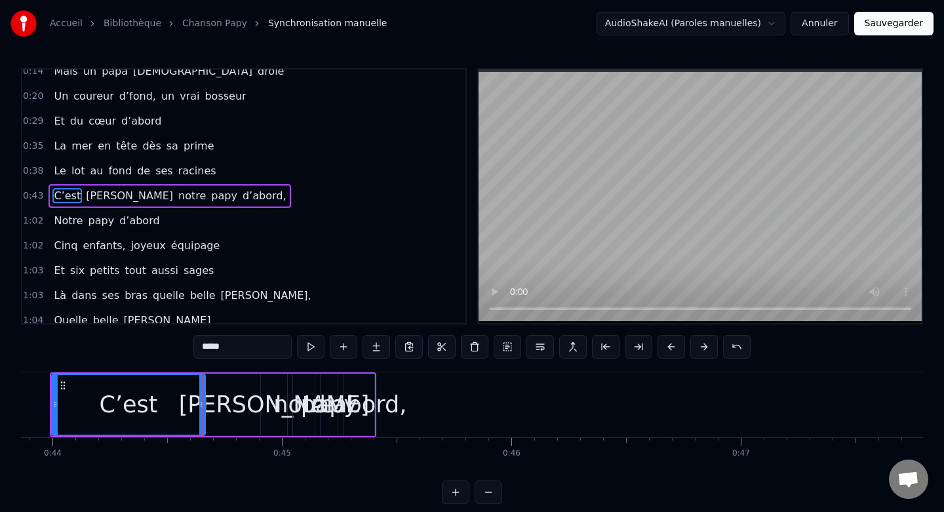
click at [369, 380] on div "d’abord," at bounding box center [358, 405] width 31 height 62
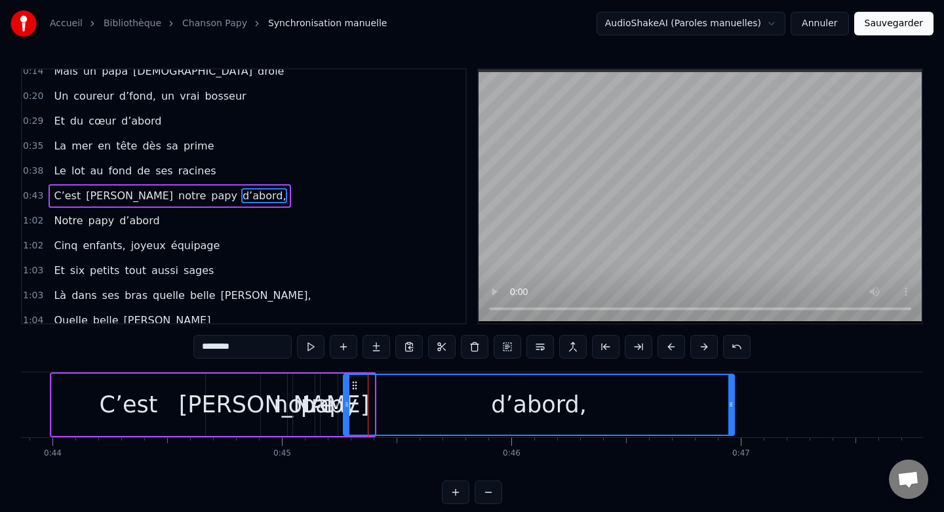
drag, startPoint x: 370, startPoint y: 397, endPoint x: 736, endPoint y: 383, distance: 366.1
click at [734, 383] on div at bounding box center [730, 405] width 5 height 60
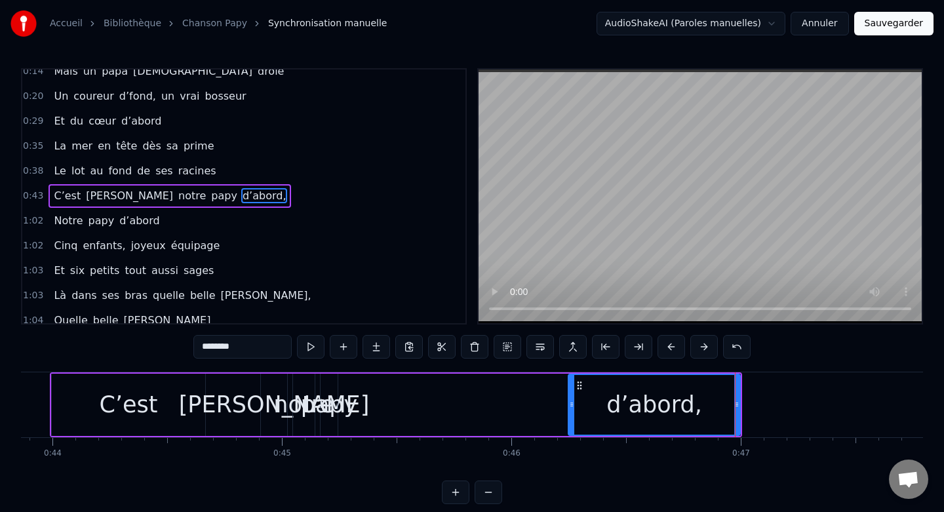
drag, startPoint x: 346, startPoint y: 404, endPoint x: 592, endPoint y: 404, distance: 245.8
click at [574, 404] on icon at bounding box center [571, 404] width 5 height 10
click at [249, 419] on div "[PERSON_NAME]" at bounding box center [274, 404] width 191 height 35
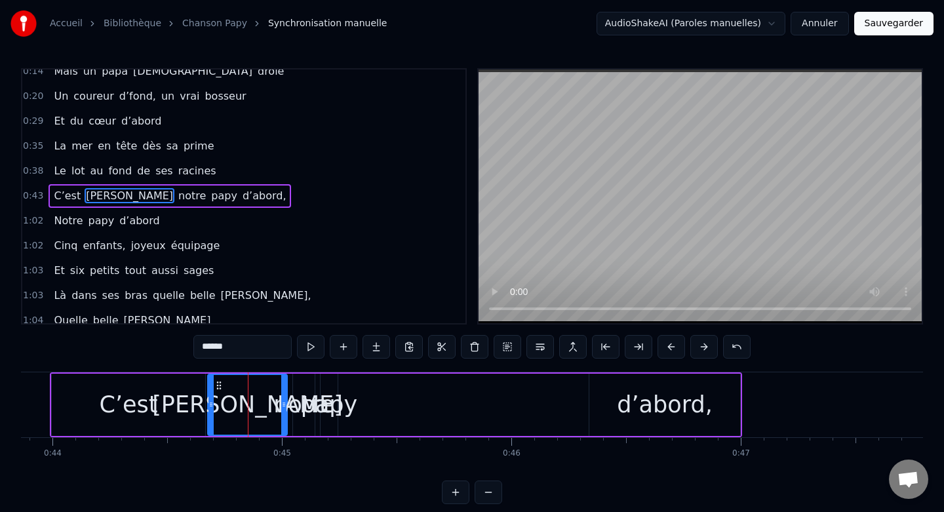
drag, startPoint x: 266, startPoint y: 404, endPoint x: 212, endPoint y: 404, distance: 53.8
click at [212, 404] on icon at bounding box center [210, 404] width 5 height 10
click at [335, 425] on div "papy" at bounding box center [329, 405] width 17 height 62
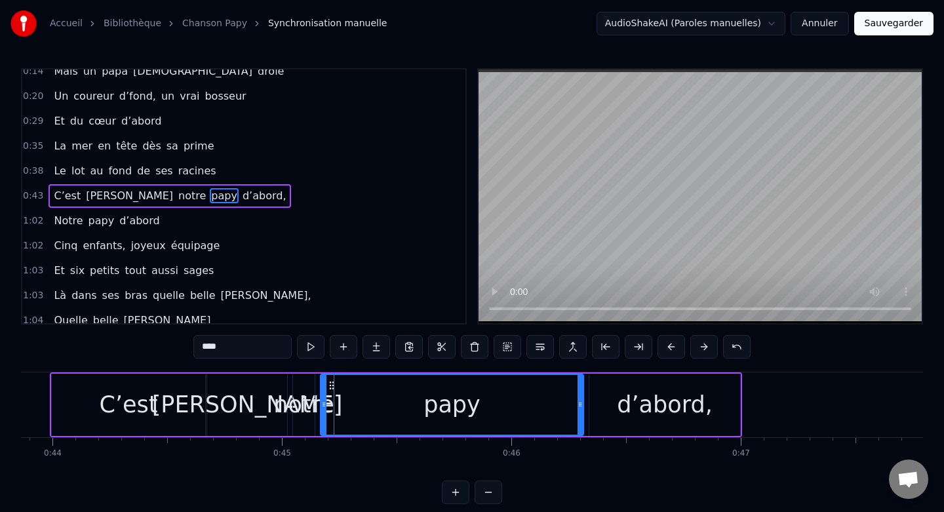
drag, startPoint x: 336, startPoint y: 404, endPoint x: 582, endPoint y: 408, distance: 246.5
click at [581, 408] on icon at bounding box center [580, 404] width 5 height 10
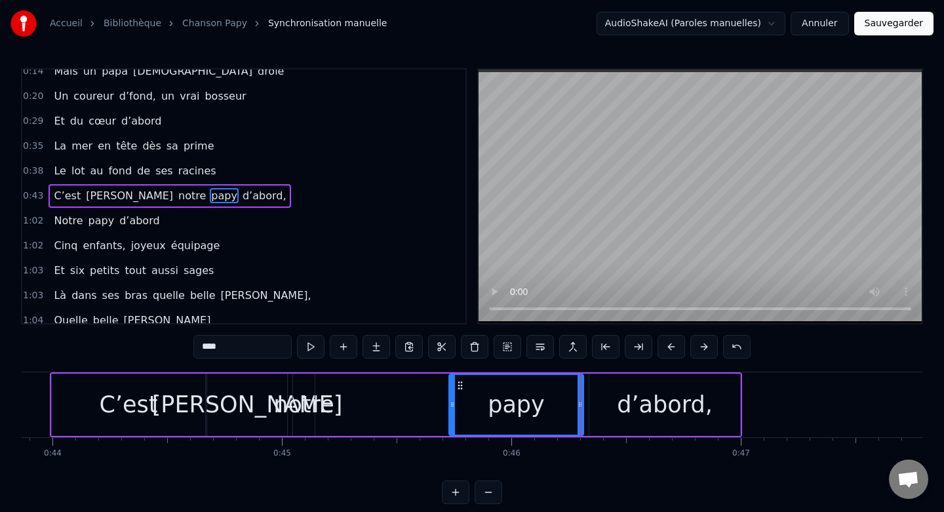
drag, startPoint x: 325, startPoint y: 406, endPoint x: 454, endPoint y: 406, distance: 129.1
click at [454, 406] on icon at bounding box center [452, 404] width 5 height 10
click at [304, 391] on div "notre" at bounding box center [303, 404] width 60 height 35
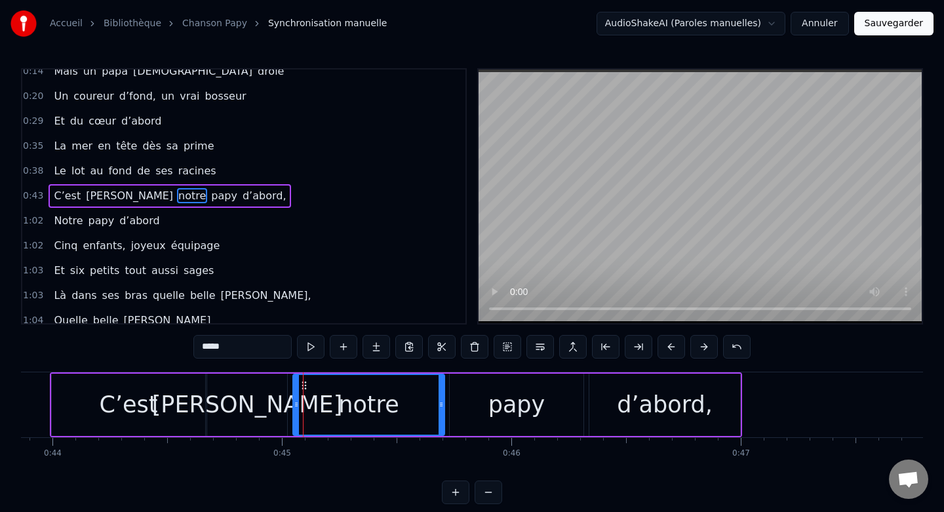
drag, startPoint x: 313, startPoint y: 402, endPoint x: 442, endPoint y: 406, distance: 129.8
click at [442, 406] on icon at bounding box center [441, 404] width 5 height 10
click at [265, 426] on div "[PERSON_NAME]" at bounding box center [247, 405] width 80 height 62
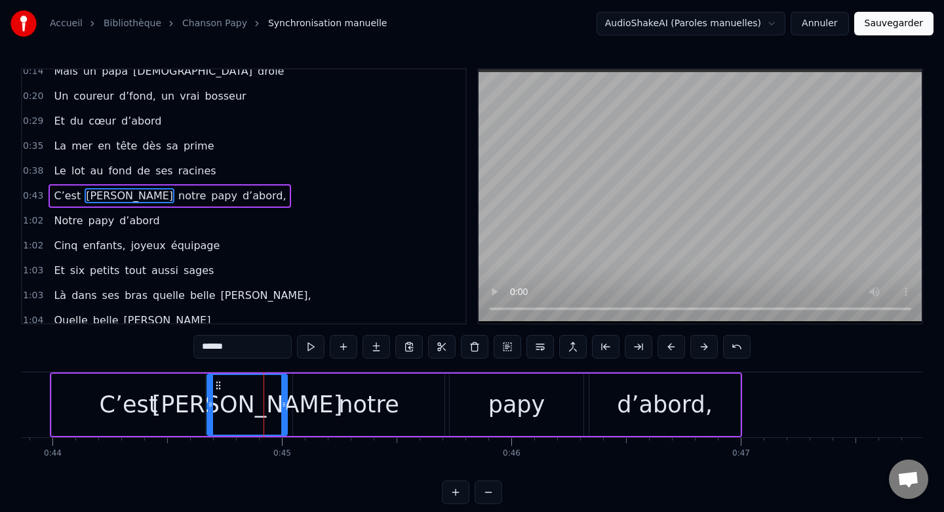
click at [309, 405] on div "notre" at bounding box center [368, 405] width 151 height 62
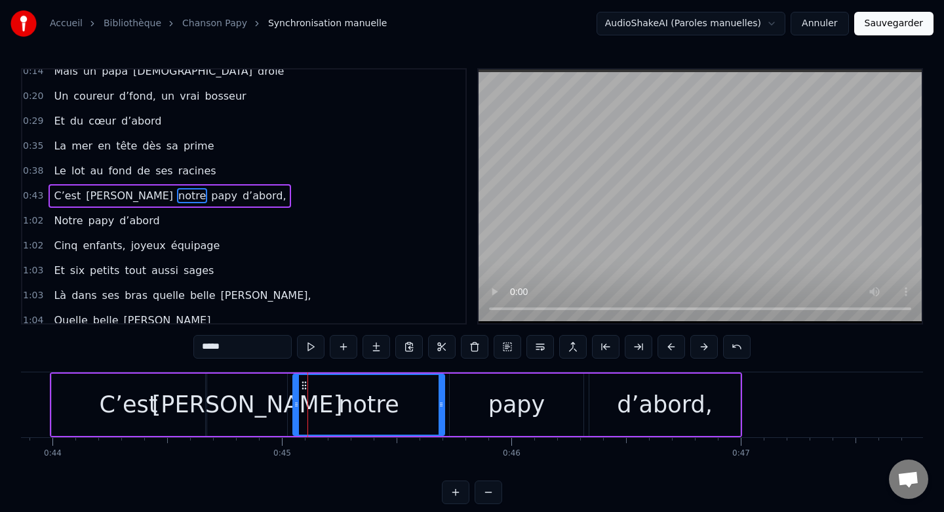
click at [697, 478] on div "0:06 Non ce n’était pas un héros 0:14 Mais un papa sacrément drôle 0:20 Un cour…" at bounding box center [472, 286] width 902 height 436
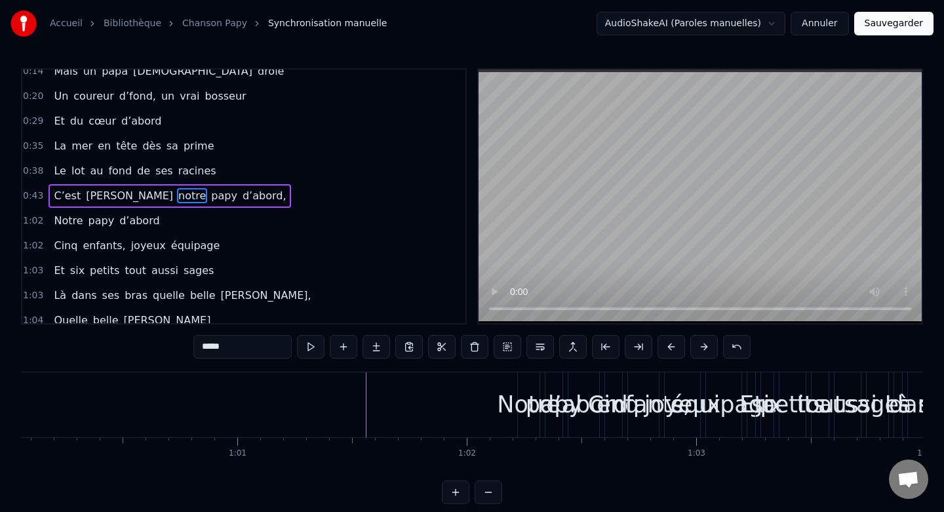
scroll to position [0, 13780]
click at [90, 223] on span "papy" at bounding box center [101, 220] width 29 height 15
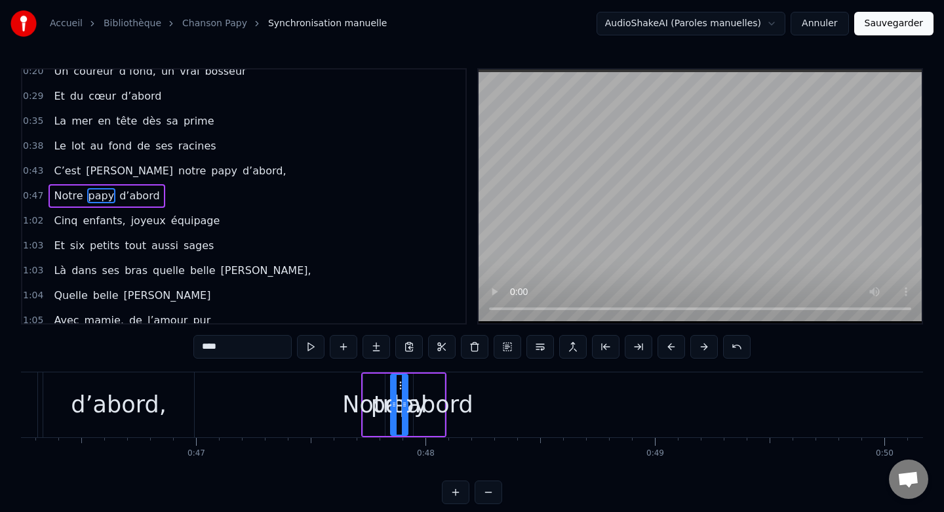
scroll to position [0, 10600]
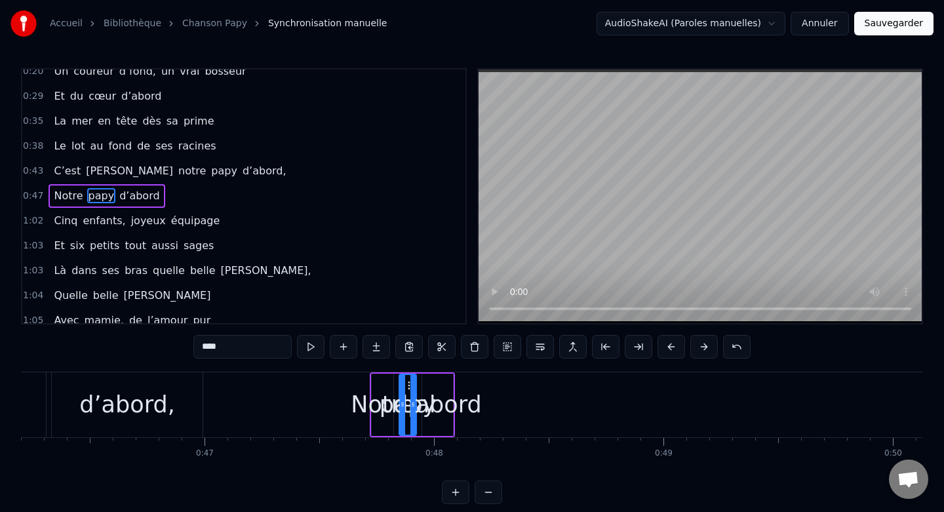
click at [370, 406] on div "Notre" at bounding box center [382, 404] width 63 height 35
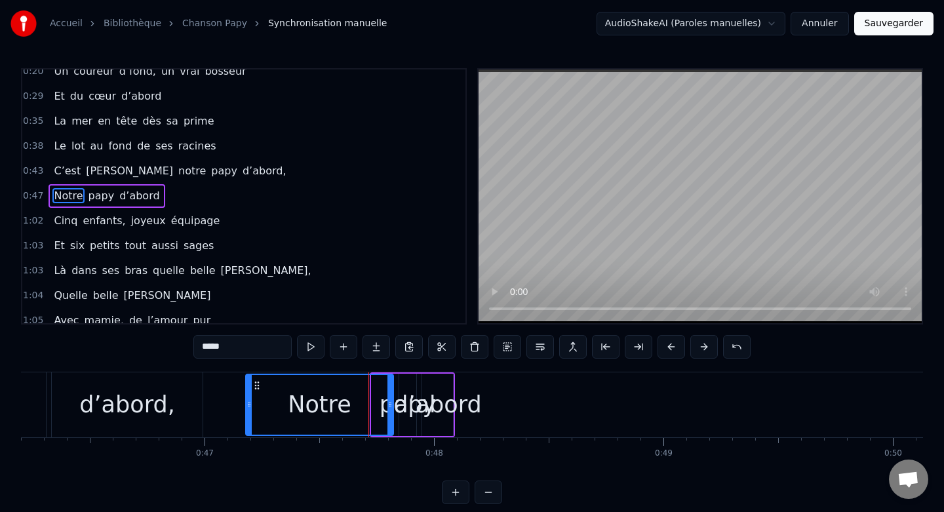
drag, startPoint x: 373, startPoint y: 405, endPoint x: 247, endPoint y: 403, distance: 125.9
click at [247, 403] on icon at bounding box center [248, 404] width 5 height 10
click at [444, 386] on div "d’abord" at bounding box center [437, 405] width 31 height 62
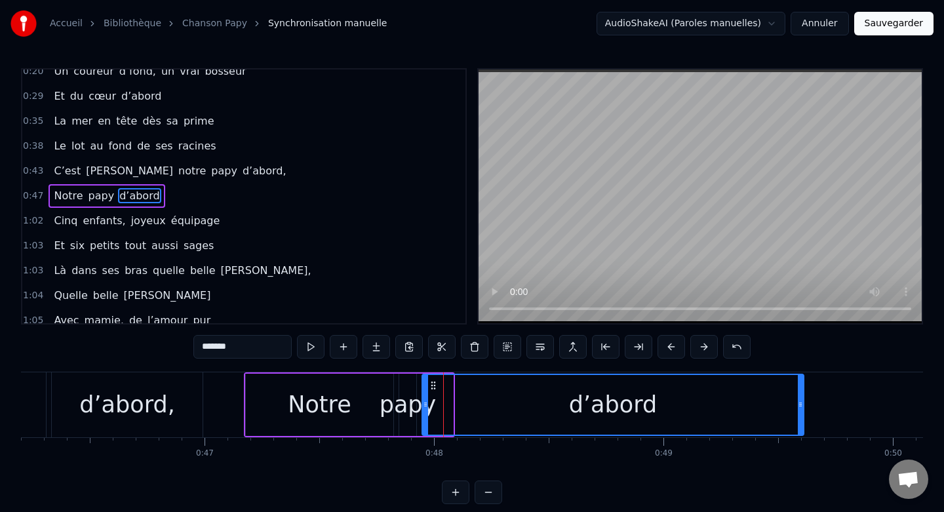
drag, startPoint x: 451, startPoint y: 402, endPoint x: 802, endPoint y: 399, distance: 351.4
click at [802, 399] on div at bounding box center [800, 405] width 5 height 60
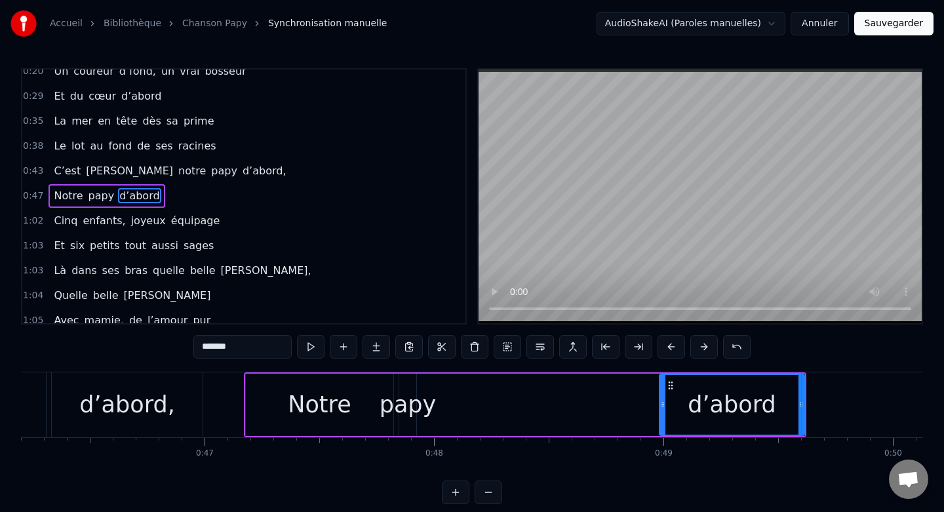
drag, startPoint x: 427, startPoint y: 404, endPoint x: 664, endPoint y: 403, distance: 237.3
click at [664, 403] on icon at bounding box center [662, 404] width 5 height 10
click at [410, 385] on div "papy" at bounding box center [407, 405] width 17 height 62
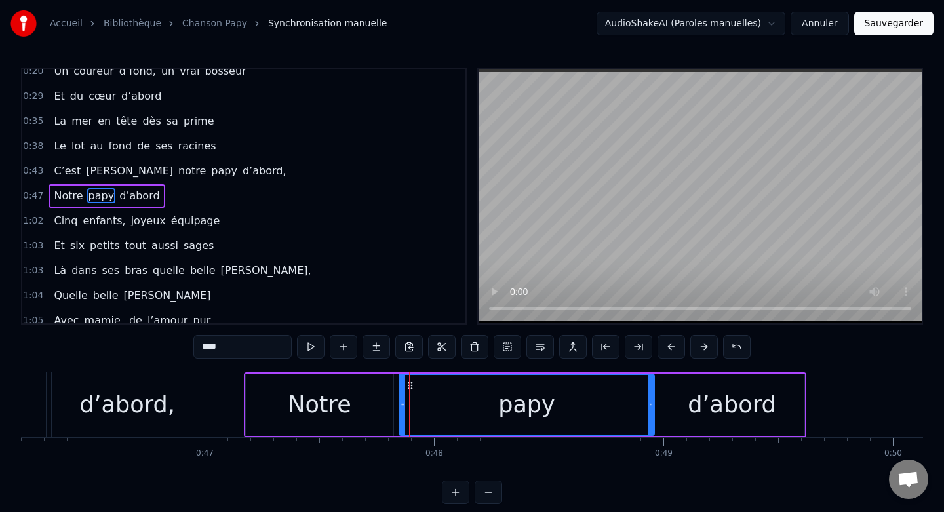
drag, startPoint x: 414, startPoint y: 402, endPoint x: 652, endPoint y: 402, distance: 238.0
click at [652, 402] on icon at bounding box center [650, 404] width 5 height 10
click at [399, 407] on icon at bounding box center [398, 404] width 5 height 10
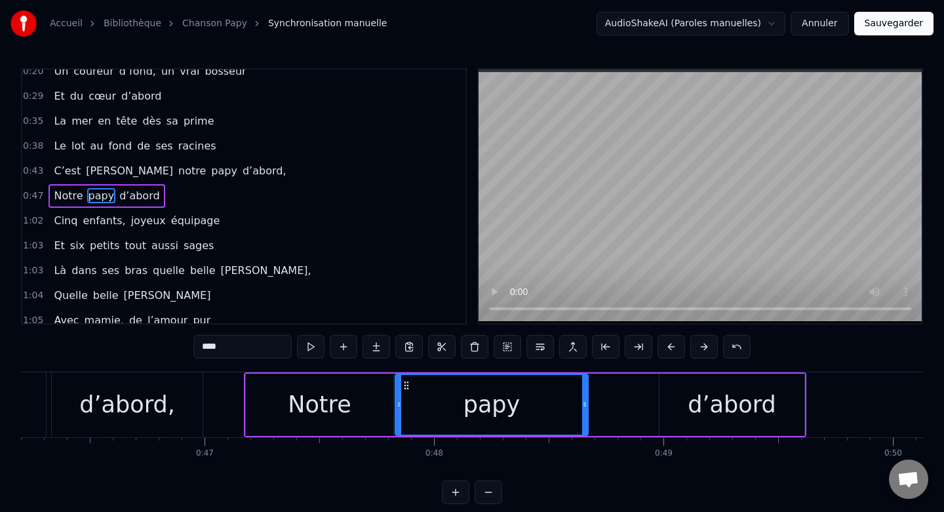
drag, startPoint x: 650, startPoint y: 404, endPoint x: 582, endPoint y: 399, distance: 67.7
click at [582, 400] on icon at bounding box center [584, 404] width 5 height 10
click at [660, 404] on div "d’abord" at bounding box center [731, 405] width 145 height 62
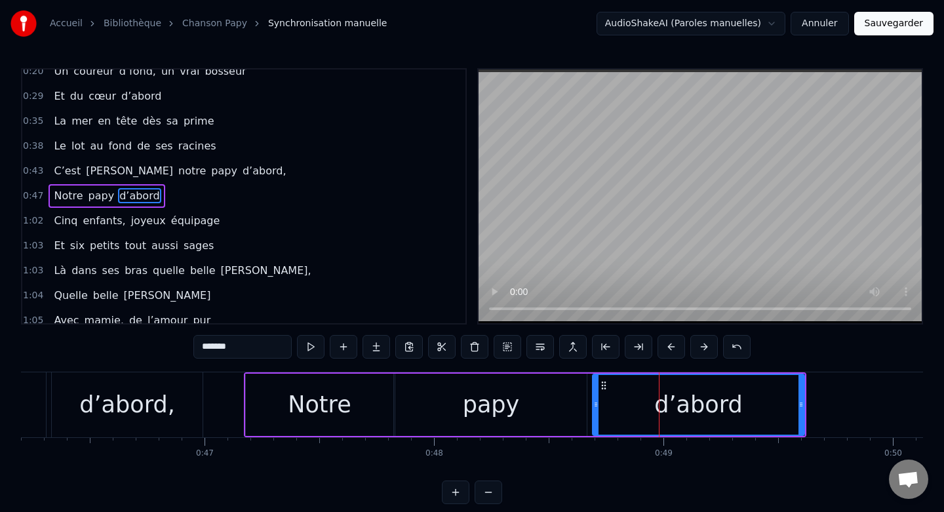
drag, startPoint x: 660, startPoint y: 404, endPoint x: 593, endPoint y: 403, distance: 66.9
click at [593, 403] on icon at bounding box center [595, 404] width 5 height 10
click at [804, 470] on div "0:06 Non ce n’était pas un héros 0:14 Mais un papa sacrément drôle 0:20 Un cour…" at bounding box center [472, 286] width 902 height 436
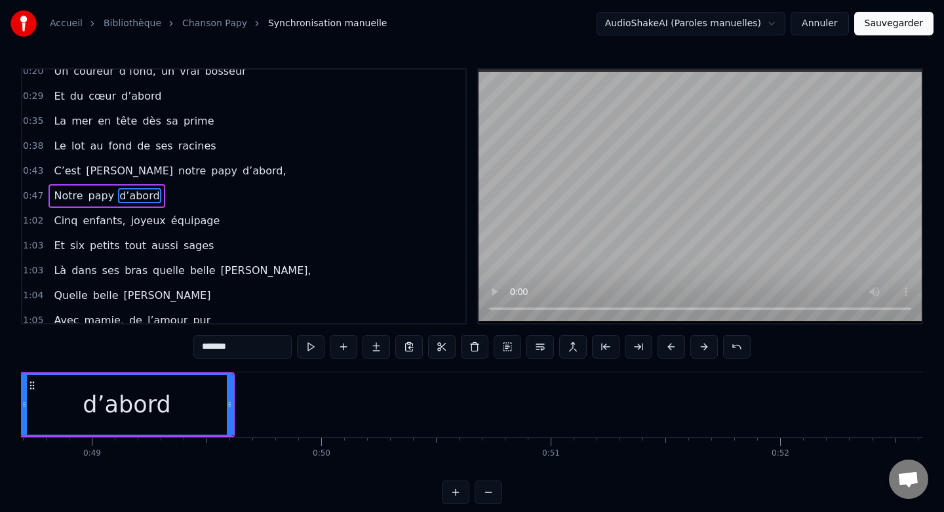
scroll to position [0, 11181]
click at [52, 216] on span "Cinq" at bounding box center [65, 220] width 26 height 15
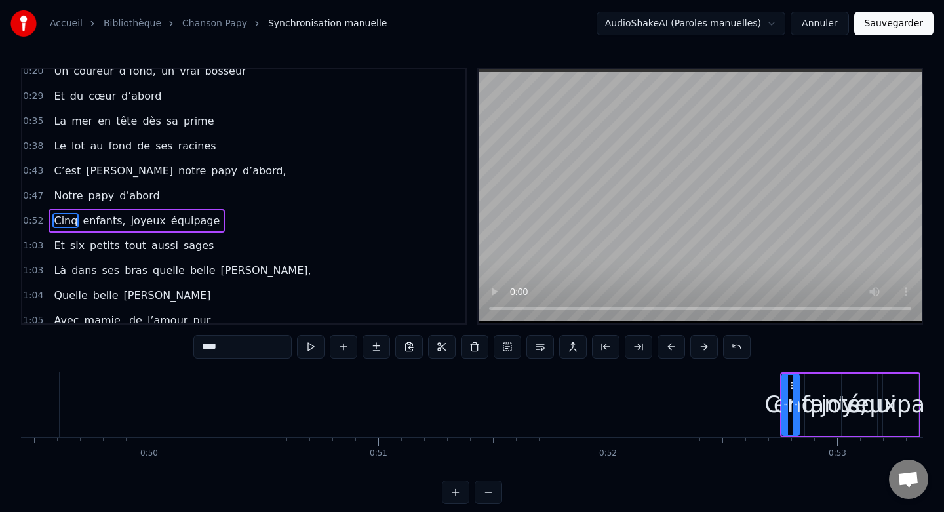
scroll to position [0, 11345]
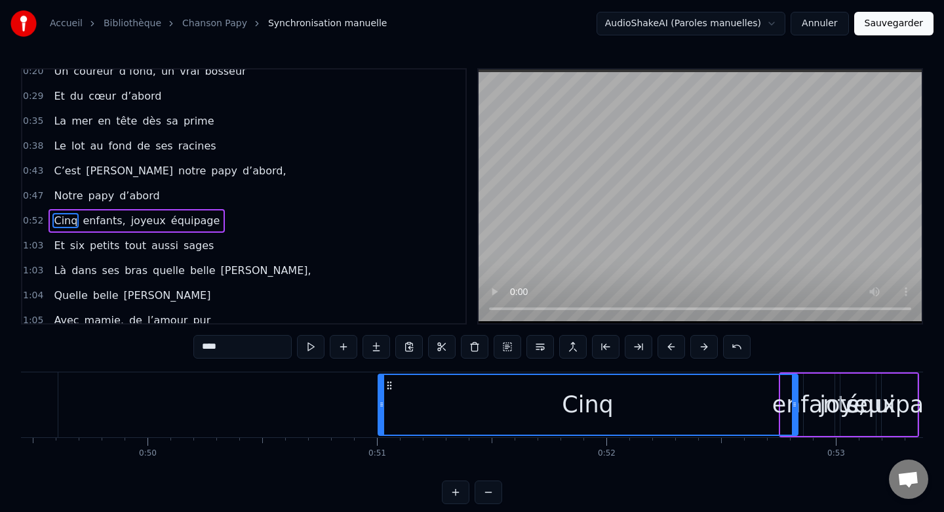
drag, startPoint x: 784, startPoint y: 404, endPoint x: 382, endPoint y: 401, distance: 402.5
click at [382, 401] on icon at bounding box center [381, 404] width 5 height 10
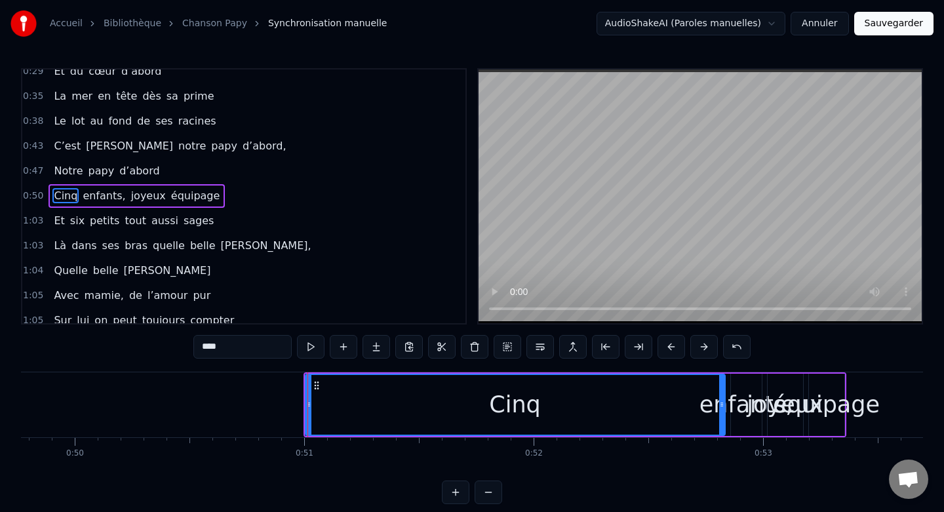
scroll to position [0, 11446]
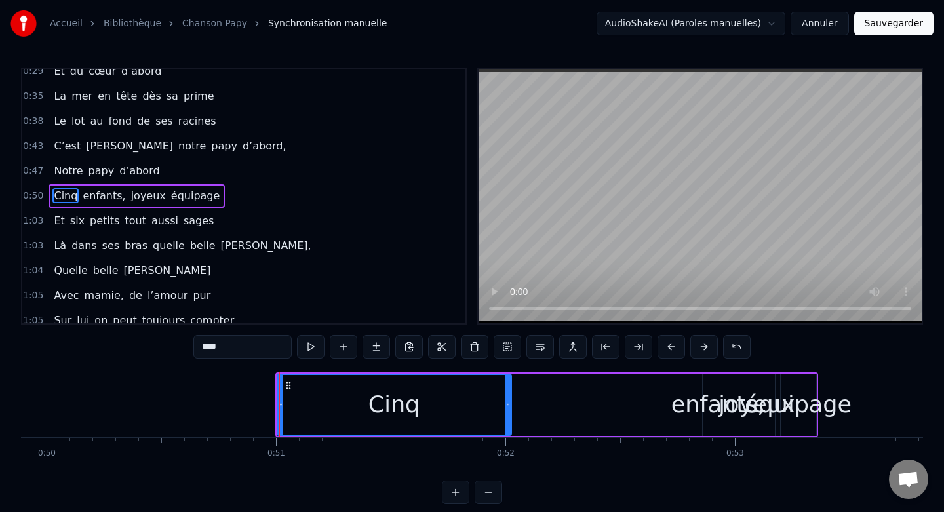
drag, startPoint x: 693, startPoint y: 404, endPoint x: 507, endPoint y: 406, distance: 186.2
click at [507, 406] on icon at bounding box center [507, 404] width 5 height 10
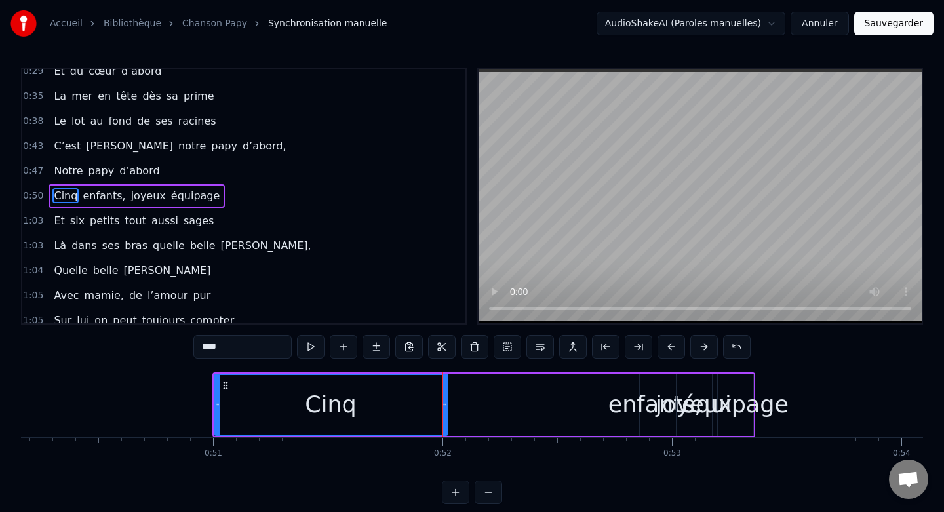
scroll to position [0, 11530]
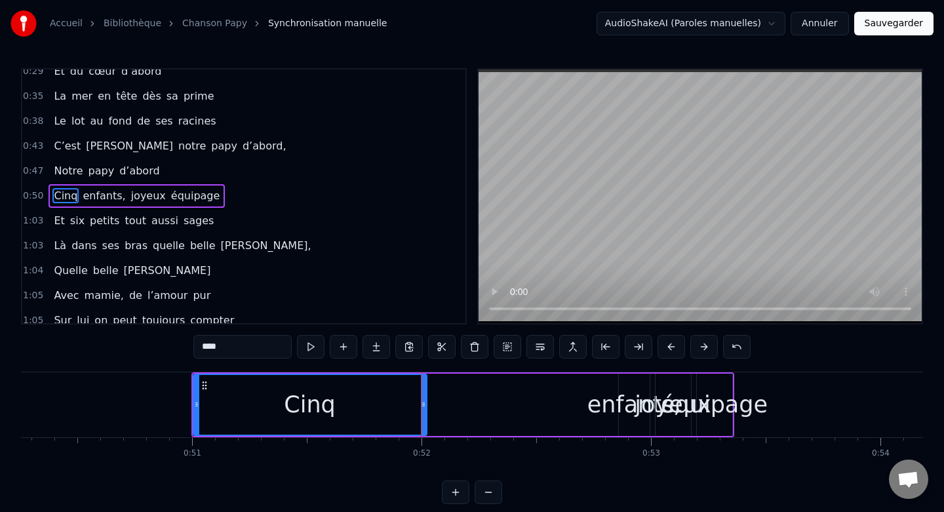
click at [602, 408] on div "enfants," at bounding box center [634, 404] width 94 height 35
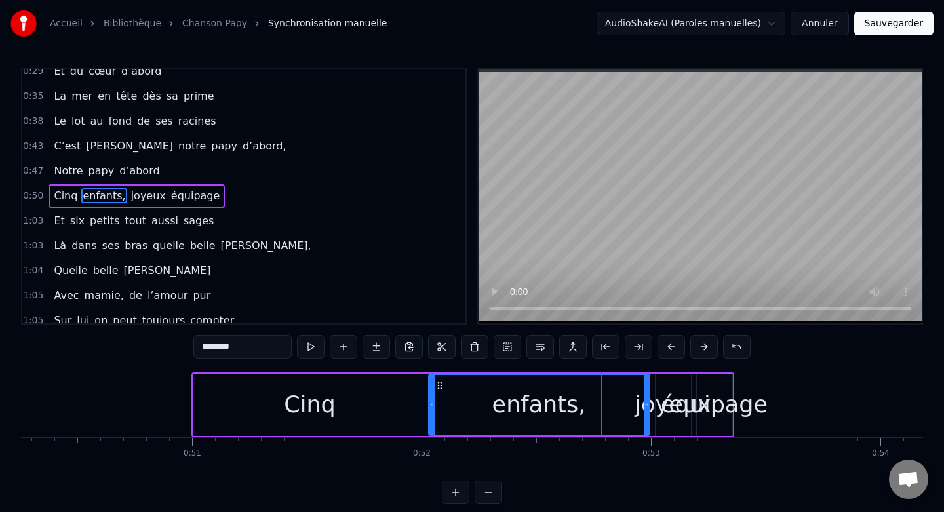
drag, startPoint x: 623, startPoint y: 408, endPoint x: 433, endPoint y: 410, distance: 189.4
click at [433, 410] on div at bounding box center [431, 405] width 5 height 60
drag, startPoint x: 648, startPoint y: 405, endPoint x: 625, endPoint y: 405, distance: 22.9
click at [625, 405] on icon at bounding box center [623, 404] width 5 height 10
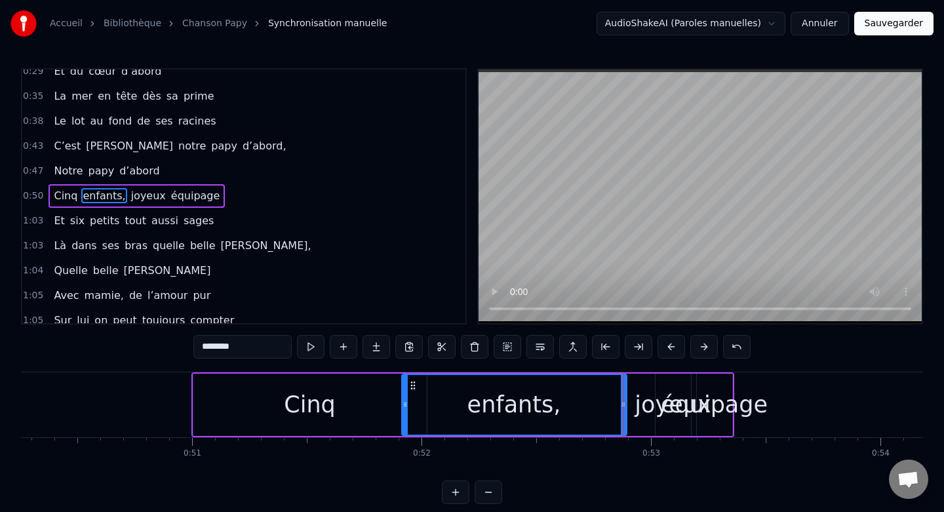
drag, startPoint x: 432, startPoint y: 405, endPoint x: 404, endPoint y: 406, distance: 27.5
click at [404, 406] on icon at bounding box center [404, 404] width 5 height 10
click at [386, 405] on div "Cinq" at bounding box center [309, 405] width 233 height 62
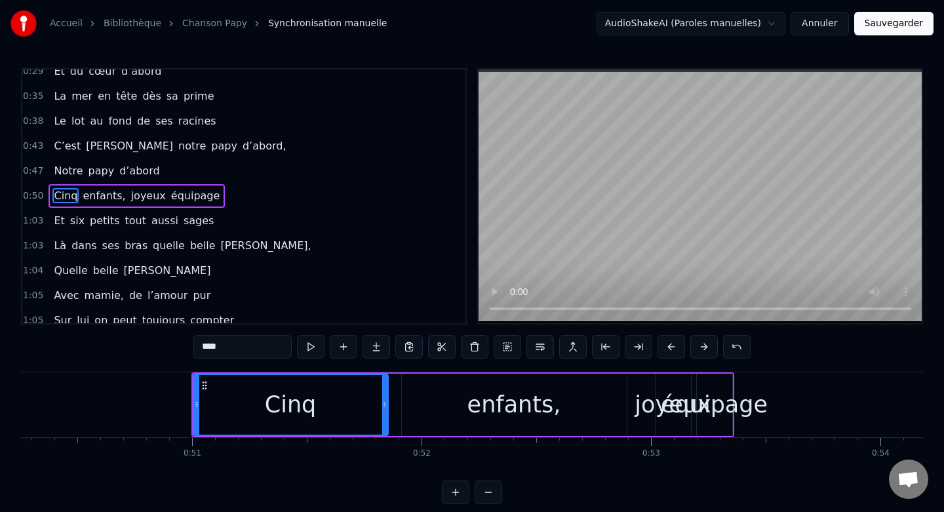
drag, startPoint x: 425, startPoint y: 405, endPoint x: 386, endPoint y: 406, distance: 38.7
click at [386, 406] on icon at bounding box center [384, 404] width 5 height 10
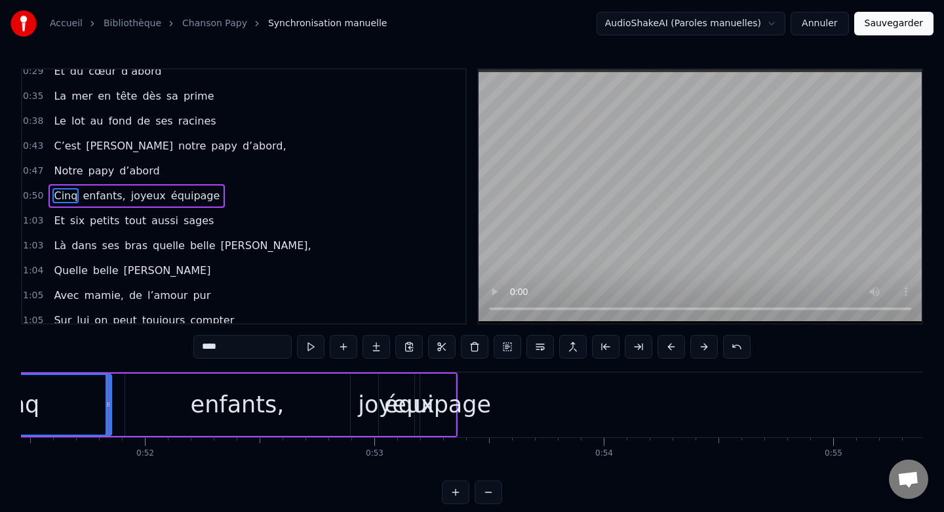
scroll to position [0, 11852]
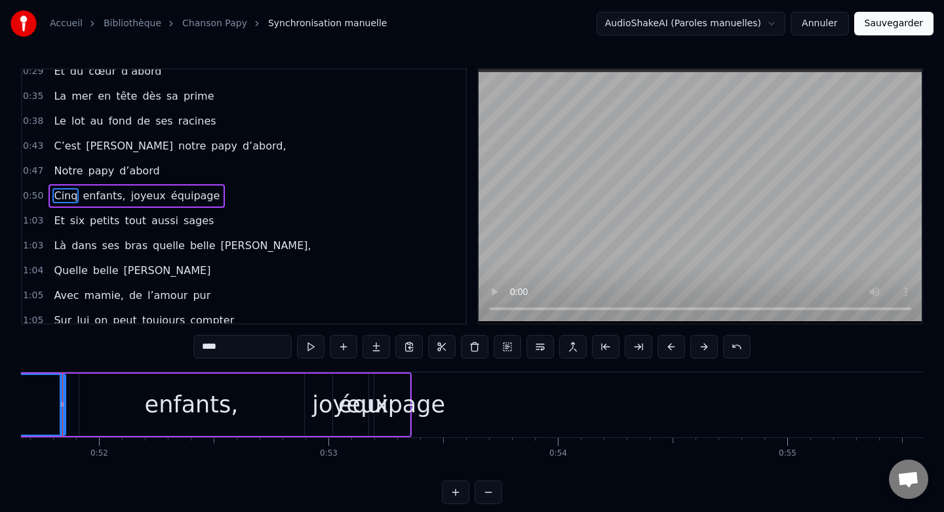
click at [395, 386] on div "équipage" at bounding box center [391, 405] width 35 height 62
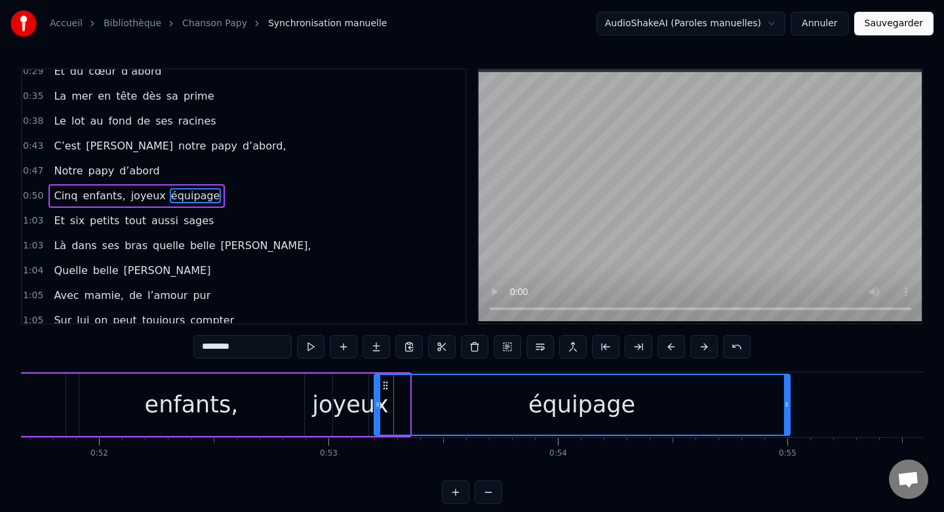
drag, startPoint x: 407, startPoint y: 392, endPoint x: 787, endPoint y: 406, distance: 379.8
click at [787, 406] on div at bounding box center [786, 405] width 5 height 60
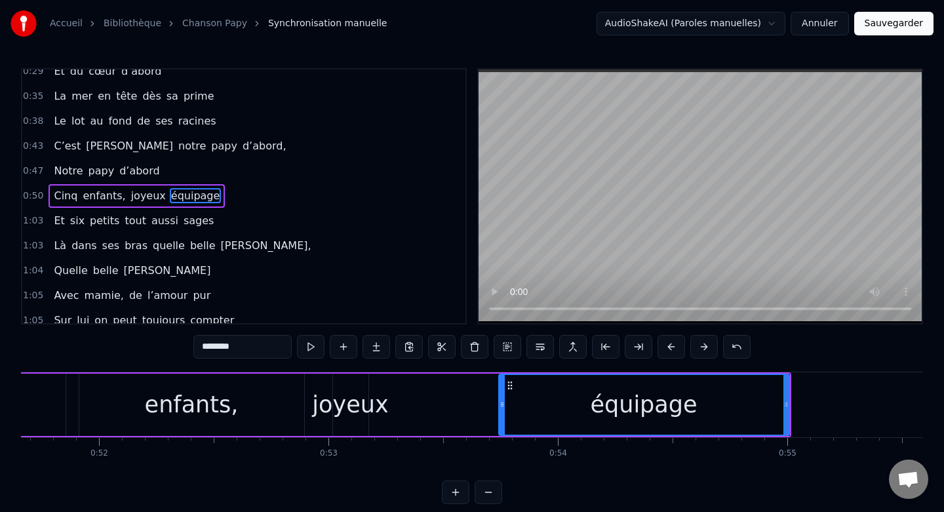
drag, startPoint x: 376, startPoint y: 404, endPoint x: 501, endPoint y: 404, distance: 124.5
click at [501, 404] on icon at bounding box center [502, 404] width 5 height 10
click at [347, 382] on div "joyeux" at bounding box center [350, 405] width 35 height 62
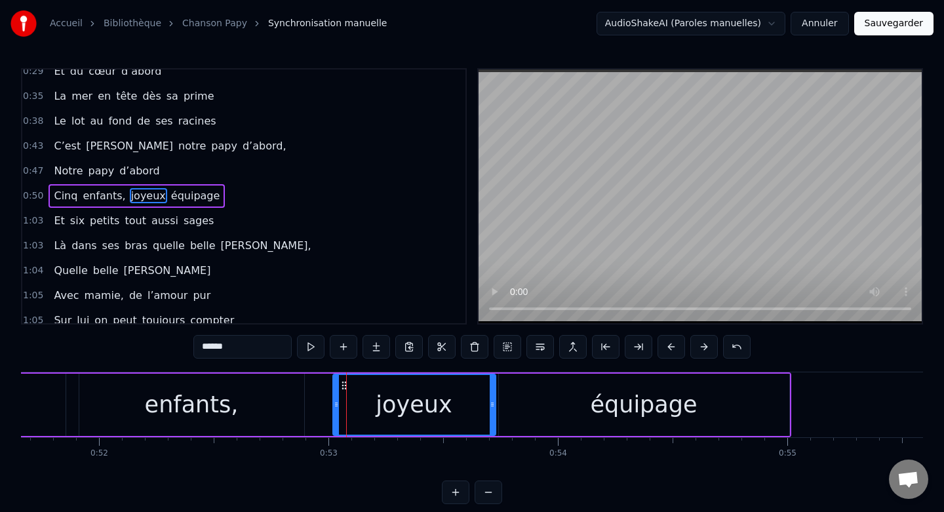
drag, startPoint x: 366, startPoint y: 402, endPoint x: 493, endPoint y: 408, distance: 127.3
click at [493, 408] on icon at bounding box center [492, 404] width 5 height 10
drag, startPoint x: 336, startPoint y: 404, endPoint x: 313, endPoint y: 404, distance: 23.6
click at [313, 404] on icon at bounding box center [312, 404] width 5 height 10
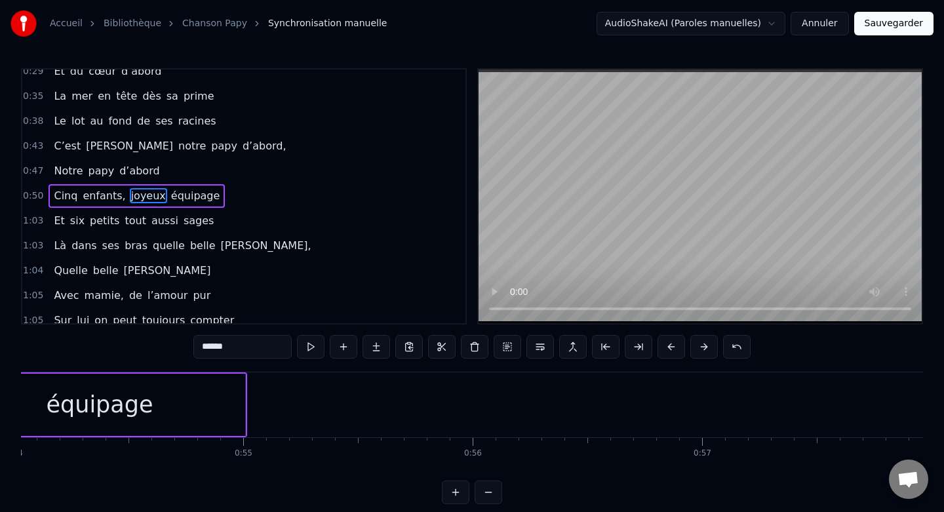
scroll to position [0, 12414]
click at [69, 225] on span "six" at bounding box center [77, 220] width 17 height 15
type input "***"
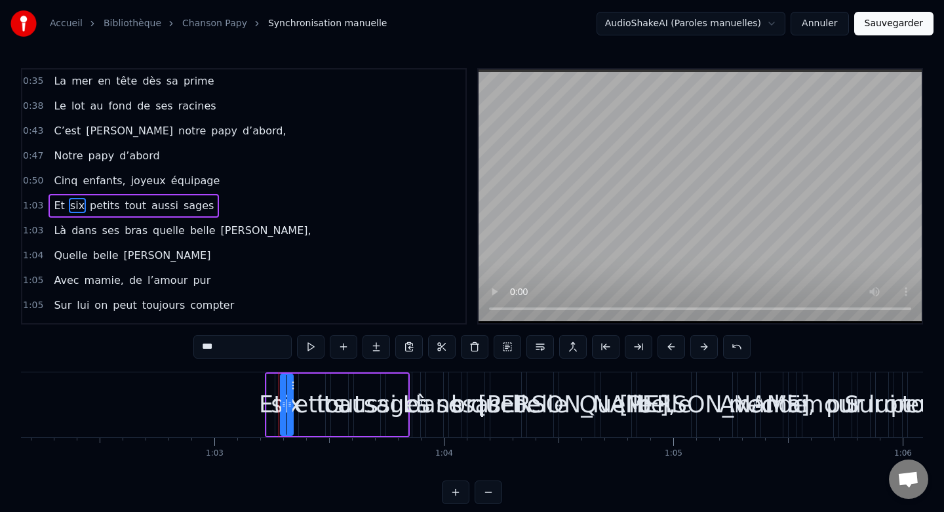
scroll to position [0, 14453]
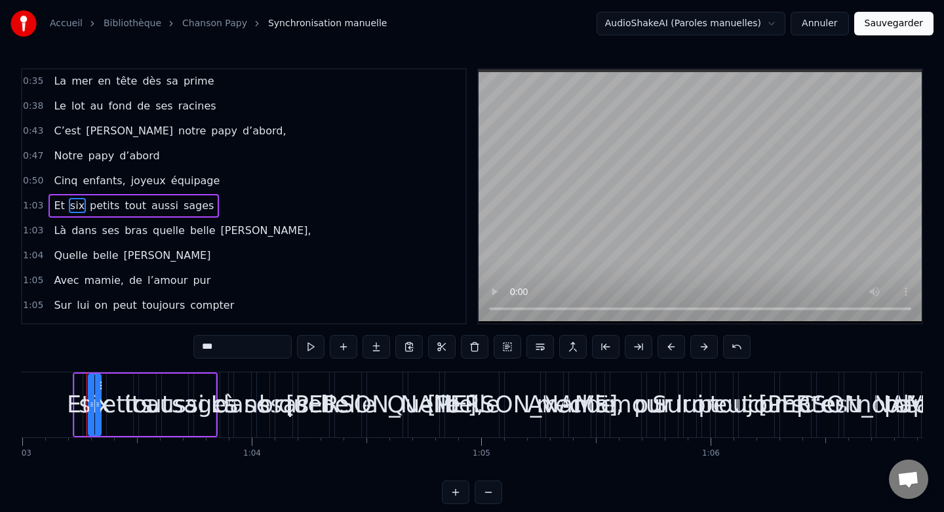
click at [38, 206] on span "1:03" at bounding box center [33, 205] width 20 height 13
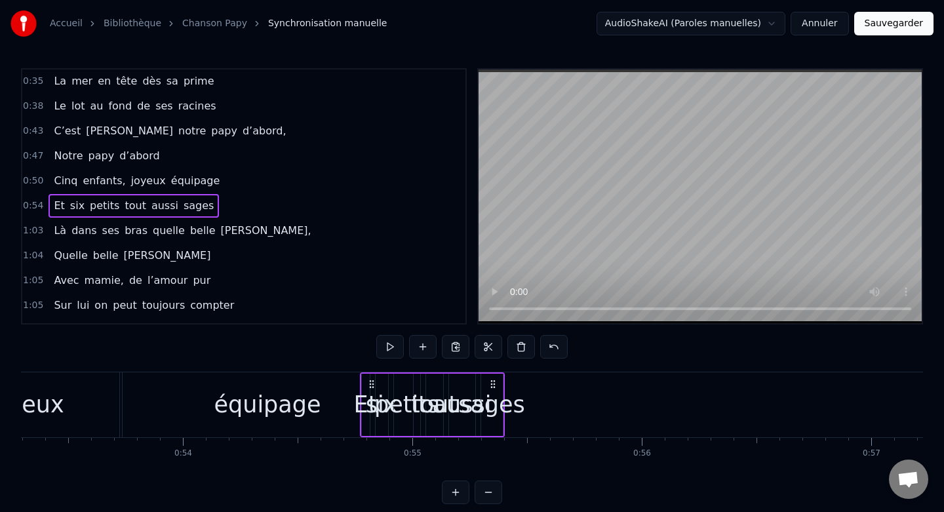
scroll to position [0, 12241]
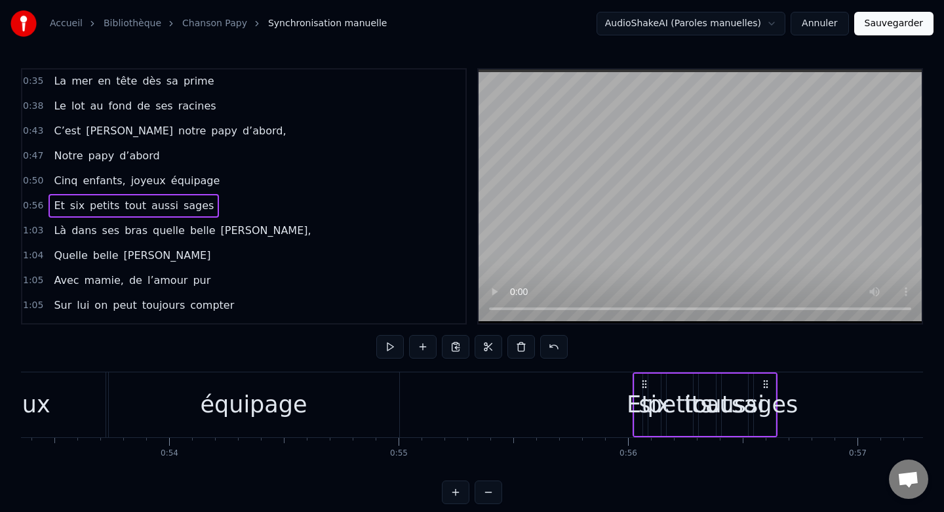
drag, startPoint x: 635, startPoint y: 387, endPoint x: 614, endPoint y: 387, distance: 21.0
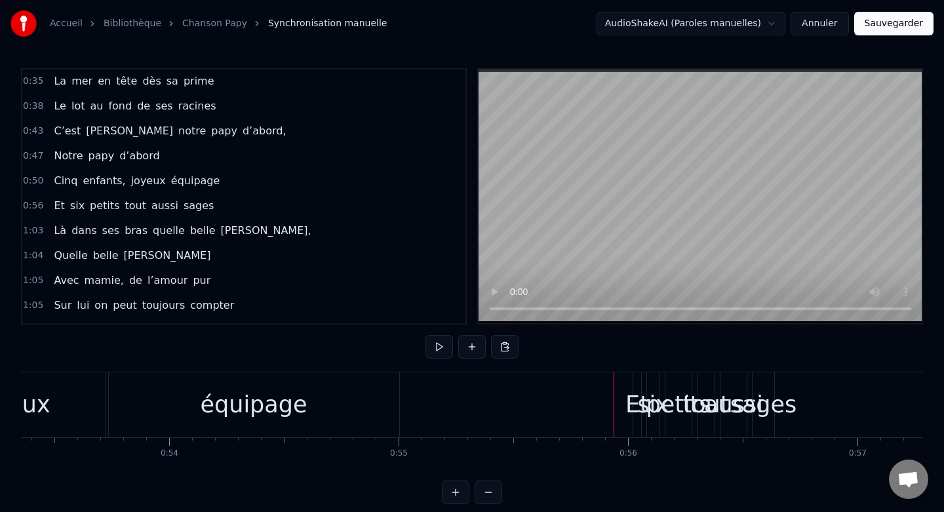
click at [634, 389] on div "Et" at bounding box center [637, 404] width 24 height 35
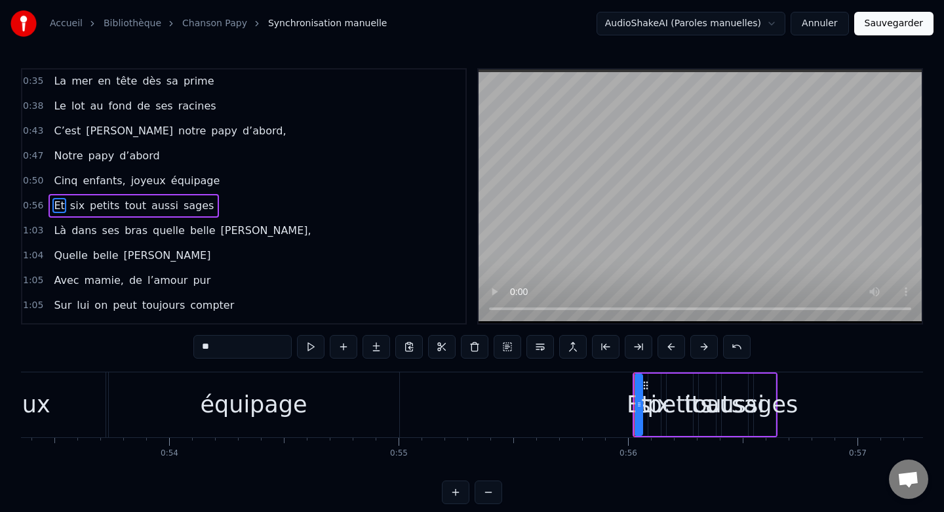
scroll to position [110, 0]
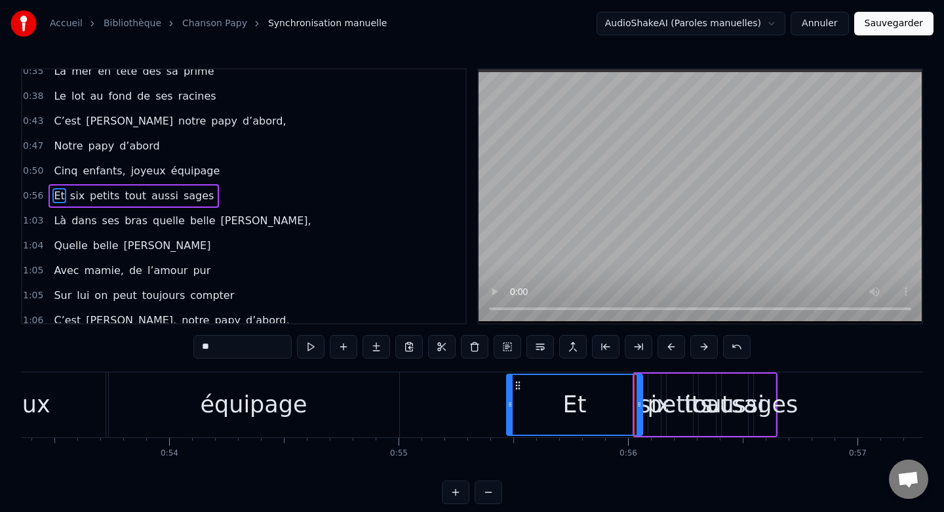
drag, startPoint x: 635, startPoint y: 397, endPoint x: 507, endPoint y: 394, distance: 127.9
click at [507, 394] on div "Et" at bounding box center [574, 405] width 137 height 62
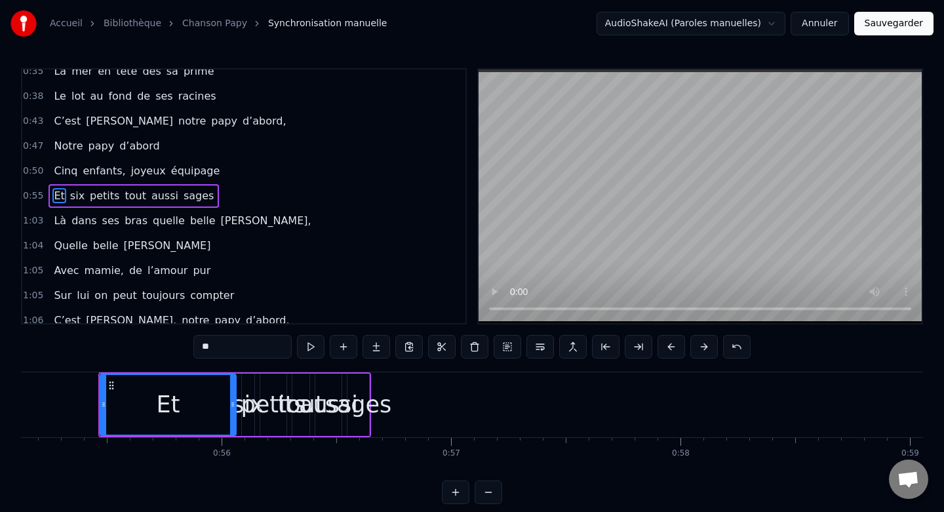
scroll to position [0, 12655]
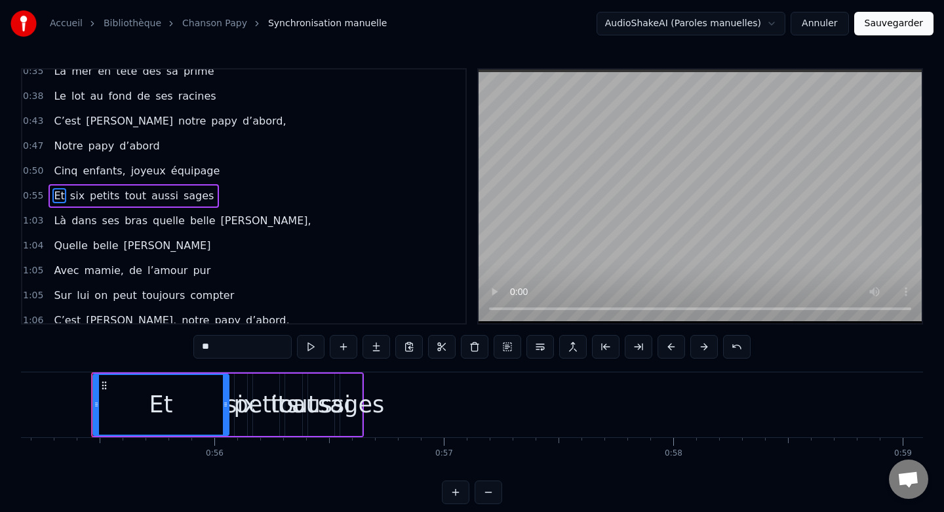
click at [355, 385] on div "sages" at bounding box center [351, 405] width 22 height 62
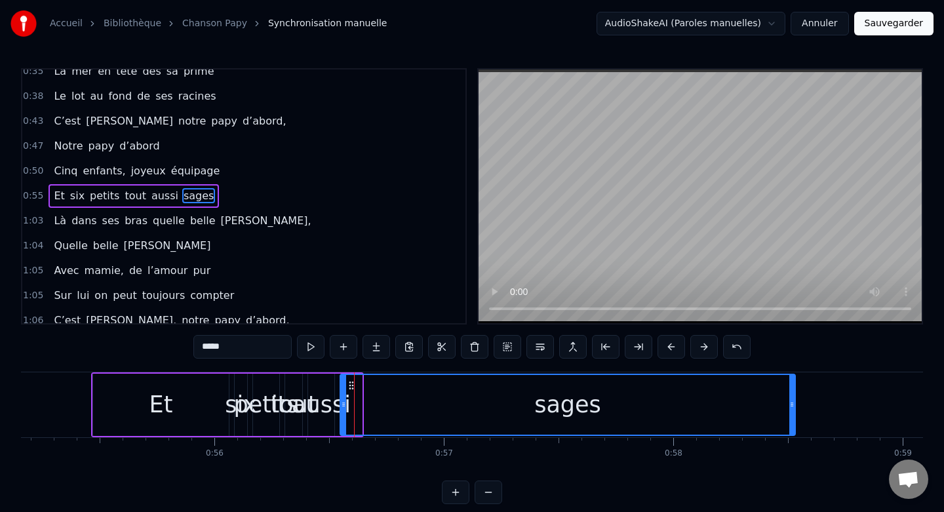
drag, startPoint x: 359, startPoint y: 391, endPoint x: 793, endPoint y: 393, distance: 434.6
click at [793, 393] on div at bounding box center [791, 405] width 5 height 60
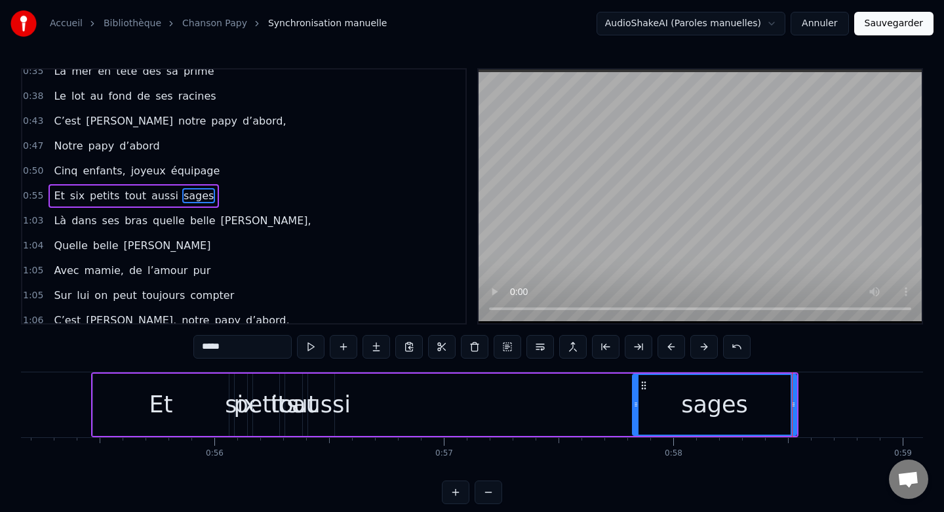
drag, startPoint x: 342, startPoint y: 407, endPoint x: 637, endPoint y: 410, distance: 294.3
click at [637, 410] on div at bounding box center [635, 405] width 5 height 60
click at [315, 389] on div "aussi" at bounding box center [321, 404] width 59 height 35
type input "*****"
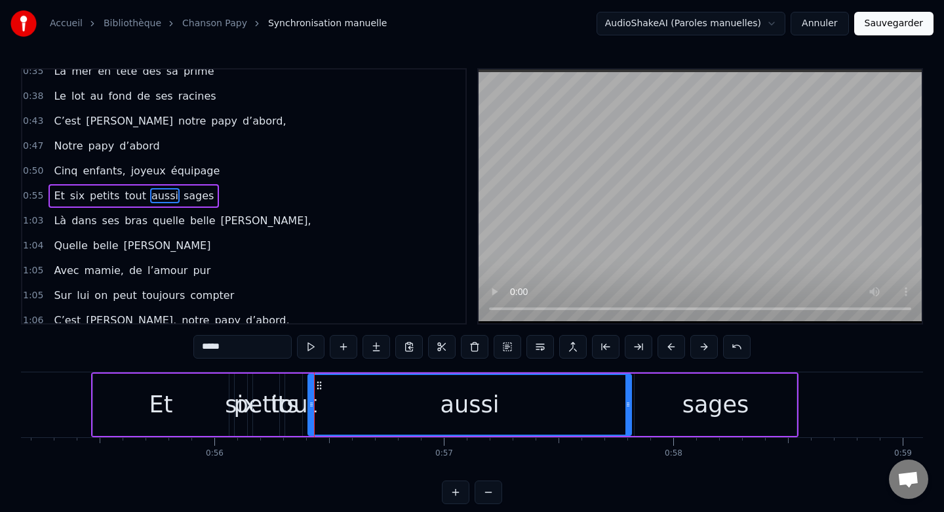
drag, startPoint x: 331, startPoint y: 395, endPoint x: 628, endPoint y: 400, distance: 297.0
click at [628, 400] on div at bounding box center [627, 405] width 5 height 60
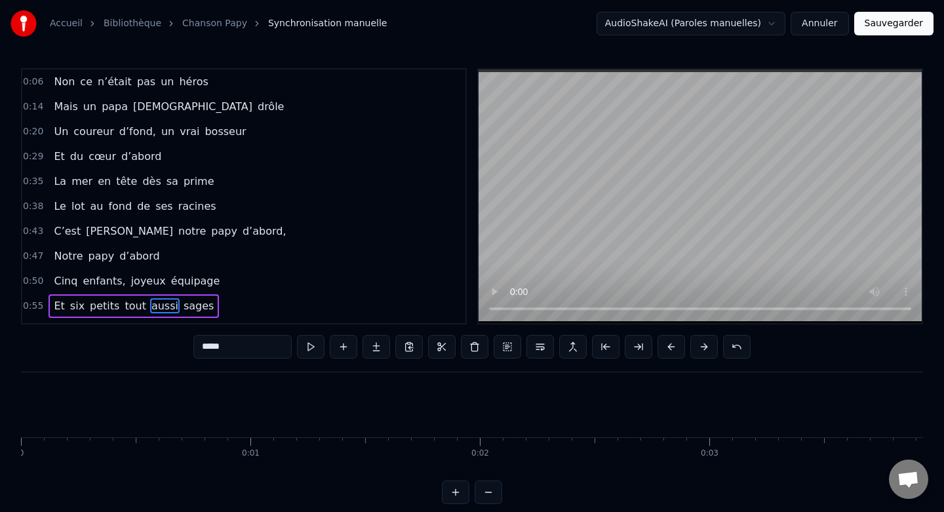
scroll to position [0, 12655]
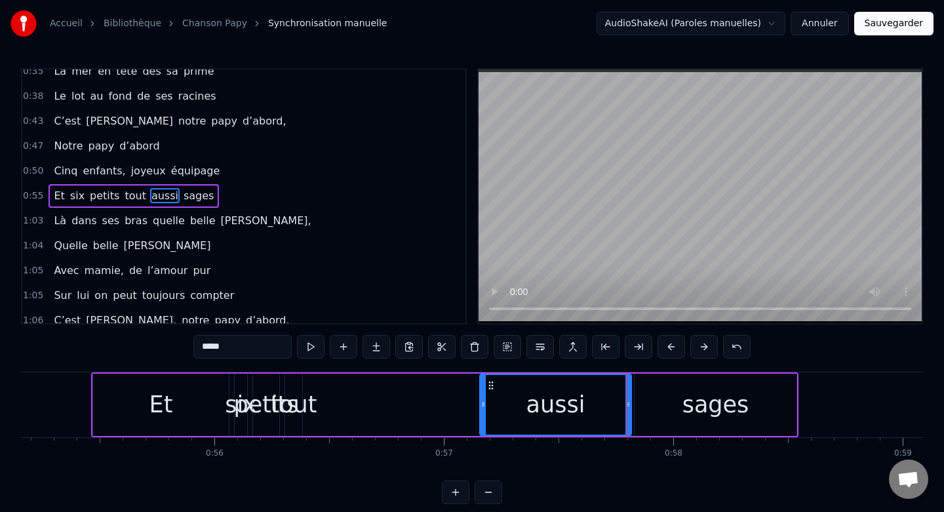
click at [486, 408] on icon at bounding box center [482, 404] width 5 height 10
click at [303, 394] on div "tout" at bounding box center [293, 404] width 47 height 35
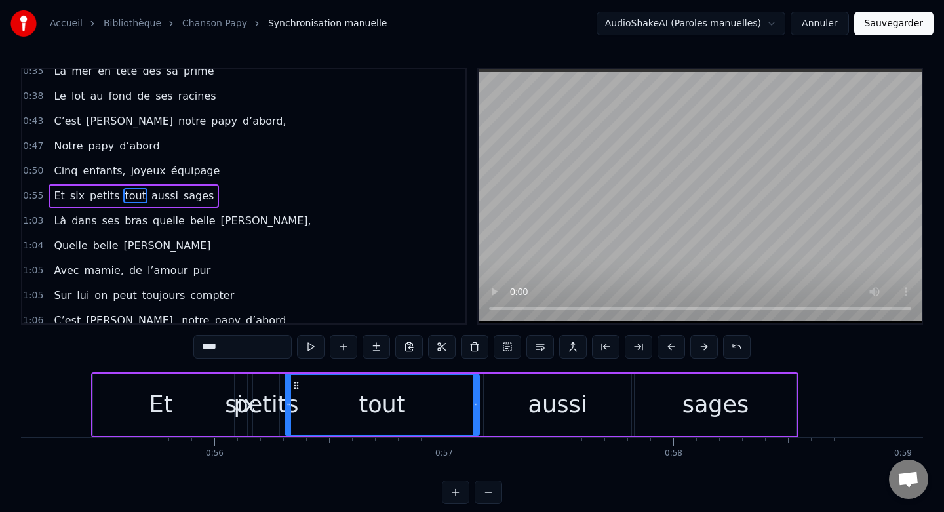
drag, startPoint x: 298, startPoint y: 403, endPoint x: 475, endPoint y: 410, distance: 177.1
click at [475, 410] on div at bounding box center [475, 405] width 5 height 60
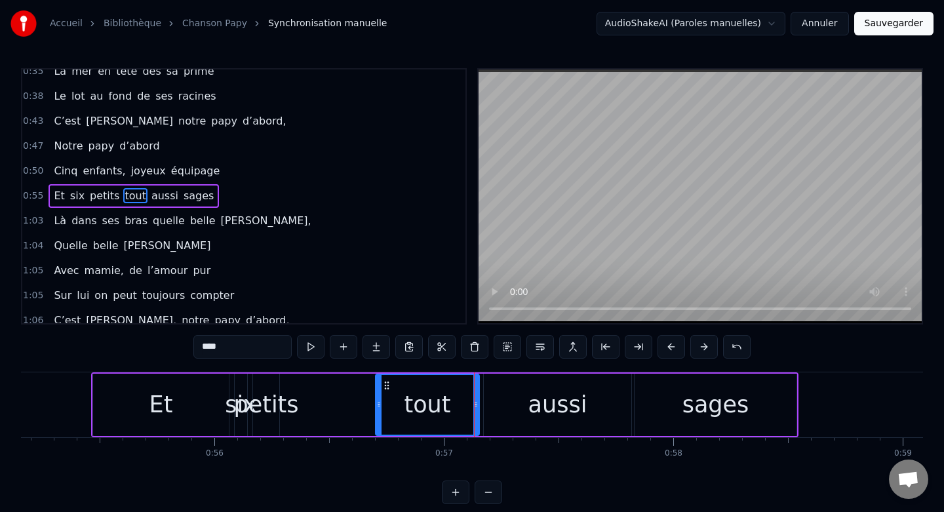
drag, startPoint x: 287, startPoint y: 402, endPoint x: 378, endPoint y: 406, distance: 90.6
click at [378, 406] on icon at bounding box center [378, 404] width 5 height 10
click at [267, 387] on div "petits" at bounding box center [266, 405] width 26 height 62
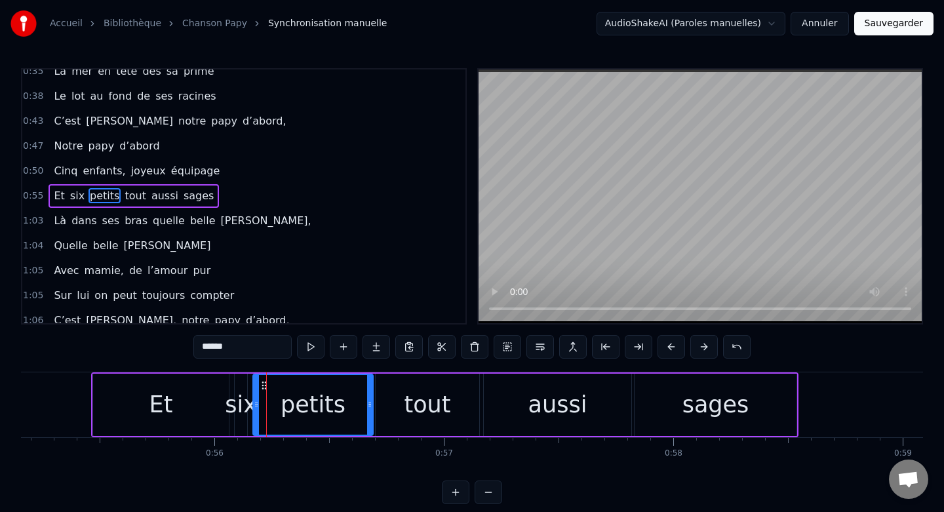
drag, startPoint x: 278, startPoint y: 405, endPoint x: 370, endPoint y: 408, distance: 92.5
click at [370, 408] on icon at bounding box center [369, 404] width 5 height 10
drag, startPoint x: 258, startPoint y: 404, endPoint x: 267, endPoint y: 405, distance: 8.5
click at [267, 405] on icon at bounding box center [264, 404] width 5 height 10
click at [240, 417] on div "six" at bounding box center [241, 404] width 32 height 35
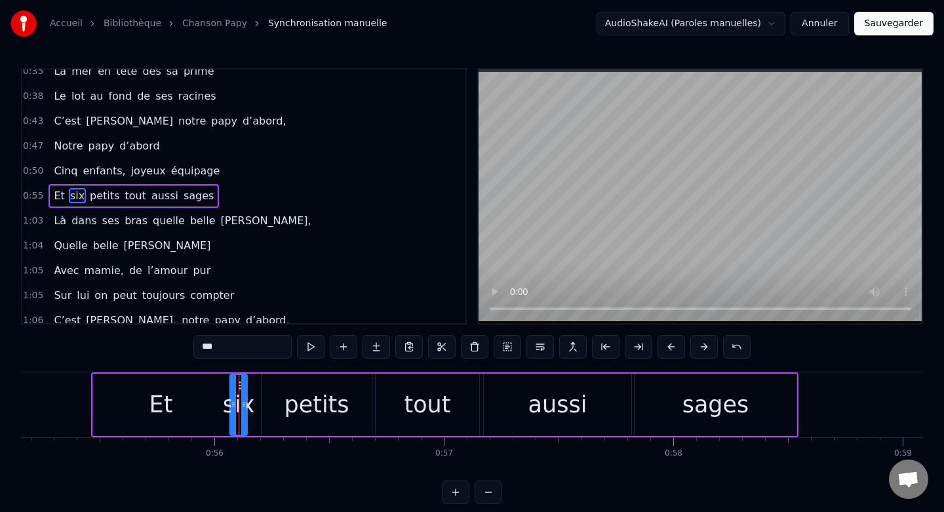
click at [231, 408] on icon at bounding box center [233, 404] width 5 height 10
click at [678, 410] on div "sages" at bounding box center [716, 405] width 162 height 62
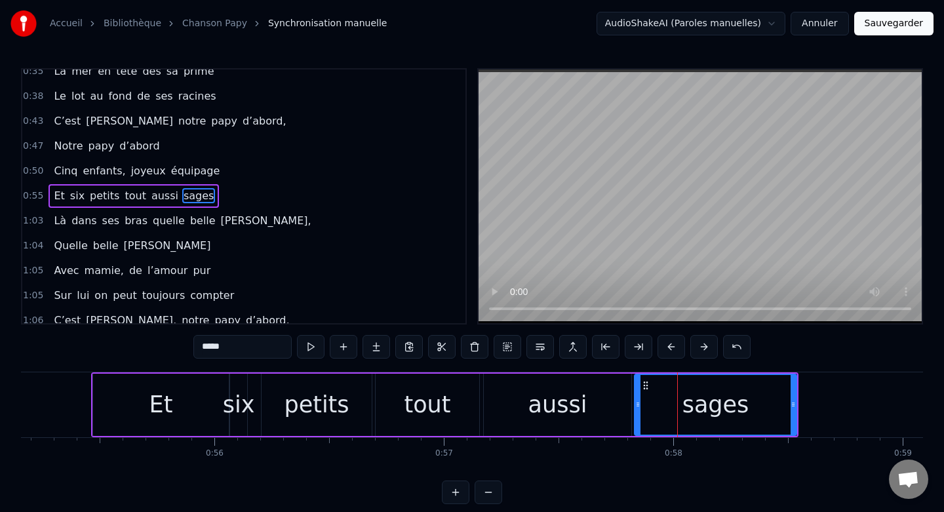
drag, startPoint x: 678, startPoint y: 410, endPoint x: 752, endPoint y: 409, distance: 73.4
click at [752, 409] on div "sages" at bounding box center [715, 405] width 161 height 60
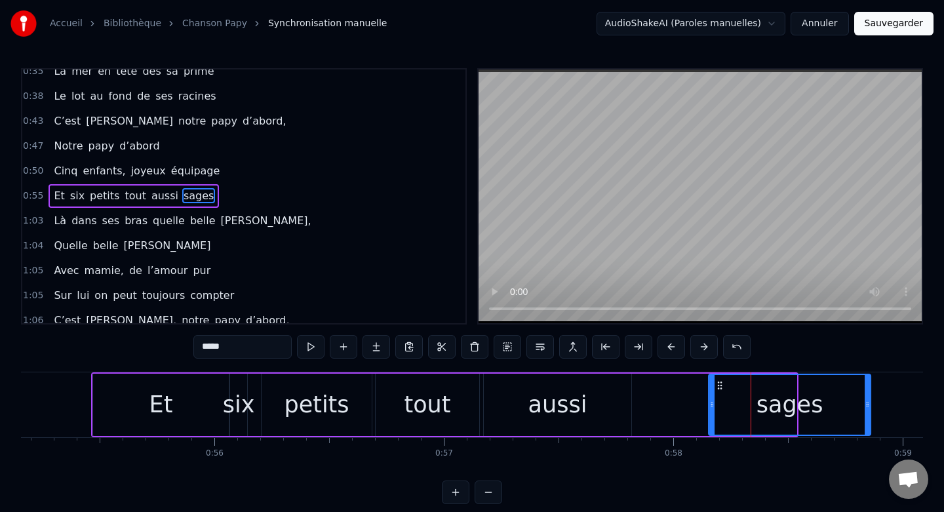
drag, startPoint x: 643, startPoint y: 385, endPoint x: 726, endPoint y: 392, distance: 82.9
click at [726, 392] on div "sages" at bounding box center [789, 405] width 161 height 60
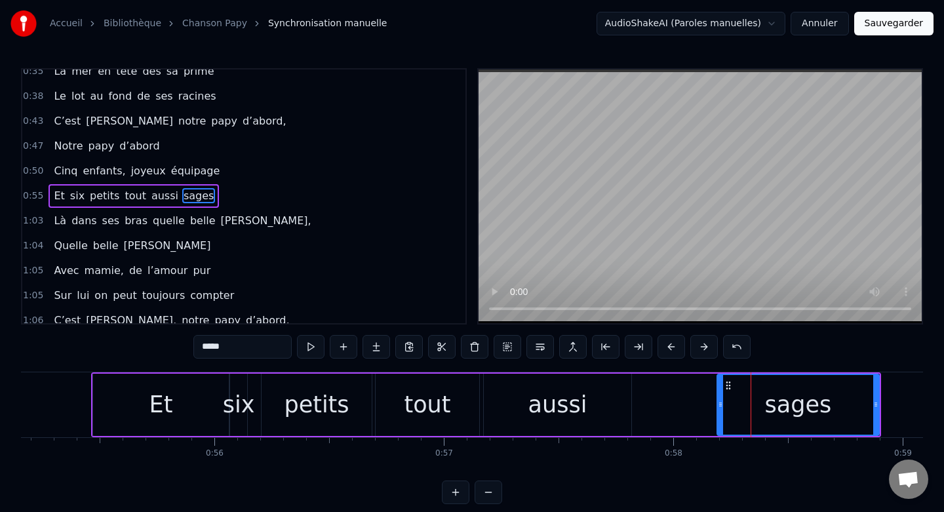
click at [593, 409] on div "aussi" at bounding box center [557, 405] width 147 height 62
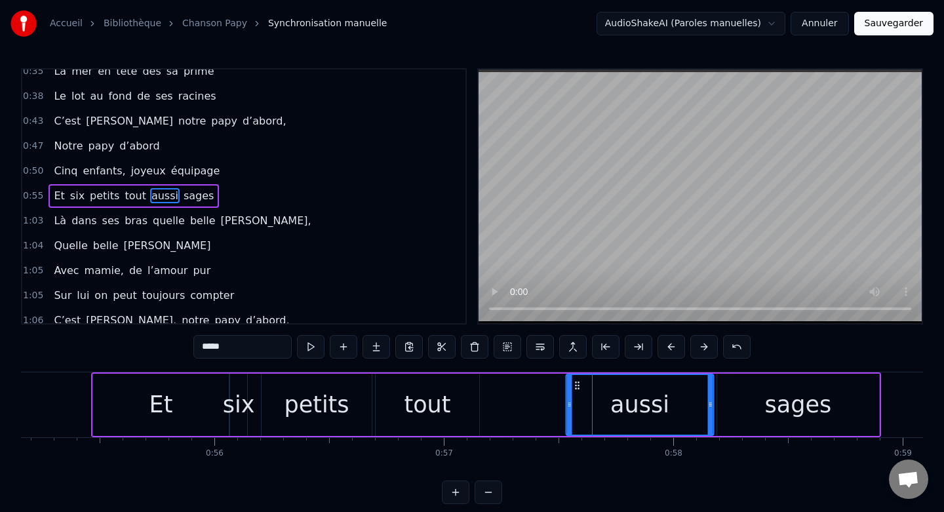
drag, startPoint x: 494, startPoint y: 384, endPoint x: 578, endPoint y: 389, distance: 84.1
click at [578, 389] on icon at bounding box center [577, 385] width 10 height 10
click at [427, 391] on div "tout" at bounding box center [427, 404] width 47 height 35
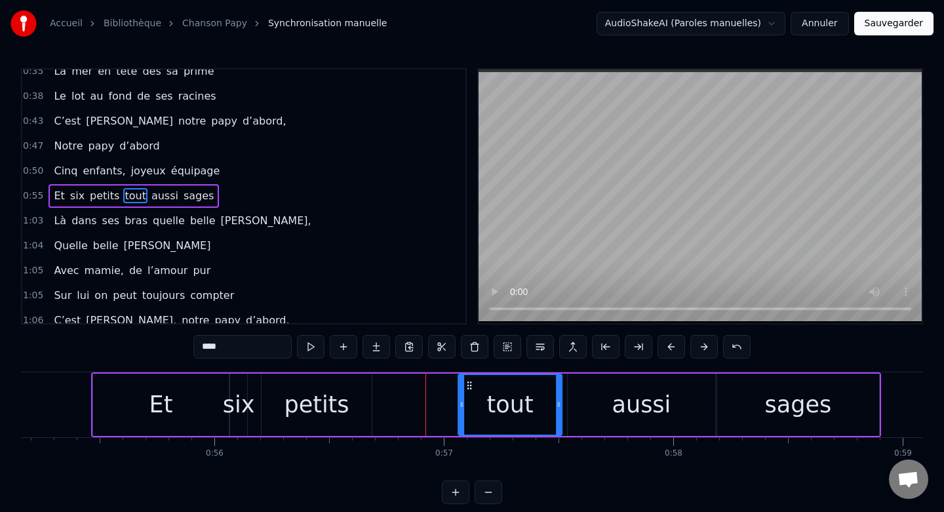
drag, startPoint x: 388, startPoint y: 386, endPoint x: 472, endPoint y: 387, distance: 83.9
click at [472, 387] on icon at bounding box center [469, 385] width 10 height 10
click at [332, 384] on div "petits" at bounding box center [317, 405] width 110 height 62
type input "******"
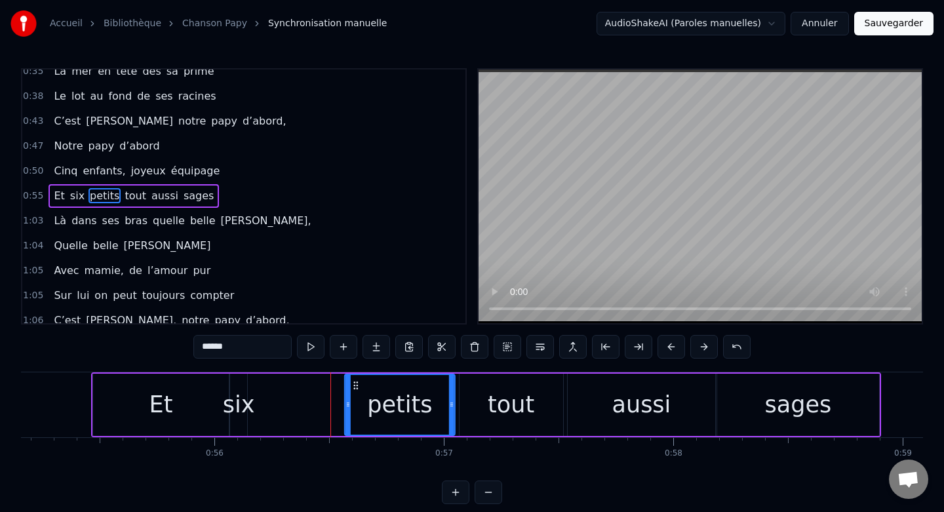
drag, startPoint x: 273, startPoint y: 385, endPoint x: 356, endPoint y: 390, distance: 83.4
click at [356, 390] on div "petits" at bounding box center [399, 405] width 109 height 60
click at [278, 392] on div "Et six petits tout aussi sages" at bounding box center [486, 404] width 790 height 65
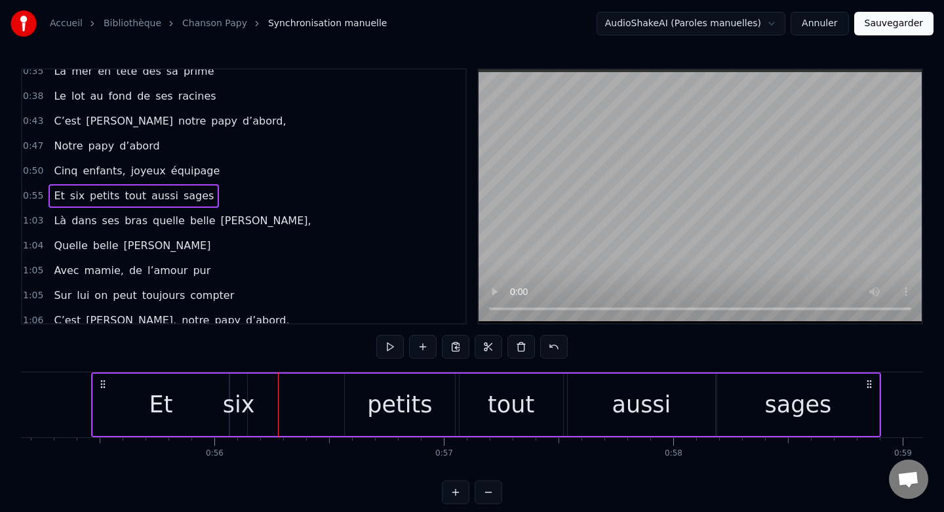
click at [233, 387] on div "six" at bounding box center [239, 404] width 32 height 35
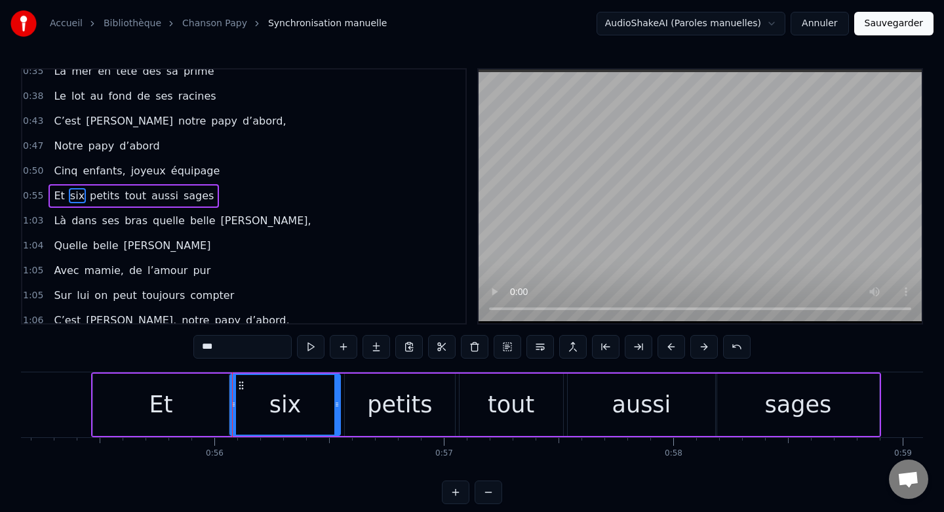
drag, startPoint x: 245, startPoint y: 389, endPoint x: 339, endPoint y: 395, distance: 93.9
click at [339, 395] on div at bounding box center [336, 405] width 5 height 60
click at [562, 466] on div "Non ce n’était pas un héros Mais un papa sacrément drôle Un coureur d’fond, un …" at bounding box center [472, 421] width 902 height 98
click at [888, 26] on button "Sauvegarder" at bounding box center [893, 24] width 79 height 24
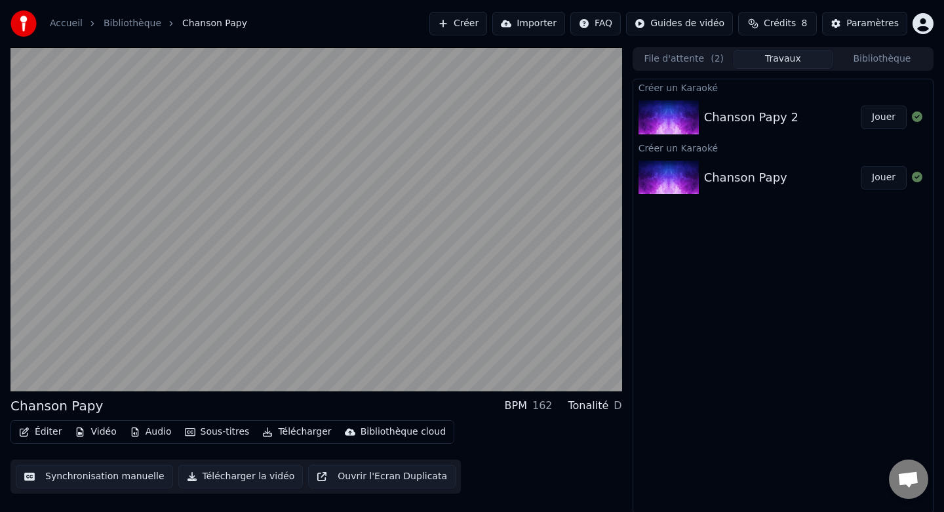
click at [817, 119] on div "Chanson Papy 2" at bounding box center [782, 117] width 157 height 18
click at [888, 121] on button "Jouer" at bounding box center [884, 118] width 46 height 24
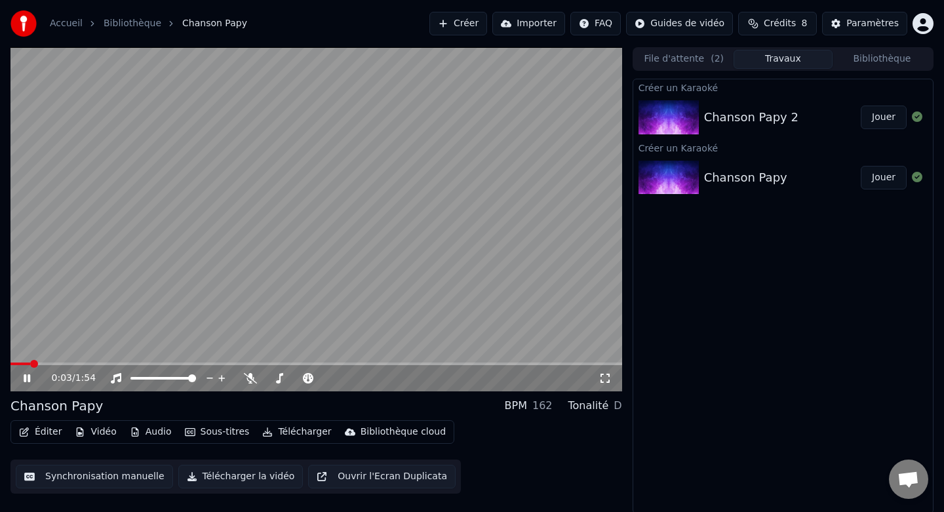
click at [45, 431] on button "Éditer" at bounding box center [40, 432] width 53 height 18
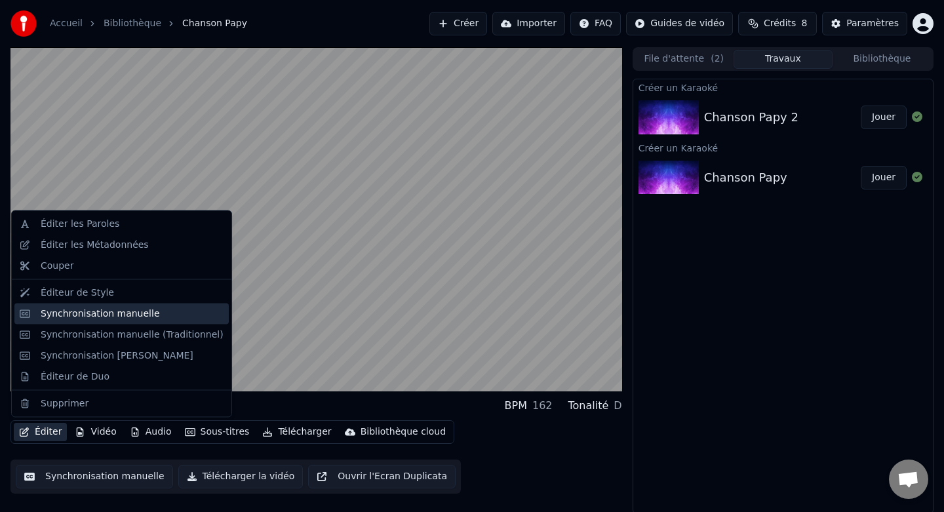
click at [136, 317] on div "Synchronisation manuelle" at bounding box center [100, 313] width 119 height 13
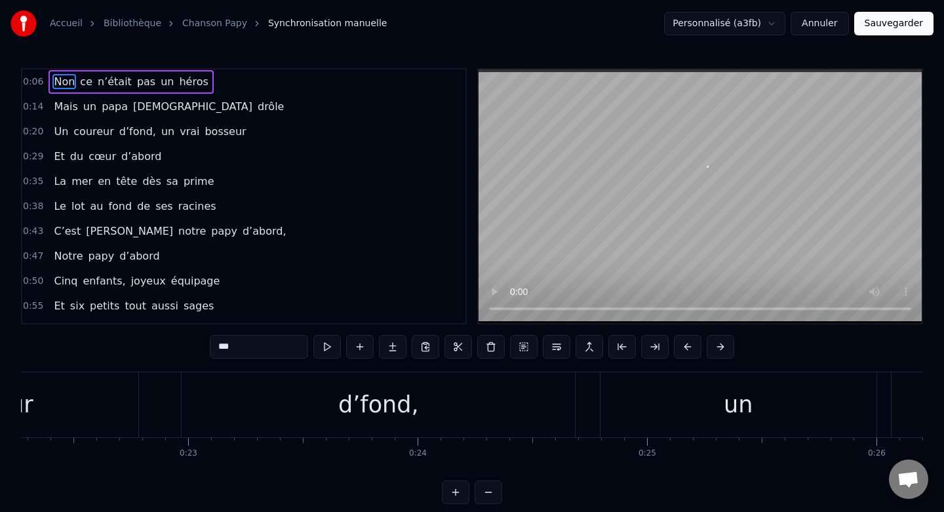
scroll to position [0, 5118]
click at [488, 492] on button at bounding box center [489, 492] width 28 height 24
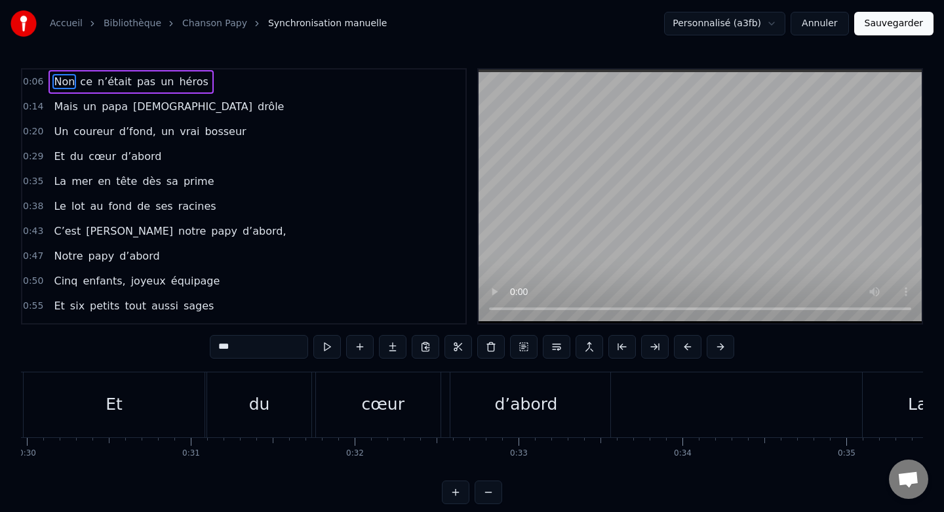
click at [488, 492] on button at bounding box center [489, 492] width 28 height 24
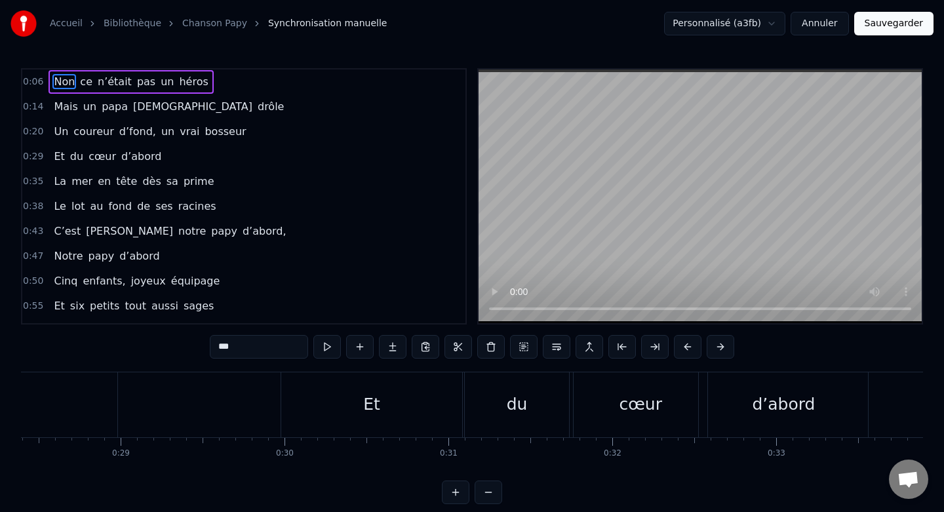
click at [488, 492] on button at bounding box center [489, 492] width 28 height 24
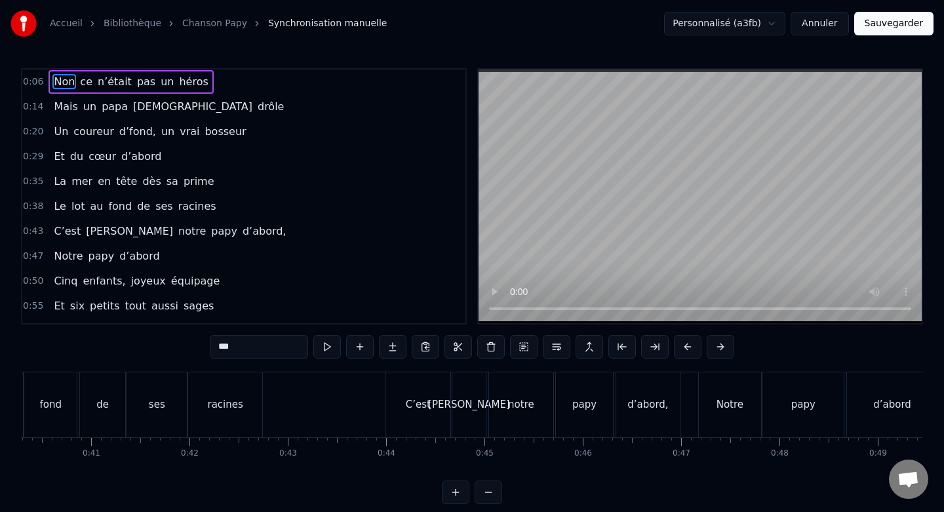
click at [488, 492] on button at bounding box center [489, 492] width 28 height 24
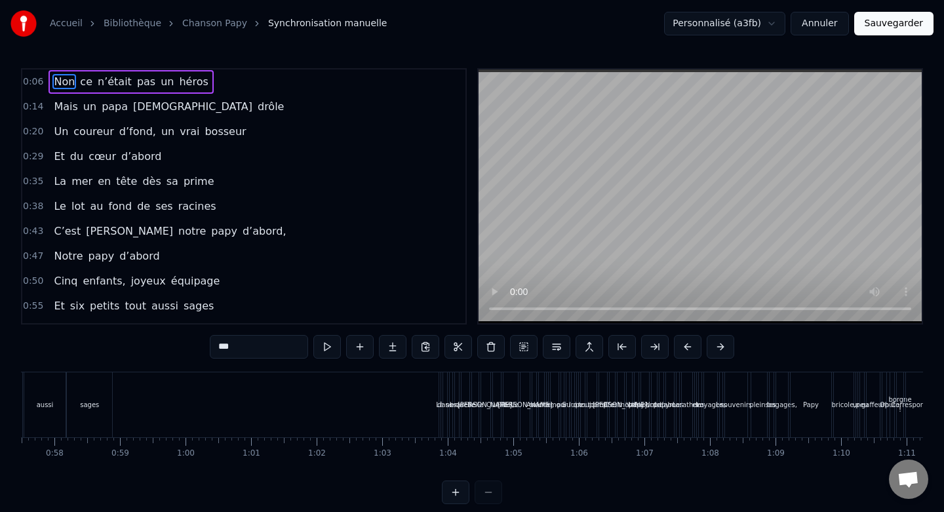
click at [488, 492] on div at bounding box center [472, 492] width 60 height 24
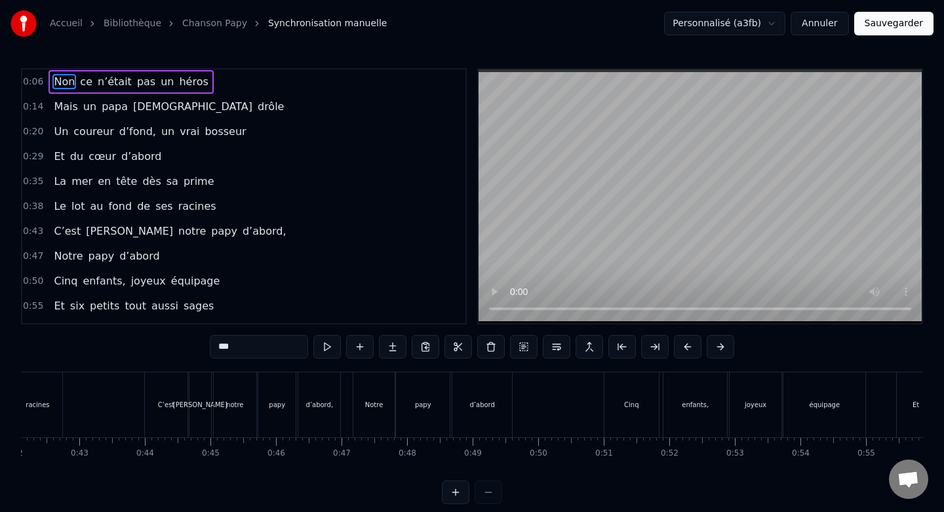
click at [488, 492] on div at bounding box center [472, 492] width 60 height 24
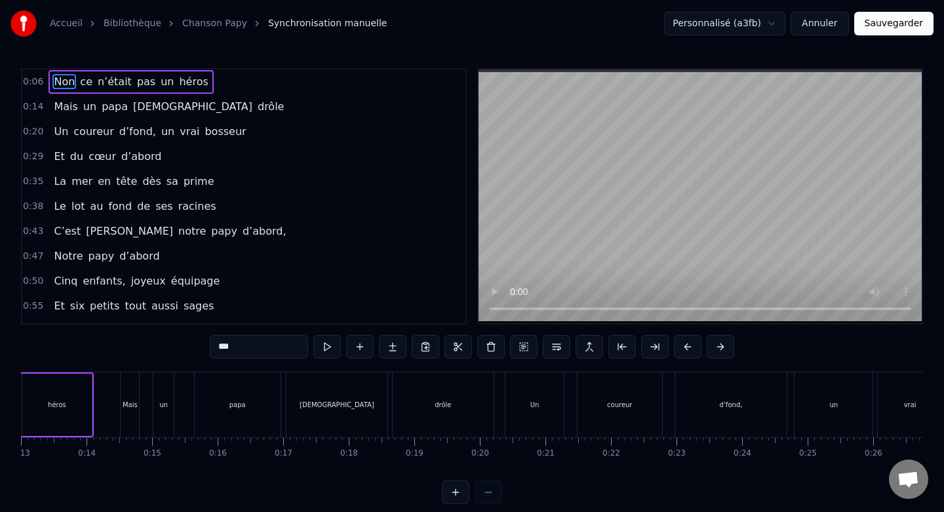
click at [488, 492] on div at bounding box center [472, 492] width 60 height 24
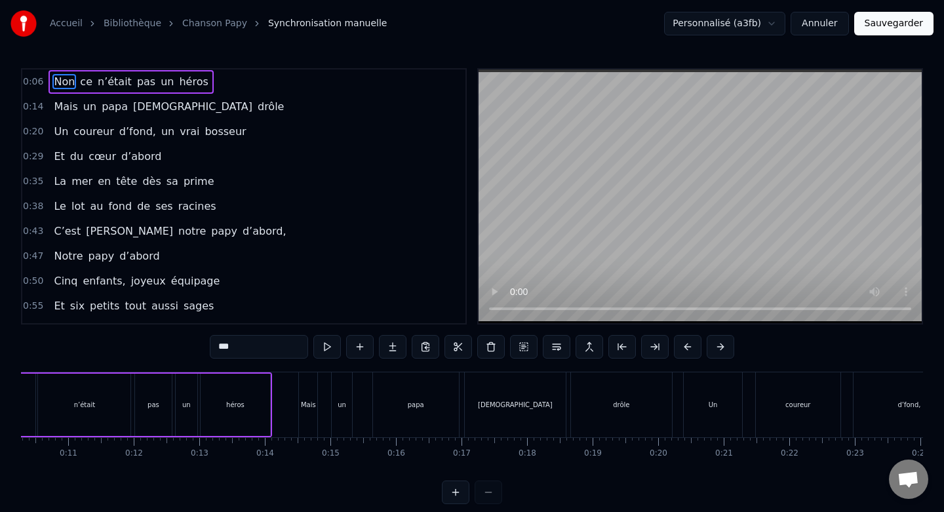
scroll to position [0, 348]
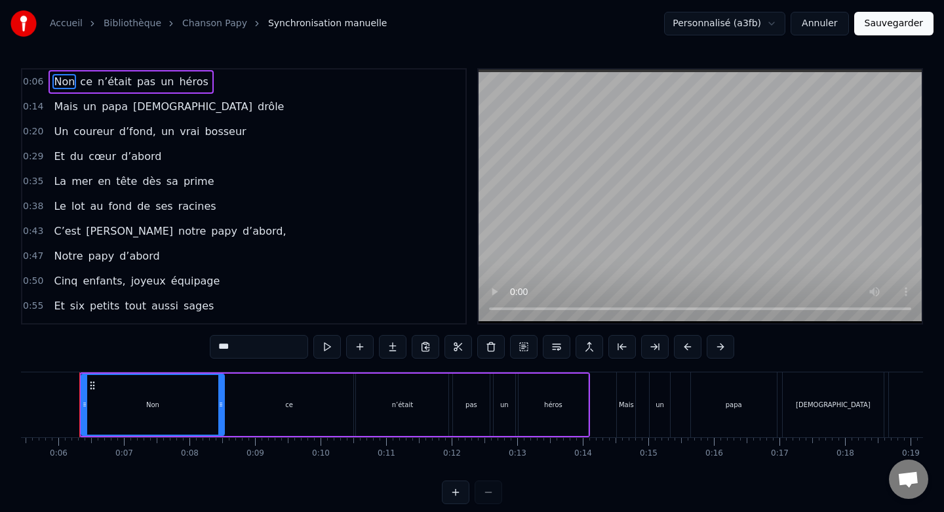
click at [488, 492] on div at bounding box center [472, 492] width 60 height 24
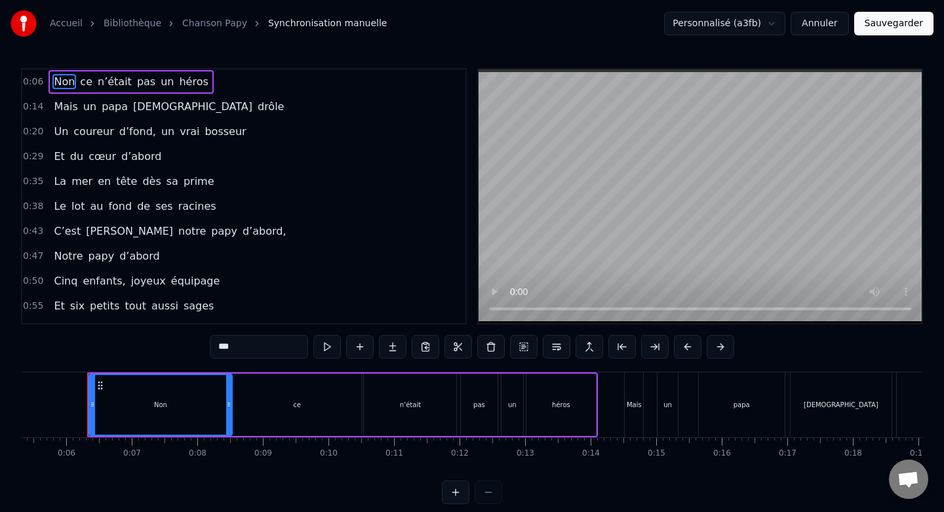
click at [488, 492] on div at bounding box center [472, 492] width 60 height 24
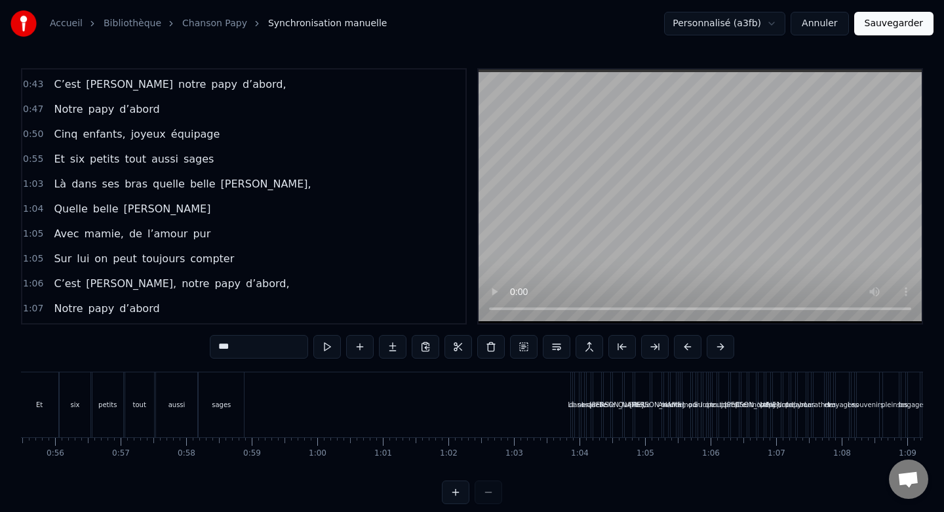
scroll to position [161, 0]
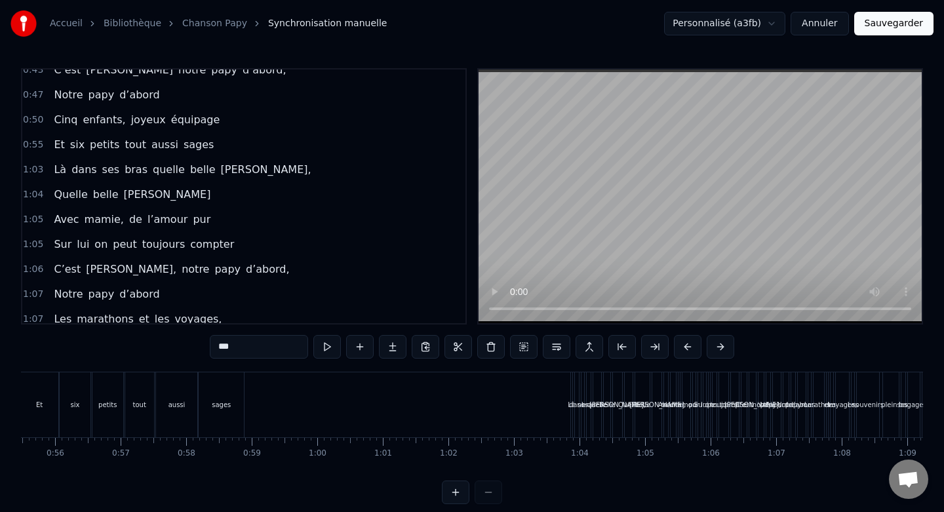
click at [63, 171] on span "Là" at bounding box center [59, 169] width 15 height 15
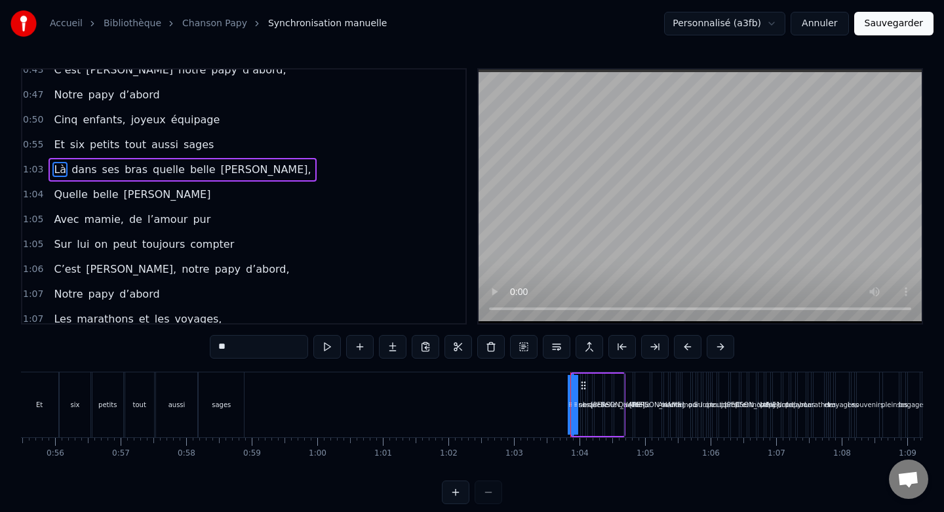
scroll to position [135, 0]
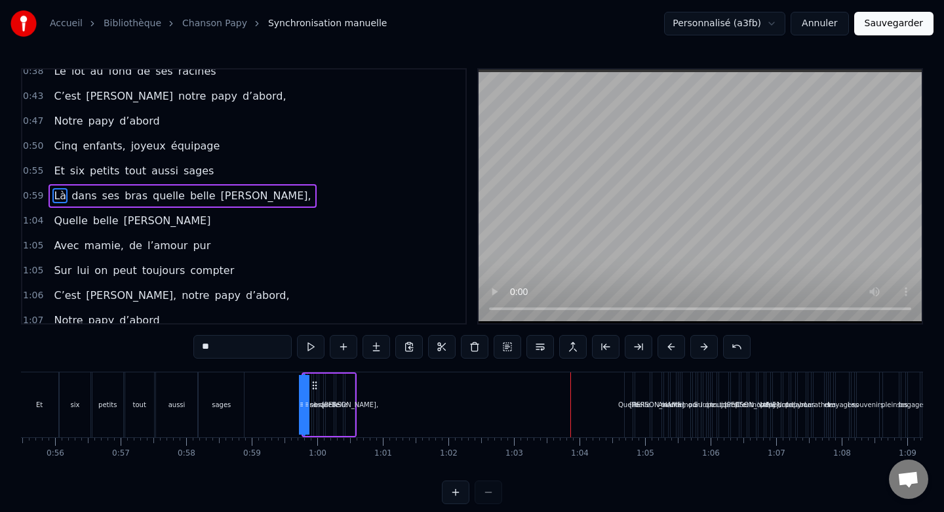
click at [62, 220] on span "Quelle" at bounding box center [70, 220] width 36 height 15
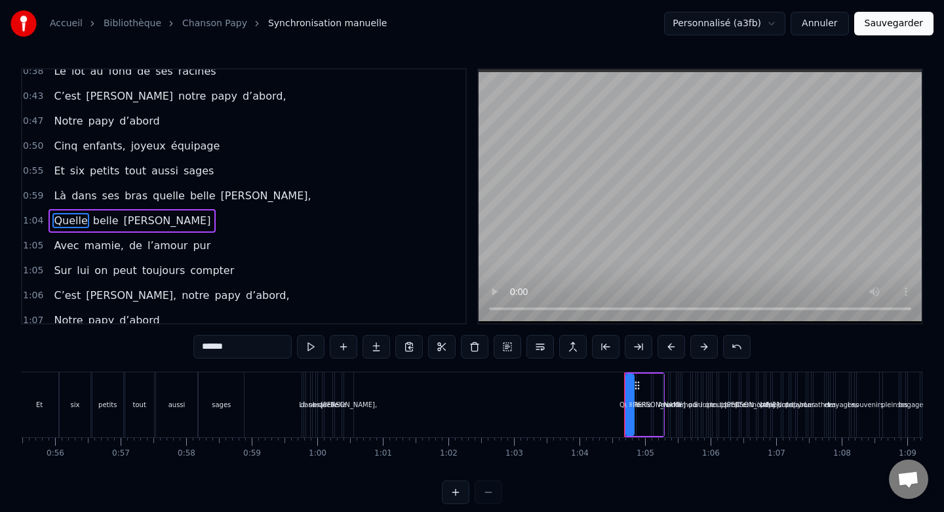
scroll to position [160, 0]
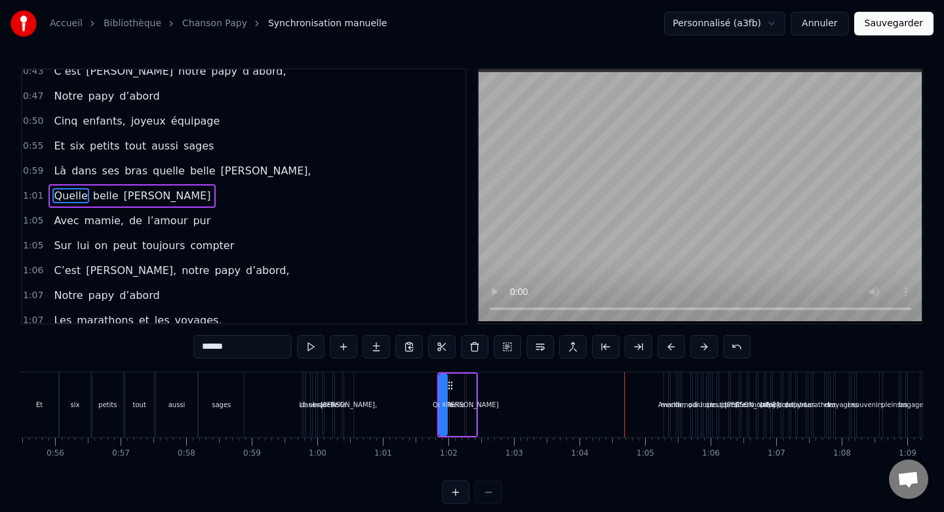
click at [52, 227] on span "Avec" at bounding box center [66, 220] width 28 height 15
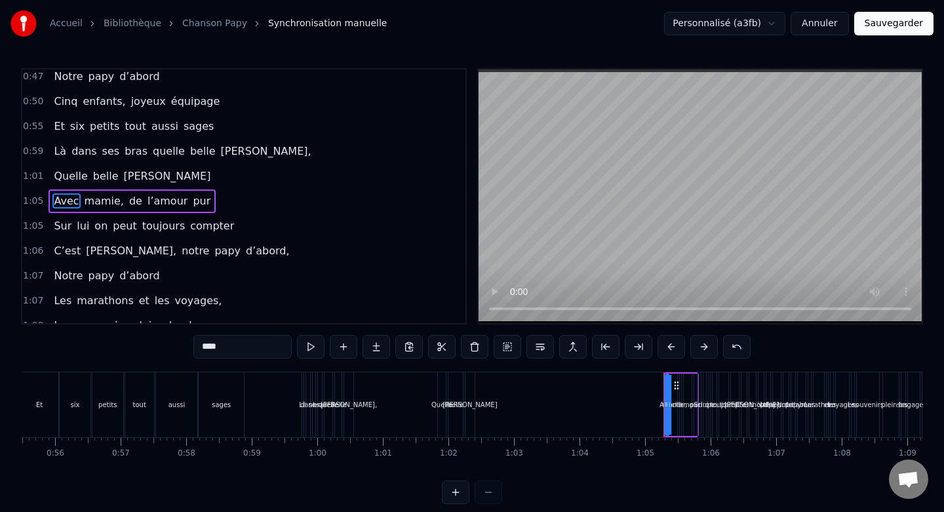
scroll to position [185, 0]
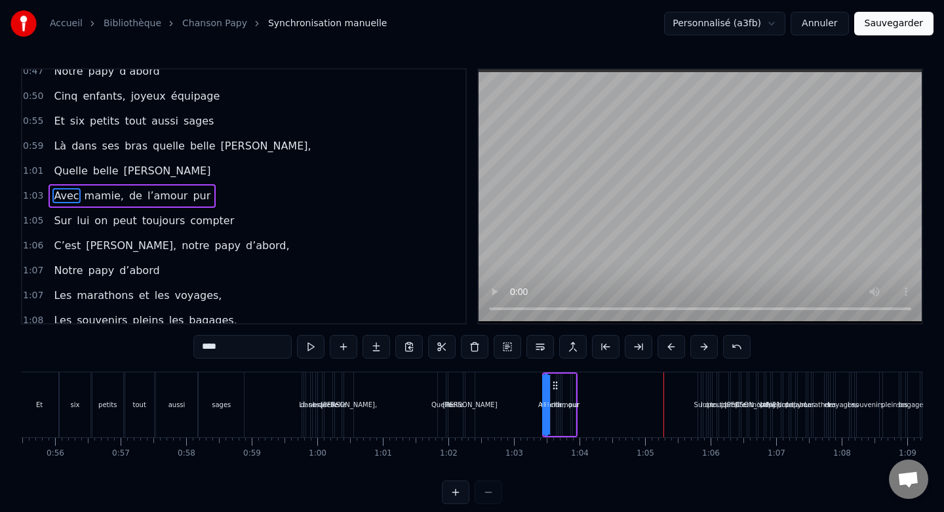
click at [53, 224] on span "Sur" at bounding box center [62, 220] width 20 height 15
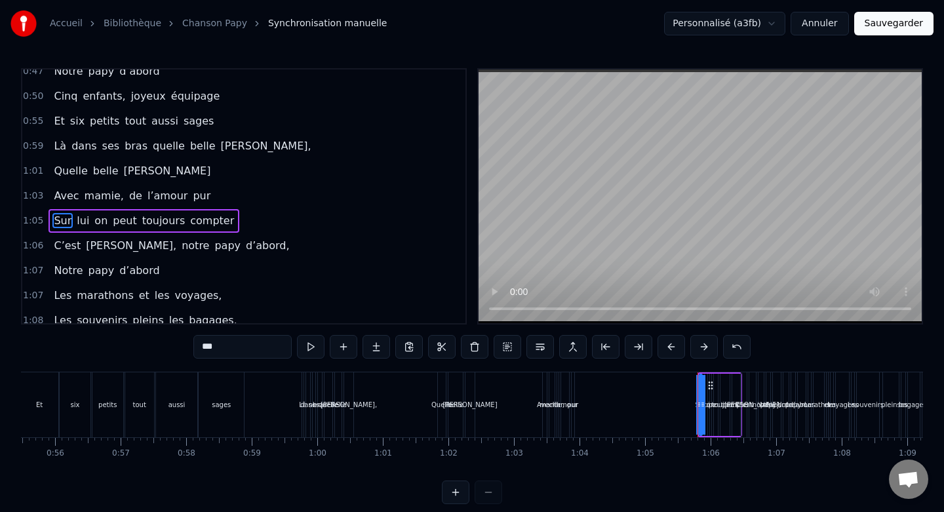
scroll to position [210, 0]
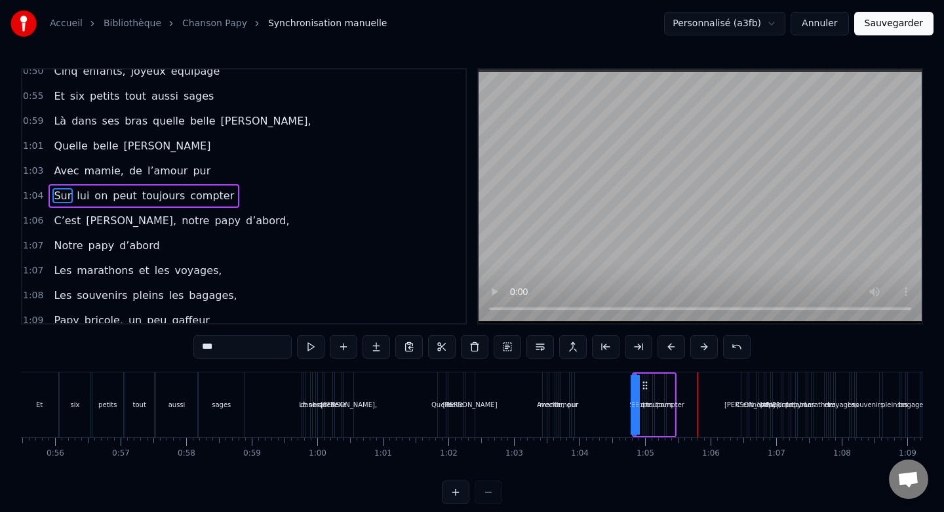
click at [54, 221] on span "C’est" at bounding box center [66, 220] width 29 height 15
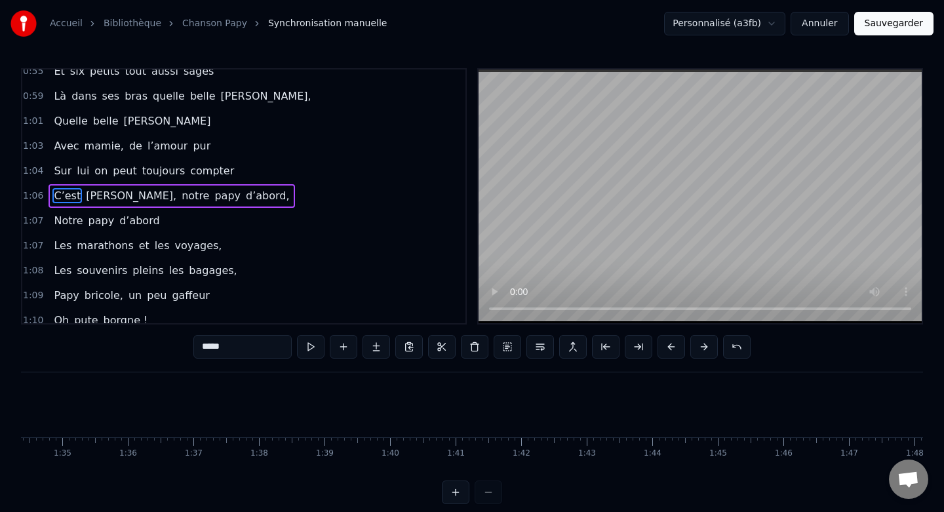
scroll to position [0, 6634]
click at [806, 397] on div "Vive" at bounding box center [808, 404] width 26 height 65
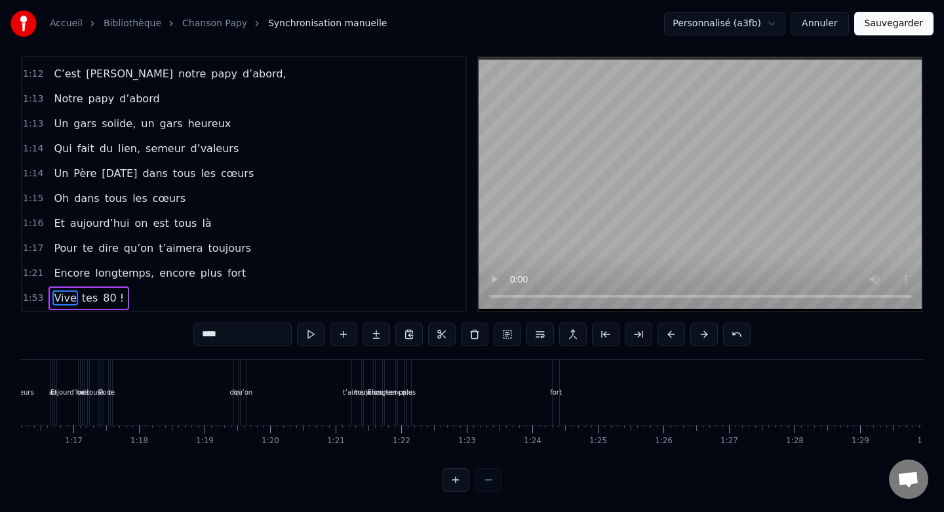
scroll to position [0, 4963]
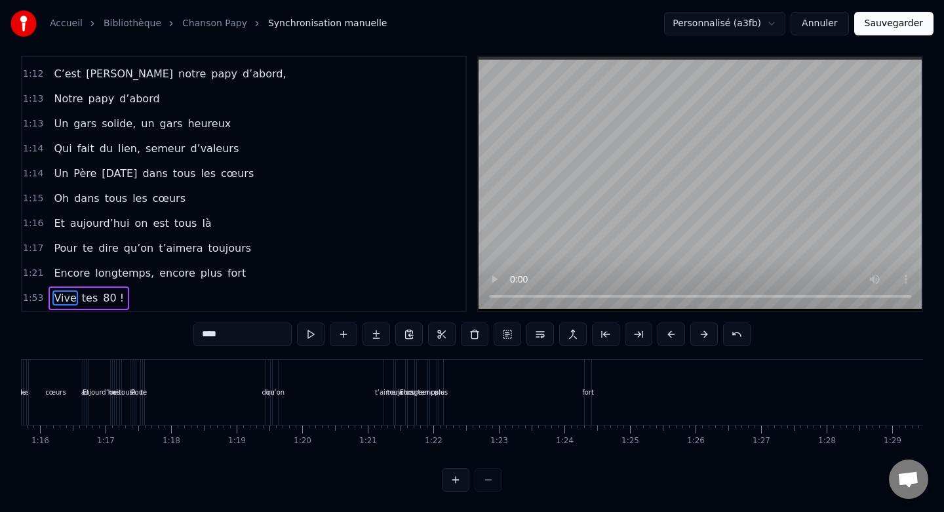
click at [588, 403] on div "fort" at bounding box center [588, 392] width 7 height 65
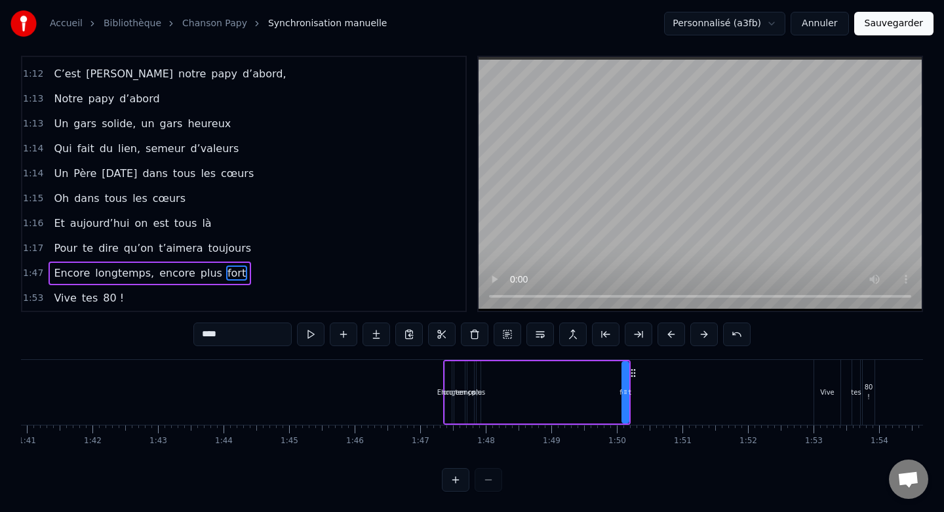
scroll to position [0, 6634]
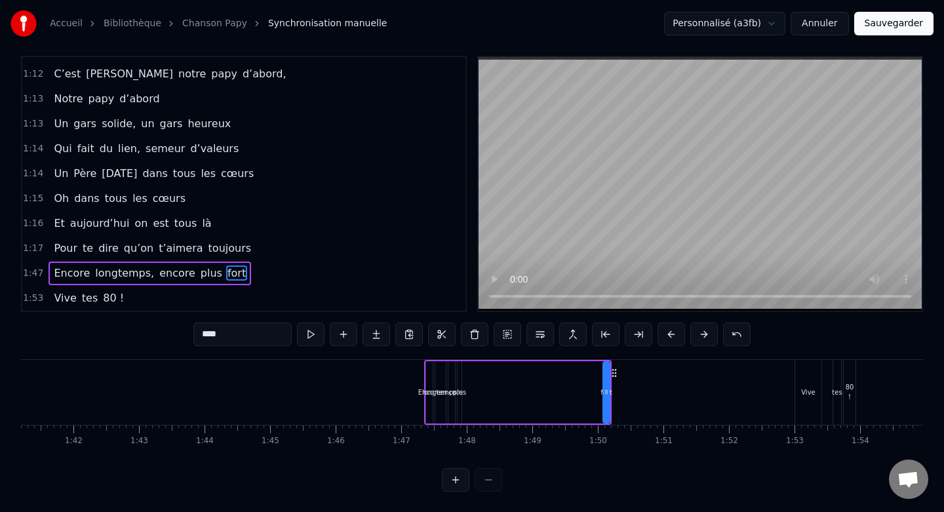
click at [804, 412] on div "Vive" at bounding box center [808, 392] width 26 height 65
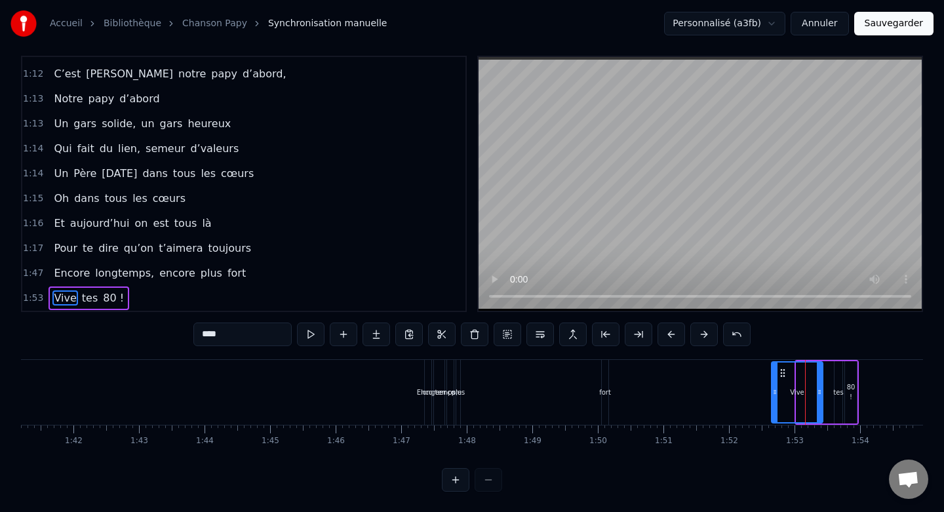
drag, startPoint x: 798, startPoint y: 395, endPoint x: 773, endPoint y: 395, distance: 25.6
click at [773, 395] on icon at bounding box center [774, 392] width 5 height 10
drag, startPoint x: 819, startPoint y: 391, endPoint x: 800, endPoint y: 391, distance: 18.4
click at [803, 391] on icon at bounding box center [805, 392] width 5 height 10
click at [836, 398] on div "tes" at bounding box center [838, 392] width 8 height 62
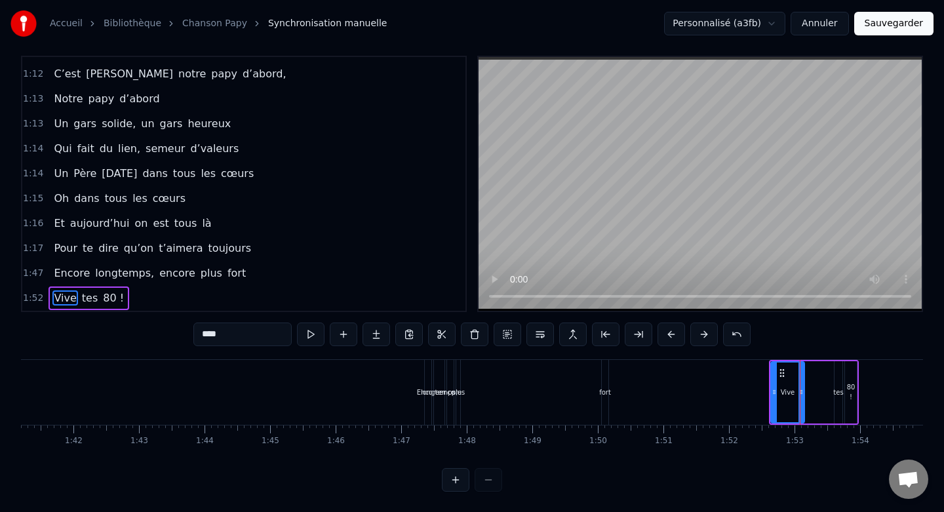
type input "***"
click at [836, 393] on div at bounding box center [836, 392] width 1 height 65
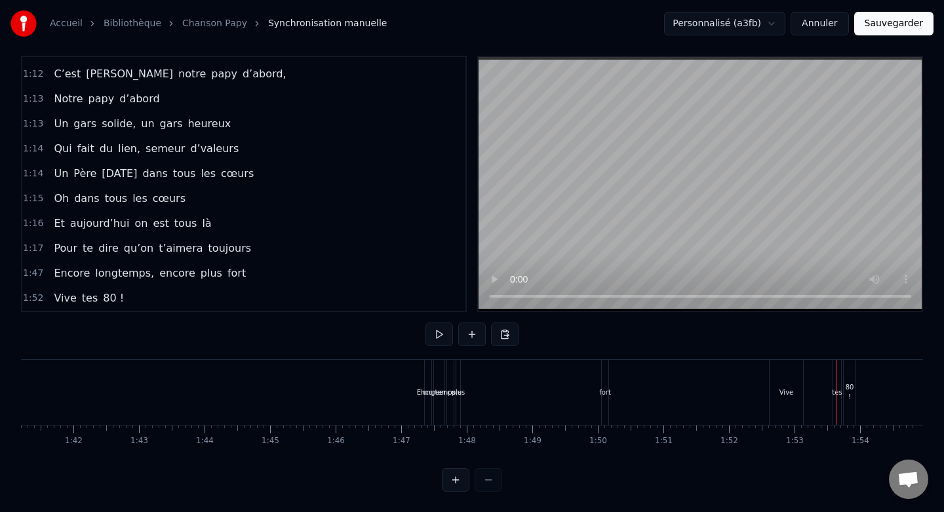
click at [837, 395] on div "tes" at bounding box center [837, 392] width 10 height 10
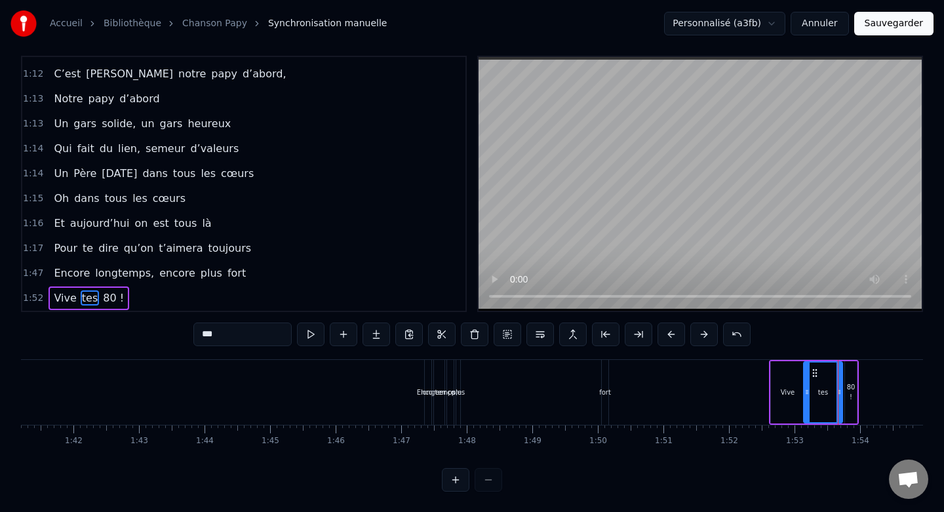
drag, startPoint x: 835, startPoint y: 391, endPoint x: 804, endPoint y: 391, distance: 30.8
click at [804, 391] on icon at bounding box center [806, 392] width 5 height 10
click at [837, 391] on icon at bounding box center [835, 392] width 5 height 10
click at [855, 393] on div "80 !" at bounding box center [851, 392] width 12 height 20
type input "****"
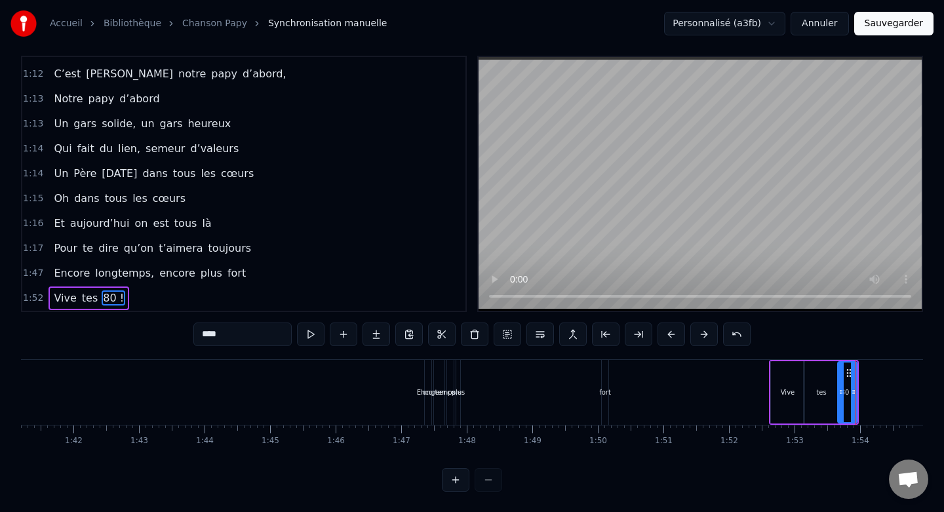
drag, startPoint x: 848, startPoint y: 391, endPoint x: 841, endPoint y: 391, distance: 6.6
click at [841, 391] on icon at bounding box center [840, 392] width 5 height 10
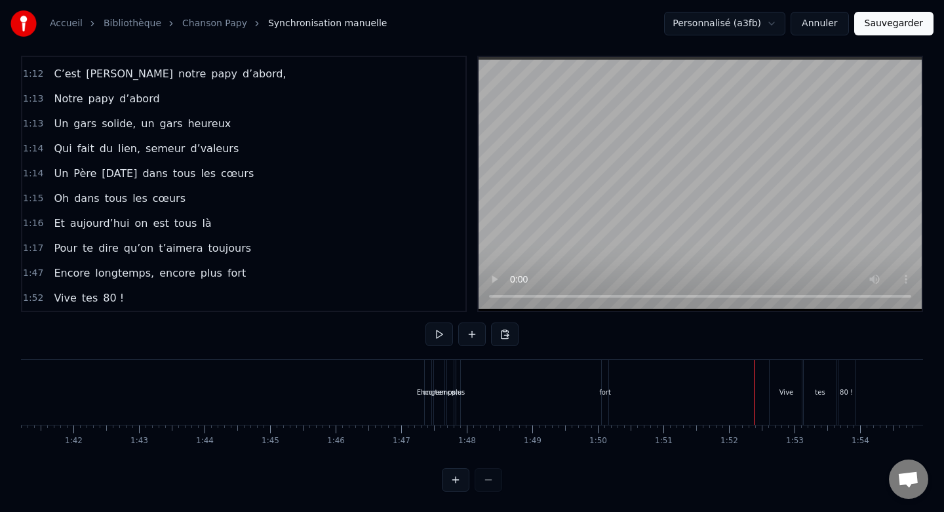
click at [783, 374] on div "Vive" at bounding box center [786, 392] width 33 height 65
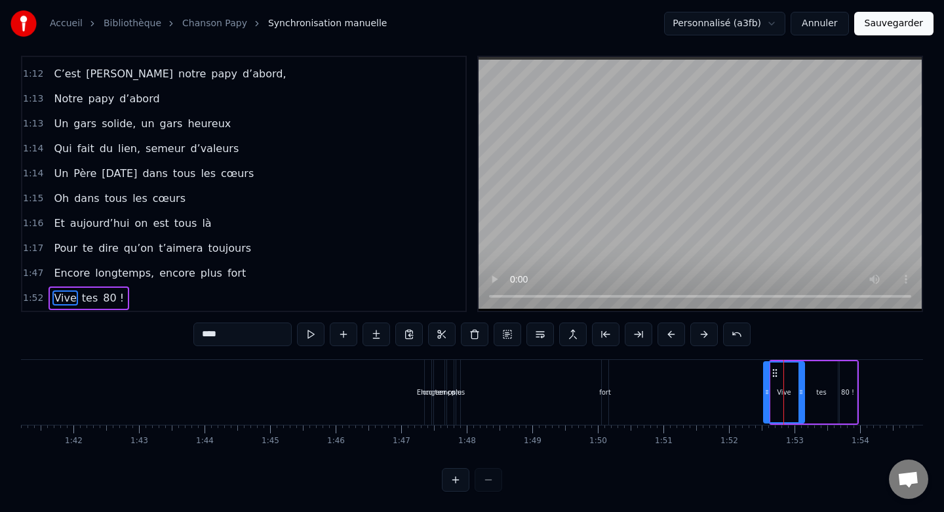
drag, startPoint x: 773, startPoint y: 376, endPoint x: 762, endPoint y: 376, distance: 11.1
click at [764, 376] on div at bounding box center [766, 392] width 5 height 60
click at [794, 390] on icon at bounding box center [794, 392] width 5 height 10
click at [813, 392] on div "tes" at bounding box center [821, 392] width 35 height 62
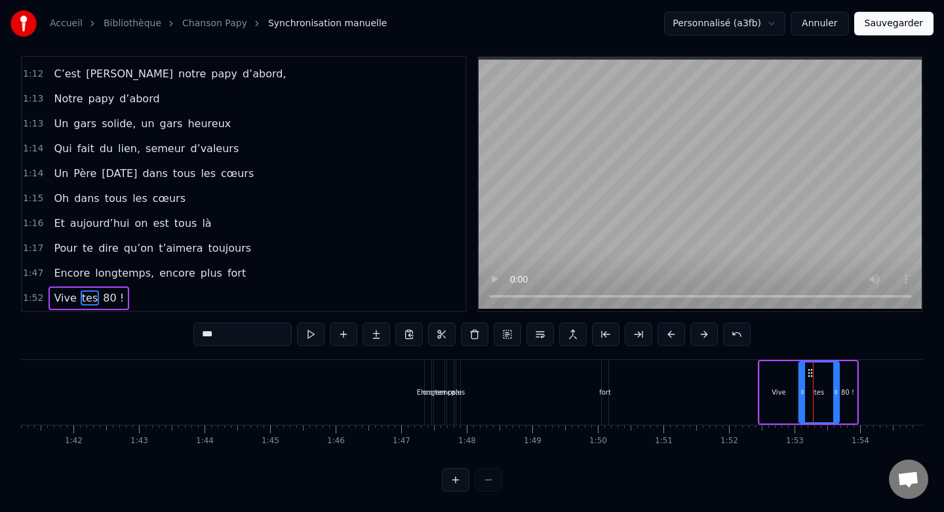
click at [800, 392] on icon at bounding box center [802, 392] width 5 height 10
click at [831, 392] on icon at bounding box center [831, 392] width 5 height 10
click at [850, 376] on div "80 !" at bounding box center [847, 392] width 18 height 62
click at [835, 389] on icon at bounding box center [836, 392] width 5 height 10
click at [607, 396] on div "fort" at bounding box center [605, 392] width 12 height 10
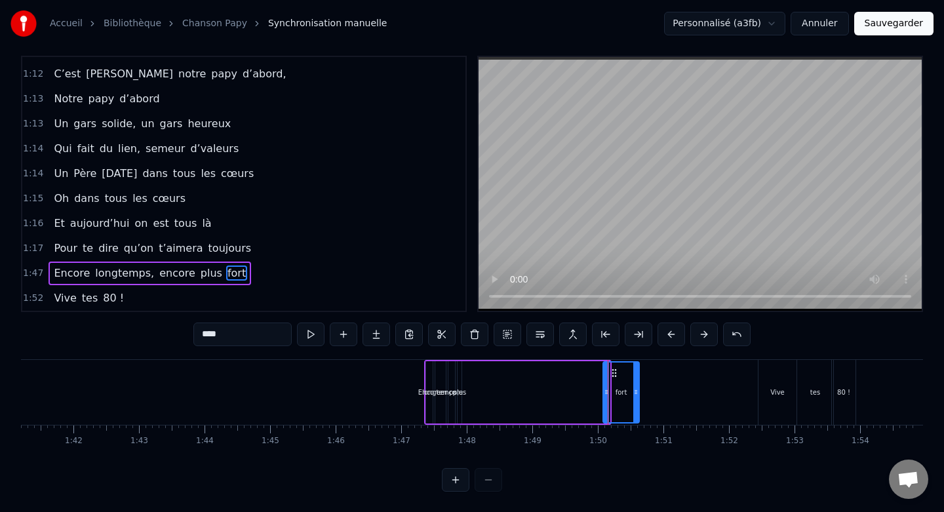
drag, startPoint x: 608, startPoint y: 392, endPoint x: 638, endPoint y: 393, distance: 30.2
click at [638, 393] on icon at bounding box center [635, 392] width 5 height 10
click at [199, 274] on span "plus" at bounding box center [211, 272] width 24 height 15
type input "****"
drag, startPoint x: 461, startPoint y: 392, endPoint x: 533, endPoint y: 389, distance: 71.5
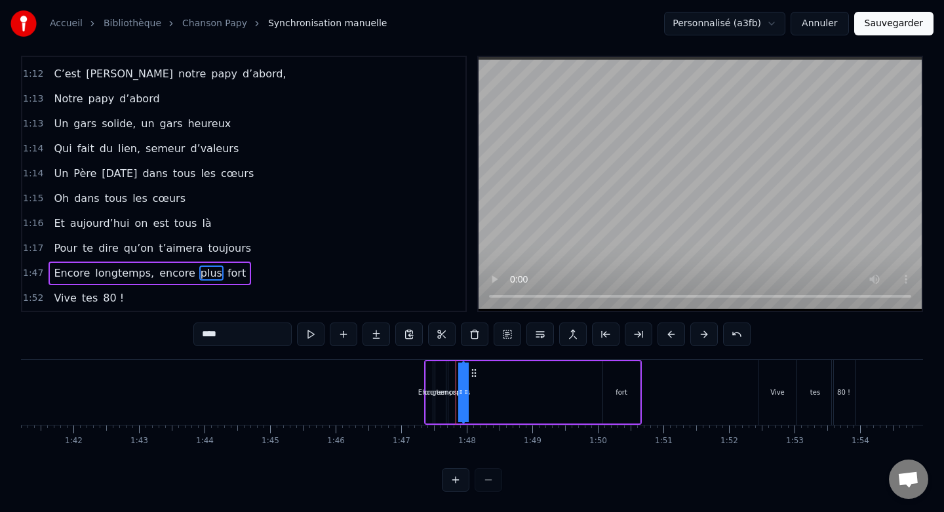
click at [533, 389] on div "Encore longtemps, encore plus fort" at bounding box center [533, 392] width 218 height 65
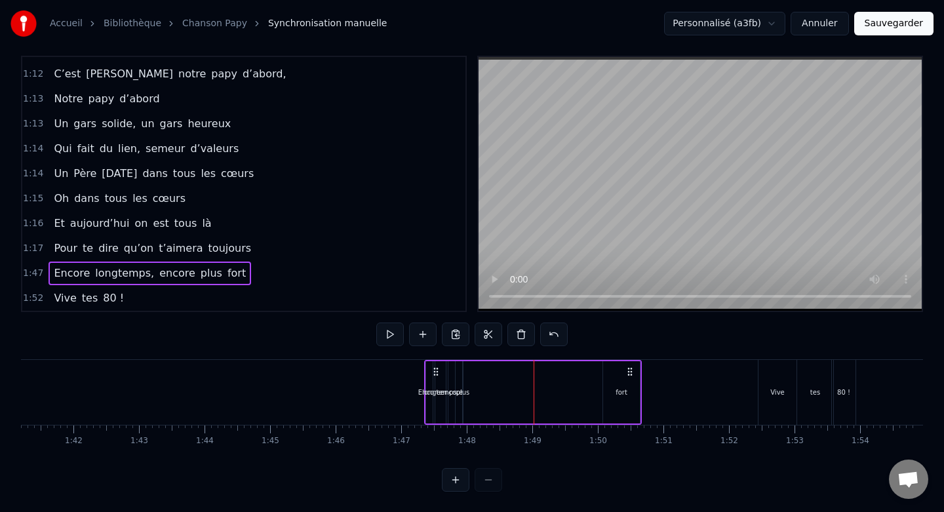
click at [464, 389] on div "plus" at bounding box center [463, 392] width 14 height 10
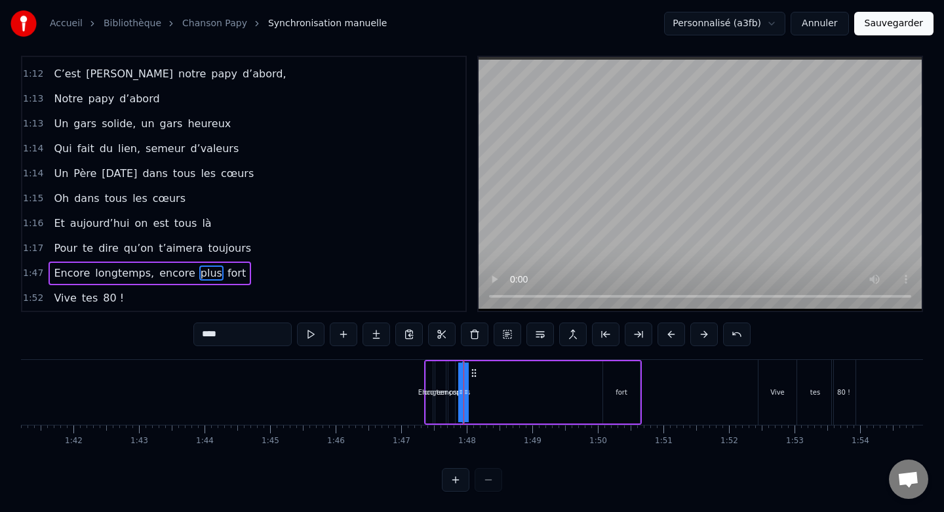
drag, startPoint x: 467, startPoint y: 391, endPoint x: 546, endPoint y: 387, distance: 78.8
click at [546, 387] on div "Encore longtemps, encore plus fort" at bounding box center [533, 392] width 218 height 65
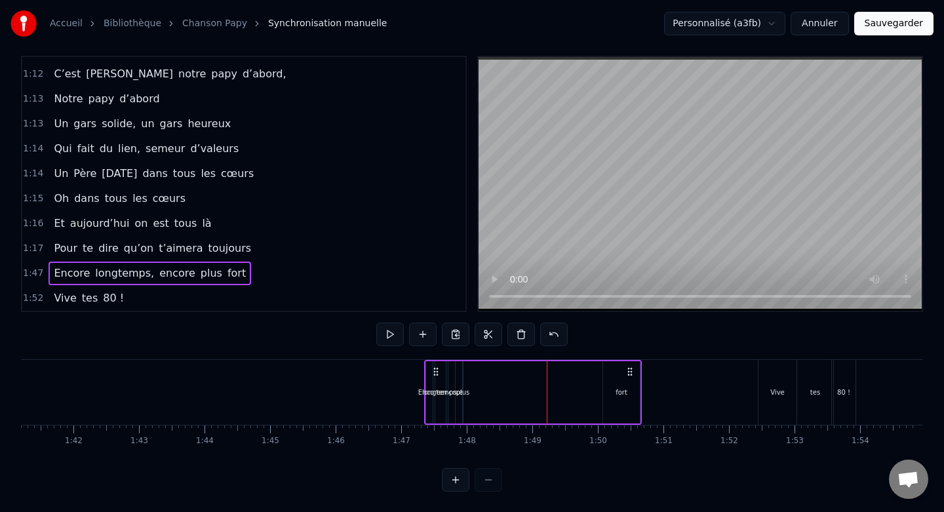
click at [38, 248] on span "1:17" at bounding box center [33, 248] width 20 height 13
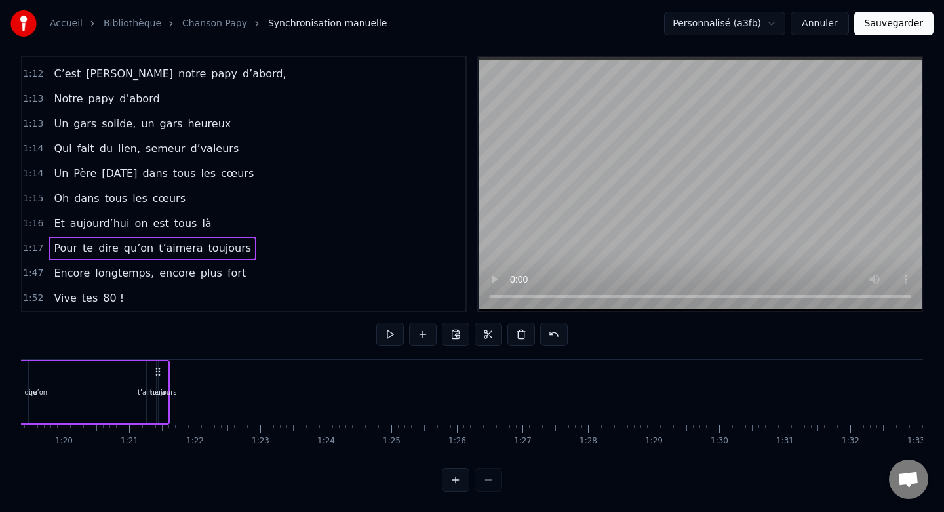
scroll to position [0, 5012]
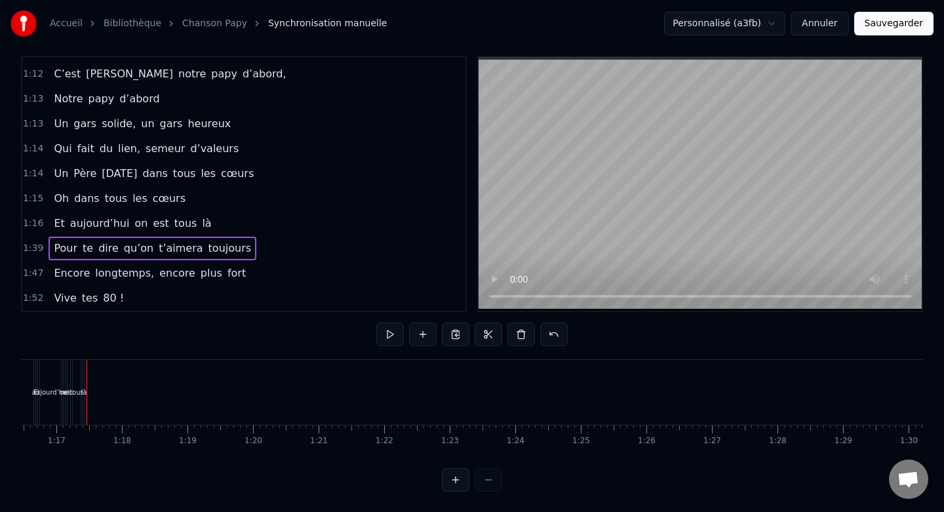
click at [33, 220] on span "1:16" at bounding box center [33, 223] width 20 height 13
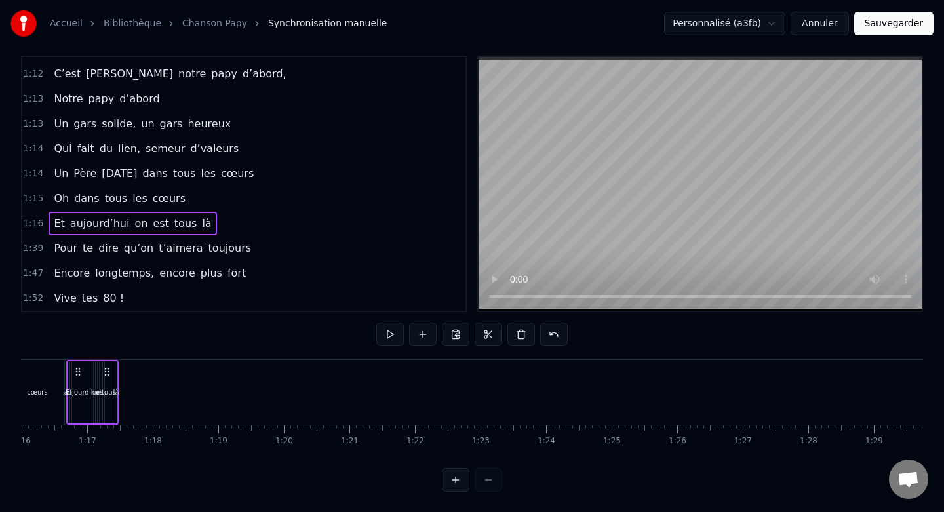
scroll to position [0, 4961]
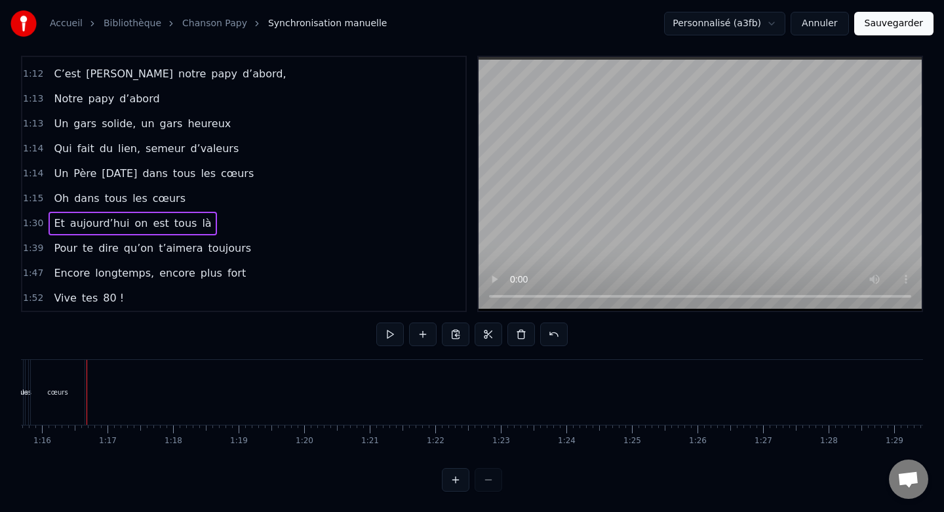
click at [38, 201] on span "1:15" at bounding box center [33, 198] width 20 height 13
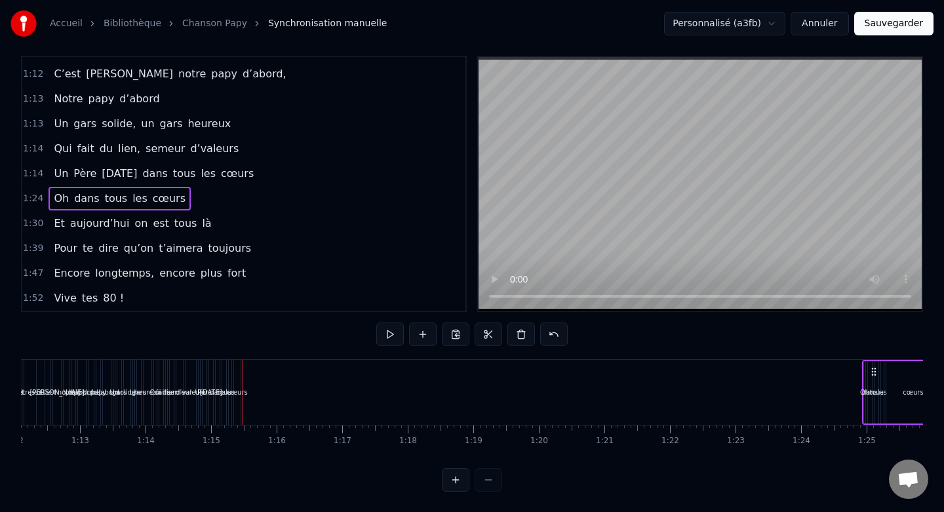
scroll to position [0, 4718]
click at [33, 180] on div "1:14 Un Père Noël dans tous les cœurs" at bounding box center [243, 173] width 443 height 25
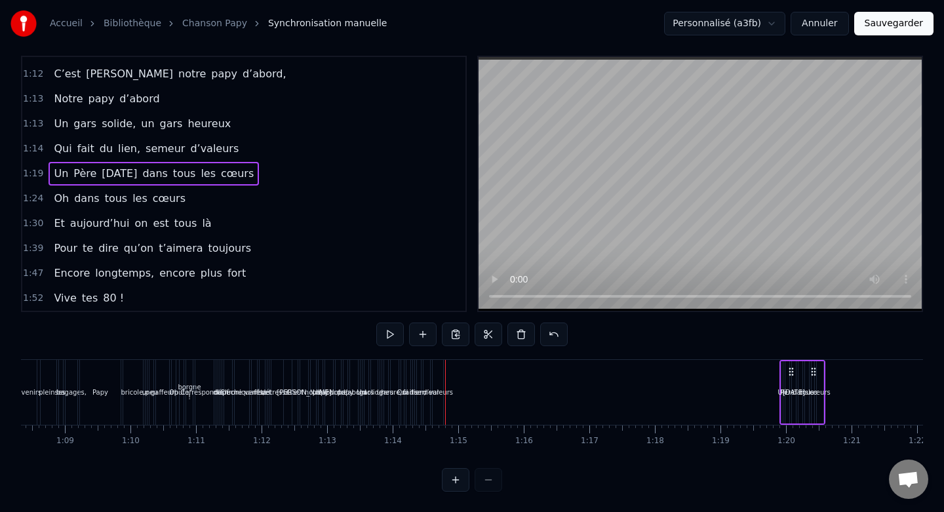
scroll to position [0, 4478]
click at [32, 150] on span "1:14" at bounding box center [33, 148] width 20 height 13
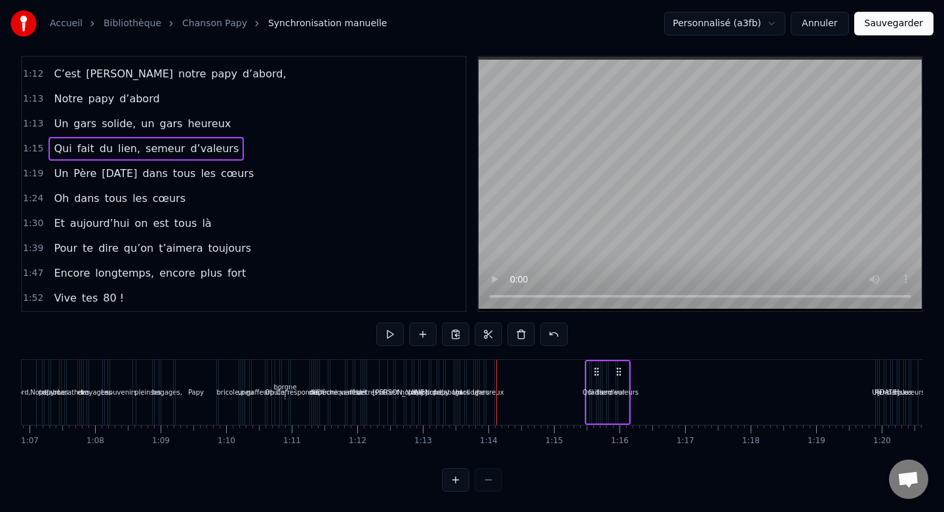
scroll to position [0, 4382]
click at [52, 125] on span "Un" at bounding box center [60, 123] width 17 height 15
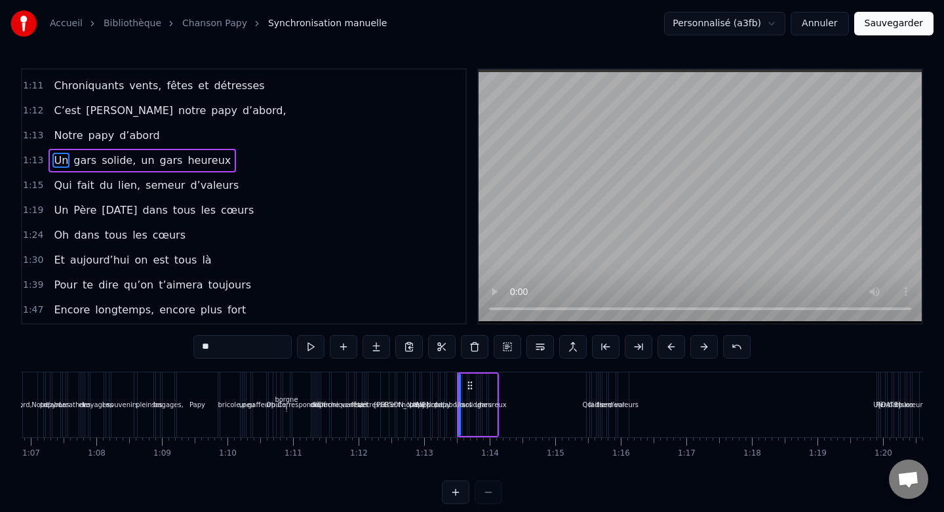
scroll to position [484, 0]
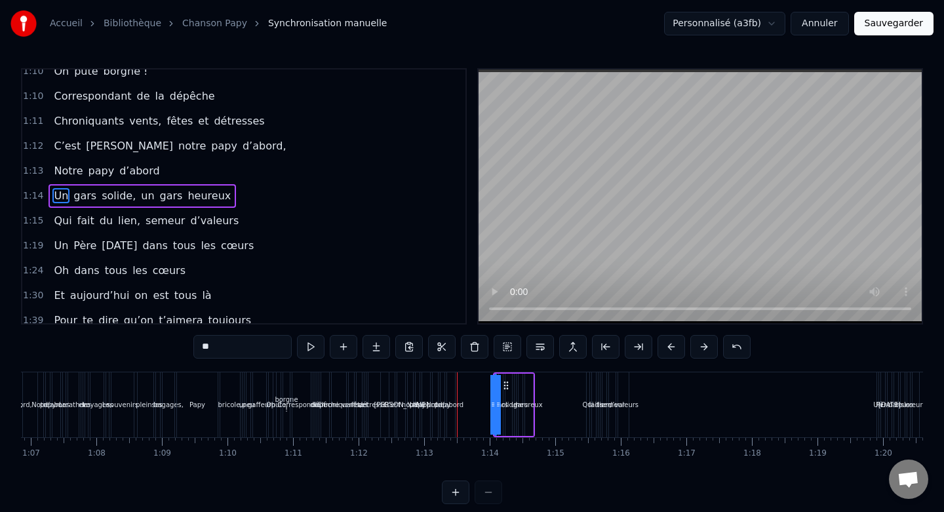
click at [36, 220] on span "1:15" at bounding box center [33, 220] width 20 height 13
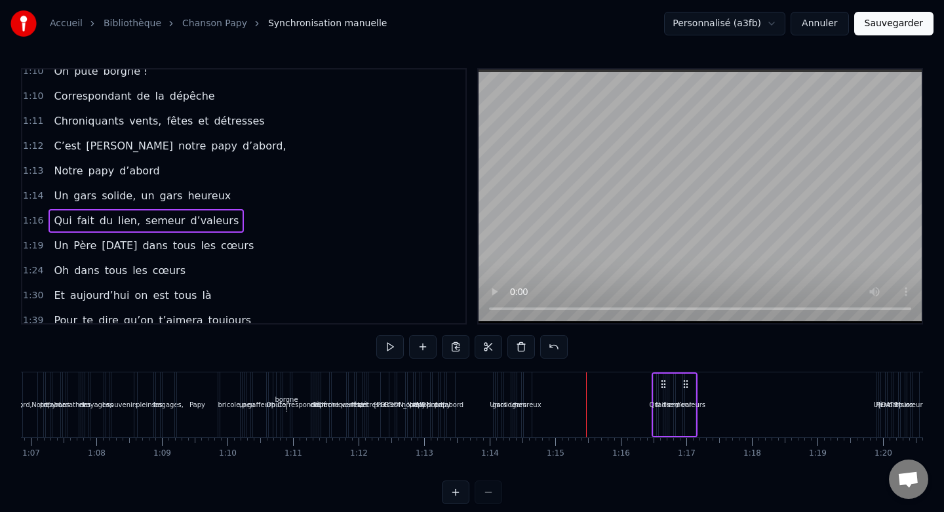
click at [39, 195] on div "1:14 Un gars solide, un gars heureux" at bounding box center [243, 196] width 443 height 25
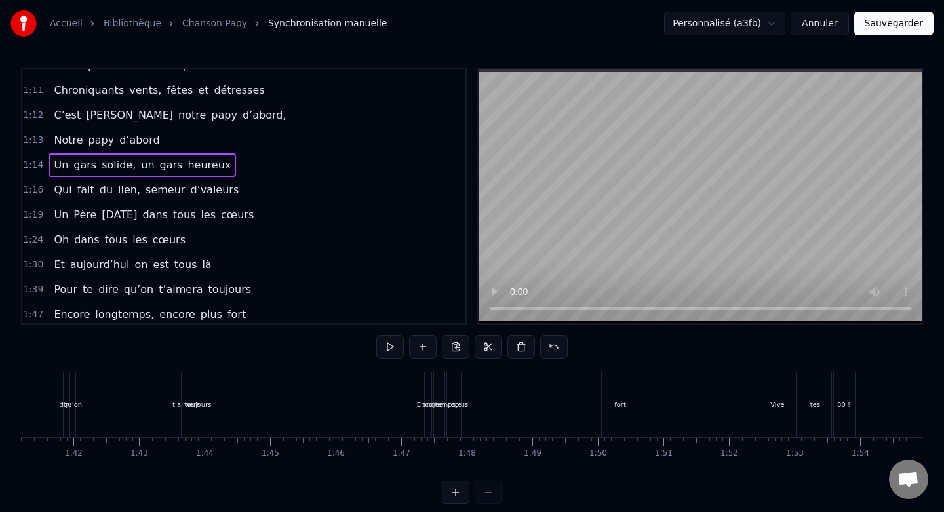
scroll to position [543, 0]
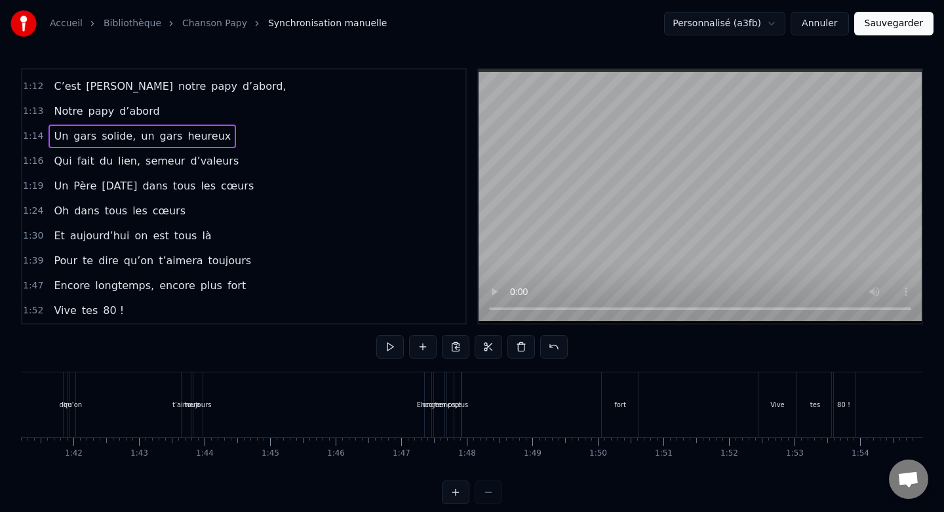
click at [35, 234] on span "1:30" at bounding box center [33, 235] width 20 height 13
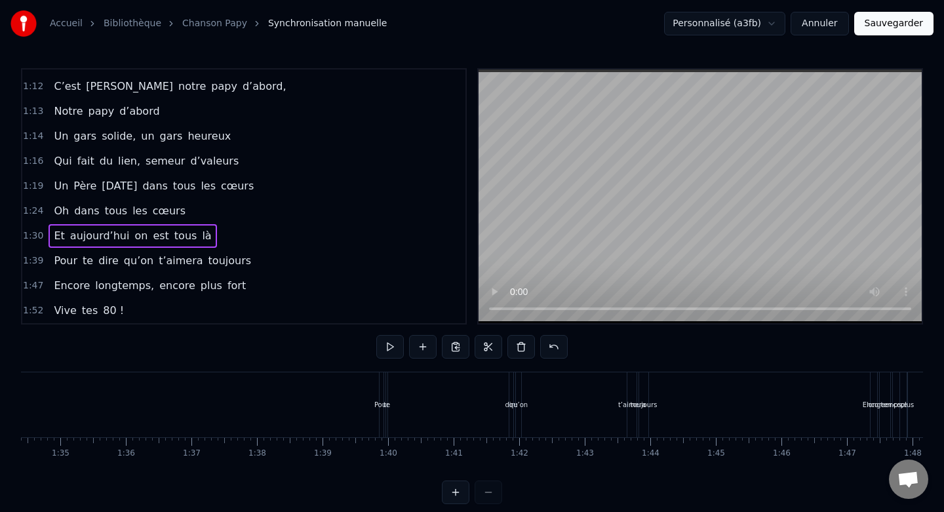
scroll to position [0, 6634]
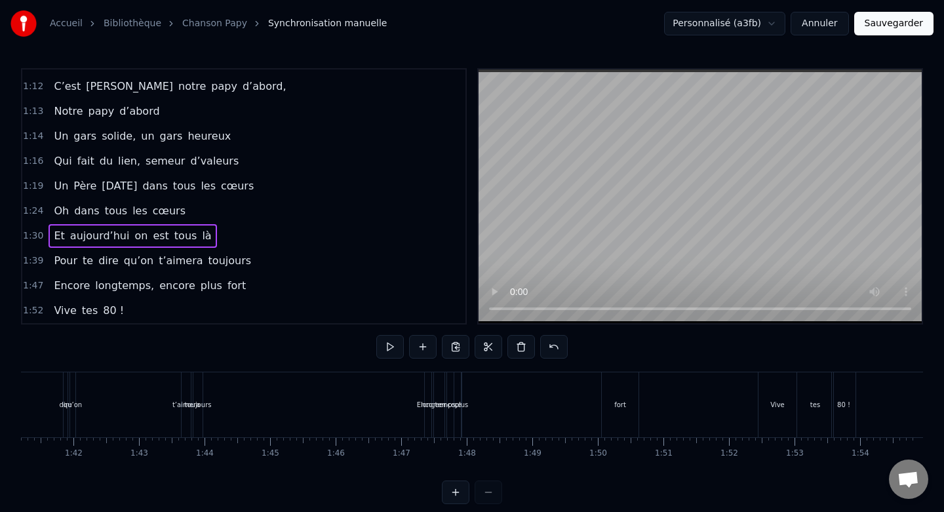
click at [24, 261] on span "1:39" at bounding box center [33, 260] width 20 height 13
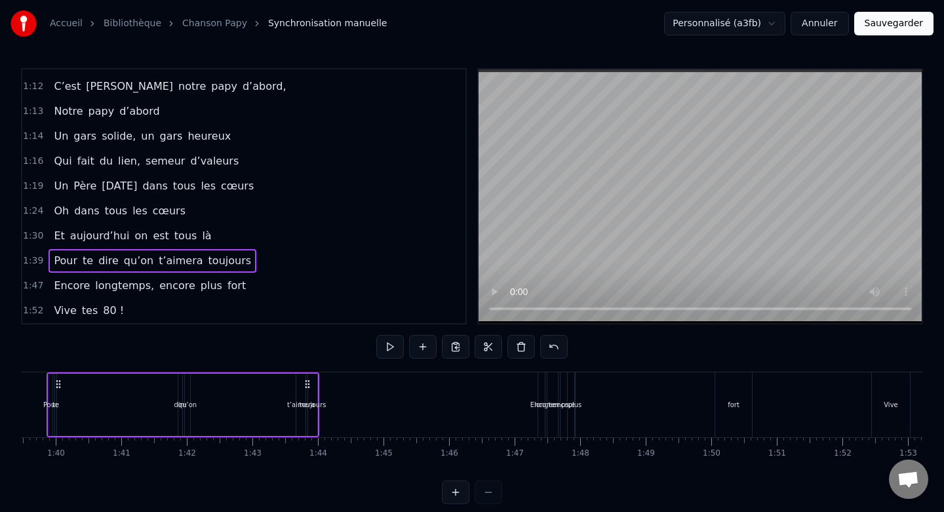
scroll to position [0, 6480]
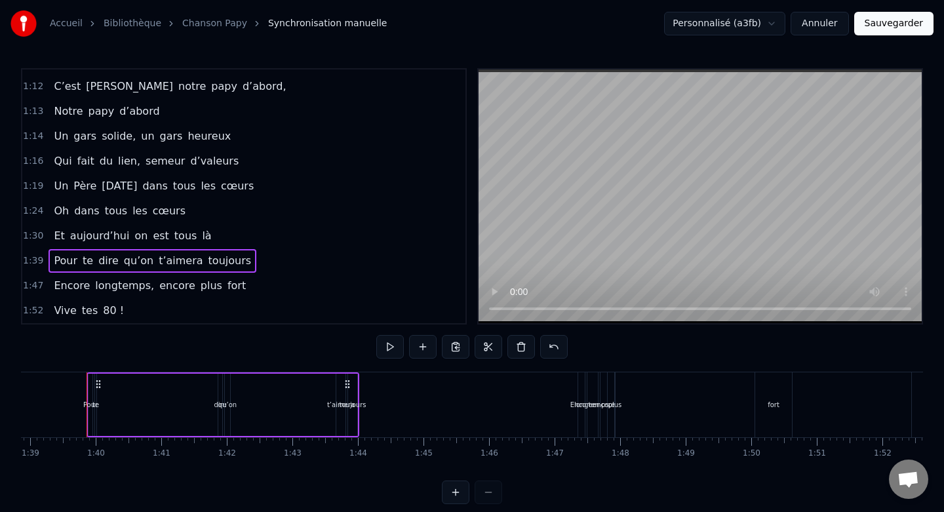
click at [31, 281] on span "1:47" at bounding box center [33, 285] width 20 height 13
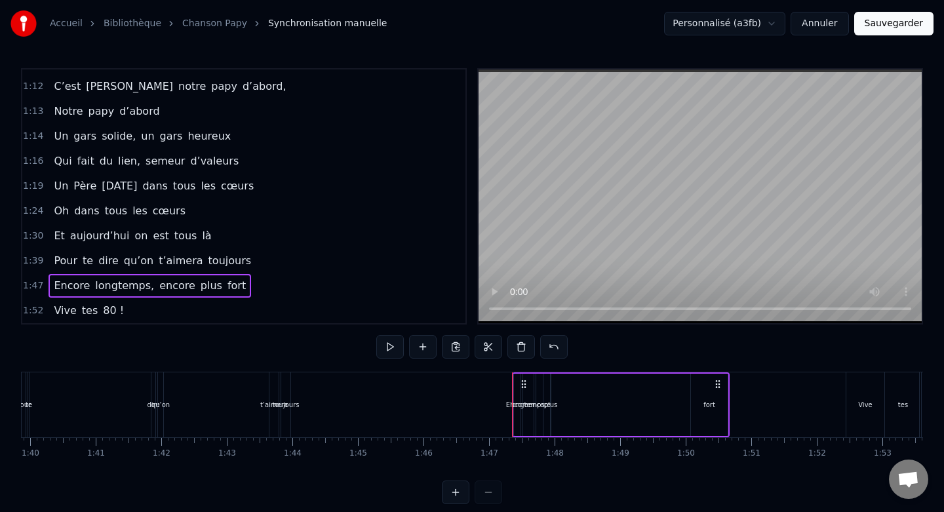
scroll to position [0, 6634]
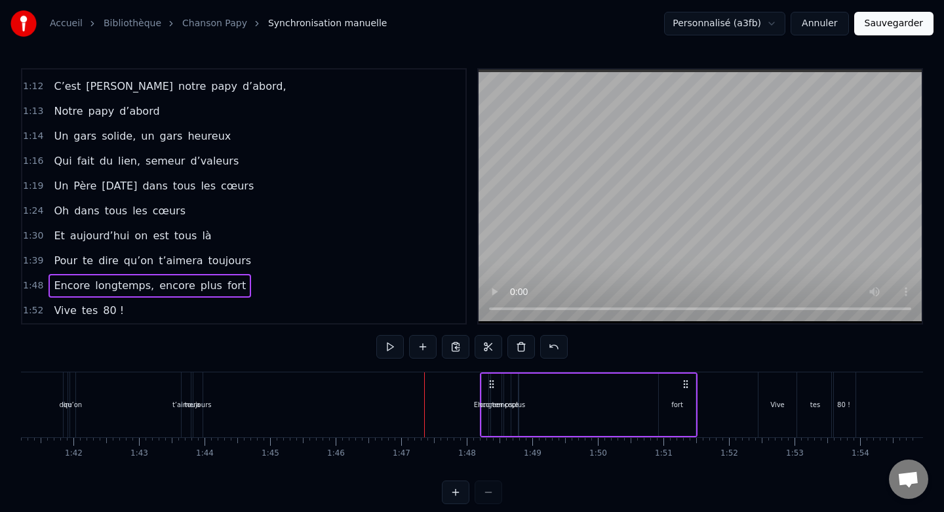
click at [31, 264] on span "1:39" at bounding box center [33, 260] width 20 height 13
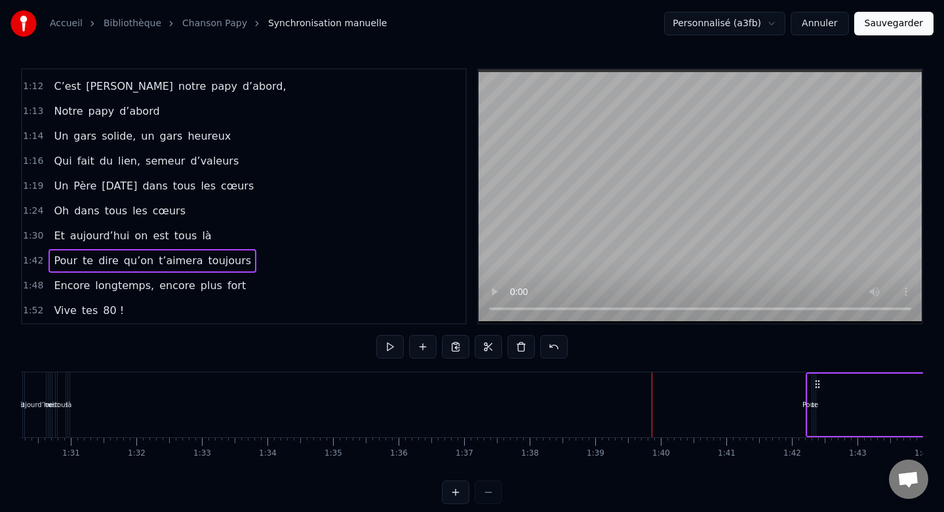
scroll to position [0, 5873]
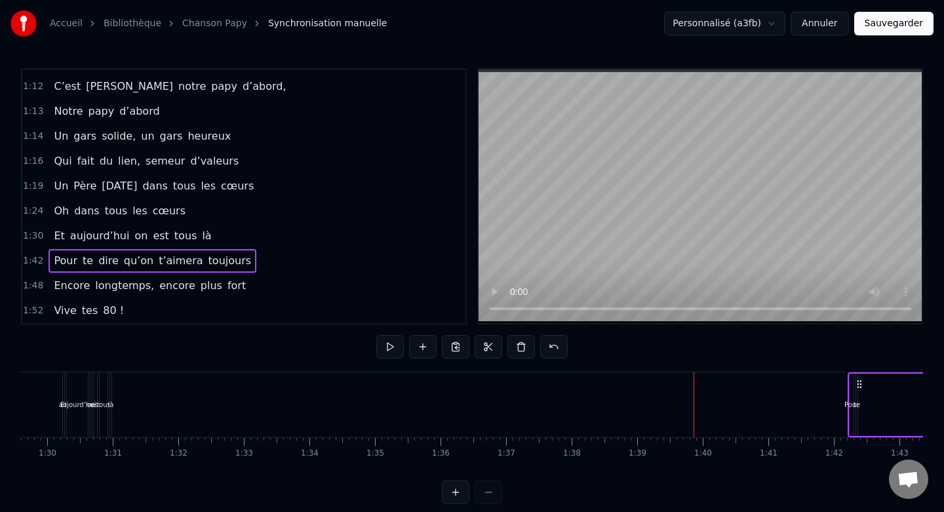
click at [29, 232] on span "1:30" at bounding box center [33, 235] width 20 height 13
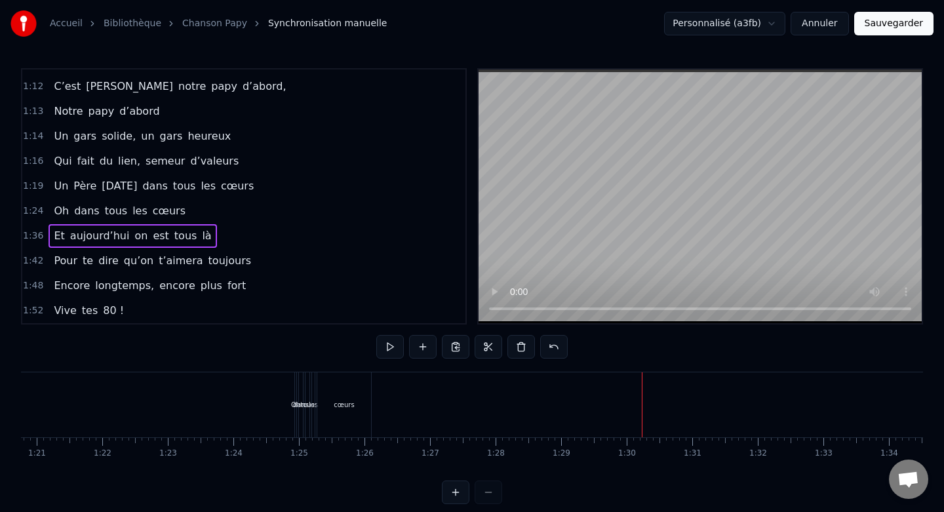
scroll to position [0, 5292]
click at [33, 211] on span "1:24" at bounding box center [33, 211] width 20 height 13
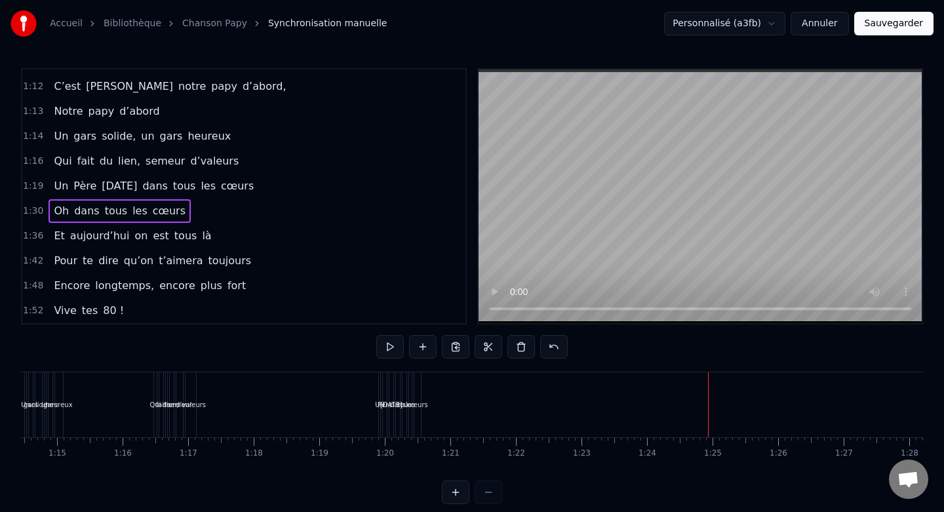
scroll to position [0, 4898]
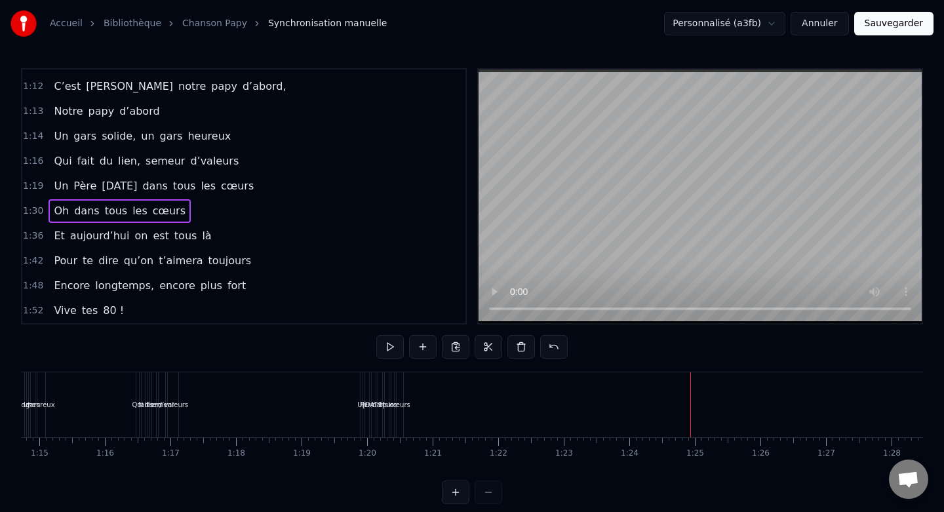
click at [29, 183] on span "1:19" at bounding box center [33, 186] width 20 height 13
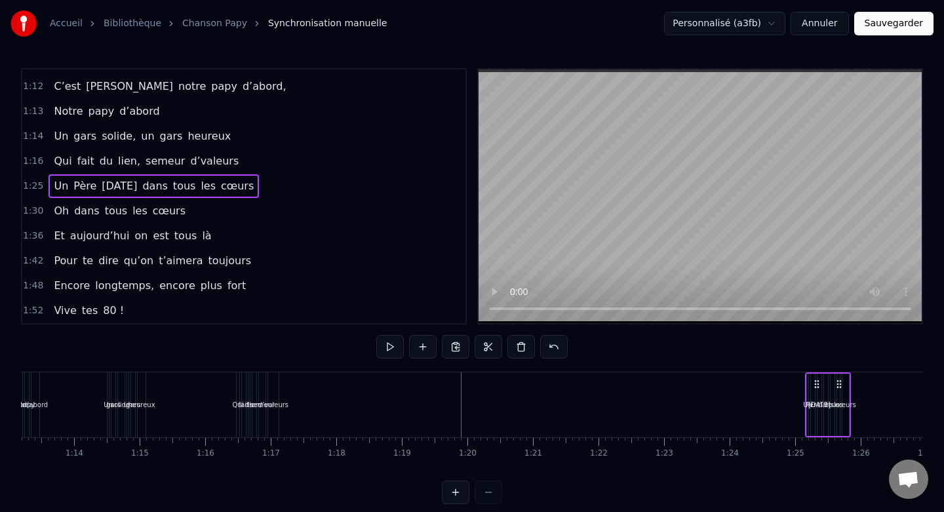
scroll to position [0, 4795]
click at [25, 155] on span "1:16" at bounding box center [33, 161] width 20 height 13
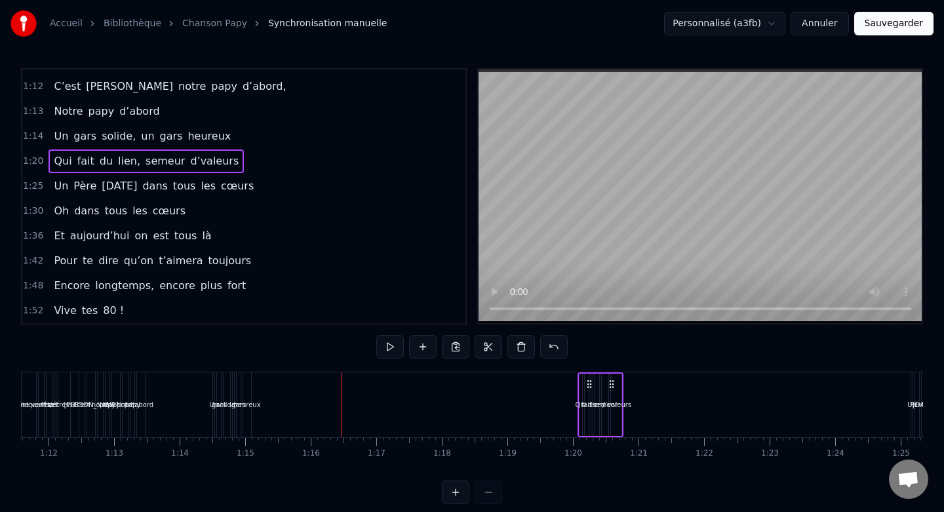
scroll to position [0, 4682]
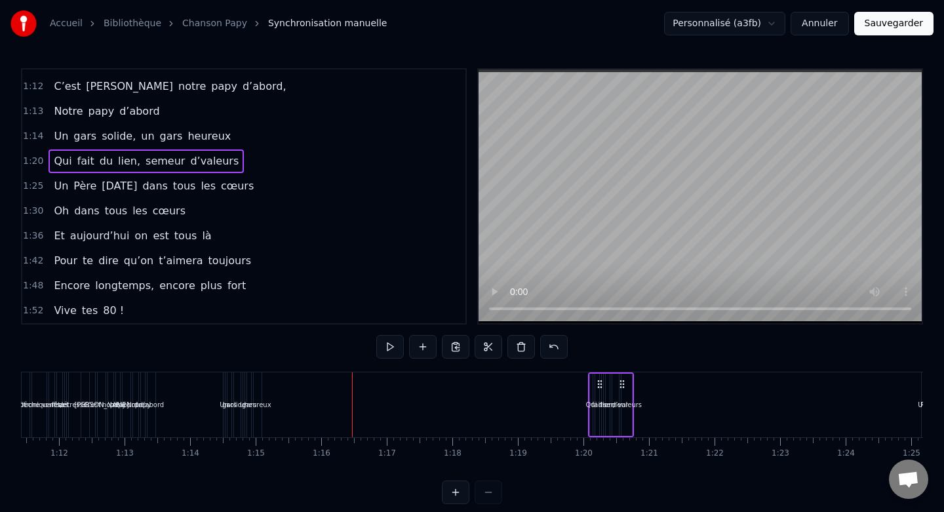
click at [25, 133] on span "1:14" at bounding box center [33, 136] width 20 height 13
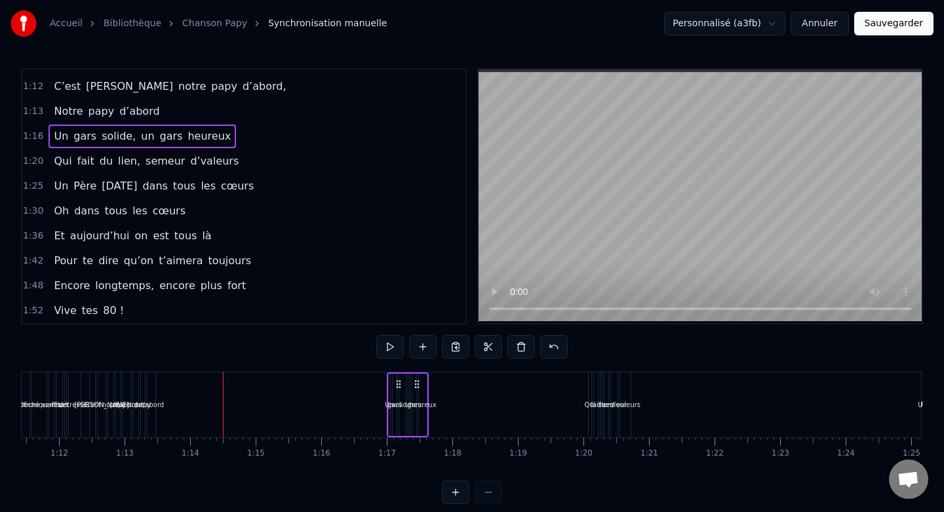
click at [29, 111] on span "1:13" at bounding box center [33, 111] width 20 height 13
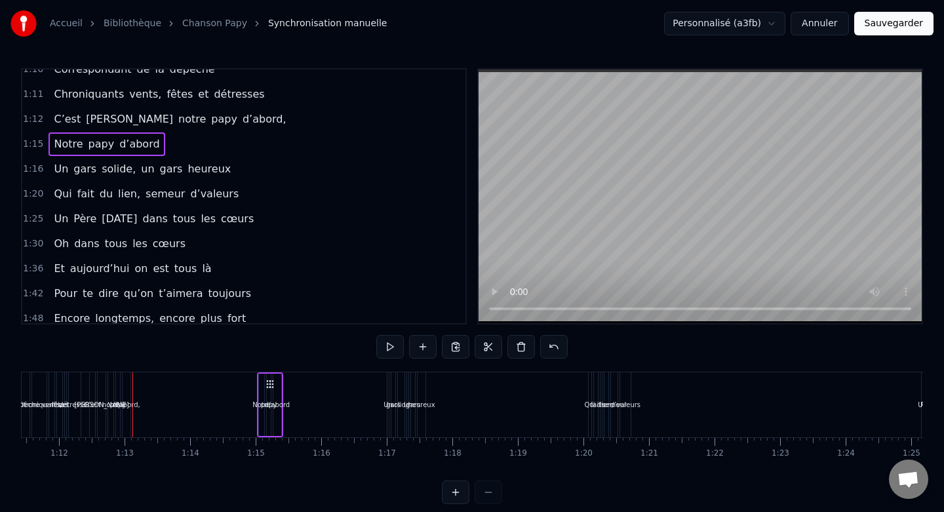
scroll to position [501, 0]
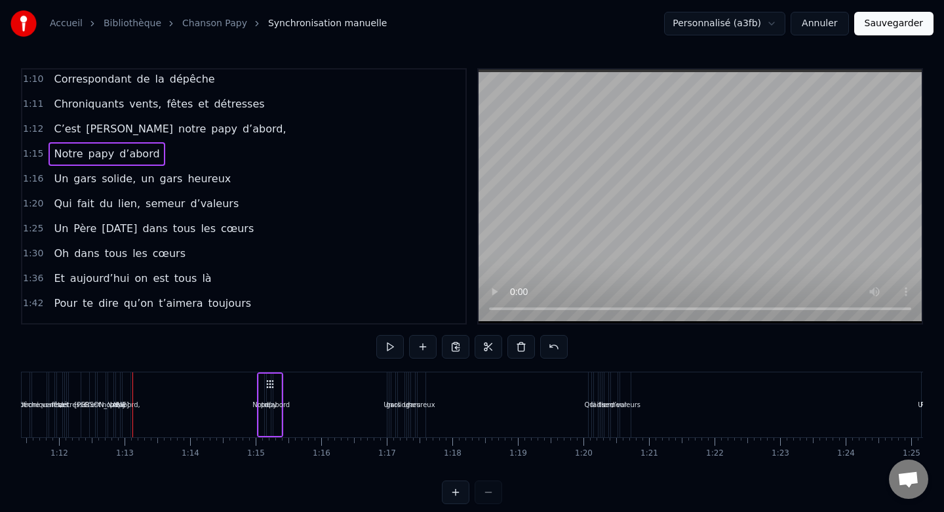
click at [31, 127] on span "1:12" at bounding box center [33, 129] width 20 height 13
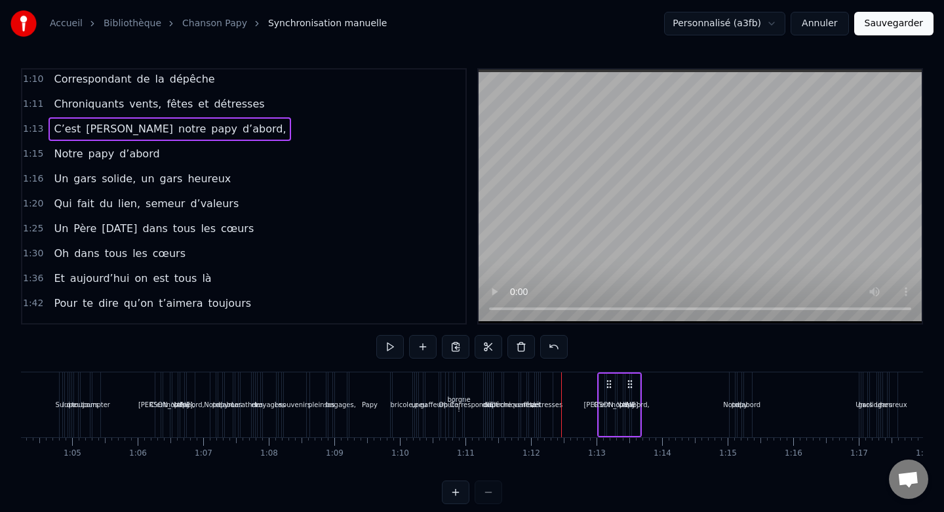
scroll to position [0, 4221]
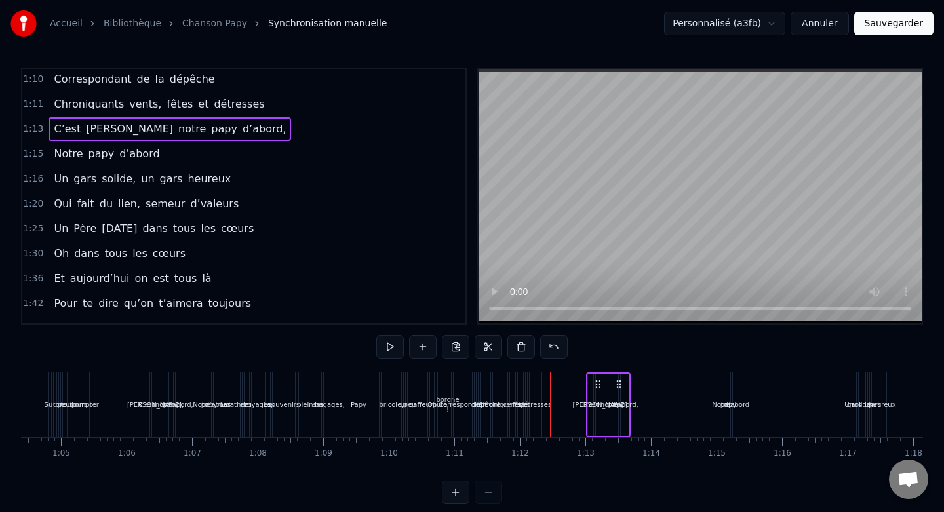
click at [31, 102] on span "1:11" at bounding box center [33, 104] width 20 height 13
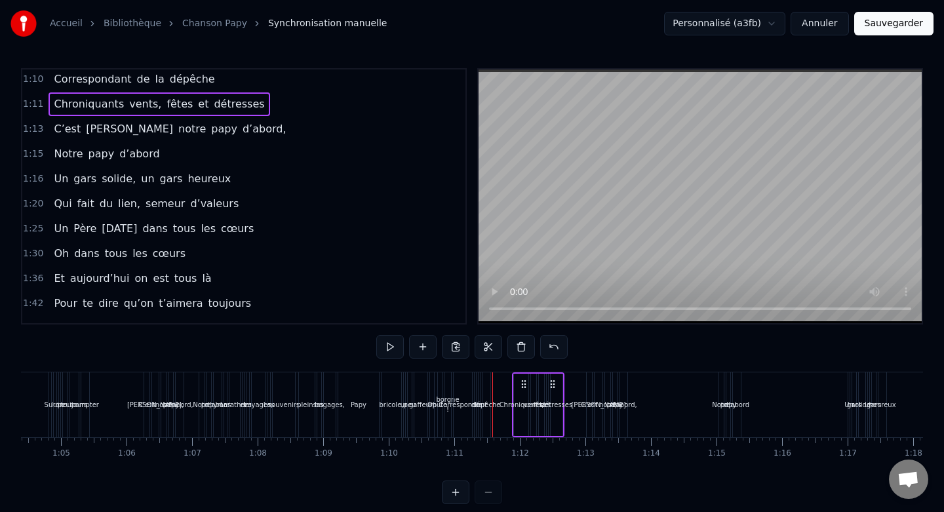
click at [31, 76] on span "1:10" at bounding box center [33, 79] width 20 height 13
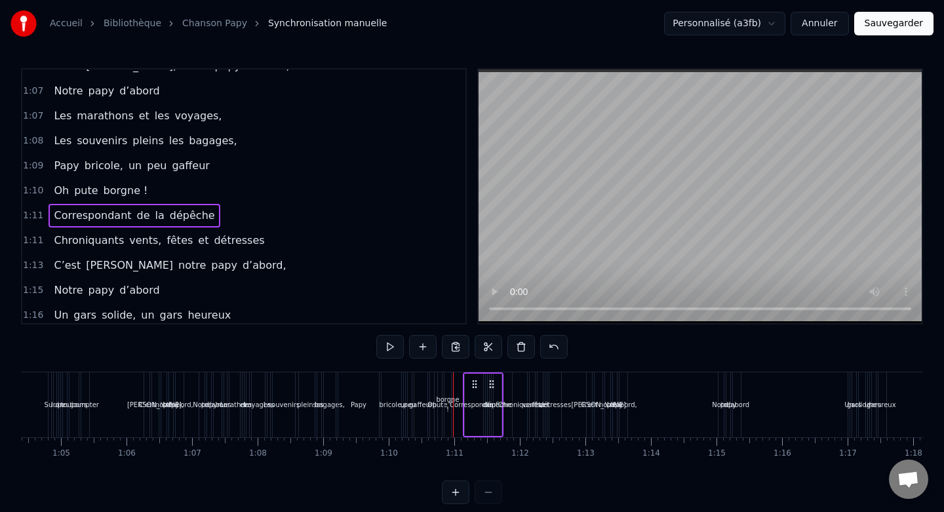
scroll to position [364, 0]
click at [28, 194] on span "1:10" at bounding box center [33, 191] width 20 height 13
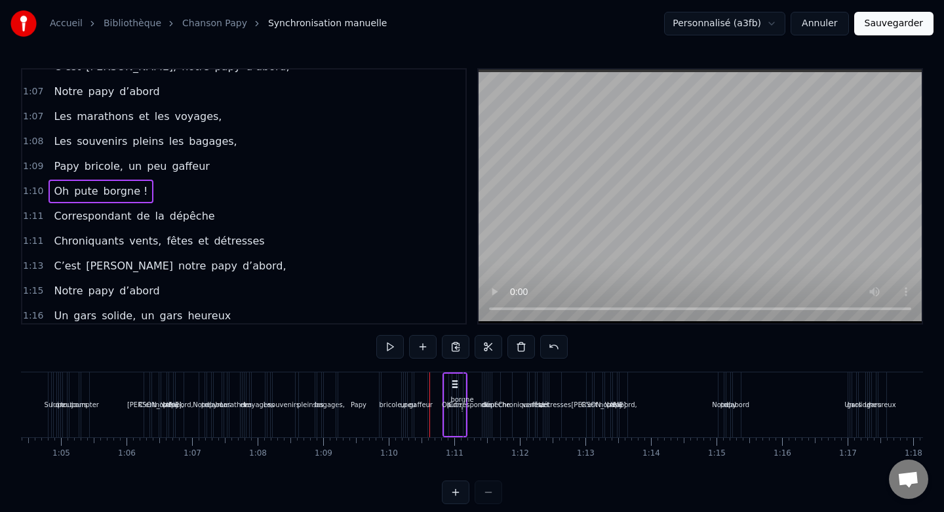
click at [31, 161] on span "1:09" at bounding box center [33, 166] width 20 height 13
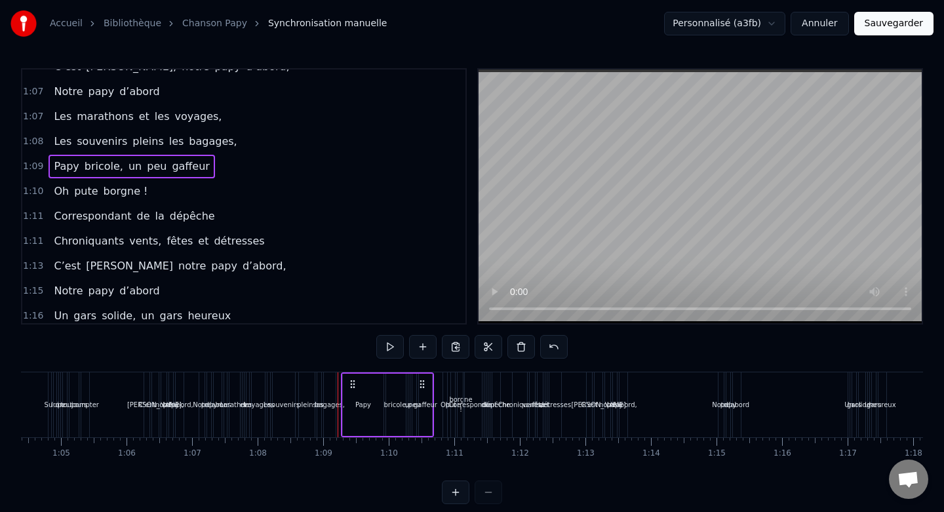
click at [34, 147] on span "1:08" at bounding box center [33, 141] width 20 height 13
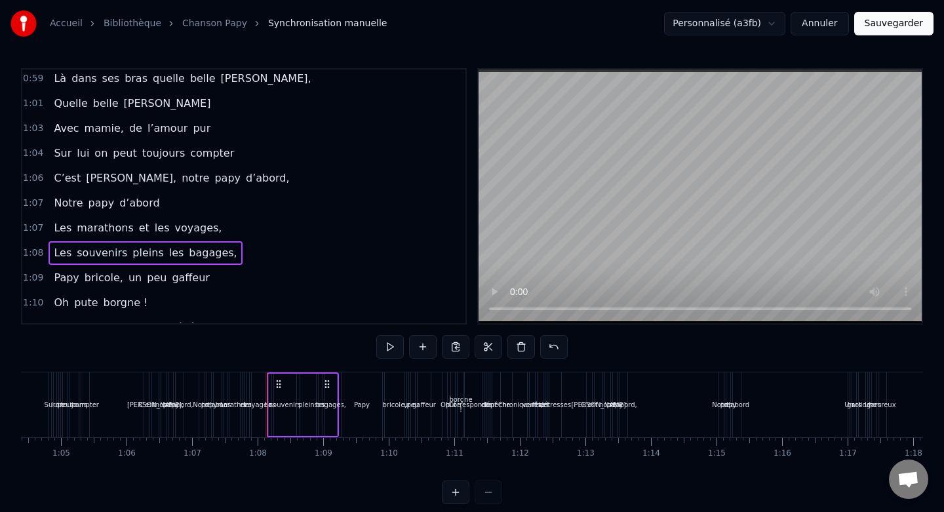
scroll to position [252, 0]
click at [38, 200] on span "1:07" at bounding box center [33, 203] width 20 height 13
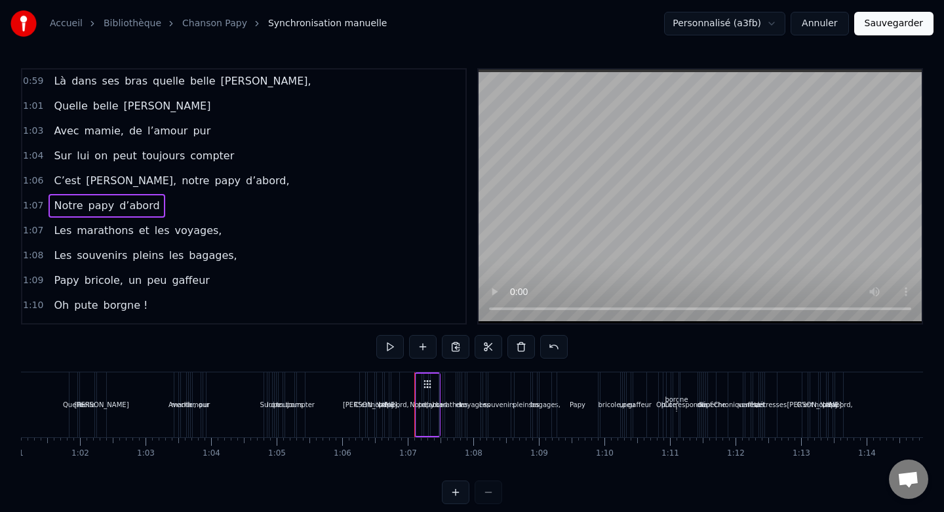
scroll to position [0, 4002]
click at [33, 159] on span "1:04" at bounding box center [33, 155] width 20 height 13
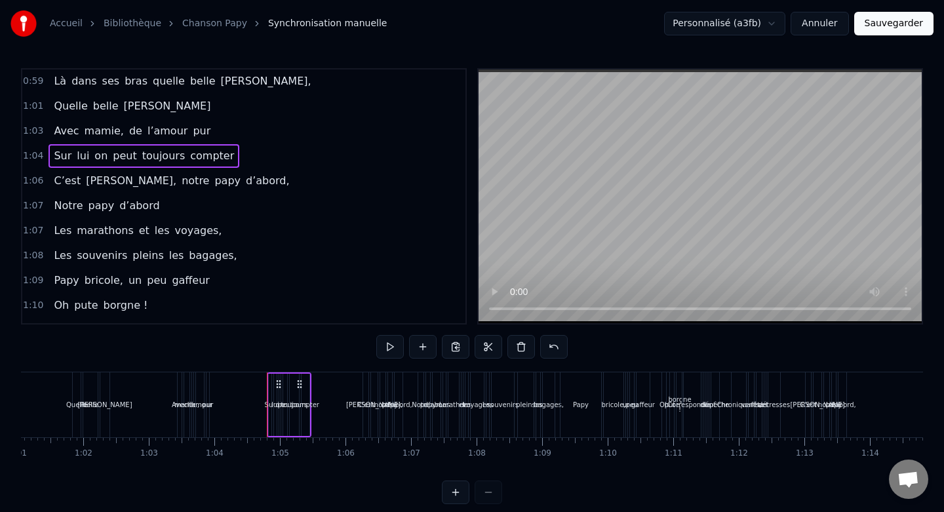
click at [30, 176] on span "1:06" at bounding box center [33, 180] width 20 height 13
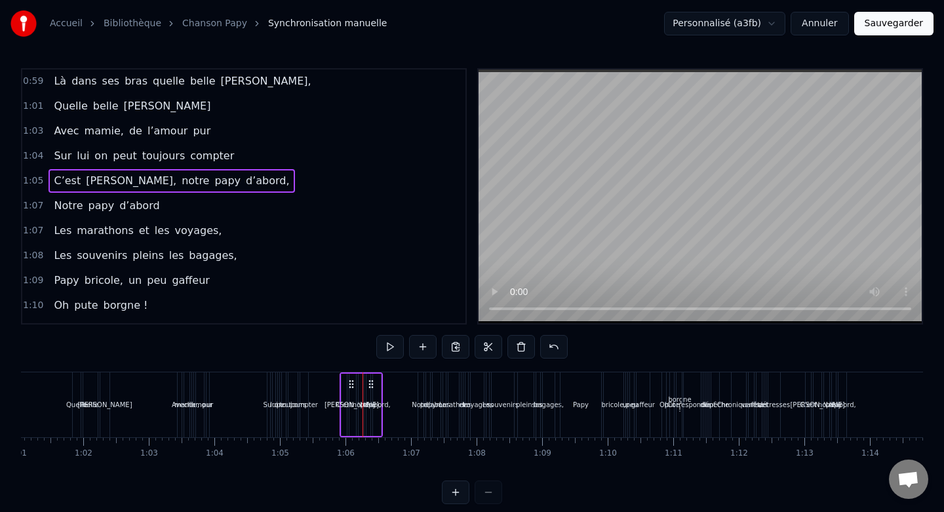
click at [29, 206] on span "1:07" at bounding box center [33, 205] width 20 height 13
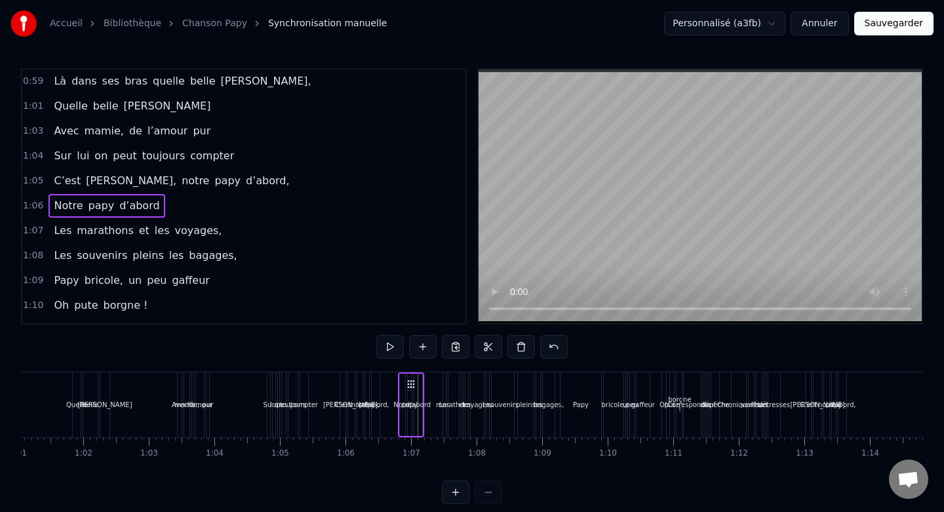
click at [31, 233] on span "1:07" at bounding box center [33, 230] width 20 height 13
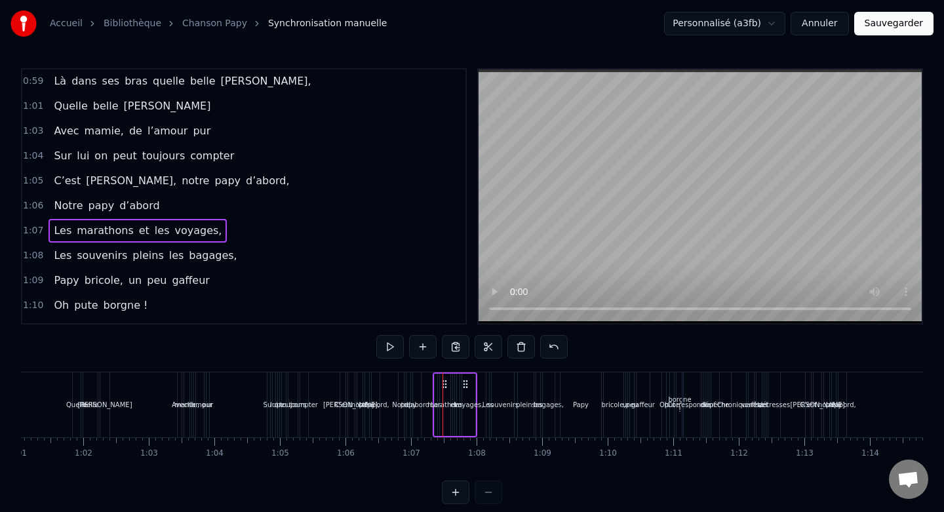
click at [33, 254] on span "1:08" at bounding box center [33, 255] width 20 height 13
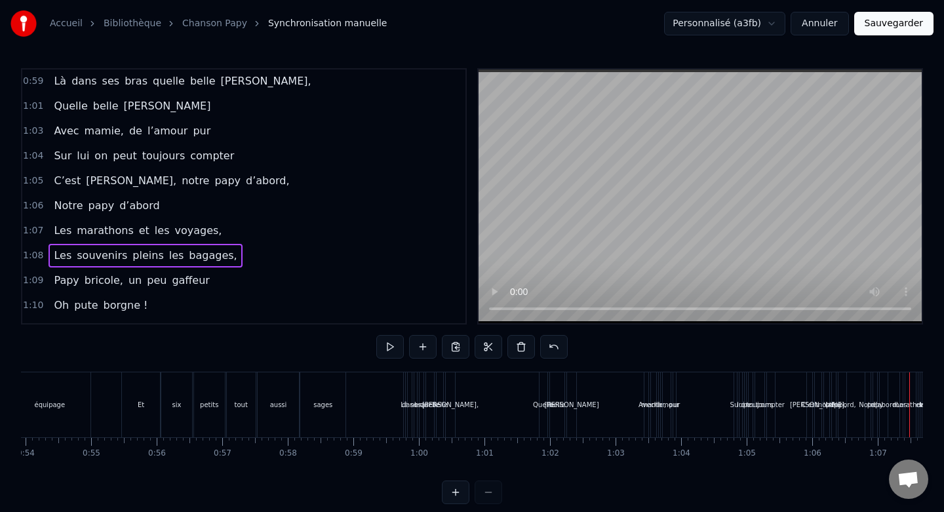
scroll to position [0, 3533]
click at [406, 391] on div "Là" at bounding box center [406, 404] width 3 height 65
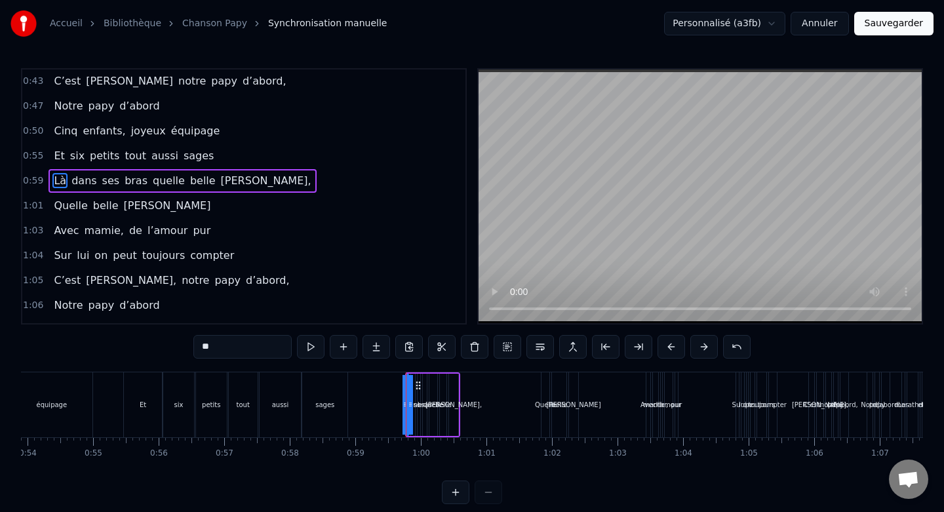
scroll to position [135, 0]
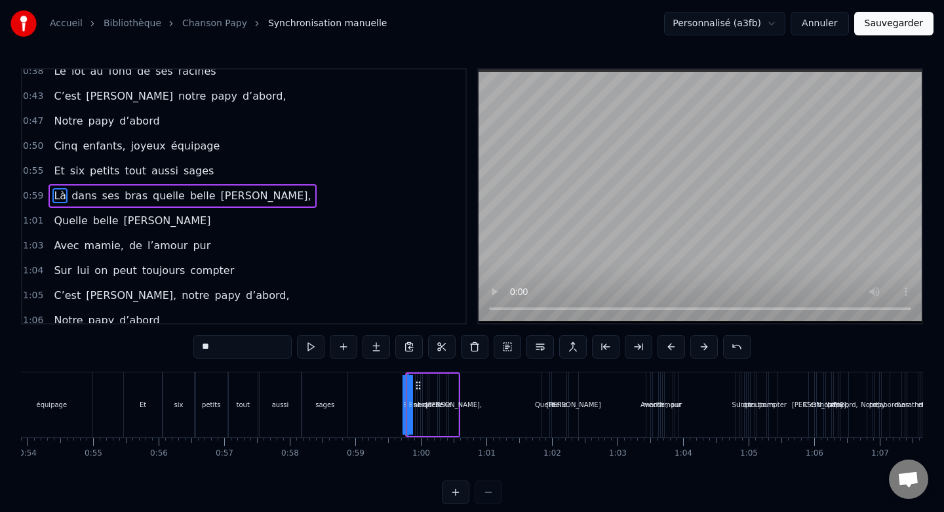
click at [461, 494] on button at bounding box center [456, 492] width 28 height 24
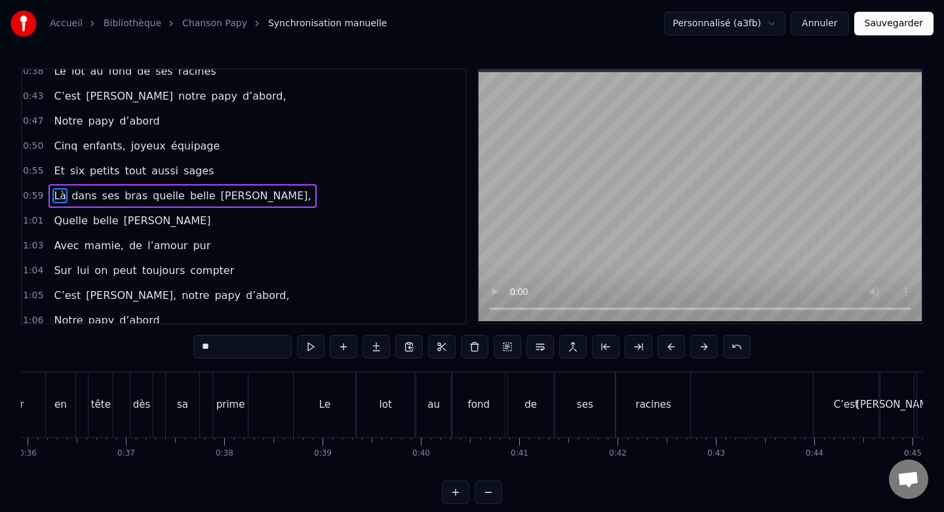
click at [461, 494] on button at bounding box center [456, 492] width 28 height 24
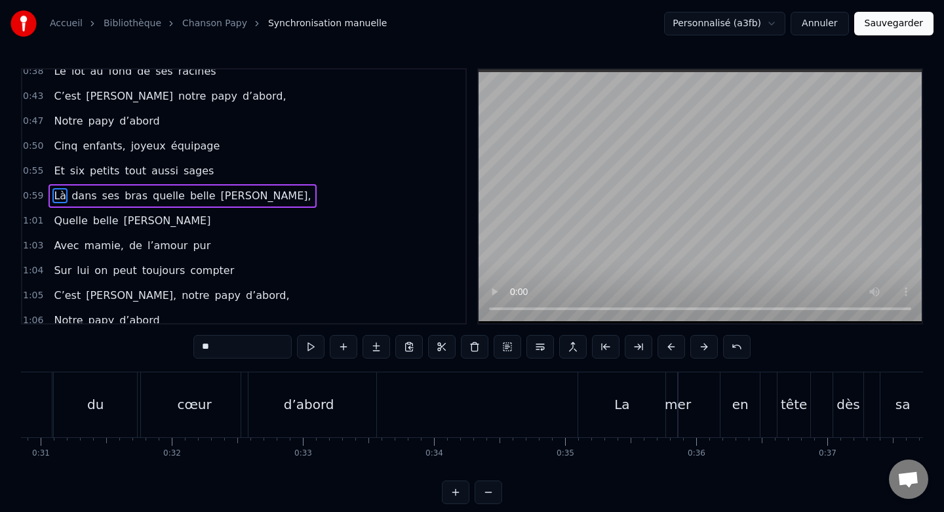
click at [461, 494] on button at bounding box center [456, 492] width 28 height 24
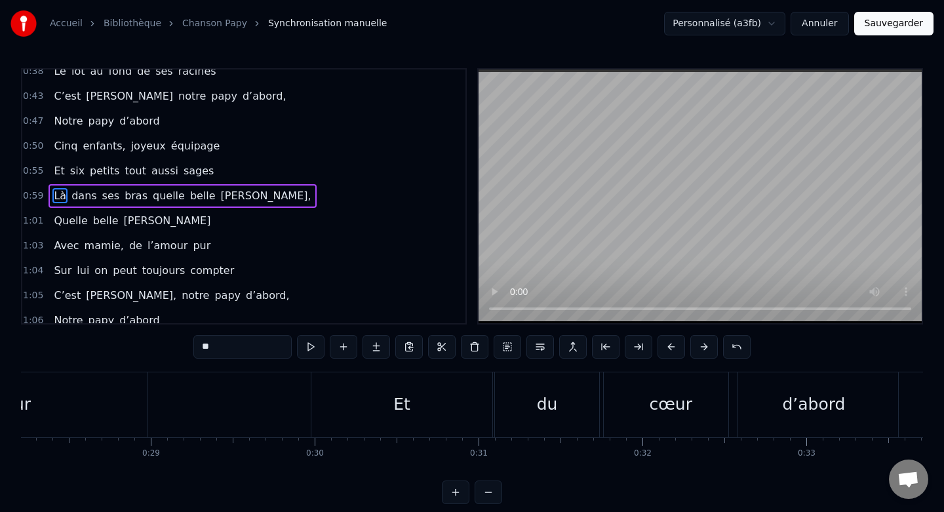
click at [461, 494] on button at bounding box center [456, 492] width 28 height 24
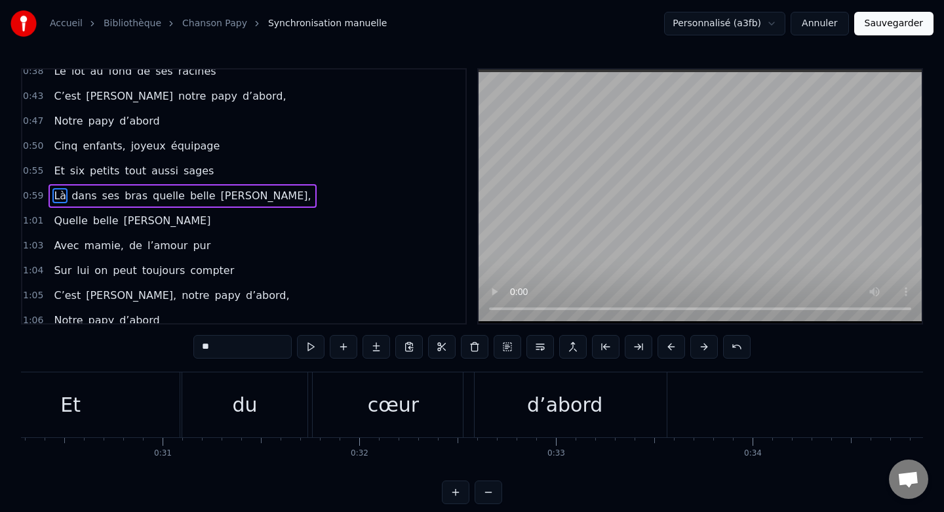
click at [461, 494] on button at bounding box center [456, 492] width 28 height 24
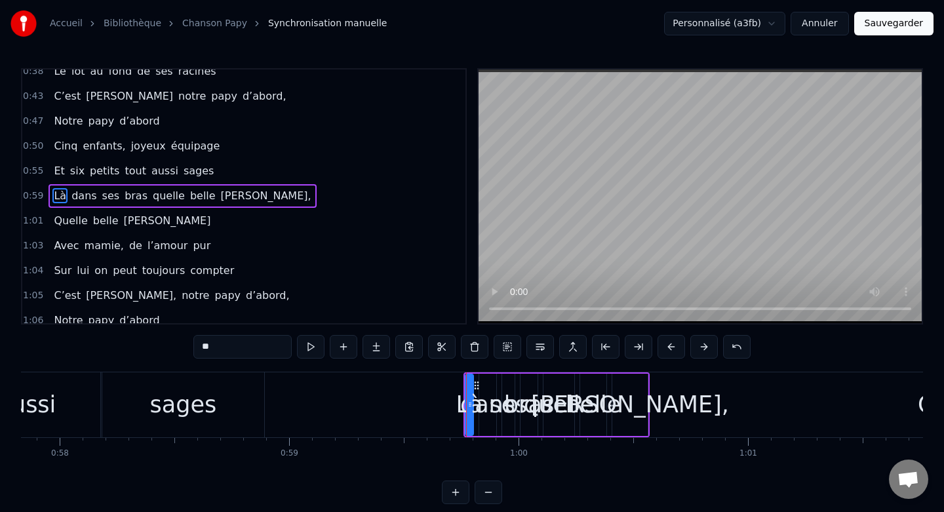
scroll to position [0, 13265]
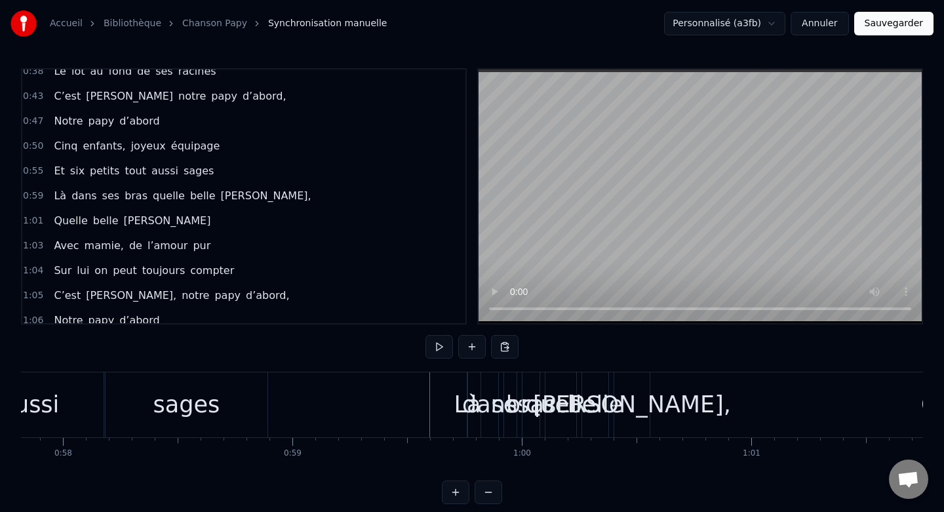
click at [459, 395] on div "Là" at bounding box center [467, 404] width 27 height 35
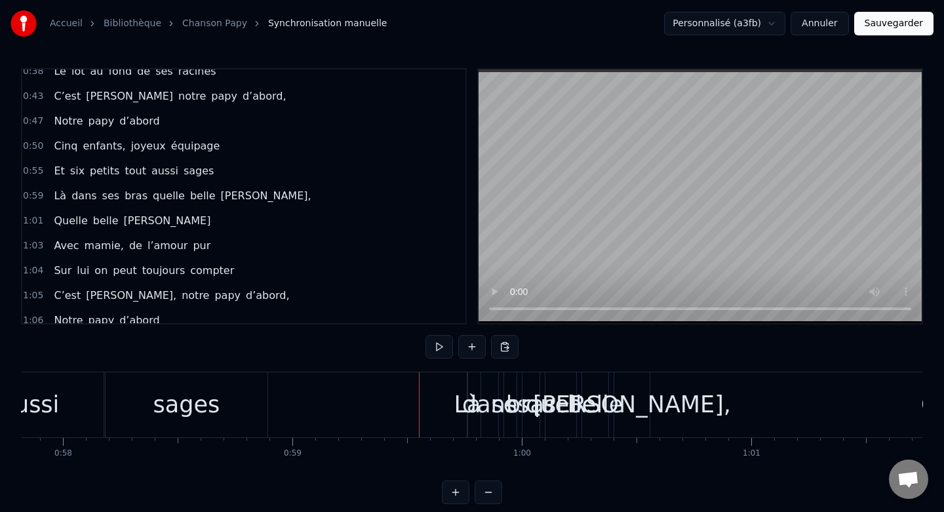
click at [487, 398] on div "dans" at bounding box center [489, 404] width 55 height 35
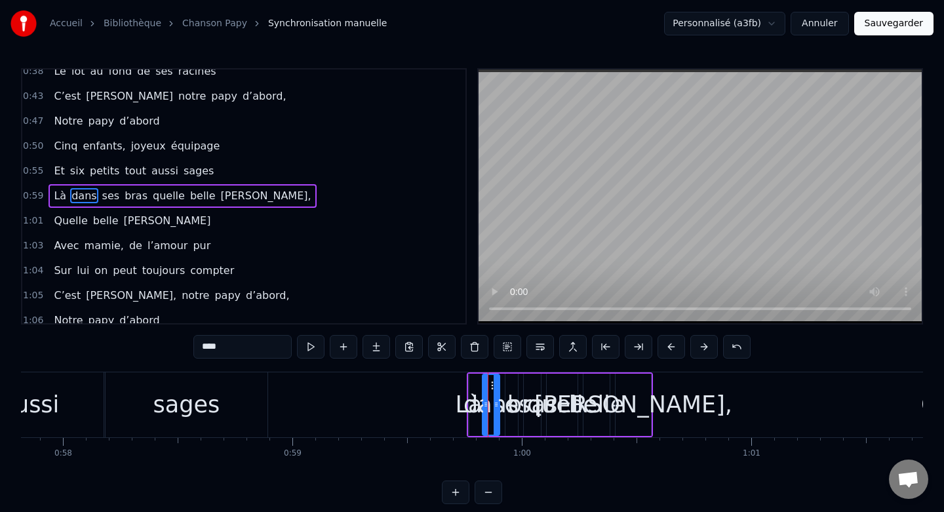
click at [465, 393] on div "Là" at bounding box center [469, 404] width 27 height 35
type input "**"
click at [454, 492] on button at bounding box center [456, 492] width 28 height 24
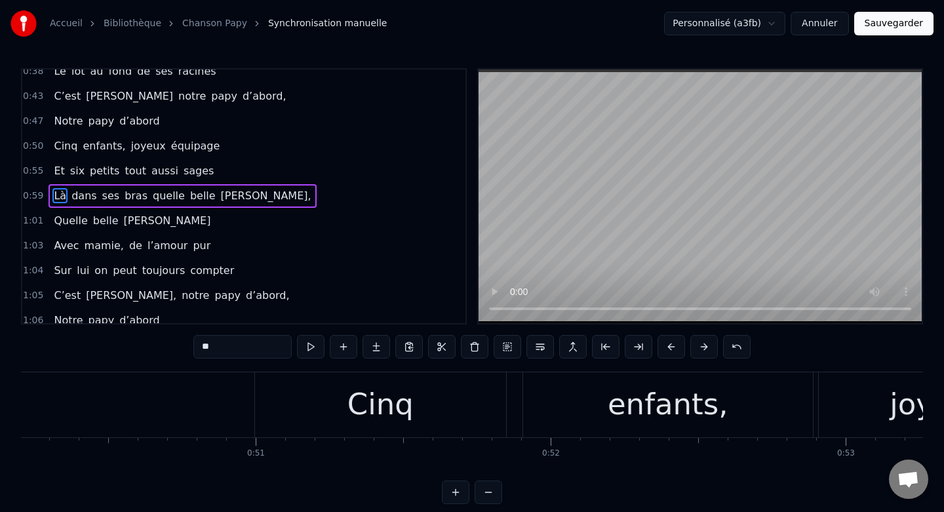
click at [454, 492] on button at bounding box center [456, 492] width 28 height 24
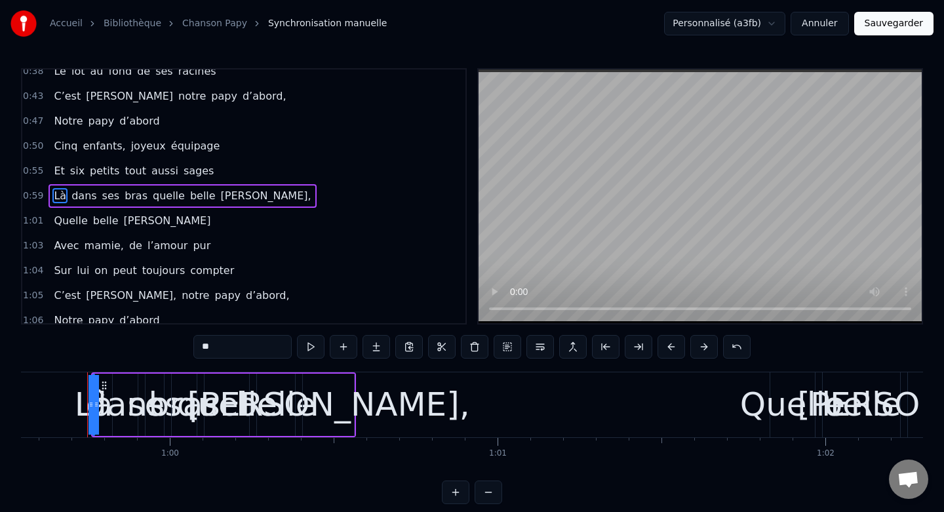
click at [454, 492] on button at bounding box center [456, 492] width 28 height 24
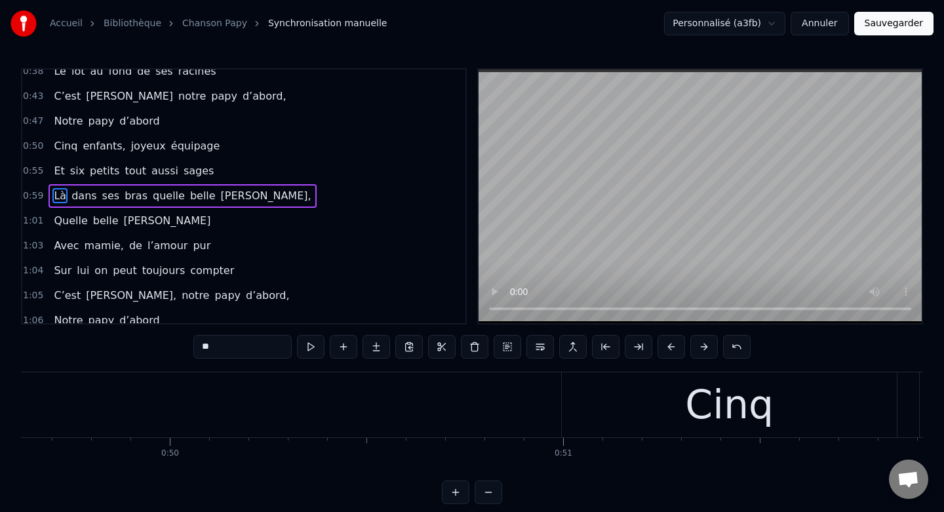
click at [454, 492] on button at bounding box center [456, 492] width 28 height 24
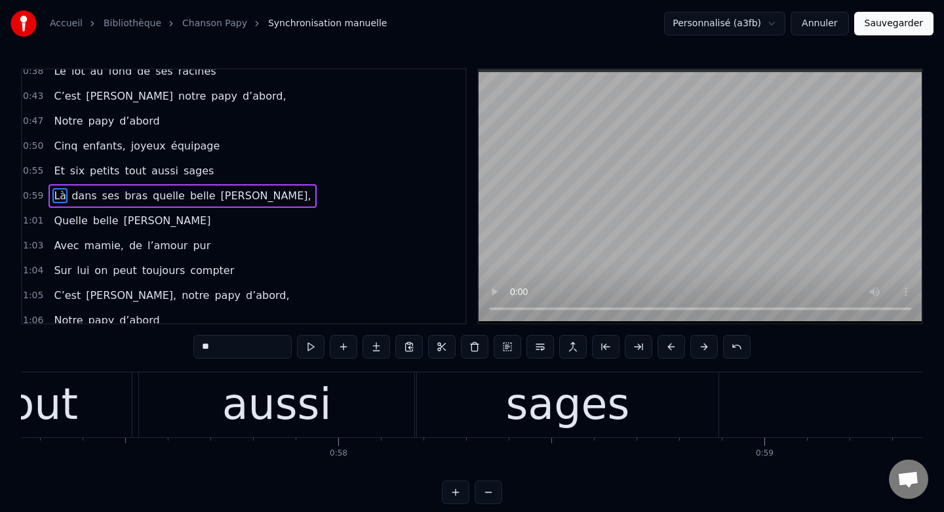
click at [454, 492] on button at bounding box center [456, 492] width 28 height 24
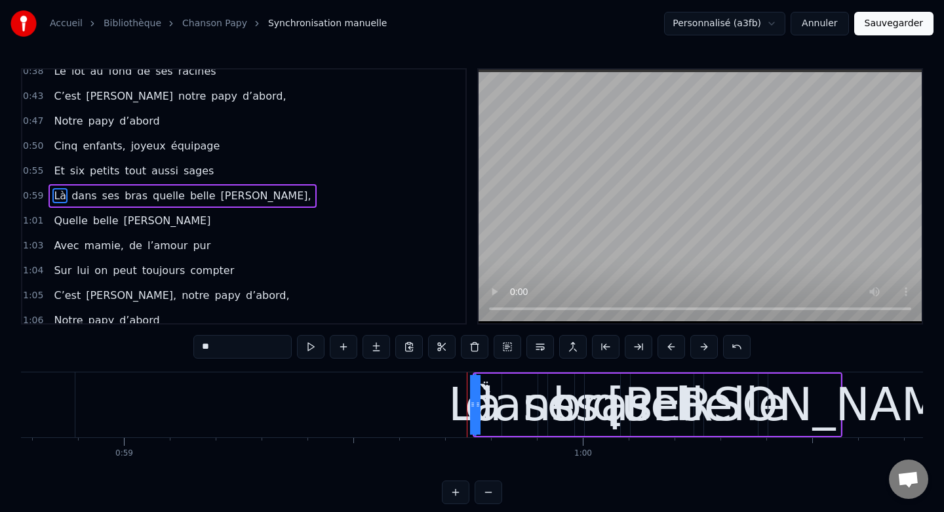
scroll to position [0, 26965]
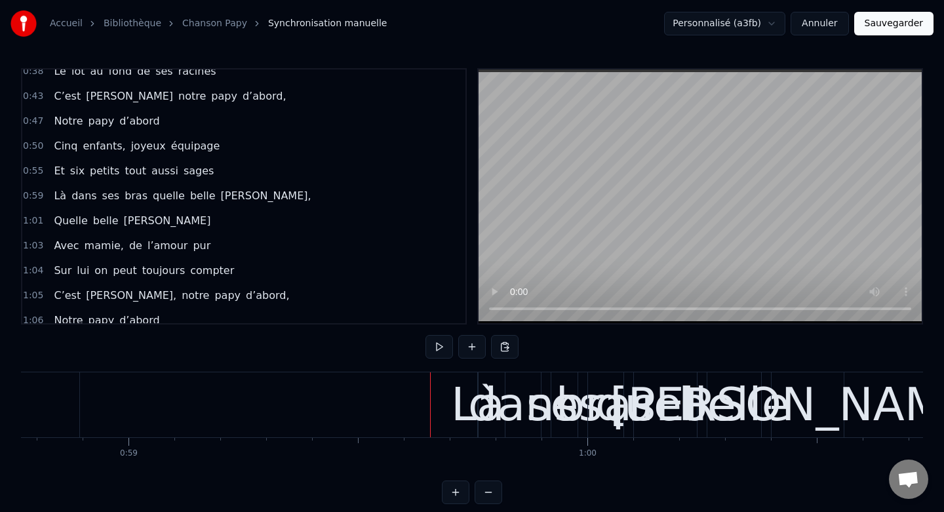
click at [546, 401] on div "ses" at bounding box center [564, 404] width 76 height 69
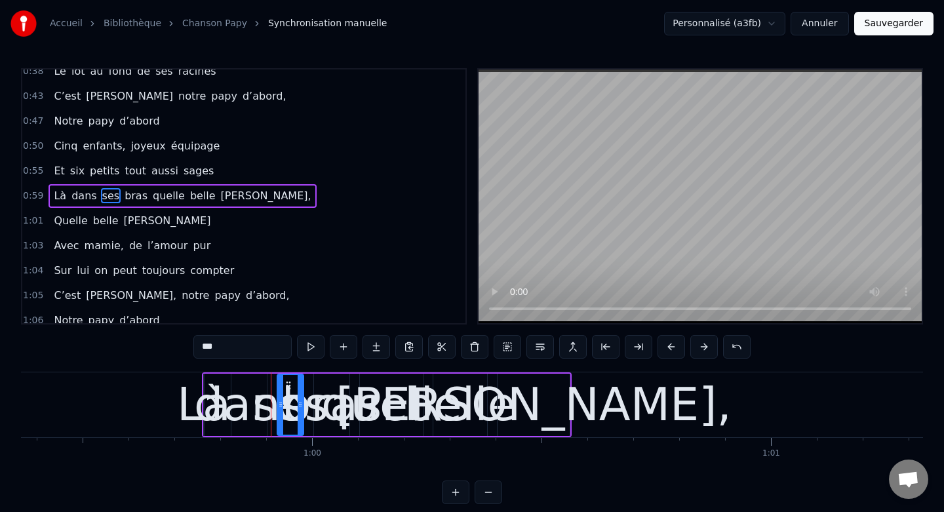
scroll to position [0, 27262]
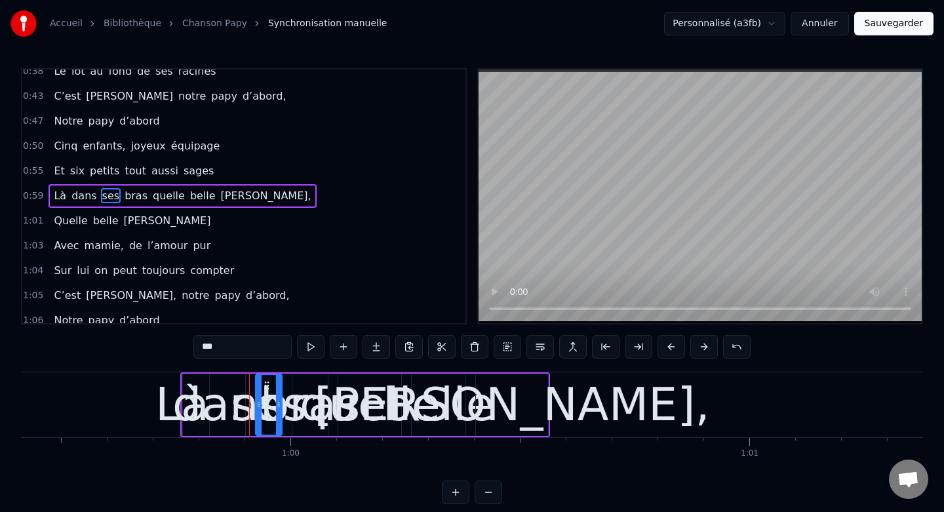
click at [470, 386] on div "[PERSON_NAME]," at bounding box center [512, 404] width 396 height 69
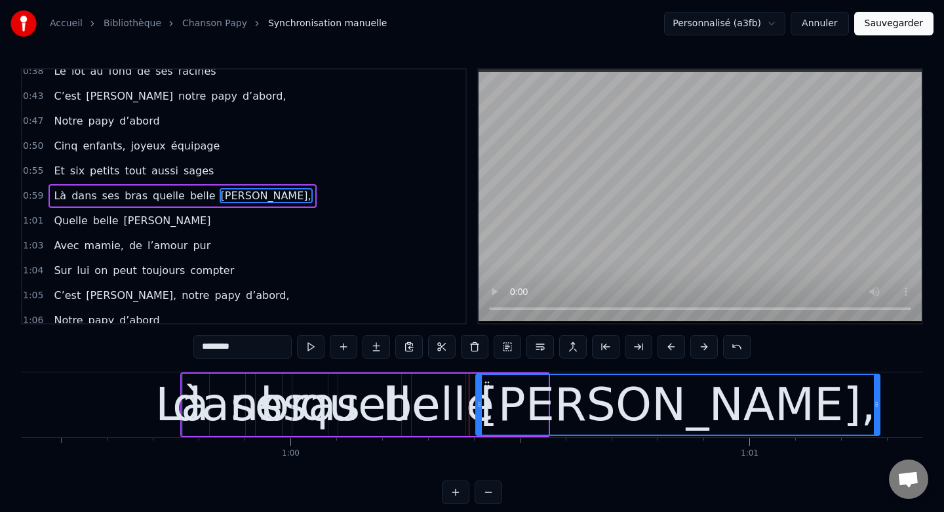
drag, startPoint x: 545, startPoint y: 405, endPoint x: 888, endPoint y: 403, distance: 342.8
click at [879, 403] on icon at bounding box center [876, 404] width 5 height 10
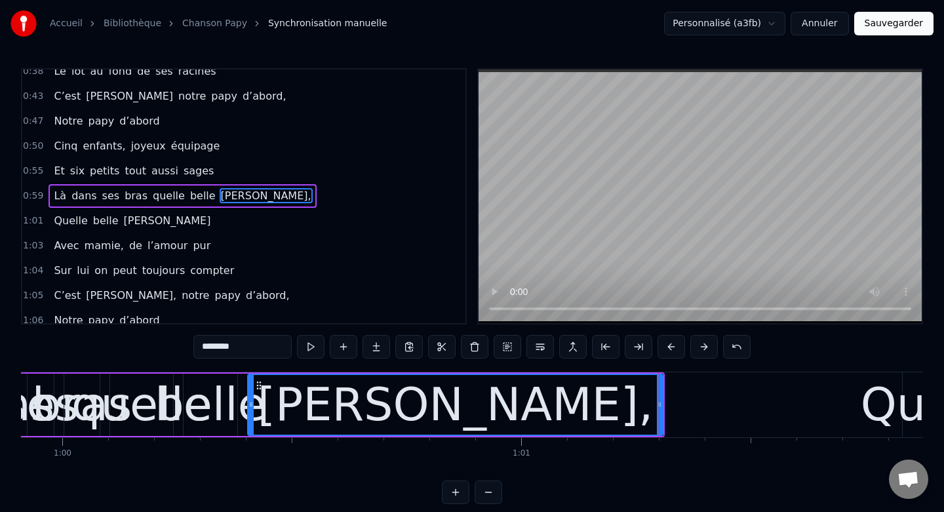
scroll to position [0, 27480]
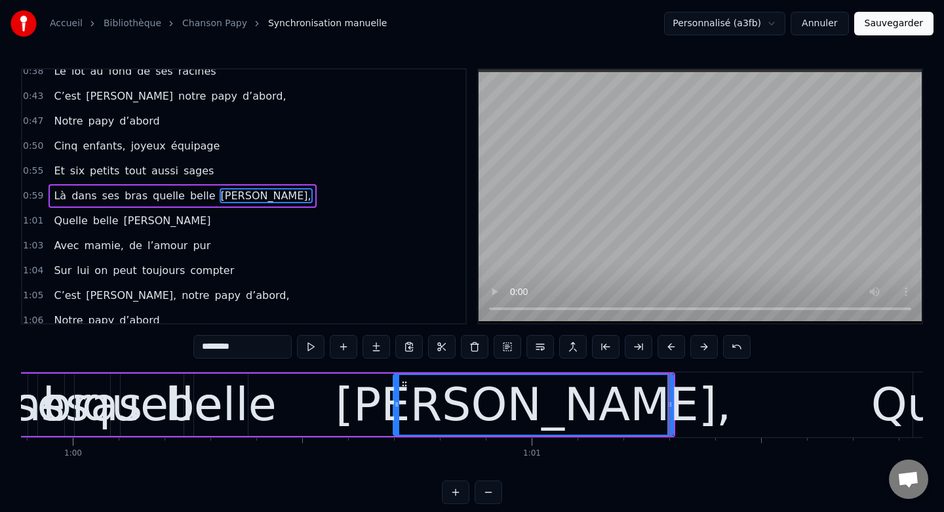
drag, startPoint x: 261, startPoint y: 405, endPoint x: 402, endPoint y: 393, distance: 142.1
click at [399, 393] on div at bounding box center [396, 405] width 5 height 60
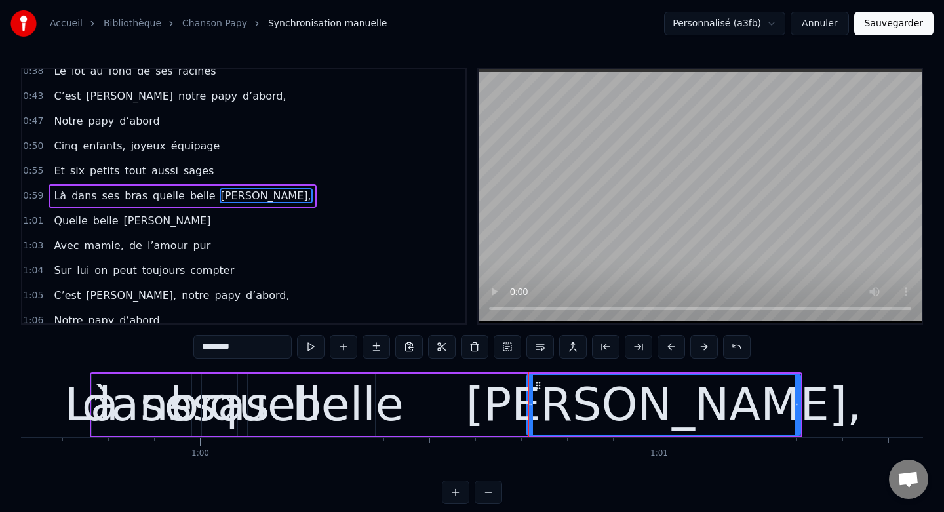
scroll to position [0, 27348]
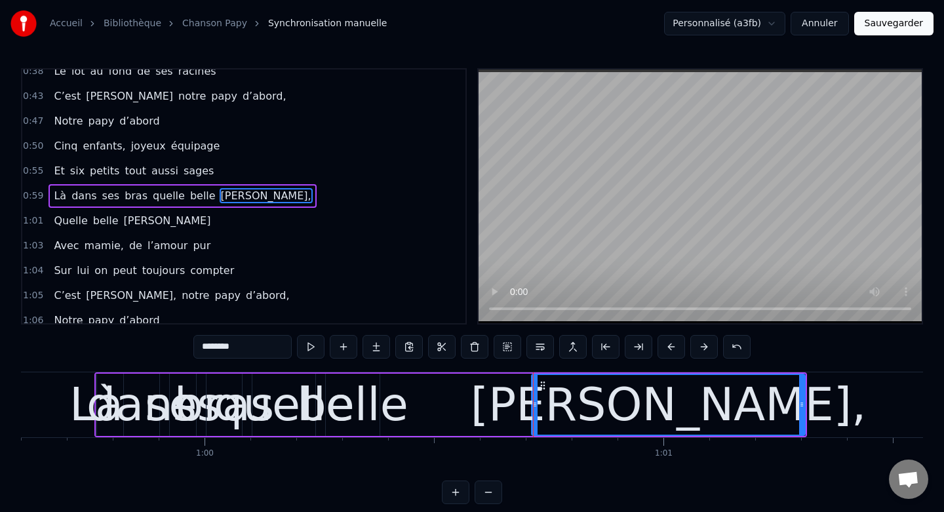
click at [374, 387] on div "belle" at bounding box center [352, 404] width 111 height 69
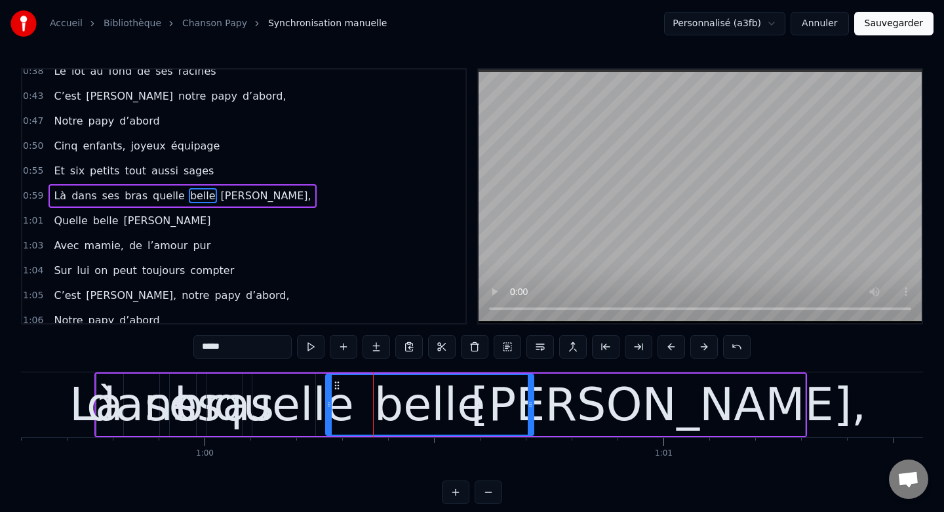
drag, startPoint x: 374, startPoint y: 404, endPoint x: 528, endPoint y: 404, distance: 154.0
click at [528, 404] on icon at bounding box center [530, 404] width 5 height 10
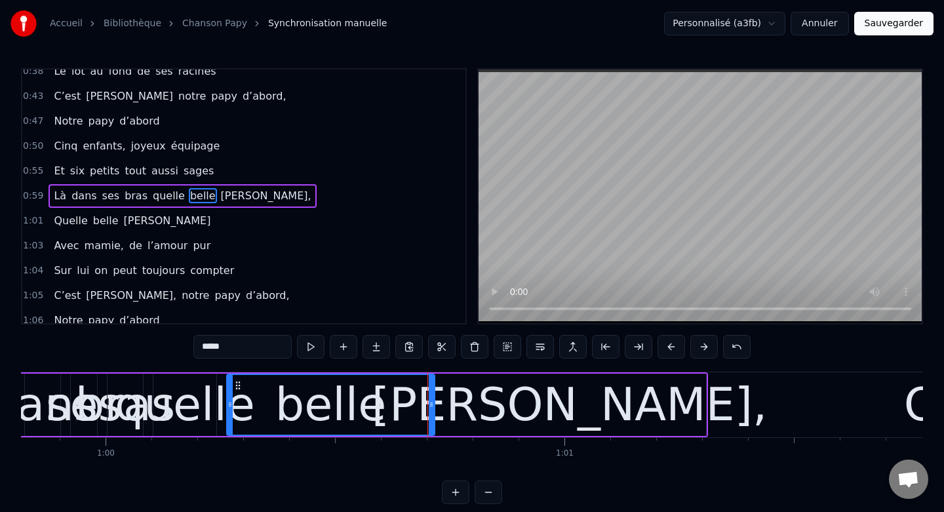
scroll to position [0, 27501]
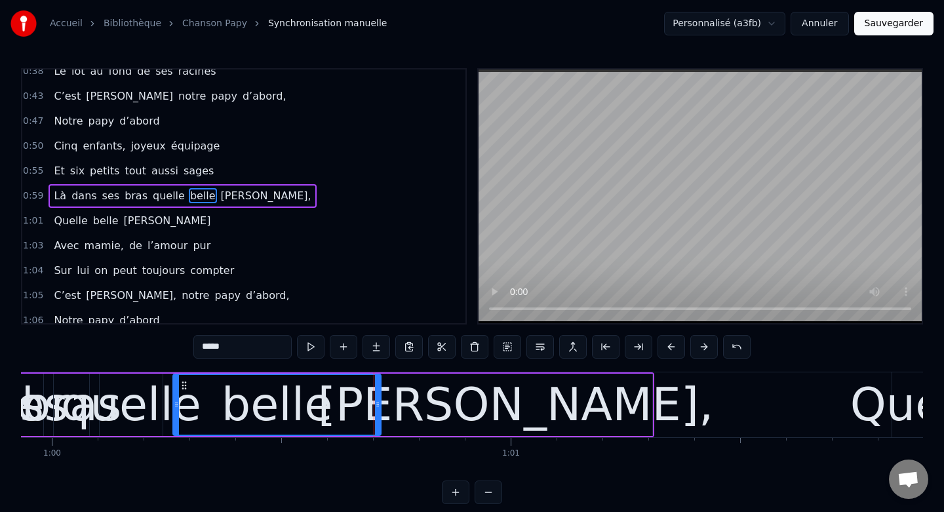
click at [621, 390] on div "[PERSON_NAME]," at bounding box center [515, 405] width 273 height 62
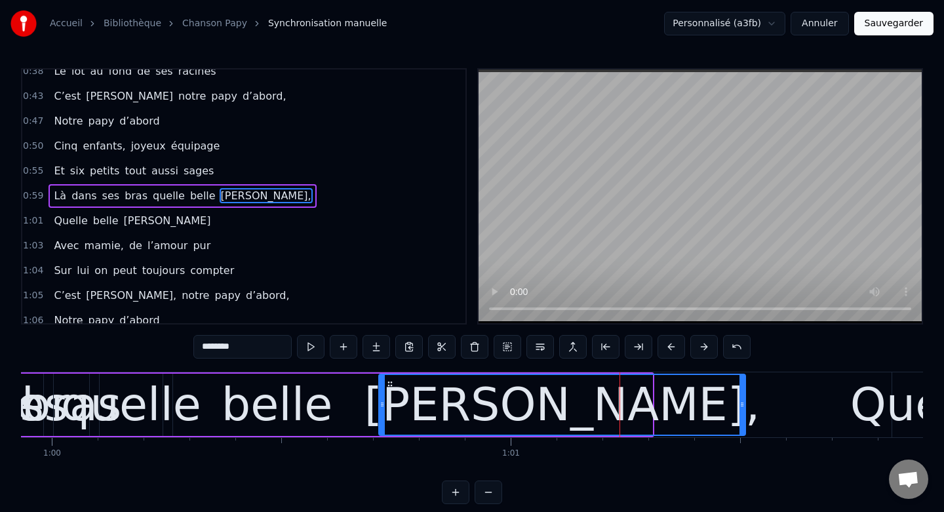
drag, startPoint x: 650, startPoint y: 405, endPoint x: 743, endPoint y: 406, distance: 93.1
click at [743, 406] on icon at bounding box center [741, 404] width 5 height 10
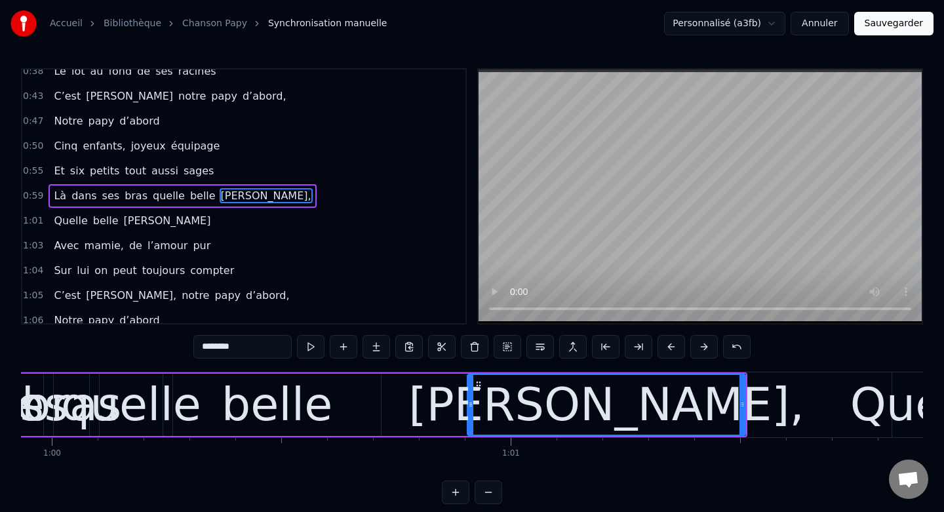
drag, startPoint x: 382, startPoint y: 402, endPoint x: 486, endPoint y: 405, distance: 103.6
click at [473, 405] on icon at bounding box center [470, 404] width 5 height 10
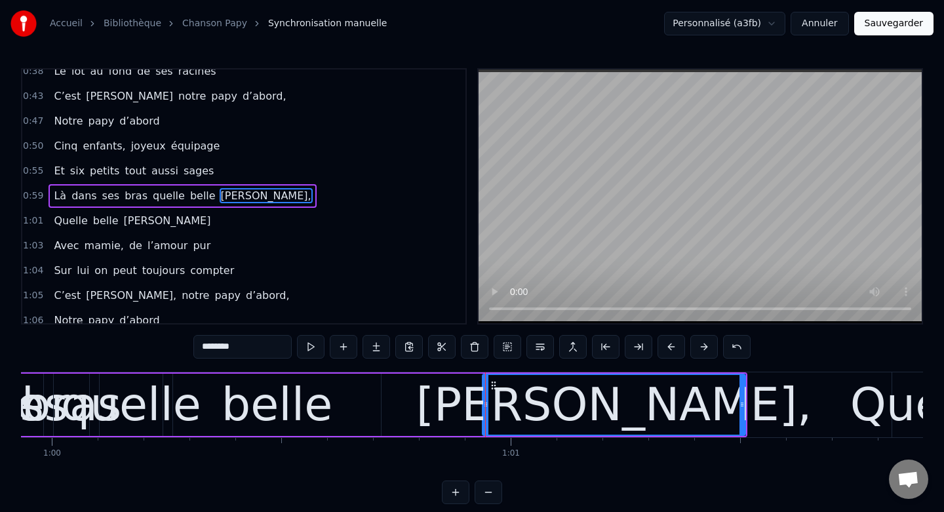
click at [329, 406] on div "belle" at bounding box center [277, 405] width 208 height 62
type input "*****"
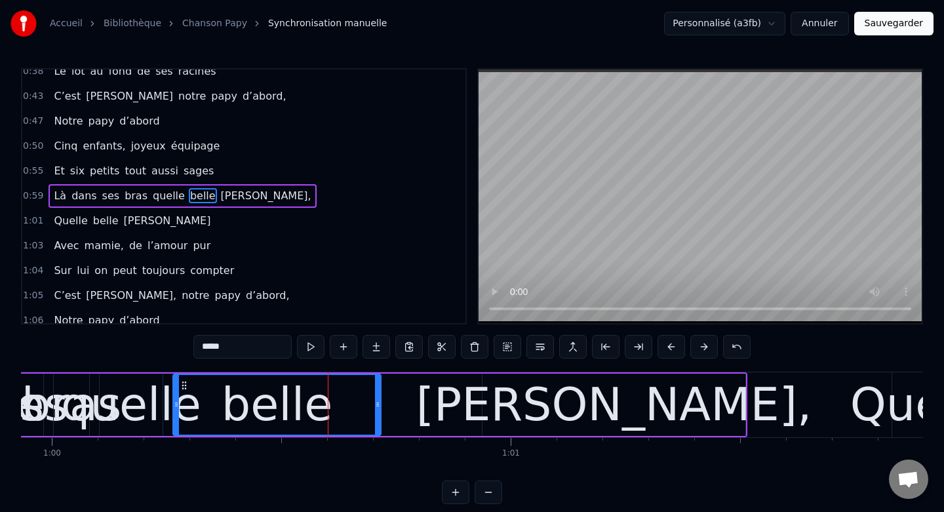
drag, startPoint x: 348, startPoint y: 408, endPoint x: 387, endPoint y: 404, distance: 38.9
click at [387, 404] on div "Là dans ses bras quelle belle moisson," at bounding box center [345, 404] width 806 height 65
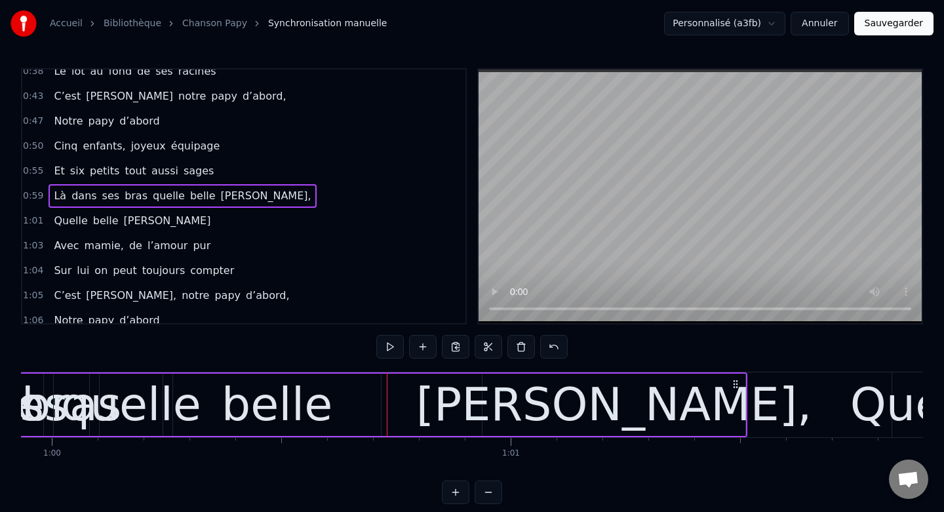
click at [374, 404] on div "belle" at bounding box center [277, 405] width 208 height 62
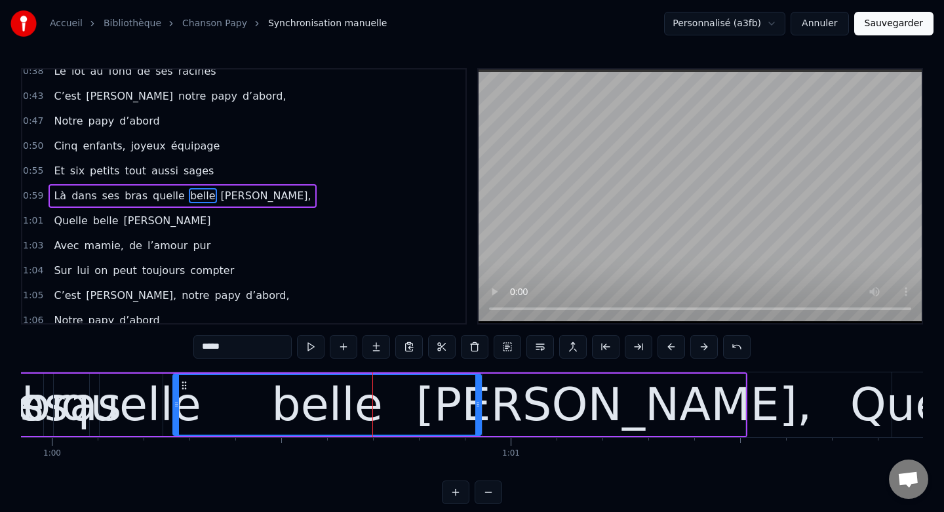
drag, startPoint x: 379, startPoint y: 404, endPoint x: 479, endPoint y: 405, distance: 100.3
click at [479, 405] on icon at bounding box center [477, 404] width 5 height 10
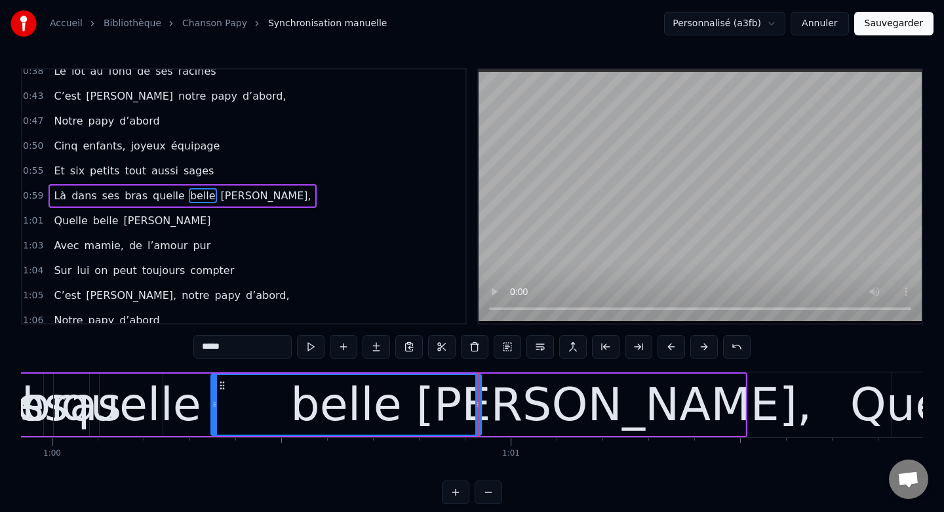
drag, startPoint x: 174, startPoint y: 407, endPoint x: 212, endPoint y: 405, distance: 38.1
click at [212, 405] on icon at bounding box center [214, 404] width 5 height 10
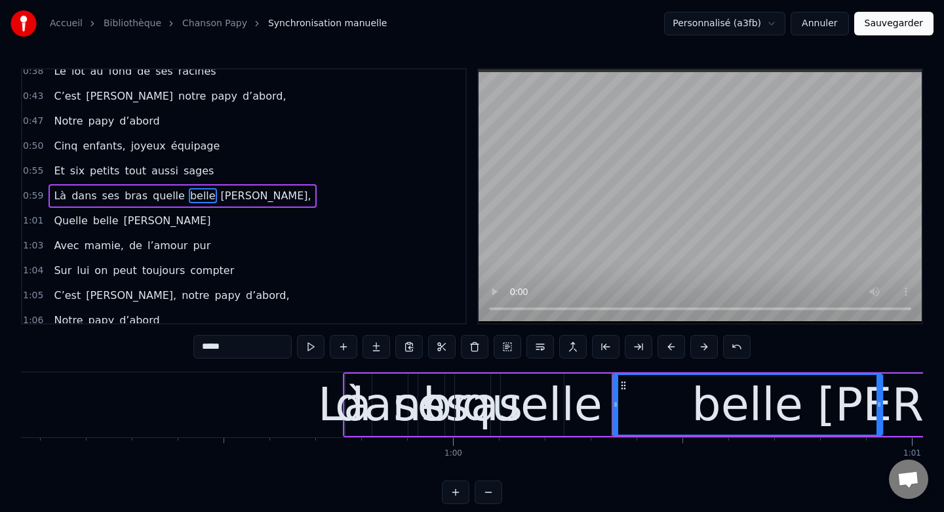
scroll to position [0, 27099]
click at [330, 408] on div "Là" at bounding box center [346, 404] width 54 height 69
type input "**"
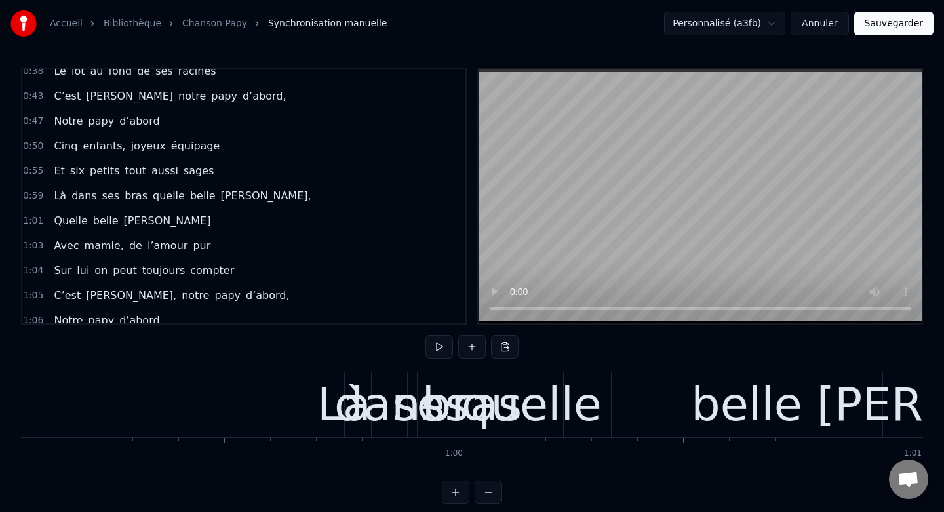
click at [383, 408] on div "dans" at bounding box center [389, 404] width 110 height 69
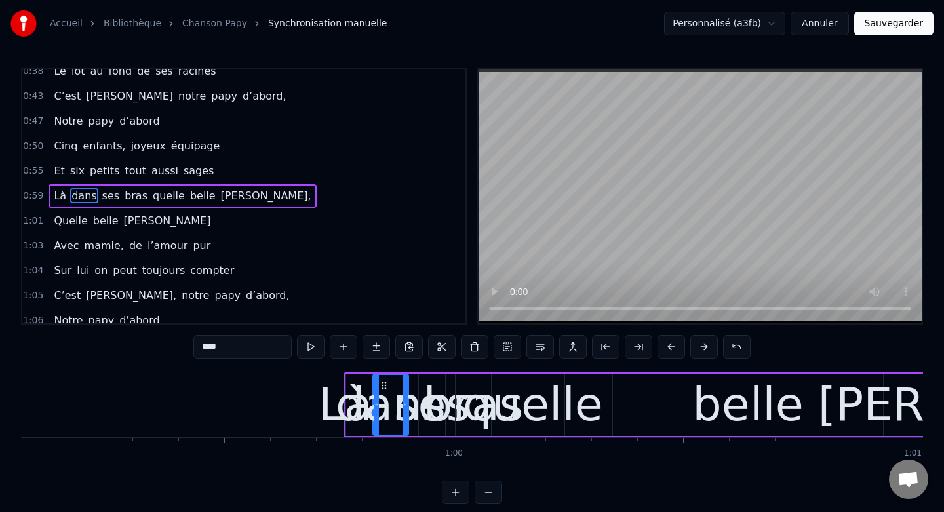
click at [345, 408] on div "dans" at bounding box center [391, 404] width 110 height 69
click at [353, 412] on div "dans" at bounding box center [391, 404] width 110 height 69
click at [329, 406] on div "Là" at bounding box center [346, 404] width 54 height 69
type input "**"
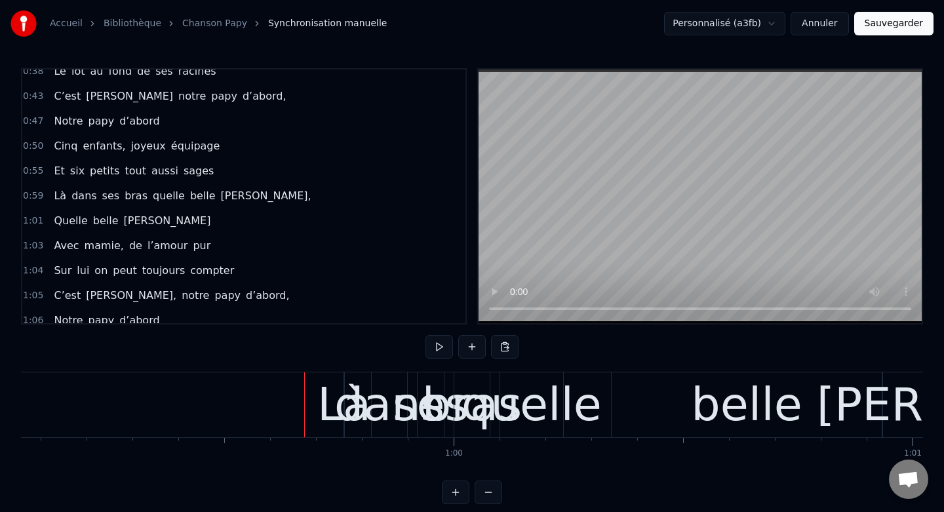
click at [328, 397] on div "Là" at bounding box center [344, 404] width 54 height 69
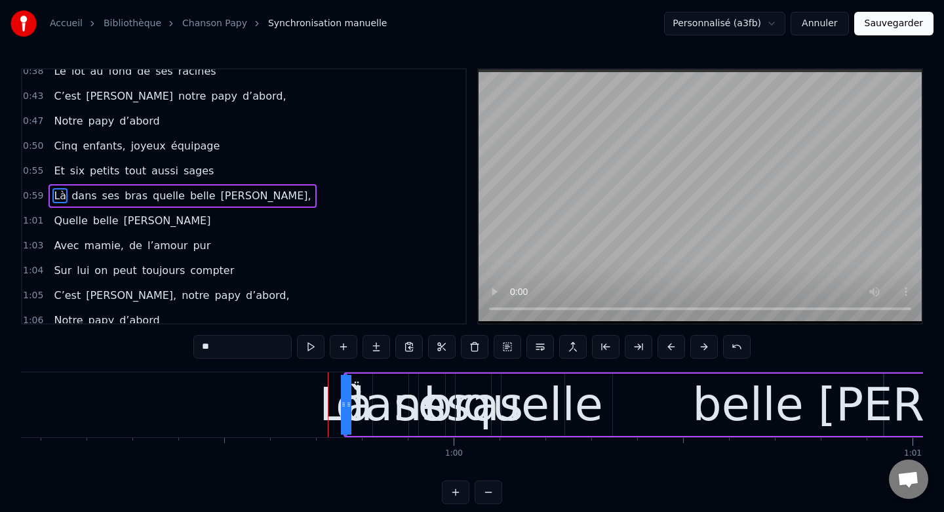
click at [378, 404] on div "dans" at bounding box center [391, 404] width 110 height 69
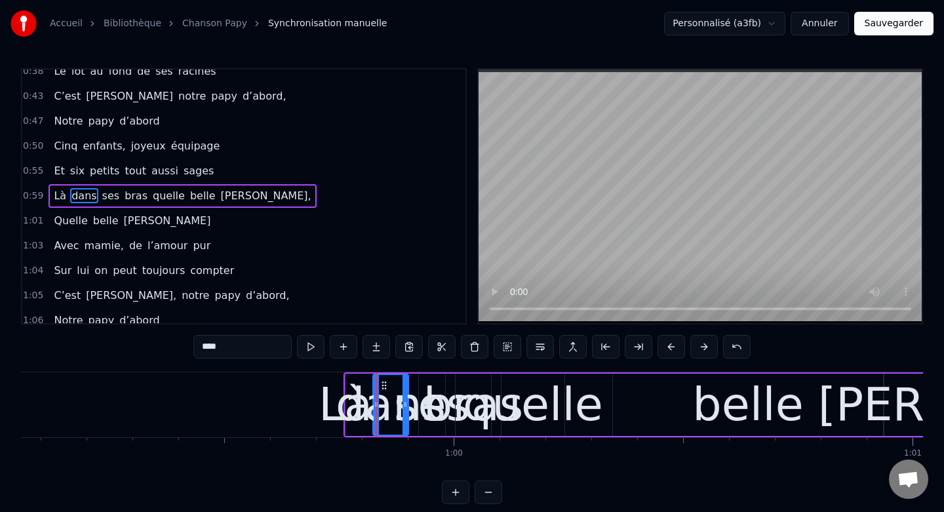
click at [352, 405] on div "dans" at bounding box center [391, 404] width 110 height 69
click at [334, 408] on div "Là" at bounding box center [346, 404] width 54 height 69
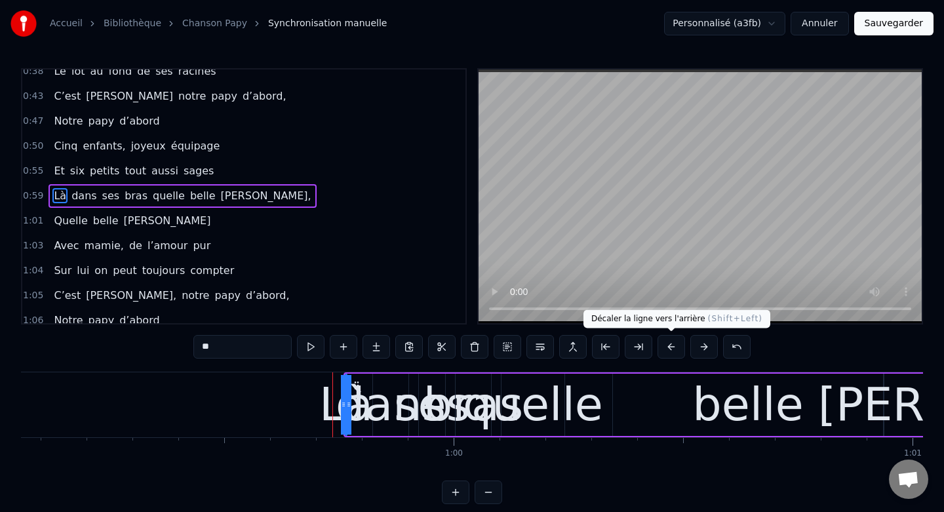
click at [671, 348] on button at bounding box center [671, 347] width 28 height 24
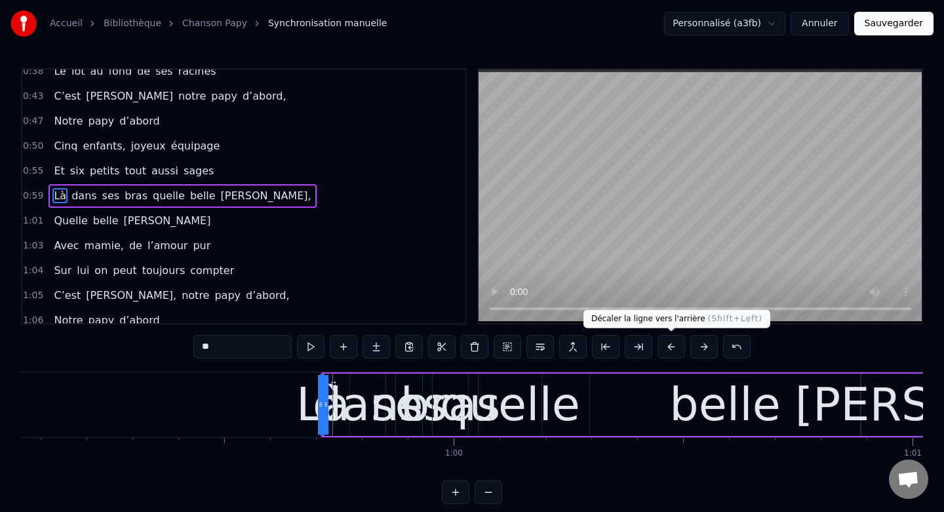
click at [671, 348] on button at bounding box center [671, 347] width 28 height 24
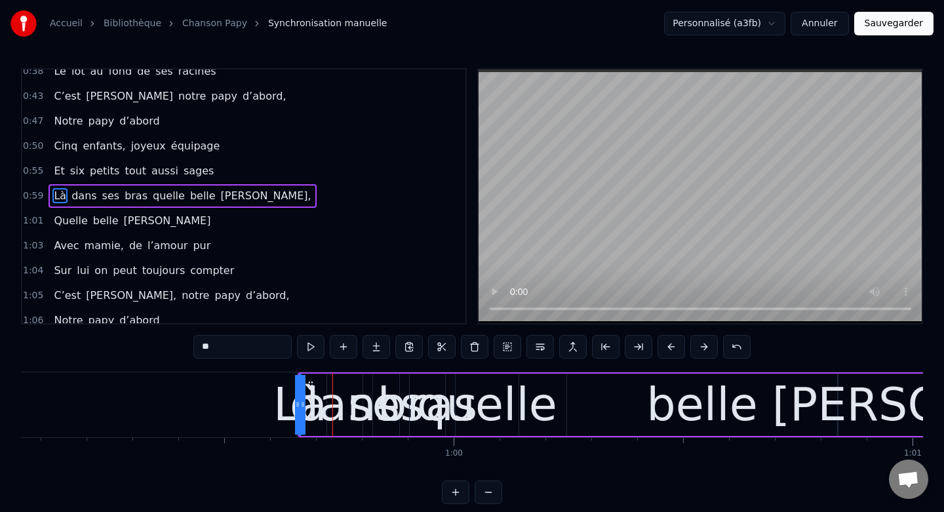
click at [671, 348] on button at bounding box center [671, 347] width 28 height 24
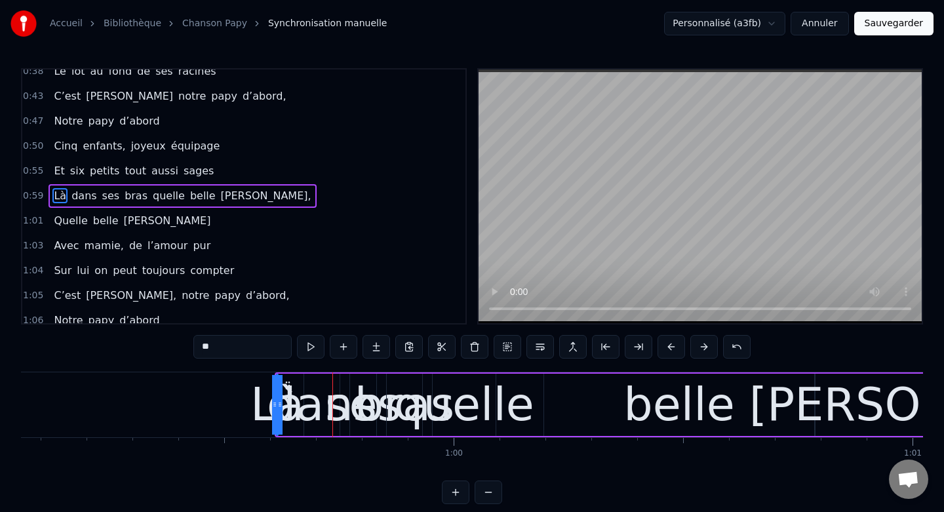
click at [671, 348] on button at bounding box center [671, 347] width 28 height 24
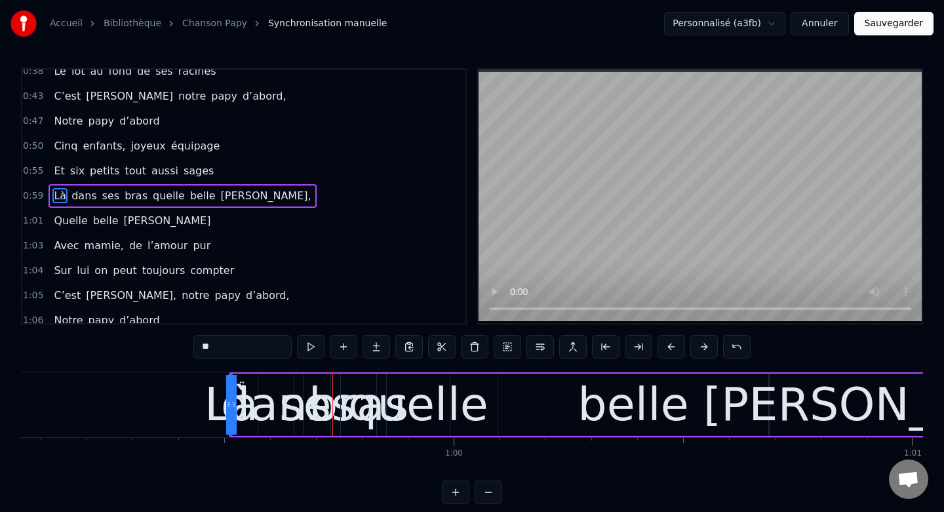
click at [213, 409] on div "Là" at bounding box center [232, 404] width 54 height 69
click at [61, 199] on span "Là" at bounding box center [59, 195] width 15 height 15
click at [673, 346] on button at bounding box center [671, 347] width 28 height 24
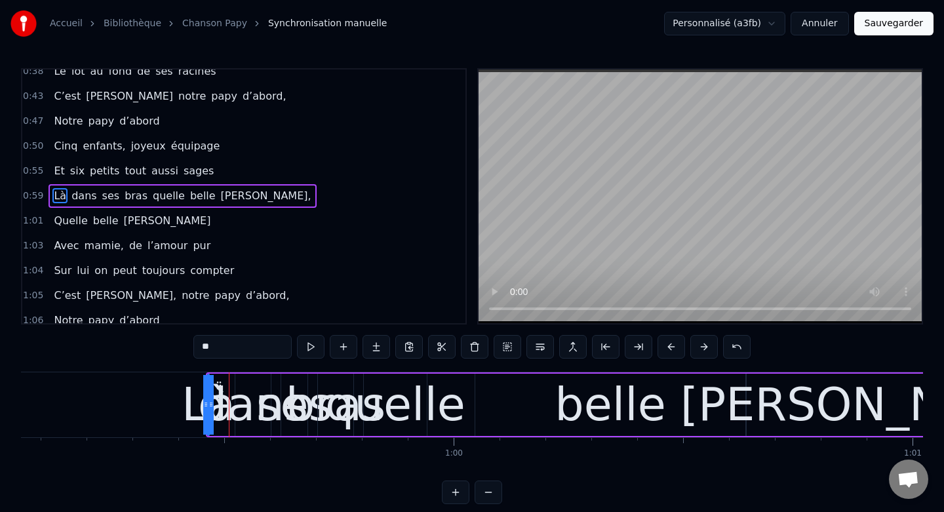
click at [673, 346] on button at bounding box center [671, 347] width 28 height 24
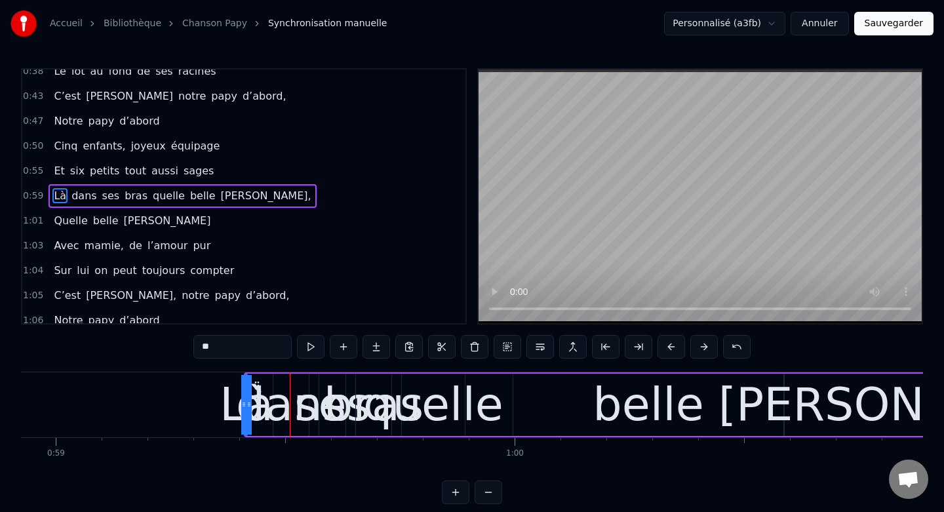
scroll to position [0, 27020]
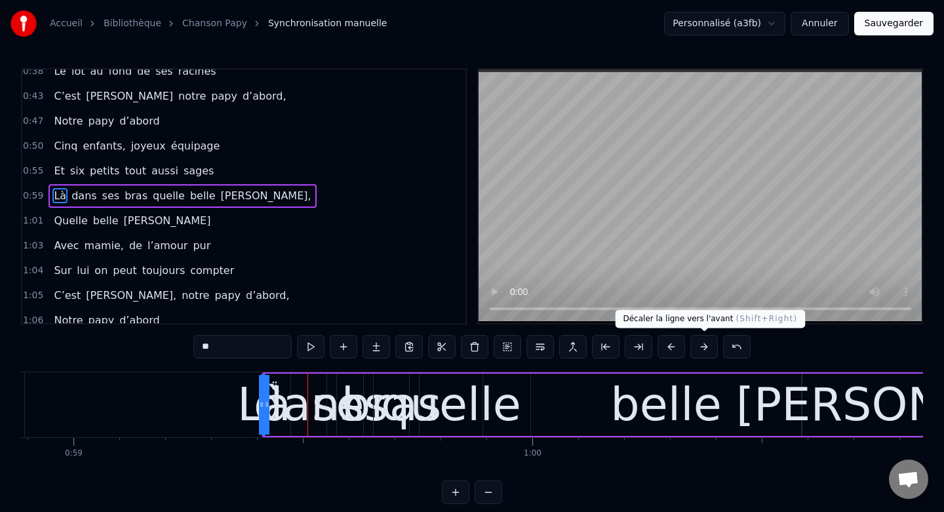
click at [706, 351] on button at bounding box center [704, 347] width 28 height 24
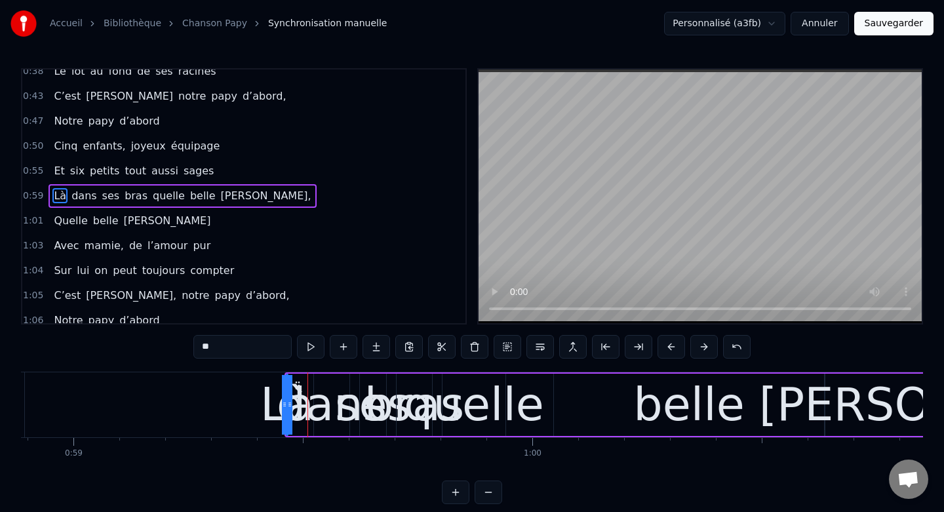
click at [482, 412] on div "quelle" at bounding box center [474, 404] width 140 height 69
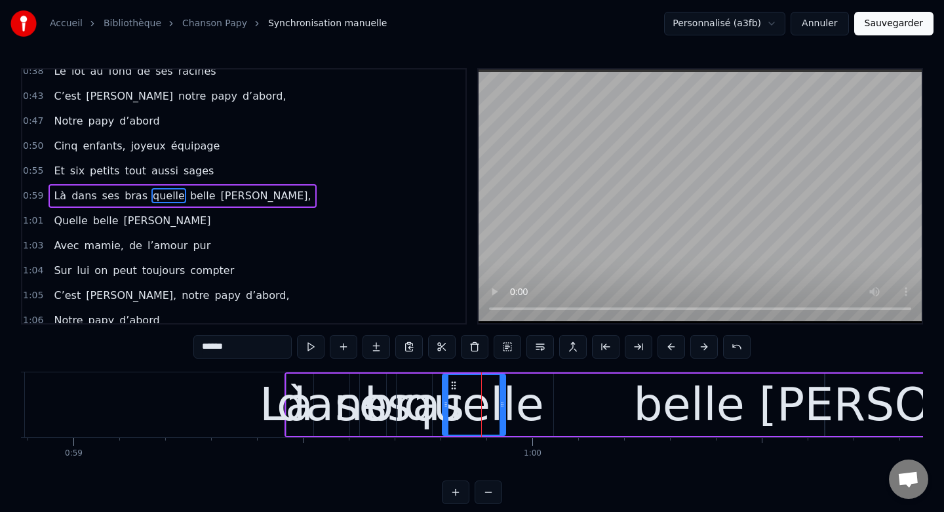
click at [528, 408] on div "quelle" at bounding box center [474, 404] width 140 height 69
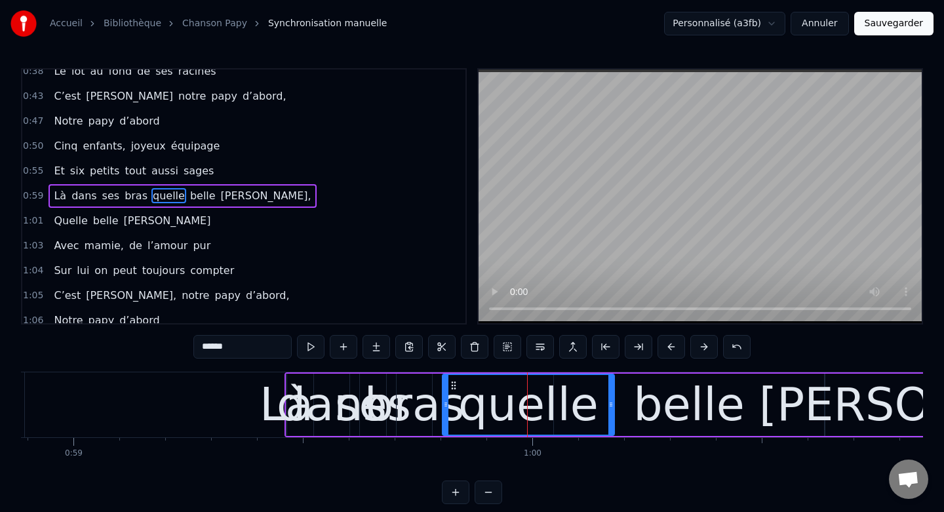
drag, startPoint x: 502, startPoint y: 406, endPoint x: 612, endPoint y: 411, distance: 109.6
click at [612, 411] on div at bounding box center [610, 405] width 5 height 60
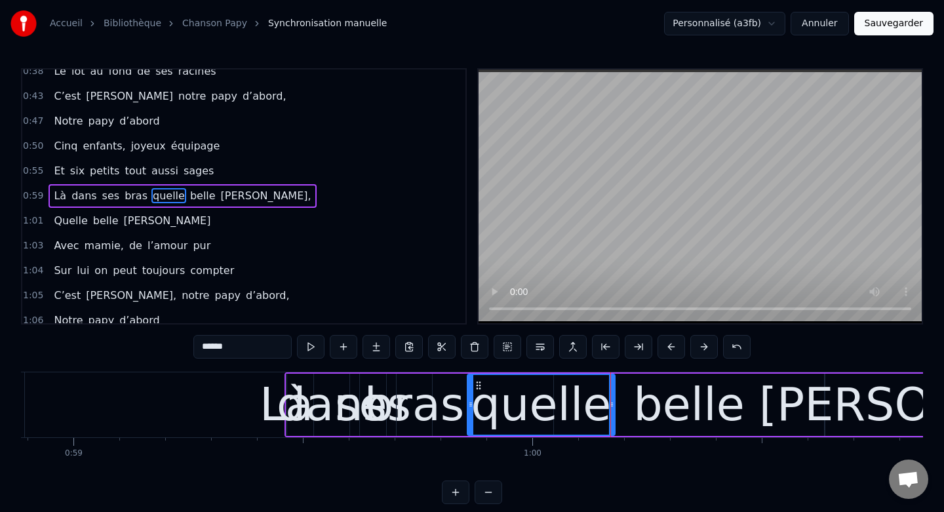
drag, startPoint x: 445, startPoint y: 407, endPoint x: 471, endPoint y: 407, distance: 25.6
click at [471, 407] on icon at bounding box center [470, 404] width 5 height 10
click at [416, 412] on div "bras" at bounding box center [414, 404] width 100 height 69
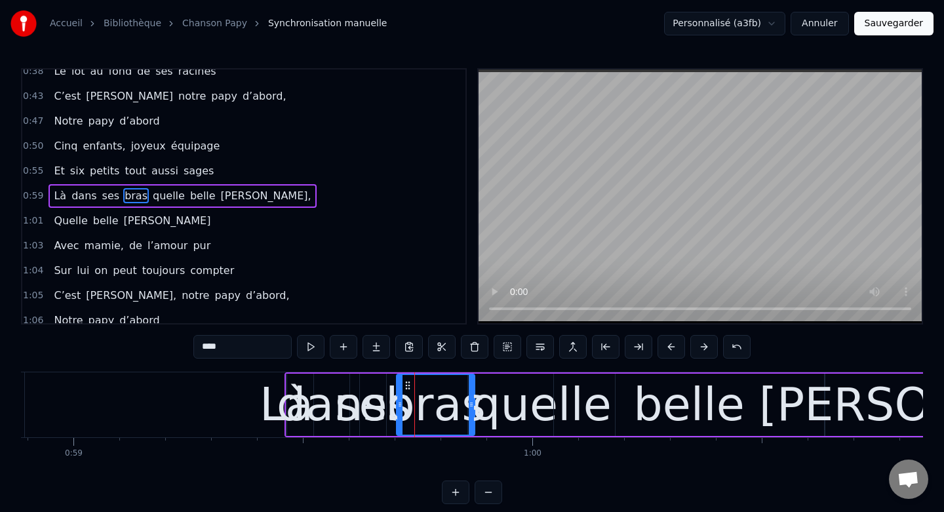
drag, startPoint x: 429, startPoint y: 406, endPoint x: 475, endPoint y: 408, distance: 45.3
click at [474, 408] on icon at bounding box center [471, 404] width 5 height 10
click at [347, 400] on div "ses" at bounding box center [373, 404] width 76 height 69
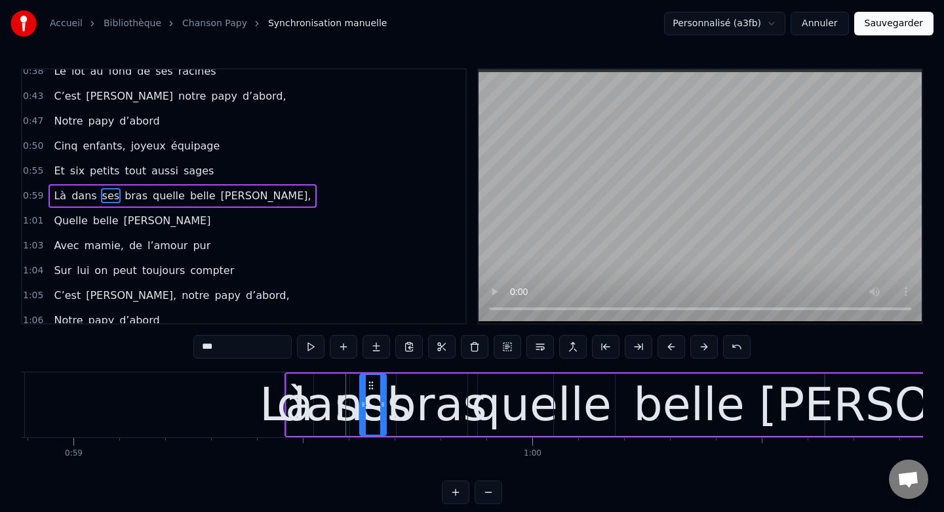
click at [292, 393] on div "dans" at bounding box center [332, 404] width 110 height 69
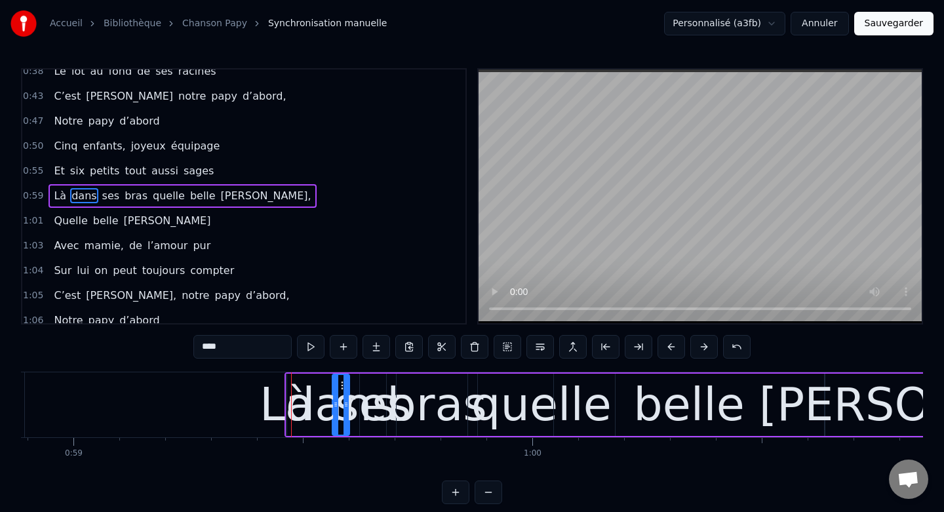
drag, startPoint x: 316, startPoint y: 403, endPoint x: 334, endPoint y: 407, distance: 18.8
click at [334, 407] on icon at bounding box center [335, 404] width 5 height 10
click at [286, 405] on div "Là" at bounding box center [287, 404] width 54 height 69
type input "**"
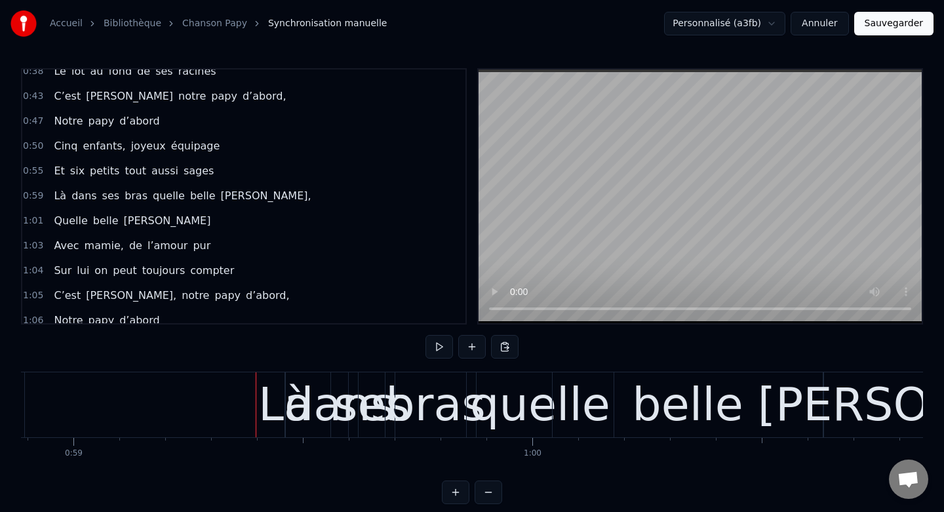
click at [277, 403] on div "Là" at bounding box center [285, 404] width 54 height 69
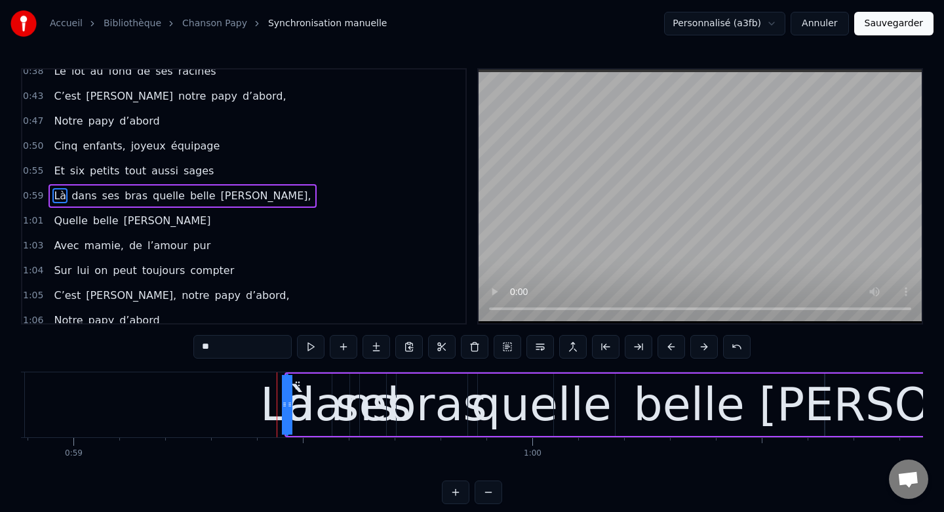
drag, startPoint x: 289, startPoint y: 404, endPoint x: 316, endPoint y: 403, distance: 26.9
click at [316, 403] on div "Là dans ses bras quelle belle moisson," at bounding box center [687, 404] width 806 height 65
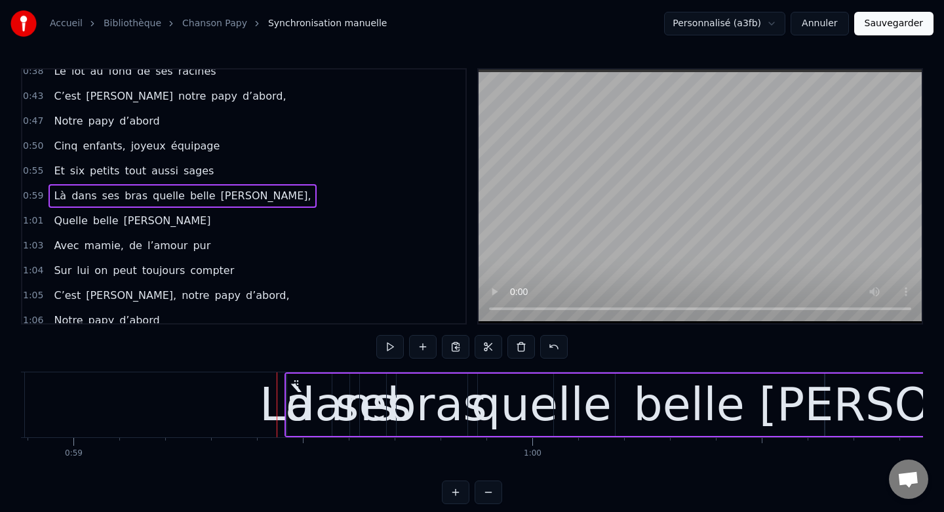
click at [282, 406] on div "Là" at bounding box center [287, 404] width 54 height 69
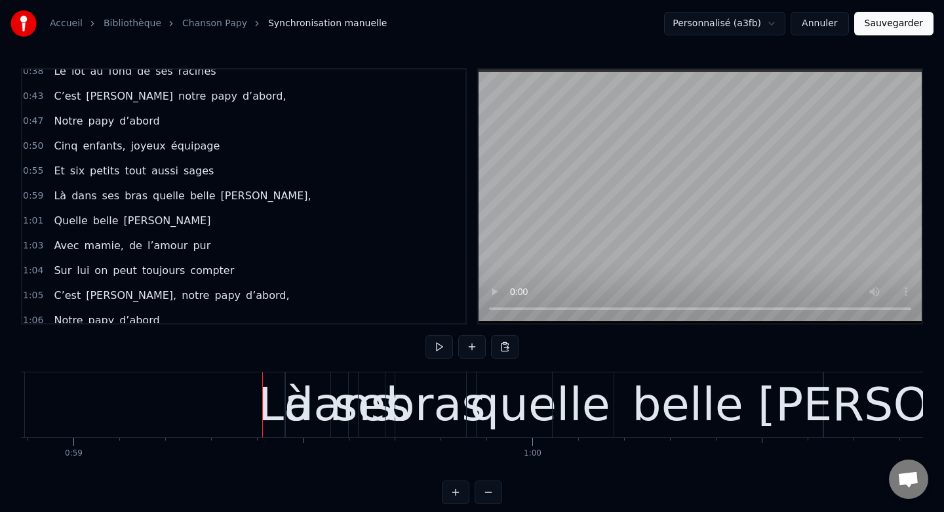
click at [273, 411] on div "Là" at bounding box center [285, 404] width 54 height 69
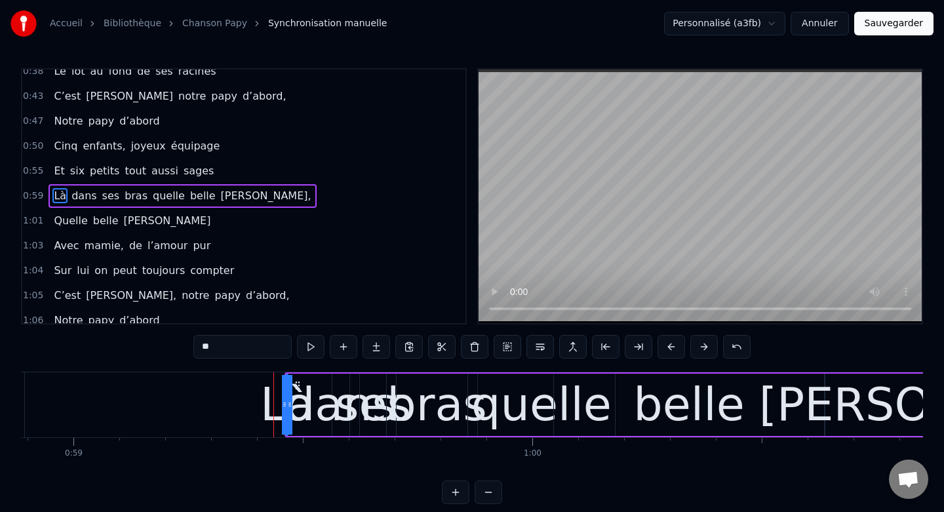
drag, startPoint x: 283, startPoint y: 406, endPoint x: 264, endPoint y: 399, distance: 20.7
click at [287, 399] on div "Là" at bounding box center [287, 405] width 0 height 60
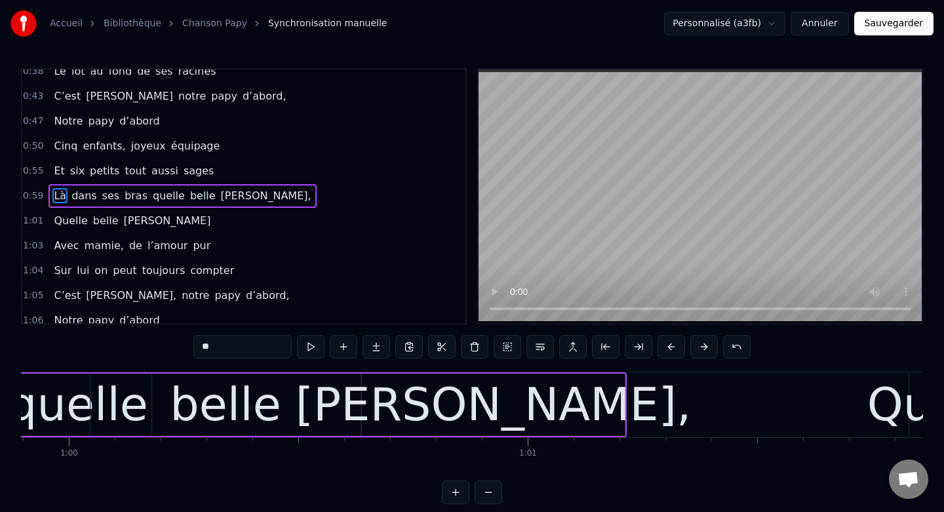
scroll to position [0, 27491]
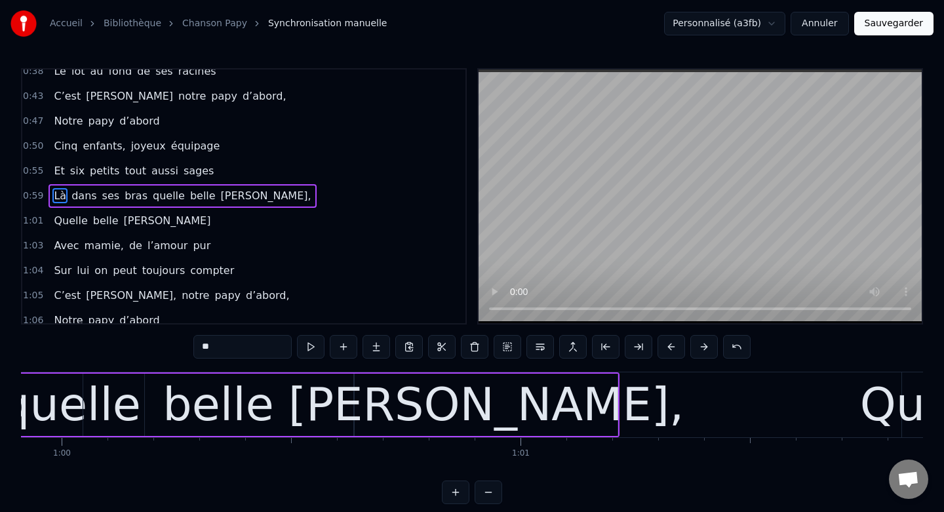
click at [590, 399] on div "[PERSON_NAME]," at bounding box center [486, 405] width 263 height 62
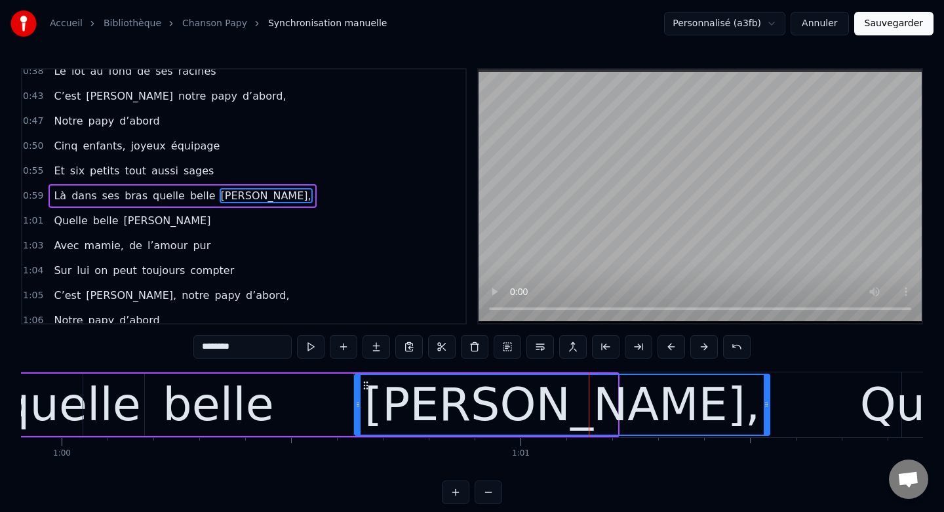
drag, startPoint x: 615, startPoint y: 405, endPoint x: 779, endPoint y: 414, distance: 164.8
click at [769, 414] on div at bounding box center [766, 405] width 5 height 60
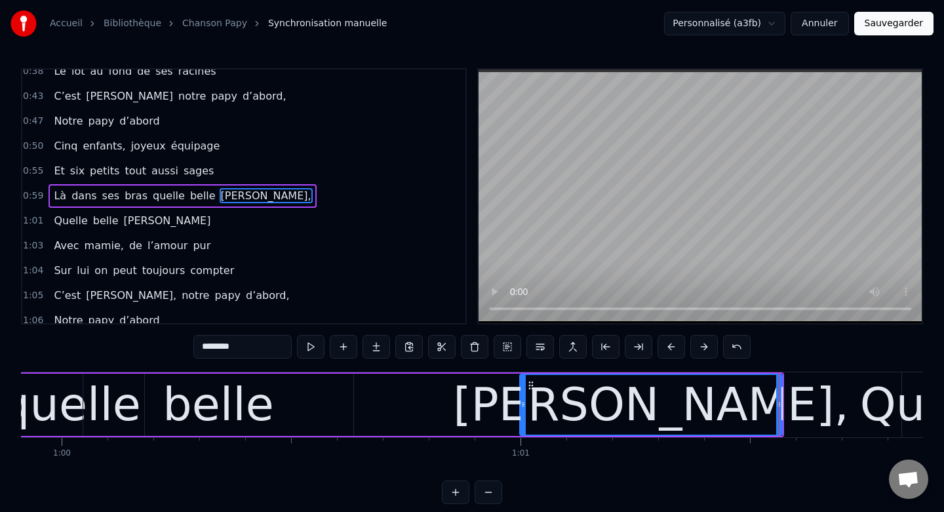
drag, startPoint x: 359, startPoint y: 404, endPoint x: 524, endPoint y: 415, distance: 165.6
click at [524, 415] on div at bounding box center [522, 405] width 5 height 60
click at [276, 408] on div "belle" at bounding box center [218, 405] width 270 height 62
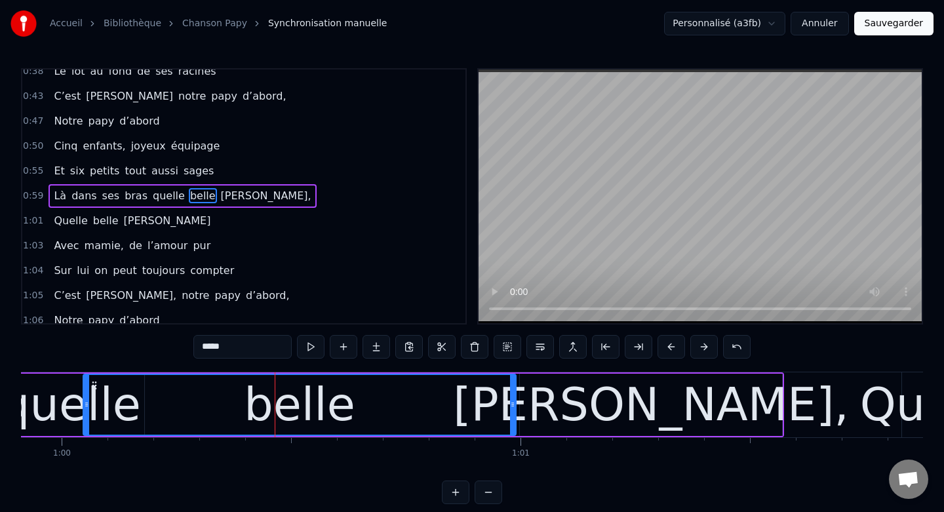
drag, startPoint x: 352, startPoint y: 404, endPoint x: 515, endPoint y: 410, distance: 163.3
click at [515, 410] on div at bounding box center [512, 405] width 5 height 60
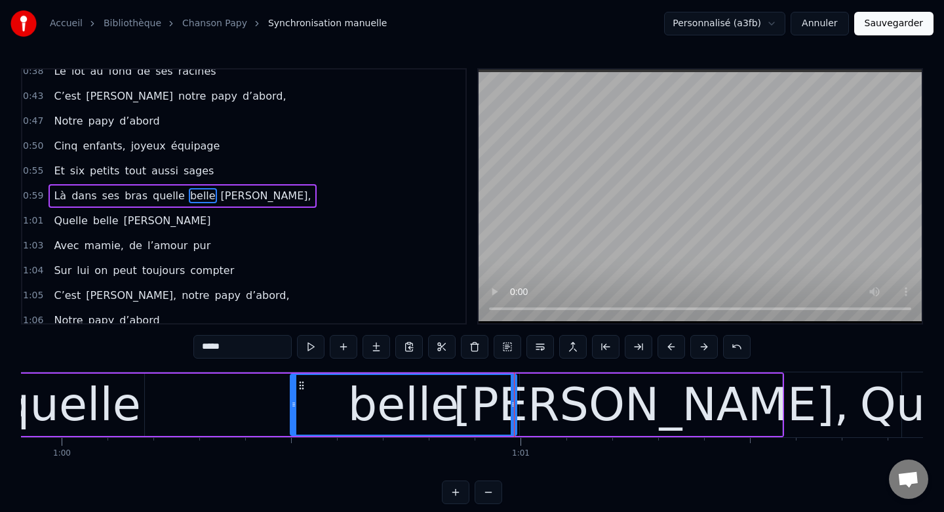
drag, startPoint x: 88, startPoint y: 404, endPoint x: 296, endPoint y: 408, distance: 207.2
click at [296, 408] on icon at bounding box center [293, 404] width 5 height 10
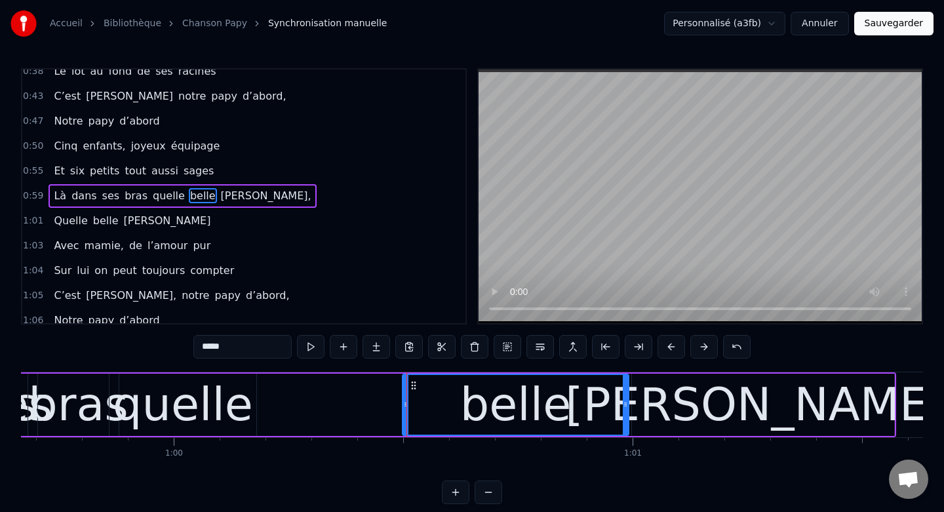
scroll to position [0, 27370]
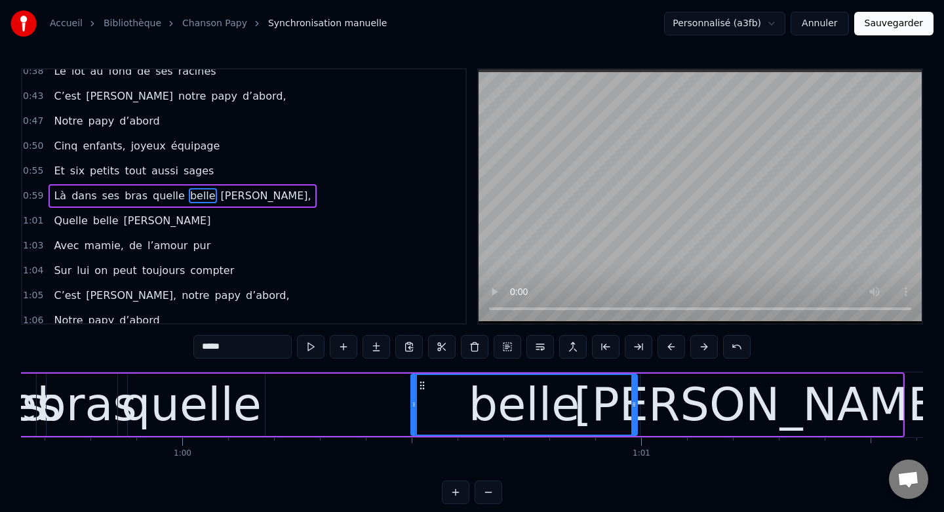
click at [219, 405] on div "quelle" at bounding box center [191, 404] width 140 height 69
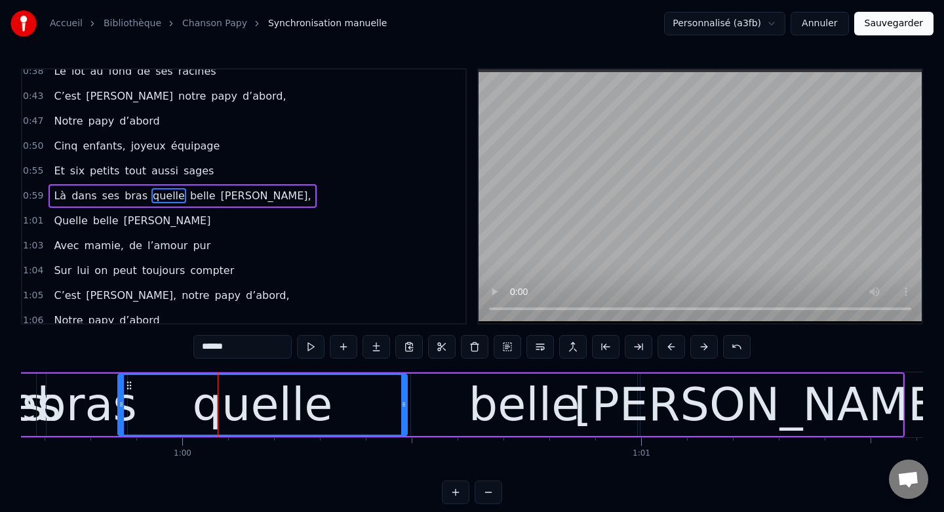
drag, startPoint x: 260, startPoint y: 405, endPoint x: 402, endPoint y: 419, distance: 142.9
click at [402, 419] on div at bounding box center [403, 405] width 5 height 60
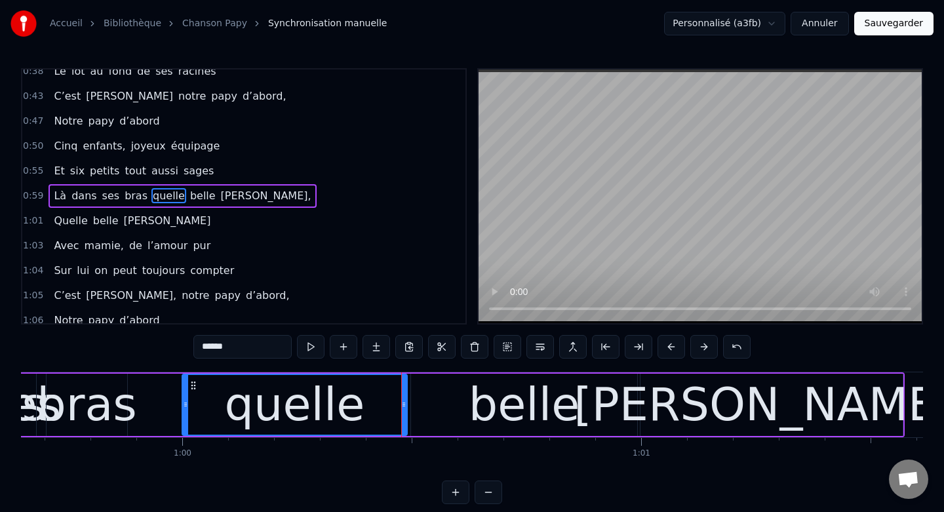
drag, startPoint x: 119, startPoint y: 402, endPoint x: 185, endPoint y: 406, distance: 65.6
click at [184, 406] on icon at bounding box center [185, 404] width 5 height 10
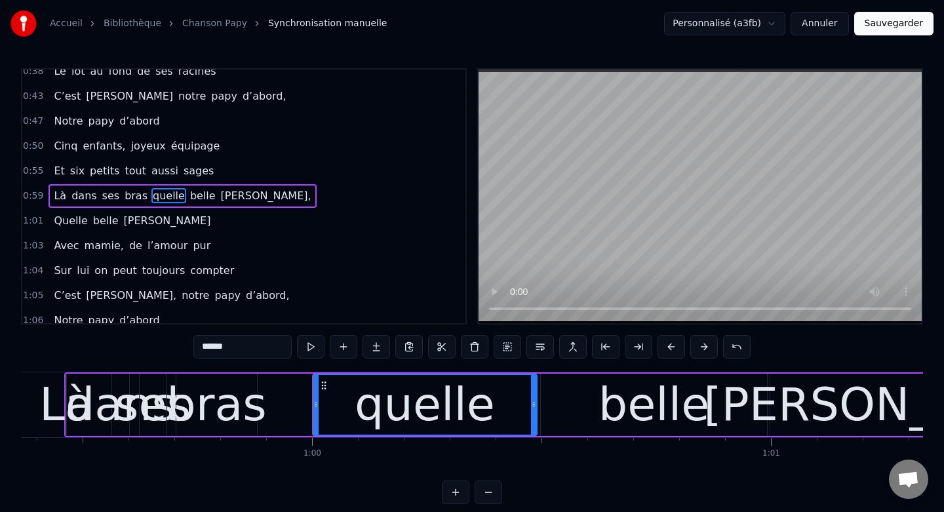
scroll to position [0, 27237]
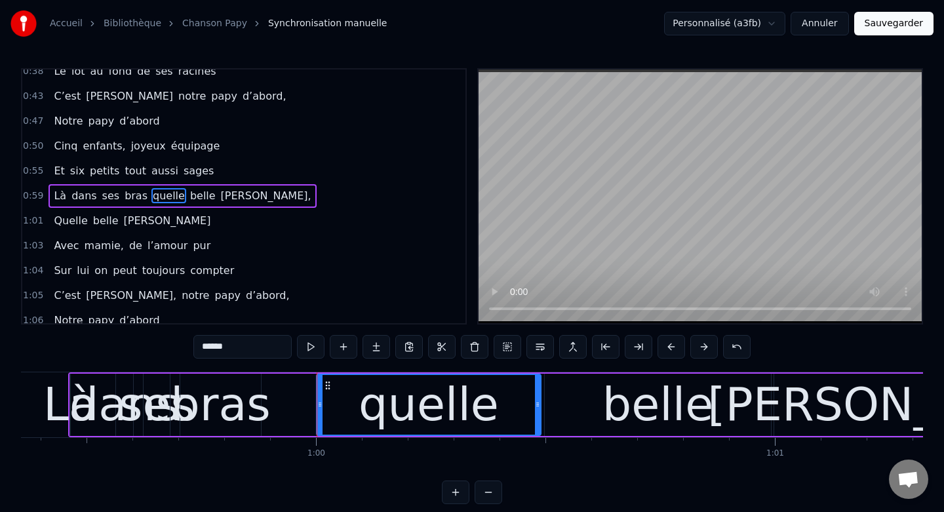
click at [222, 409] on div "bras" at bounding box center [220, 404] width 100 height 69
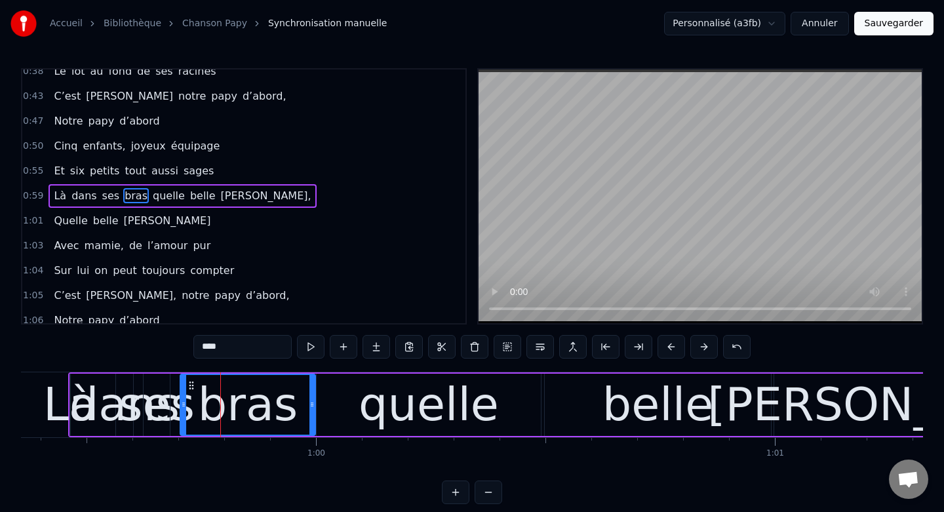
drag, startPoint x: 259, startPoint y: 404, endPoint x: 314, endPoint y: 406, distance: 55.1
click at [314, 406] on icon at bounding box center [311, 404] width 5 height 10
drag, startPoint x: 182, startPoint y: 405, endPoint x: 224, endPoint y: 407, distance: 42.0
click at [224, 407] on icon at bounding box center [225, 404] width 5 height 10
click at [163, 395] on div "ses" at bounding box center [157, 404] width 76 height 69
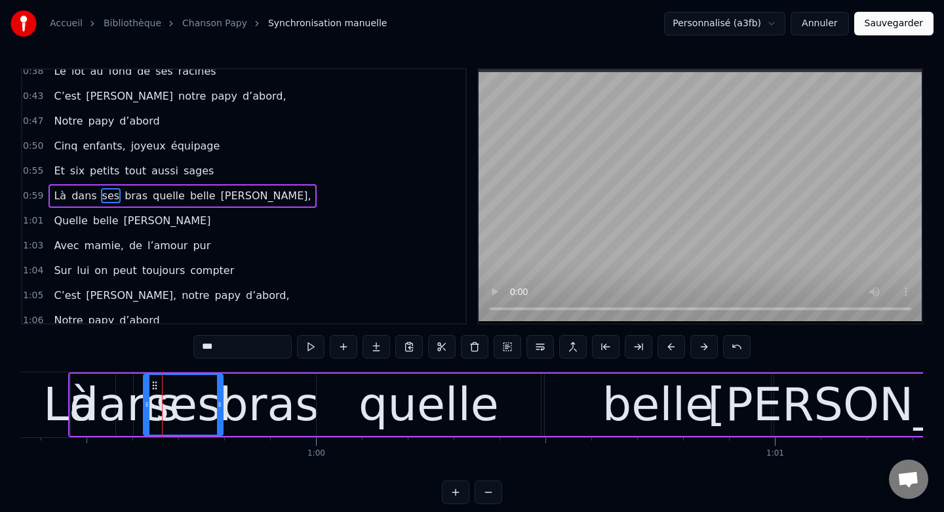
drag, startPoint x: 167, startPoint y: 404, endPoint x: 220, endPoint y: 407, distance: 53.2
click at [220, 407] on icon at bounding box center [219, 404] width 5 height 10
drag, startPoint x: 147, startPoint y: 406, endPoint x: 166, endPoint y: 406, distance: 19.0
click at [163, 406] on icon at bounding box center [160, 404] width 5 height 10
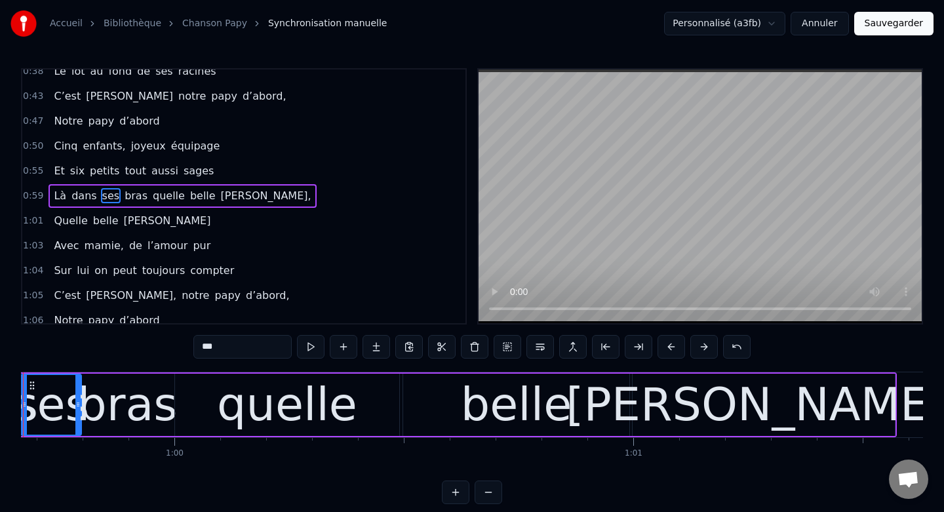
scroll to position [0, 27534]
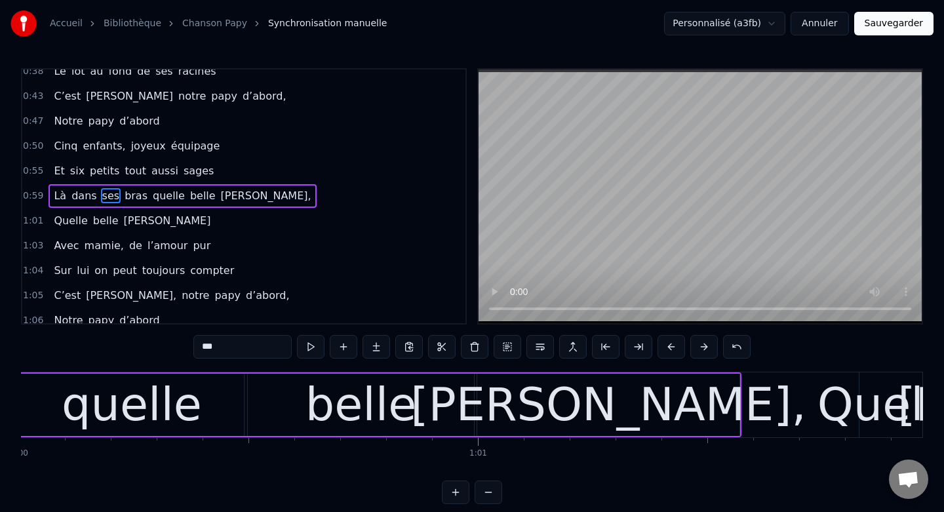
click at [713, 410] on div "[PERSON_NAME]," at bounding box center [608, 405] width 262 height 62
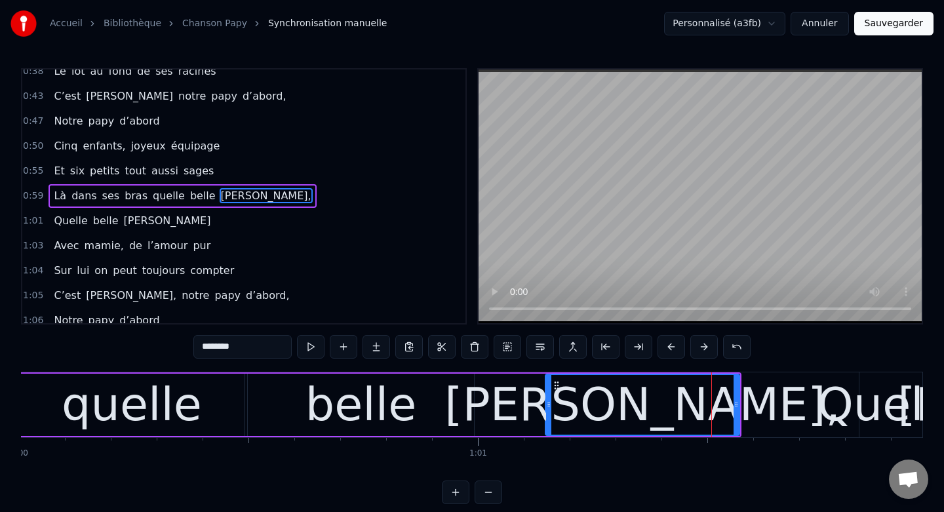
drag, startPoint x: 479, startPoint y: 404, endPoint x: 547, endPoint y: 404, distance: 68.2
click at [547, 404] on icon at bounding box center [548, 404] width 5 height 10
click at [415, 410] on div "belle" at bounding box center [361, 405] width 226 height 62
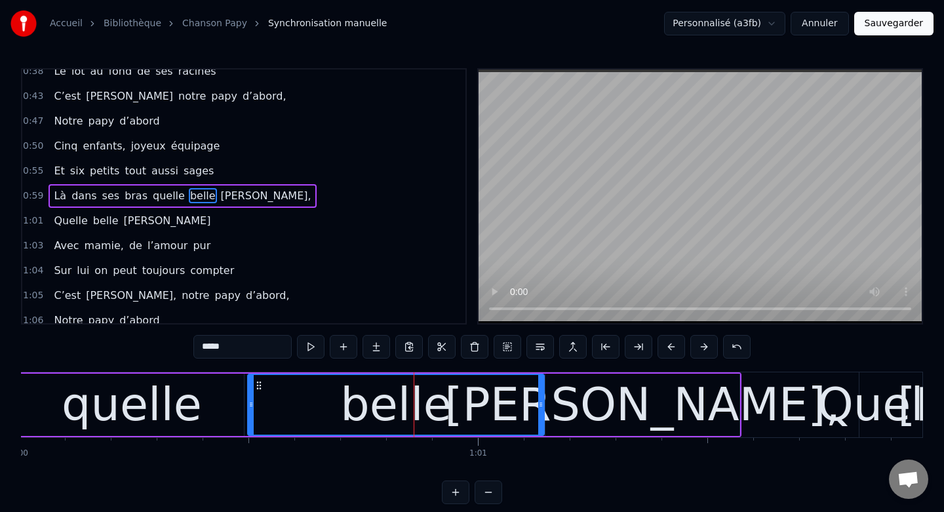
drag, startPoint x: 469, startPoint y: 404, endPoint x: 540, endPoint y: 406, distance: 70.8
click at [540, 406] on icon at bounding box center [540, 404] width 5 height 10
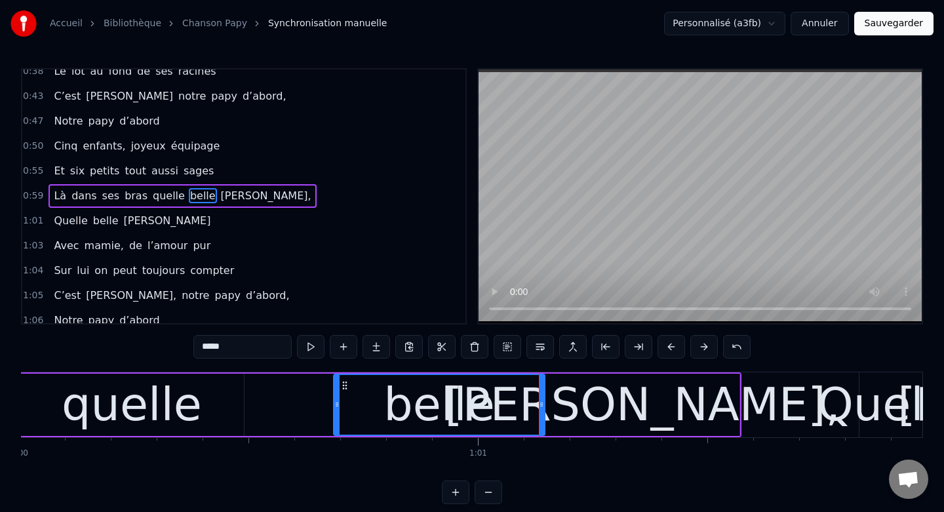
drag, startPoint x: 251, startPoint y: 404, endPoint x: 338, endPoint y: 410, distance: 87.3
click at [338, 410] on div at bounding box center [336, 405] width 5 height 60
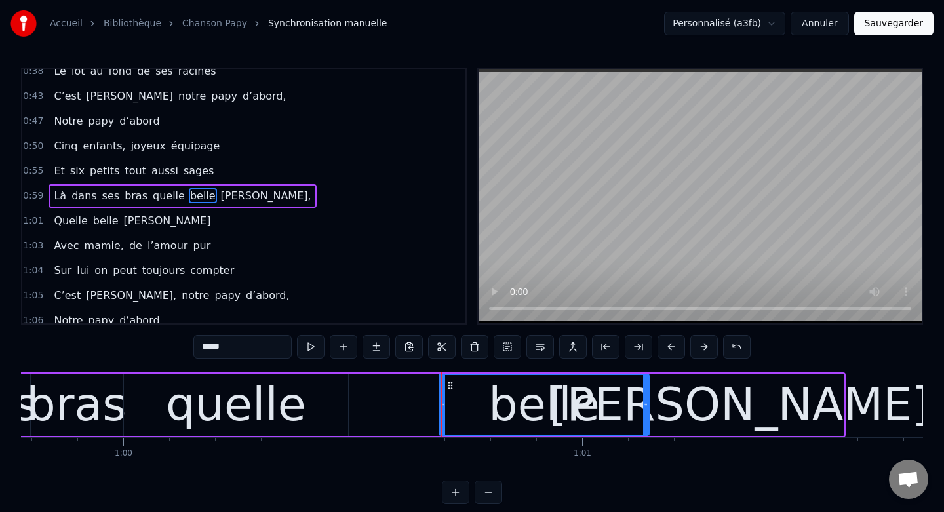
scroll to position [0, 27413]
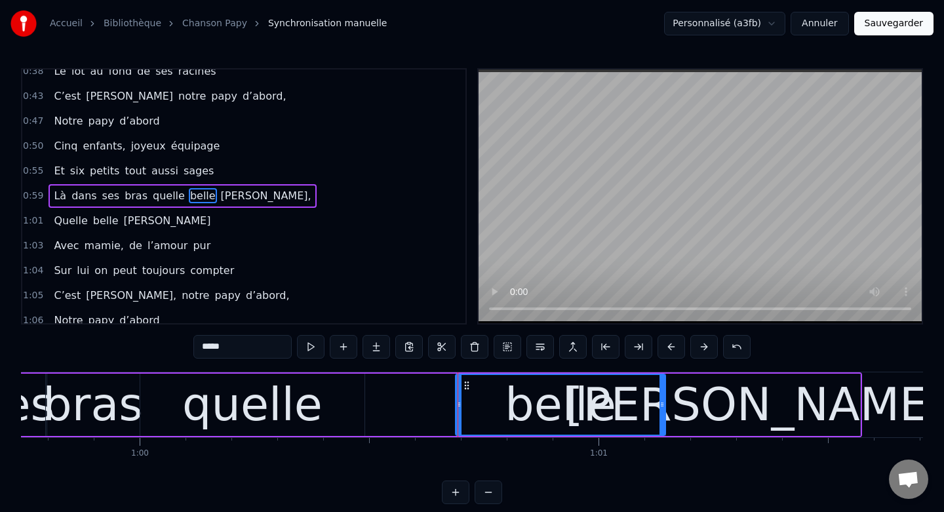
click at [326, 417] on div "quelle" at bounding box center [252, 405] width 224 height 62
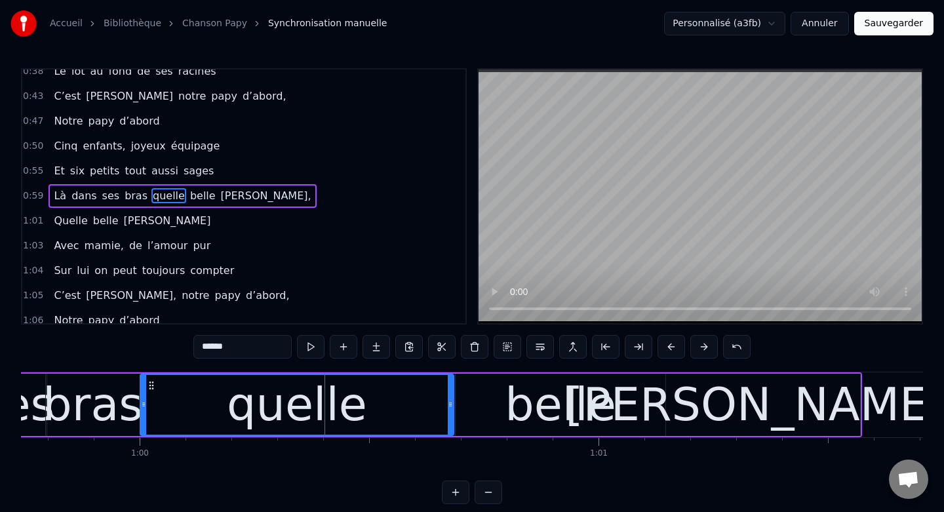
drag, startPoint x: 361, startPoint y: 402, endPoint x: 451, endPoint y: 404, distance: 89.8
click at [451, 404] on icon at bounding box center [450, 404] width 5 height 10
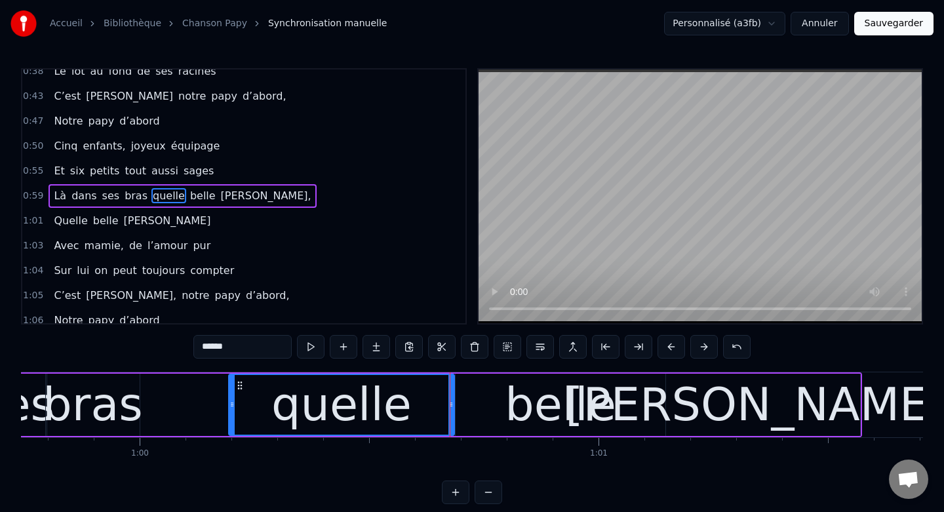
drag, startPoint x: 144, startPoint y: 406, endPoint x: 233, endPoint y: 408, distance: 89.8
click at [233, 408] on icon at bounding box center [231, 404] width 5 height 10
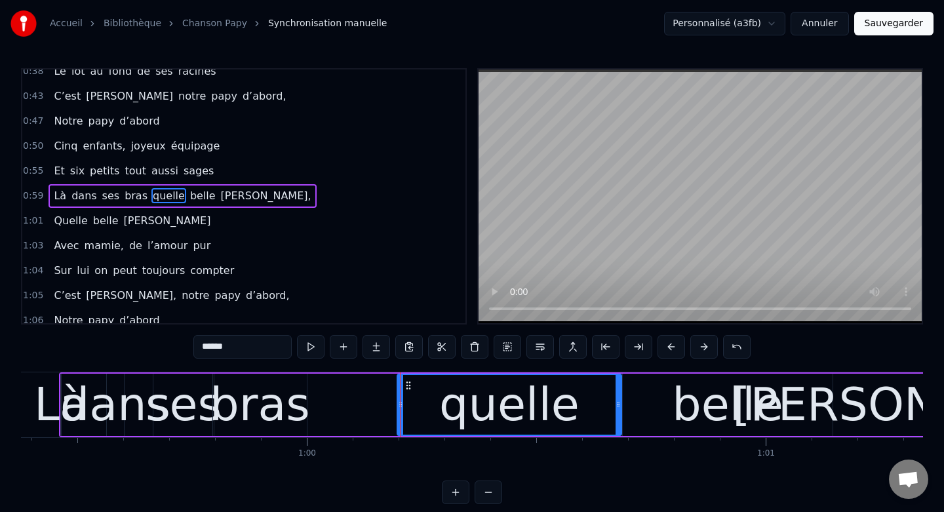
scroll to position [0, 27244]
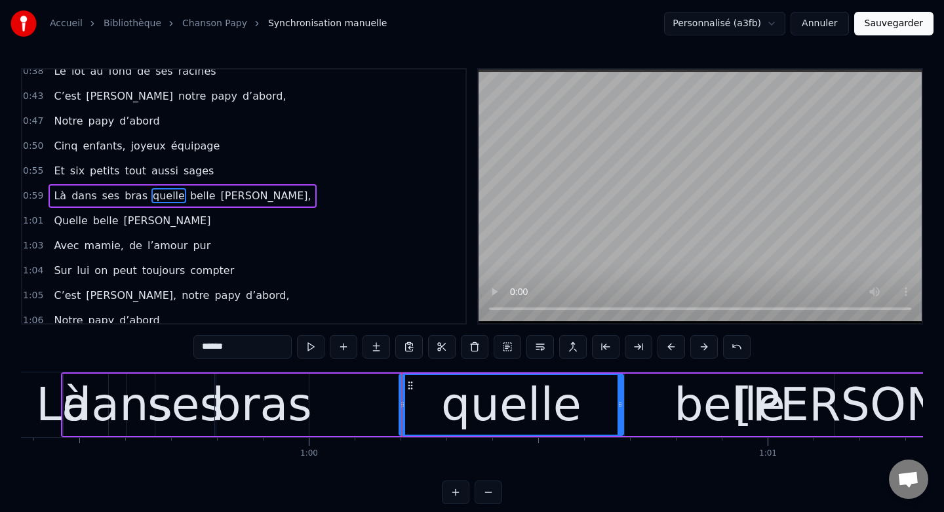
click at [290, 384] on div "bras" at bounding box center [262, 404] width 100 height 69
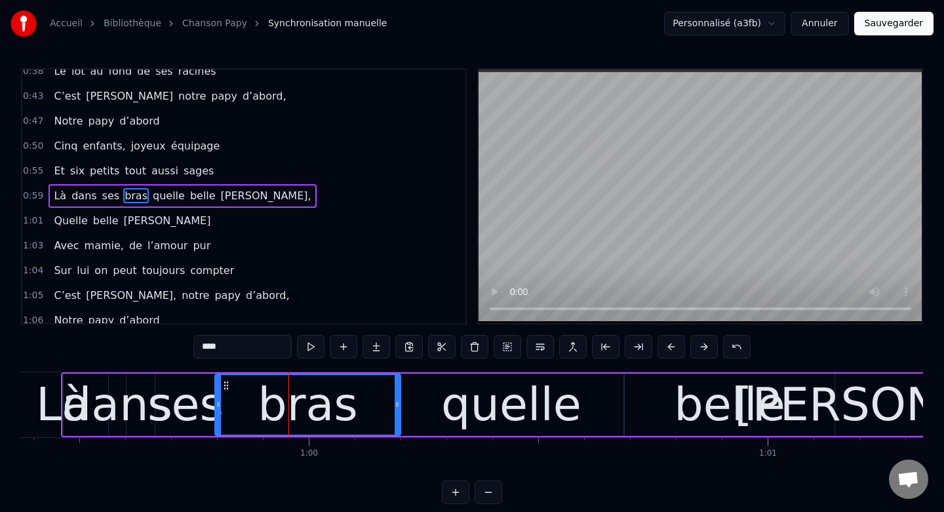
drag, startPoint x: 304, startPoint y: 401, endPoint x: 396, endPoint y: 408, distance: 92.1
click at [396, 408] on icon at bounding box center [397, 404] width 5 height 10
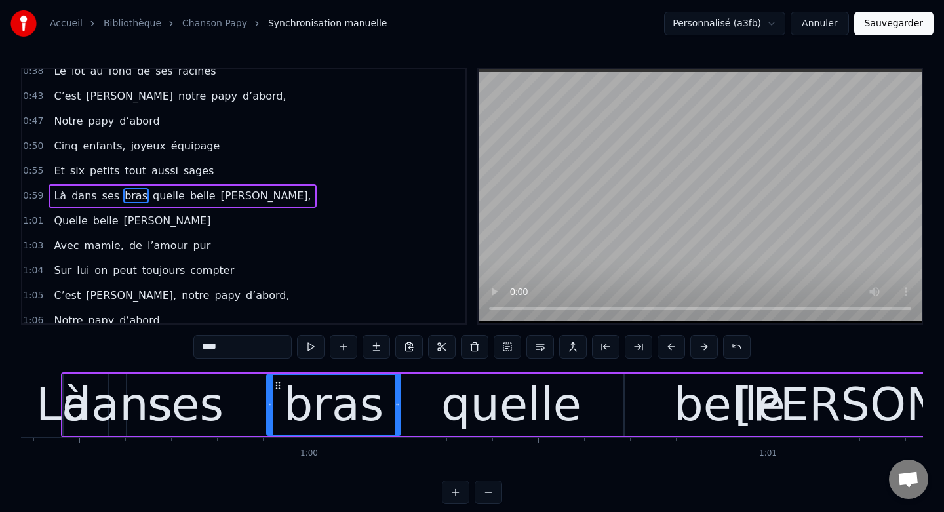
drag, startPoint x: 218, startPoint y: 405, endPoint x: 269, endPoint y: 406, distance: 51.8
click at [269, 406] on icon at bounding box center [269, 404] width 5 height 10
click at [199, 390] on div "ses" at bounding box center [185, 404] width 76 height 69
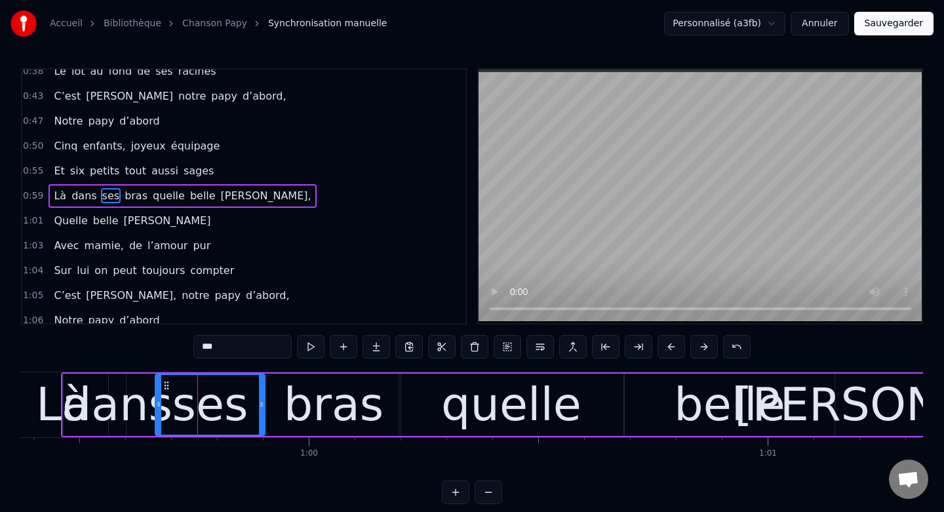
drag, startPoint x: 214, startPoint y: 405, endPoint x: 264, endPoint y: 408, distance: 49.9
click at [264, 408] on icon at bounding box center [261, 404] width 5 height 10
drag, startPoint x: 159, startPoint y: 406, endPoint x: 193, endPoint y: 406, distance: 34.1
click at [188, 406] on circle at bounding box center [187, 406] width 1 height 1
click at [138, 401] on div "dans" at bounding box center [117, 404] width 110 height 69
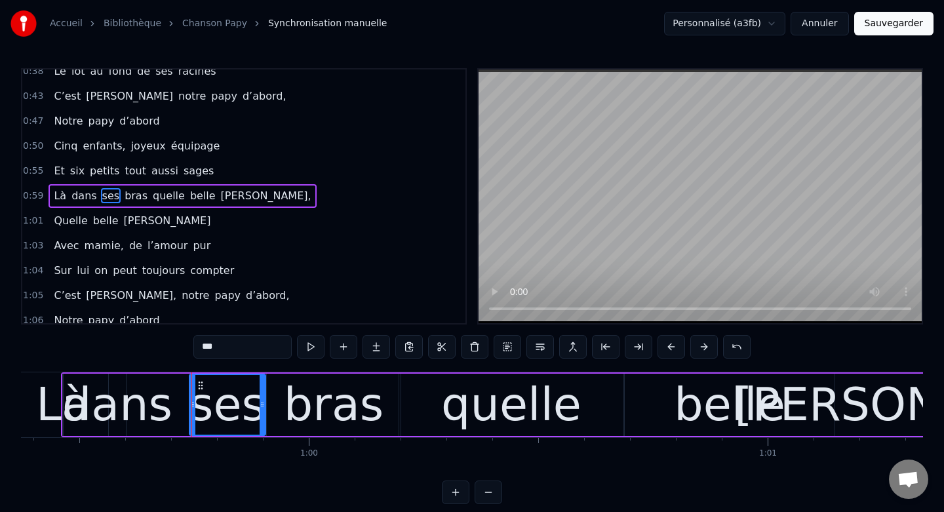
type input "****"
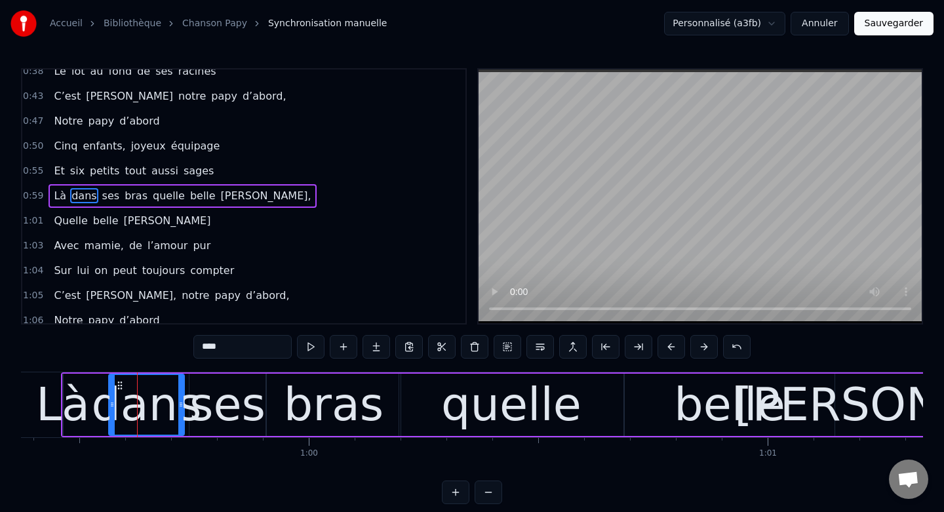
drag, startPoint x: 122, startPoint y: 404, endPoint x: 180, endPoint y: 408, distance: 58.5
click at [180, 408] on icon at bounding box center [180, 404] width 5 height 10
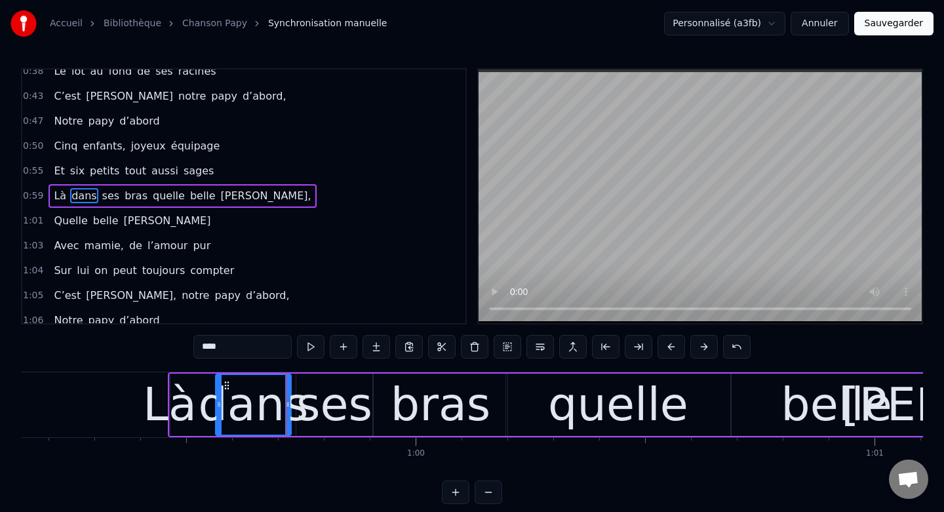
scroll to position [0, 27115]
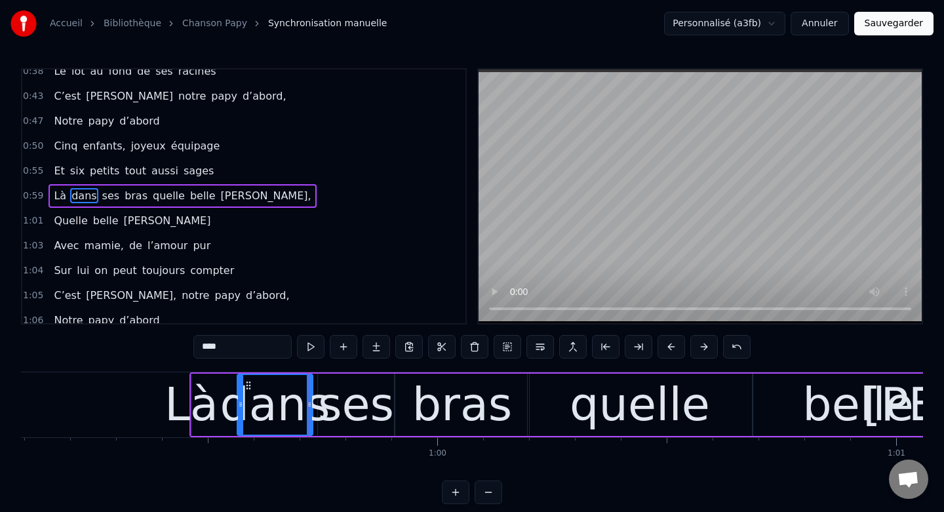
click at [219, 385] on div "Là dans ses bras quelle belle moisson," at bounding box center [674, 404] width 970 height 65
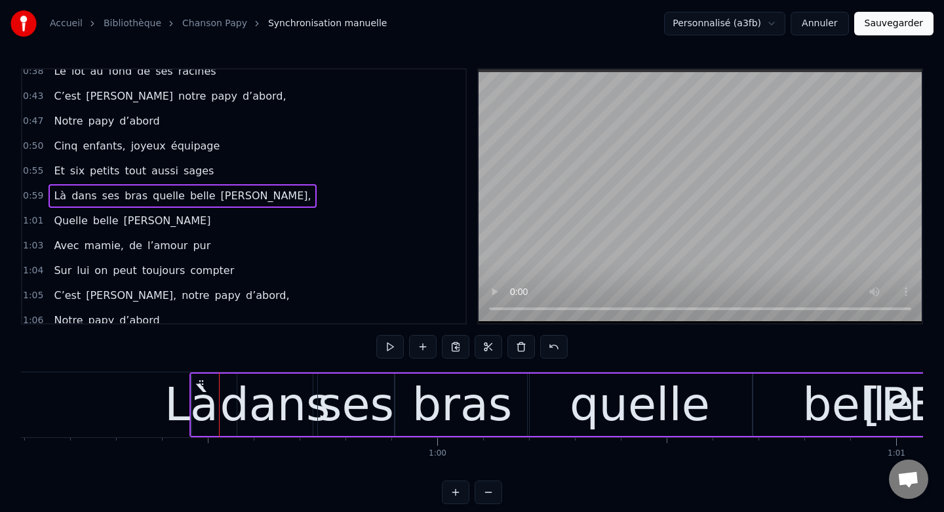
click at [192, 387] on div "Là" at bounding box center [192, 404] width 54 height 69
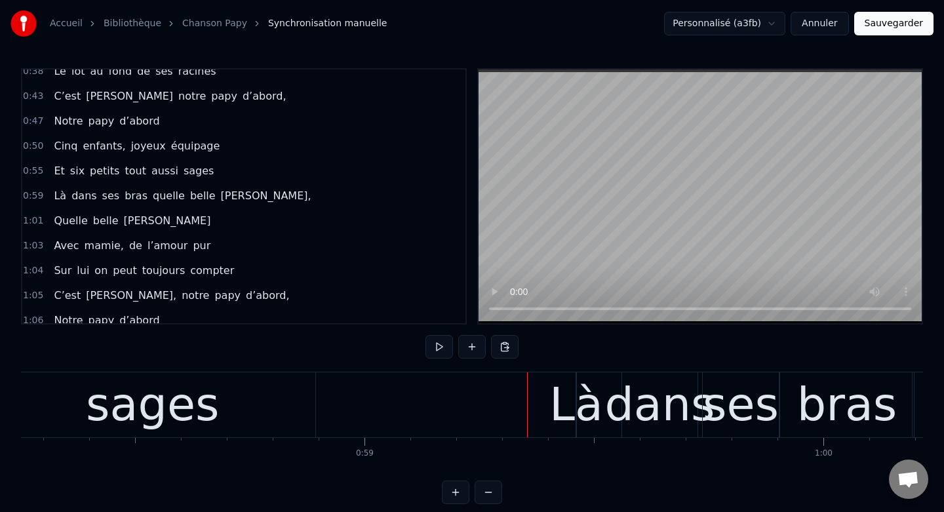
scroll to position [0, 26741]
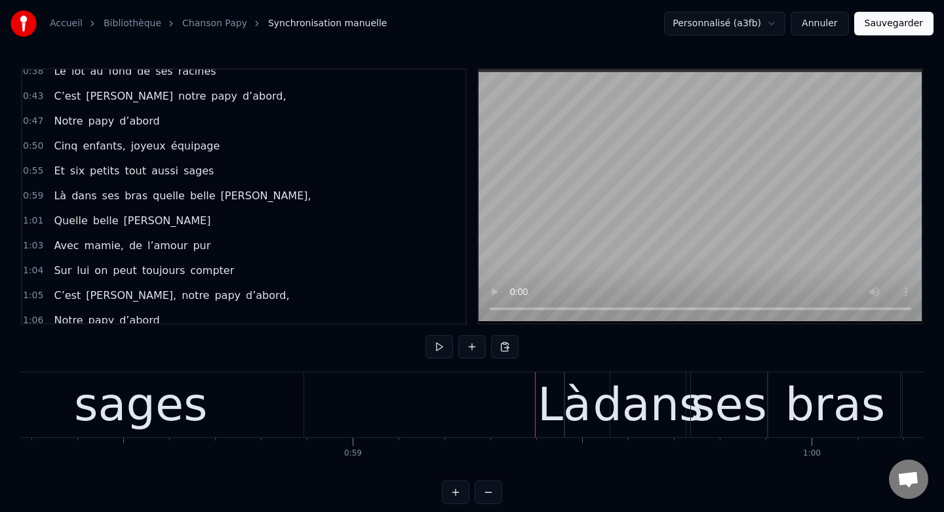
click at [551, 389] on div "Là" at bounding box center [565, 404] width 54 height 69
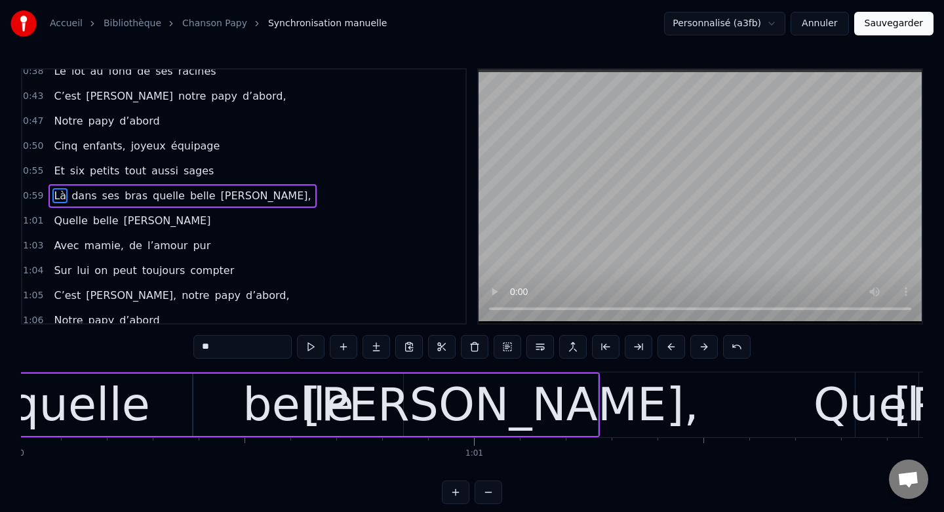
scroll to position [0, 27564]
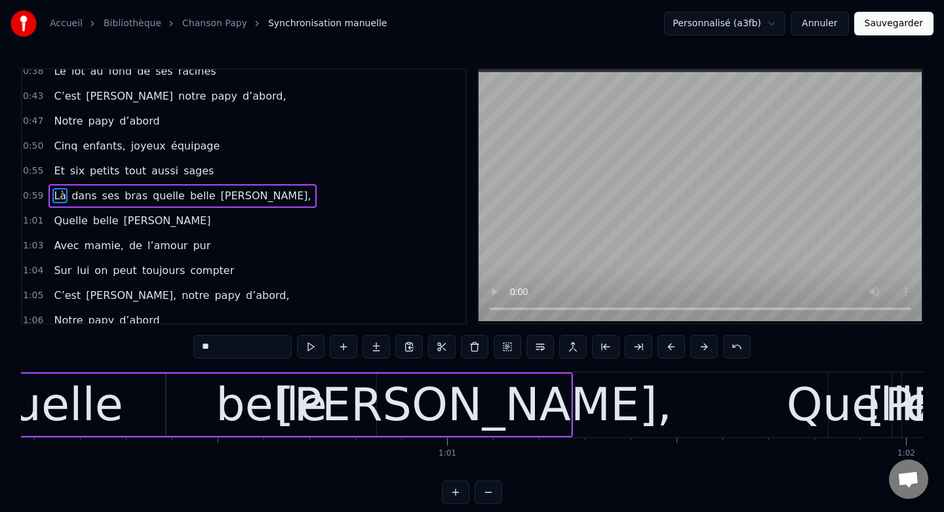
click at [562, 402] on div "[PERSON_NAME]," at bounding box center [474, 405] width 194 height 62
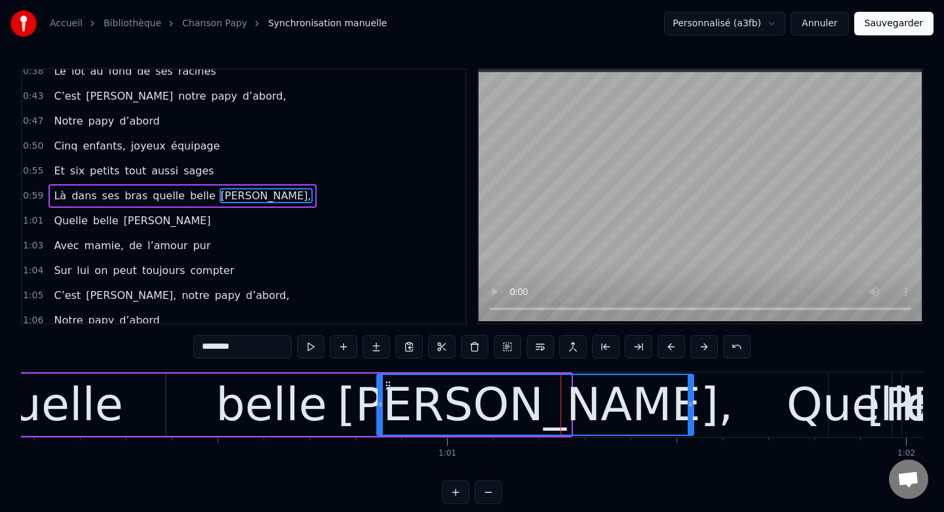
drag, startPoint x: 570, startPoint y: 402, endPoint x: 692, endPoint y: 410, distance: 122.8
click at [692, 410] on div at bounding box center [690, 405] width 5 height 60
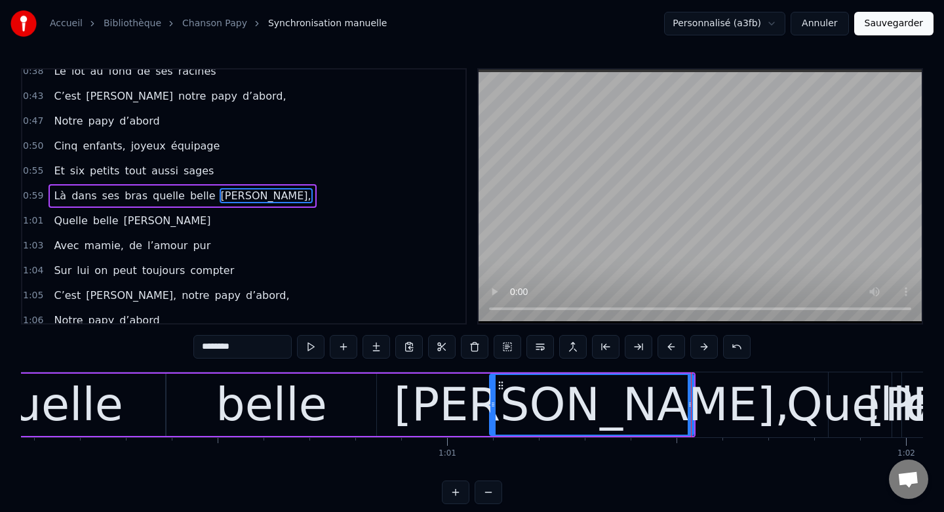
drag, startPoint x: 380, startPoint y: 405, endPoint x: 492, endPoint y: 408, distance: 112.8
click at [492, 408] on icon at bounding box center [492, 404] width 5 height 10
click at [340, 418] on div "belle" at bounding box center [272, 405] width 210 height 62
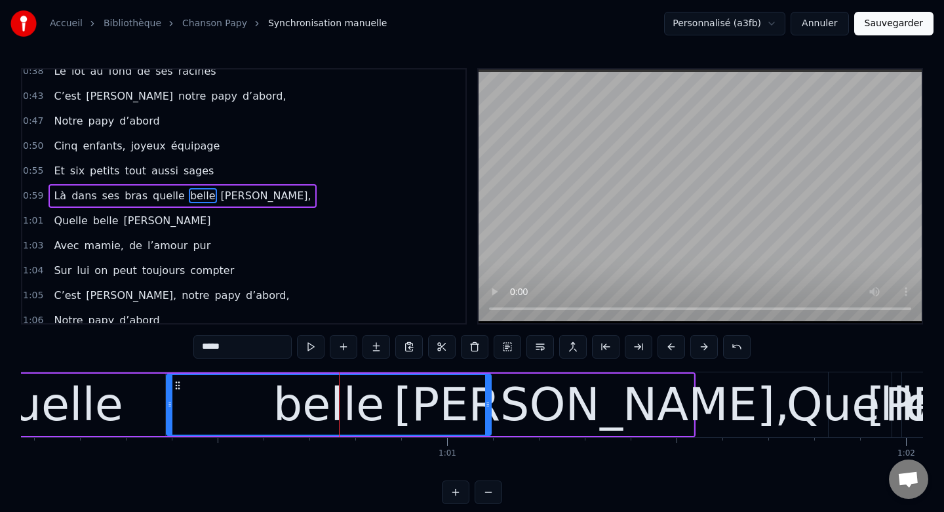
drag, startPoint x: 373, startPoint y: 410, endPoint x: 488, endPoint y: 416, distance: 114.9
click at [488, 416] on div at bounding box center [487, 405] width 5 height 60
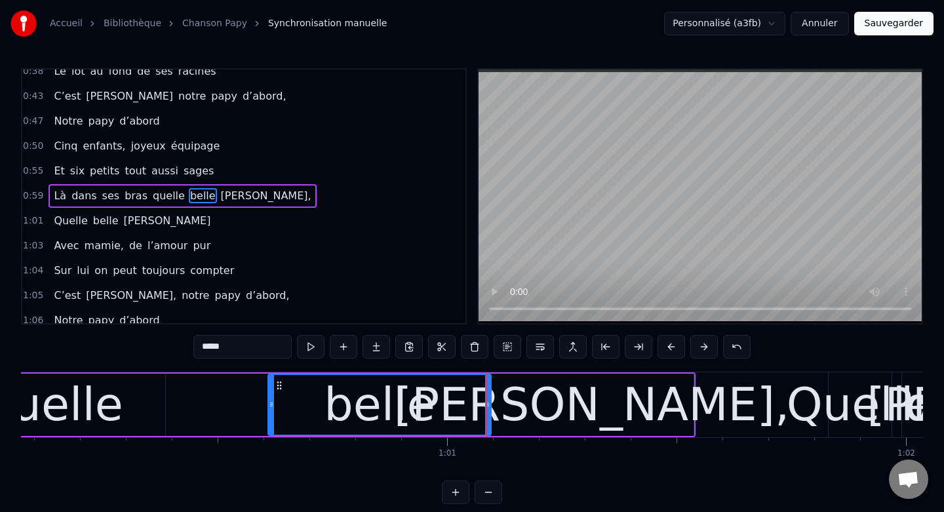
drag, startPoint x: 167, startPoint y: 406, endPoint x: 269, endPoint y: 418, distance: 102.3
click at [269, 418] on div at bounding box center [271, 405] width 5 height 60
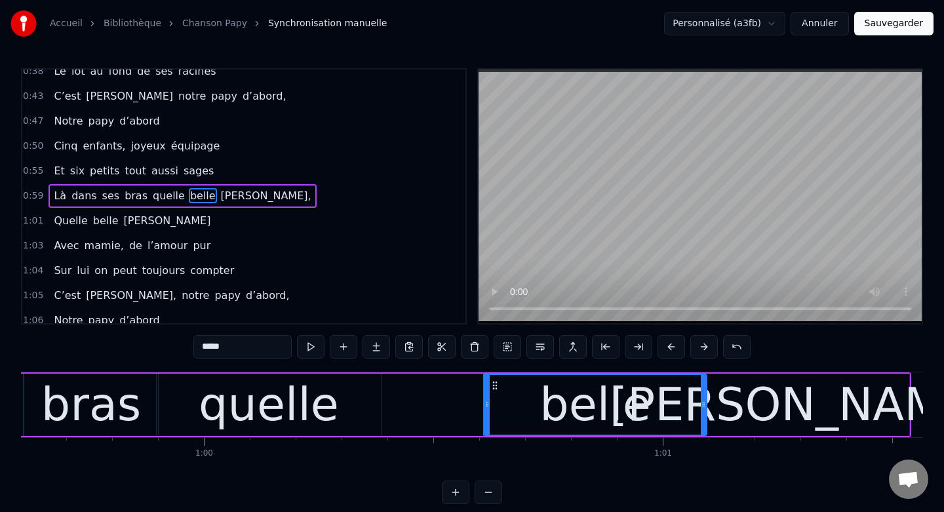
scroll to position [0, 27319]
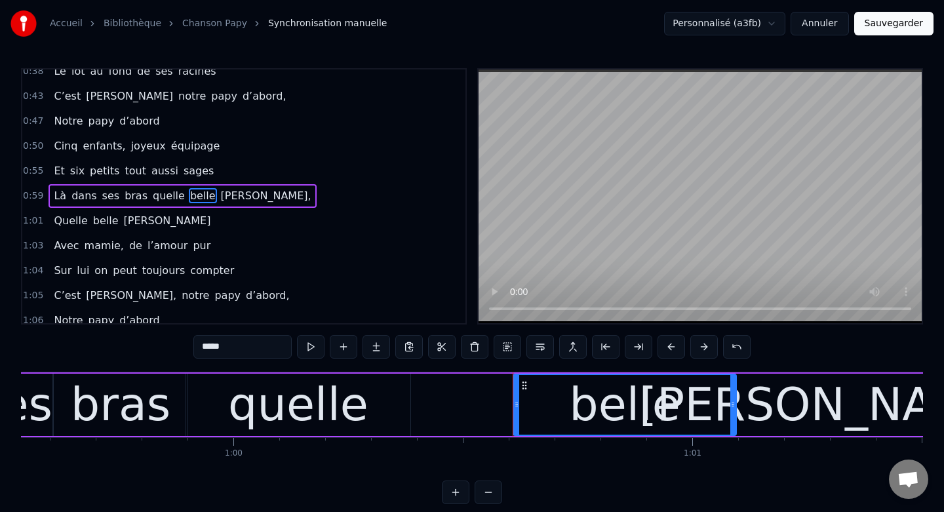
click at [383, 418] on div "quelle" at bounding box center [298, 405] width 224 height 62
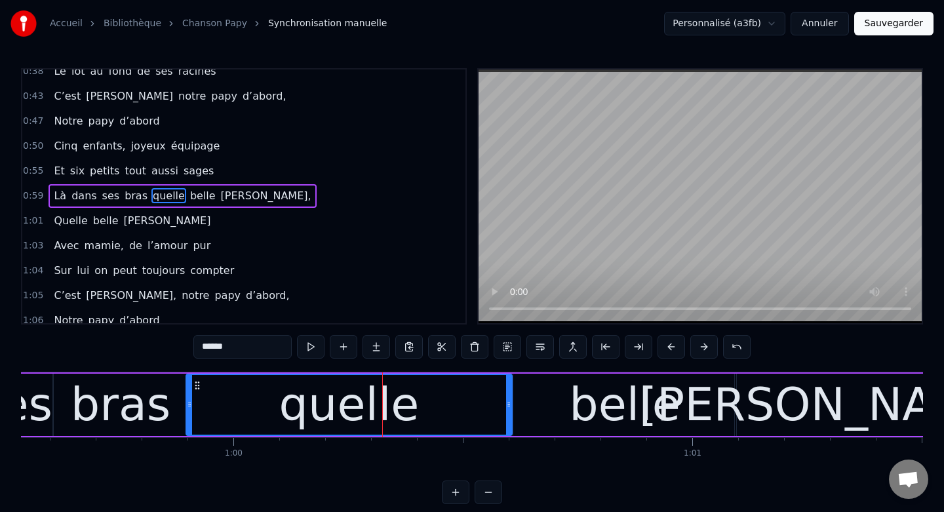
drag, startPoint x: 409, startPoint y: 404, endPoint x: 511, endPoint y: 414, distance: 102.1
click at [511, 414] on div at bounding box center [508, 405] width 5 height 60
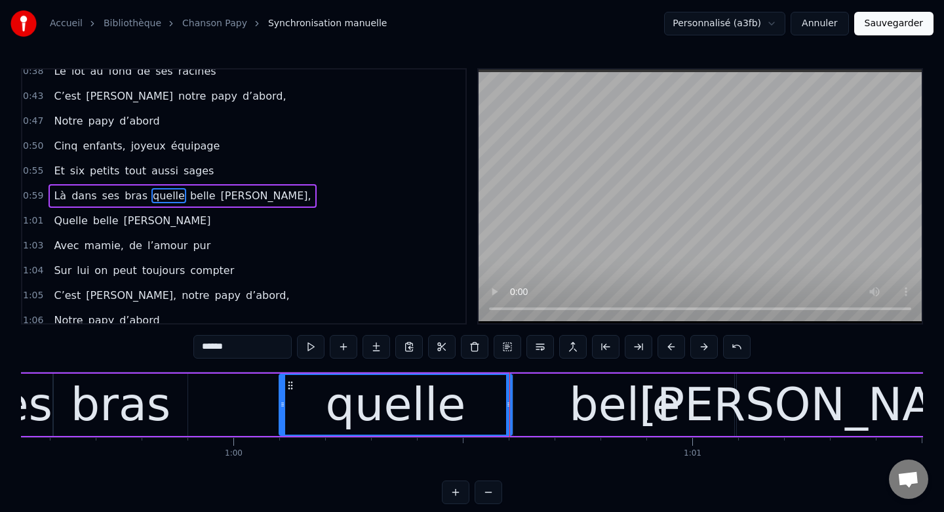
drag, startPoint x: 191, startPoint y: 405, endPoint x: 284, endPoint y: 410, distance: 92.6
click at [284, 410] on div at bounding box center [282, 405] width 5 height 60
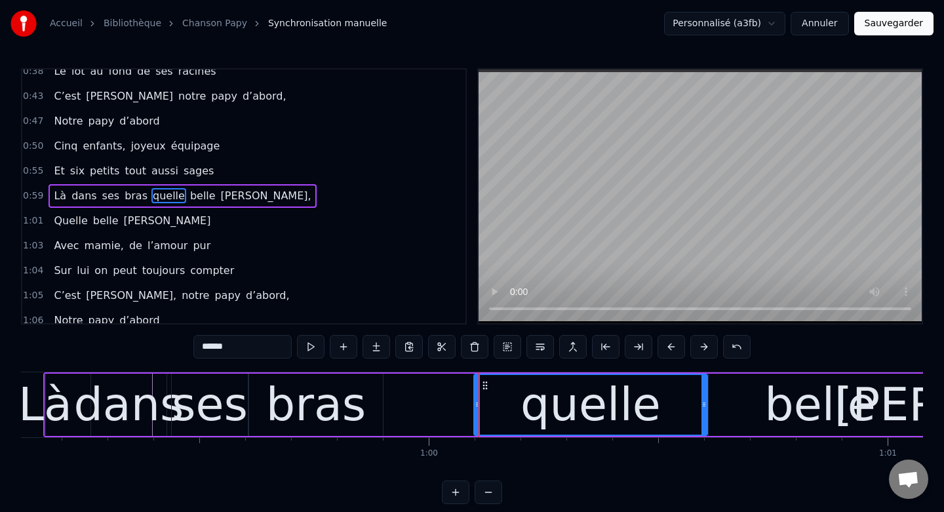
scroll to position [0, 27054]
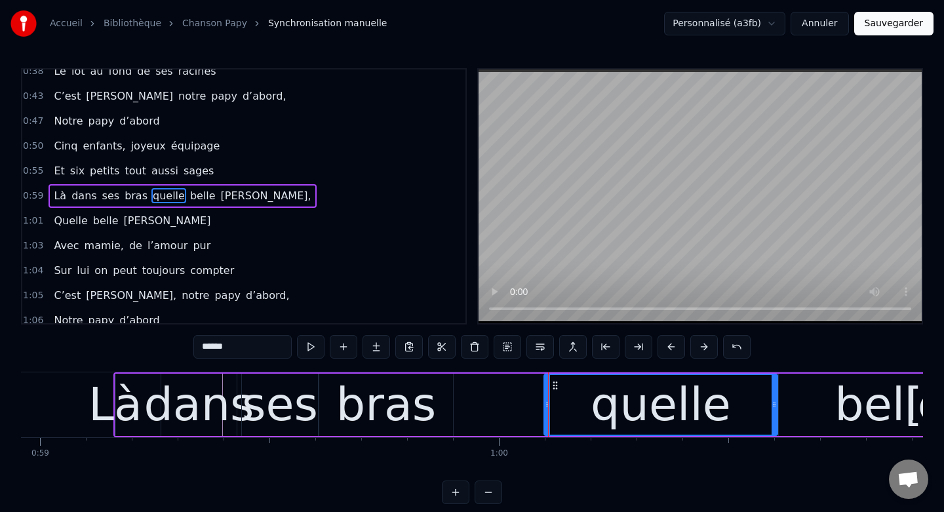
click at [416, 434] on div "bras" at bounding box center [386, 404] width 100 height 69
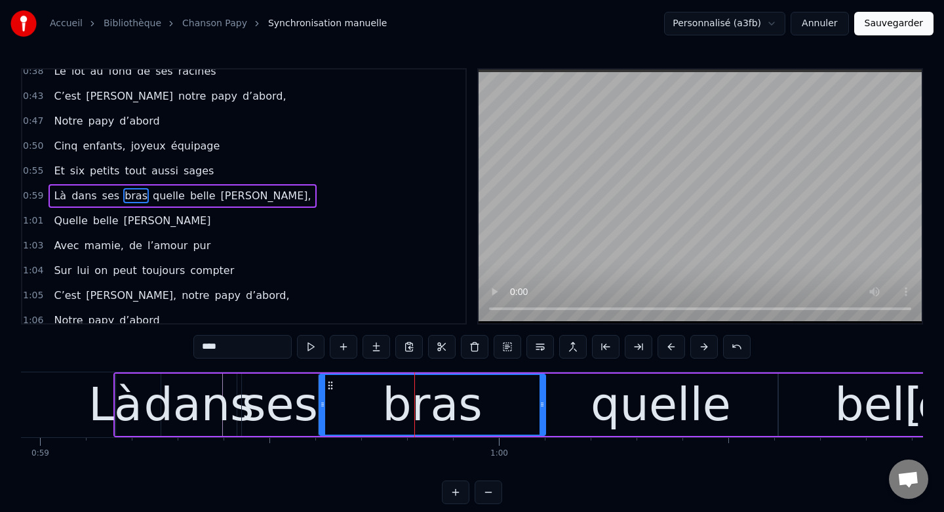
drag, startPoint x: 450, startPoint y: 404, endPoint x: 543, endPoint y: 409, distance: 92.6
click at [543, 409] on icon at bounding box center [541, 404] width 5 height 10
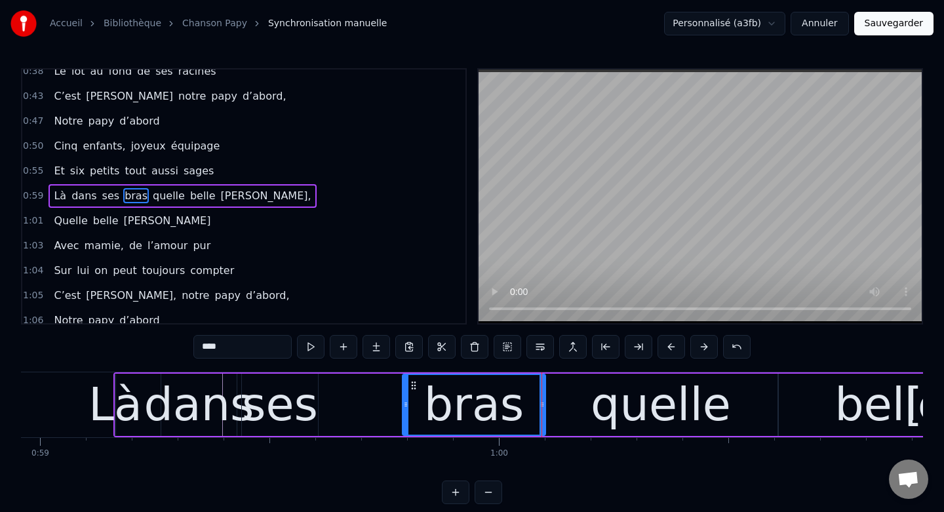
drag, startPoint x: 321, startPoint y: 404, endPoint x: 404, endPoint y: 408, distance: 83.4
click at [404, 408] on icon at bounding box center [405, 404] width 5 height 10
click at [298, 394] on div "ses" at bounding box center [280, 404] width 76 height 69
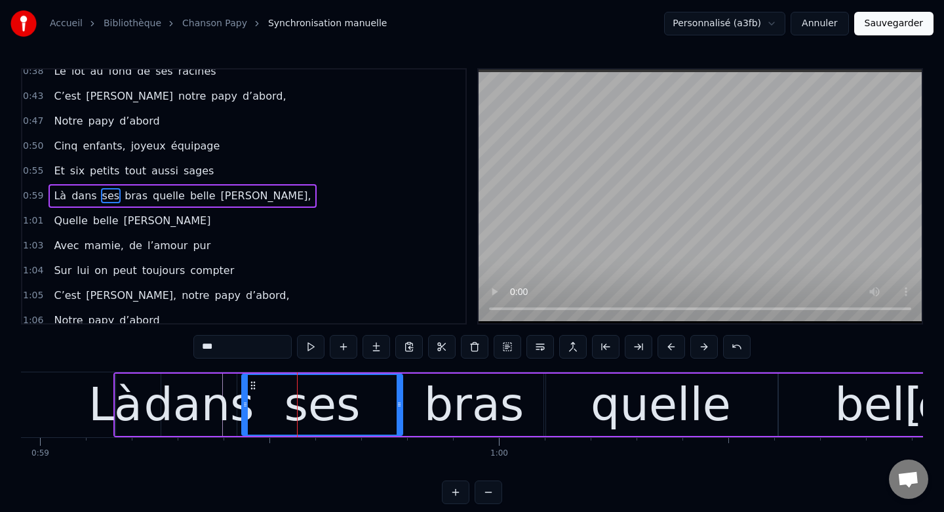
drag, startPoint x: 313, startPoint y: 404, endPoint x: 398, endPoint y: 410, distance: 84.7
click at [398, 410] on div at bounding box center [399, 405] width 5 height 60
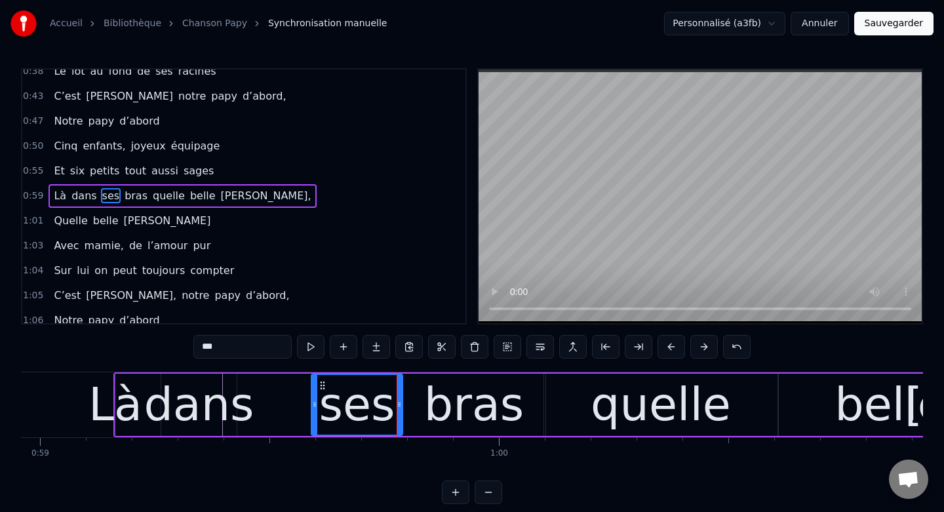
drag, startPoint x: 245, startPoint y: 404, endPoint x: 314, endPoint y: 412, distance: 69.9
click at [314, 412] on div at bounding box center [314, 405] width 5 height 60
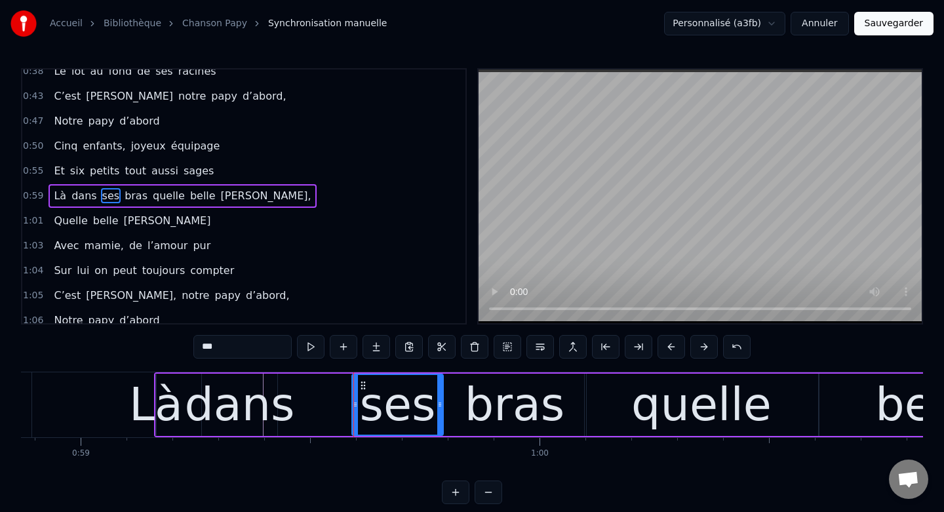
scroll to position [0, 26997]
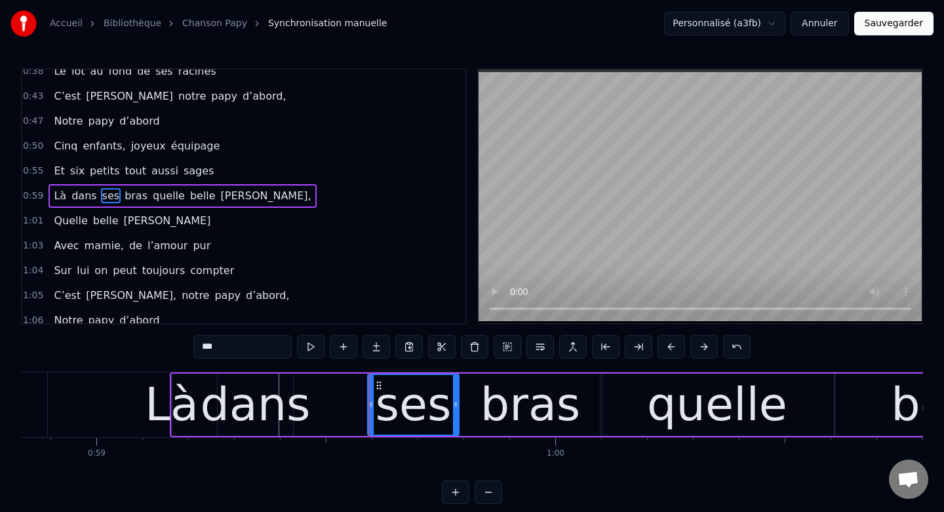
click at [247, 378] on div "dans" at bounding box center [255, 404] width 110 height 69
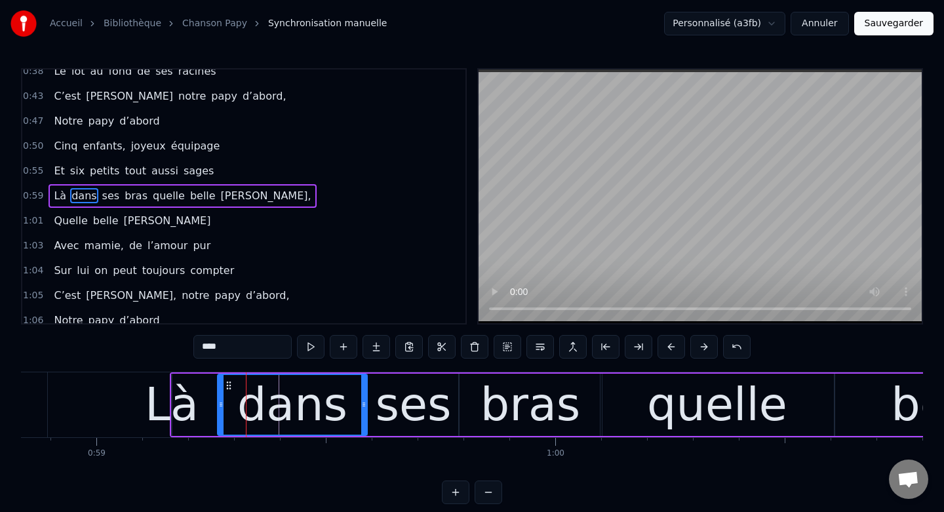
drag, startPoint x: 290, startPoint y: 406, endPoint x: 363, endPoint y: 410, distance: 72.9
click at [363, 410] on div at bounding box center [363, 405] width 5 height 60
drag, startPoint x: 221, startPoint y: 406, endPoint x: 237, endPoint y: 409, distance: 16.7
click at [237, 409] on icon at bounding box center [237, 404] width 5 height 10
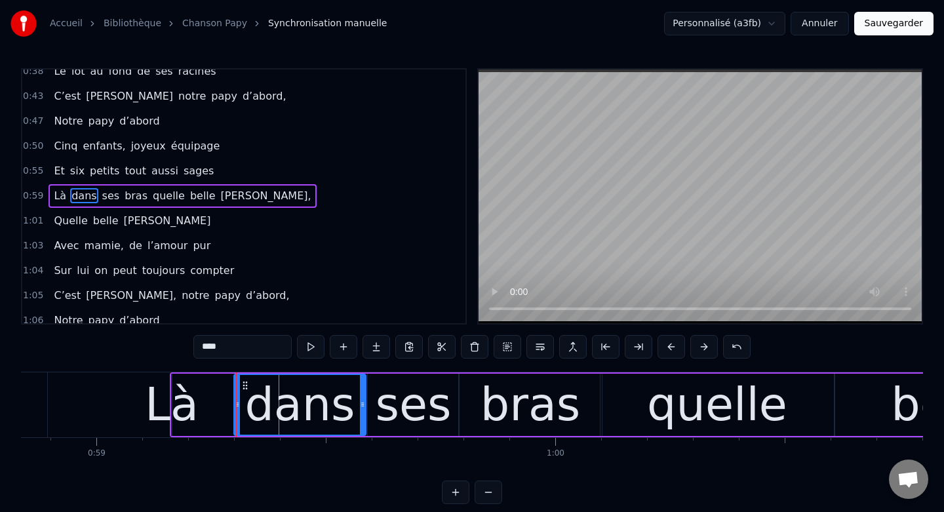
click at [194, 374] on div "Là" at bounding box center [172, 404] width 54 height 69
type input "**"
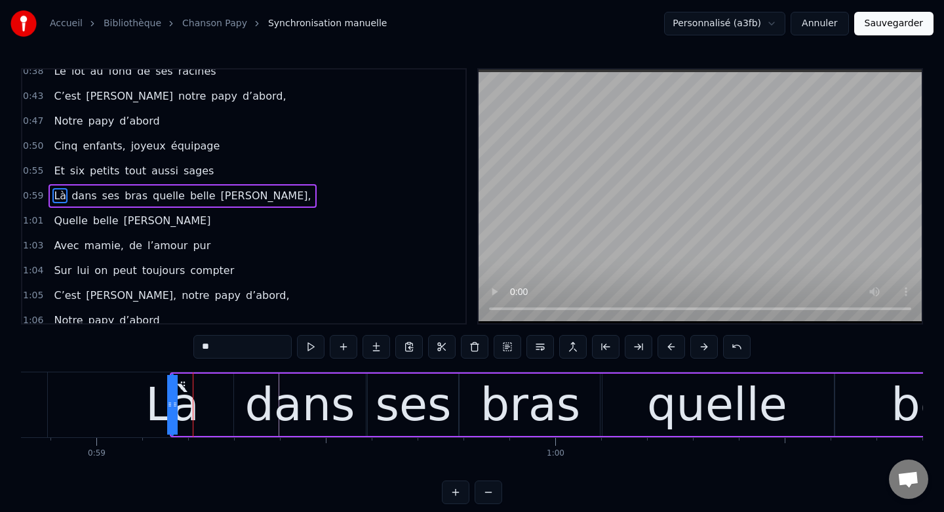
drag, startPoint x: 172, startPoint y: 393, endPoint x: 147, endPoint y: 393, distance: 24.3
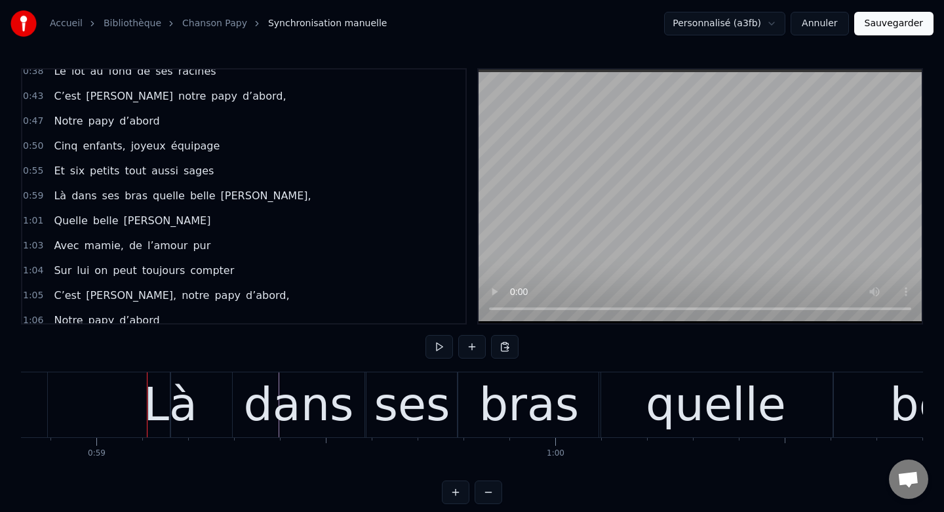
click at [166, 407] on div "Là" at bounding box center [171, 404] width 54 height 69
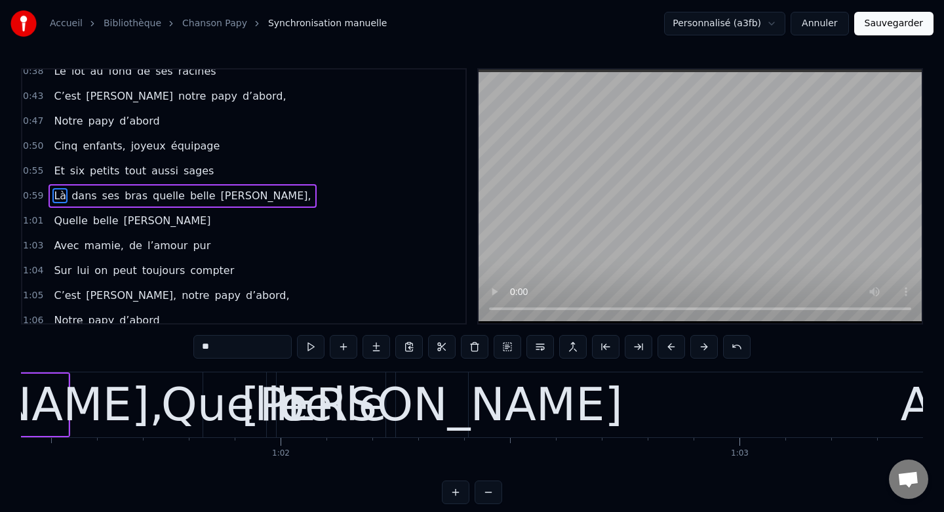
scroll to position [0, 28204]
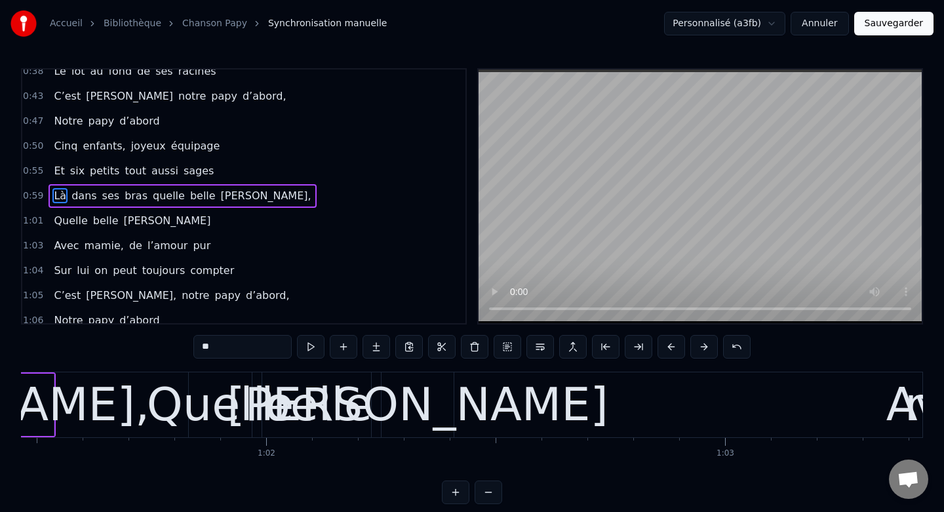
click at [458, 398] on div "[PERSON_NAME]" at bounding box center [417, 404] width 381 height 69
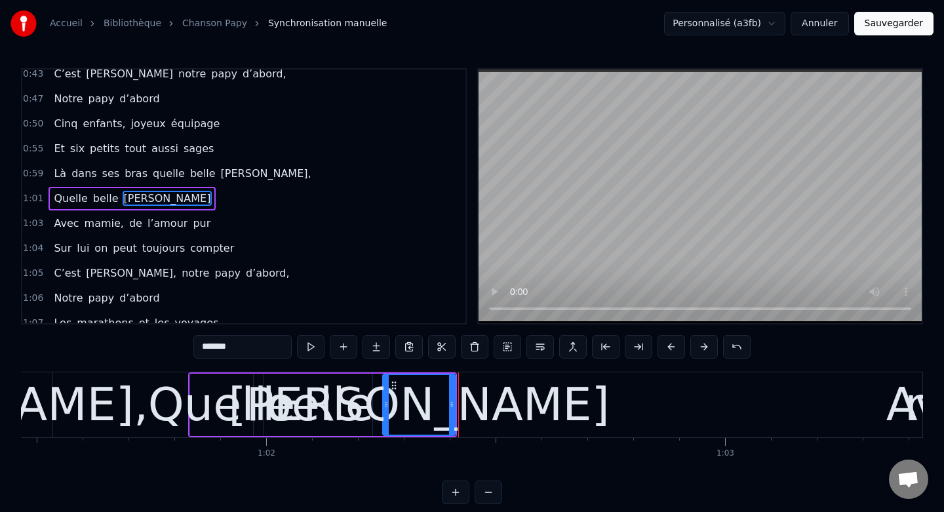
scroll to position [160, 0]
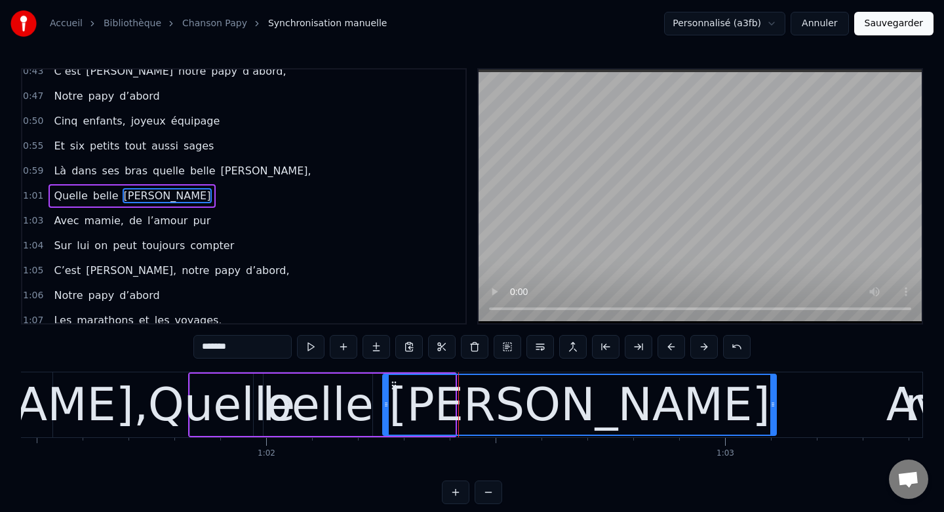
drag, startPoint x: 452, startPoint y: 403, endPoint x: 774, endPoint y: 398, distance: 321.2
click at [774, 398] on div at bounding box center [772, 405] width 5 height 60
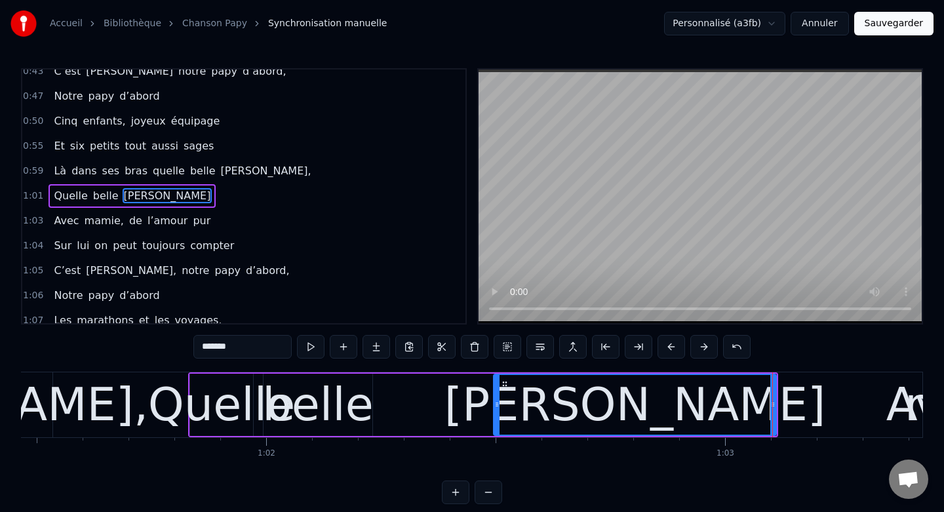
drag, startPoint x: 386, startPoint y: 401, endPoint x: 497, endPoint y: 401, distance: 110.8
click at [497, 401] on icon at bounding box center [496, 404] width 5 height 10
click at [351, 391] on div "belle" at bounding box center [317, 404] width 111 height 69
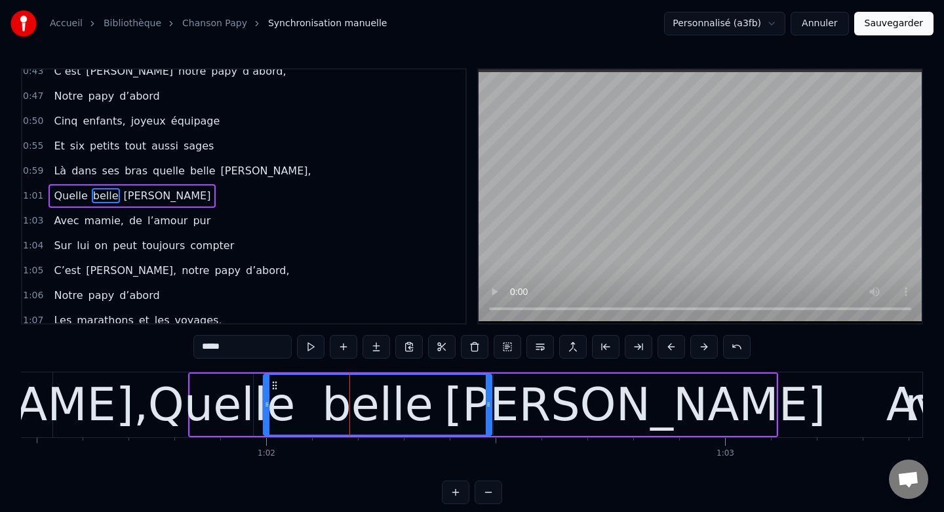
drag, startPoint x: 370, startPoint y: 403, endPoint x: 490, endPoint y: 408, distance: 119.4
click at [490, 408] on icon at bounding box center [488, 404] width 5 height 10
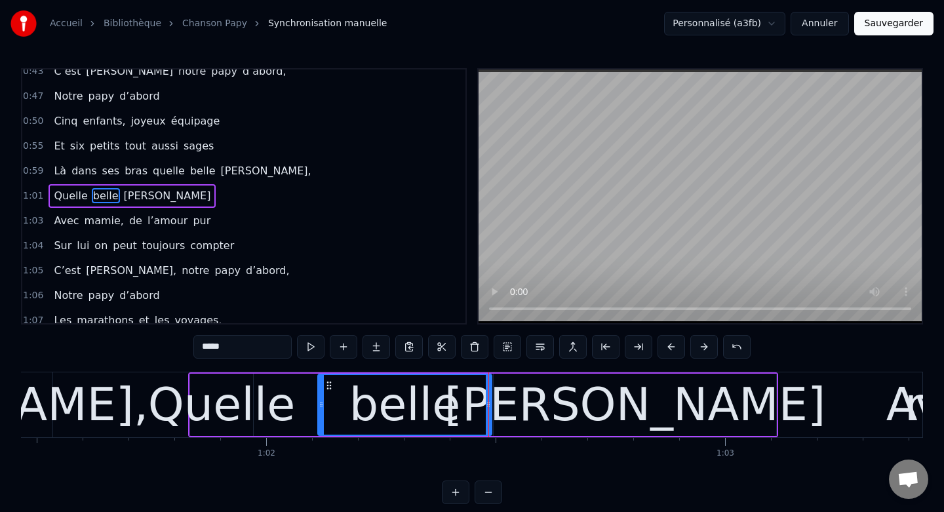
drag, startPoint x: 264, startPoint y: 406, endPoint x: 319, endPoint y: 409, distance: 54.5
click at [319, 409] on icon at bounding box center [321, 404] width 5 height 10
click at [210, 382] on div "Quelle" at bounding box center [221, 404] width 147 height 69
type input "******"
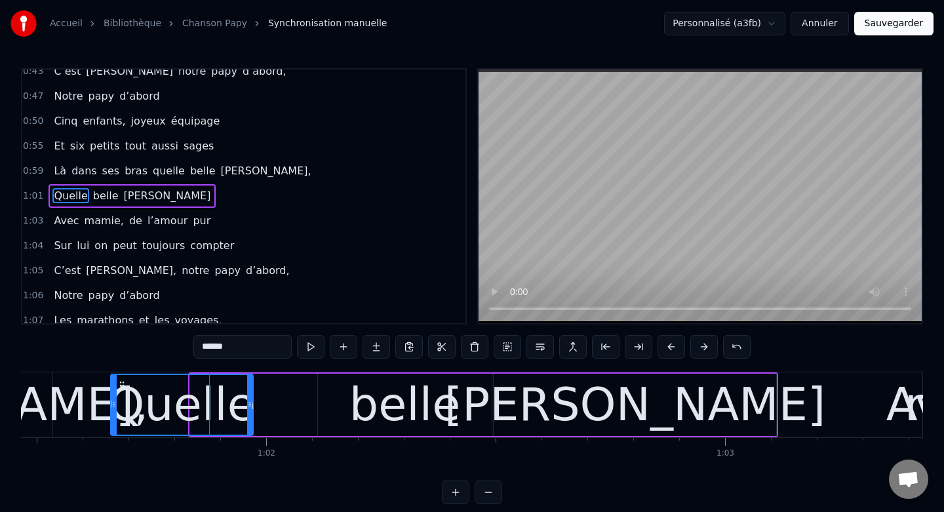
drag, startPoint x: 193, startPoint y: 402, endPoint x: 111, endPoint y: 399, distance: 81.4
click at [111, 399] on div at bounding box center [113, 405] width 5 height 60
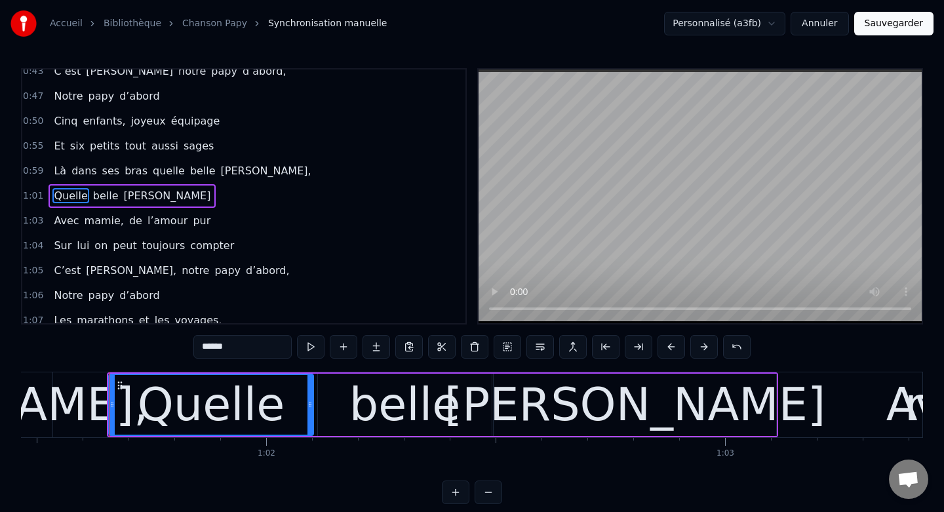
drag, startPoint x: 249, startPoint y: 404, endPoint x: 310, endPoint y: 406, distance: 61.0
click at [310, 406] on icon at bounding box center [309, 404] width 5 height 10
click at [874, 20] on button "Sauvegarder" at bounding box center [893, 24] width 79 height 24
